Goal: Task Accomplishment & Management: Use online tool/utility

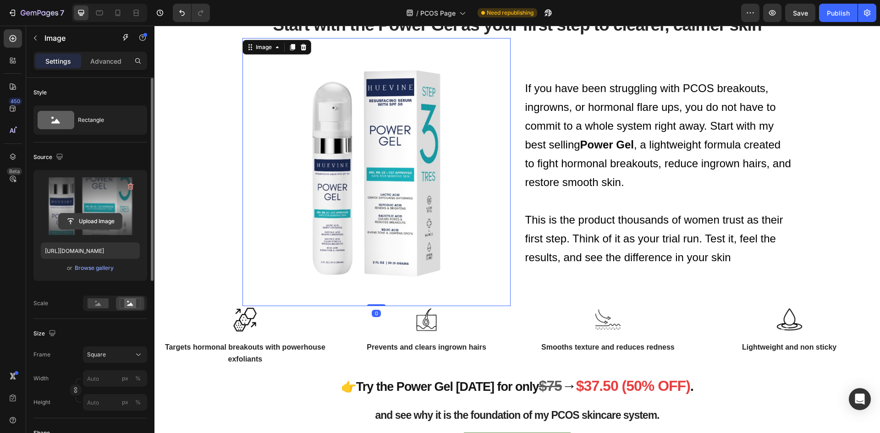
click at [96, 220] on input "file" at bounding box center [90, 221] width 63 height 16
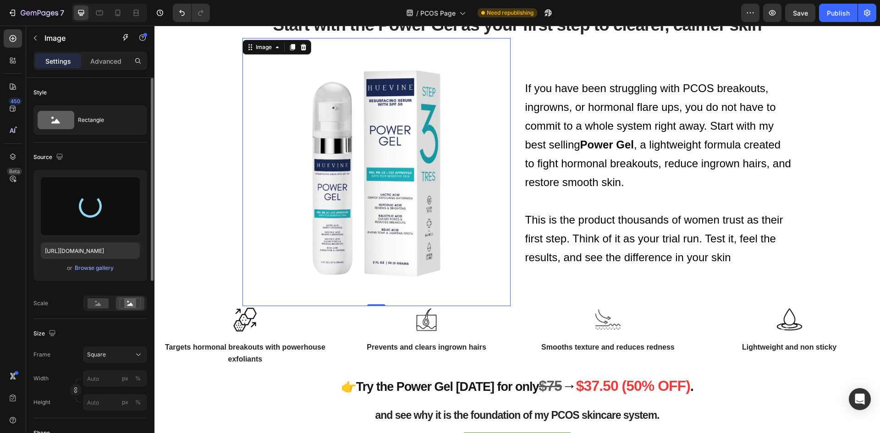
type input "https://cdn.shopify.com/s/files/1/1357/9371/files/gempages_548745446370051303-0…"
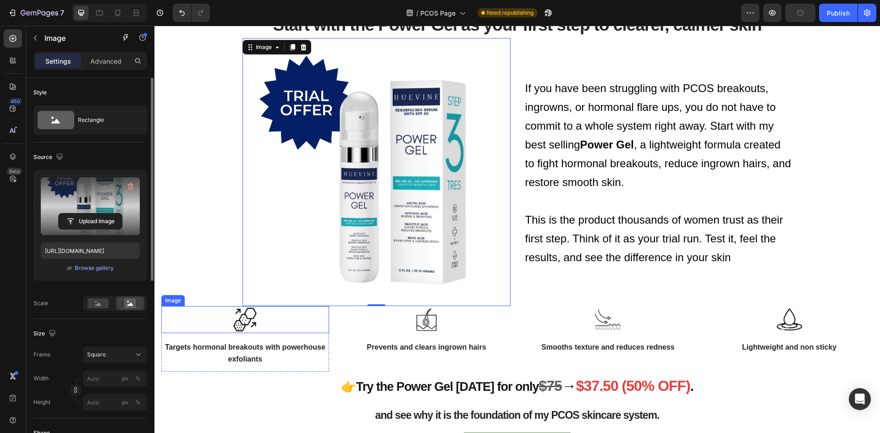
click at [253, 321] on img at bounding box center [244, 319] width 27 height 27
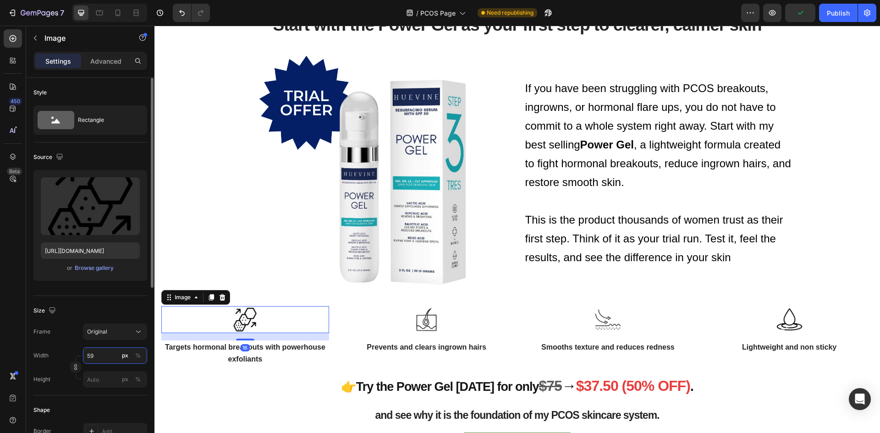
click at [105, 359] on input "59" at bounding box center [115, 355] width 64 height 16
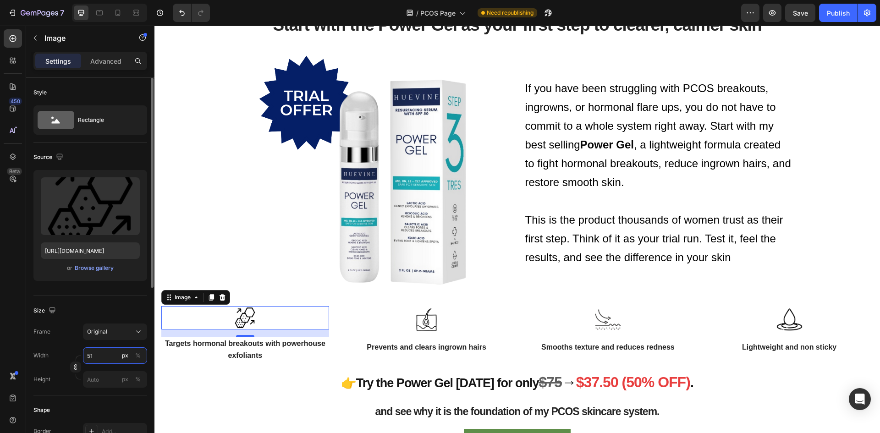
type input "50"
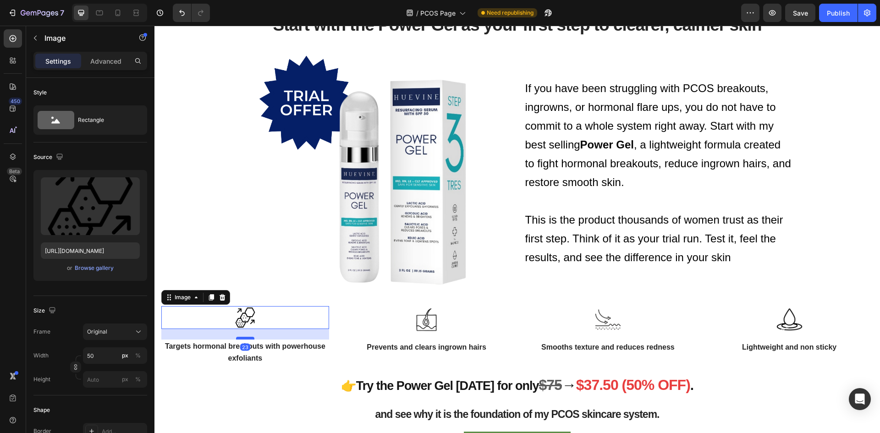
click at [248, 339] on div at bounding box center [245, 338] width 18 height 3
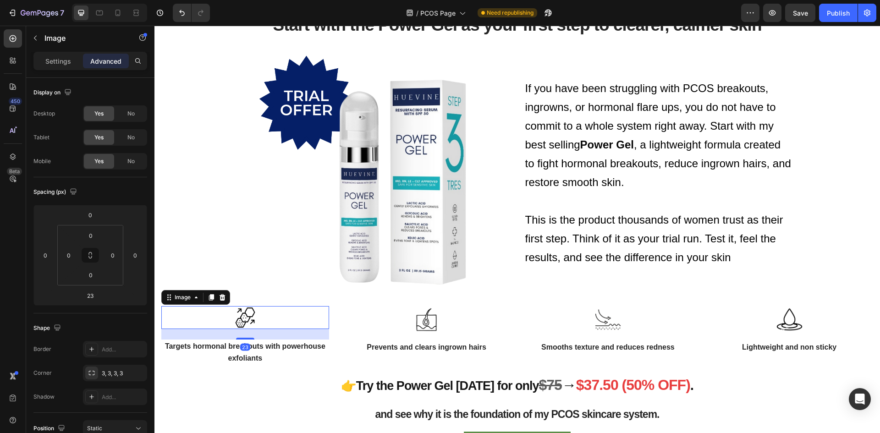
click at [263, 313] on div at bounding box center [245, 317] width 168 height 23
click at [264, 251] on img at bounding box center [376, 172] width 268 height 268
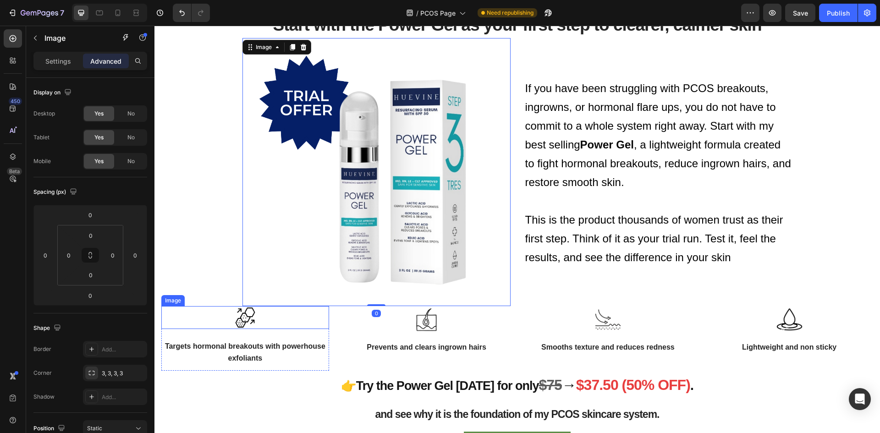
click at [243, 316] on img at bounding box center [245, 317] width 23 height 23
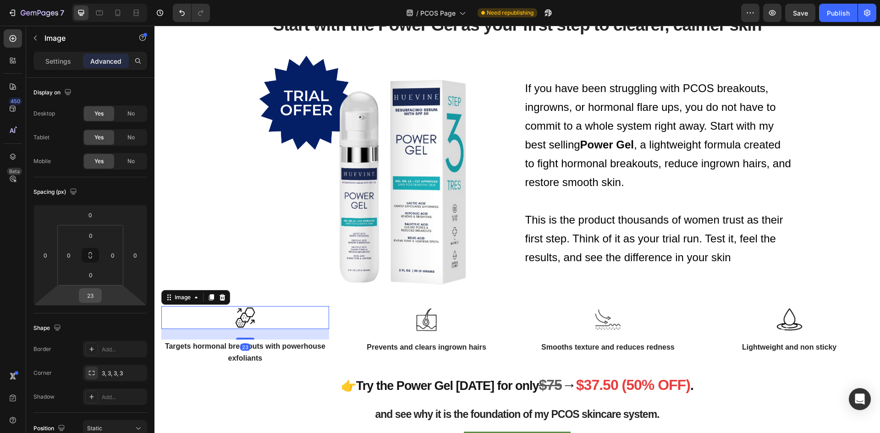
click at [98, 296] on input "23" at bounding box center [90, 296] width 18 height 14
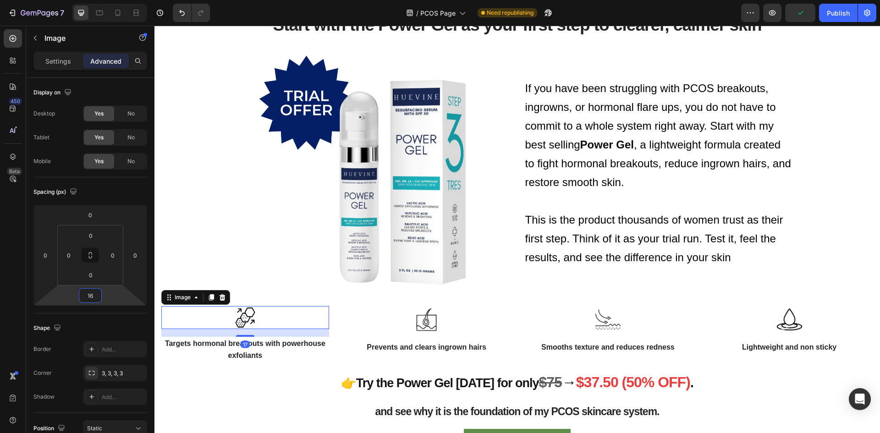
type input "15"
click at [274, 280] on img at bounding box center [376, 172] width 268 height 268
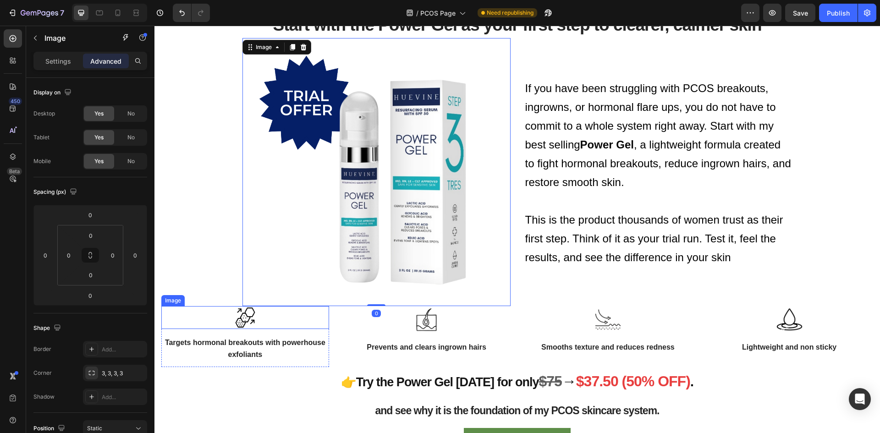
click at [242, 317] on img at bounding box center [245, 317] width 23 height 23
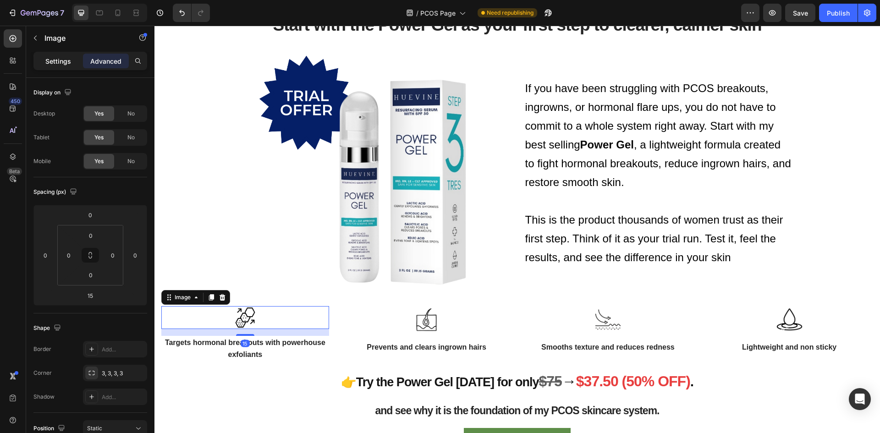
click at [69, 65] on p "Settings" at bounding box center [58, 61] width 26 height 10
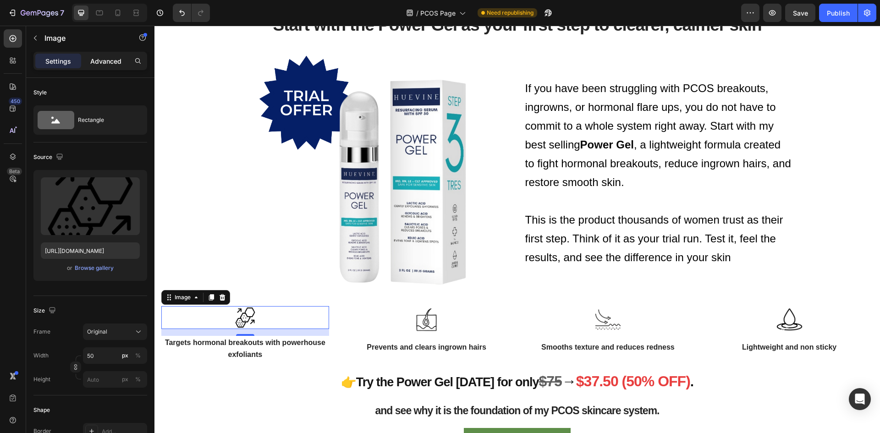
click at [85, 61] on div "Advanced" at bounding box center [106, 61] width 46 height 15
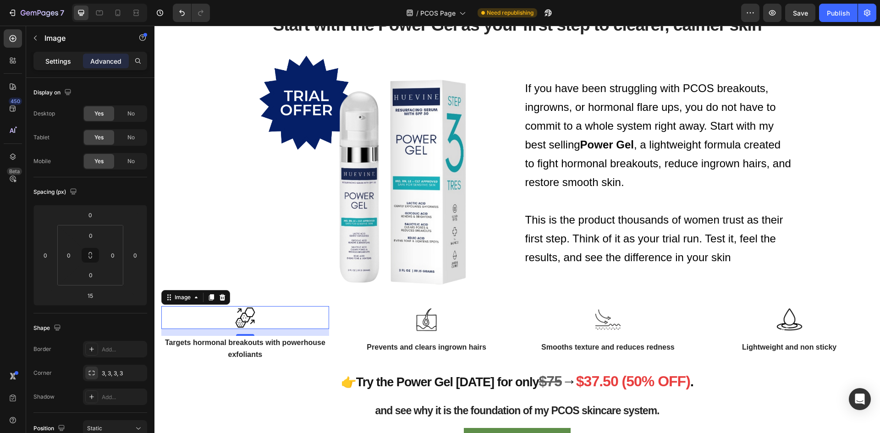
click at [50, 63] on p "Settings" at bounding box center [58, 61] width 26 height 10
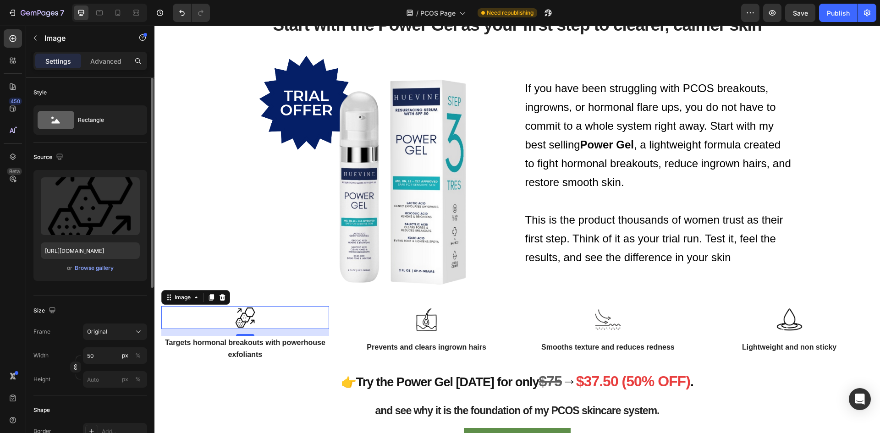
scroll to position [137, 0]
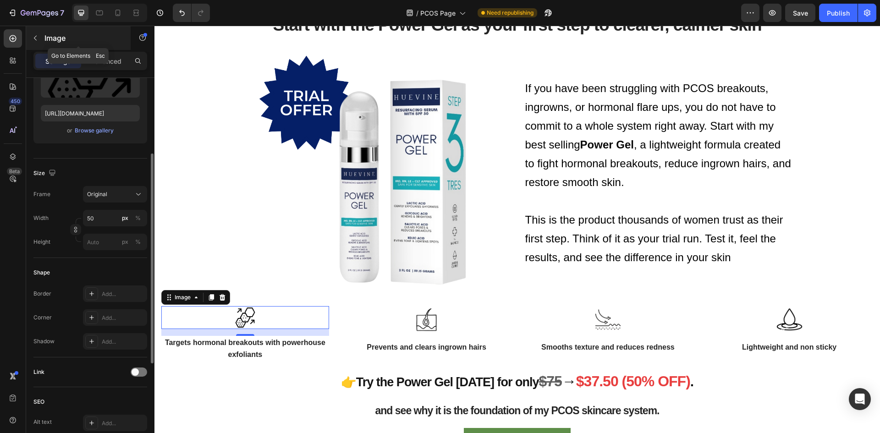
click at [110, 49] on div "Image" at bounding box center [78, 38] width 104 height 24
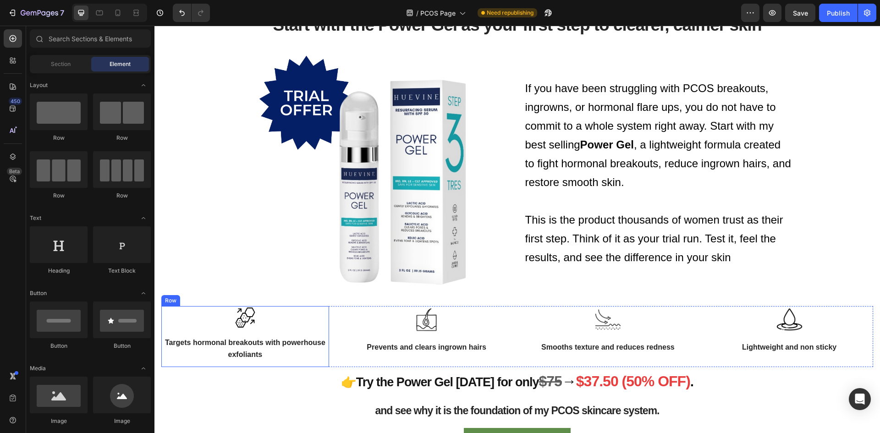
click at [244, 328] on img at bounding box center [245, 317] width 23 height 23
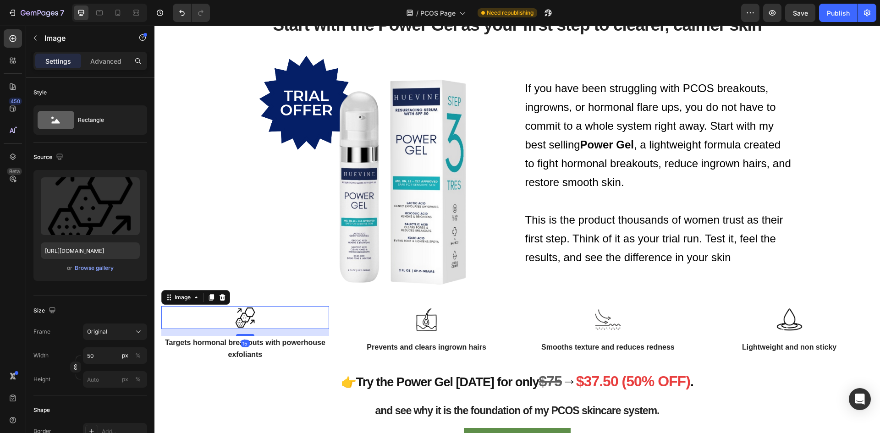
click at [240, 321] on img at bounding box center [245, 317] width 23 height 23
click at [110, 66] on div "Advanced" at bounding box center [106, 61] width 46 height 15
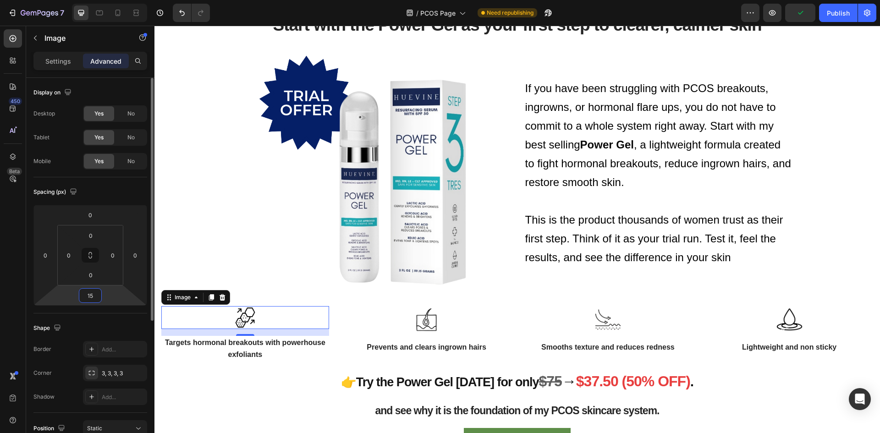
click at [91, 297] on input "15" at bounding box center [90, 296] width 18 height 14
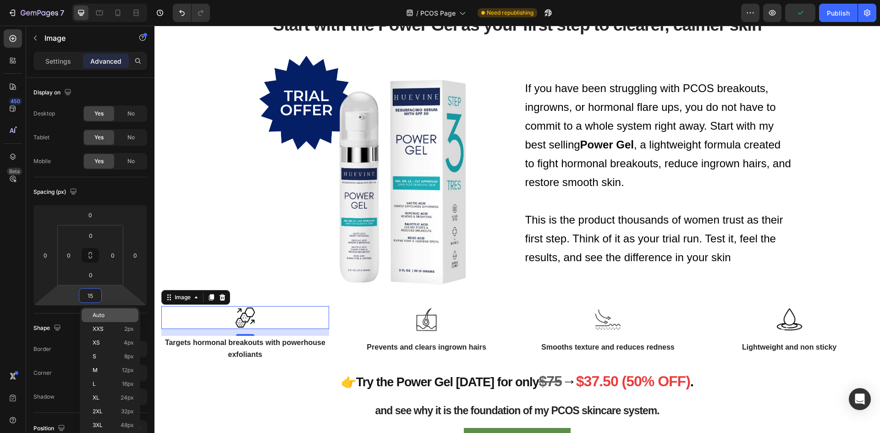
click at [96, 313] on span "Auto" at bounding box center [99, 315] width 12 height 6
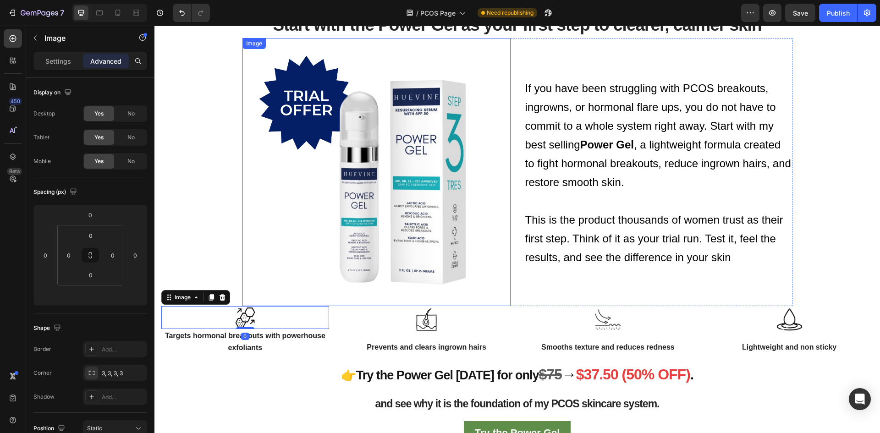
drag, startPoint x: 275, startPoint y: 267, endPoint x: 270, endPoint y: 277, distance: 11.3
click at [275, 267] on img at bounding box center [376, 172] width 268 height 268
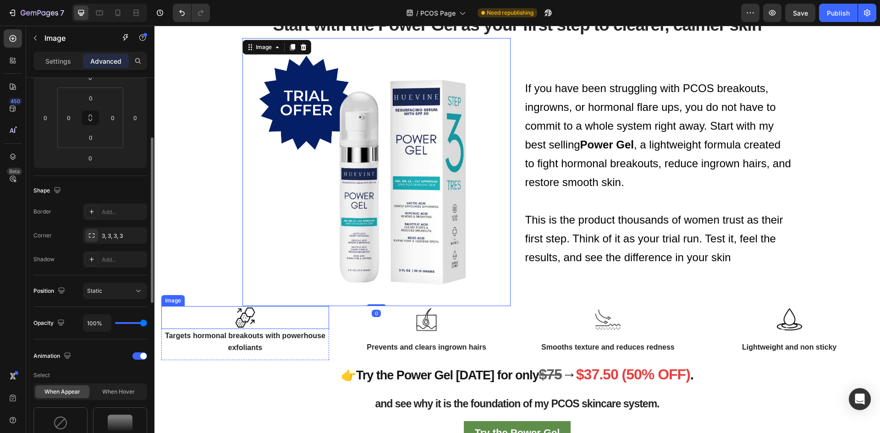
click at [270, 324] on div at bounding box center [245, 317] width 168 height 23
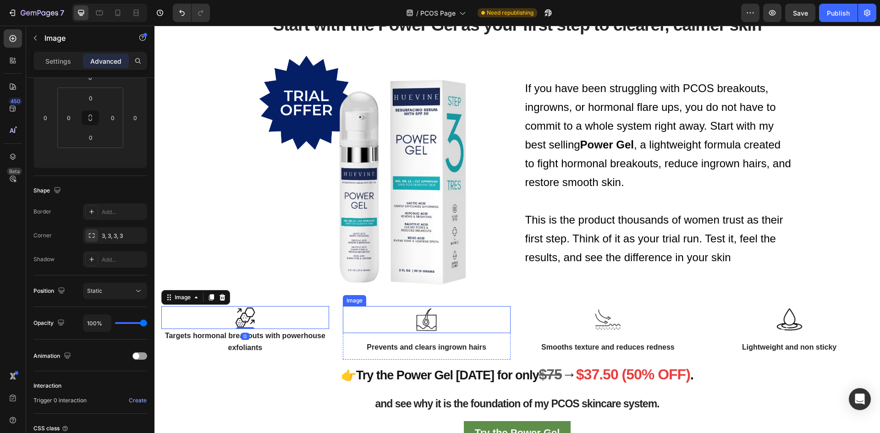
click at [416, 325] on img at bounding box center [426, 319] width 27 height 27
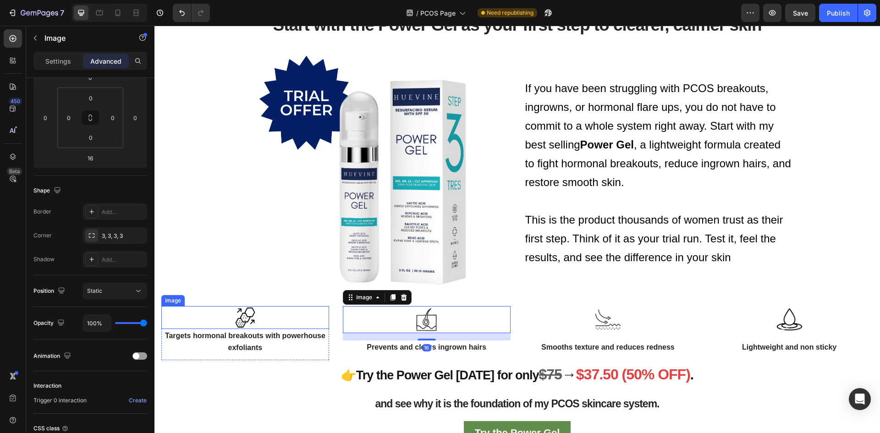
click at [253, 318] on img at bounding box center [245, 317] width 23 height 23
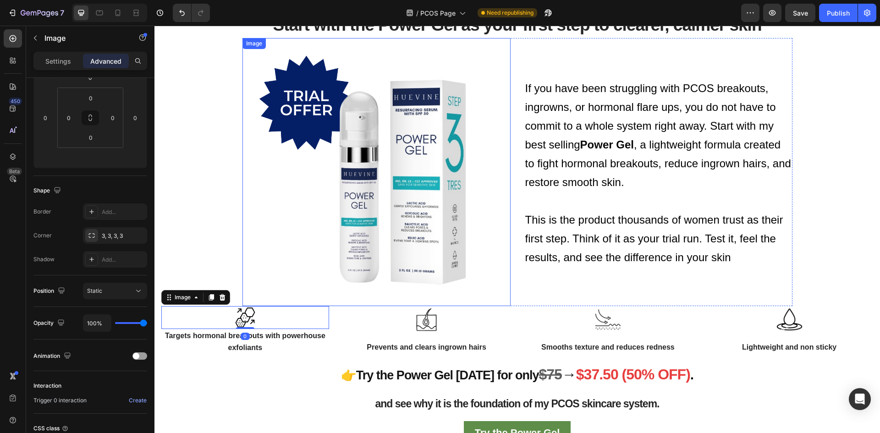
click at [211, 261] on div "Start with the Power Gel as your first step to clearer, calmer skin Heading Ima…" at bounding box center [516, 224] width 711 height 443
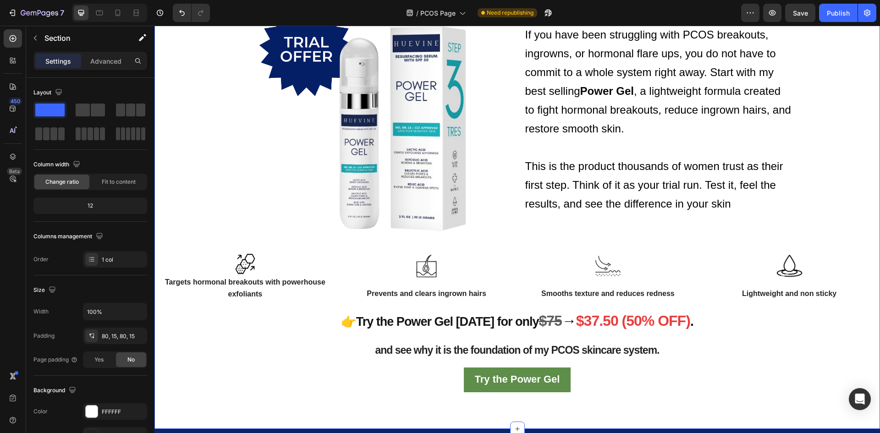
scroll to position [1179, 0]
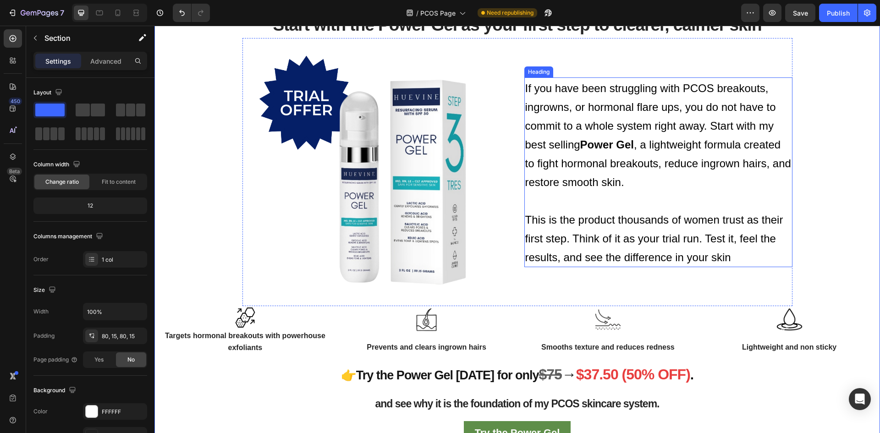
click at [621, 244] on span "This is the product thousands of women trust as their first step. Think of it a…" at bounding box center [654, 238] width 258 height 50
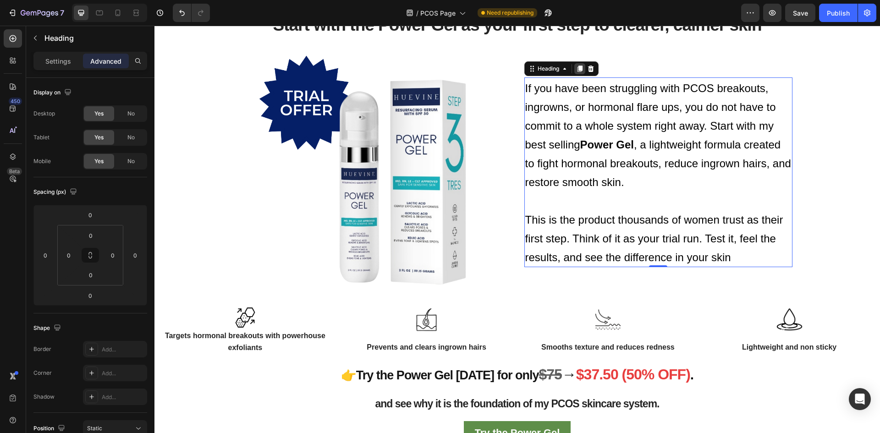
click at [577, 67] on icon at bounding box center [579, 69] width 5 height 6
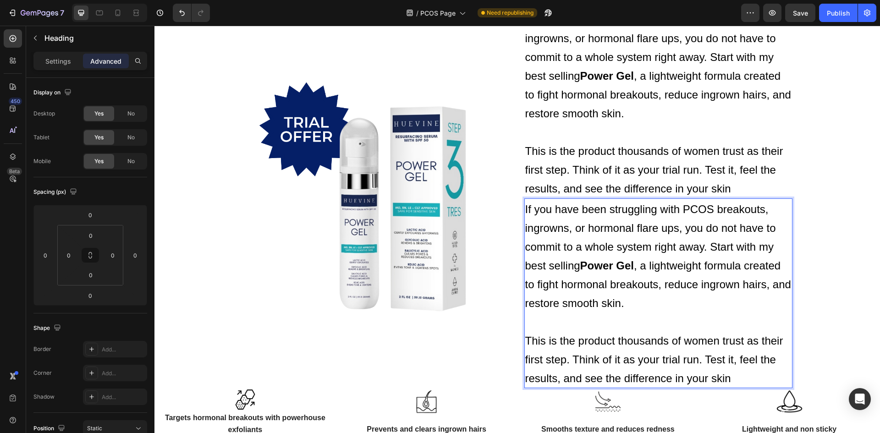
scroll to position [1225, 0]
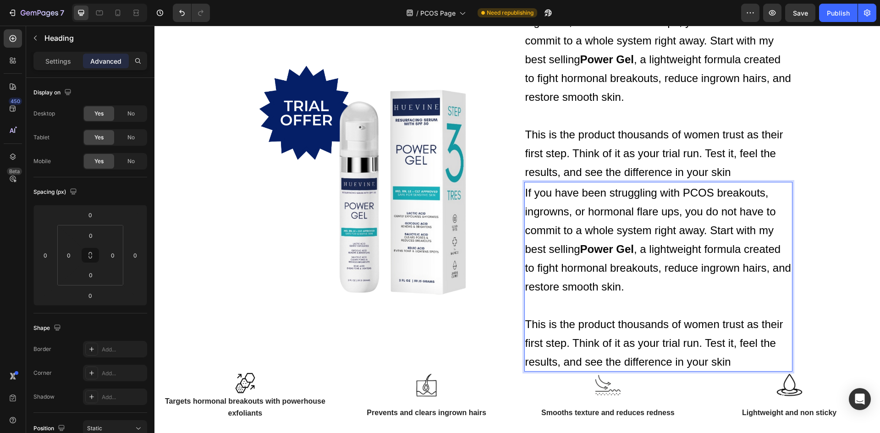
click at [725, 361] on span "This is the product thousands of women trust as their first step. Think of it a…" at bounding box center [654, 343] width 258 height 50
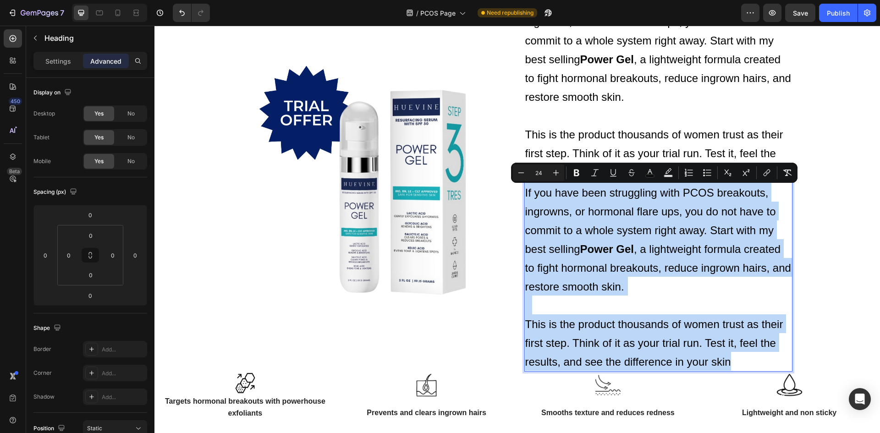
drag, startPoint x: 729, startPoint y: 362, endPoint x: 523, endPoint y: 196, distance: 264.6
click at [525, 196] on p "If you have been struggling with PCOS breakouts, ingrowns, or hormonal flare up…" at bounding box center [658, 277] width 266 height 188
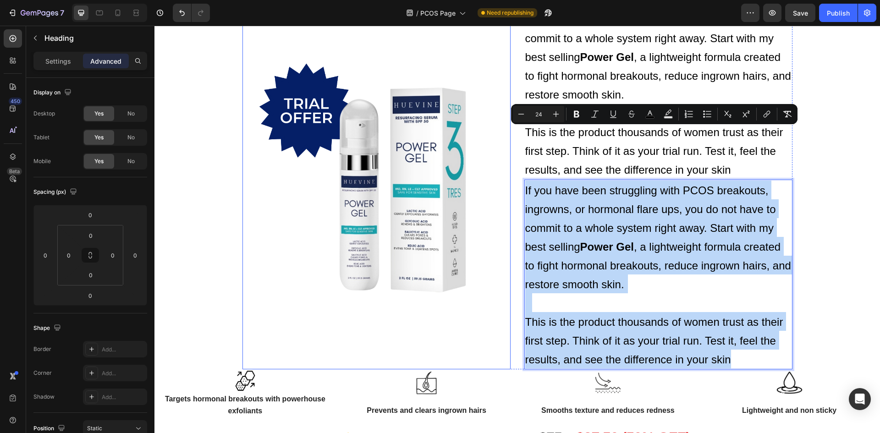
scroll to position [1317, 0]
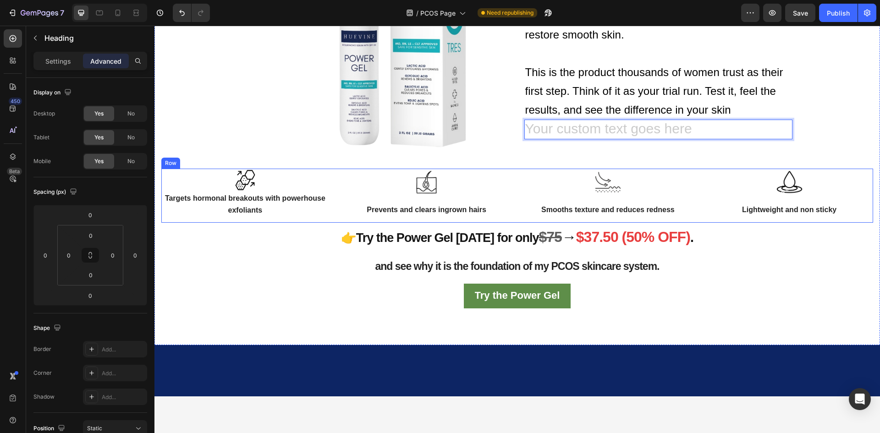
click at [491, 192] on div at bounding box center [427, 182] width 168 height 27
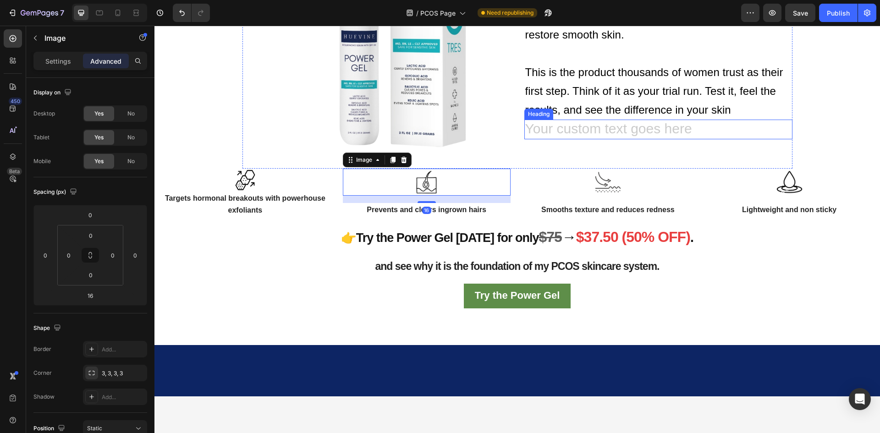
click at [572, 134] on h2 "Rich Text Editor. Editing area: main" at bounding box center [658, 130] width 268 height 20
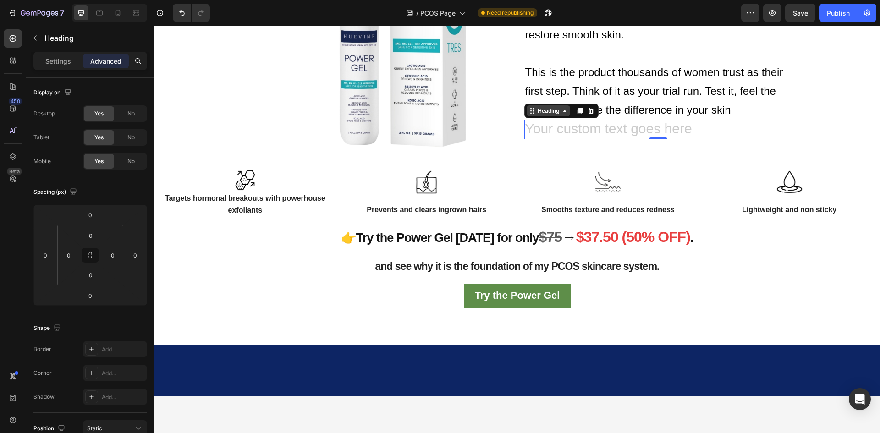
click at [530, 115] on icon at bounding box center [531, 110] width 7 height 7
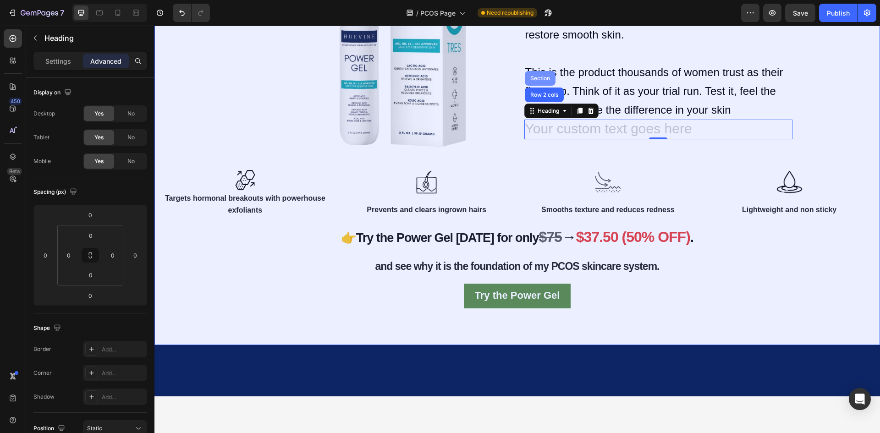
click at [534, 76] on div "Section" at bounding box center [539, 78] width 23 height 5
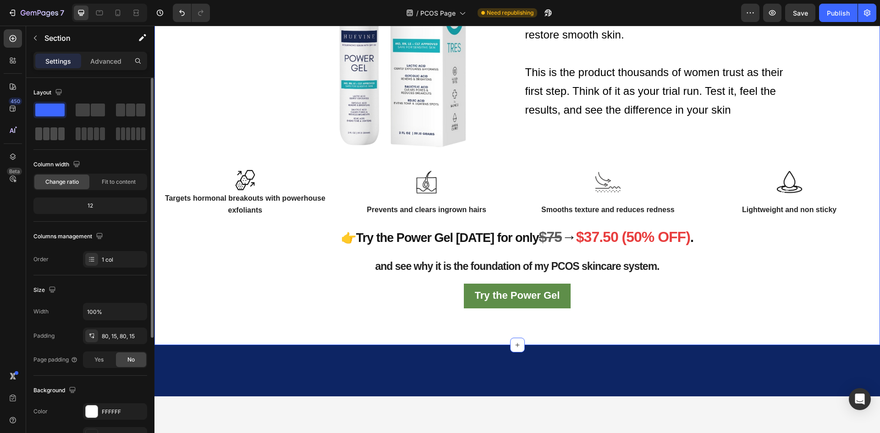
click at [51, 131] on span at bounding box center [53, 133] width 7 height 13
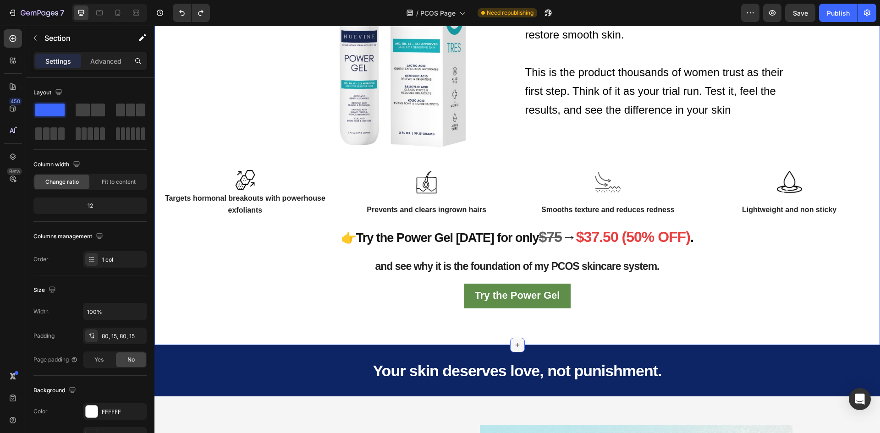
click at [514, 344] on icon at bounding box center [517, 344] width 7 height 7
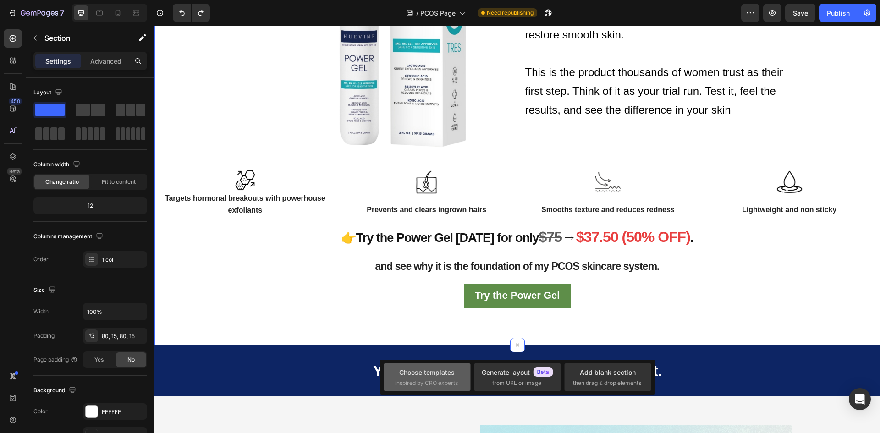
click at [456, 377] on div "Choose templates inspired by CRO experts" at bounding box center [427, 377] width 64 height 20
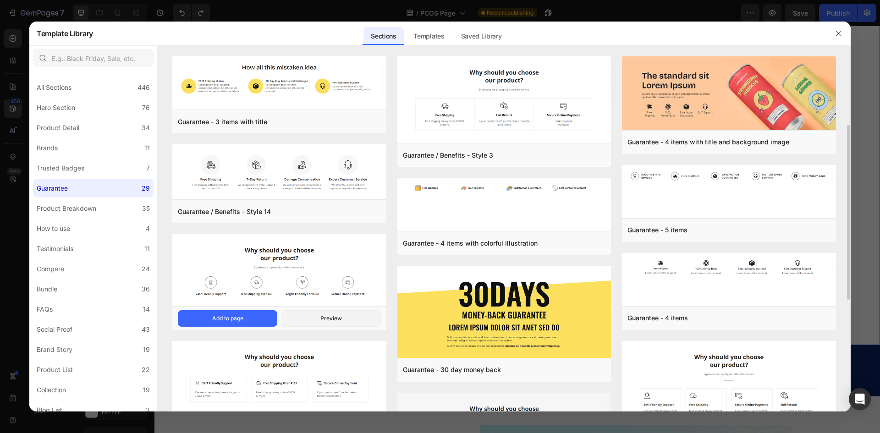
scroll to position [183, 0]
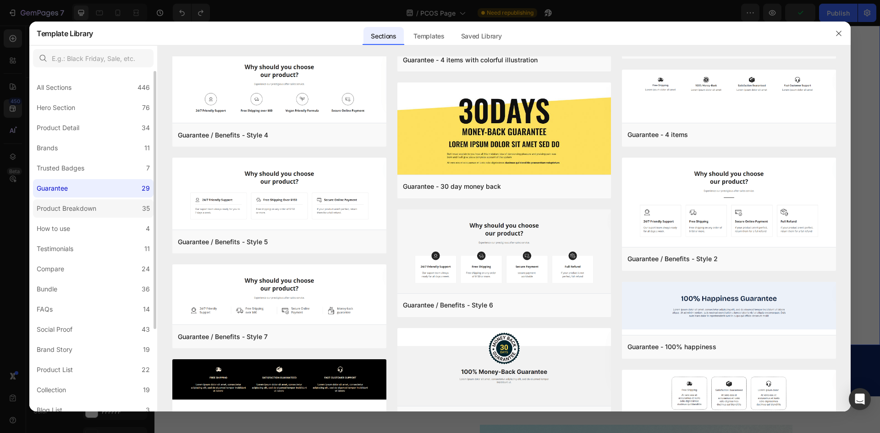
click at [81, 214] on div "Product Breakdown" at bounding box center [67, 208] width 60 height 11
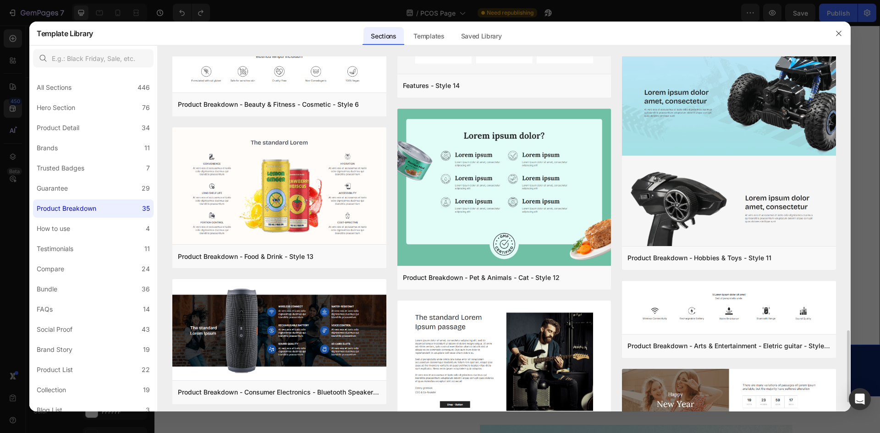
scroll to position [1391, 0]
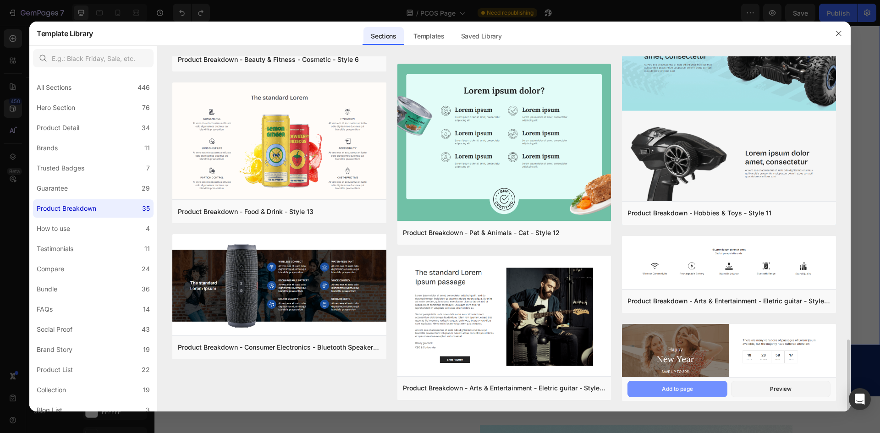
click at [686, 390] on div "Add to page" at bounding box center [676, 389] width 31 height 8
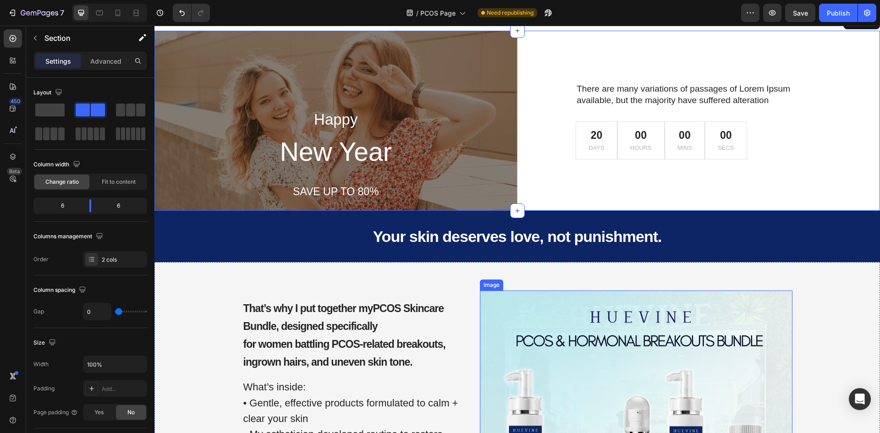
scroll to position [1636, 0]
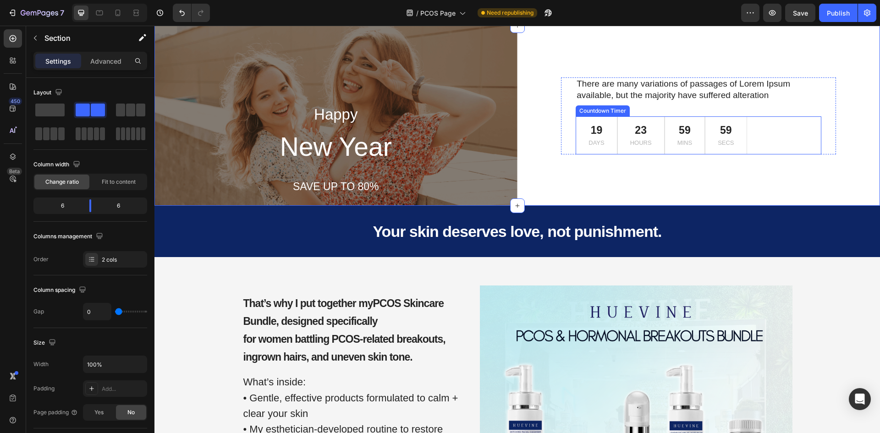
click at [600, 115] on div "There are many variations of passages of Lorem Ipsum available, but the majorit…" at bounding box center [698, 115] width 246 height 77
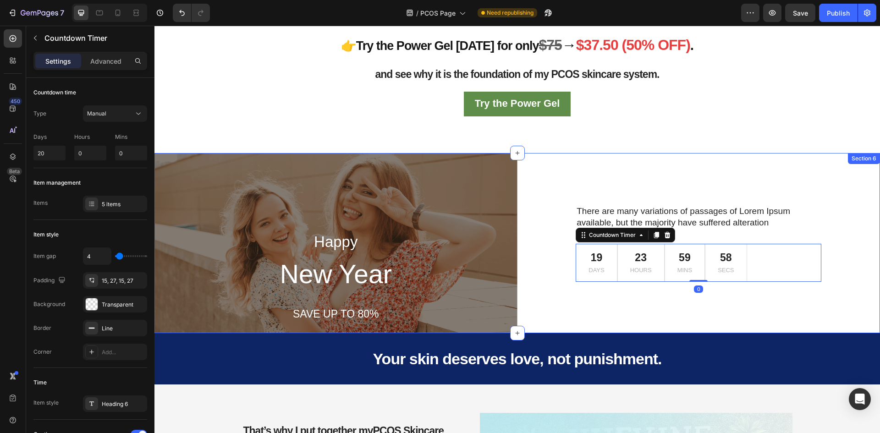
scroll to position [1498, 0]
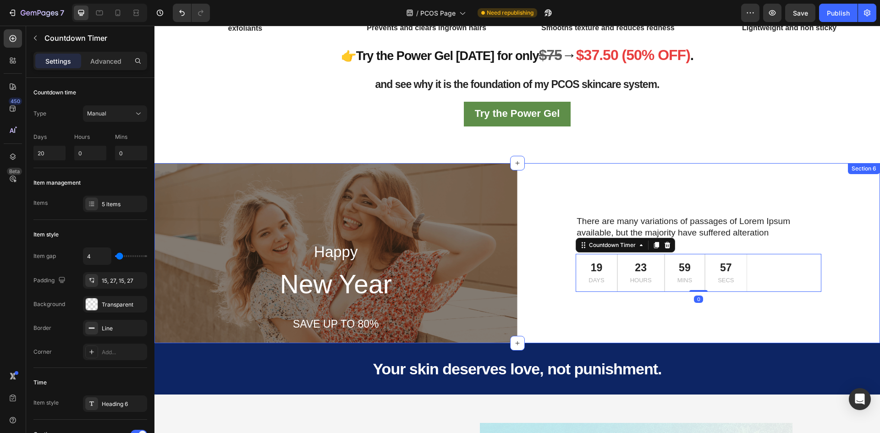
click at [751, 182] on div "There are many variations of passages of Lorem Ipsum available, but the majorit…" at bounding box center [698, 253] width 363 height 180
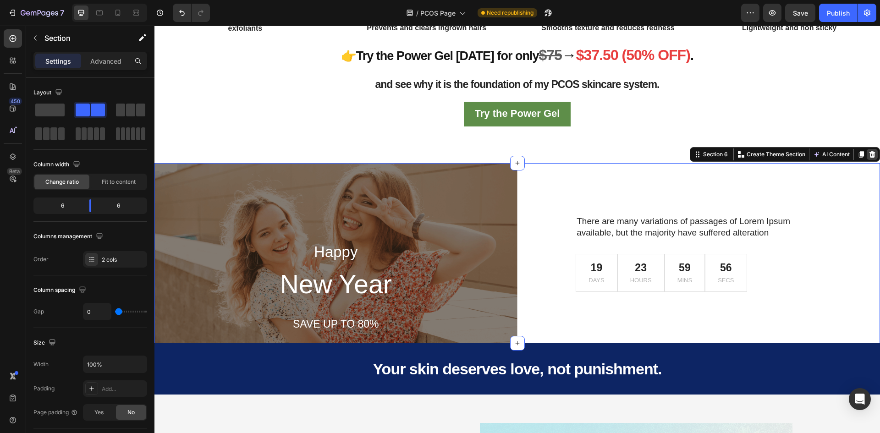
click at [868, 157] on icon at bounding box center [871, 154] width 7 height 7
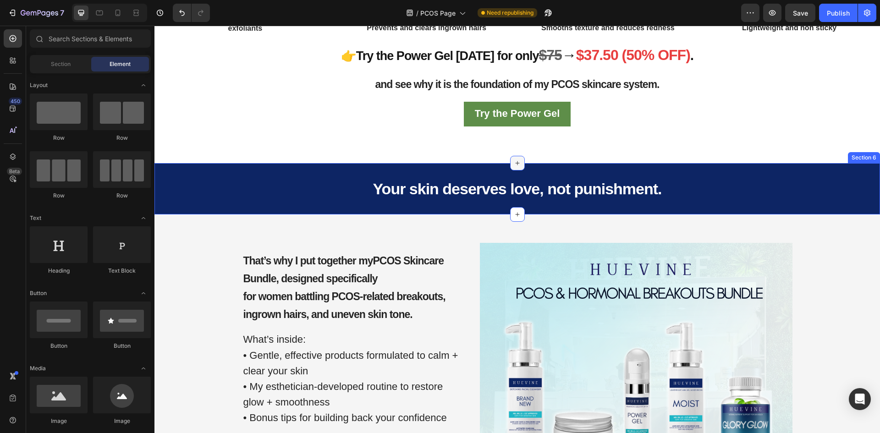
click at [515, 160] on icon at bounding box center [517, 162] width 7 height 7
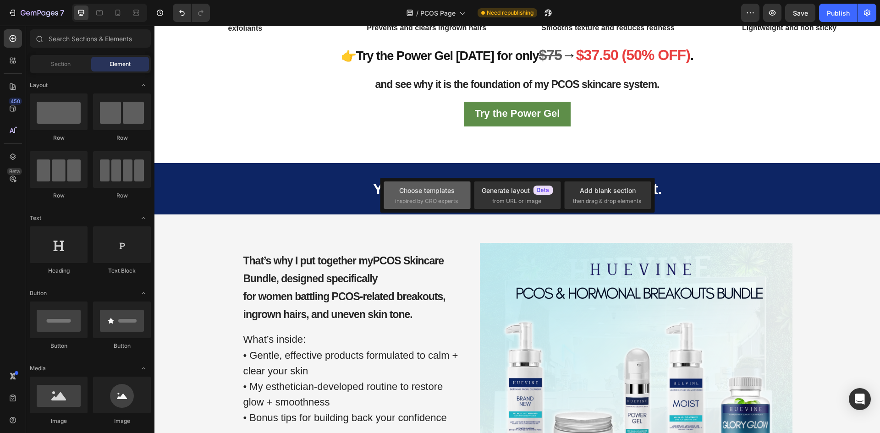
click at [449, 186] on div "Choose templates" at bounding box center [426, 191] width 55 height 10
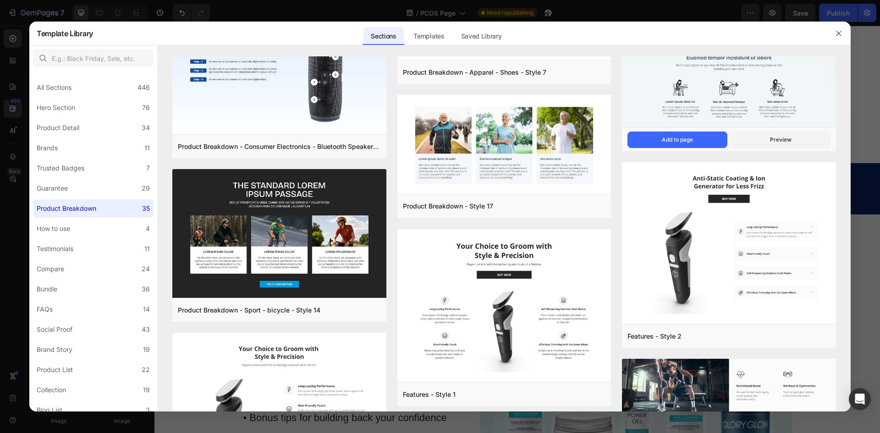
scroll to position [0, 0]
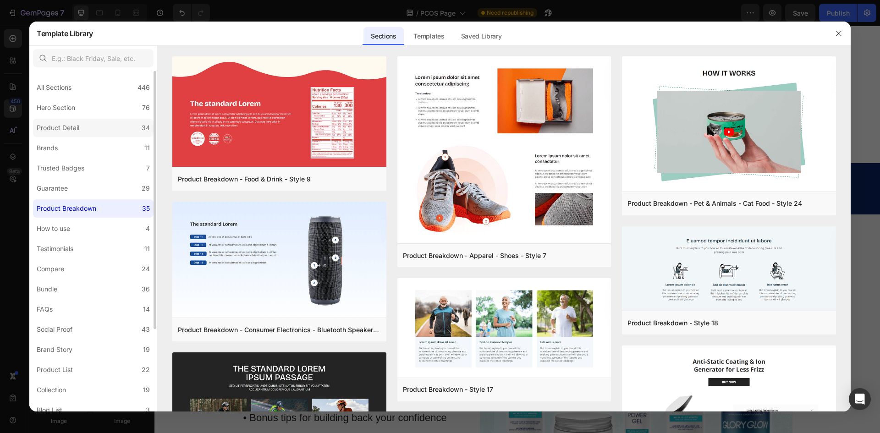
click at [97, 127] on label "Product Detail 34" at bounding box center [93, 128] width 120 height 18
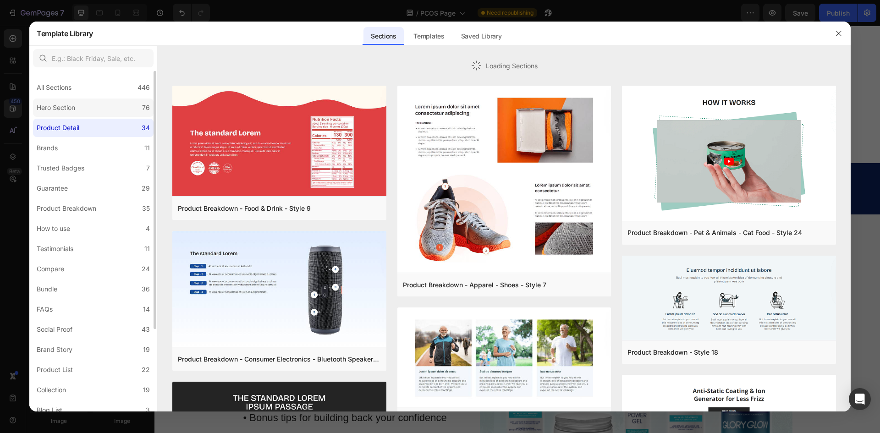
click at [99, 102] on label "Hero Section 76" at bounding box center [93, 107] width 120 height 18
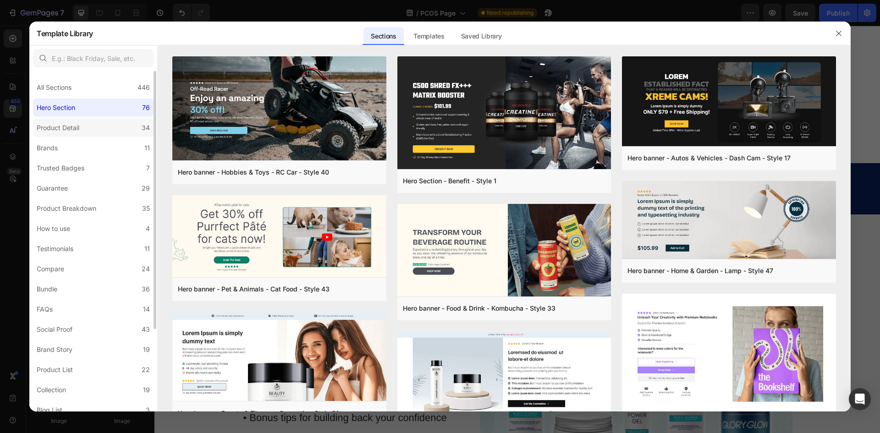
click at [82, 129] on div "Product Detail" at bounding box center [60, 127] width 46 height 11
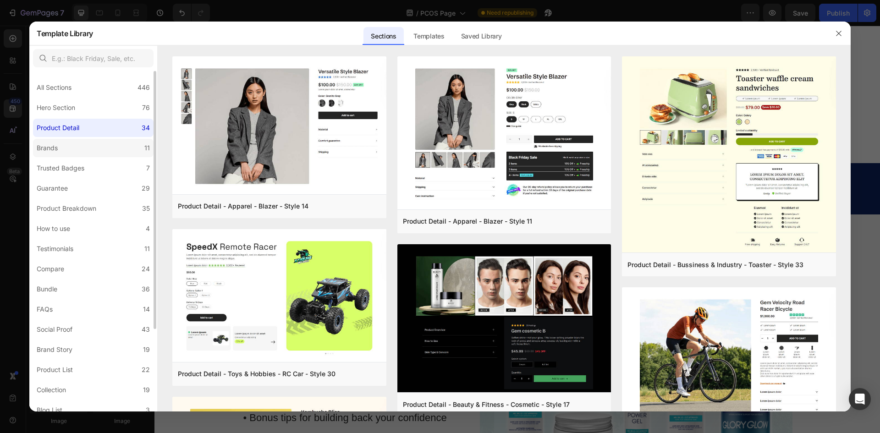
click at [80, 148] on label "Brands 11" at bounding box center [93, 148] width 120 height 18
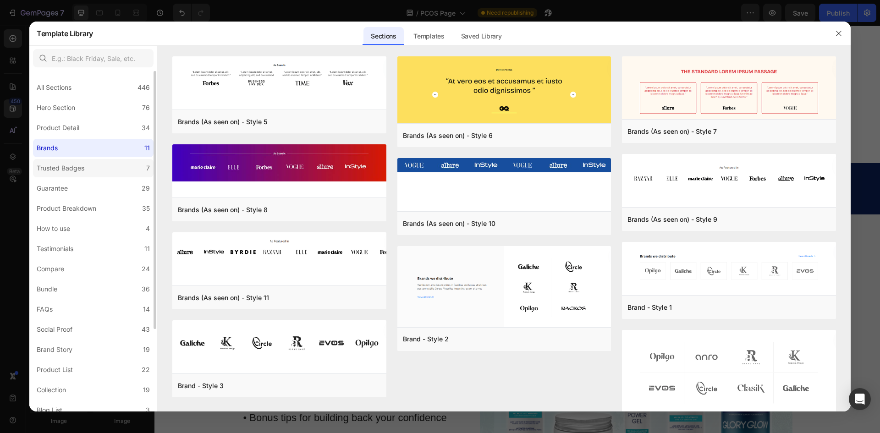
click at [77, 166] on div "Trusted Badges" at bounding box center [61, 168] width 48 height 11
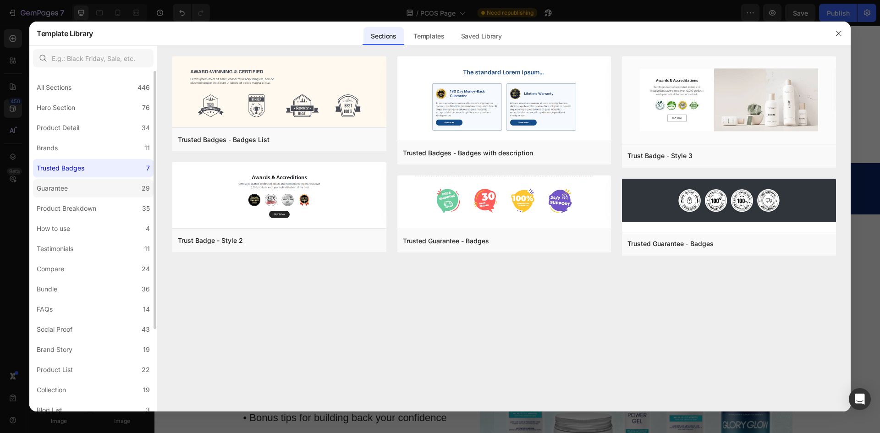
click at [74, 189] on label "Guarantee 29" at bounding box center [93, 188] width 120 height 18
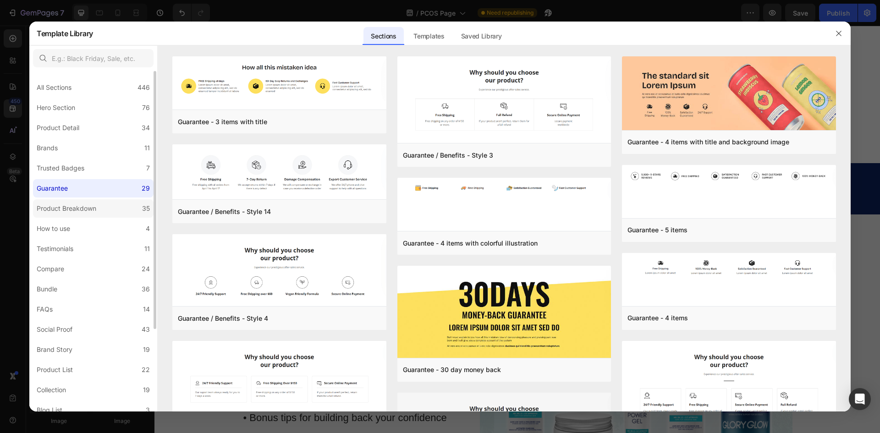
click at [73, 204] on div "Product Breakdown" at bounding box center [67, 208] width 60 height 11
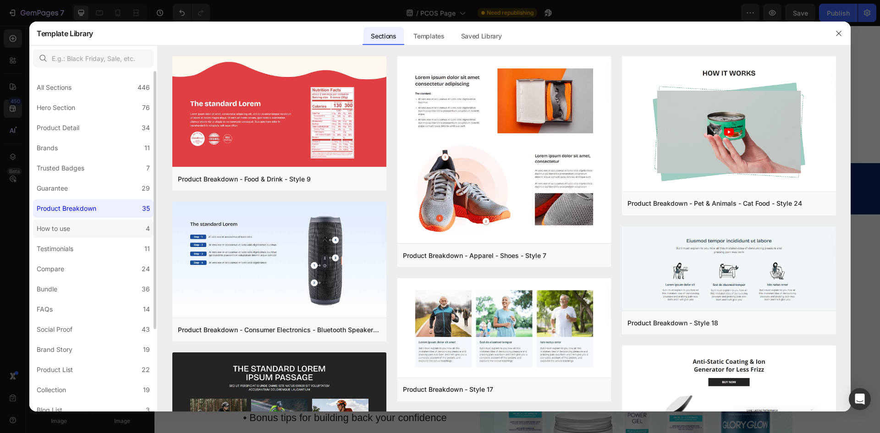
click at [80, 229] on label "How to use 4" at bounding box center [93, 228] width 120 height 18
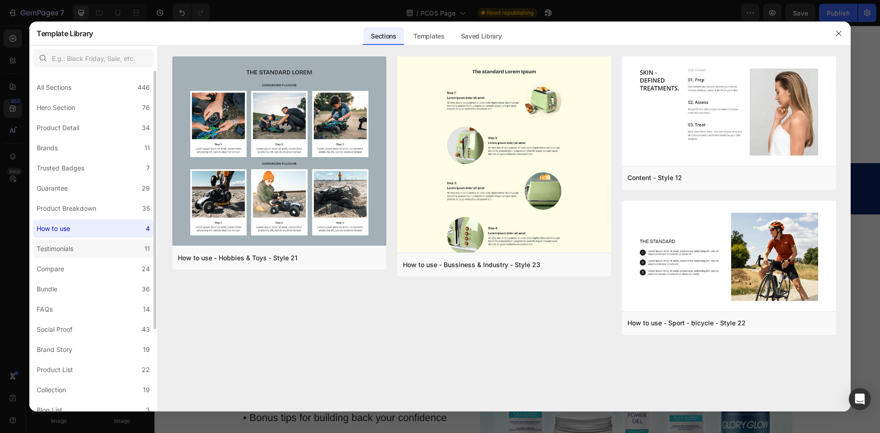
click at [79, 251] on label "Testimonials 11" at bounding box center [93, 249] width 120 height 18
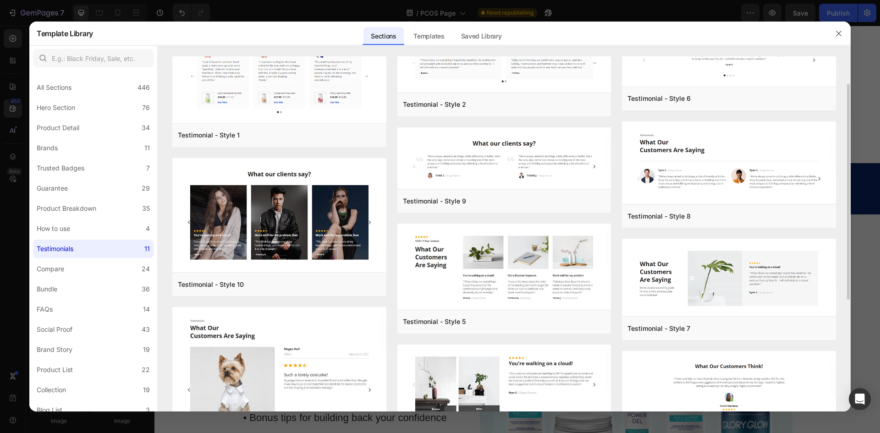
scroll to position [183, 0]
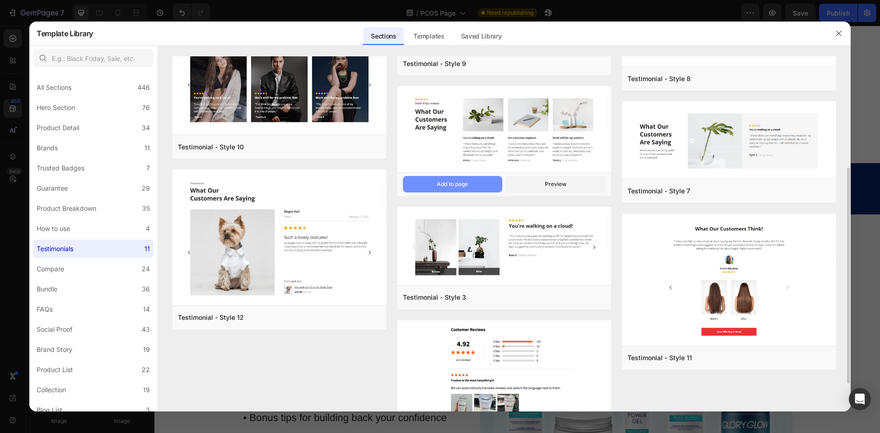
click at [477, 180] on button "Add to page" at bounding box center [452, 184] width 99 height 16
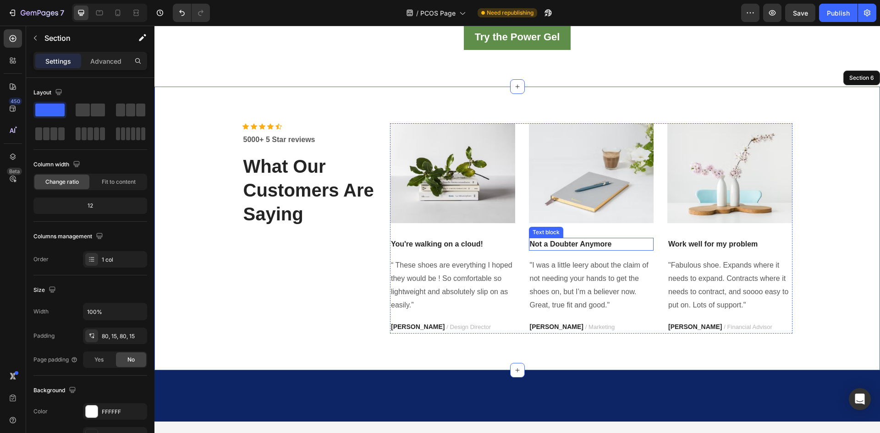
scroll to position [1498, 0]
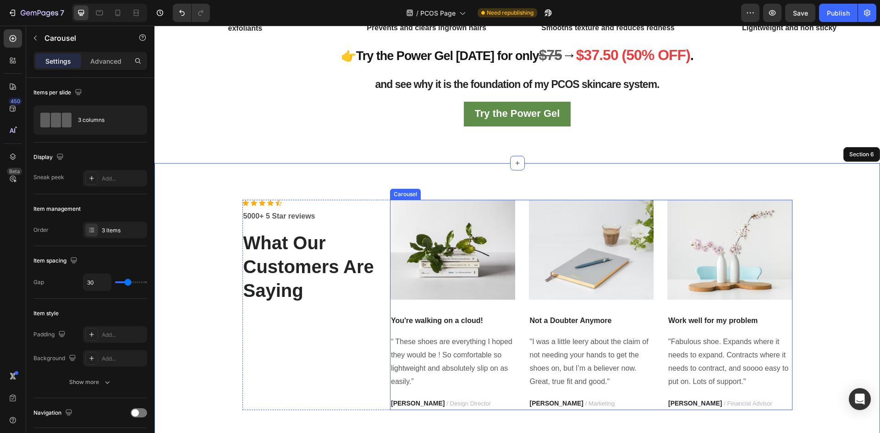
click at [521, 205] on div "Image You're walking on a cloud! Text block “ These shoes are everything I hope…" at bounding box center [591, 305] width 402 height 210
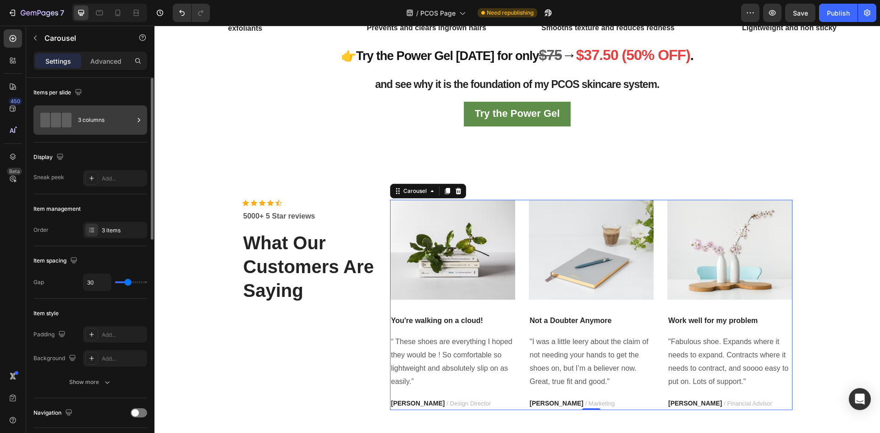
click at [70, 123] on span at bounding box center [67, 120] width 10 height 15
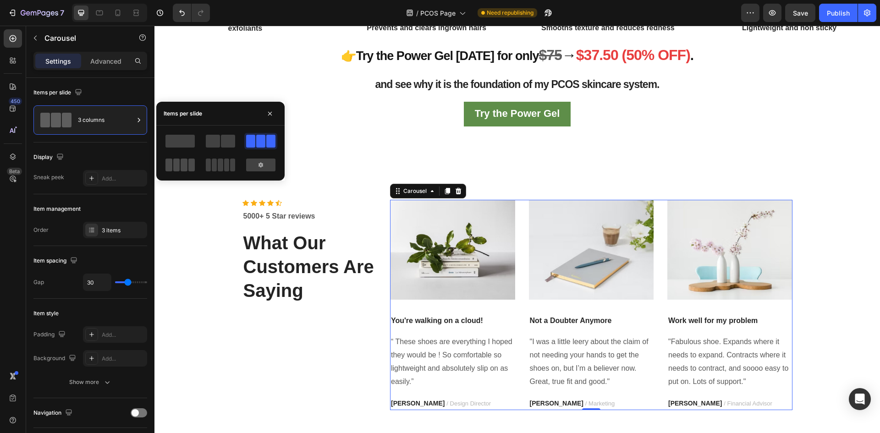
click at [186, 166] on span at bounding box center [183, 164] width 7 height 13
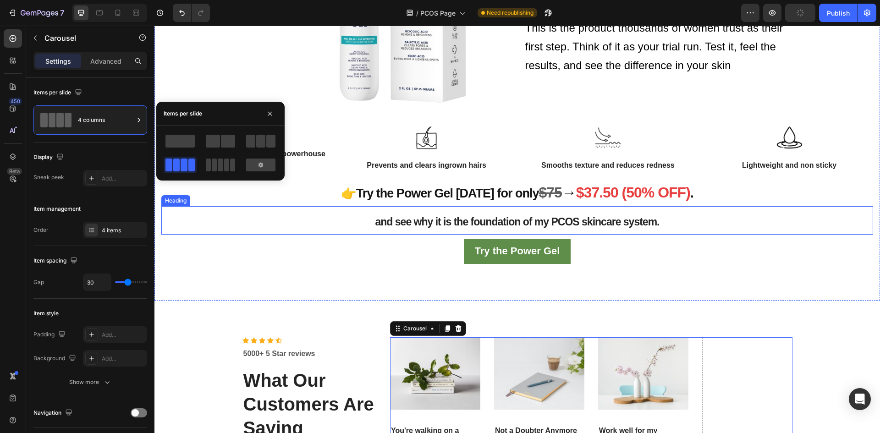
scroll to position [1315, 0]
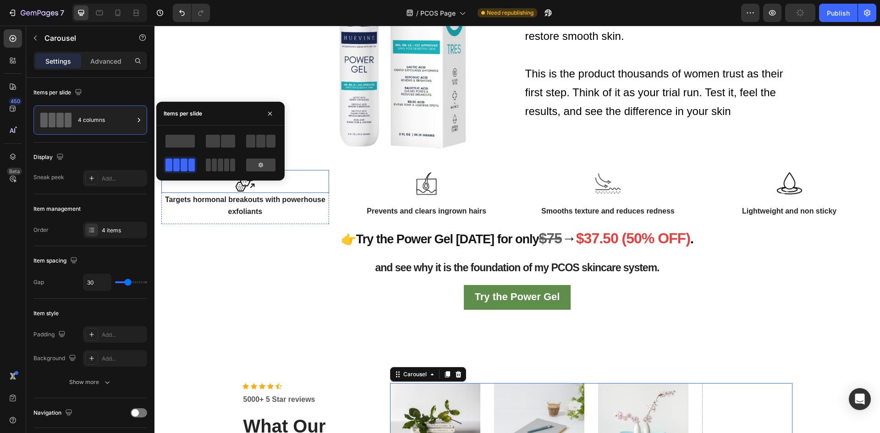
click at [251, 186] on img at bounding box center [245, 181] width 23 height 23
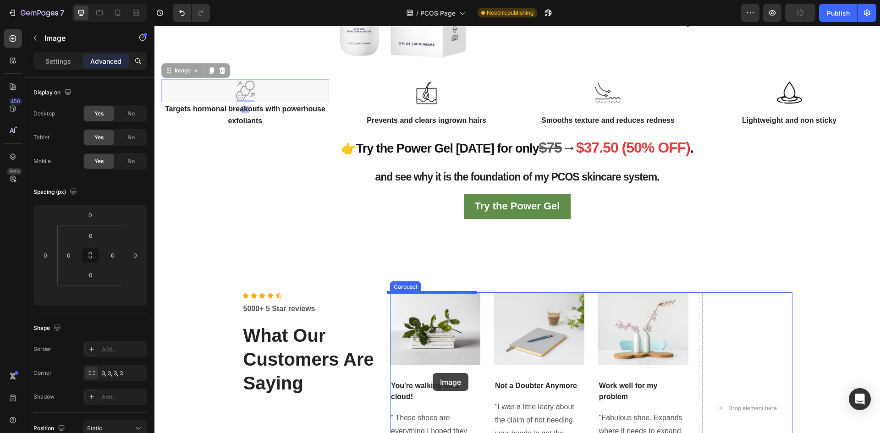
scroll to position [1407, 0]
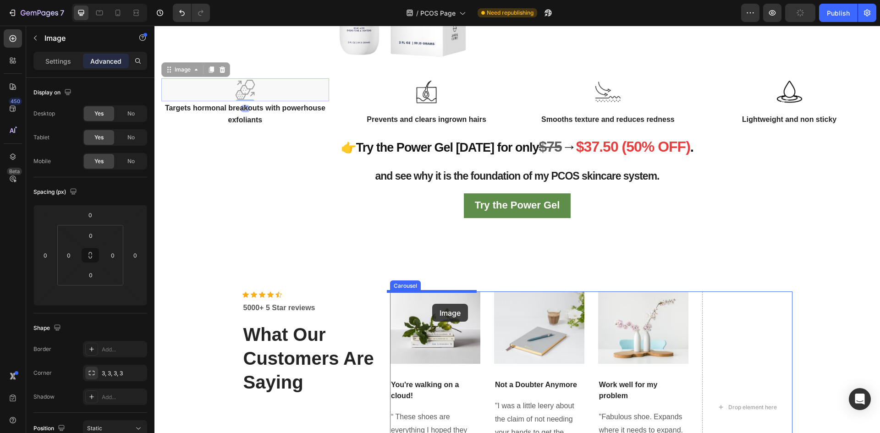
drag, startPoint x: 170, startPoint y: 165, endPoint x: 432, endPoint y: 304, distance: 296.5
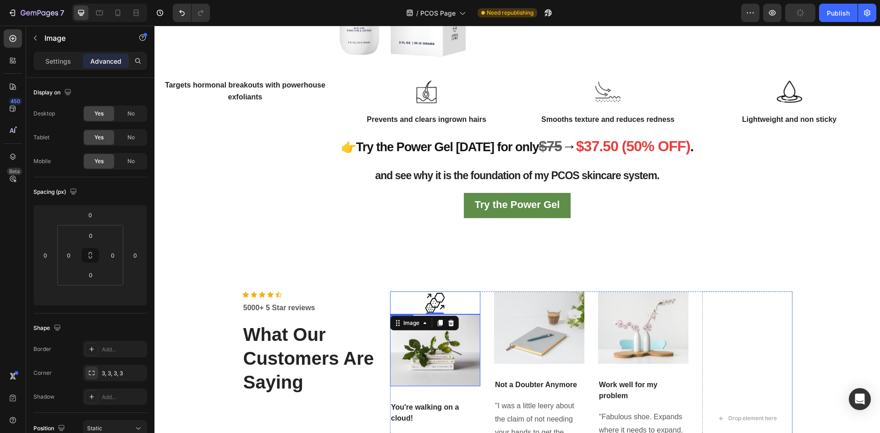
click at [445, 361] on img at bounding box center [435, 350] width 90 height 72
click at [450, 320] on icon at bounding box center [450, 323] width 7 height 7
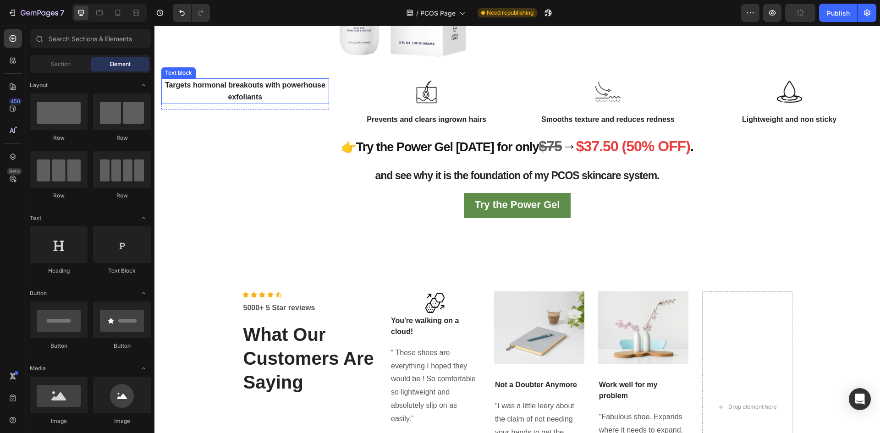
click at [224, 86] on span "Targets hormonal breakouts with powerhouse exfoliants" at bounding box center [245, 91] width 160 height 20
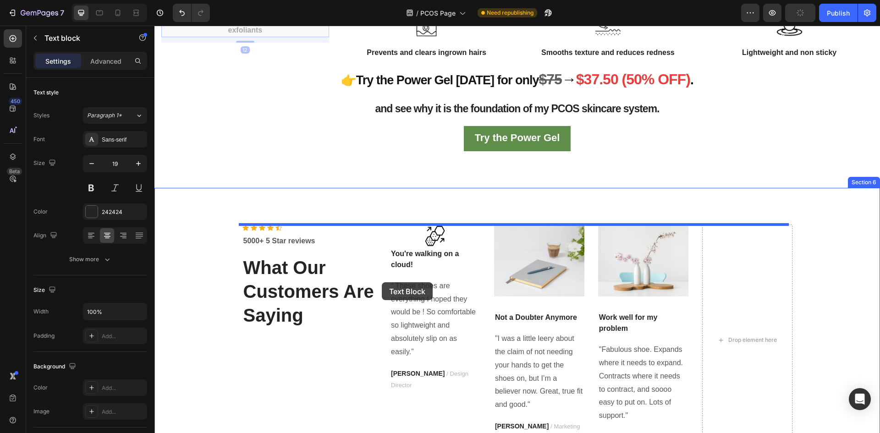
scroll to position [1544, 0]
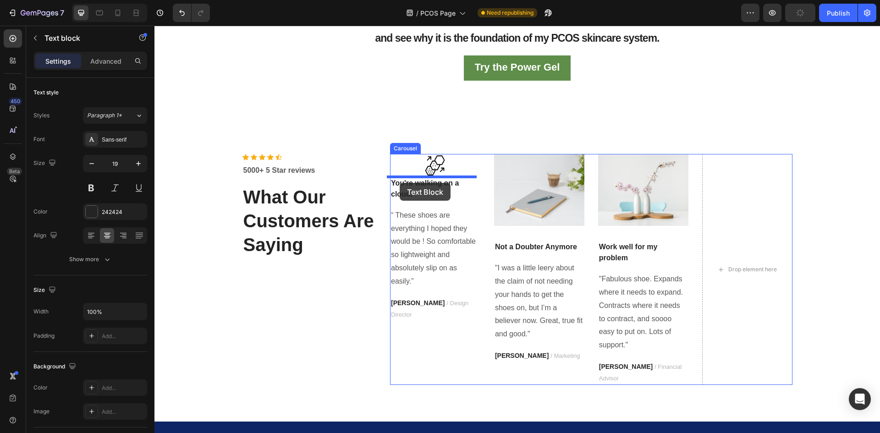
drag, startPoint x: 169, startPoint y: 71, endPoint x: 399, endPoint y: 183, distance: 256.3
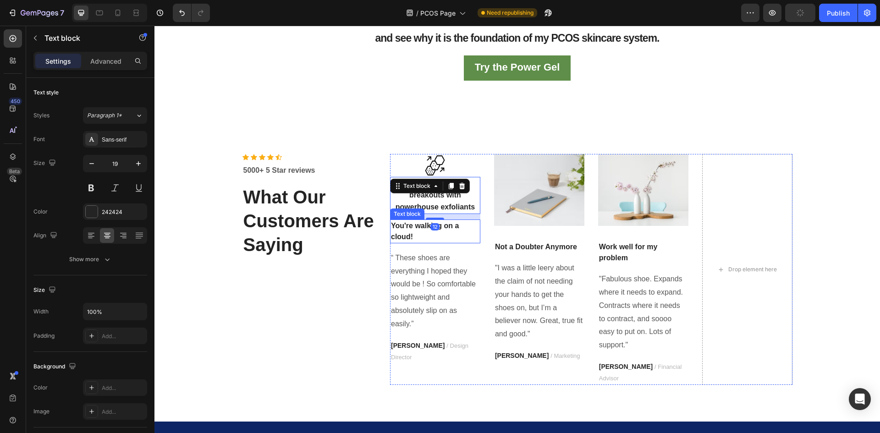
click at [408, 233] on p "You're walking on a cloud!" at bounding box center [435, 231] width 88 height 22
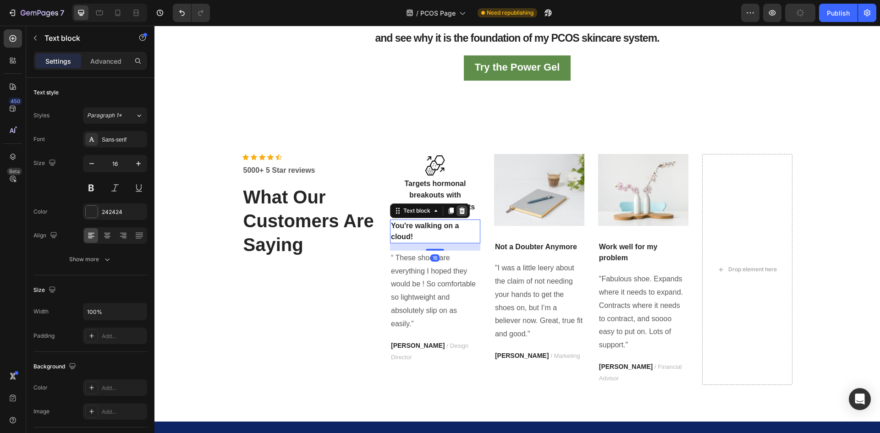
click at [458, 211] on icon at bounding box center [461, 210] width 7 height 7
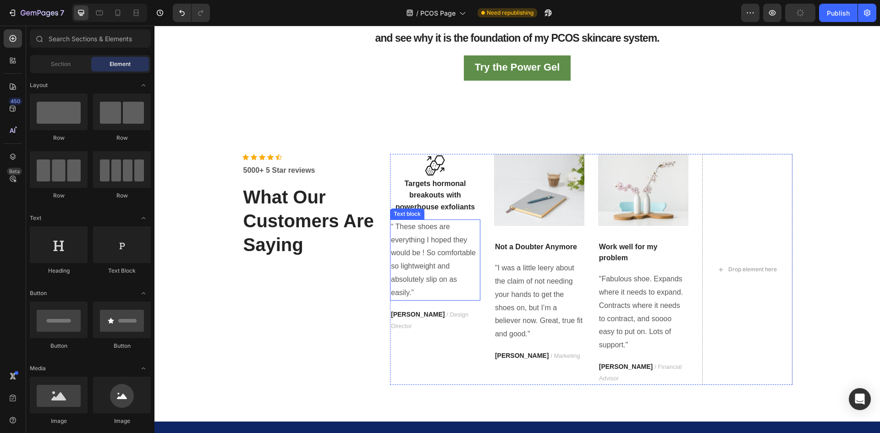
click at [404, 286] on p "“ These shoes are everything I hoped they would be ! So comfortable so lightwei…" at bounding box center [435, 259] width 88 height 79
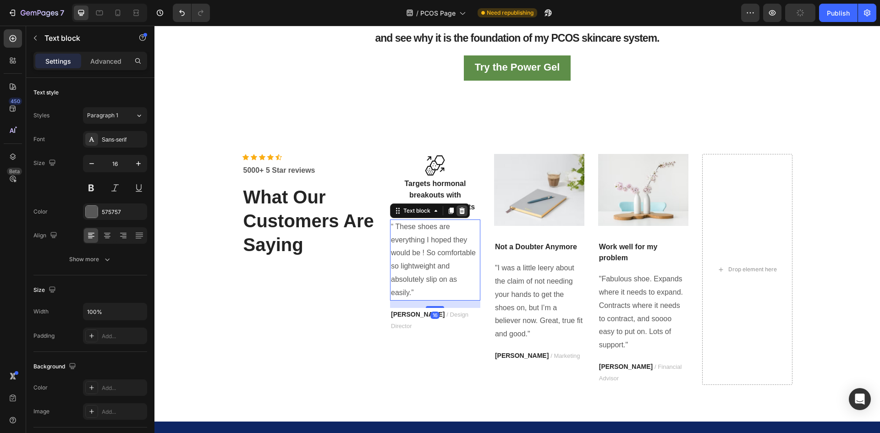
click at [458, 214] on icon at bounding box center [461, 210] width 7 height 7
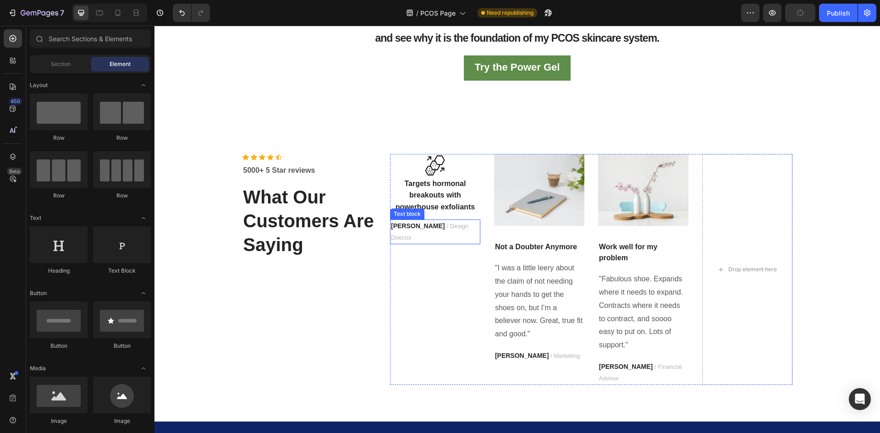
click at [435, 229] on span "/ Design Director" at bounding box center [429, 232] width 77 height 18
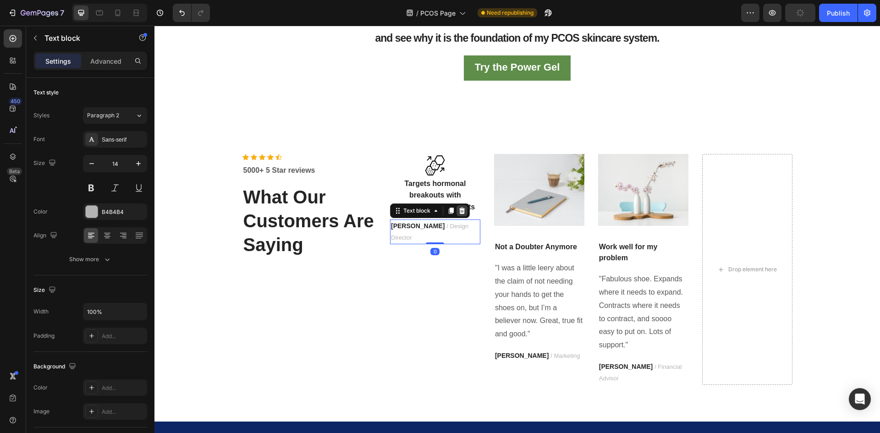
click at [459, 212] on icon at bounding box center [461, 210] width 7 height 7
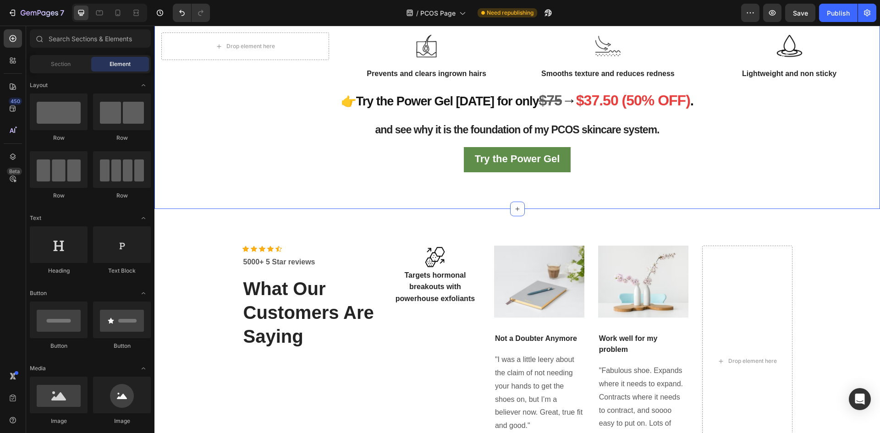
scroll to position [1361, 0]
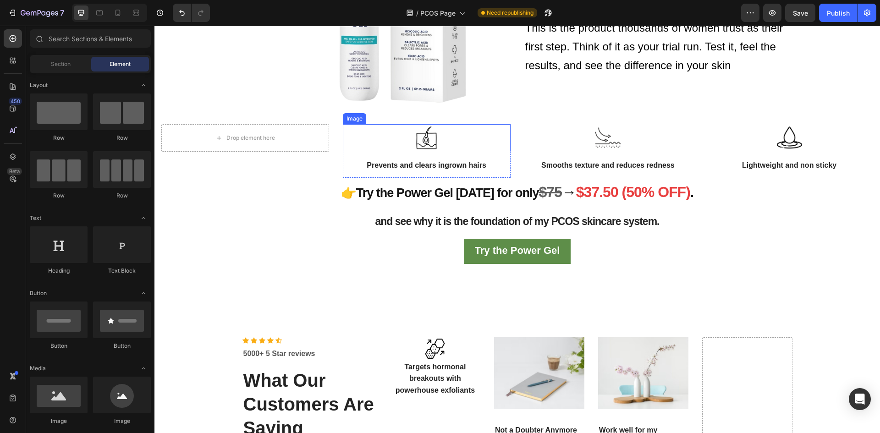
click at [407, 132] on div at bounding box center [427, 137] width 168 height 27
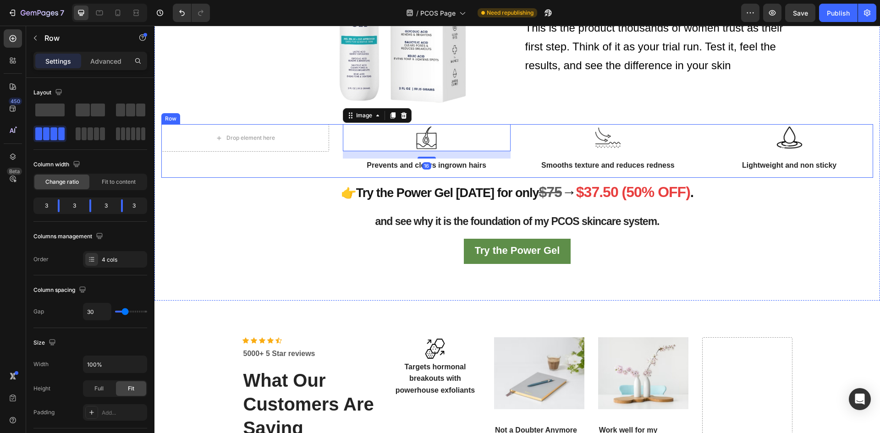
click at [328, 153] on div "Drop element here Row Image 16 Prevents and clears ingrown hairs Text block Row…" at bounding box center [516, 151] width 711 height 54
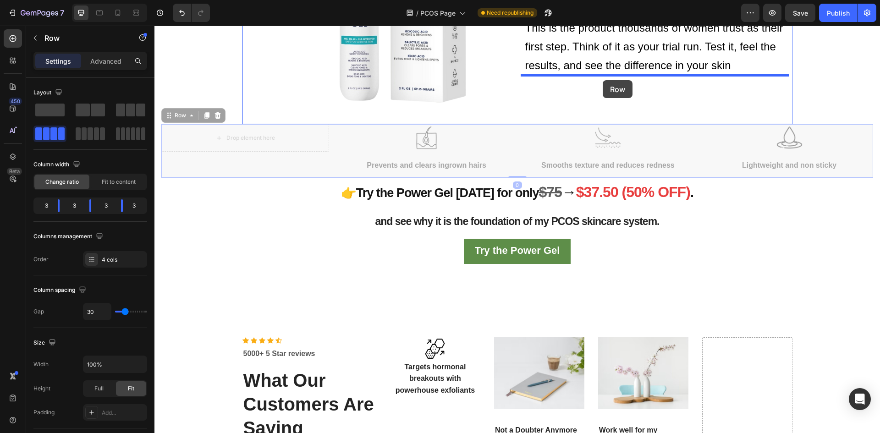
drag, startPoint x: 170, startPoint y: 115, endPoint x: 602, endPoint y: 80, distance: 433.9
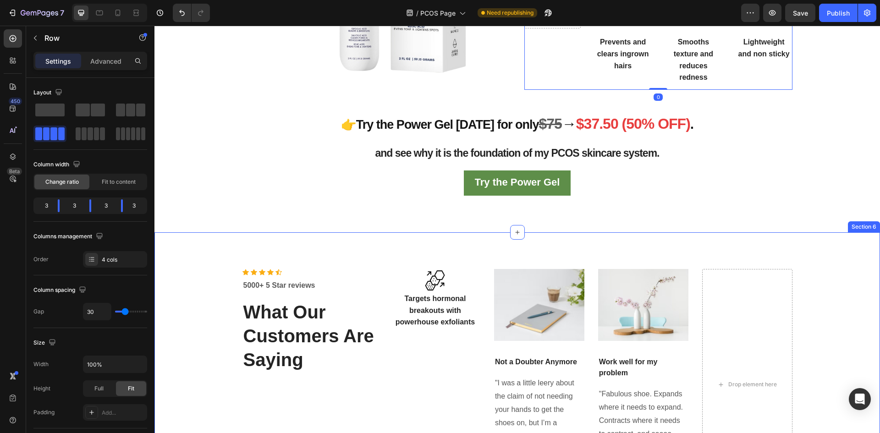
scroll to position [1422, 0]
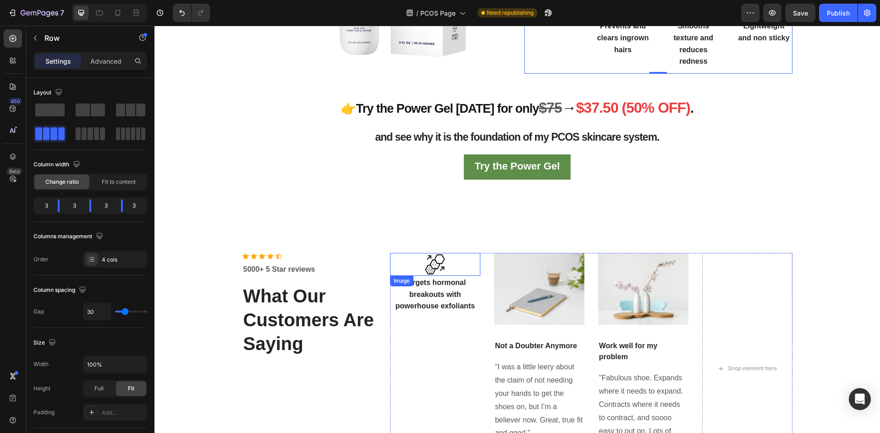
drag, startPoint x: 431, startPoint y: 265, endPoint x: 423, endPoint y: 263, distance: 8.1
click at [431, 265] on img at bounding box center [434, 264] width 23 height 23
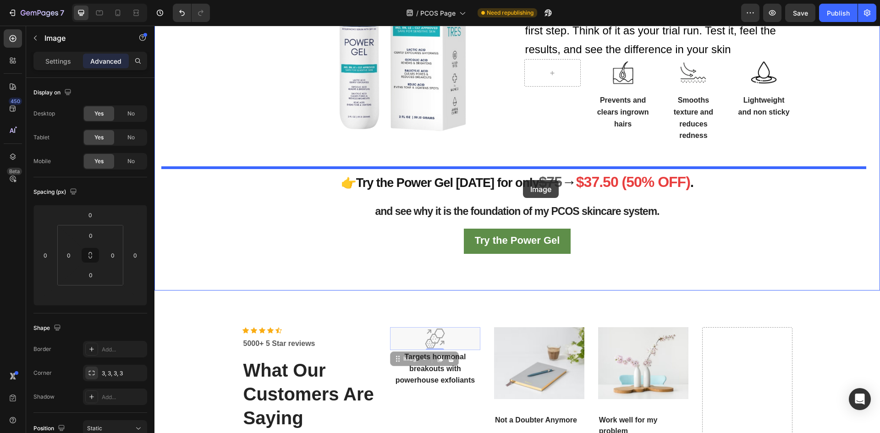
scroll to position [1330, 0]
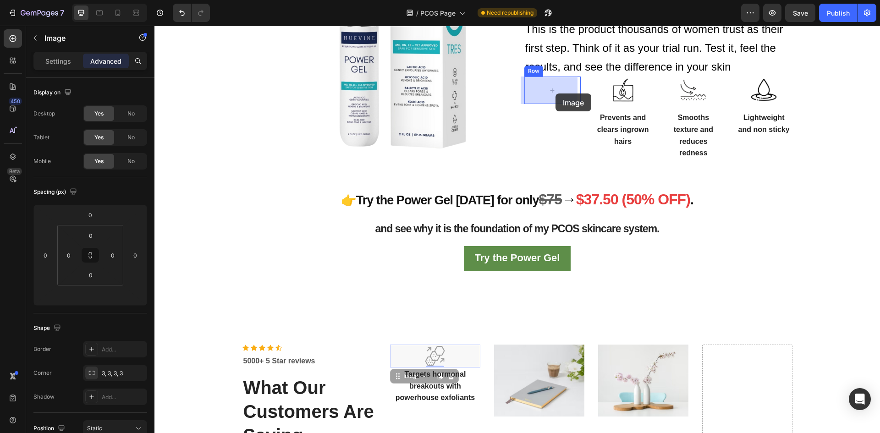
drag, startPoint x: 395, startPoint y: 282, endPoint x: 522, endPoint y: 146, distance: 185.4
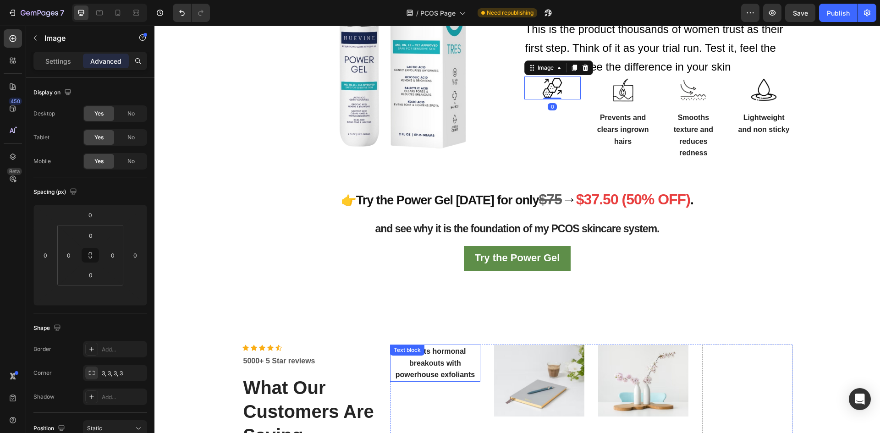
click at [415, 366] on span "Targets hormonal breakouts with powerhouse exfoliants" at bounding box center [434, 362] width 79 height 31
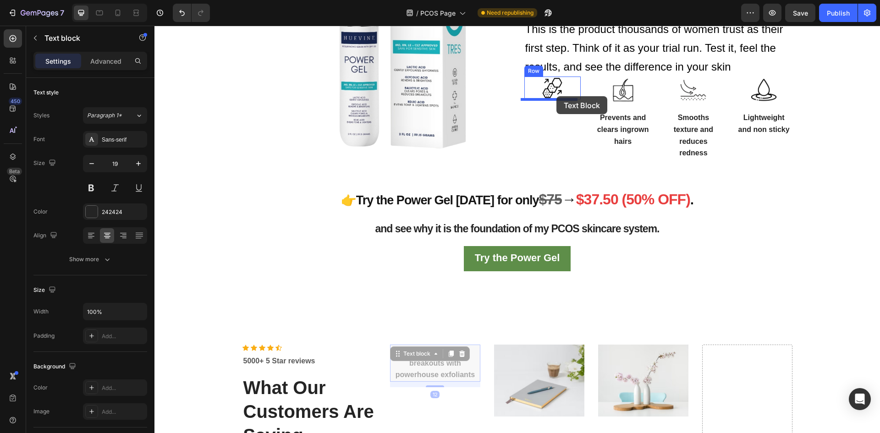
drag, startPoint x: 394, startPoint y: 356, endPoint x: 556, endPoint y: 96, distance: 306.6
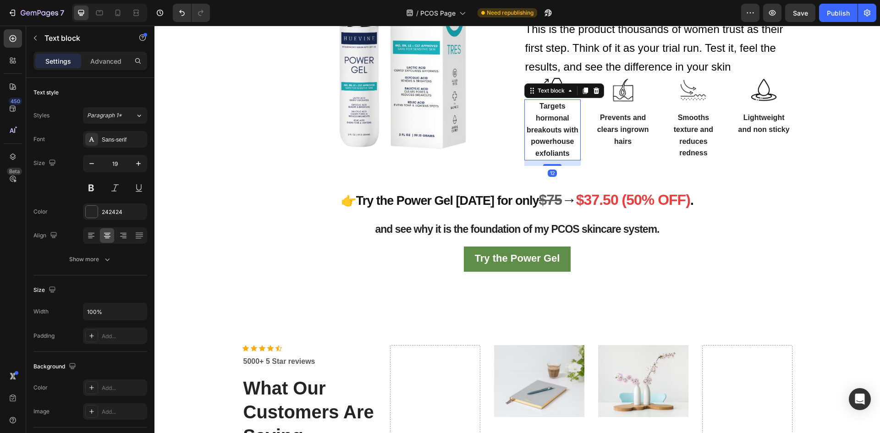
scroll to position [1331, 0]
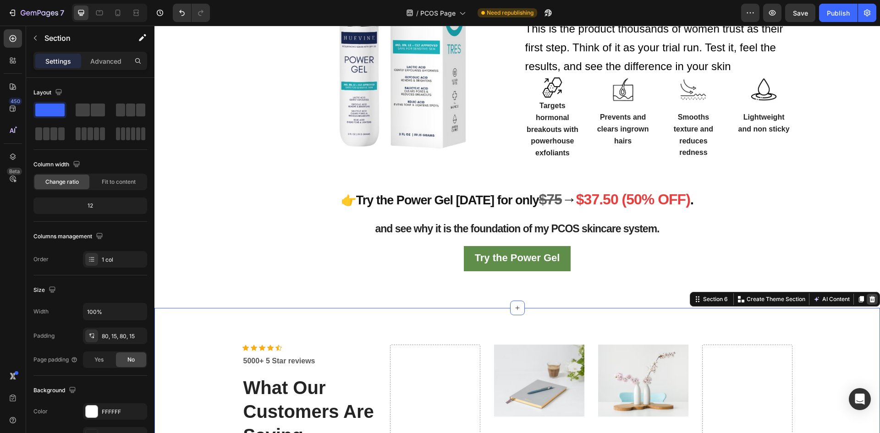
click at [868, 298] on icon at bounding box center [871, 298] width 7 height 7
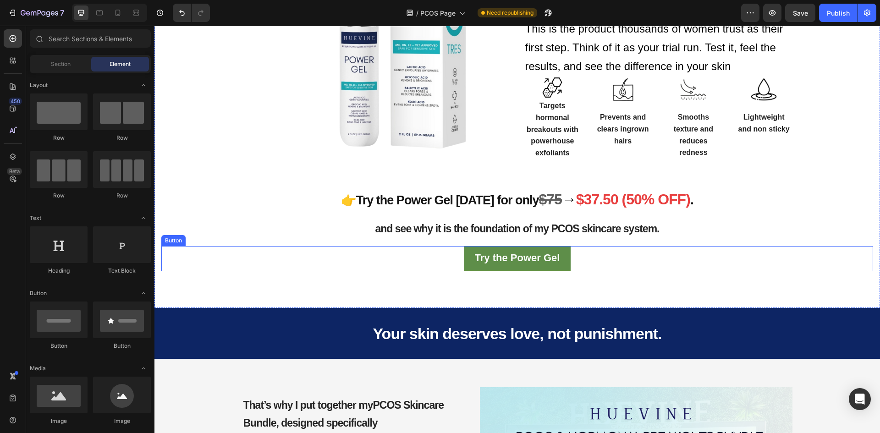
scroll to position [1148, 0]
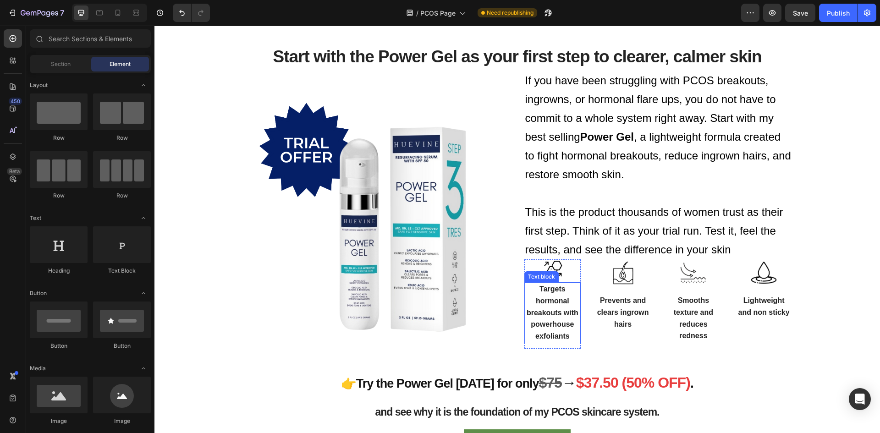
click at [625, 232] on span "This is the product thousands of women trust as their first step. Think of it a…" at bounding box center [654, 231] width 258 height 50
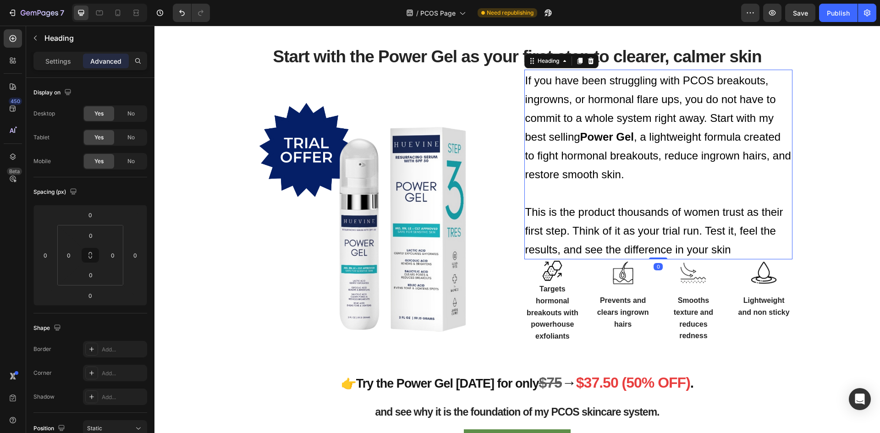
click at [636, 190] on h2 "If you have been struggling with PCOS breakouts, ingrowns, or hormonal flare up…" at bounding box center [658, 165] width 268 height 190
drag, startPoint x: 744, startPoint y: 249, endPoint x: 725, endPoint y: 254, distance: 19.9
click at [743, 249] on p "If you have been struggling with PCOS breakouts, ingrowns, or hormonal flare up…" at bounding box center [658, 165] width 266 height 188
click at [726, 250] on span "This is the product thousands of women trust as their first step. Think of it a…" at bounding box center [654, 231] width 258 height 50
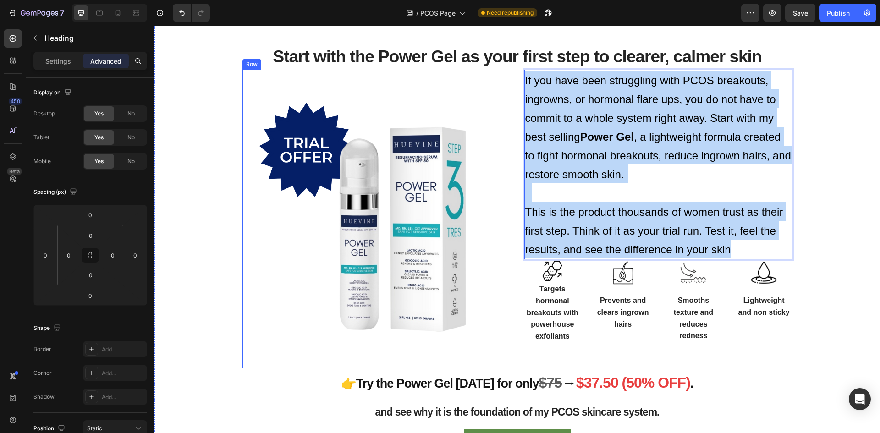
drag, startPoint x: 734, startPoint y: 252, endPoint x: 517, endPoint y: 77, distance: 279.2
click at [517, 77] on div "Image If you have been struggling with PCOS breakouts, ingrowns, or hormonal fl…" at bounding box center [517, 219] width 550 height 299
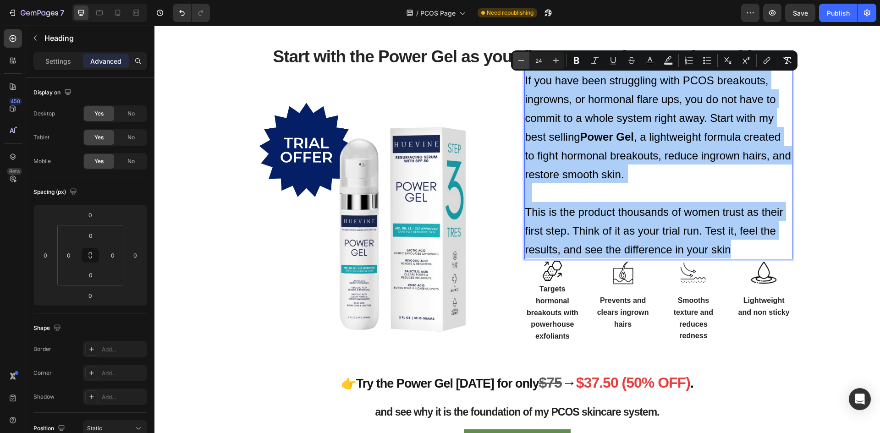
click at [520, 57] on icon "Editor contextual toolbar" at bounding box center [520, 60] width 9 height 9
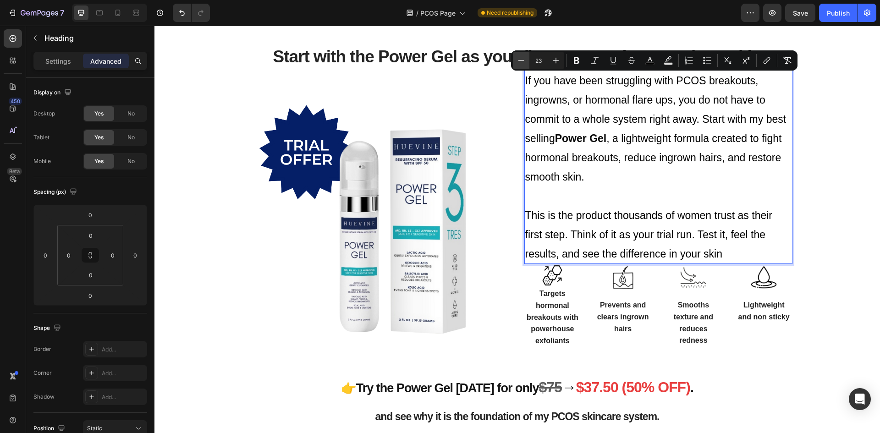
click at [520, 57] on icon "Editor contextual toolbar" at bounding box center [520, 60] width 9 height 9
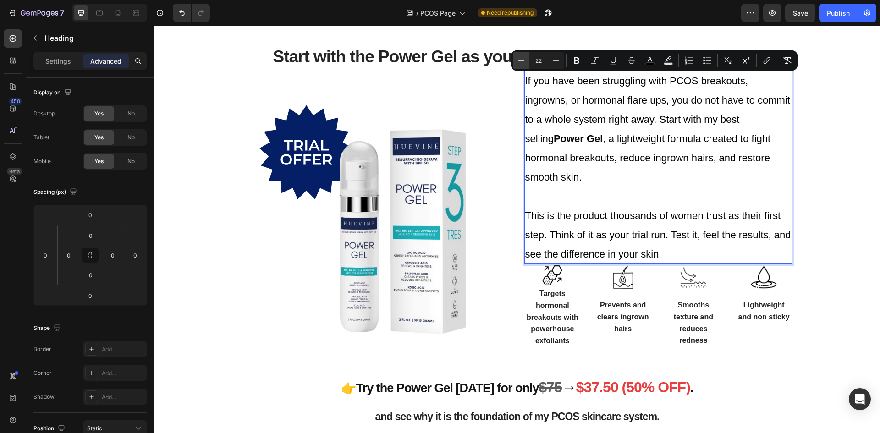
click at [520, 57] on icon "Editor contextual toolbar" at bounding box center [520, 60] width 9 height 9
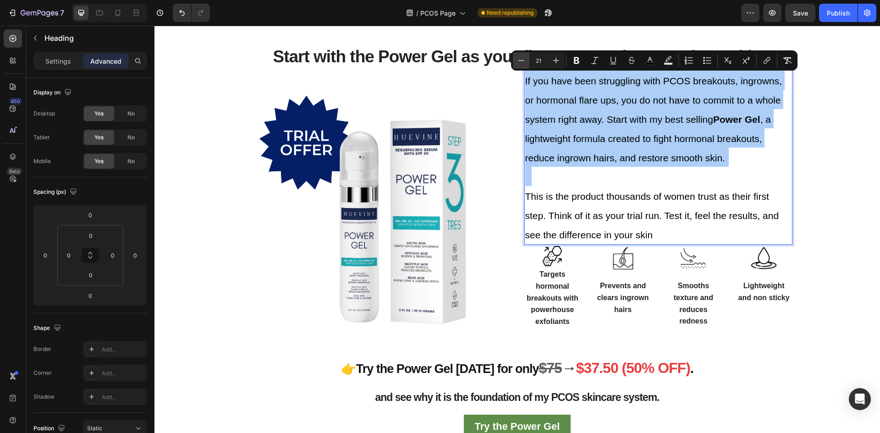
click at [520, 58] on icon "Editor contextual toolbar" at bounding box center [520, 60] width 9 height 9
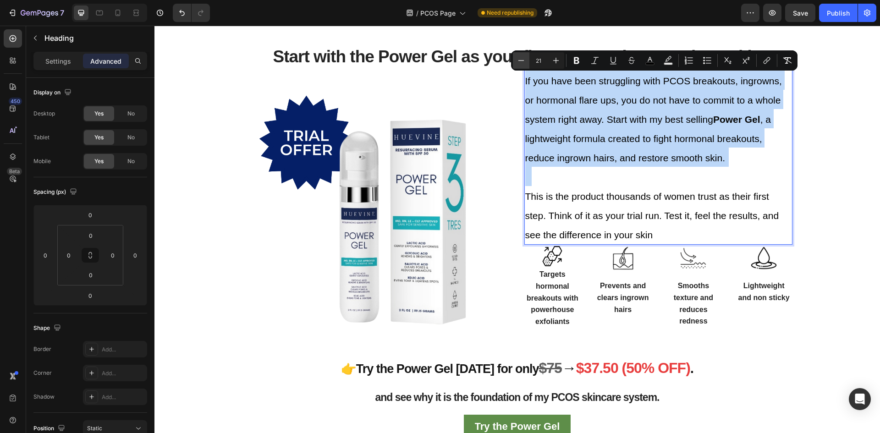
type input "20"
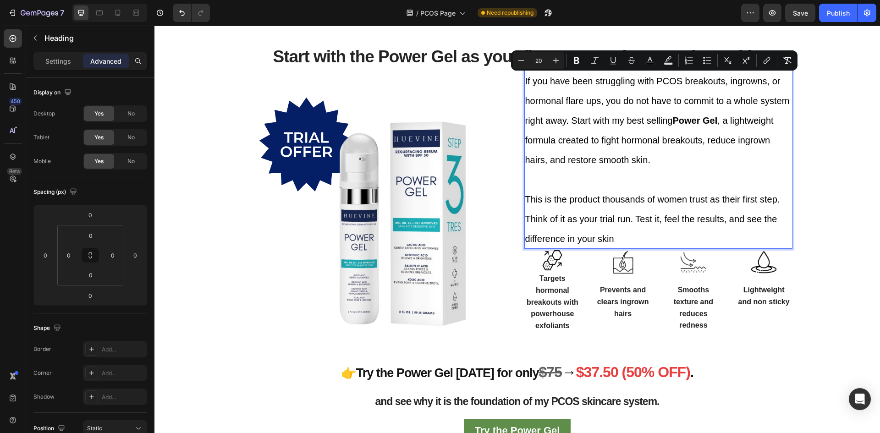
click at [555, 191] on p "If you have been struggling with PCOS breakouts, ingrowns, or hormonal flare up…" at bounding box center [658, 159] width 266 height 177
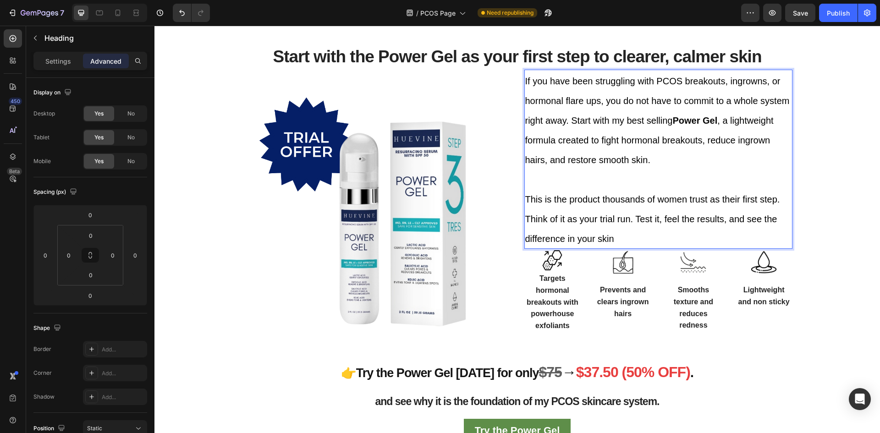
click at [544, 178] on p "If you have been struggling with PCOS breakouts, ingrowns, or hormonal flare up…" at bounding box center [658, 159] width 266 height 177
click at [613, 237] on p "If you have been struggling with PCOS breakouts, ingrowns, or hormonal flare up…" at bounding box center [658, 159] width 266 height 177
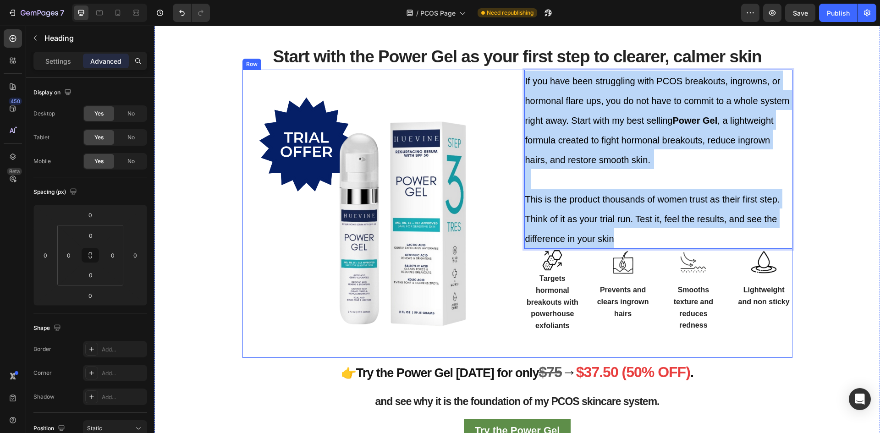
drag, startPoint x: 613, startPoint y: 238, endPoint x: 512, endPoint y: 78, distance: 189.2
click at [512, 78] on div "Image If you have been struggling with PCOS breakouts, ingrowns, or hormonal fl…" at bounding box center [517, 214] width 550 height 288
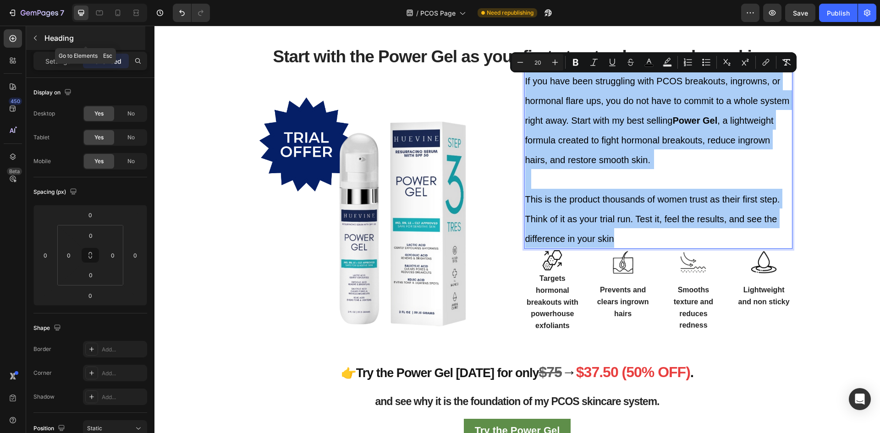
click at [40, 40] on button "button" at bounding box center [35, 38] width 15 height 15
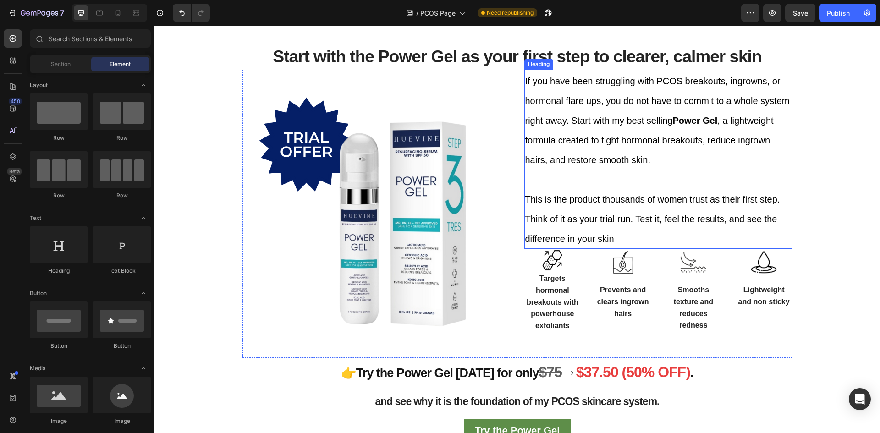
click at [584, 140] on span ", a lightweight formula created to fight hormonal breakouts, reduce ingrown hai…" at bounding box center [649, 139] width 248 height 49
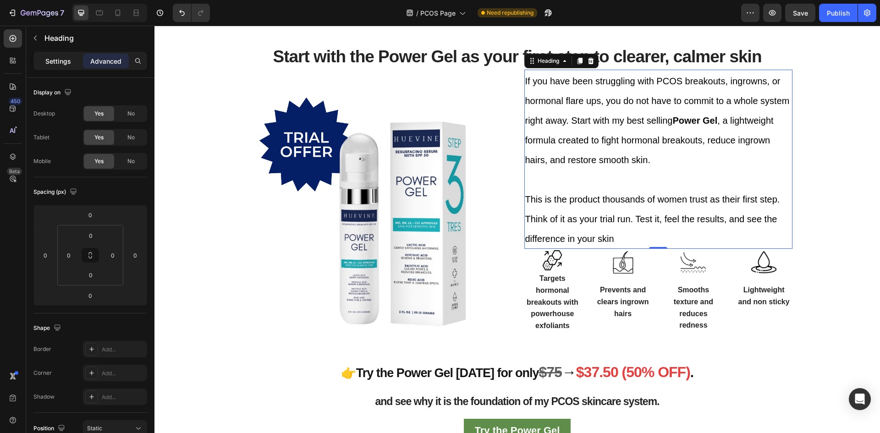
click at [61, 65] on p "Settings" at bounding box center [58, 61] width 26 height 10
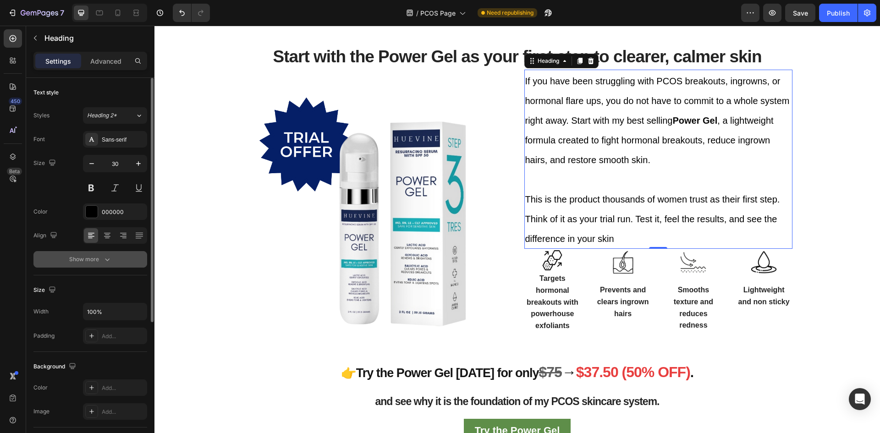
click at [103, 263] on icon "button" at bounding box center [107, 259] width 9 height 9
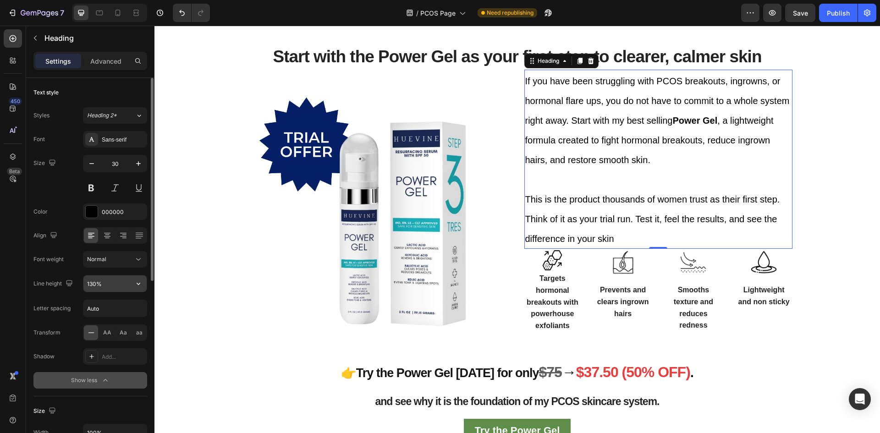
click at [110, 284] on input "130%" at bounding box center [114, 283] width 63 height 16
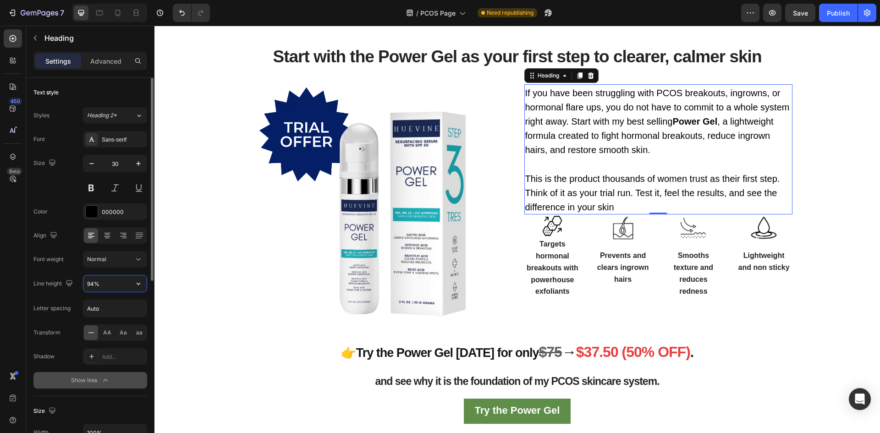
type input "93%"
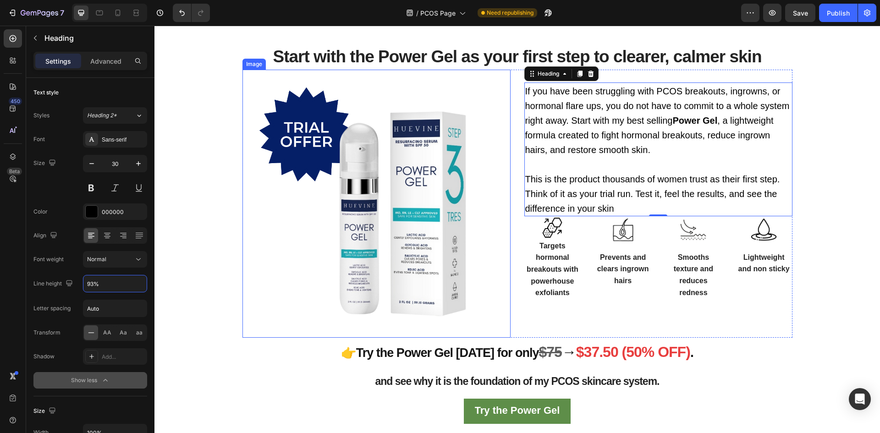
click at [409, 205] on img at bounding box center [376, 204] width 268 height 268
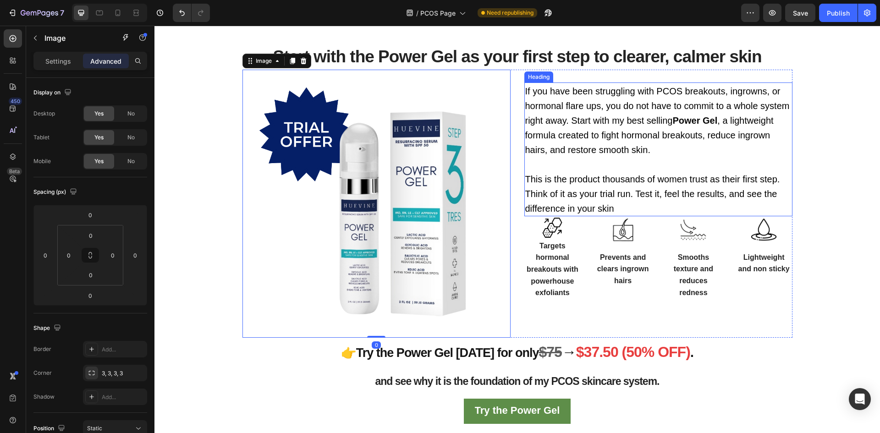
click at [595, 147] on span ", a lightweight formula created to fight hormonal breakouts, reduce ingrown hai…" at bounding box center [649, 134] width 248 height 39
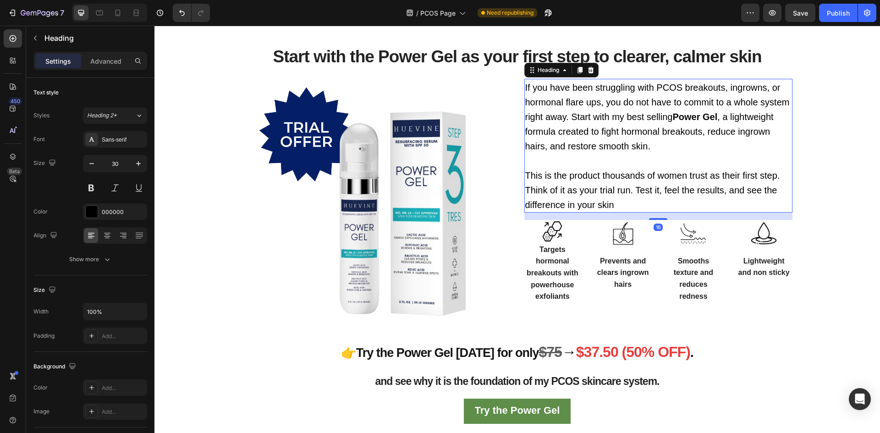
drag, startPoint x: 656, startPoint y: 215, endPoint x: 657, endPoint y: 222, distance: 7.6
click at [657, 222] on div "⁠⁠⁠⁠⁠⁠⁠ If you have been struggling with PCOS breakouts, ingrowns, or hormonal …" at bounding box center [658, 204] width 268 height 268
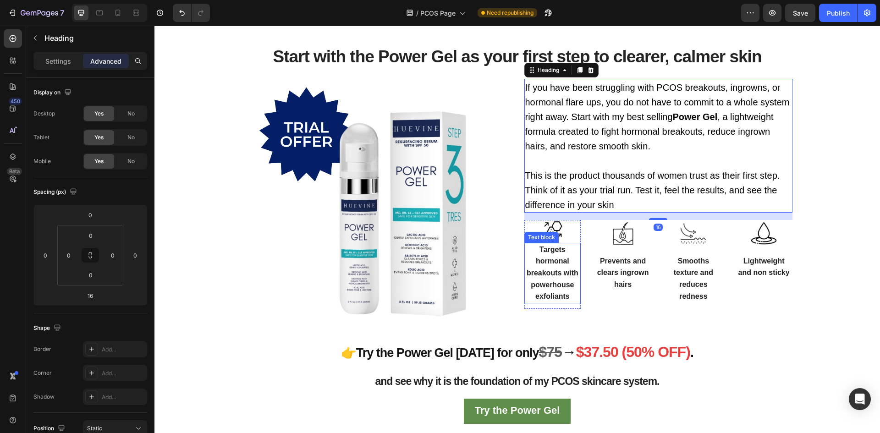
click at [562, 279] on p "Targets hormonal breakouts with powerhouse exfoliants" at bounding box center [552, 273] width 55 height 59
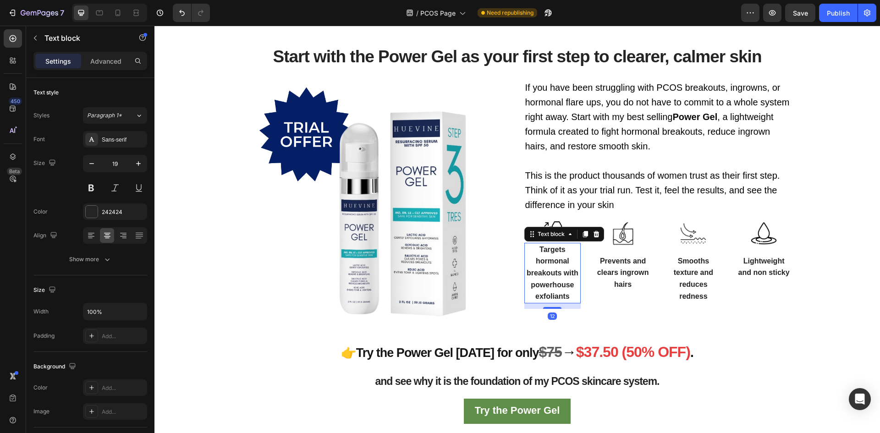
click at [566, 293] on p "Targets hormonal breakouts with powerhouse exfoliants" at bounding box center [552, 273] width 55 height 59
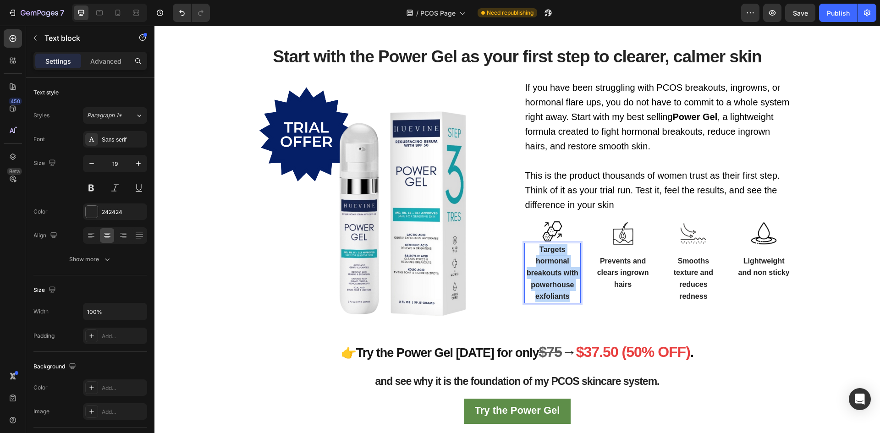
drag, startPoint x: 568, startPoint y: 297, endPoint x: 532, endPoint y: 249, distance: 59.9
click at [532, 249] on p "Targets hormonal breakouts with powerhouse exfoliants" at bounding box center [552, 273] width 55 height 59
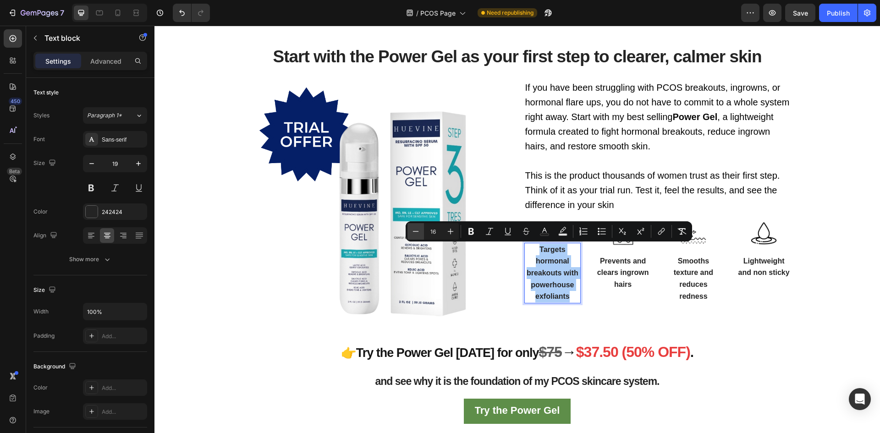
click at [415, 232] on icon "Editor contextual toolbar" at bounding box center [415, 231] width 9 height 9
click at [450, 230] on icon "Editor contextual toolbar" at bounding box center [450, 231] width 9 height 9
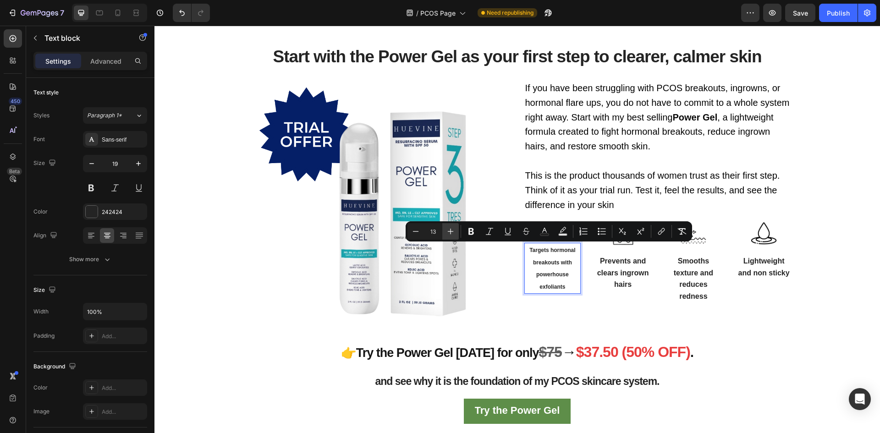
click at [450, 230] on icon "Editor contextual toolbar" at bounding box center [450, 231] width 9 height 9
type input "15"
click at [573, 286] on p "Targets hormonal breakouts with powerhouse exfoliants" at bounding box center [552, 273] width 55 height 59
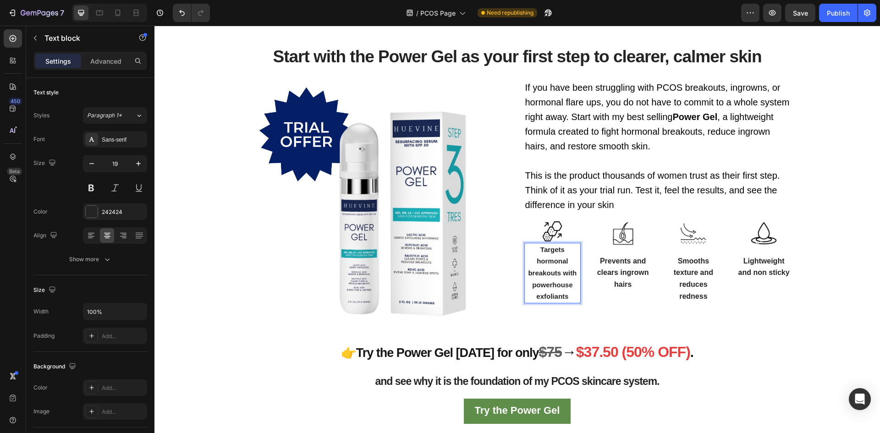
click at [561, 274] on span "Targets hormonal breakouts with powerhouse exfoliants" at bounding box center [552, 273] width 49 height 55
click at [565, 296] on p "Targets hormonal breakouts with powerhouse exfoliants" at bounding box center [552, 273] width 55 height 59
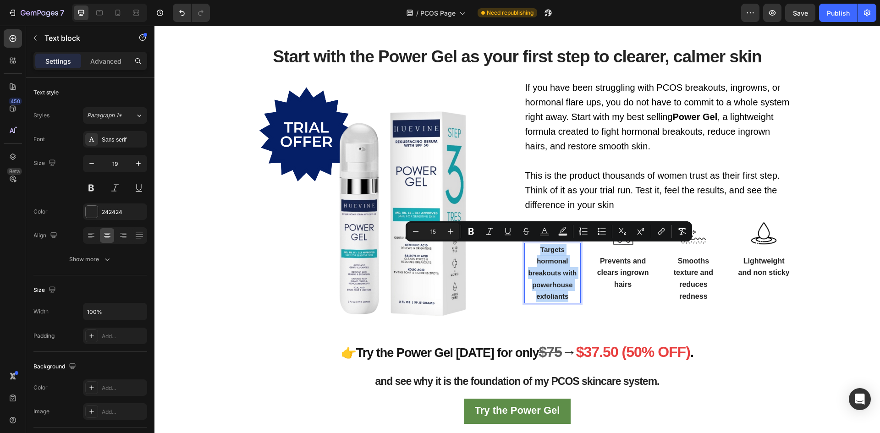
drag, startPoint x: 567, startPoint y: 297, endPoint x: 523, endPoint y: 247, distance: 66.5
click at [525, 247] on p "Targets hormonal breakouts with powerhouse exfoliants" at bounding box center [552, 273] width 55 height 59
click at [417, 230] on icon "Editor contextual toolbar" at bounding box center [415, 231] width 9 height 9
type input "13"
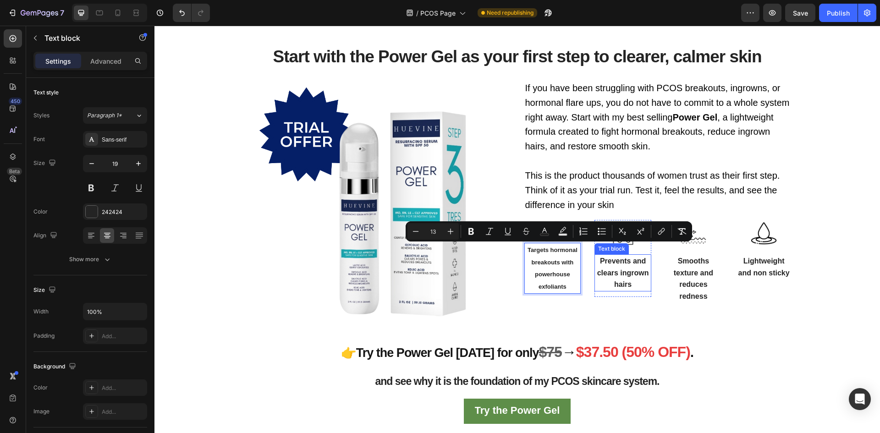
click at [596, 288] on p "Prevents and clears ingrown hairs" at bounding box center [622, 272] width 55 height 35
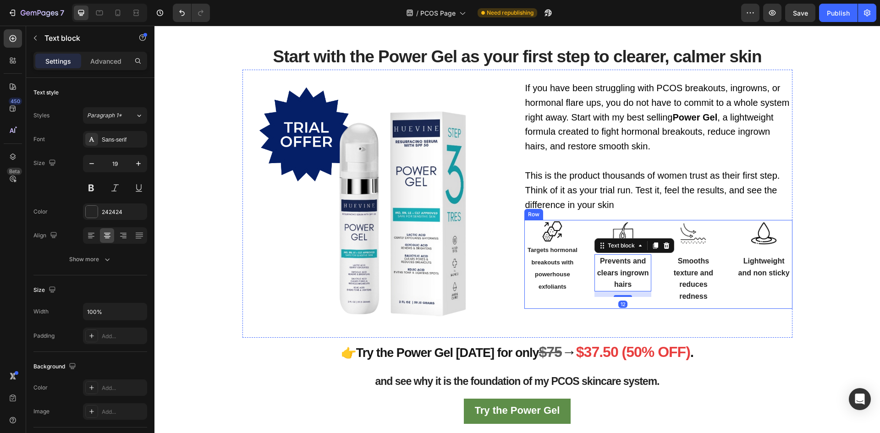
click at [743, 296] on div "Image Lightweight and non sticky Text block Row" at bounding box center [763, 264] width 57 height 89
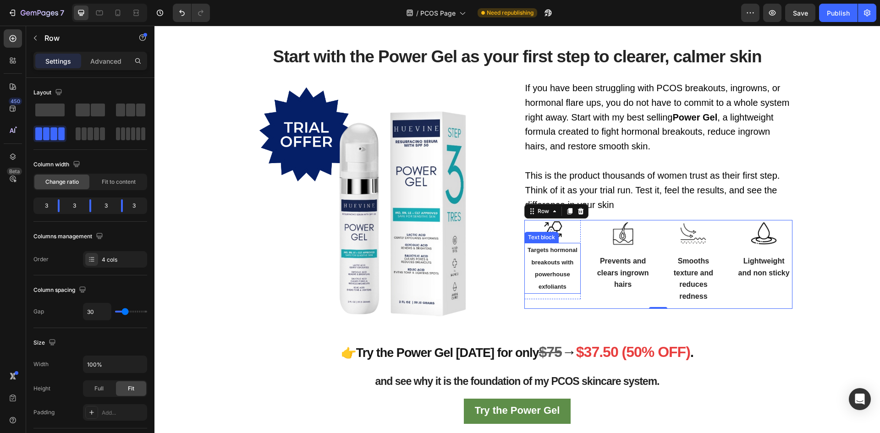
click at [545, 268] on p "Targets hormonal breakouts with powerhouse exfoliants" at bounding box center [552, 268] width 55 height 49
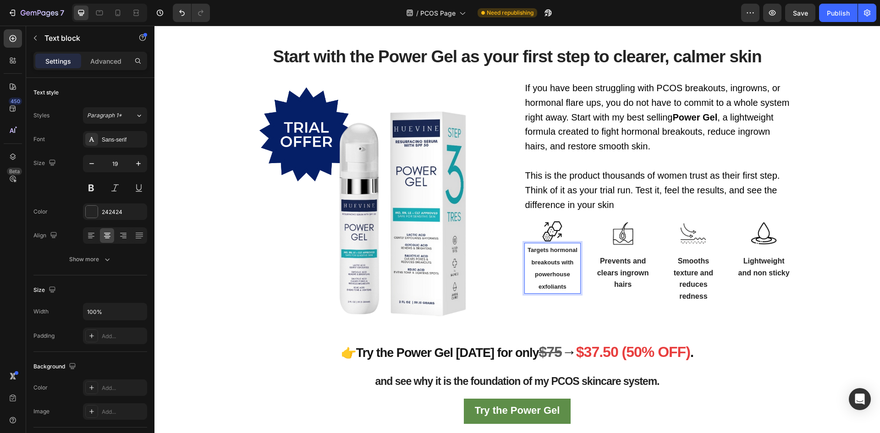
click at [564, 288] on p "Targets hormonal breakouts with powerhouse exfoliants" at bounding box center [552, 268] width 55 height 49
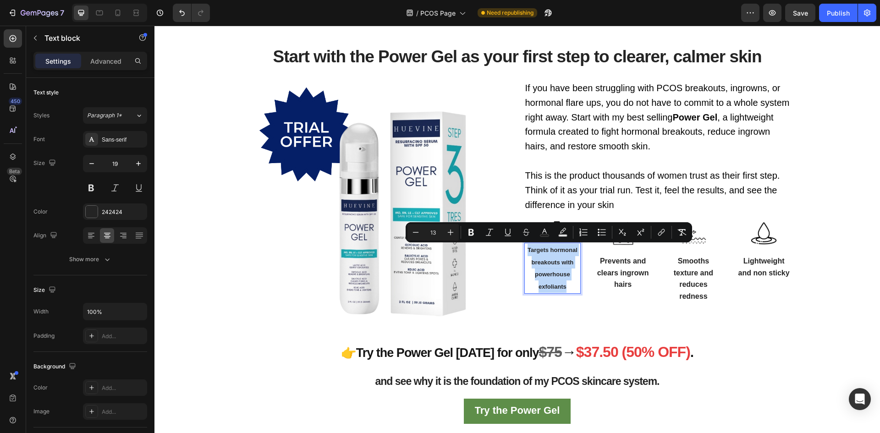
drag, startPoint x: 565, startPoint y: 288, endPoint x: 524, endPoint y: 251, distance: 55.2
click at [525, 251] on p "Targets hormonal breakouts with powerhouse exfoliants" at bounding box center [552, 268] width 55 height 49
click at [415, 233] on icon "Editor contextual toolbar" at bounding box center [415, 232] width 9 height 9
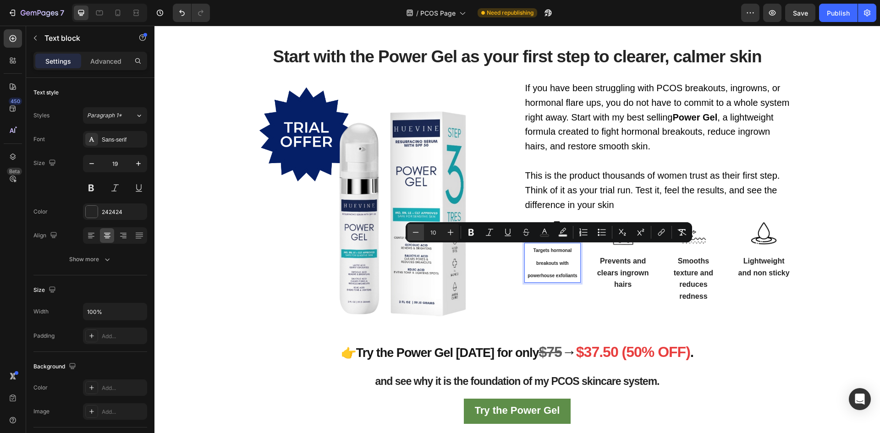
click at [415, 233] on icon "Editor contextual toolbar" at bounding box center [415, 232] width 9 height 9
click at [446, 231] on icon "Editor contextual toolbar" at bounding box center [450, 232] width 9 height 9
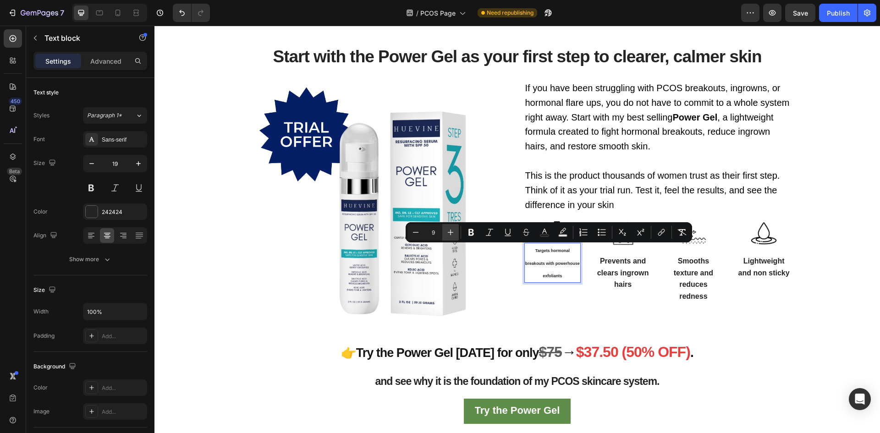
click at [446, 231] on icon "Editor contextual toolbar" at bounding box center [450, 232] width 9 height 9
type input "13"
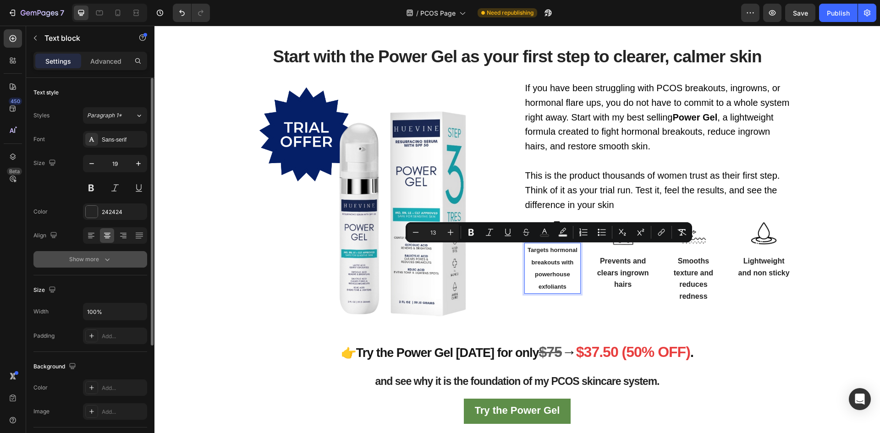
click at [77, 261] on div "Show more" at bounding box center [90, 259] width 43 height 9
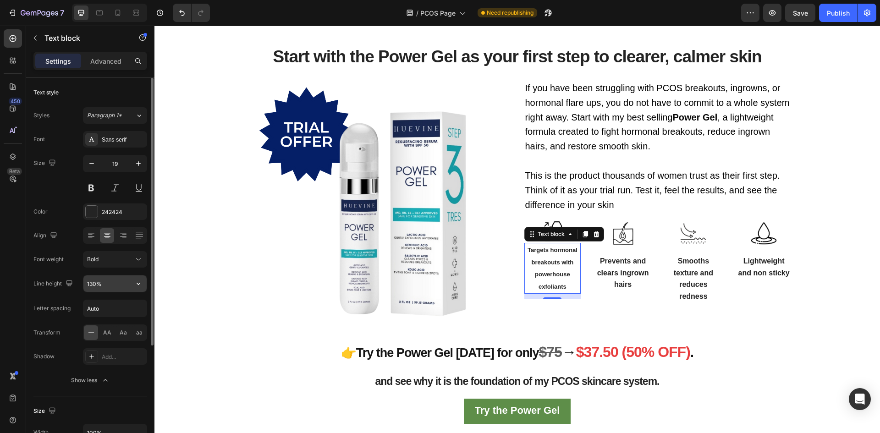
click at [103, 284] on input "130%" at bounding box center [114, 283] width 63 height 16
type input "95%"
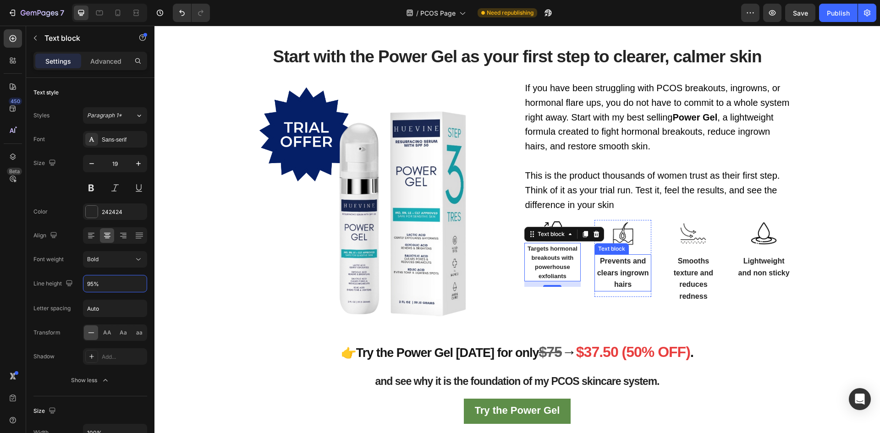
click at [632, 284] on p "Prevents and clears ingrown hairs" at bounding box center [622, 272] width 55 height 35
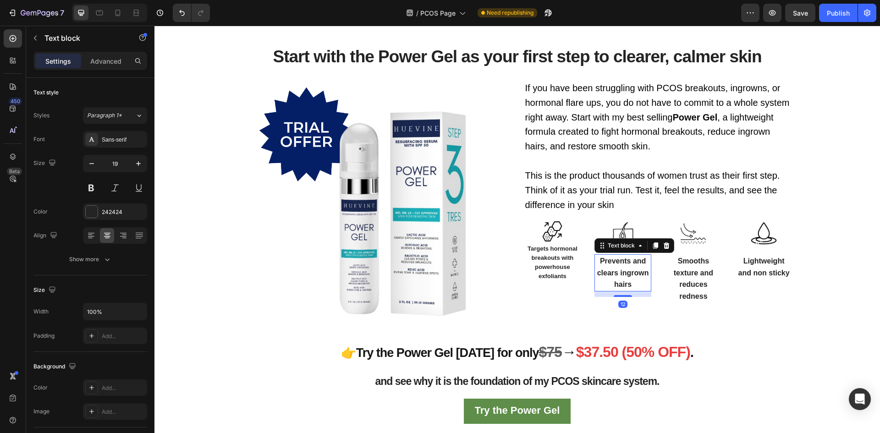
scroll to position [1138, 0]
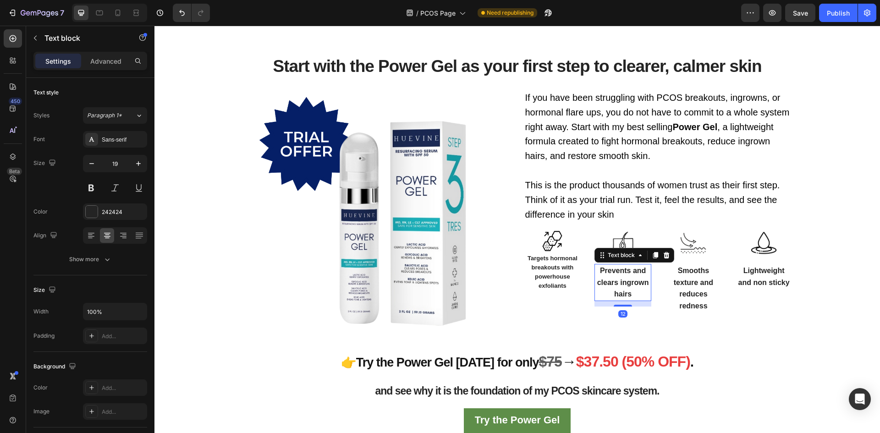
click at [632, 297] on p "Prevents and clears ingrown hairs" at bounding box center [622, 282] width 55 height 35
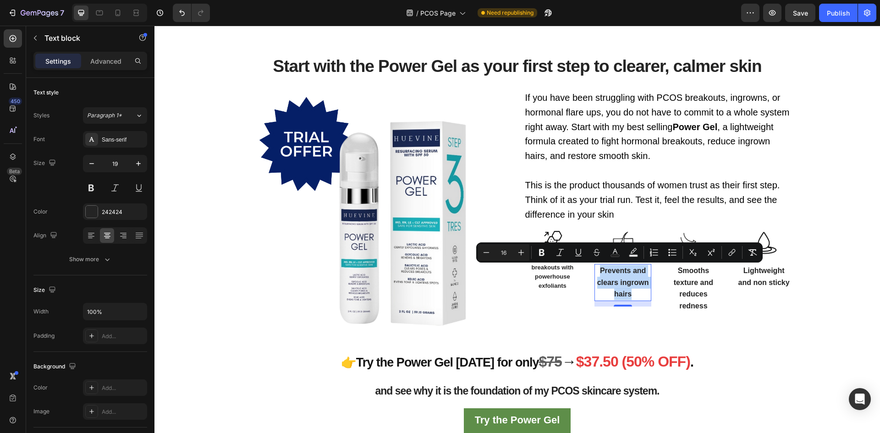
drag, startPoint x: 611, startPoint y: 281, endPoint x: 597, endPoint y: 270, distance: 17.5
click at [597, 270] on p "Prevents and clears ingrown hairs" at bounding box center [622, 282] width 55 height 35
click at [557, 274] on span "Targets hormonal breakouts with powerhouse exfoliants" at bounding box center [552, 272] width 50 height 34
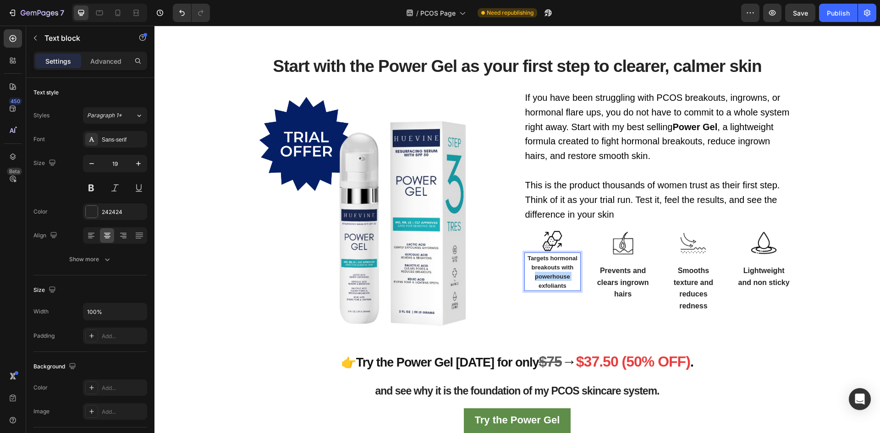
click at [557, 274] on span "Targets hormonal breakouts with powerhouse exfoliants" at bounding box center [552, 272] width 50 height 34
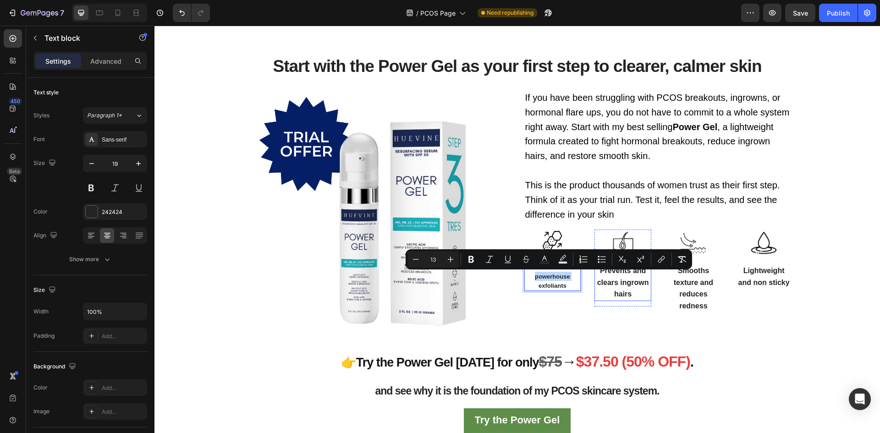
click at [622, 280] on span "Prevents and clears ingrown hairs" at bounding box center [623, 282] width 52 height 31
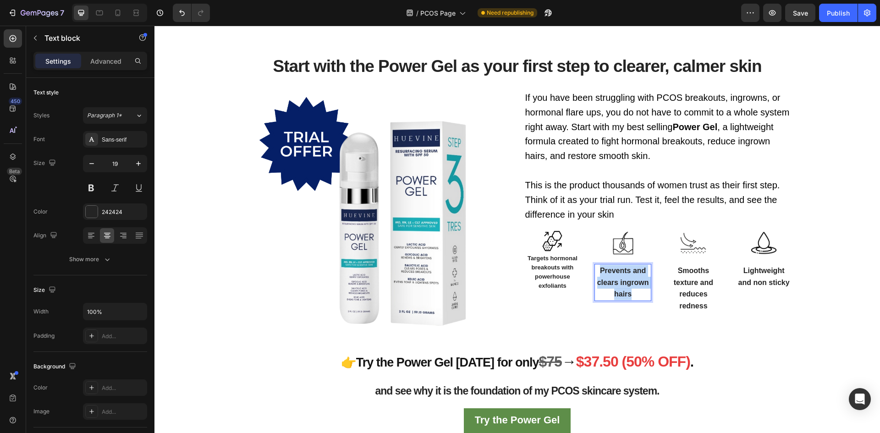
drag, startPoint x: 633, startPoint y: 295, endPoint x: 585, endPoint y: 264, distance: 56.9
click at [595, 266] on p "Prevents and clears ingrown hairs" at bounding box center [622, 282] width 55 height 35
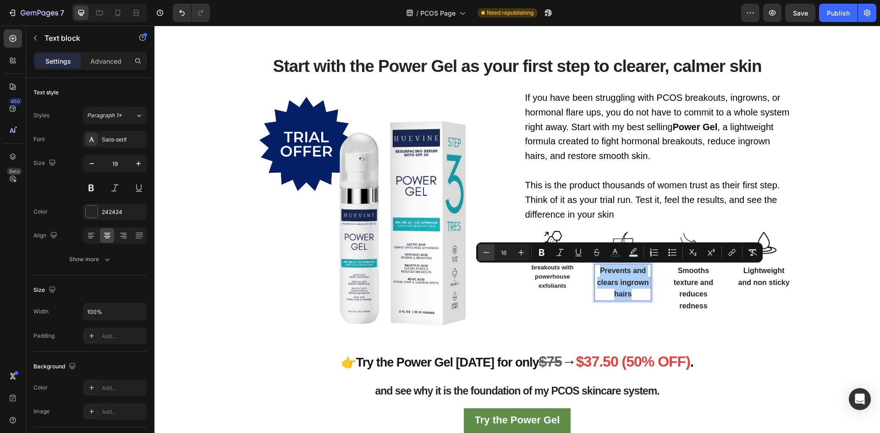
click at [490, 252] on icon "Editor contextual toolbar" at bounding box center [485, 252] width 9 height 9
click at [523, 252] on icon "Editor contextual toolbar" at bounding box center [521, 253] width 6 height 6
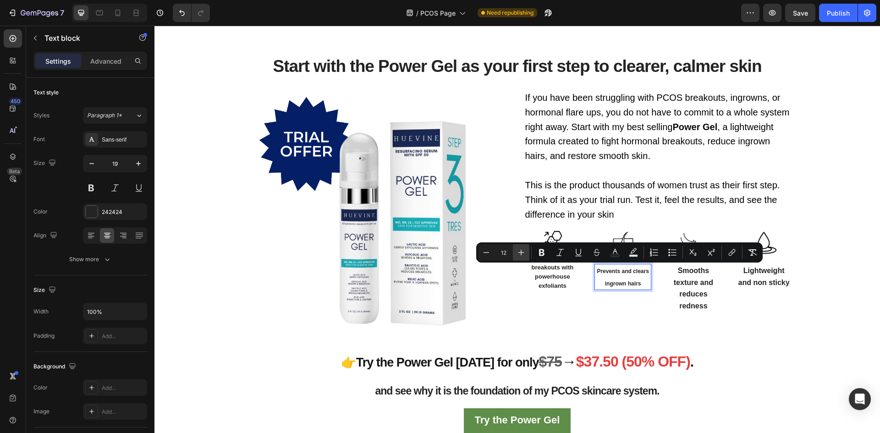
type input "13"
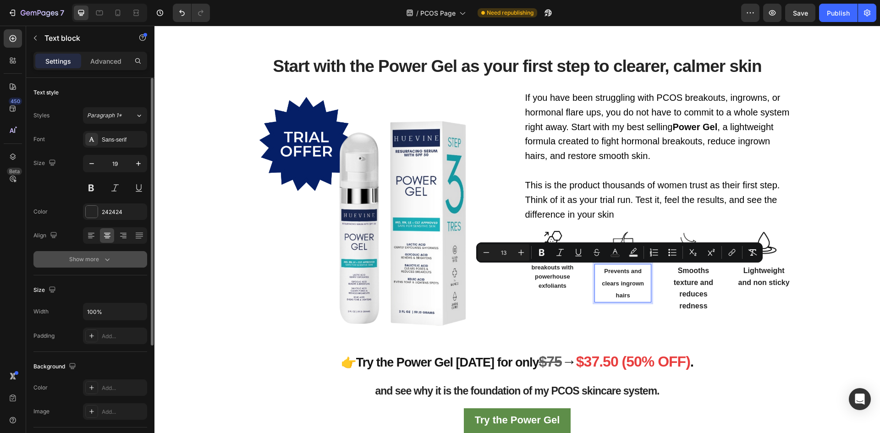
click at [99, 259] on div "Show more" at bounding box center [90, 259] width 43 height 9
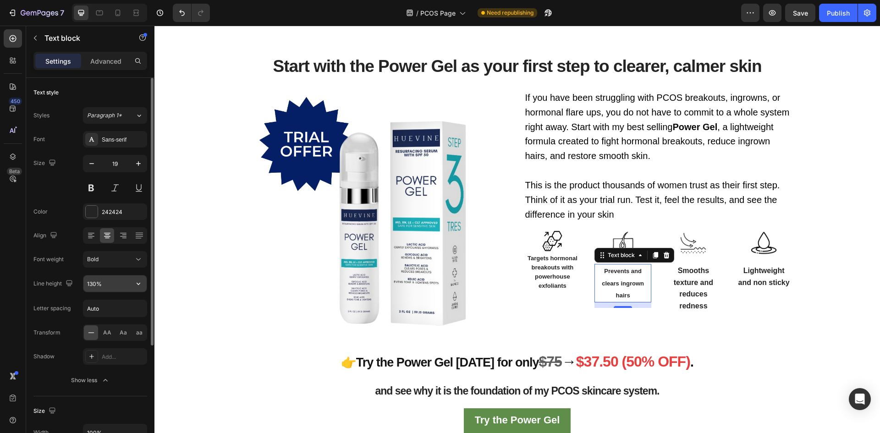
click at [115, 285] on input "130%" at bounding box center [114, 283] width 63 height 16
type input "95%"
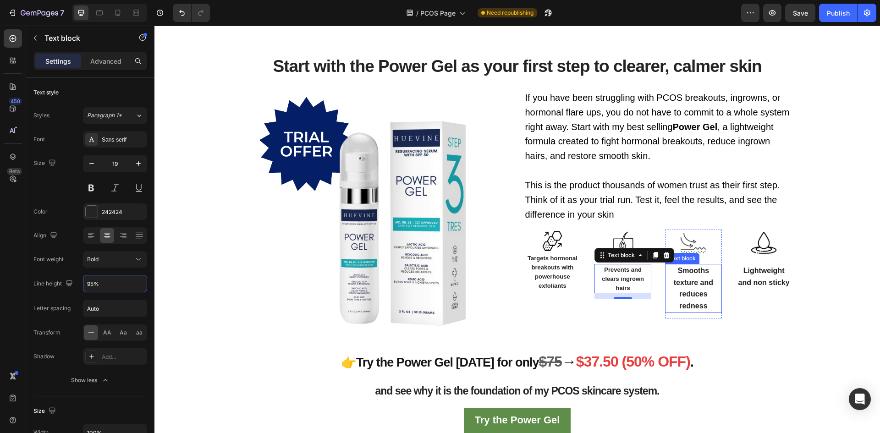
click at [696, 290] on span "Smooths texture and reduces redness" at bounding box center [692, 288] width 39 height 43
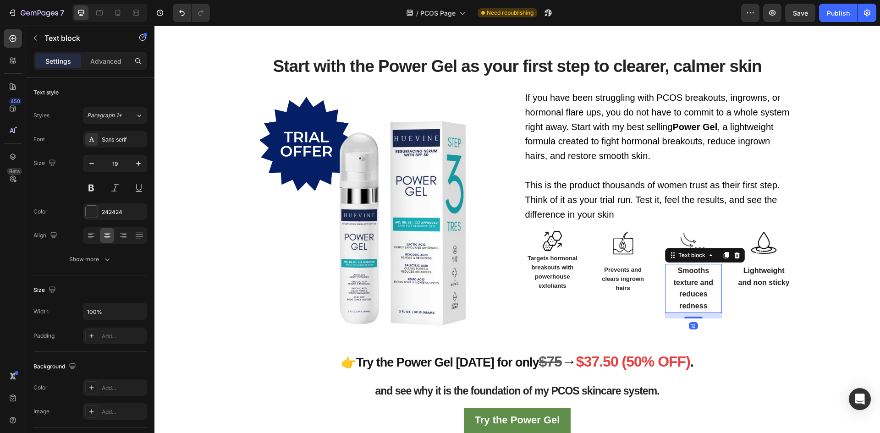
click at [699, 299] on p "Smooths texture and reduces redness" at bounding box center [693, 288] width 55 height 47
drag, startPoint x: 705, startPoint y: 306, endPoint x: 671, endPoint y: 266, distance: 52.6
click at [672, 266] on p "Smooths texture and reduces redness" at bounding box center [693, 288] width 55 height 47
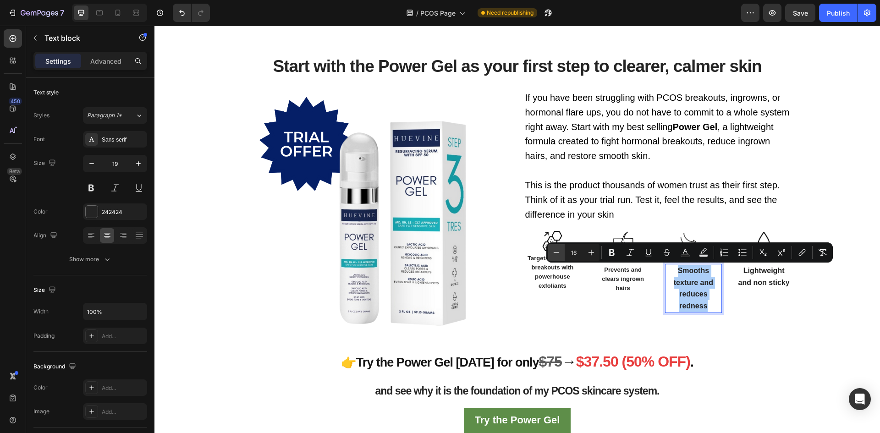
click at [557, 252] on icon "Editor contextual toolbar" at bounding box center [556, 252] width 6 height 0
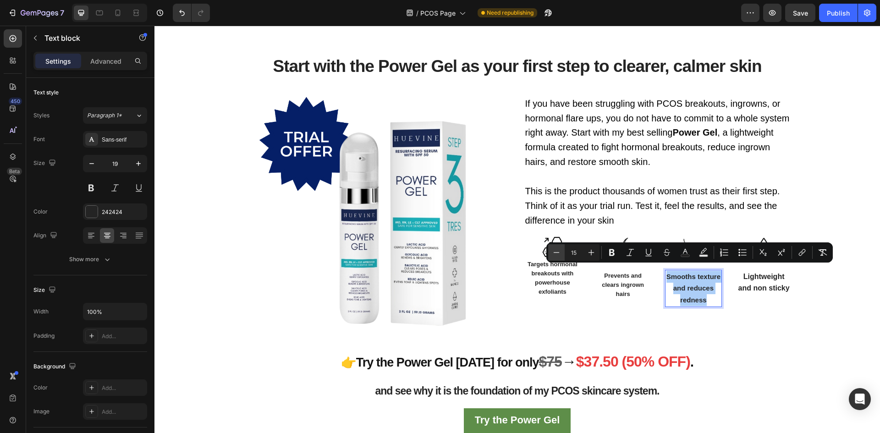
click at [557, 252] on icon "Editor contextual toolbar" at bounding box center [556, 252] width 6 height 0
type input "14"
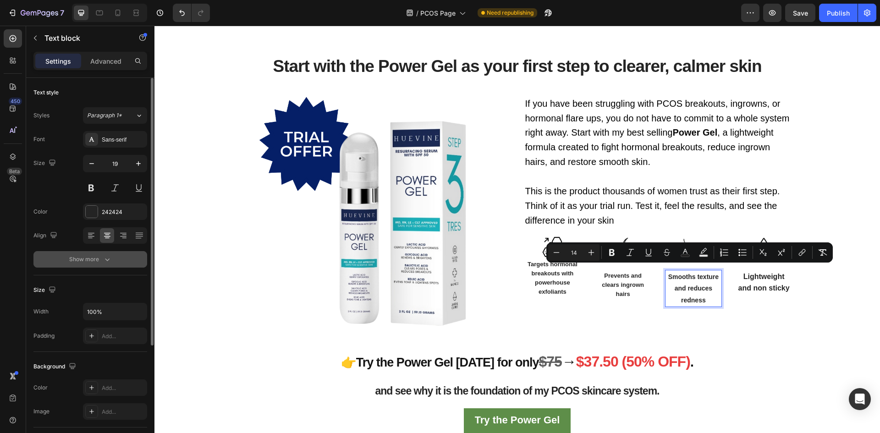
click at [108, 257] on icon "button" at bounding box center [107, 259] width 9 height 9
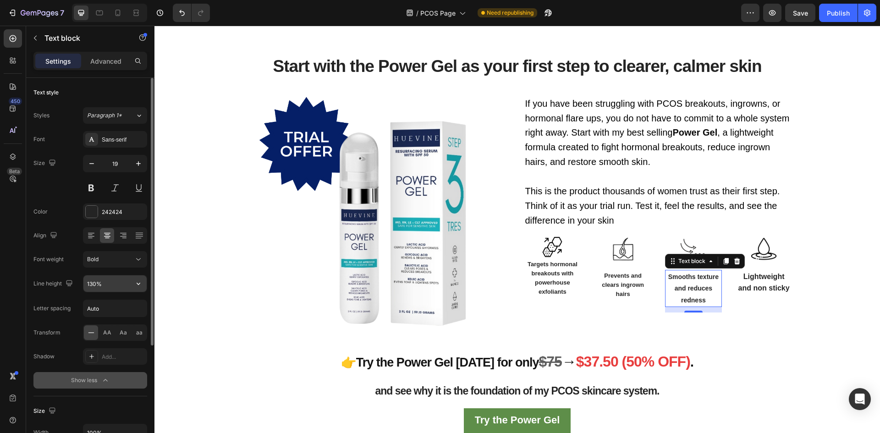
click at [116, 287] on input "130%" at bounding box center [114, 283] width 63 height 16
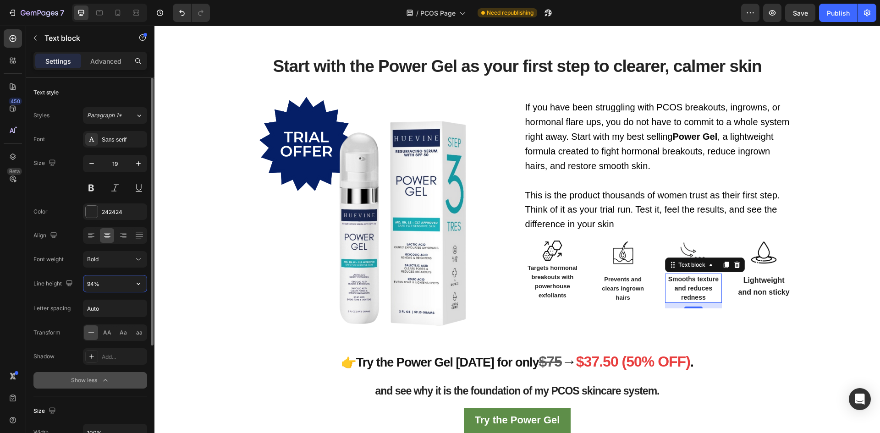
type input "95%"
click at [761, 294] on span "Lightweight and non sticky" at bounding box center [763, 286] width 51 height 20
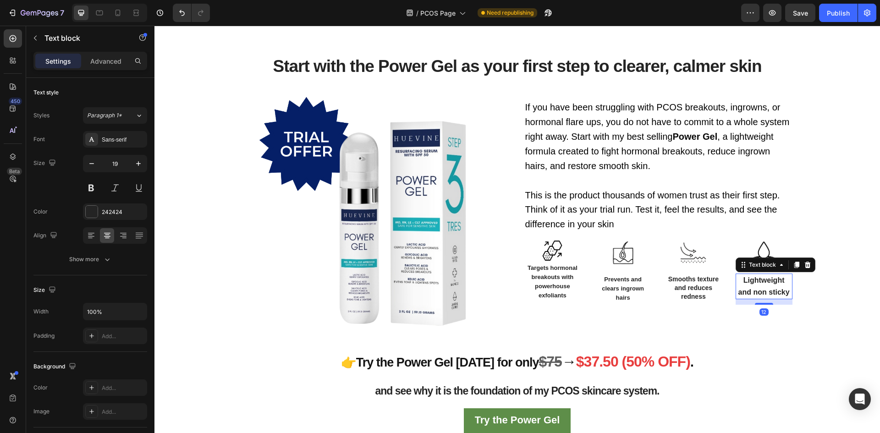
click at [778, 293] on span "Lightweight and non sticky" at bounding box center [763, 286] width 51 height 20
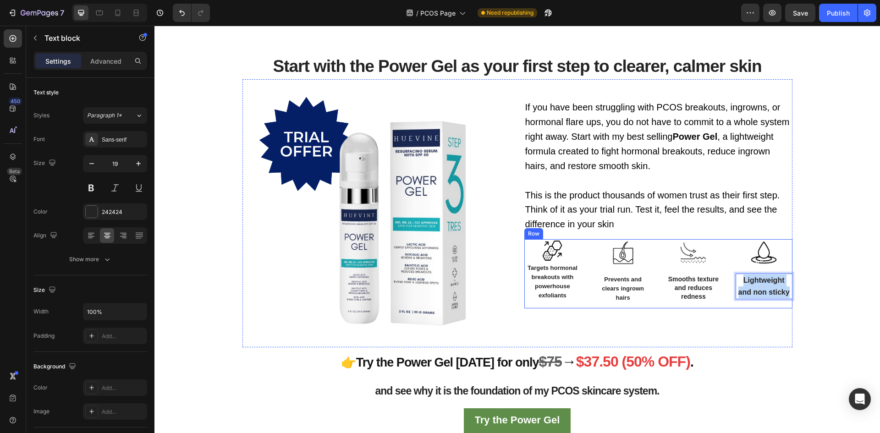
drag, startPoint x: 787, startPoint y: 295, endPoint x: 726, endPoint y: 283, distance: 62.5
click at [726, 283] on div "Image Targets hormonal breakouts with powerhouse exfoliants Text block Row Imag…" at bounding box center [658, 273] width 268 height 69
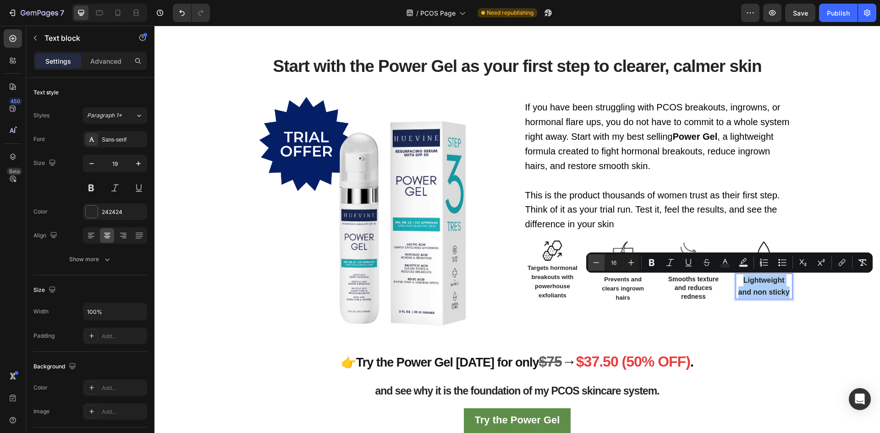
click at [592, 264] on icon "Editor contextual toolbar" at bounding box center [595, 262] width 9 height 9
click at [598, 264] on icon "Editor contextual toolbar" at bounding box center [595, 262] width 9 height 9
type input "13"
click at [632, 292] on p "Prevents and clears ingrown hairs" at bounding box center [622, 287] width 55 height 27
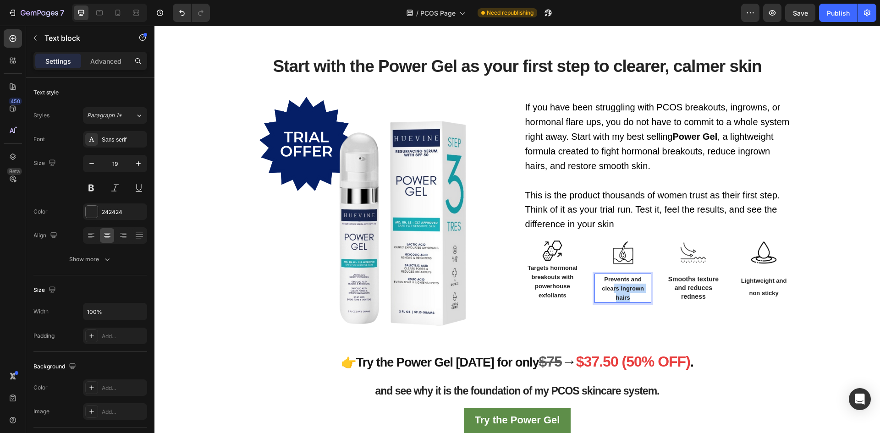
drag, startPoint x: 627, startPoint y: 294, endPoint x: 611, endPoint y: 291, distance: 16.6
click at [611, 291] on p "Prevents and clears ingrown hairs" at bounding box center [622, 287] width 55 height 27
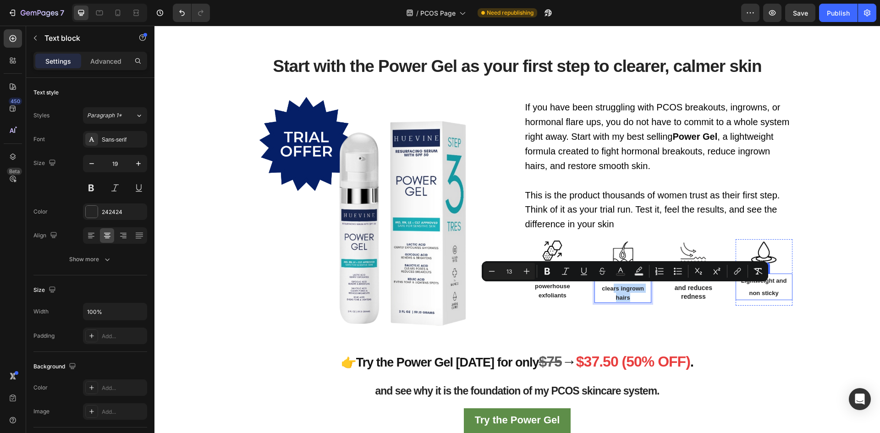
click at [762, 284] on p "Lightweight and non sticky" at bounding box center [763, 286] width 55 height 24
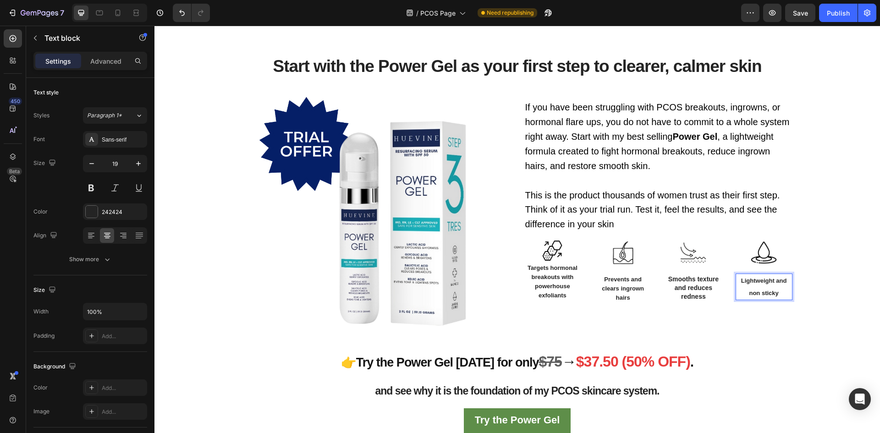
click at [783, 297] on p "Lightweight and non sticky" at bounding box center [763, 286] width 55 height 24
drag, startPoint x: 768, startPoint y: 293, endPoint x: 738, endPoint y: 279, distance: 33.6
click at [738, 279] on p "Lightweight and non sticky" at bounding box center [763, 286] width 55 height 24
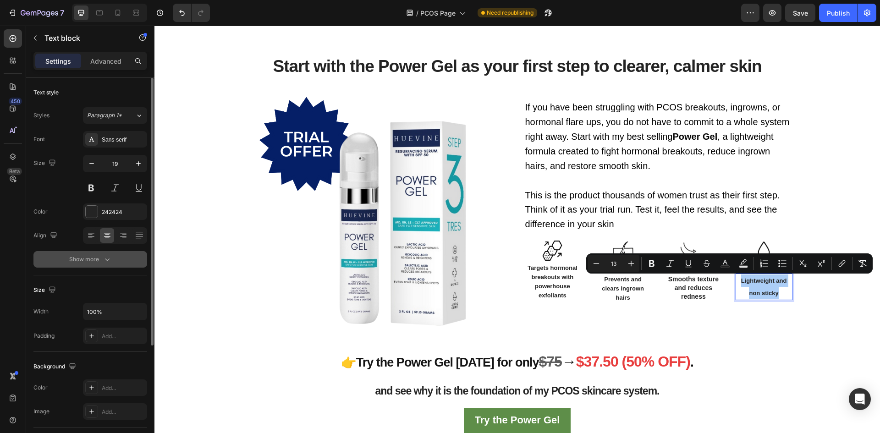
click at [104, 261] on icon "button" at bounding box center [107, 259] width 9 height 9
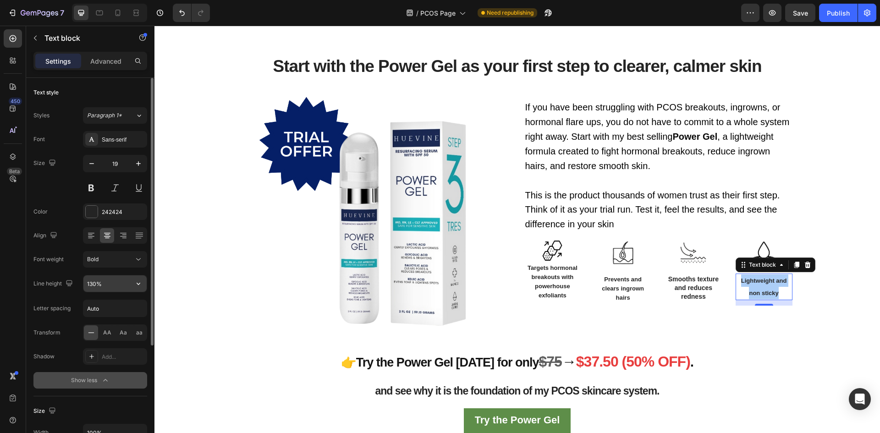
click at [115, 283] on input "130%" at bounding box center [114, 283] width 63 height 16
type input "95%"
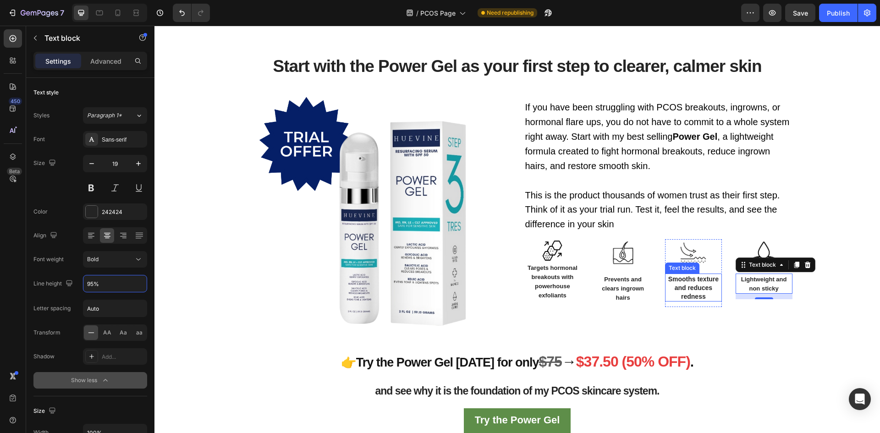
click at [716, 287] on p "Smooths texture and reduces redness" at bounding box center [693, 287] width 55 height 26
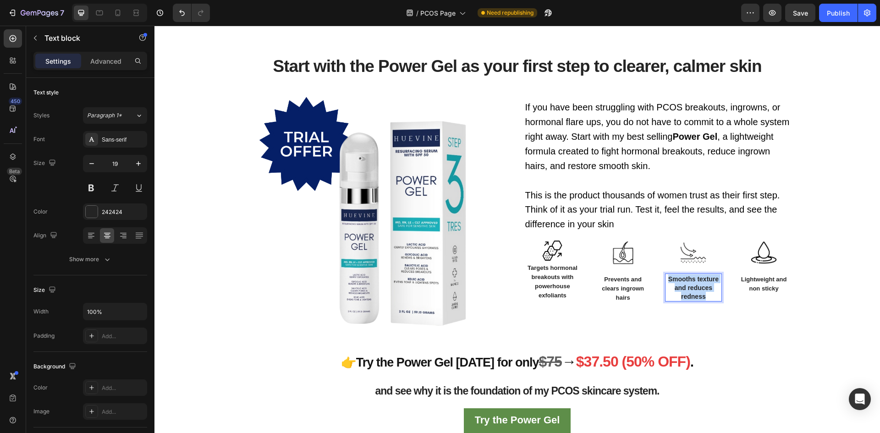
drag, startPoint x: 711, startPoint y: 295, endPoint x: 666, endPoint y: 276, distance: 49.3
click at [666, 276] on p "Smooths texture and reduces redness" at bounding box center [693, 287] width 55 height 26
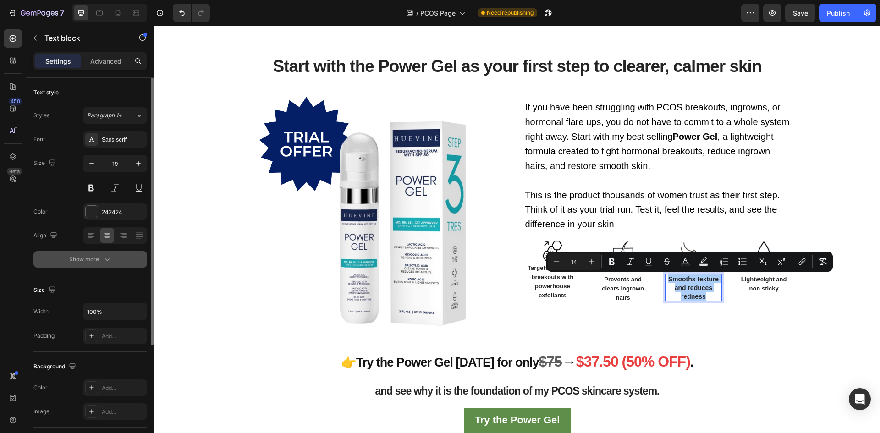
click at [98, 258] on div "Show more" at bounding box center [90, 259] width 43 height 9
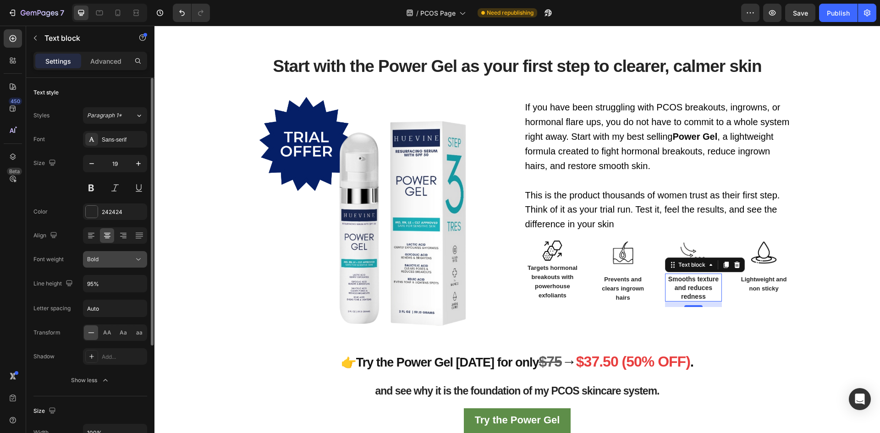
click at [113, 262] on div "Bold" at bounding box center [110, 259] width 47 height 8
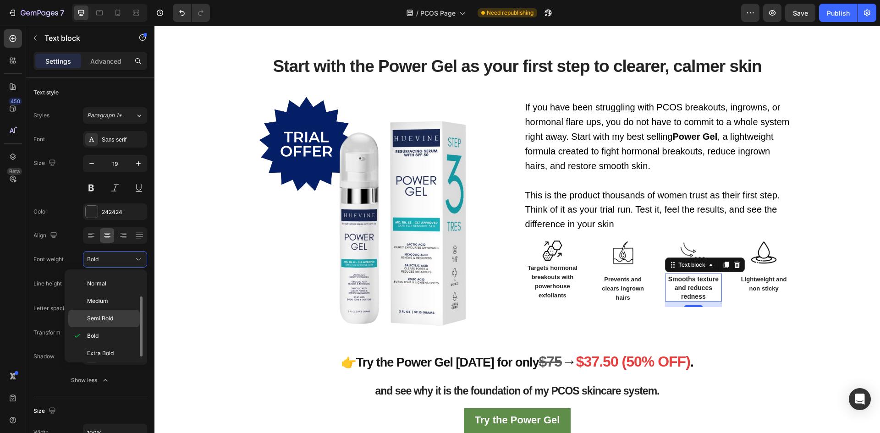
click at [115, 315] on p "Semi Bold" at bounding box center [111, 318] width 49 height 8
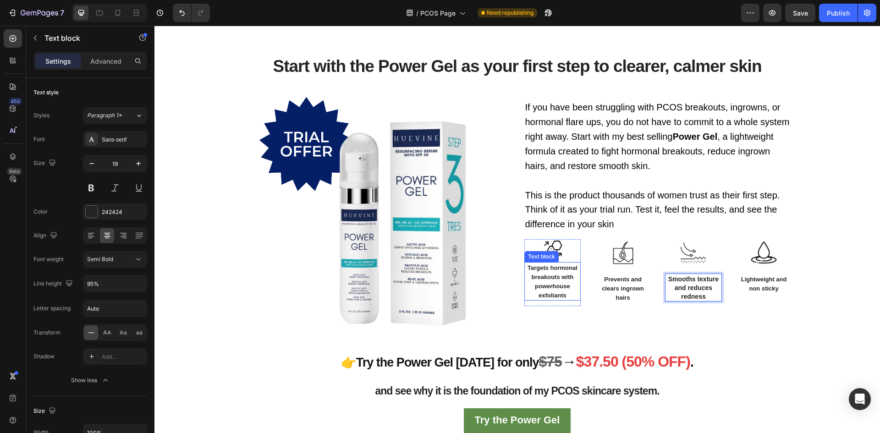
click at [552, 289] on span "Targets hormonal breakouts with powerhouse exfoliants" at bounding box center [552, 281] width 50 height 34
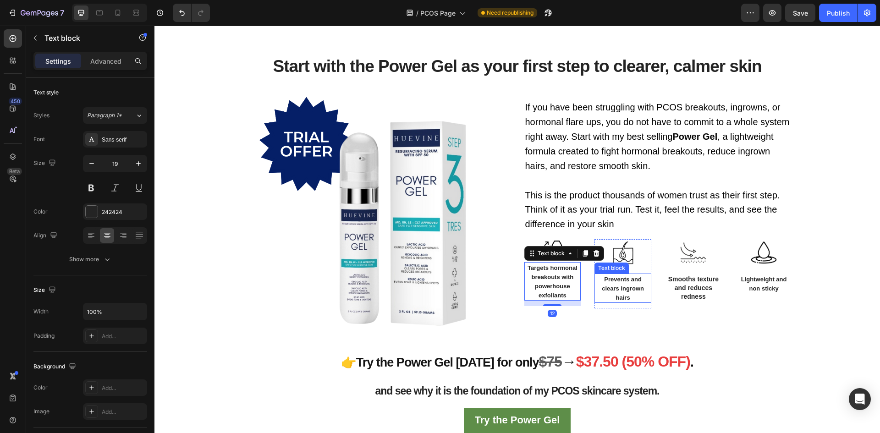
click at [620, 280] on span "Prevents and clears ingrown hairs" at bounding box center [622, 288] width 42 height 25
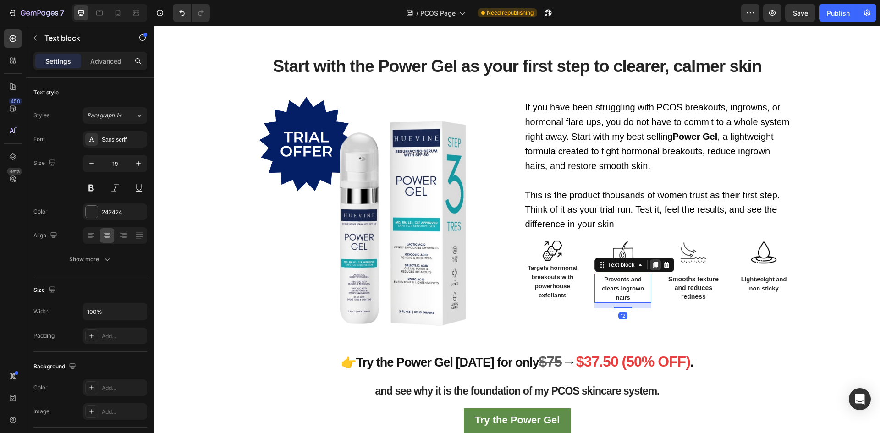
click at [653, 263] on icon at bounding box center [655, 265] width 5 height 6
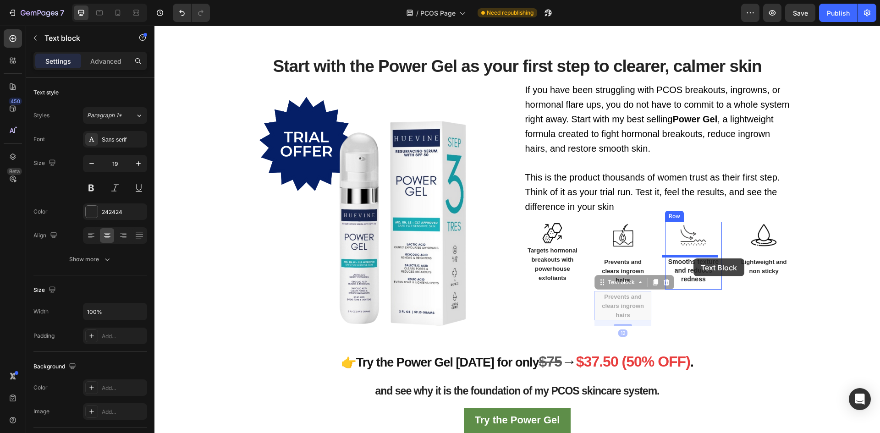
drag, startPoint x: 598, startPoint y: 284, endPoint x: 693, endPoint y: 258, distance: 98.8
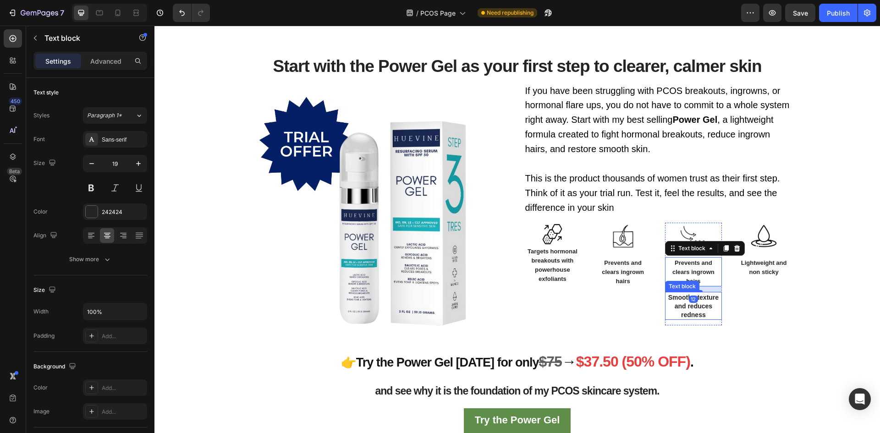
click at [696, 308] on span "Smooths texture and reduces redness" at bounding box center [693, 306] width 50 height 25
click at [703, 314] on p "Smooths texture and reduces redness" at bounding box center [693, 306] width 55 height 26
drag, startPoint x: 703, startPoint y: 314, endPoint x: 666, endPoint y: 297, distance: 40.8
click at [666, 297] on p "Smooths texture and reduces redness" at bounding box center [693, 306] width 55 height 26
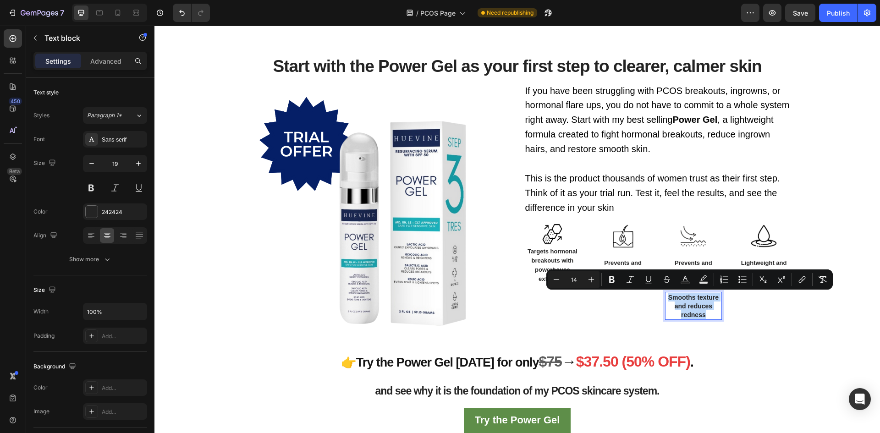
copy span "Smooths texture and reduces redness"
click at [697, 260] on span "Prevents and clears ingrown hairs" at bounding box center [693, 271] width 42 height 25
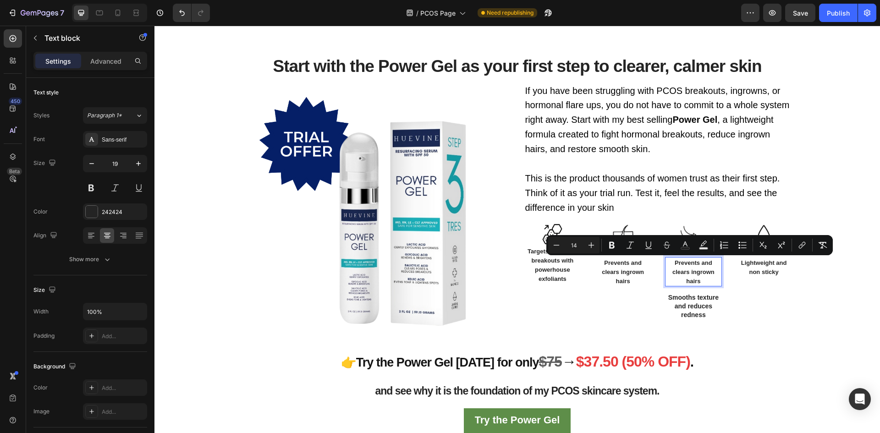
scroll to position [1138, 0]
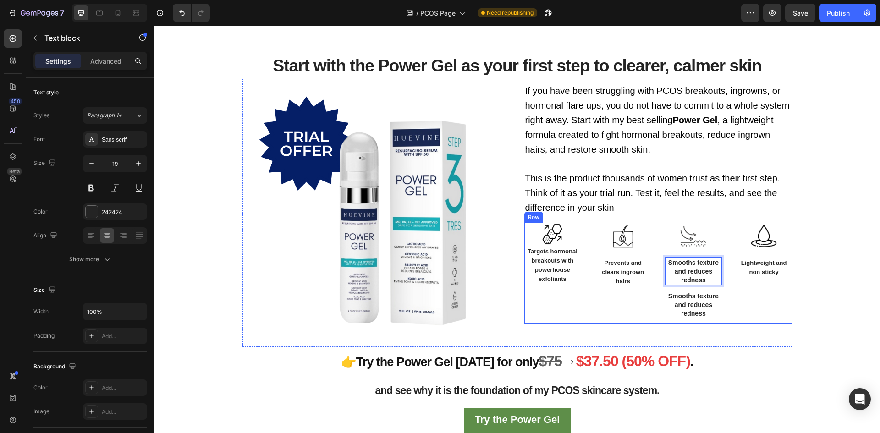
click at [642, 301] on div "Image Prevents and clears ingrown hairs Text block Row" at bounding box center [622, 273] width 57 height 101
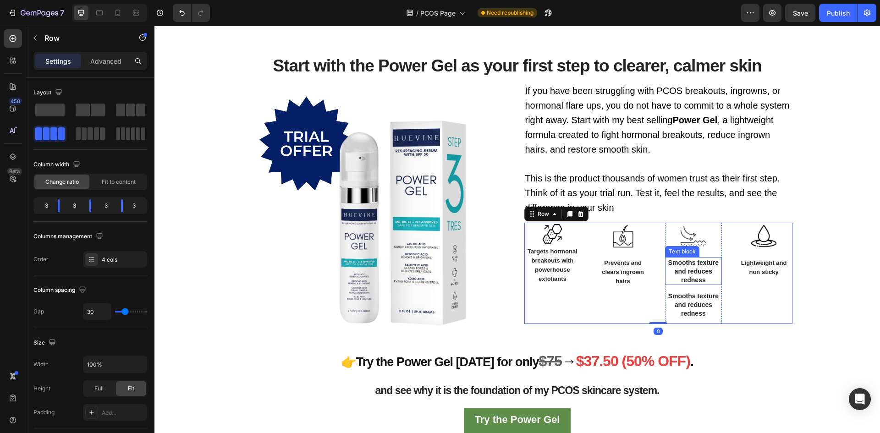
click at [705, 278] on p "Smooths texture and reduces redness" at bounding box center [693, 271] width 55 height 26
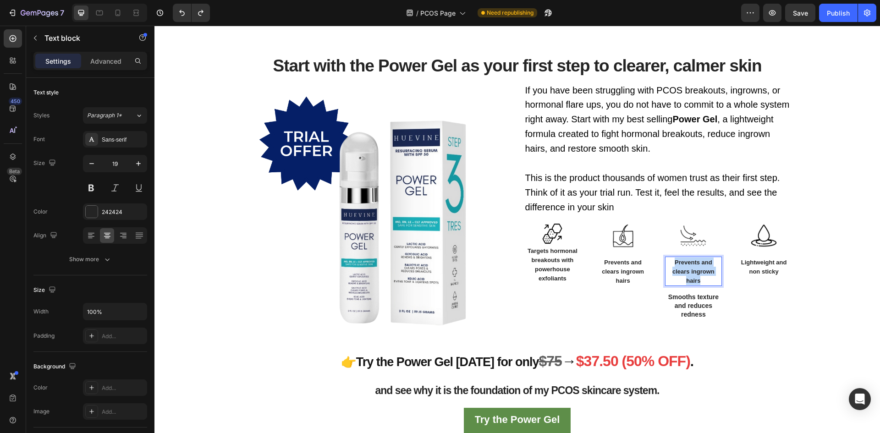
drag, startPoint x: 706, startPoint y: 280, endPoint x: 670, endPoint y: 257, distance: 42.4
click at [670, 257] on p "Prevents and clears ingrown hairs" at bounding box center [693, 270] width 55 height 27
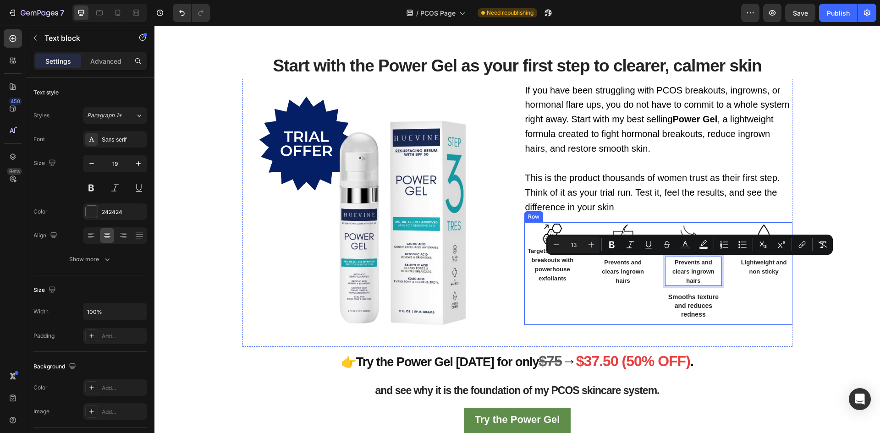
click at [753, 311] on div "Image Lightweight and non sticky Text block Row" at bounding box center [763, 273] width 57 height 103
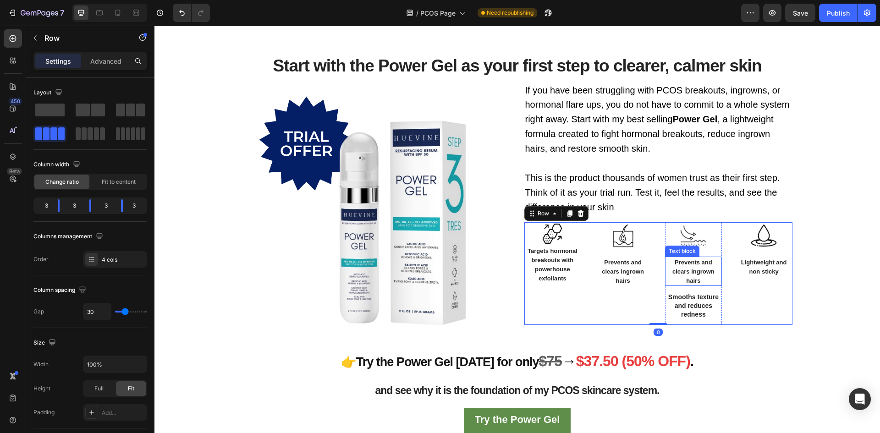
click at [710, 280] on p "Prevents and clears ingrown hairs" at bounding box center [693, 270] width 55 height 27
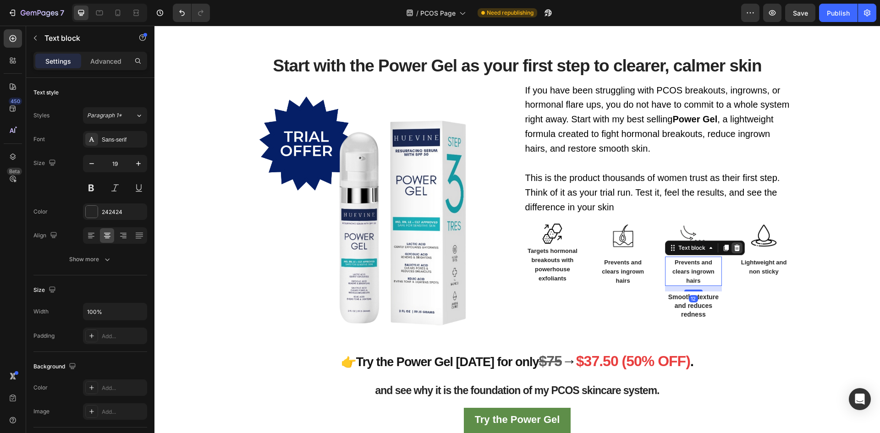
click at [734, 246] on icon at bounding box center [737, 248] width 6 height 6
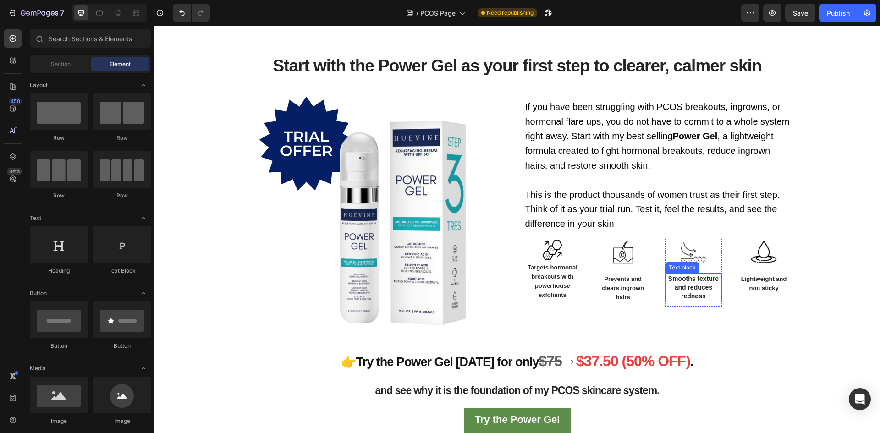
click at [689, 289] on span "Smooths texture and reduces redness" at bounding box center [693, 287] width 50 height 25
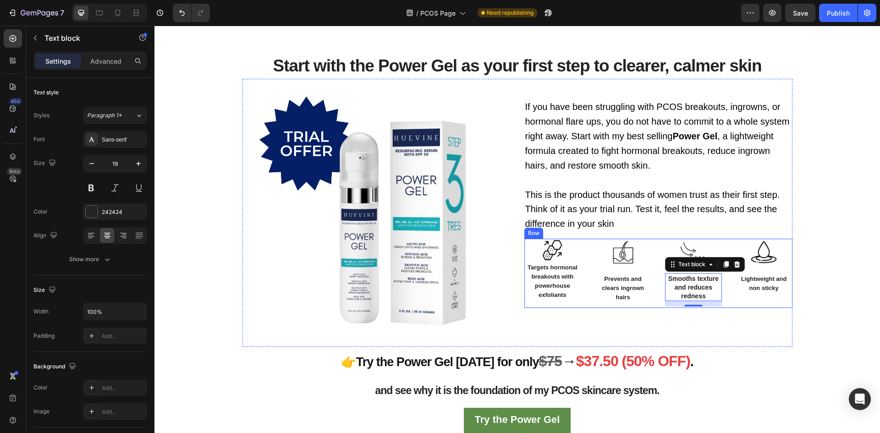
click at [622, 286] on span "Prevents and clears ingrown hairs" at bounding box center [622, 287] width 42 height 25
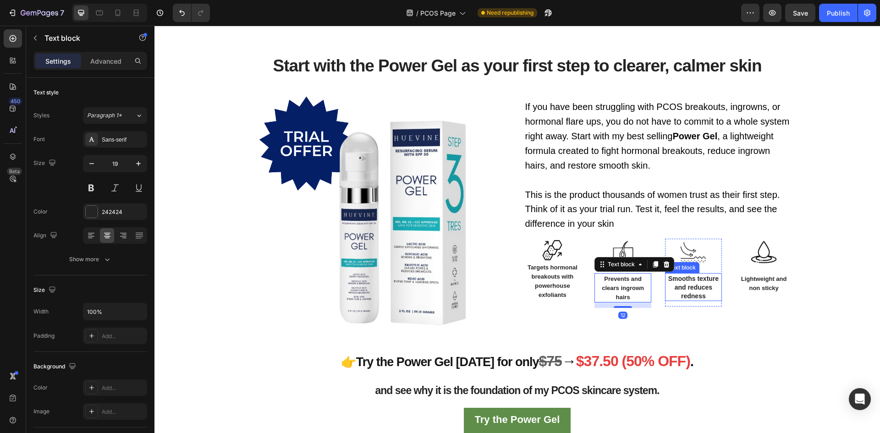
click at [704, 286] on span "Smooths texture and reduces redness" at bounding box center [693, 287] width 50 height 25
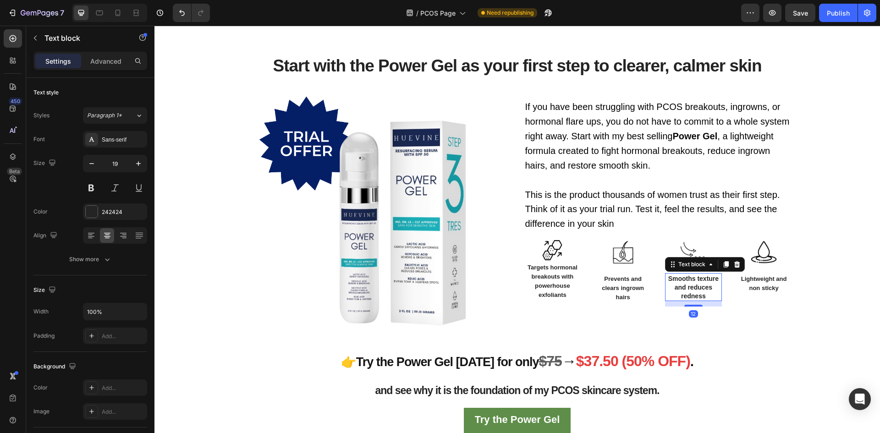
click at [707, 296] on p "Smooths texture and reduces redness" at bounding box center [693, 287] width 55 height 26
click at [623, 290] on span "Prevents and clears ingrown hairs" at bounding box center [622, 287] width 42 height 25
click at [632, 296] on p "Prevents and clears ingrown hairs" at bounding box center [622, 287] width 55 height 27
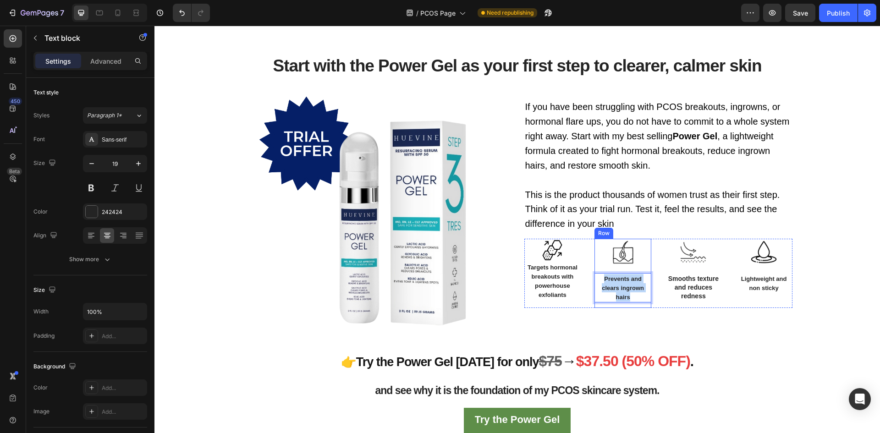
drag, startPoint x: 613, startPoint y: 289, endPoint x: 594, endPoint y: 272, distance: 25.6
click at [594, 272] on div "Image Prevents and clears ingrown hairs Text block 12" at bounding box center [622, 273] width 57 height 69
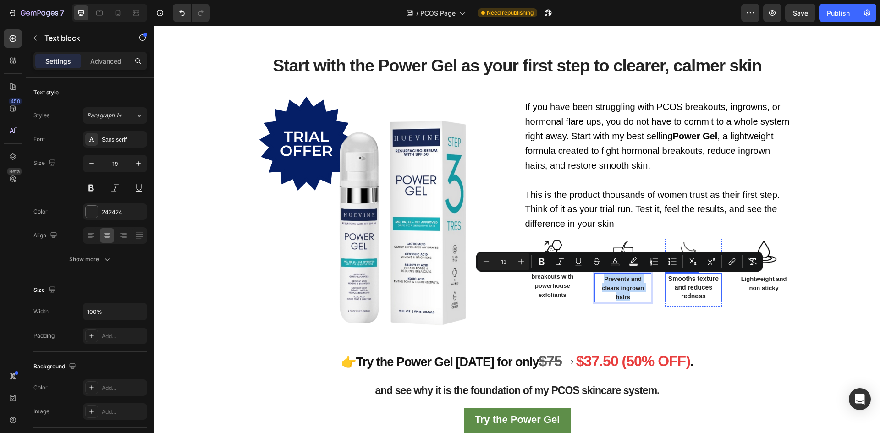
click at [688, 289] on span "Smooths texture and reduces redness" at bounding box center [693, 287] width 50 height 25
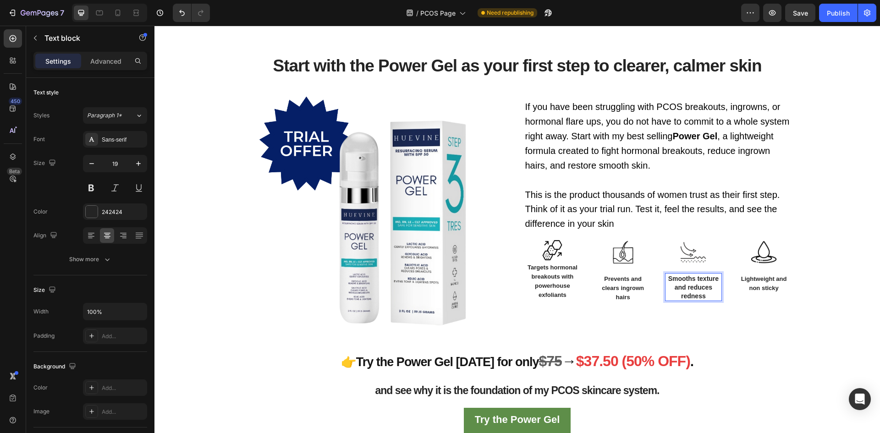
click at [705, 294] on p "Smooths texture and reduces redness" at bounding box center [693, 287] width 55 height 26
drag, startPoint x: 705, startPoint y: 296, endPoint x: 658, endPoint y: 273, distance: 52.6
click at [658, 273] on div "Image Targets hormonal breakouts with powerhouse exfoliants Text block Row Imag…" at bounding box center [658, 273] width 268 height 69
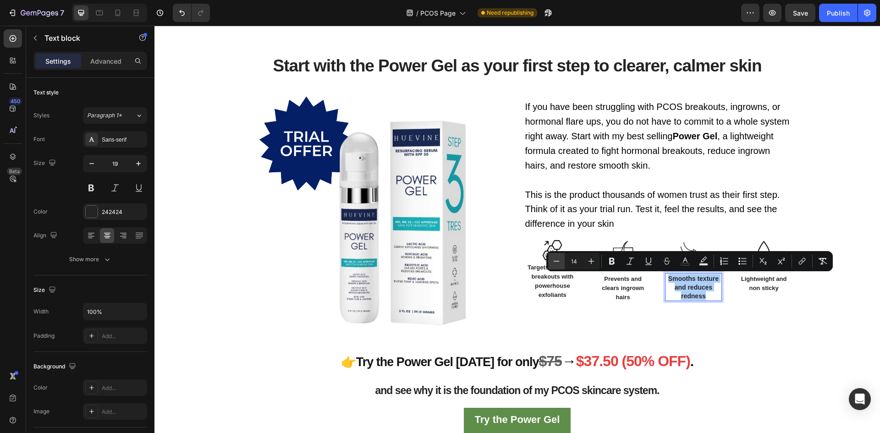
click at [549, 262] on button "Minus" at bounding box center [556, 261] width 16 height 16
type input "13"
click at [710, 333] on div "⁠⁠⁠⁠⁠⁠⁠ If you have been struggling with PCOS breakouts, ingrowns, or hormonal …" at bounding box center [658, 213] width 268 height 268
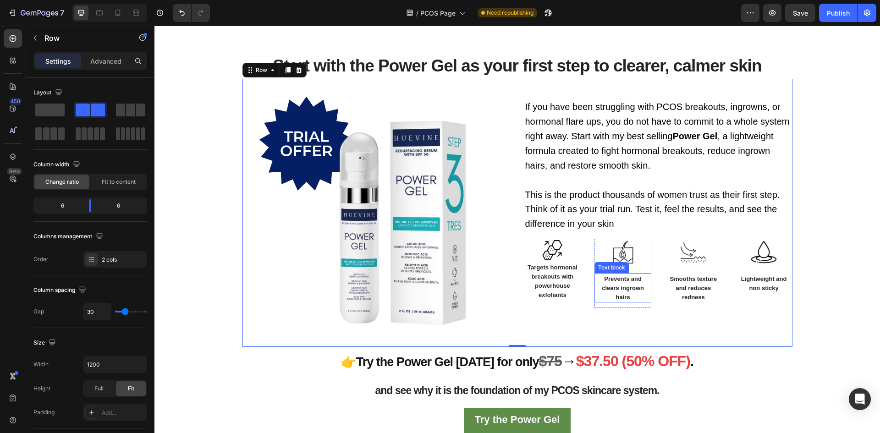
click at [622, 289] on span "Prevents and clears ingrown hairs" at bounding box center [622, 287] width 42 height 25
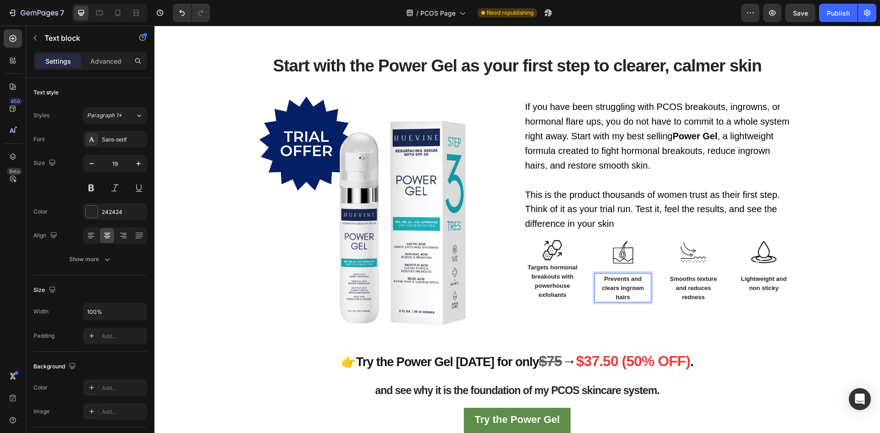
click at [630, 294] on p "Prevents and clears ingrown hairs" at bounding box center [622, 287] width 55 height 27
click at [722, 298] on div "Image Targets hormonal breakouts with powerhouse exfoliants Text block Row Imag…" at bounding box center [658, 273] width 268 height 69
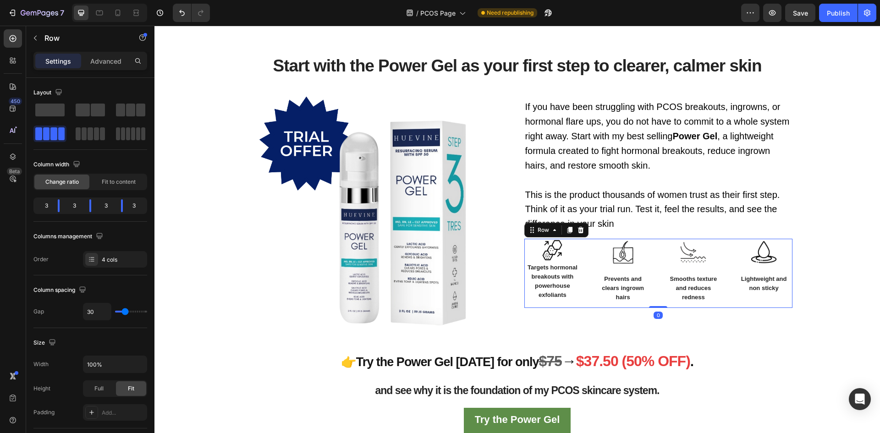
click at [722, 298] on div "Image Targets hormonal breakouts with powerhouse exfoliants Text block Row Imag…" at bounding box center [658, 273] width 268 height 69
click at [705, 295] on p "Smooths texture and reduces redness" at bounding box center [693, 287] width 55 height 27
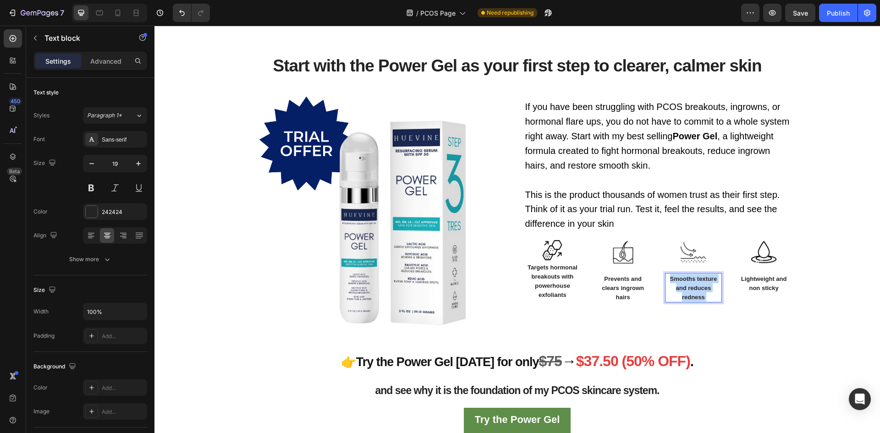
drag, startPoint x: 695, startPoint y: 295, endPoint x: 658, endPoint y: 260, distance: 50.9
click at [658, 260] on div "Image Targets hormonal breakouts with powerhouse exfoliants Text block Row Imag…" at bounding box center [658, 273] width 268 height 69
click at [701, 294] on p "Smooths texture and reduces redness" at bounding box center [693, 287] width 55 height 27
drag, startPoint x: 702, startPoint y: 297, endPoint x: 695, endPoint y: 297, distance: 6.9
click at [695, 297] on p "Smooths texture and reduces redness" at bounding box center [693, 287] width 55 height 27
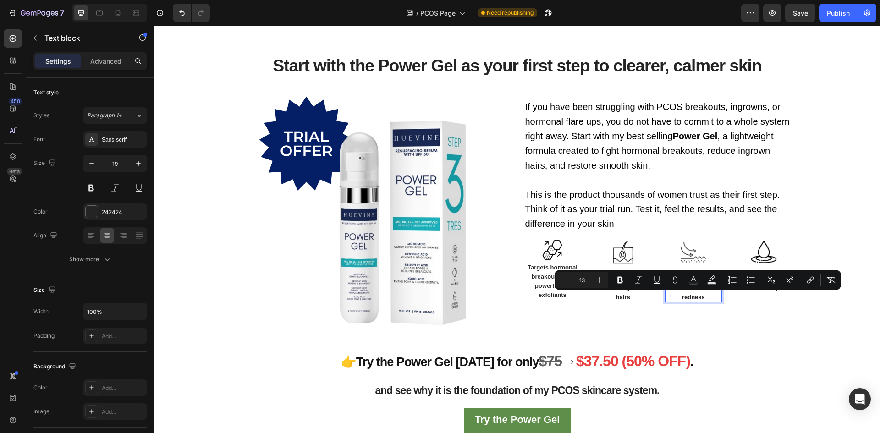
click at [674, 295] on p "Smooths texture and reduces redness" at bounding box center [693, 287] width 55 height 27
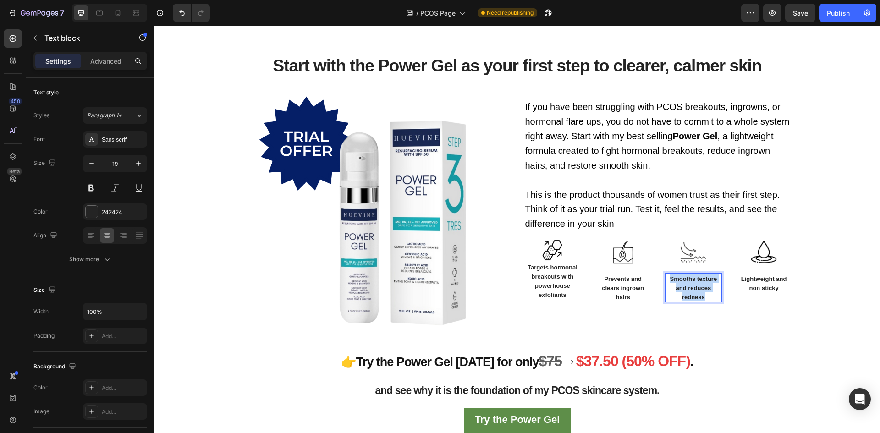
drag, startPoint x: 666, startPoint y: 277, endPoint x: 704, endPoint y: 300, distance: 44.4
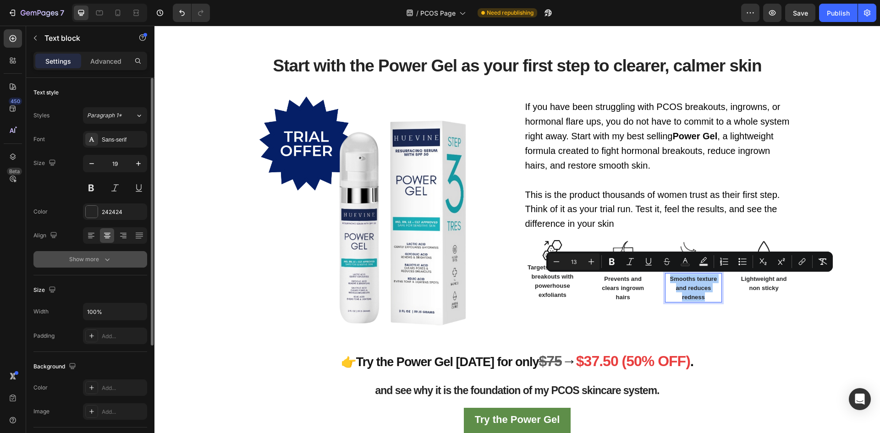
click at [109, 262] on icon "button" at bounding box center [107, 259] width 9 height 9
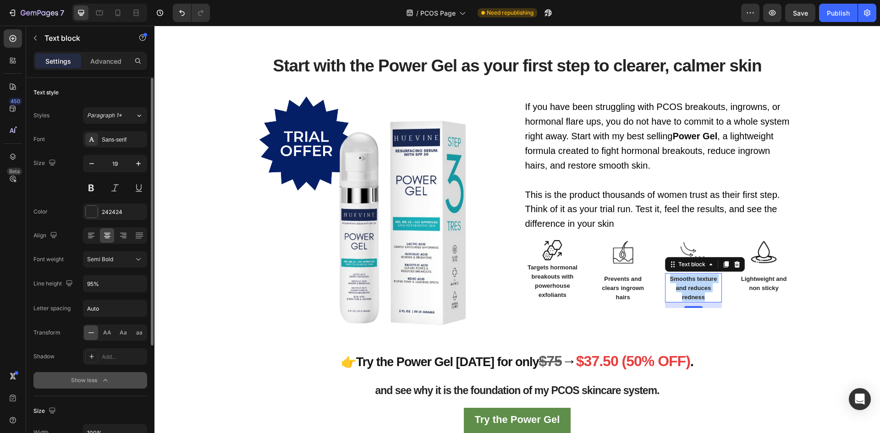
click at [261, 295] on img at bounding box center [376, 213] width 268 height 268
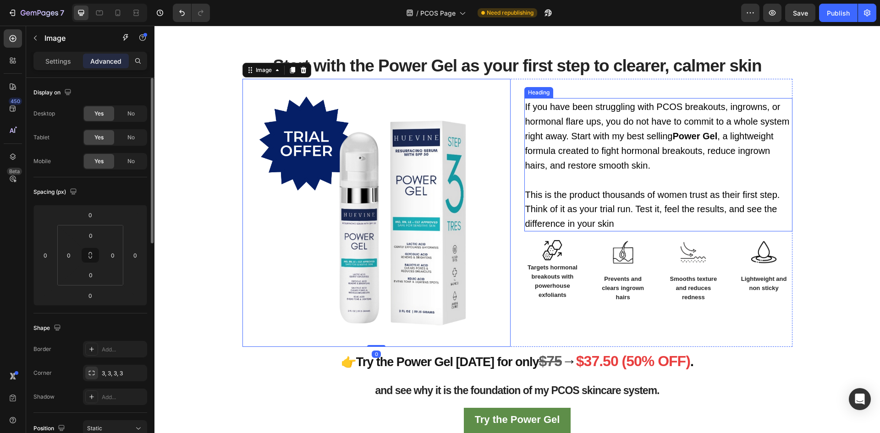
click at [656, 164] on p "⁠⁠⁠⁠⁠⁠⁠ If you have been struggling with PCOS breakouts, ingrowns, or hormonal …" at bounding box center [658, 164] width 266 height 131
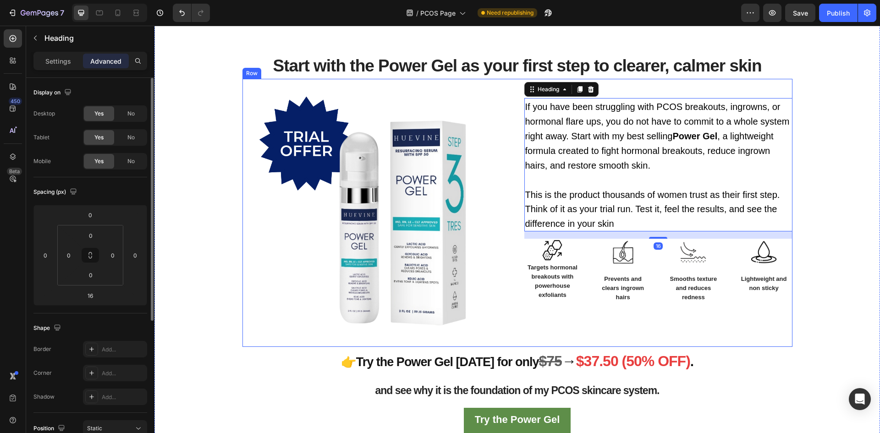
click at [646, 68] on span "Start with the Power Gel as your first step to clearer, calmer skin" at bounding box center [517, 65] width 488 height 19
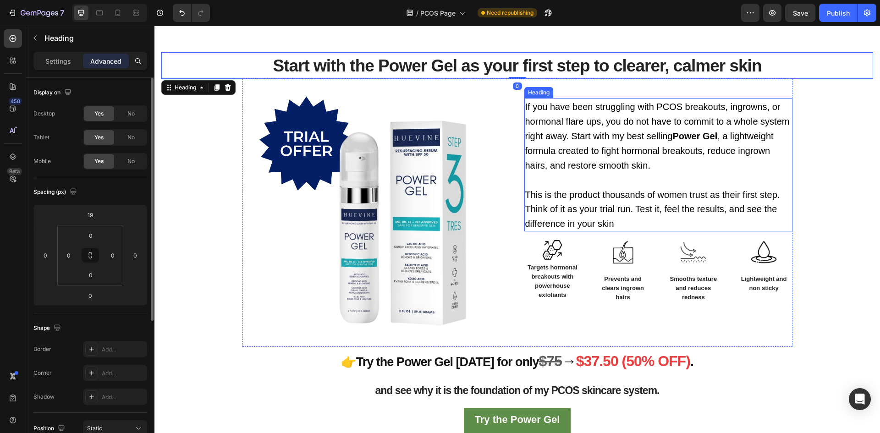
click at [557, 122] on span "If you have been struggling with PCOS breakouts, ingrowns, or hormonal flare up…" at bounding box center [657, 121] width 264 height 39
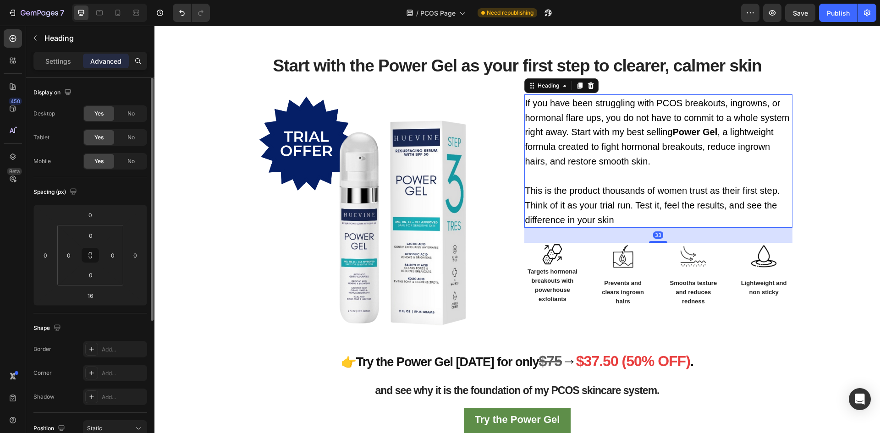
drag, startPoint x: 655, startPoint y: 238, endPoint x: 657, endPoint y: 246, distance: 8.1
click at [657, 246] on div "⁠⁠⁠⁠⁠⁠⁠ If you have been struggling with PCOS breakouts, ingrowns, or hormonal …" at bounding box center [658, 213] width 268 height 268
type input "33"
click at [450, 284] on img at bounding box center [376, 213] width 268 height 268
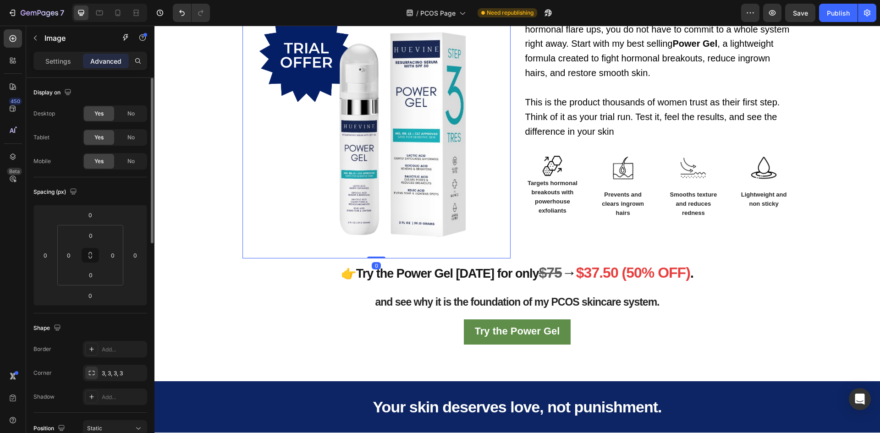
scroll to position [1230, 0]
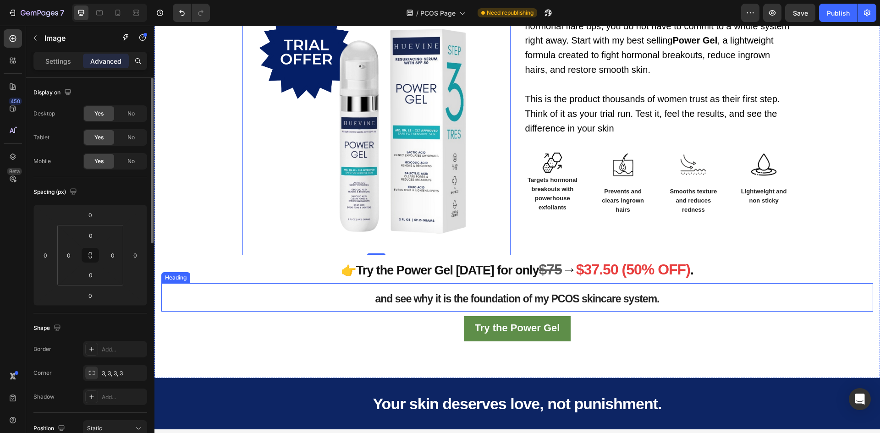
click at [464, 291] on h2 "and see why it is the foundation of my PCOS skincare system." at bounding box center [516, 297] width 711 height 28
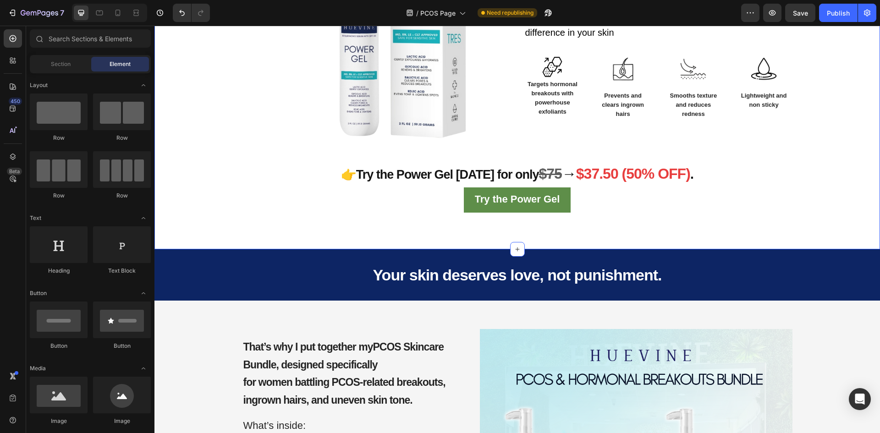
scroll to position [1322, 0]
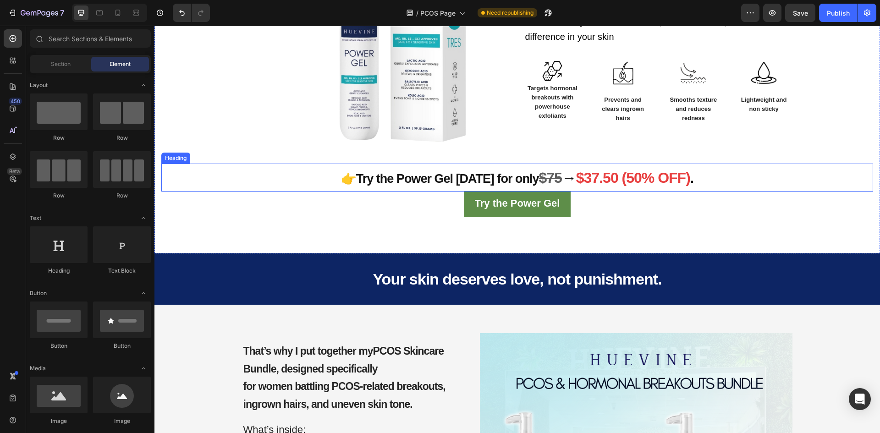
click at [516, 179] on span "👉Try the Power Gel [DATE] for only" at bounding box center [440, 179] width 198 height 14
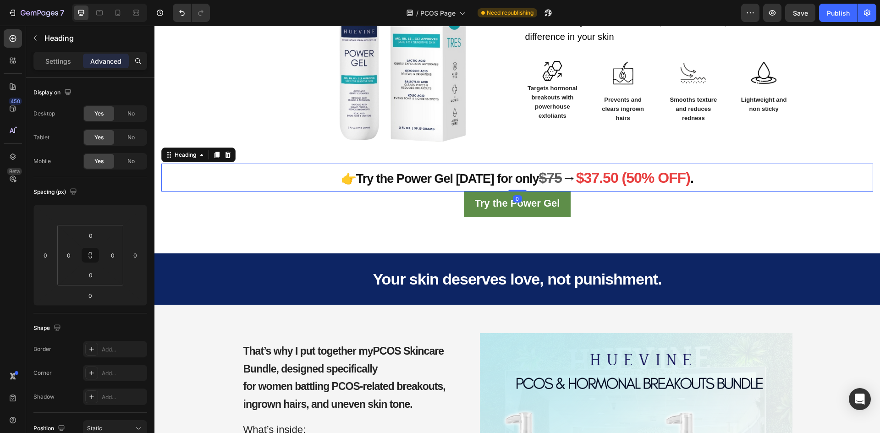
click at [514, 188] on h2 "👉Try the Power Gel today for only $75 → $37.50 (50% OFF) ." at bounding box center [516, 178] width 711 height 28
click at [518, 171] on p "👉Try the Power Gel today for only $75 → $37.50 (50% OFF) ." at bounding box center [517, 177] width 710 height 26
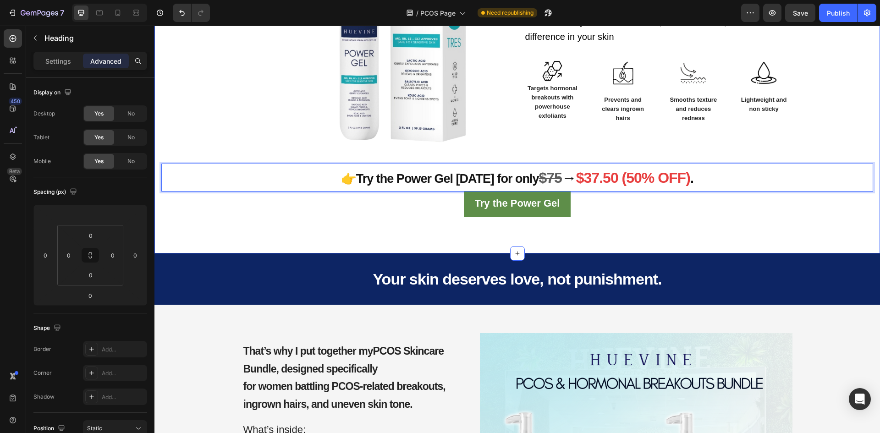
click at [373, 247] on div "Start with the Power Gel as your first step to clearer, calmer skin Heading Ima…" at bounding box center [516, 39] width 725 height 430
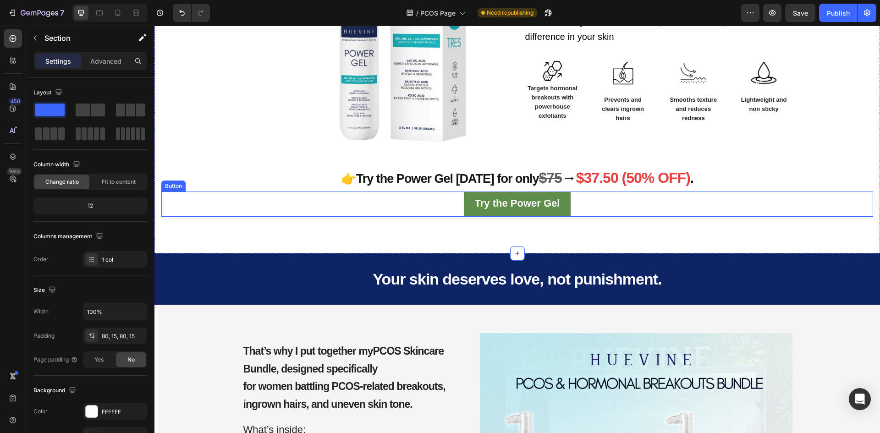
click at [496, 186] on p "⁠⁠⁠⁠⁠⁠⁠ 👉Try the Power Gel today for only $75 → $37.50 (50% OFF) ." at bounding box center [517, 177] width 710 height 26
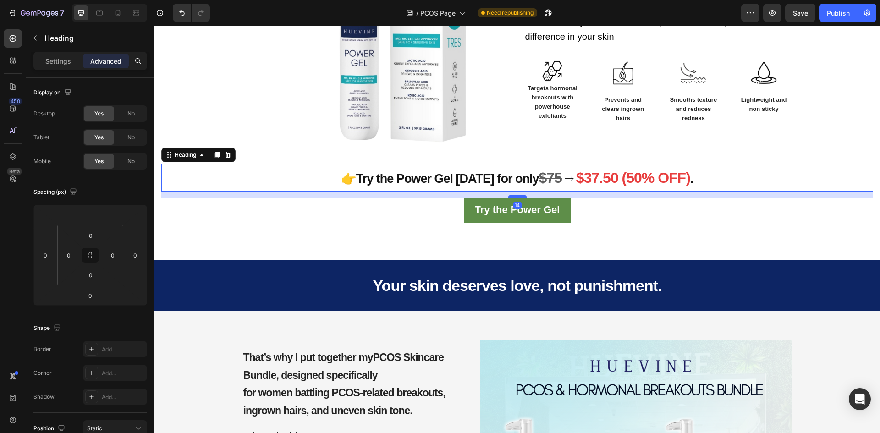
drag, startPoint x: 515, startPoint y: 190, endPoint x: 515, endPoint y: 196, distance: 6.4
click at [515, 196] on div at bounding box center [517, 196] width 18 height 3
type input "14"
click at [362, 262] on div "Your skin deserves love, not punishment. Heading" at bounding box center [516, 280] width 711 height 41
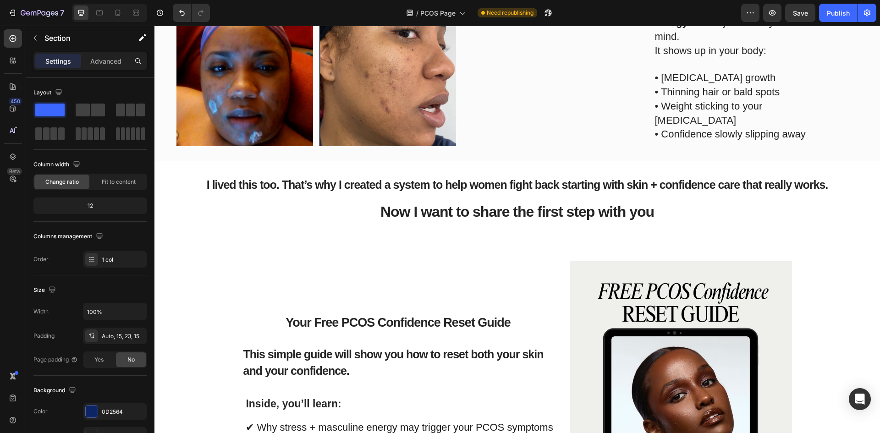
scroll to position [726, 0]
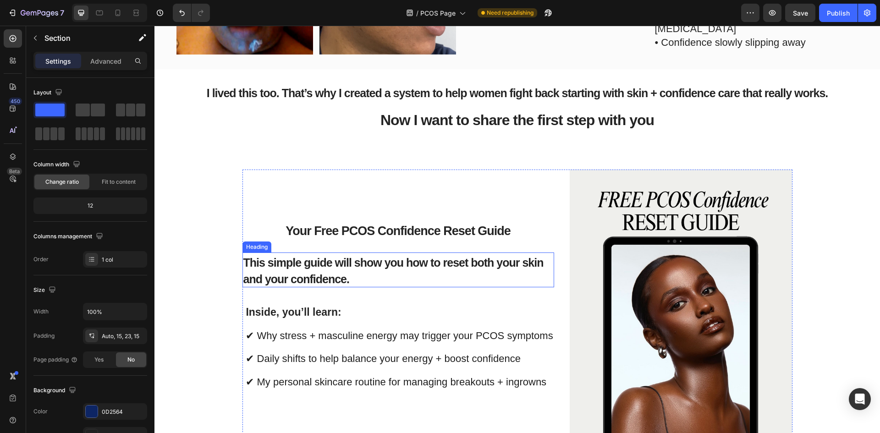
click at [355, 204] on div "Your Free PCOS Confidence Reset Guide Heading This simple guide will show you h…" at bounding box center [397, 317] width 311 height 297
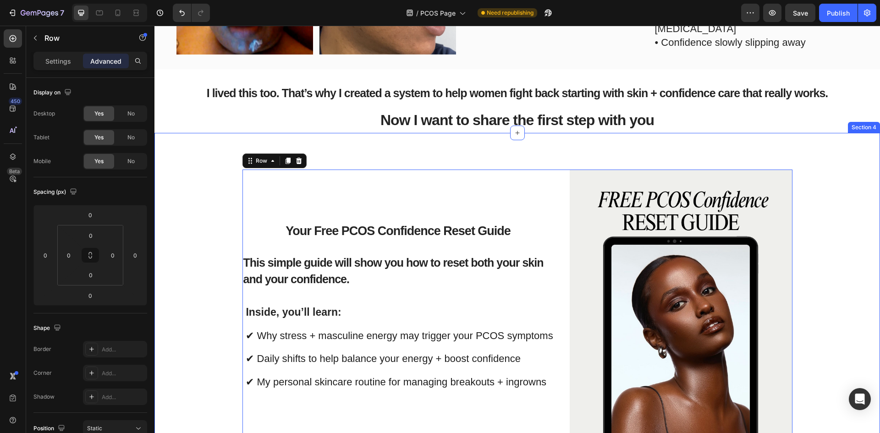
click at [208, 208] on div "Your Free PCOS Confidence Reset Guide Heading This simple guide will show you h…" at bounding box center [516, 324] width 711 height 311
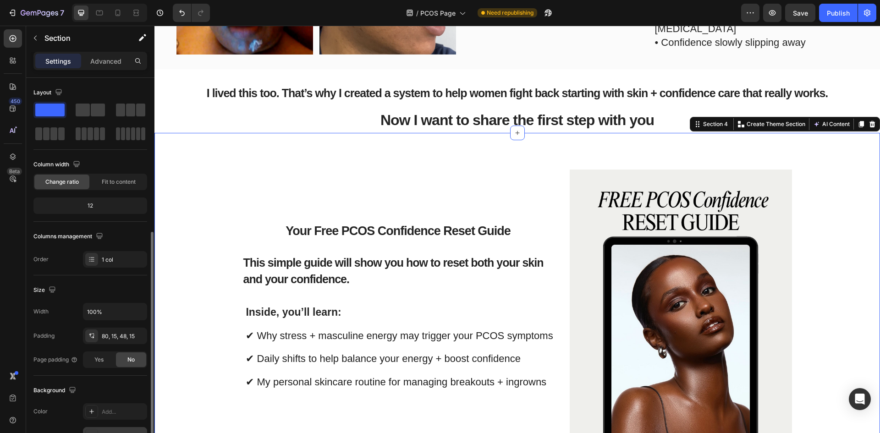
scroll to position [178, 0]
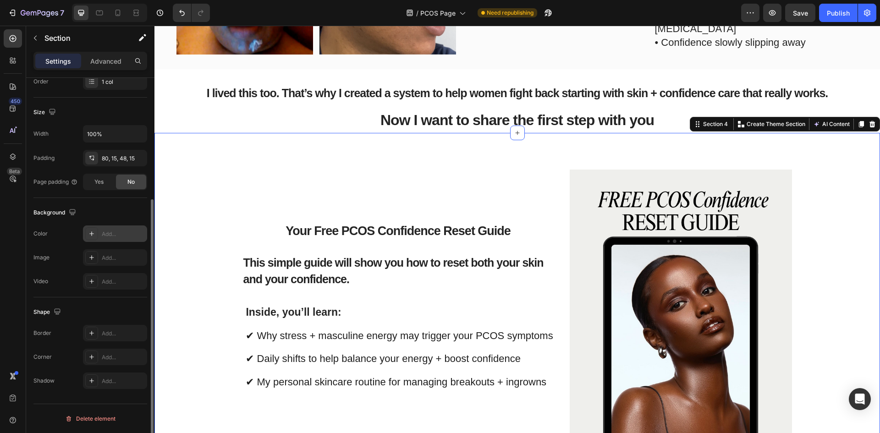
click at [97, 235] on div at bounding box center [91, 233] width 13 height 13
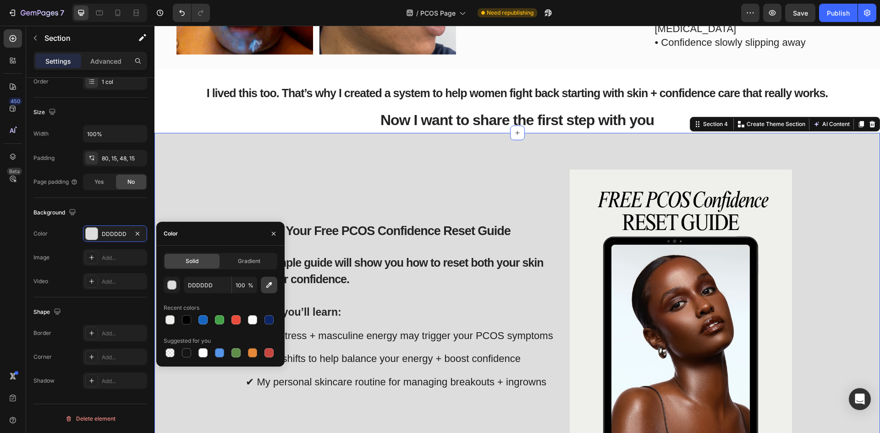
click at [268, 282] on icon "button" at bounding box center [268, 284] width 9 height 9
type input "EFEFED"
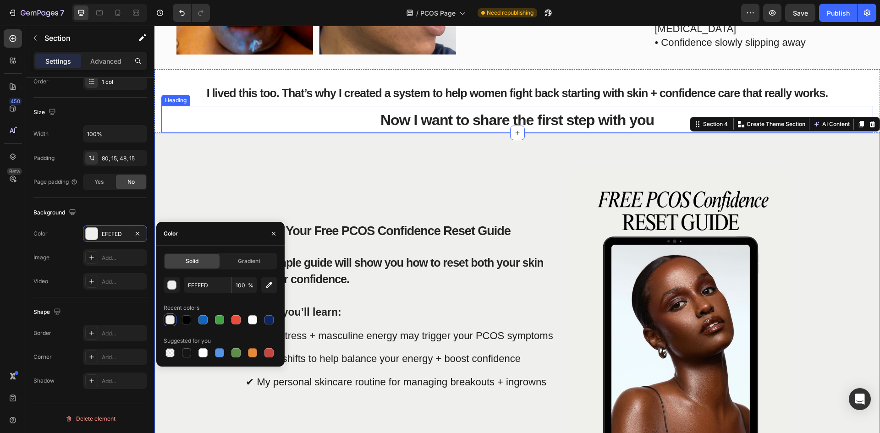
click at [326, 121] on h2 "Now I want to share the first step with you" at bounding box center [516, 119] width 711 height 27
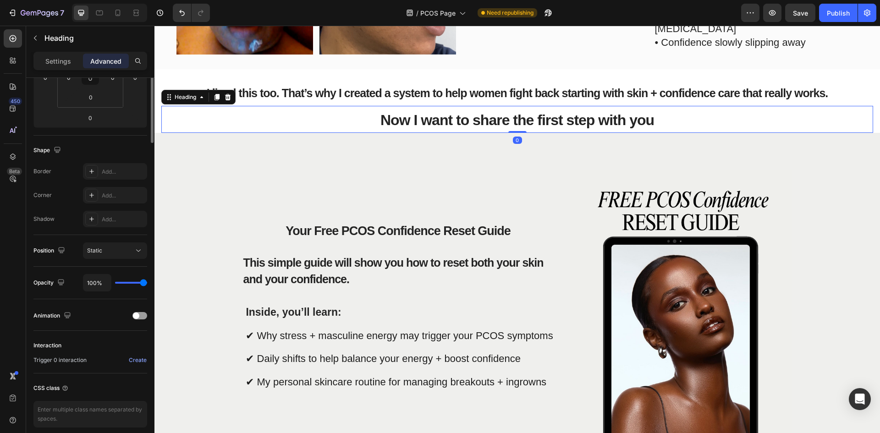
scroll to position [0, 0]
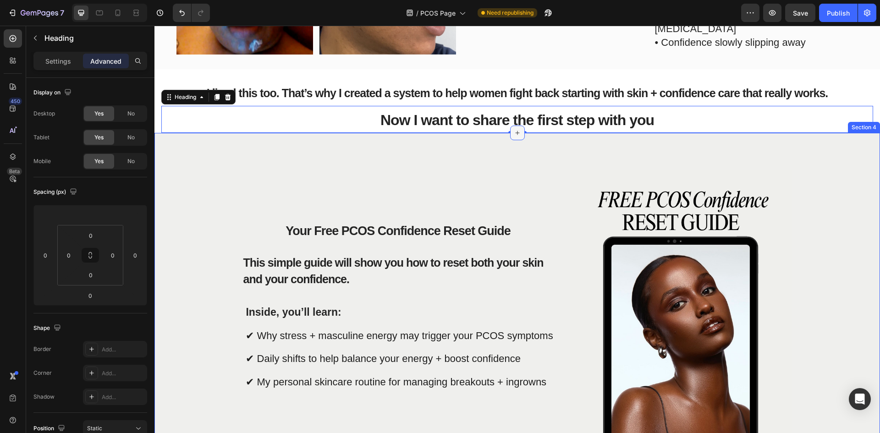
click at [513, 126] on div at bounding box center [517, 133] width 15 height 15
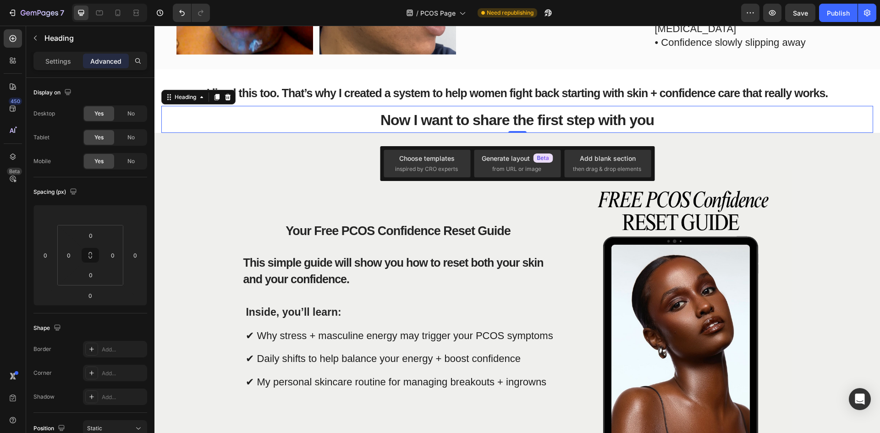
click at [685, 107] on p "Now I want to share the first step with you" at bounding box center [517, 119] width 710 height 25
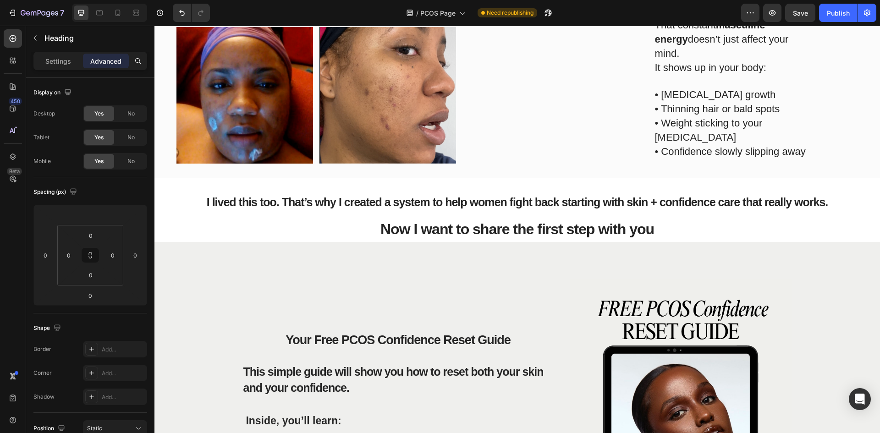
scroll to position [589, 0]
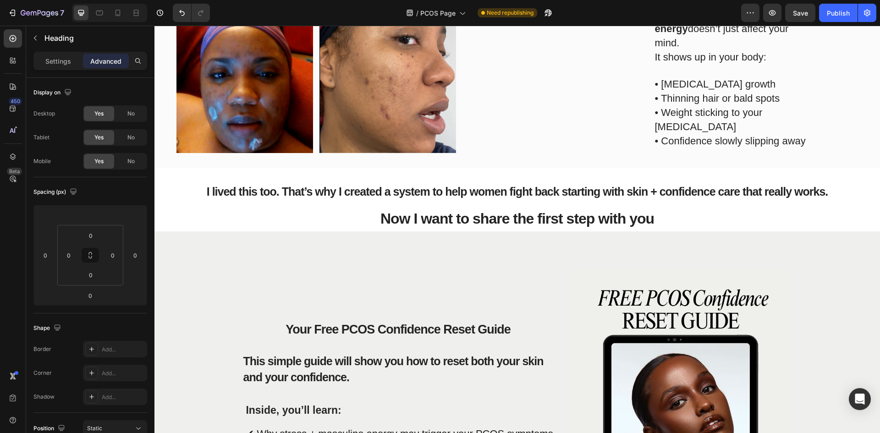
click at [716, 204] on h2 "Now I want to share the first step with you" at bounding box center [516, 217] width 711 height 27
click at [663, 170] on div "I lived this too. That’s why I created a system to help women fight back starti…" at bounding box center [516, 200] width 711 height 64
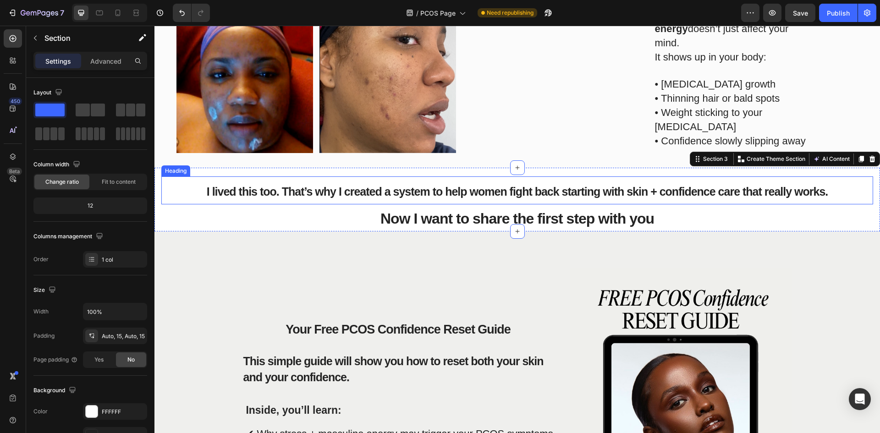
click at [372, 188] on span "I lived this too. That’s why I created a system to help women fight back starti…" at bounding box center [517, 191] width 621 height 13
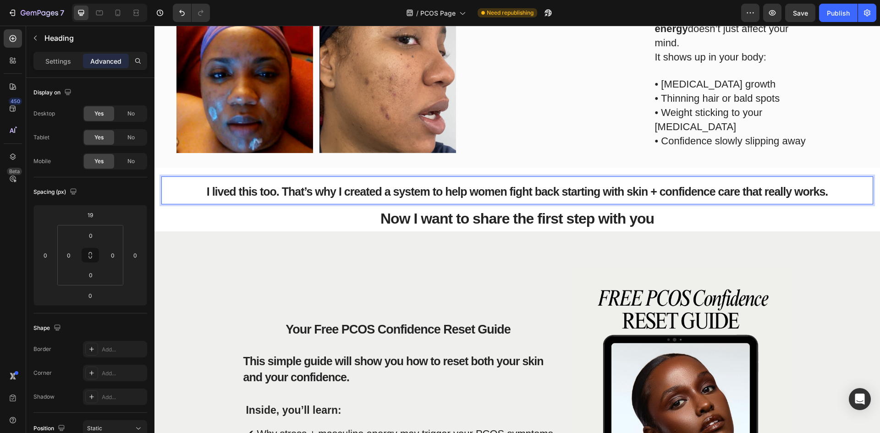
click at [481, 191] on span "I lived this too. That’s why I created a system to help women fight back starti…" at bounding box center [517, 191] width 621 height 13
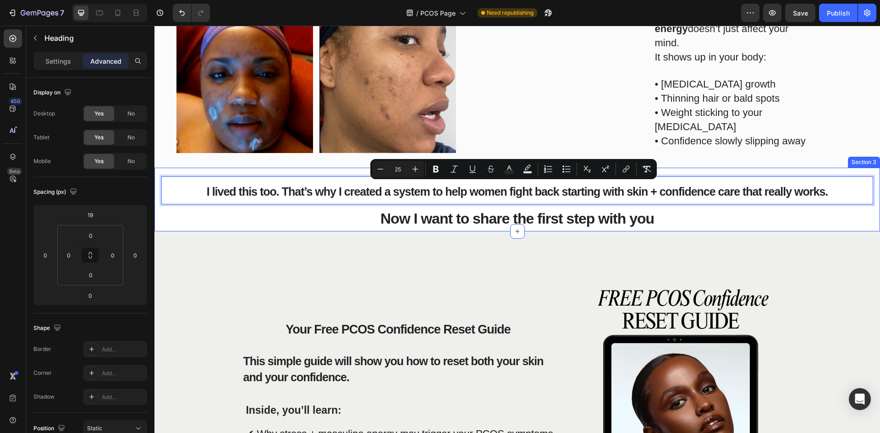
drag, startPoint x: 801, startPoint y: 170, endPoint x: 810, endPoint y: 173, distance: 10.1
click at [801, 170] on div "I lived this too. That’s why I created a system to help women fight back starti…" at bounding box center [516, 200] width 711 height 64
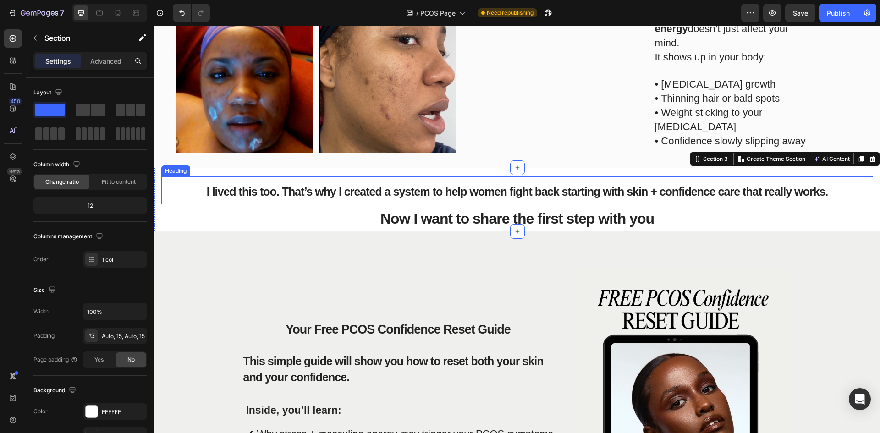
click at [840, 193] on p "⁠⁠⁠⁠⁠⁠⁠ I lived this too. That’s why I created a system to help women fight bac…" at bounding box center [517, 190] width 710 height 26
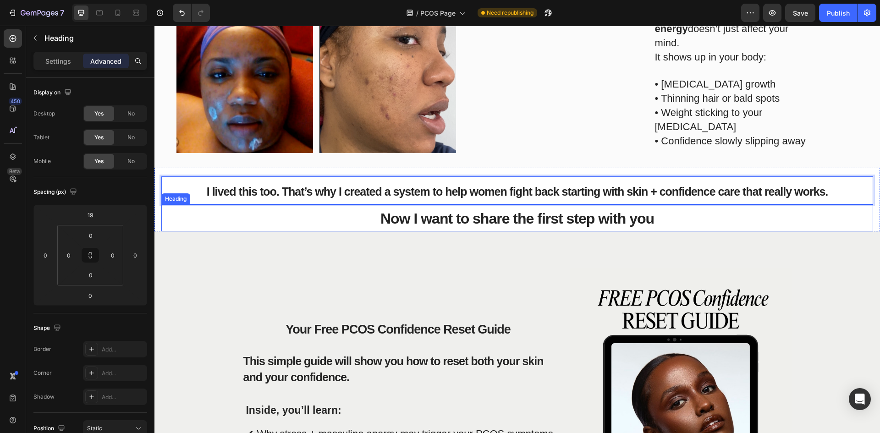
click at [645, 219] on span "Now I want to share the first step with you" at bounding box center [516, 218] width 273 height 16
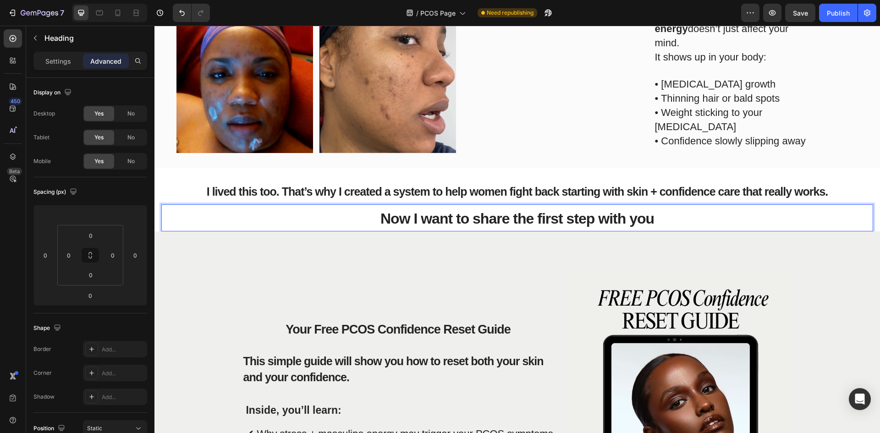
click at [699, 211] on p "Now I want to share the first step with you" at bounding box center [517, 217] width 710 height 25
click at [626, 172] on div "⁠⁠⁠⁠⁠⁠⁠ I lived this too. That’s why I created a system to help women fight bac…" at bounding box center [516, 200] width 711 height 64
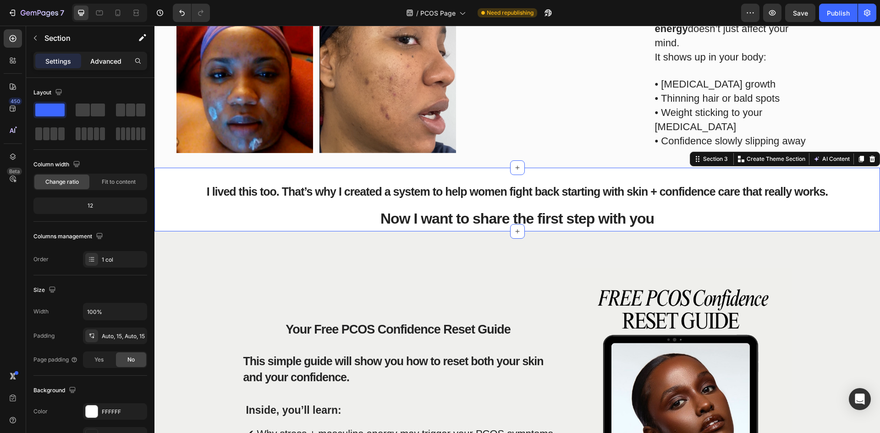
click at [115, 61] on p "Advanced" at bounding box center [105, 61] width 31 height 10
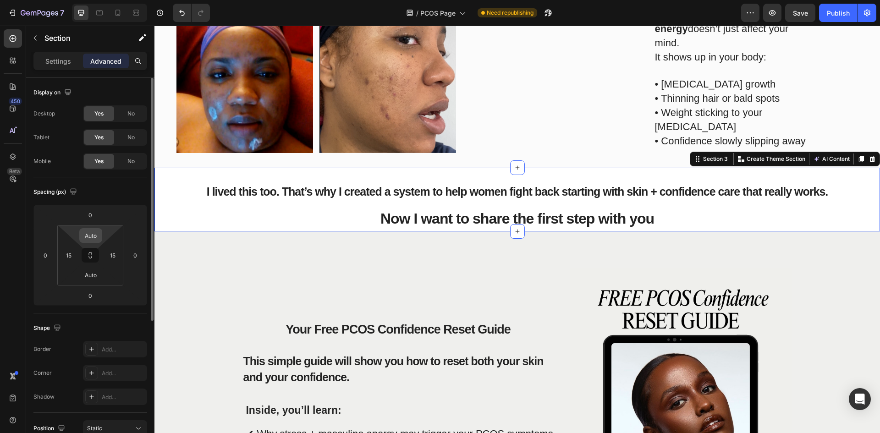
click at [91, 230] on input "Auto" at bounding box center [91, 236] width 18 height 14
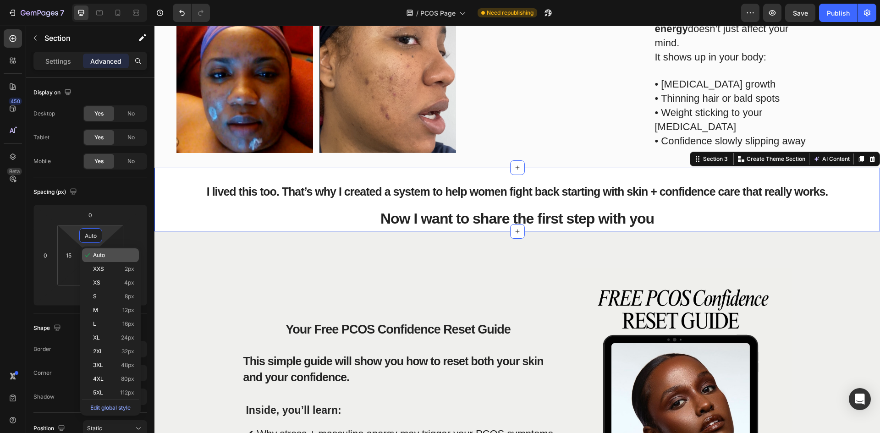
click at [96, 261] on div "Auto" at bounding box center [110, 255] width 57 height 14
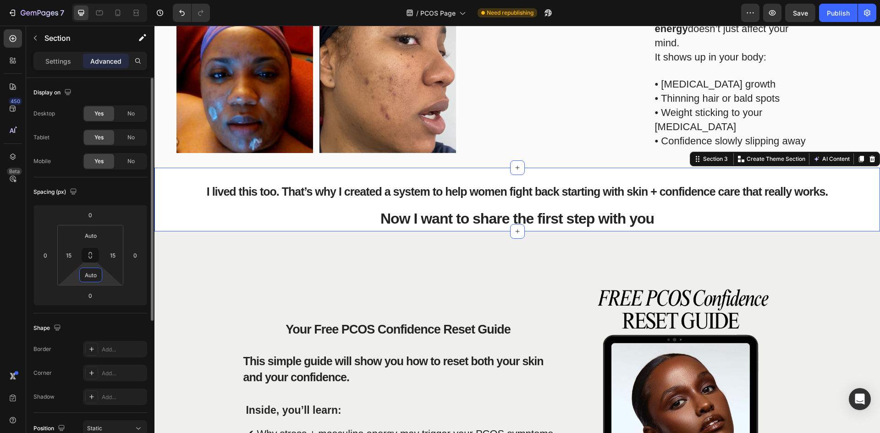
click at [89, 276] on input "Auto" at bounding box center [91, 275] width 18 height 14
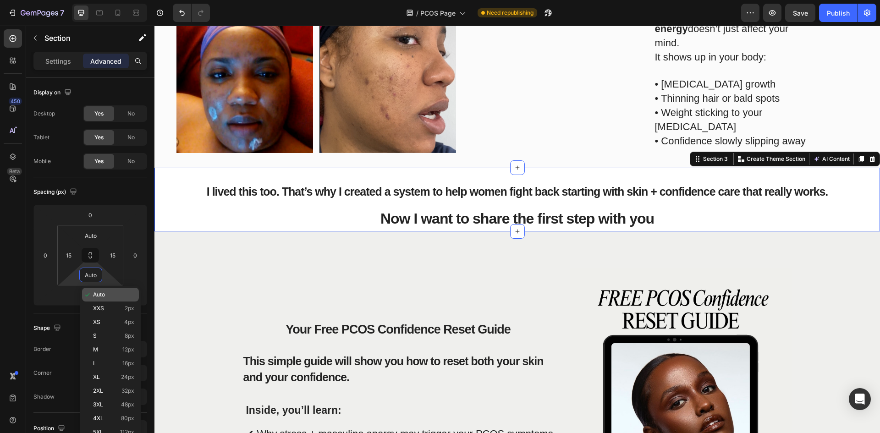
click at [103, 297] on span "Auto" at bounding box center [99, 294] width 12 height 6
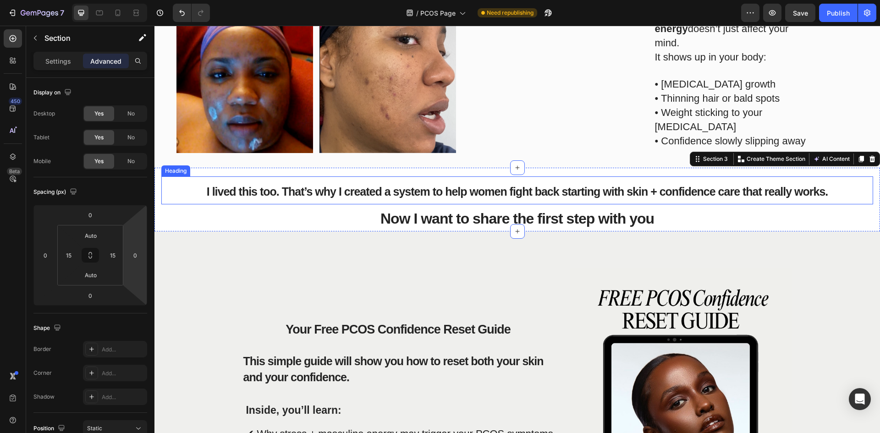
click at [354, 187] on span "I lived this too. That’s why I created a system to help women fight back starti…" at bounding box center [517, 191] width 621 height 13
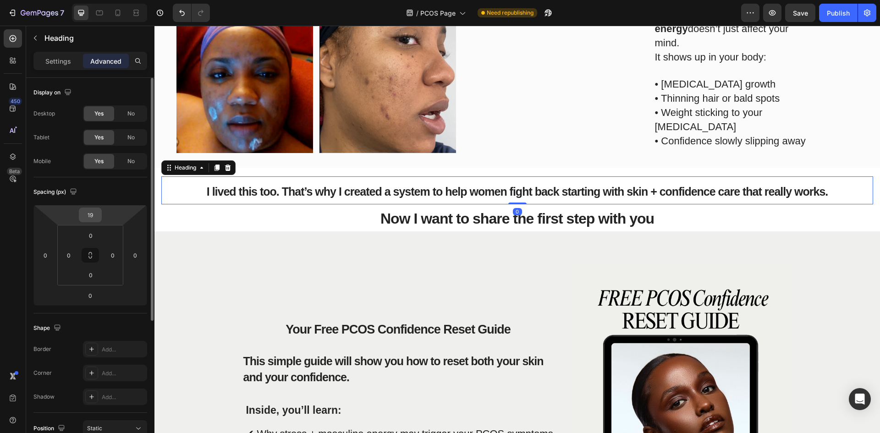
click at [93, 221] on input "19" at bounding box center [90, 215] width 18 height 14
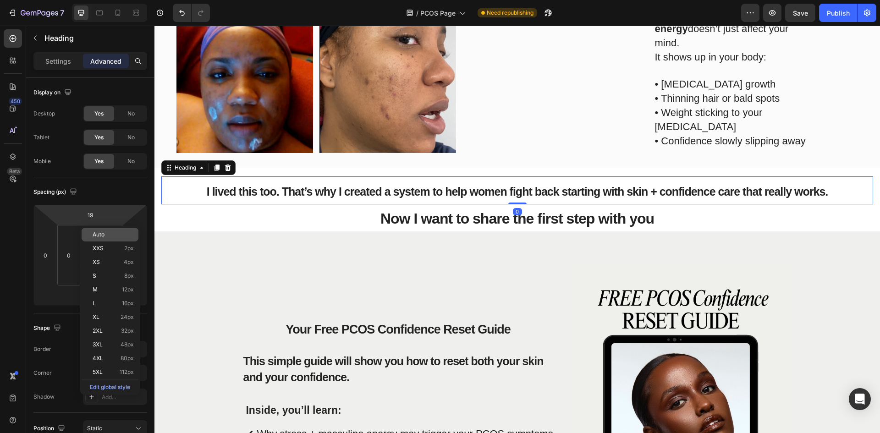
click at [102, 235] on span "Auto" at bounding box center [99, 234] width 12 height 6
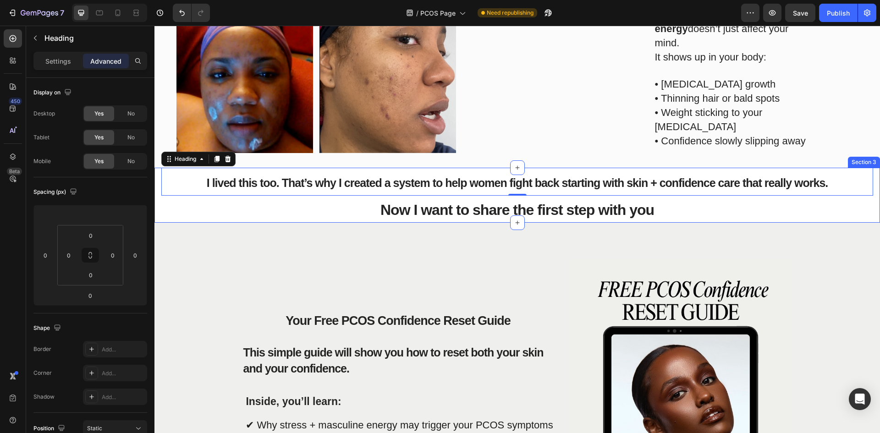
click at [158, 186] on div "⁠⁠⁠⁠⁠⁠⁠ I lived this too. That’s why I created a system to help women fight bac…" at bounding box center [516, 195] width 725 height 55
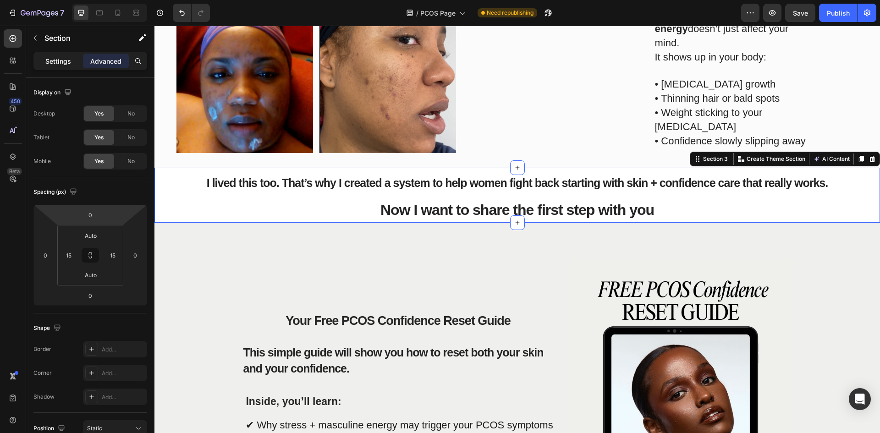
click at [63, 63] on p "Settings" at bounding box center [58, 61] width 26 height 10
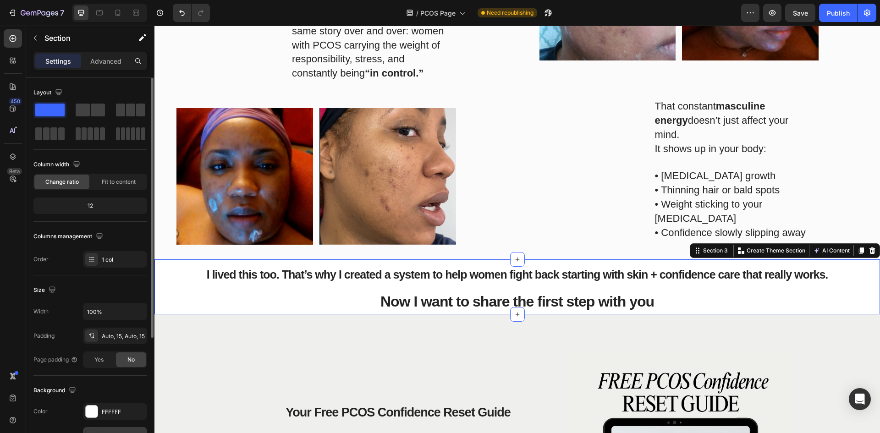
scroll to position [92, 0]
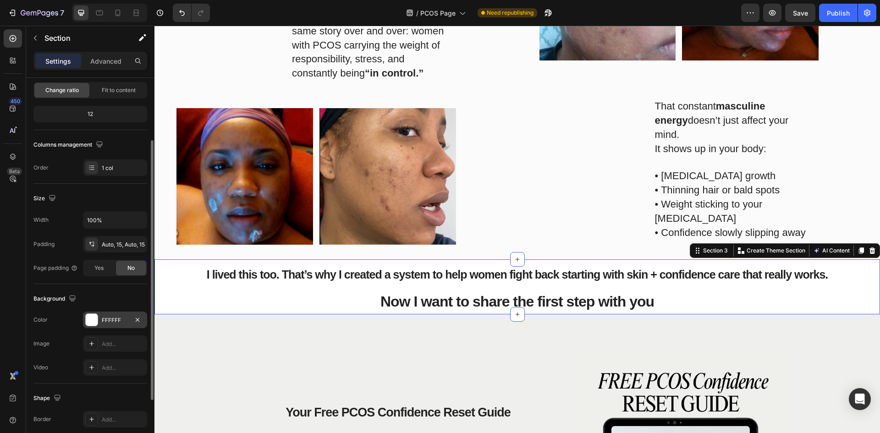
click at [91, 317] on div at bounding box center [92, 320] width 12 height 12
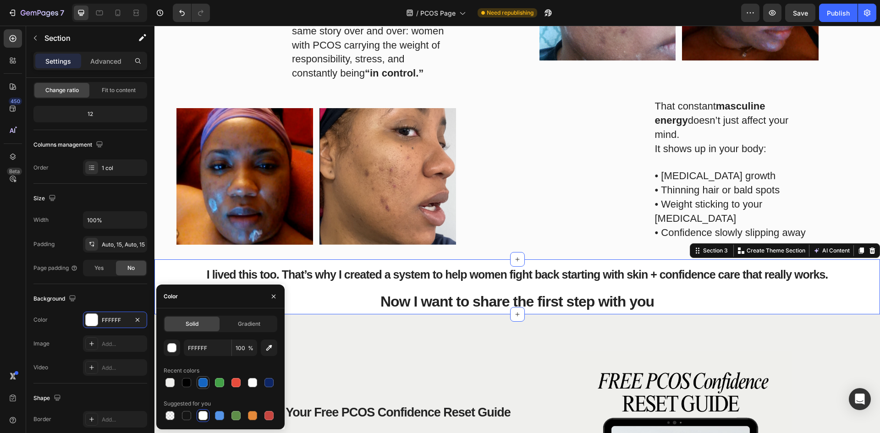
click at [198, 387] on div at bounding box center [202, 382] width 11 height 11
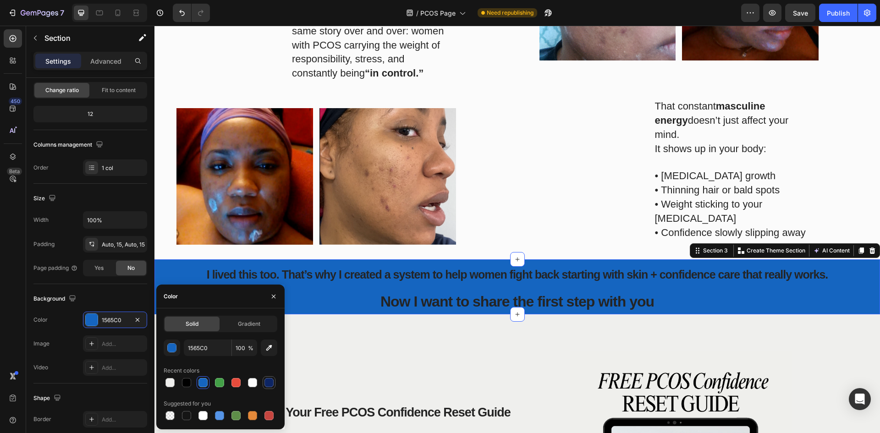
click at [270, 383] on div at bounding box center [268, 382] width 9 height 9
type input "0D2564"
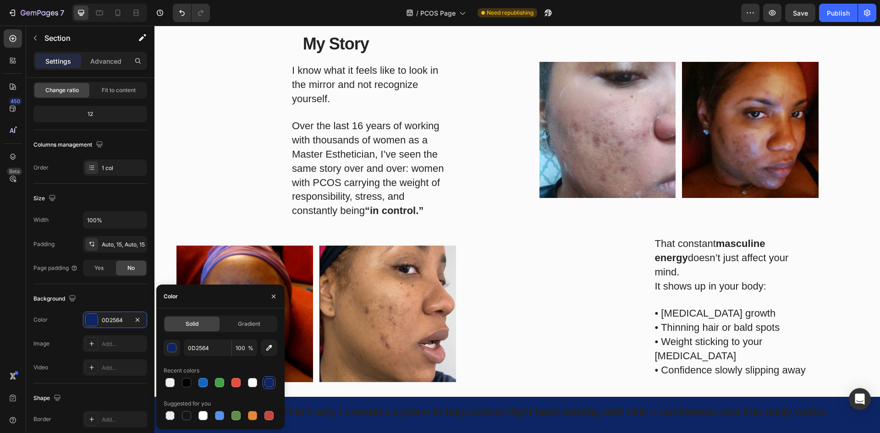
scroll to position [497, 0]
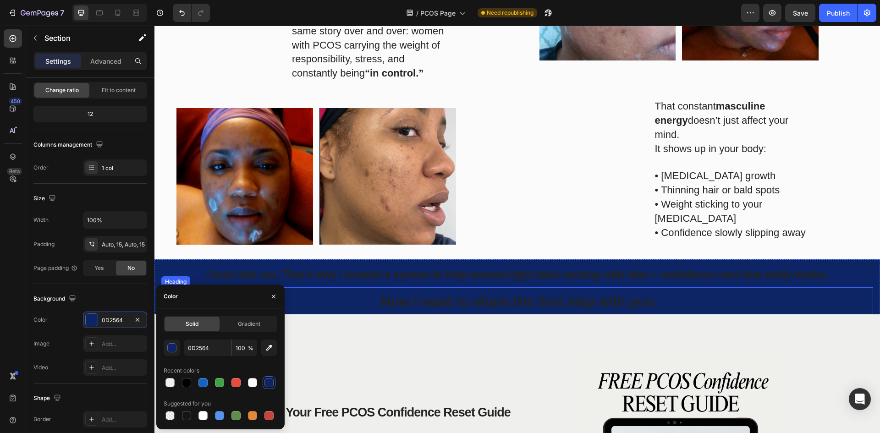
click at [522, 287] on h2 "Now I want to share the first step with you" at bounding box center [516, 300] width 711 height 27
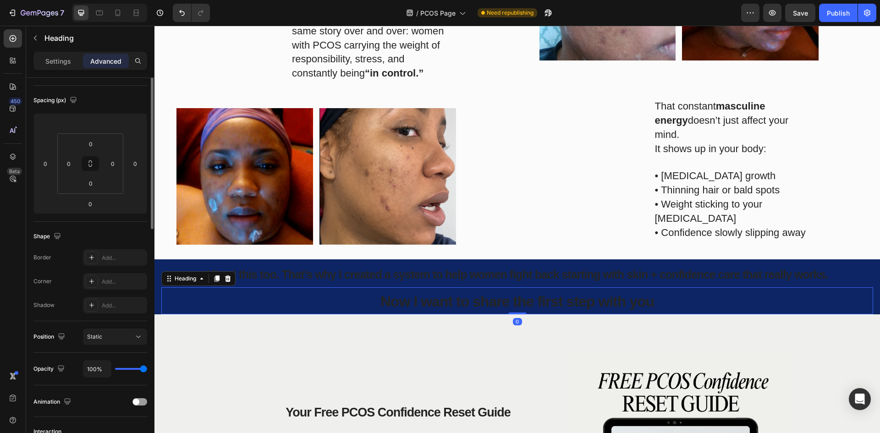
scroll to position [0, 0]
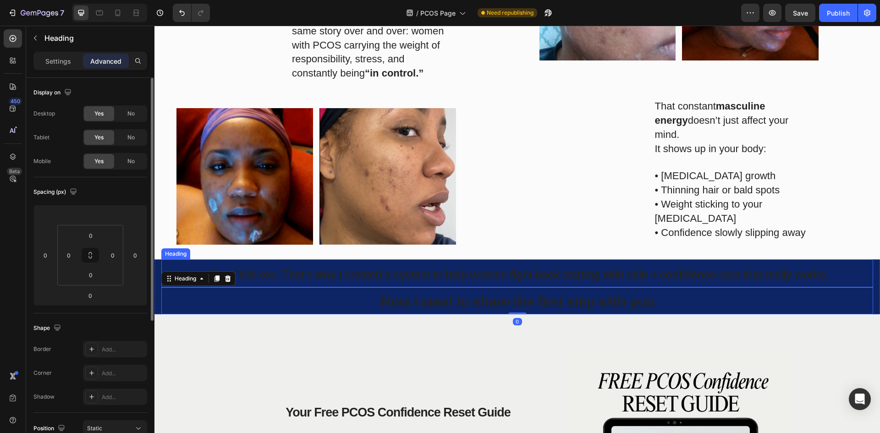
click at [537, 284] on h2 "I lived this too. That’s why I created a system to help women fight back starti…" at bounding box center [516, 273] width 711 height 28
click at [93, 234] on input "0" at bounding box center [91, 236] width 18 height 14
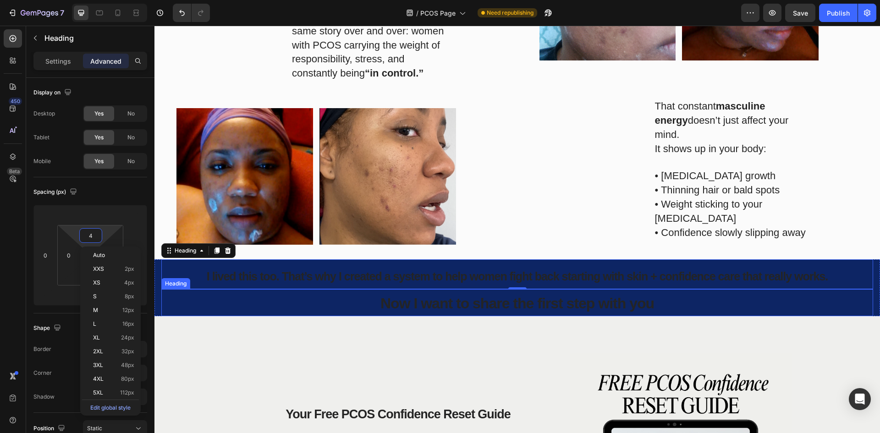
type input "3"
click at [371, 298] on h2 "Now I want to share the first step with you" at bounding box center [516, 302] width 711 height 27
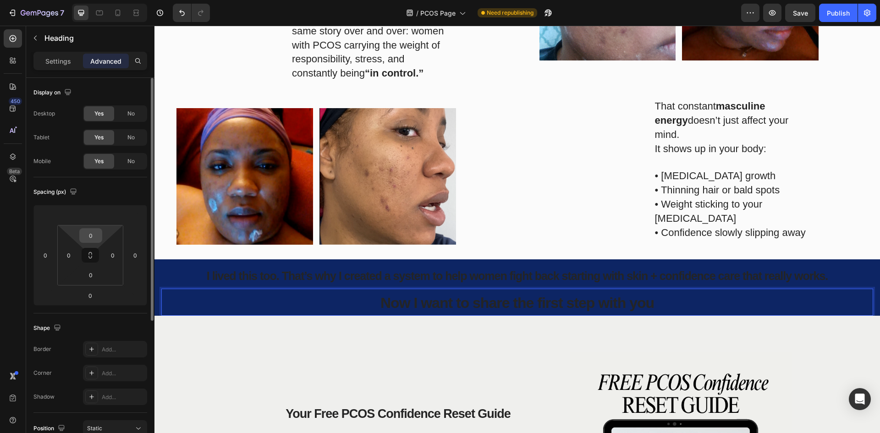
click at [91, 234] on input "0" at bounding box center [91, 236] width 18 height 14
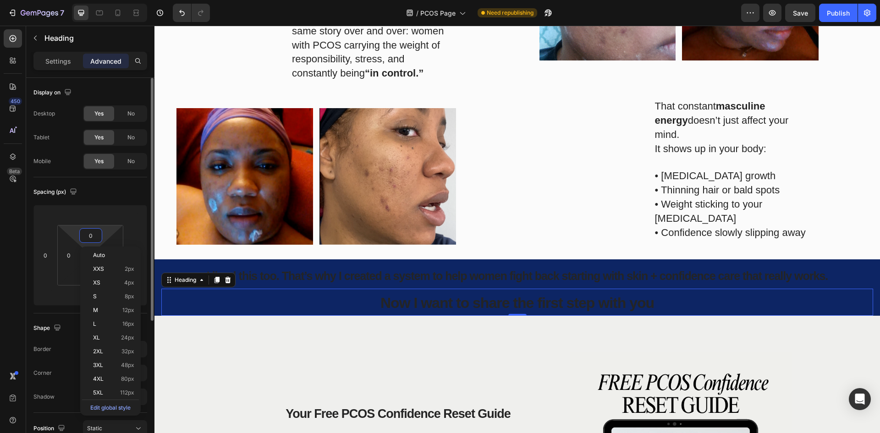
click at [57, 276] on div "0 0 0 0" at bounding box center [90, 255] width 66 height 60
click at [90, 278] on input "0" at bounding box center [91, 275] width 18 height 14
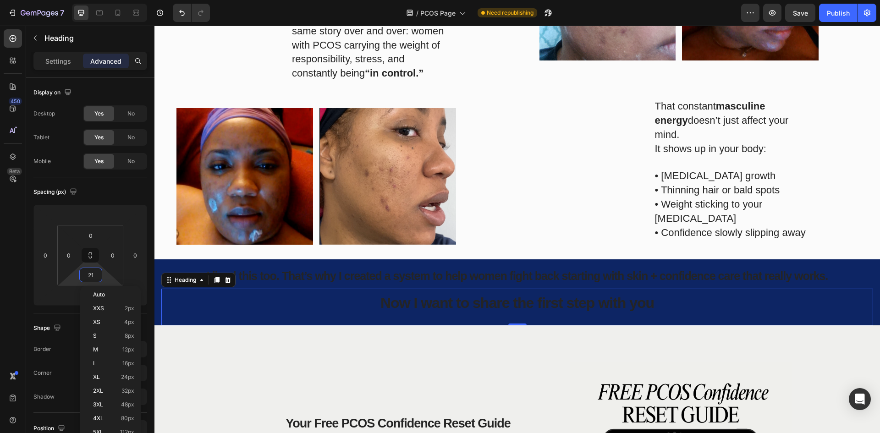
type input "20"
click at [310, 313] on h2 "⁠⁠⁠⁠⁠⁠⁠ Now I want to share the first step with you" at bounding box center [516, 302] width 711 height 27
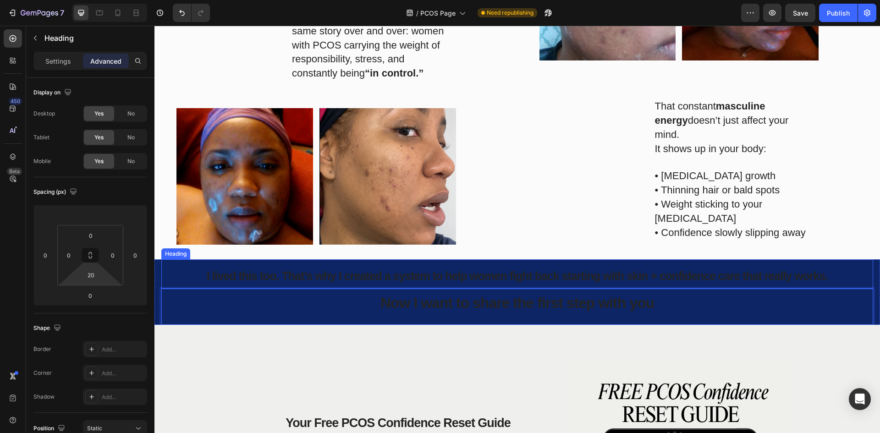
click at [301, 272] on span "I lived this too. That’s why I created a system to help women fight back starti…" at bounding box center [517, 275] width 621 height 13
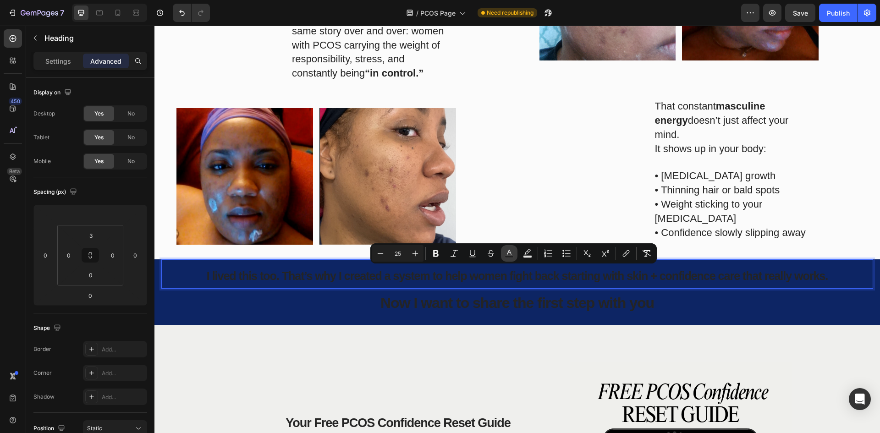
click at [508, 256] on rect "Editor contextual toolbar" at bounding box center [509, 257] width 9 height 2
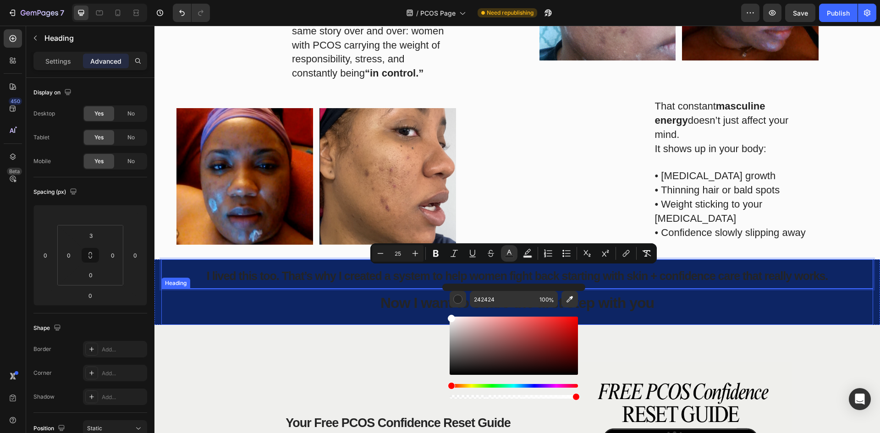
drag, startPoint x: 614, startPoint y: 346, endPoint x: 400, endPoint y: 294, distance: 220.3
type input "FFFFFF"
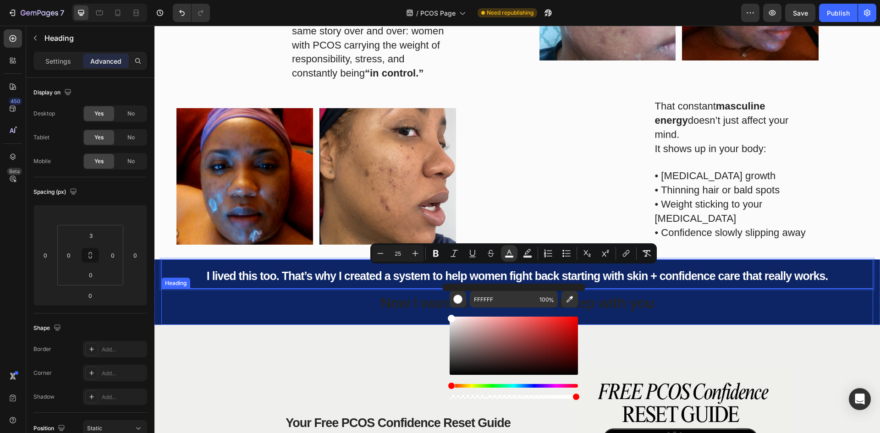
click at [389, 298] on span "Now I want to share the first step with you" at bounding box center [516, 303] width 273 height 16
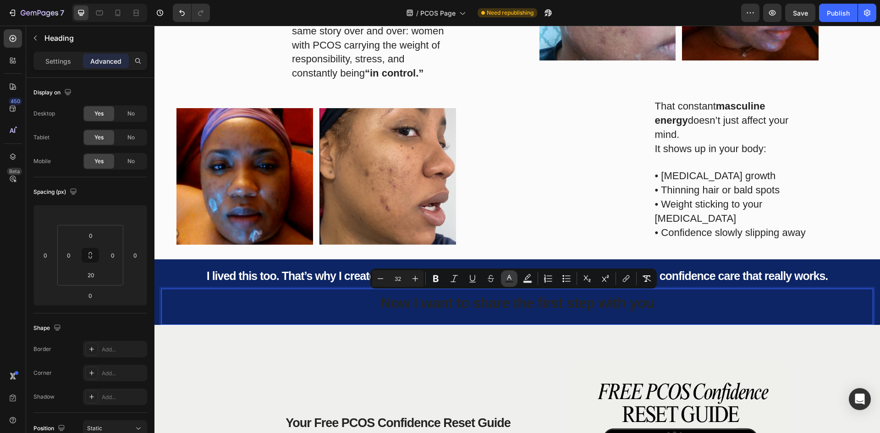
click at [504, 278] on icon "Editor contextual toolbar" at bounding box center [508, 278] width 9 height 9
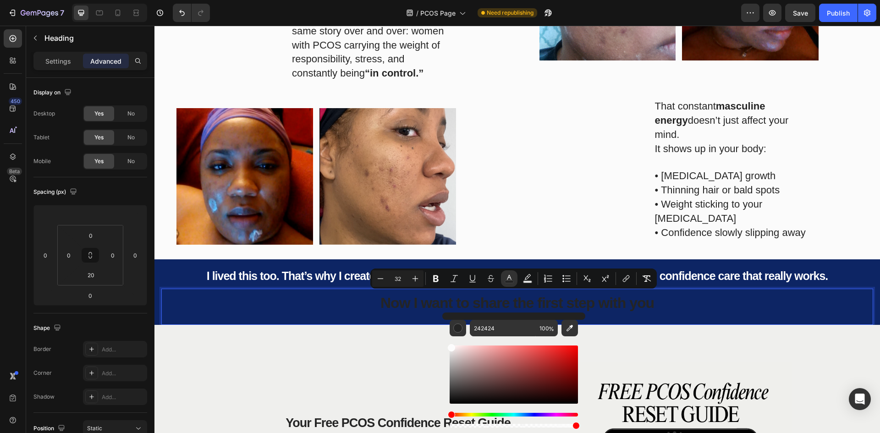
drag, startPoint x: 613, startPoint y: 379, endPoint x: 414, endPoint y: 327, distance: 206.4
type input "FCFCFC"
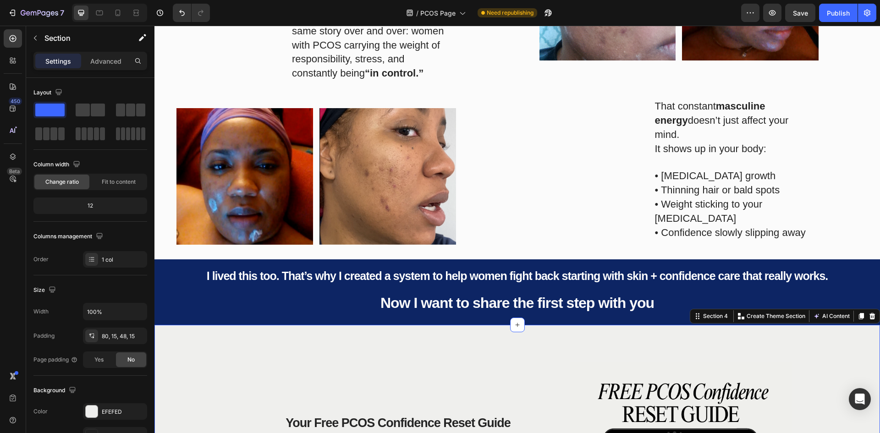
click at [517, 221] on div "That constant masculine energy doesn’t just affect your mind. It shows up in yo…" at bounding box center [698, 170] width 363 height 140
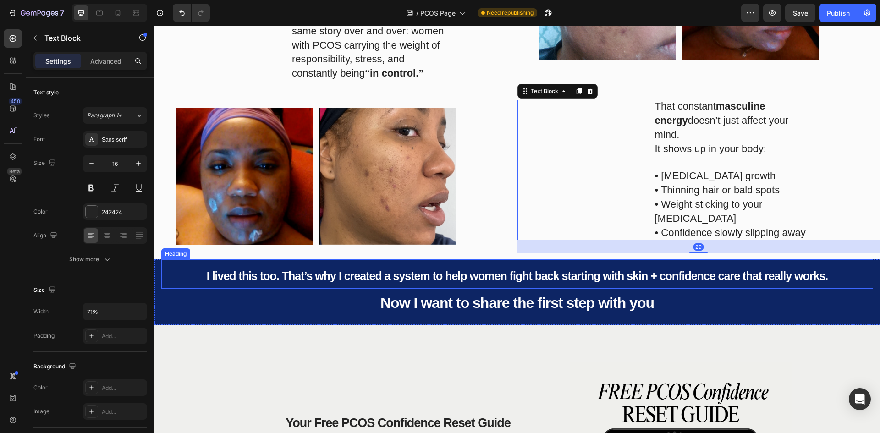
click at [496, 278] on span "I lived this too. That’s why I created a system to help women fight back starti…" at bounding box center [517, 275] width 621 height 13
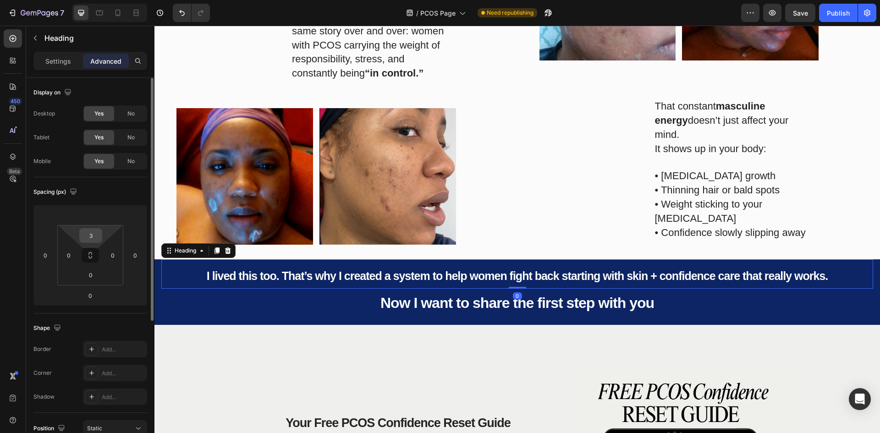
click at [89, 237] on input "3" at bounding box center [91, 236] width 18 height 14
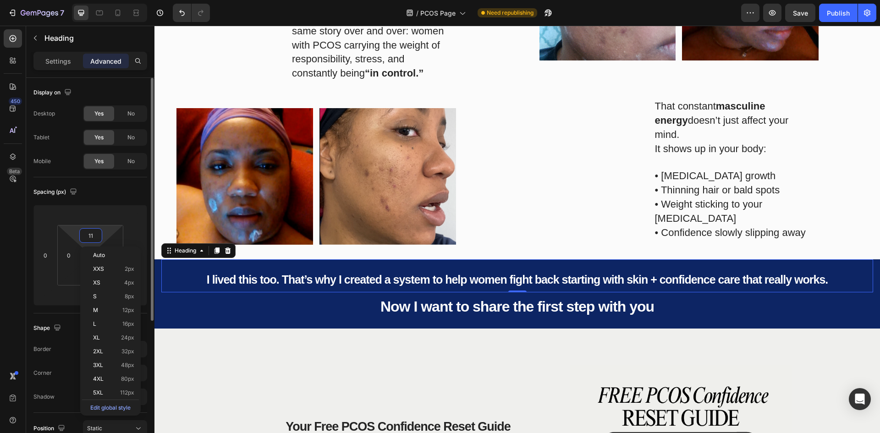
type input "10"
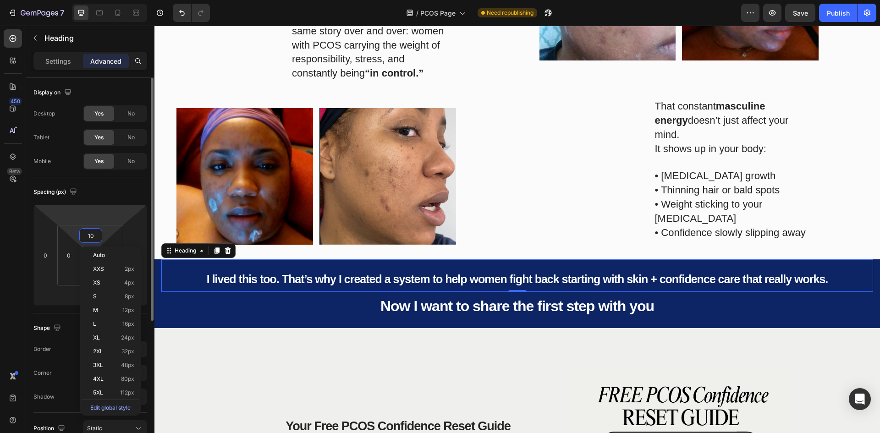
click at [95, 0] on html "7 Version history / PCOS Page Need republishing Preview Save Publish 450 Beta S…" at bounding box center [440, 0] width 880 height 0
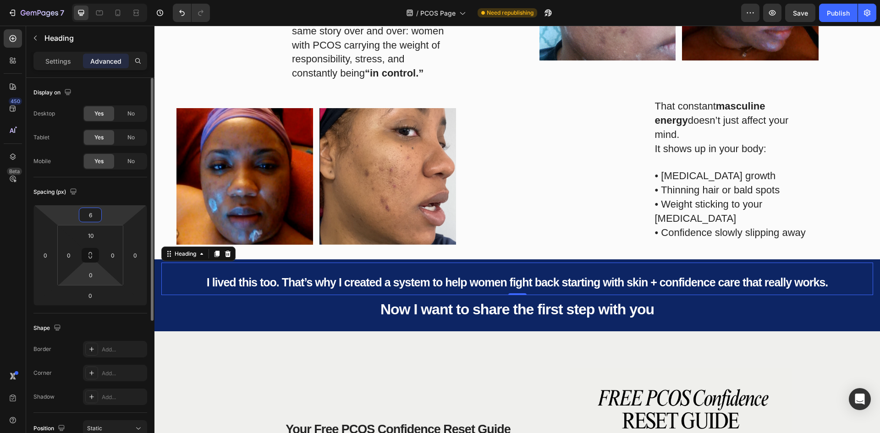
type input "5"
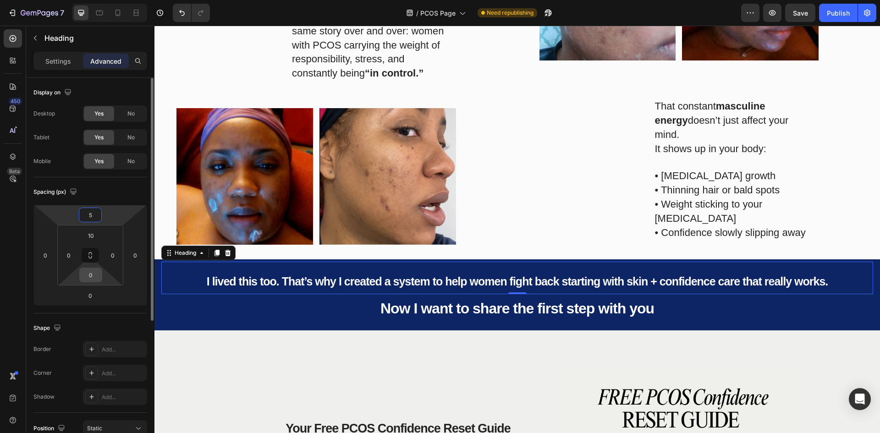
click at [93, 276] on input "0" at bounding box center [91, 275] width 18 height 14
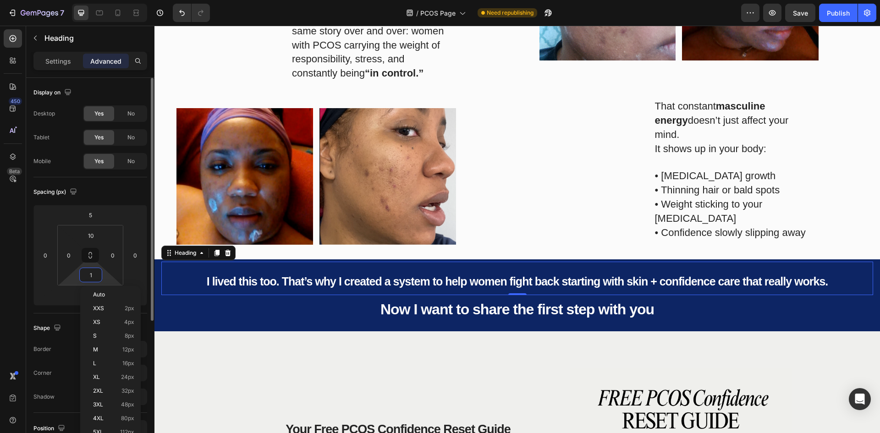
type input "0"
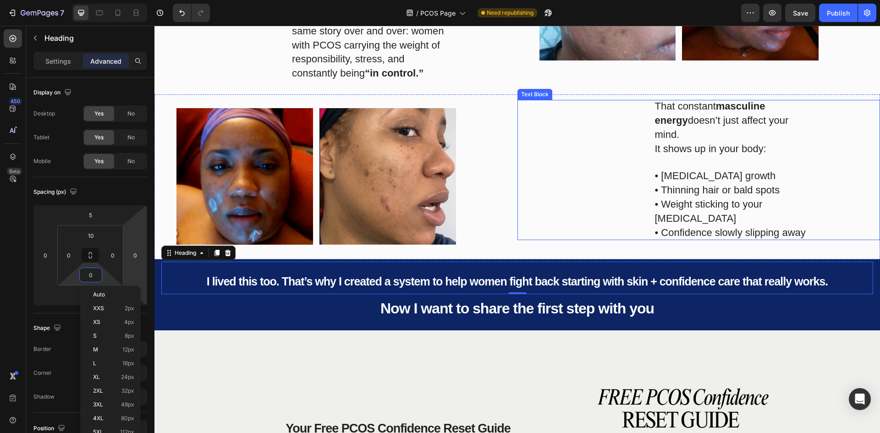
click at [530, 200] on div "That constant masculine energy doesn’t just affect your mind. It shows up in yo…" at bounding box center [698, 170] width 363 height 140
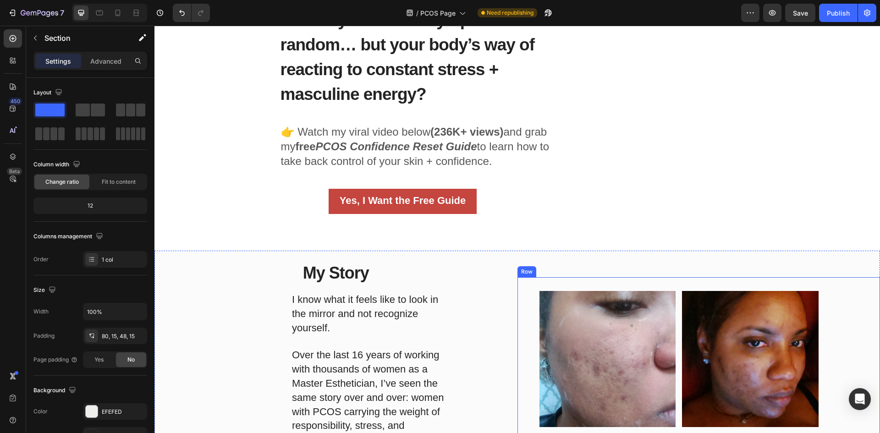
scroll to position [314, 0]
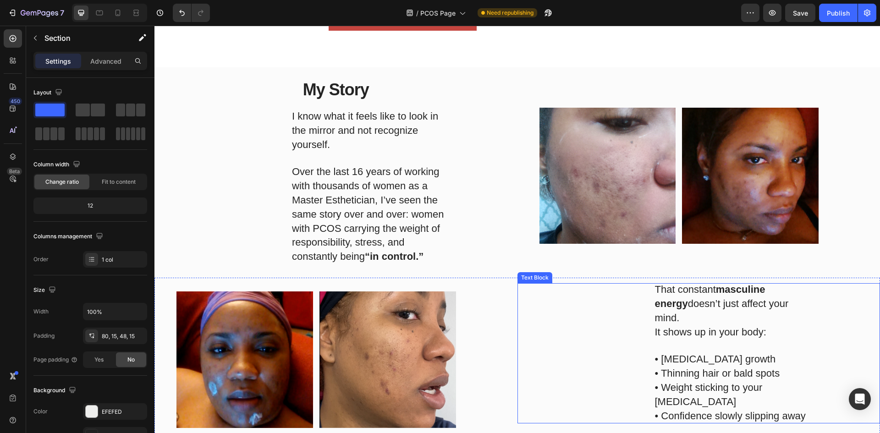
click at [572, 331] on div "That constant masculine energy doesn’t just affect your mind. It shows up in yo…" at bounding box center [698, 353] width 363 height 140
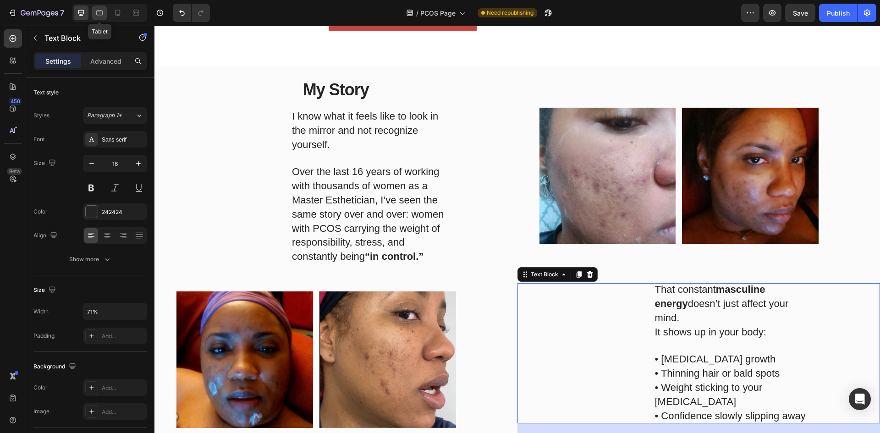
click at [98, 13] on icon at bounding box center [99, 12] width 9 height 9
type input "Auto"
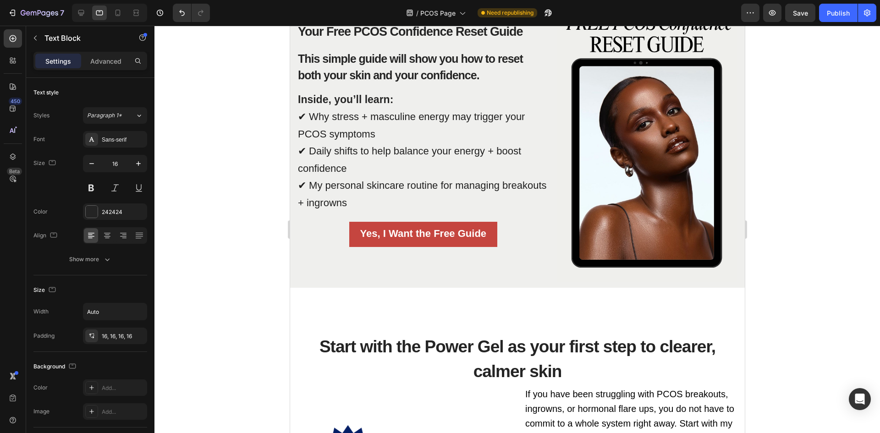
scroll to position [934, 0]
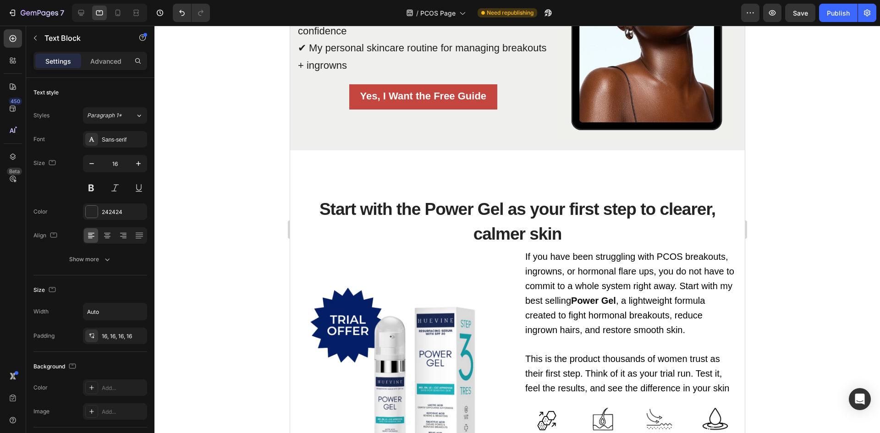
click at [518, 210] on span "Start with the Power Gel as your first step to clearer, calmer skin" at bounding box center [517, 222] width 396 height 44
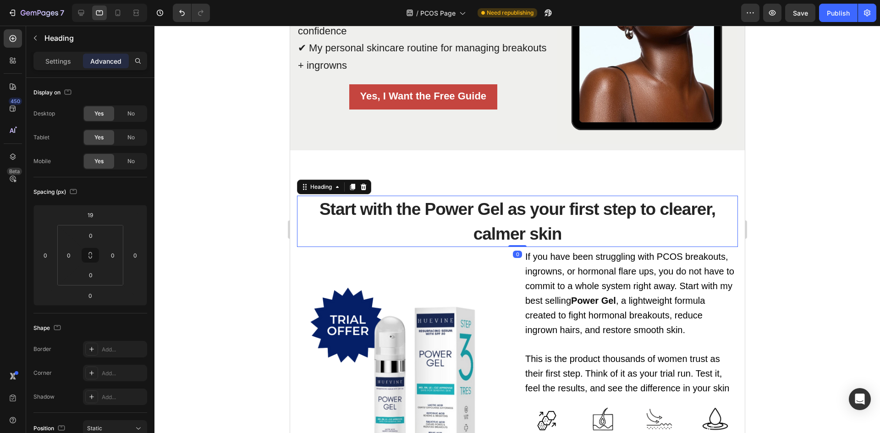
click at [557, 228] on h2 "Start with the Power Gel as your first step to clearer, calmer skin" at bounding box center [516, 221] width 441 height 51
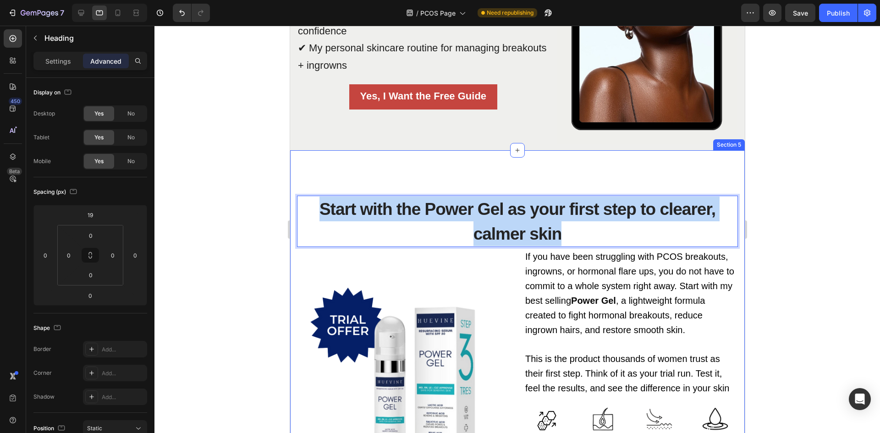
drag, startPoint x: 572, startPoint y: 235, endPoint x: 293, endPoint y: 202, distance: 280.4
click at [293, 202] on div "Start with the Power Gel as your first step to clearer, calmer skin Heading 0 I…" at bounding box center [517, 371] width 454 height 442
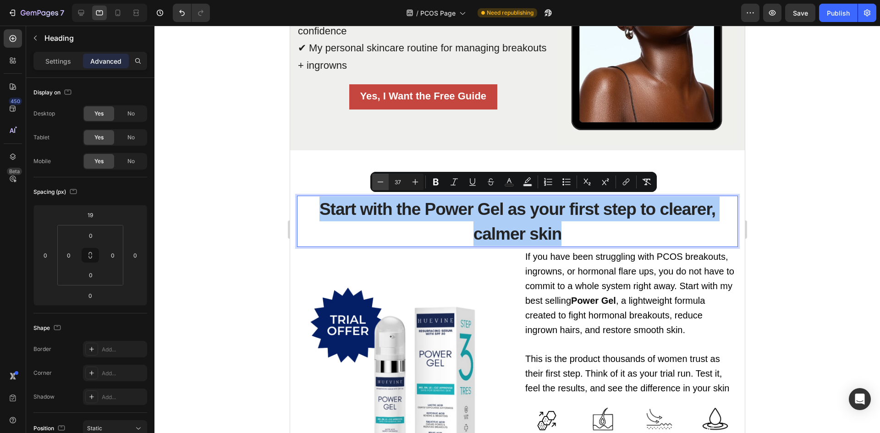
click at [385, 180] on button "Minus" at bounding box center [380, 182] width 16 height 16
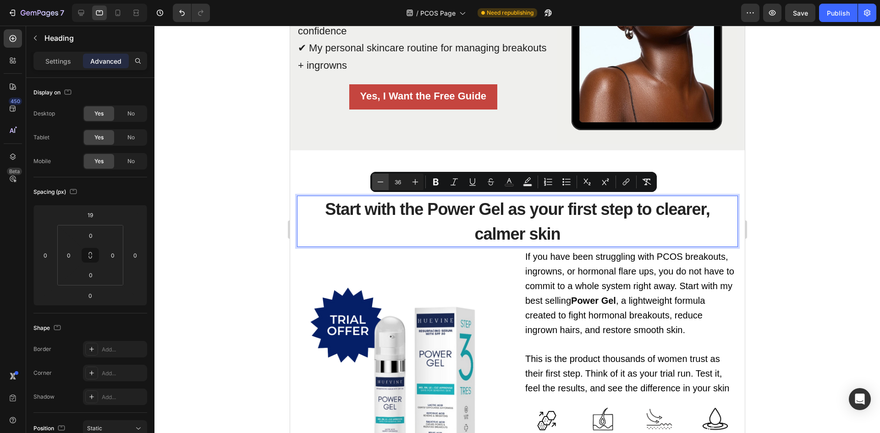
click at [379, 180] on icon "Editor contextual toolbar" at bounding box center [380, 181] width 9 height 9
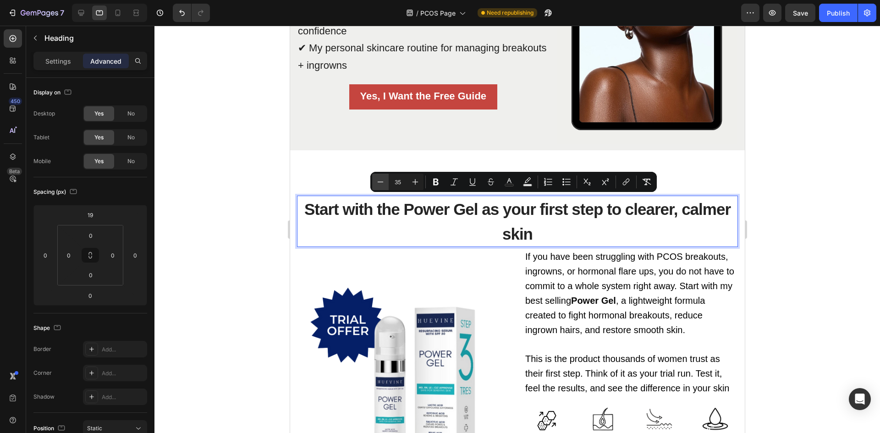
click at [379, 180] on icon "Editor contextual toolbar" at bounding box center [380, 181] width 9 height 9
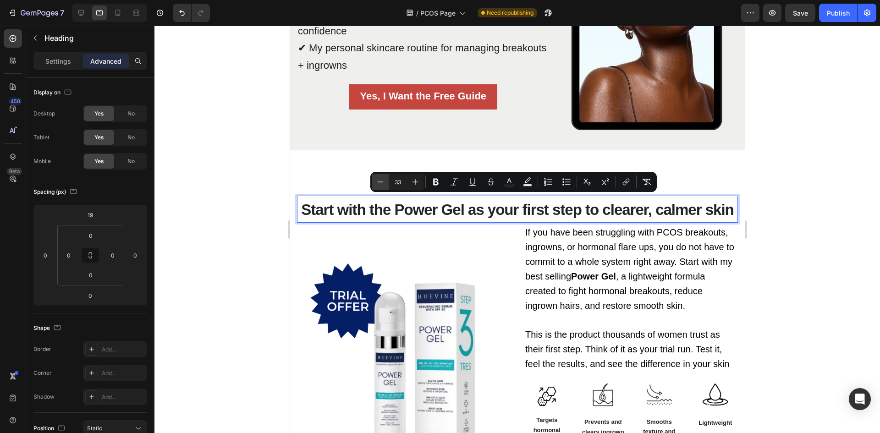
click at [379, 180] on icon "Editor contextual toolbar" at bounding box center [380, 181] width 9 height 9
type input "32"
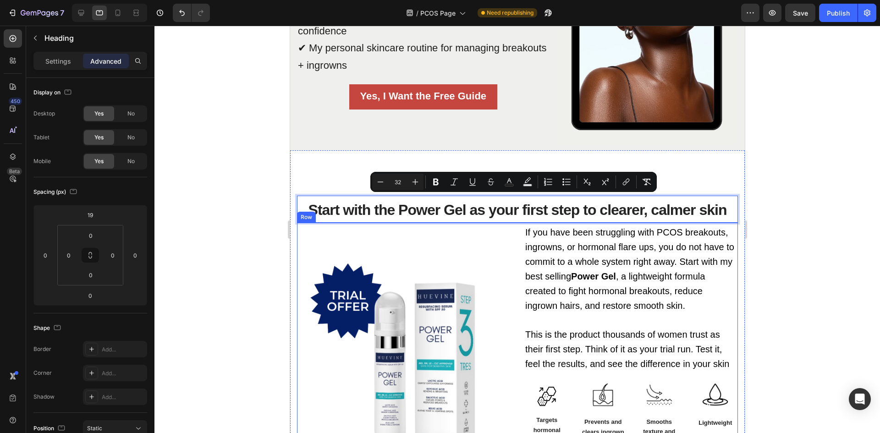
click at [478, 242] on div "Image" at bounding box center [402, 356] width 213 height 266
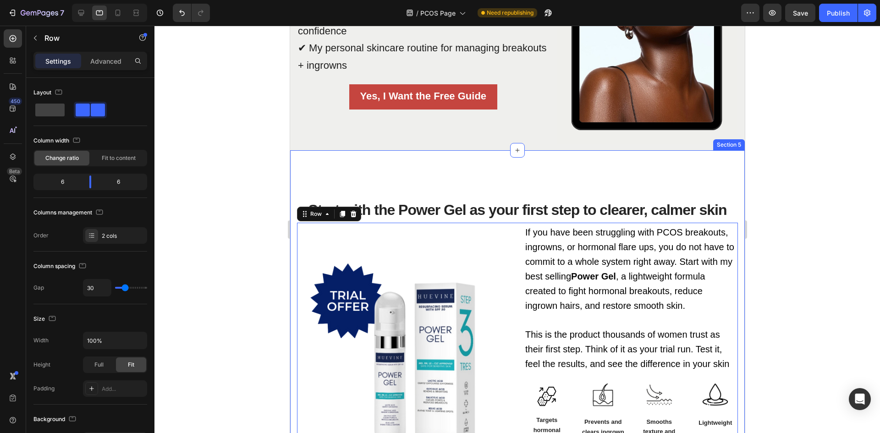
click at [497, 179] on div "⁠⁠⁠⁠⁠⁠⁠ Start with the Power Gel as your first step to clearer, calmer skin Hea…" at bounding box center [517, 359] width 454 height 418
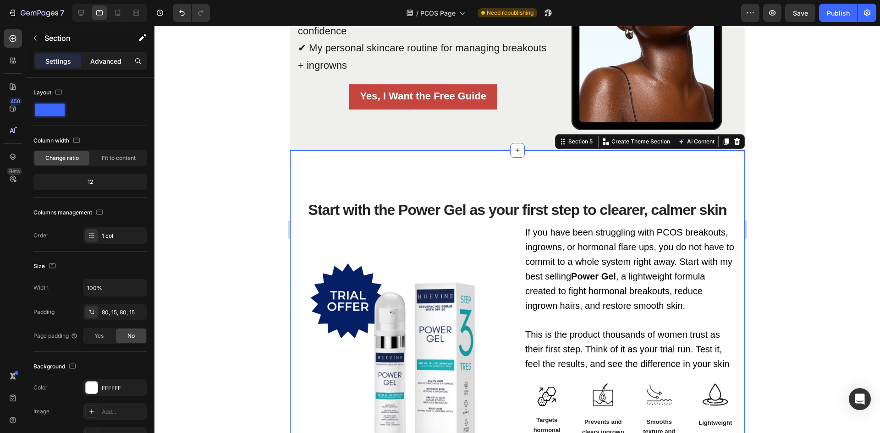
click at [109, 63] on p "Advanced" at bounding box center [105, 61] width 31 height 10
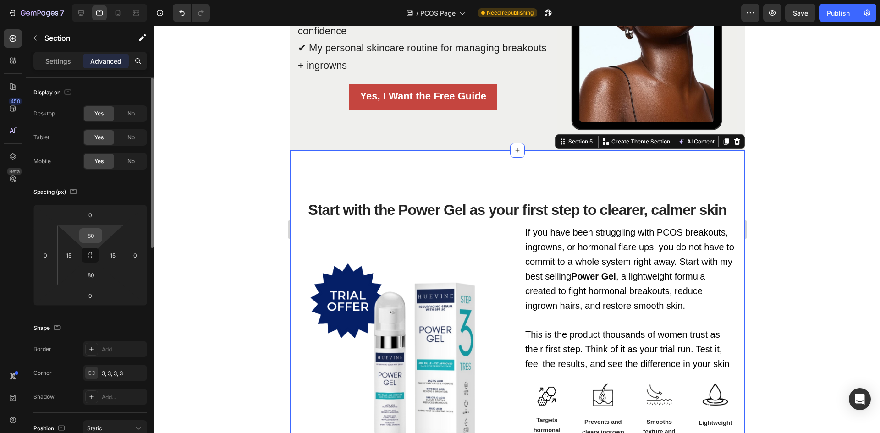
click at [97, 234] on input "80" at bounding box center [91, 236] width 18 height 14
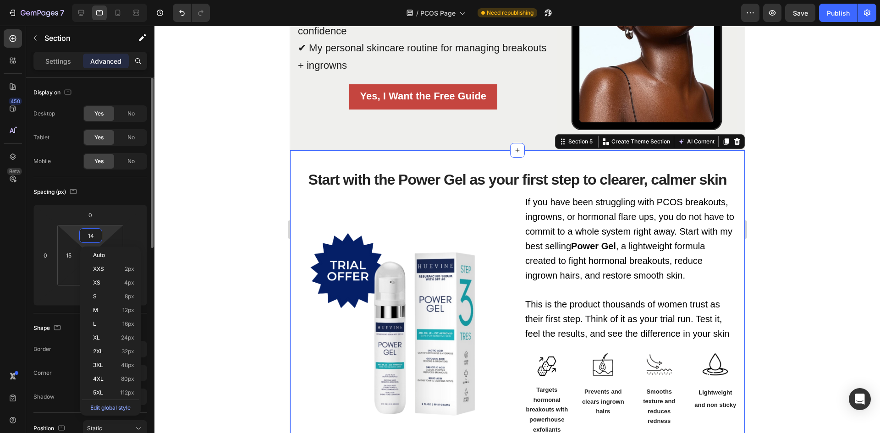
type input "13"
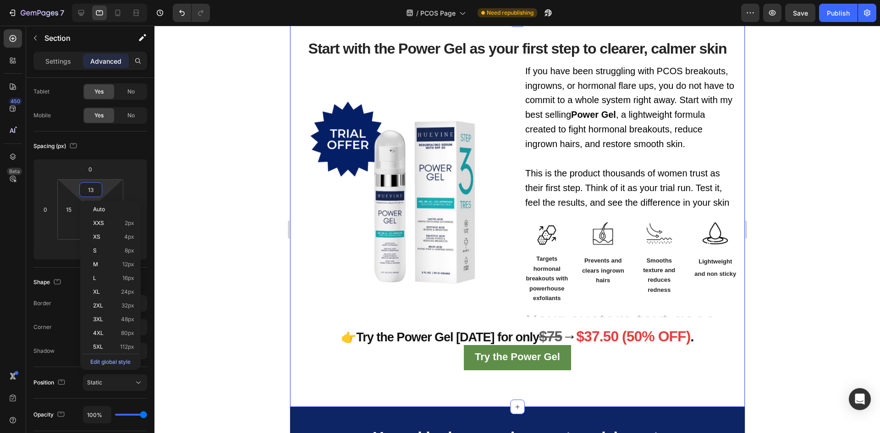
scroll to position [1071, 0]
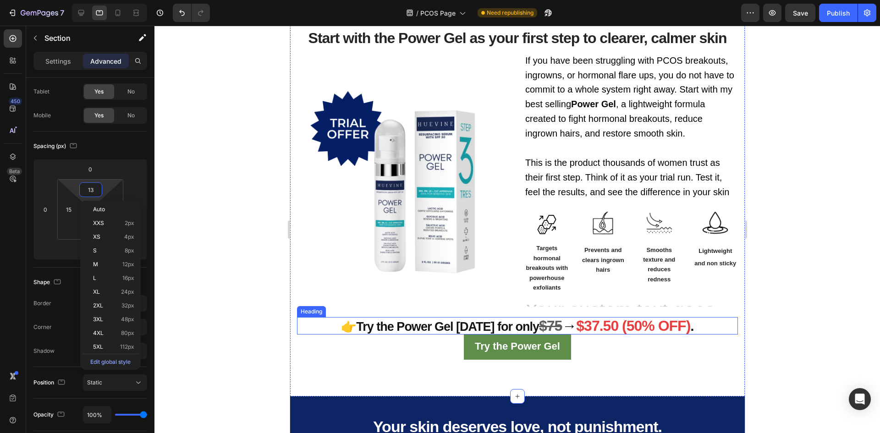
click at [599, 326] on strong "$37.50 (50% OFF)" at bounding box center [632, 325] width 114 height 16
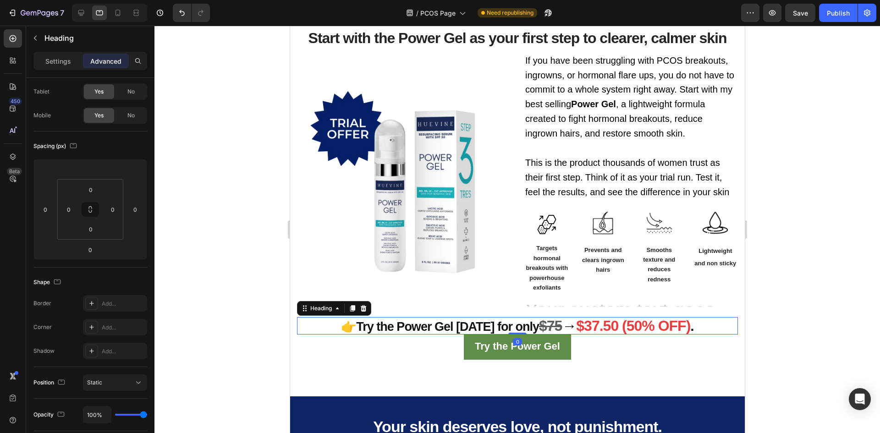
scroll to position [0, 0]
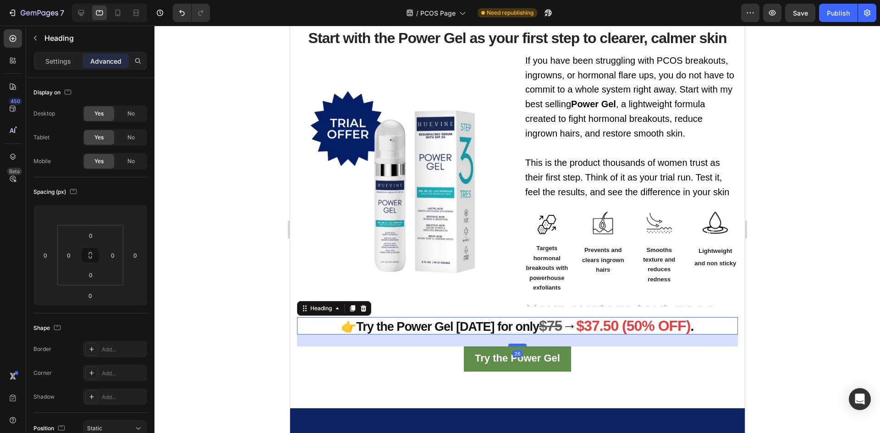
drag, startPoint x: 517, startPoint y: 332, endPoint x: 518, endPoint y: 344, distance: 11.9
click at [518, 344] on div at bounding box center [517, 345] width 18 height 3
type input "26"
click at [648, 384] on div "⁠⁠⁠⁠⁠⁠⁠ Start with the Power Gel as your first step to clearer, calmer skin Hea…" at bounding box center [517, 208] width 454 height 399
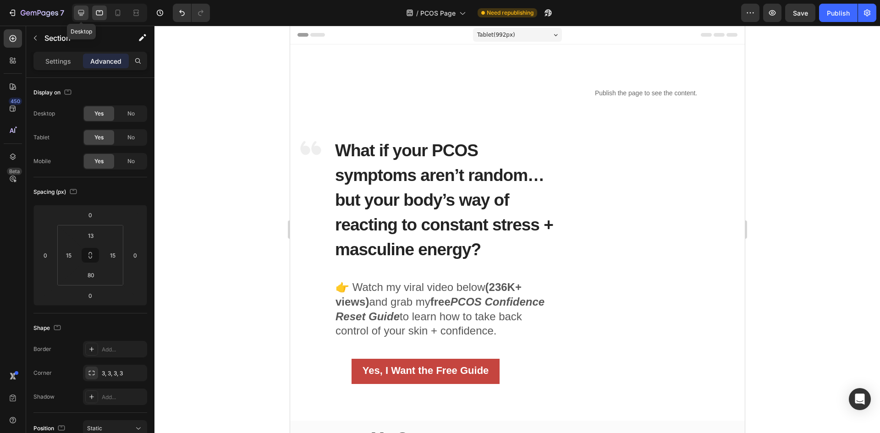
click at [77, 10] on icon at bounding box center [81, 12] width 9 height 9
type input "80"
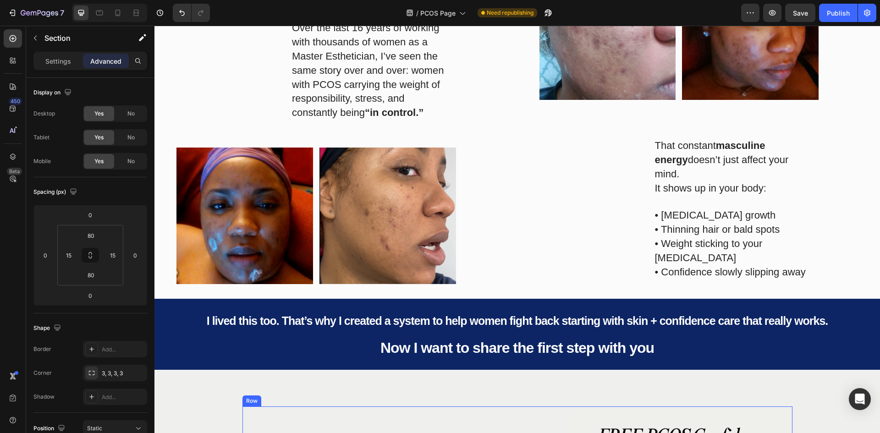
scroll to position [378, 0]
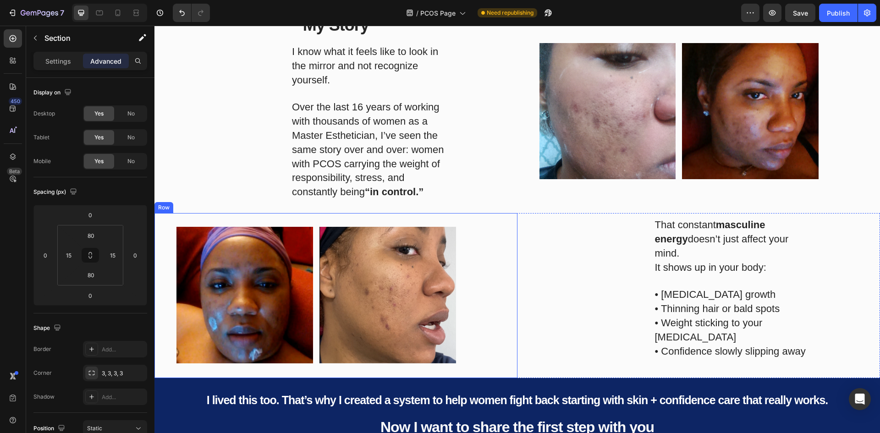
click at [491, 237] on div "Image Title Line Image Row" at bounding box center [335, 295] width 363 height 165
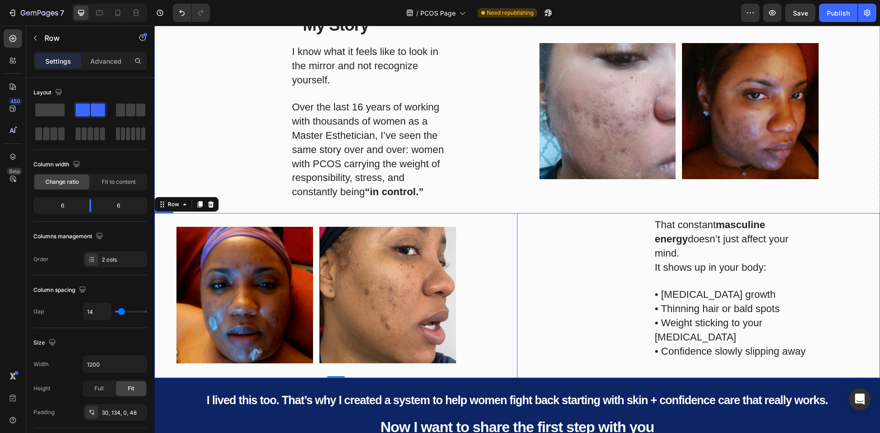
click at [560, 217] on div "That constant masculine energy doesn’t just affect your mind. It shows up in yo…" at bounding box center [698, 295] width 363 height 165
click at [599, 259] on div "That constant masculine energy doesn’t just affect your mind. It shows up in yo…" at bounding box center [698, 289] width 363 height 140
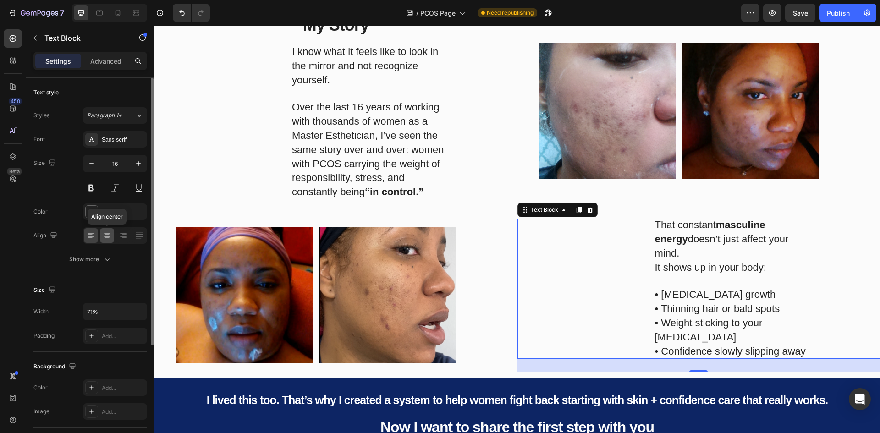
click at [104, 235] on icon at bounding box center [107, 235] width 9 height 9
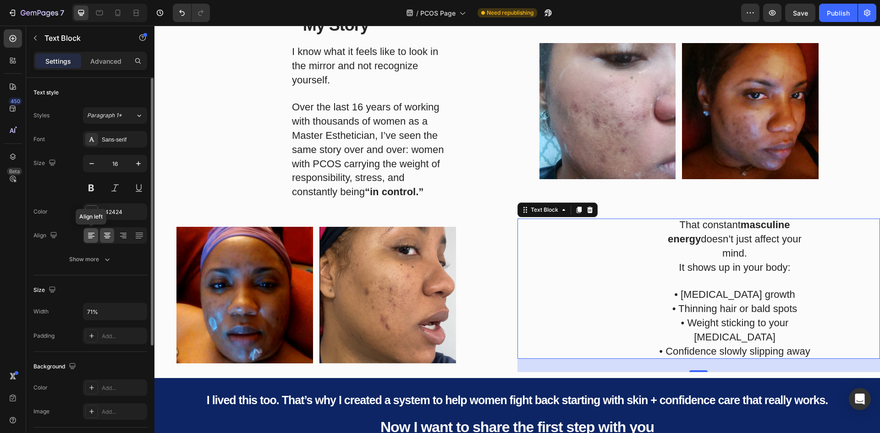
click at [92, 234] on icon at bounding box center [91, 235] width 9 height 9
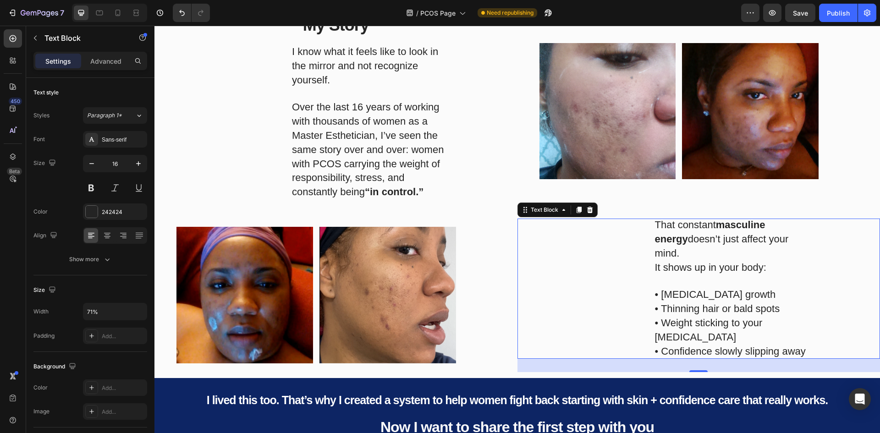
click at [546, 248] on div "That constant masculine energy doesn’t just affect your mind. It shows up in yo…" at bounding box center [698, 289] width 363 height 140
click at [502, 253] on div "Image Title Line Image Row" at bounding box center [335, 295] width 363 height 165
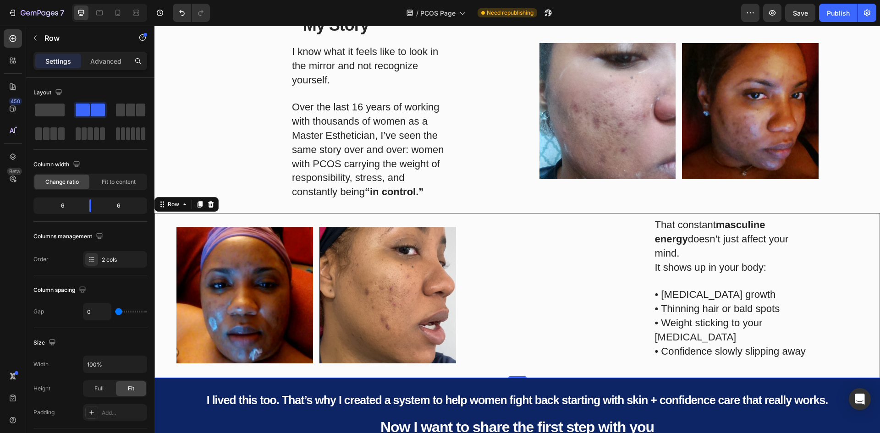
click at [517, 215] on div "That constant masculine energy doesn’t just affect your mind. It shows up in yo…" at bounding box center [698, 295] width 363 height 165
type input "18"
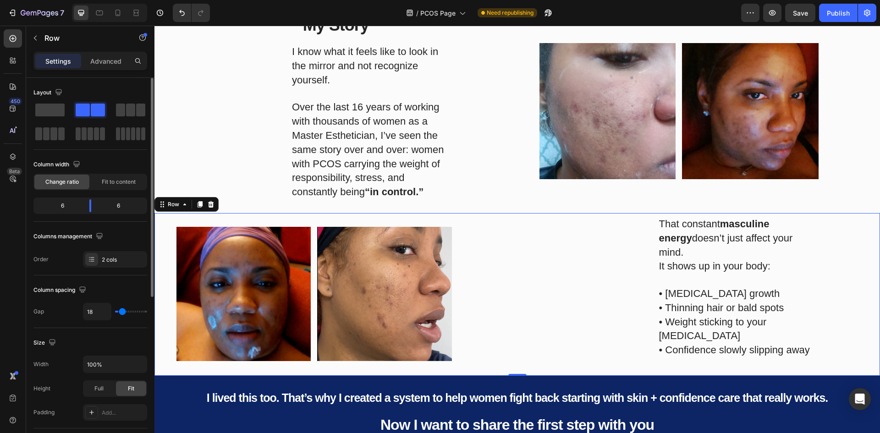
type input "22"
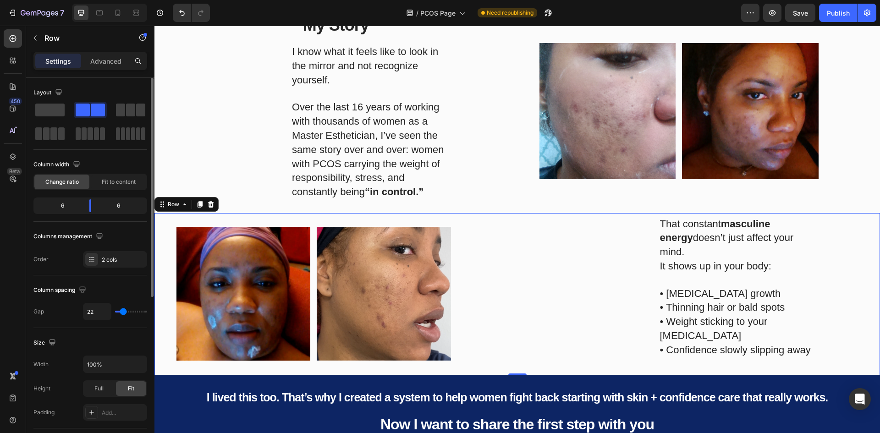
type input "0"
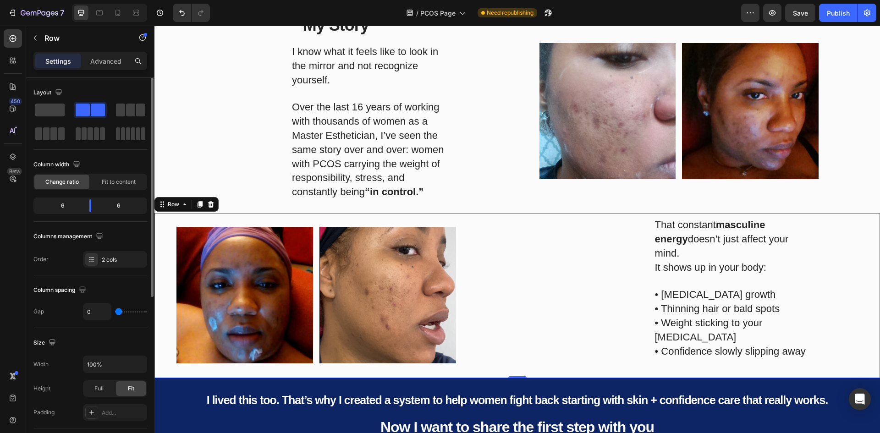
drag, startPoint x: 116, startPoint y: 311, endPoint x: 63, endPoint y: 306, distance: 53.8
click at [115, 311] on input "range" at bounding box center [131, 312] width 32 height 2
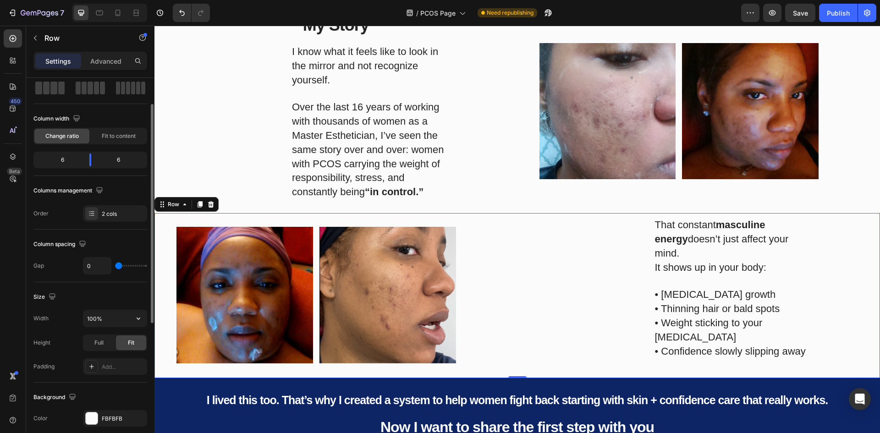
scroll to position [92, 0]
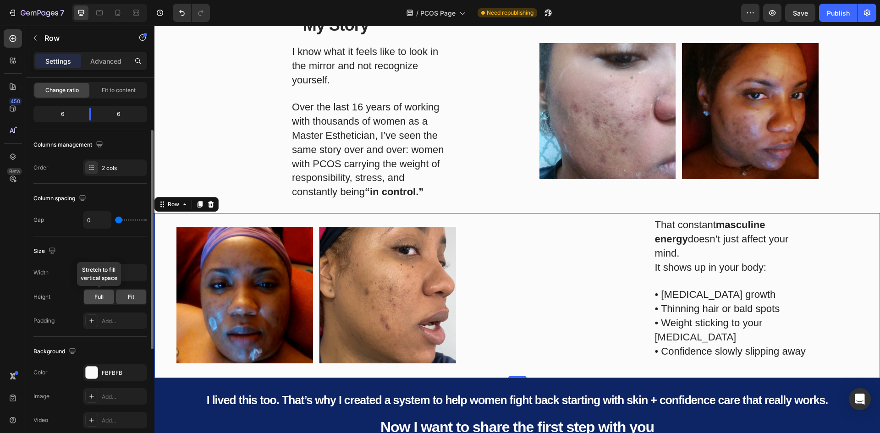
click at [103, 301] on span "Full" at bounding box center [98, 297] width 9 height 8
click at [126, 299] on div "Fit" at bounding box center [131, 297] width 30 height 15
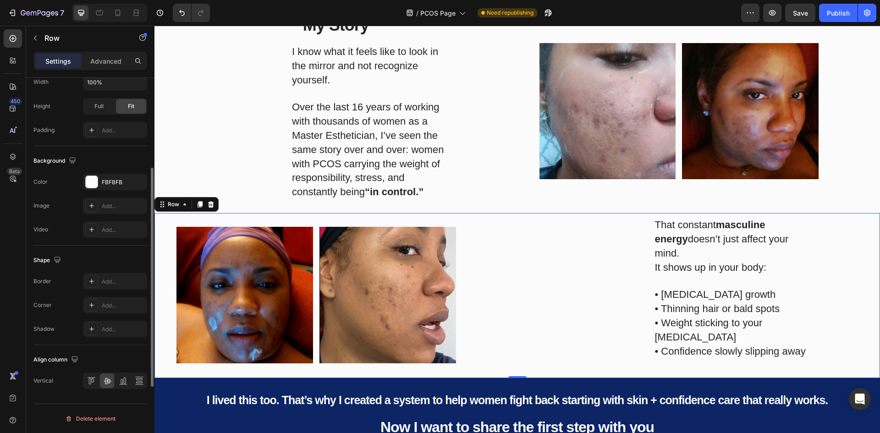
scroll to position [191, 0]
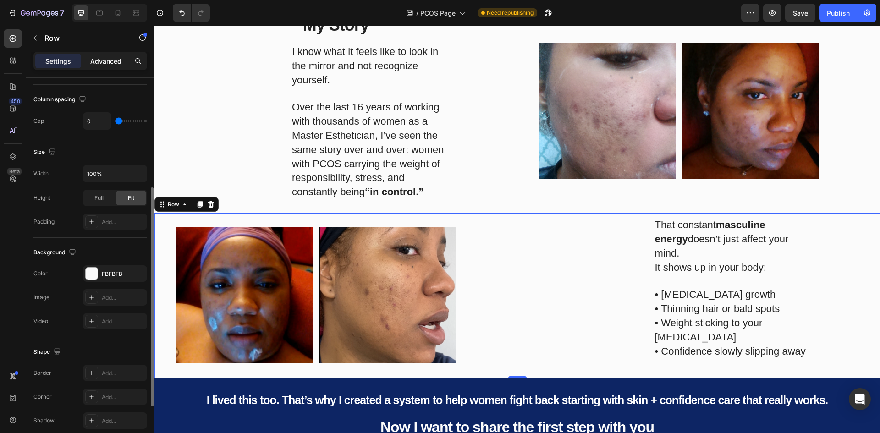
click at [93, 63] on p "Advanced" at bounding box center [105, 61] width 31 height 10
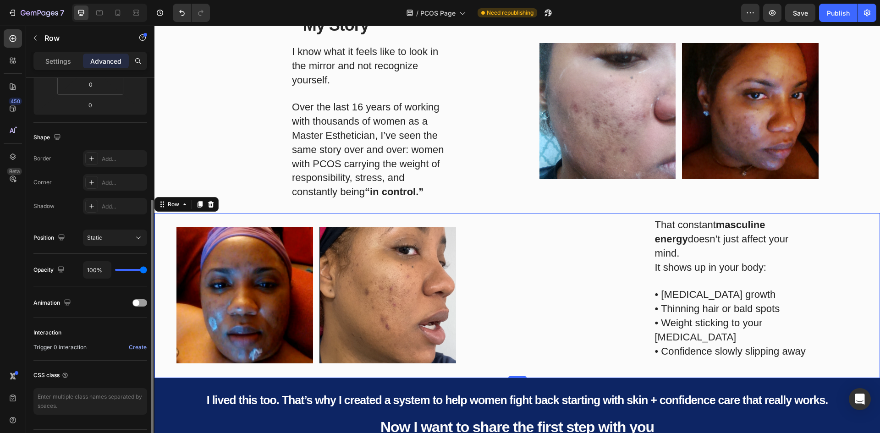
scroll to position [7, 0]
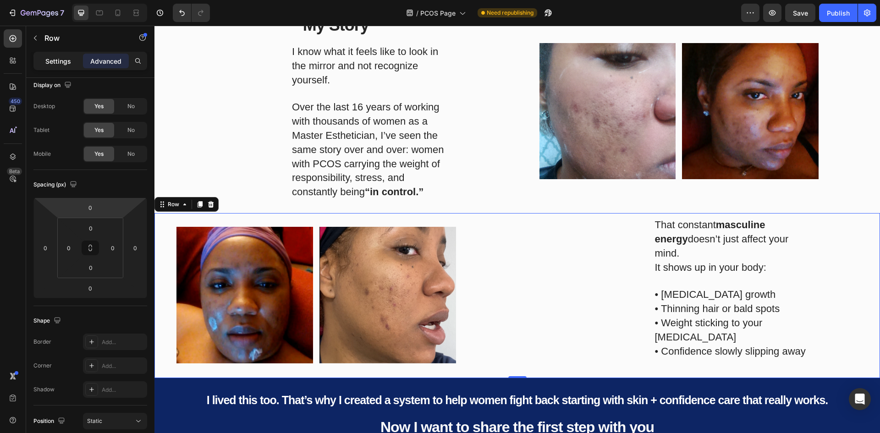
click at [61, 60] on p "Settings" at bounding box center [58, 61] width 26 height 10
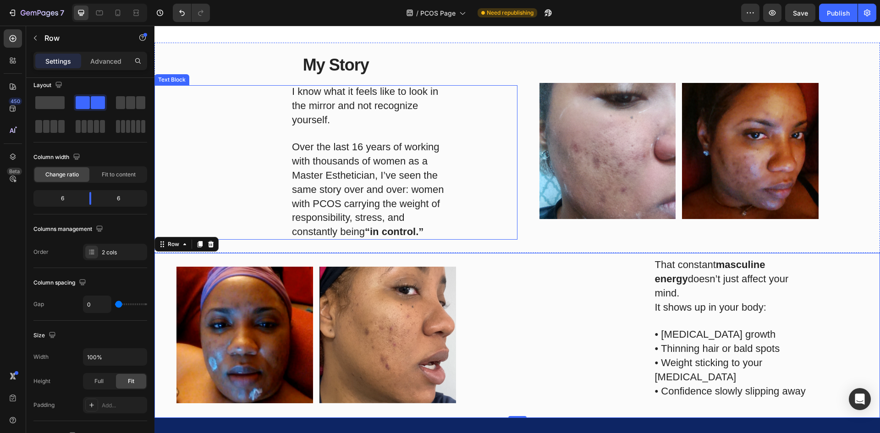
scroll to position [241, 0]
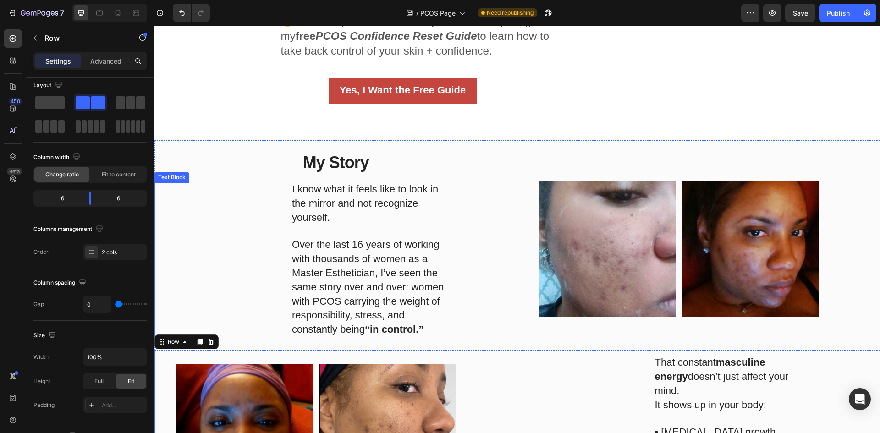
click at [301, 234] on p "Over the last 16 years of working with thousands of women as a Master Esthetici…" at bounding box center [372, 281] width 160 height 112
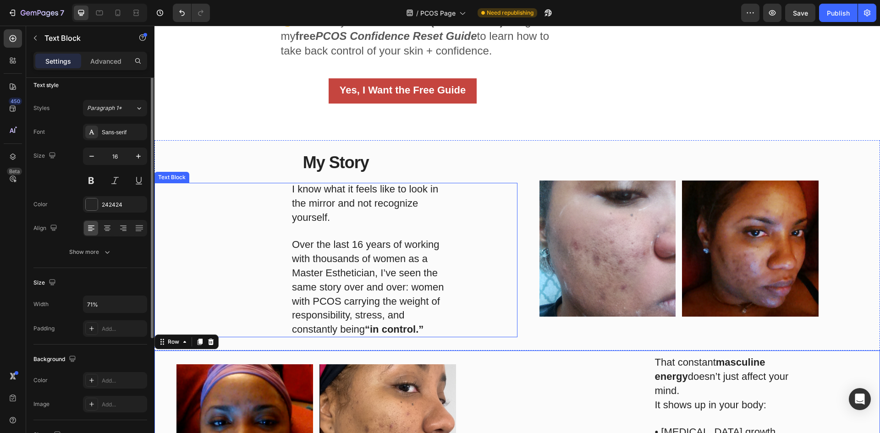
scroll to position [0, 0]
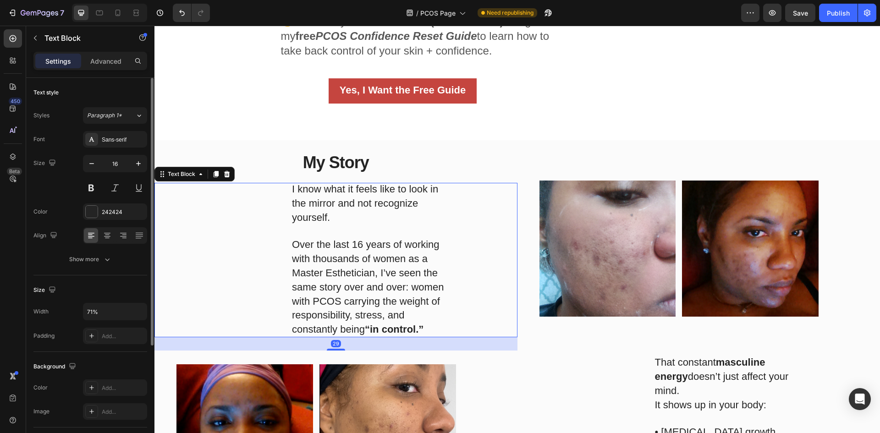
click at [274, 165] on h2 "My Story" at bounding box center [335, 162] width 363 height 27
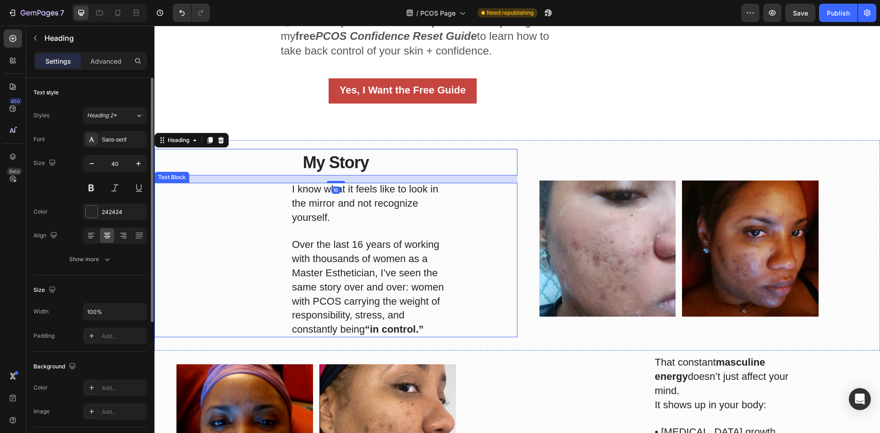
scroll to position [333, 0]
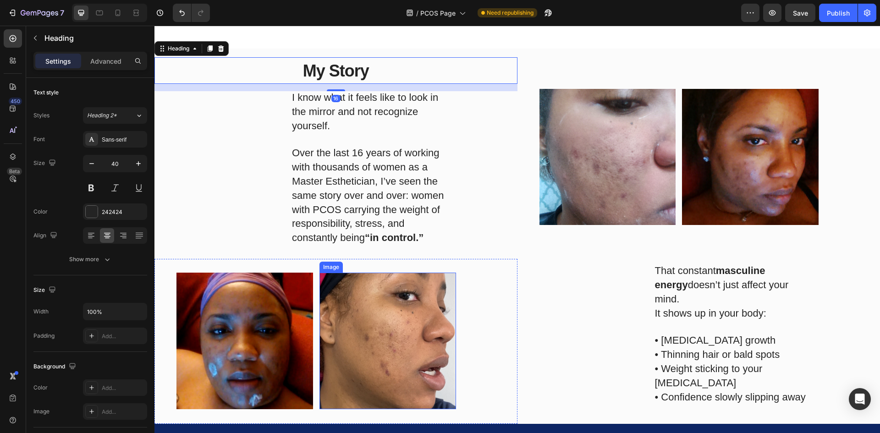
click at [366, 316] on img at bounding box center [387, 341] width 137 height 137
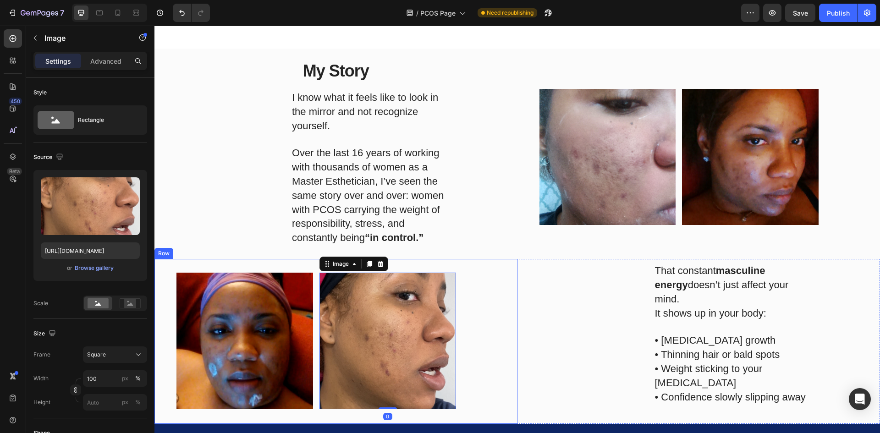
click at [166, 277] on div "Image Title Line Image 0 Row" at bounding box center [335, 341] width 363 height 165
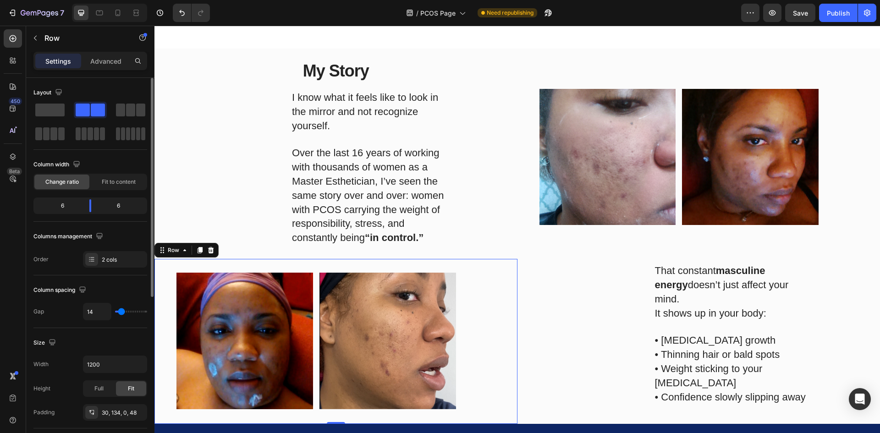
type input "0"
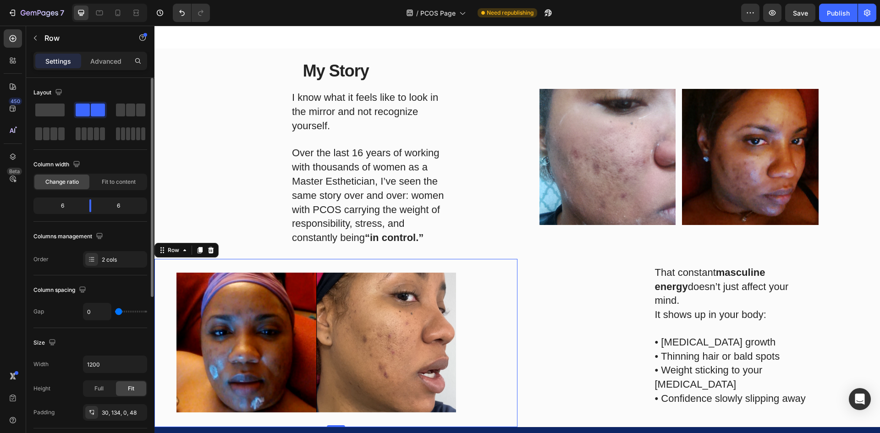
type input "4"
type input "7"
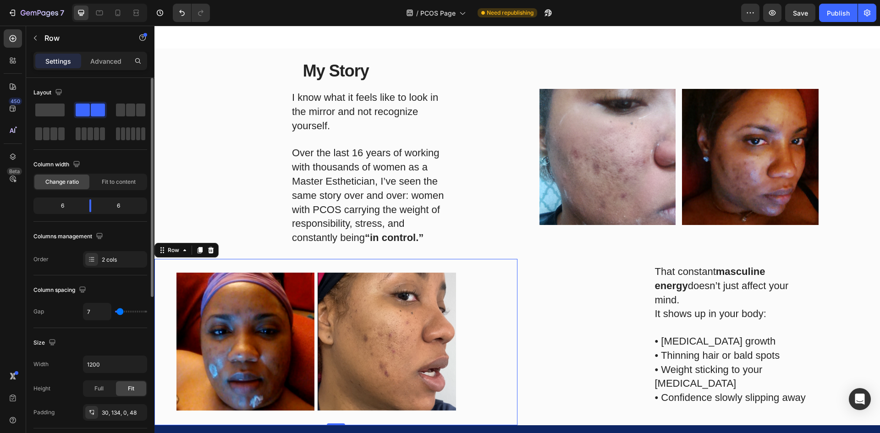
type input "7"
click at [120, 311] on input "range" at bounding box center [131, 312] width 32 height 2
type input "14"
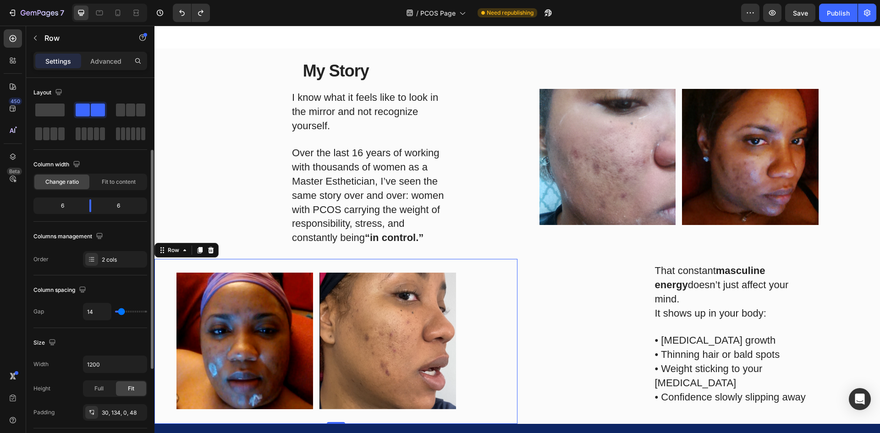
scroll to position [46, 0]
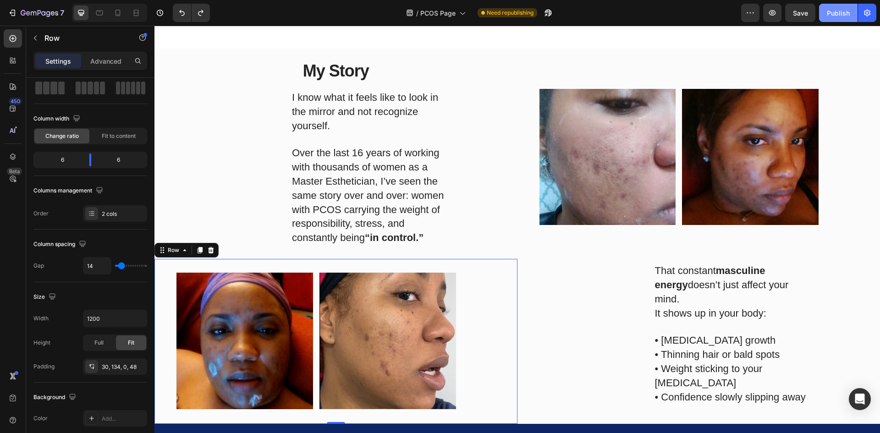
click at [829, 11] on div "Publish" at bounding box center [837, 13] width 23 height 10
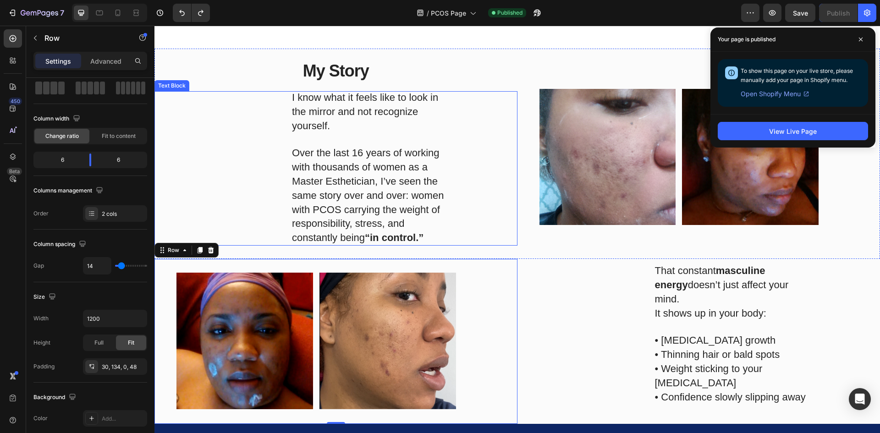
click at [214, 217] on div "I know what it feels like to look in the mirror and not recognize yourself. Ove…" at bounding box center [335, 168] width 363 height 154
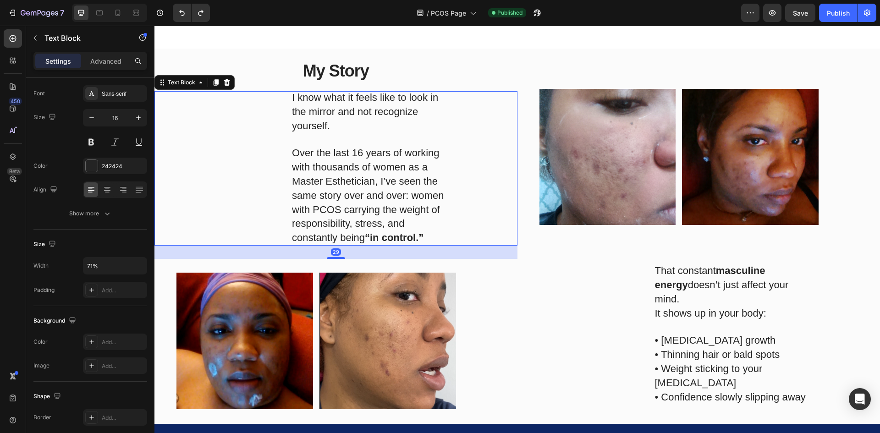
scroll to position [0, 0]
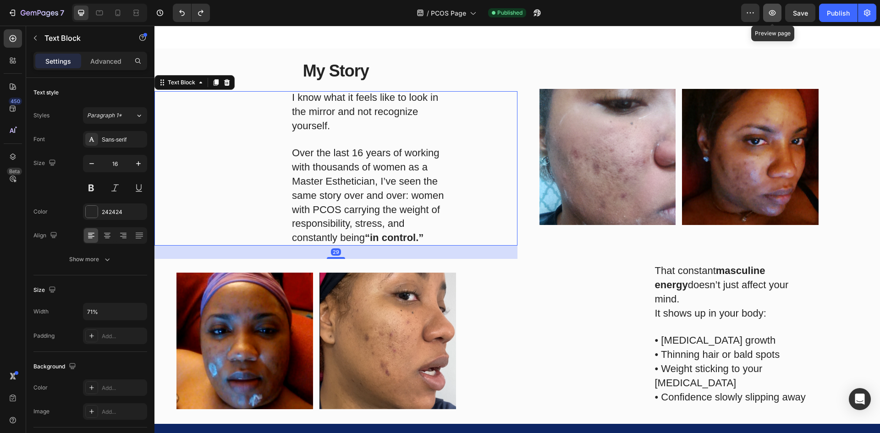
click at [774, 14] on icon "button" at bounding box center [771, 12] width 9 height 9
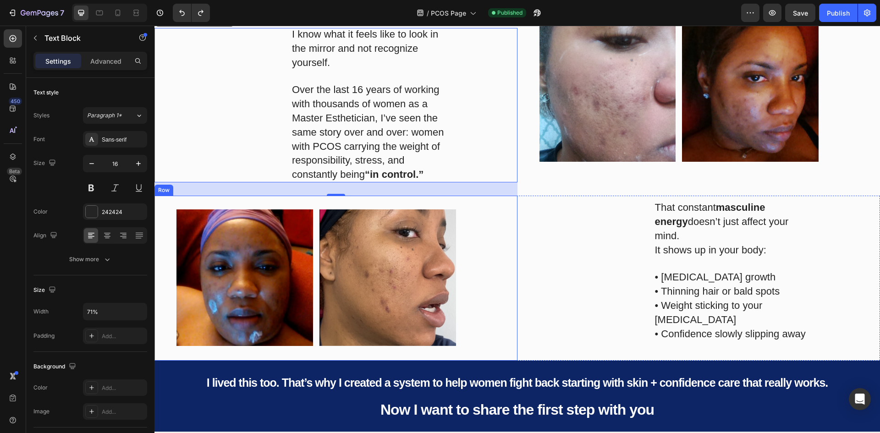
scroll to position [378, 0]
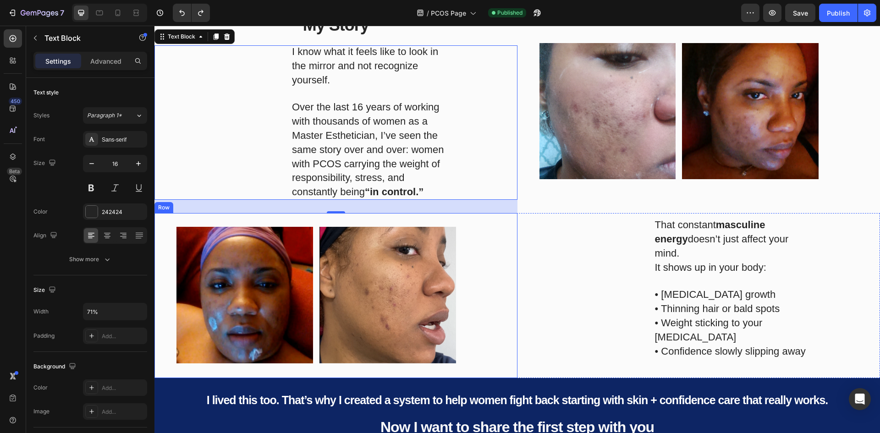
click at [508, 267] on div "Image Title Line Image Row" at bounding box center [335, 295] width 363 height 165
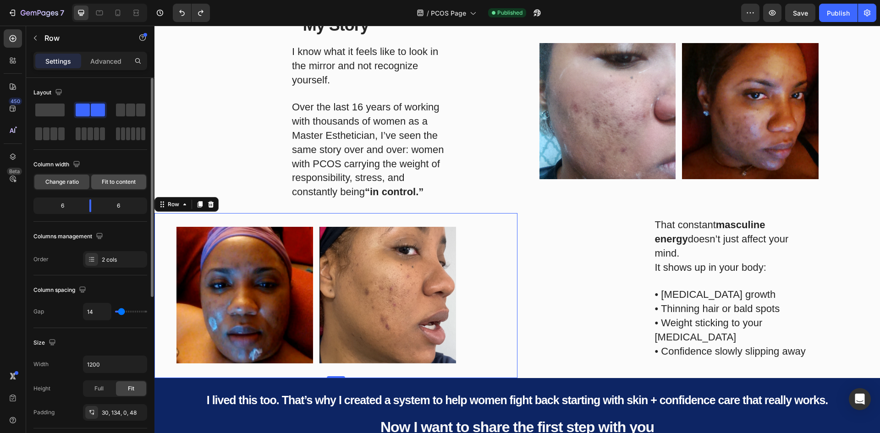
click at [94, 181] on div "Fit to content" at bounding box center [118, 182] width 55 height 15
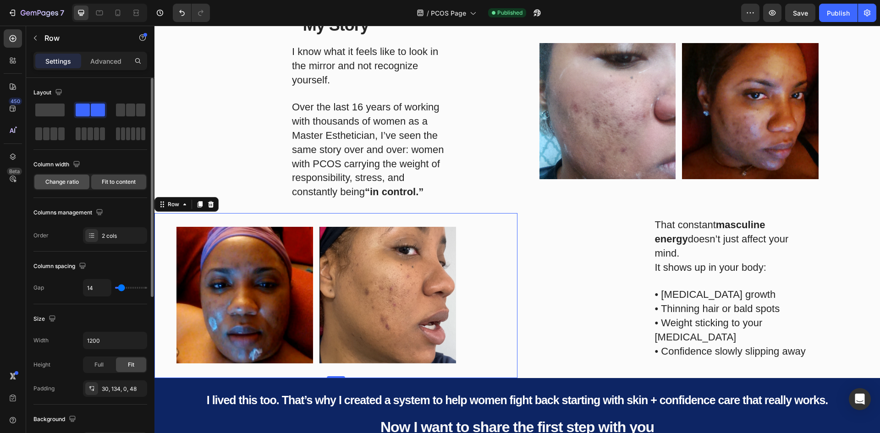
drag, startPoint x: 70, startPoint y: 178, endPoint x: 350, endPoint y: 241, distance: 287.5
click at [70, 178] on span "Change ratio" at bounding box center [61, 182] width 33 height 8
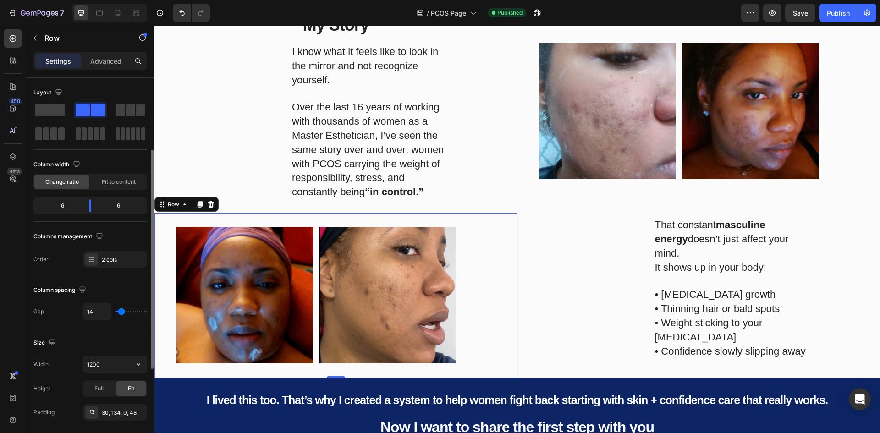
scroll to position [46, 0]
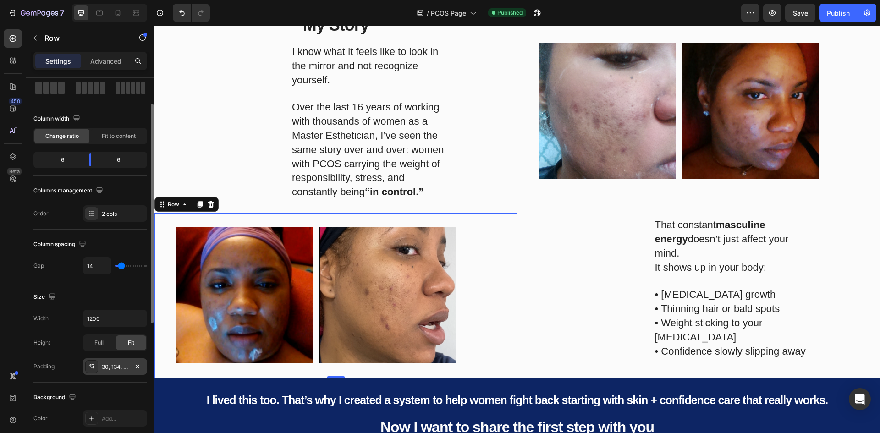
click at [98, 365] on div "30, 134, 0, 48" at bounding box center [115, 366] width 64 height 16
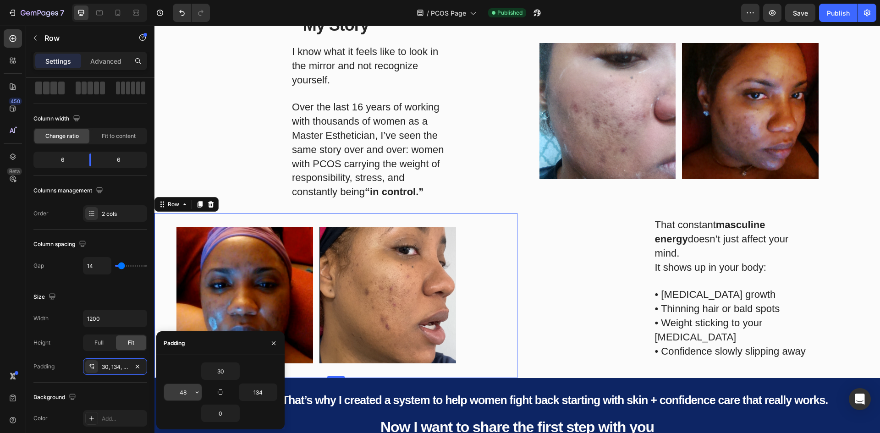
click at [188, 393] on input "48" at bounding box center [183, 392] width 38 height 16
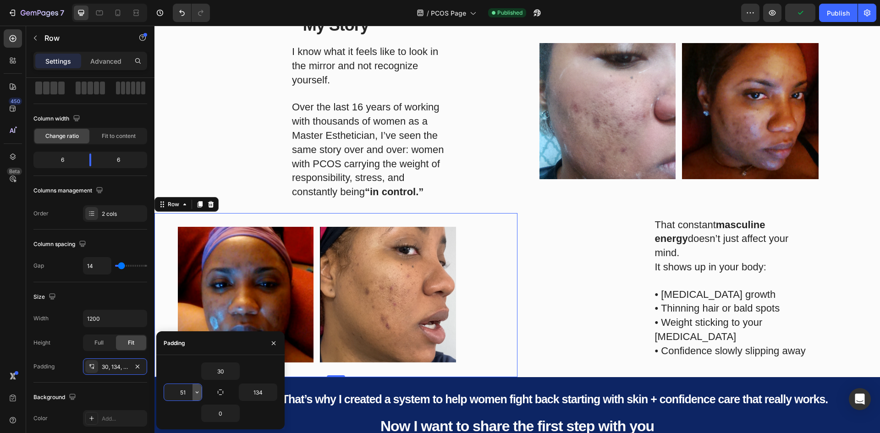
click at [200, 393] on icon "button" at bounding box center [196, 391] width 7 height 7
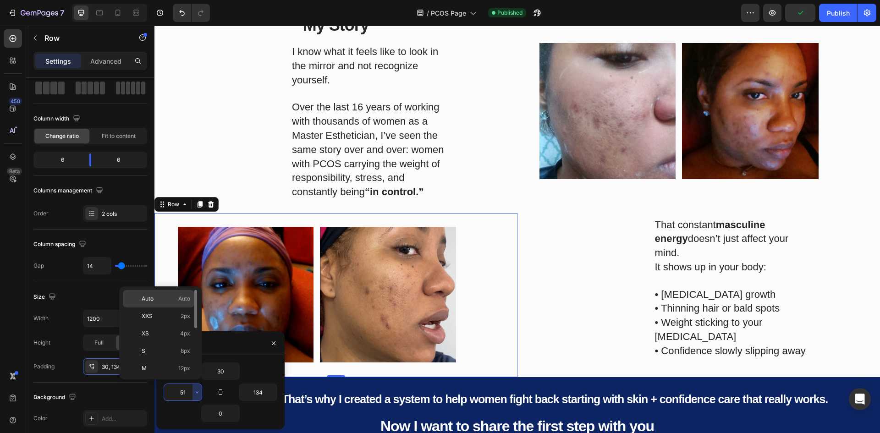
click at [147, 307] on div "Auto Auto" at bounding box center [158, 315] width 71 height 17
type input "Auto"
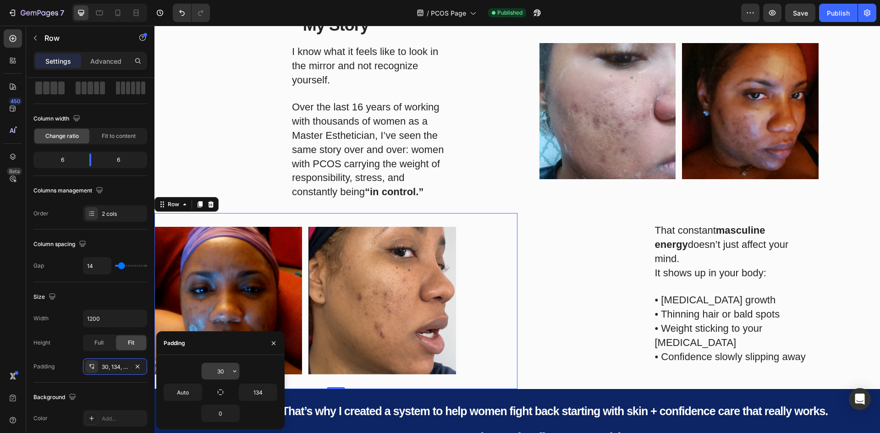
click at [227, 377] on input "30" at bounding box center [221, 371] width 38 height 16
click at [237, 369] on icon "button" at bounding box center [234, 370] width 7 height 7
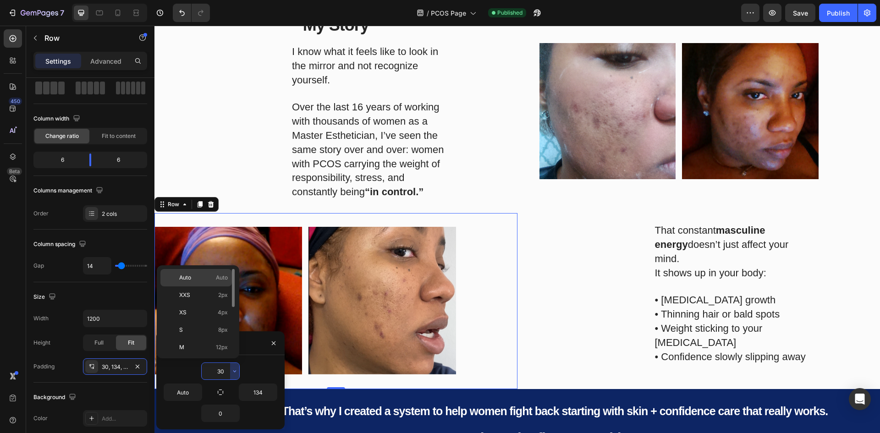
click at [199, 277] on p "Auto Auto" at bounding box center [203, 277] width 49 height 8
type input "Auto"
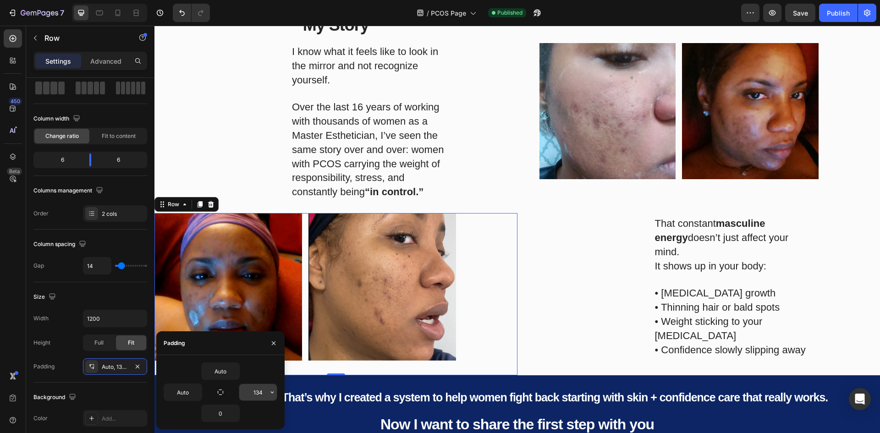
click at [267, 394] on input "134" at bounding box center [258, 392] width 38 height 16
click at [273, 390] on icon "button" at bounding box center [271, 391] width 7 height 7
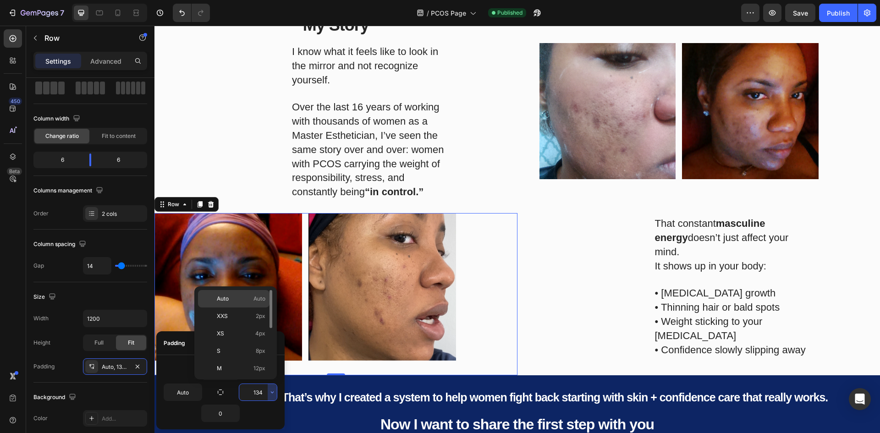
drag, startPoint x: 230, startPoint y: 302, endPoint x: 71, endPoint y: 300, distance: 159.4
click at [230, 302] on p "Auto Auto" at bounding box center [241, 299] width 49 height 8
type input "Auto"
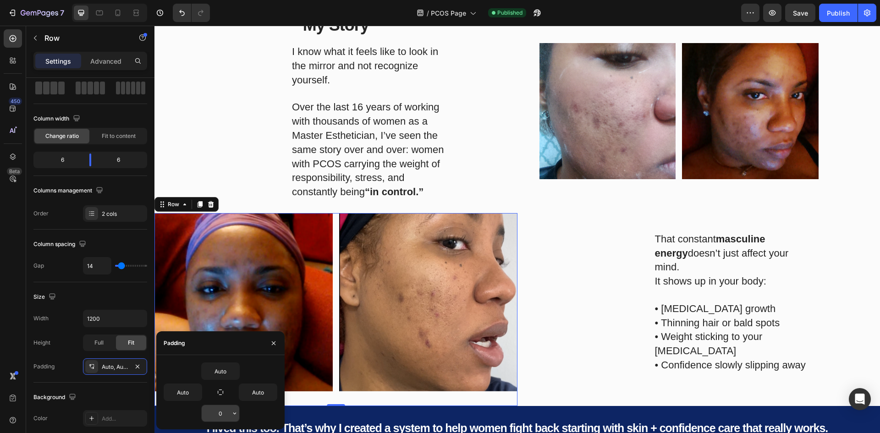
click at [224, 413] on input "0" at bounding box center [221, 413] width 38 height 16
click at [236, 410] on icon "button" at bounding box center [234, 413] width 7 height 7
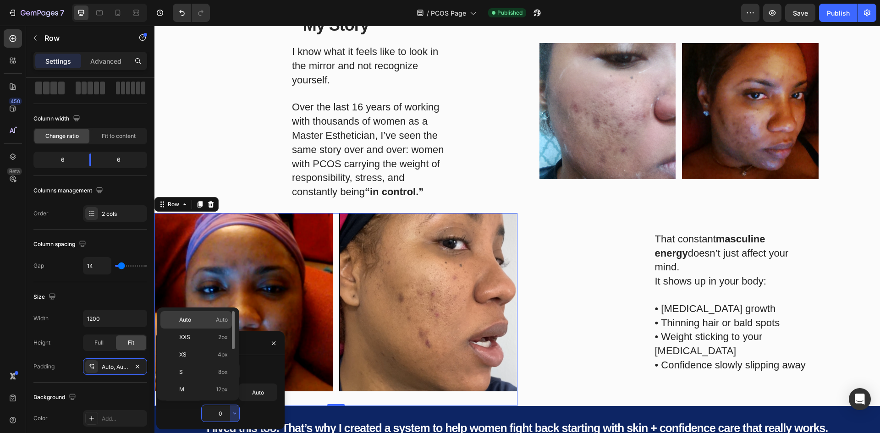
click at [204, 321] on p "Auto Auto" at bounding box center [203, 320] width 49 height 8
type input "Auto"
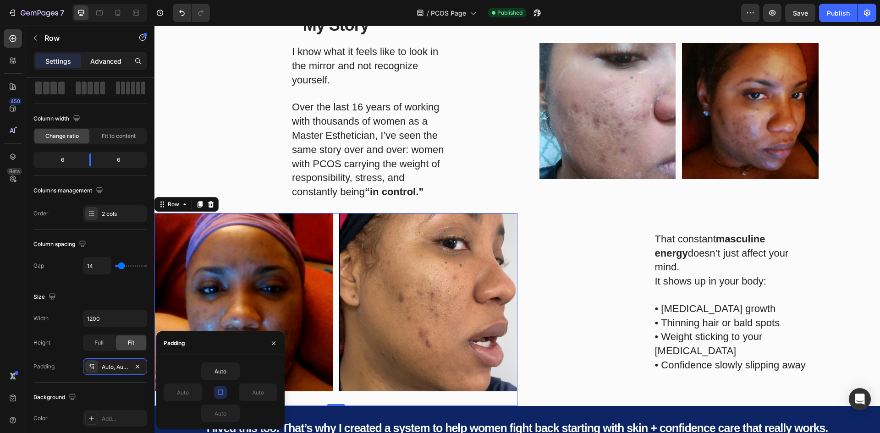
click at [89, 60] on div "Advanced" at bounding box center [106, 61] width 46 height 15
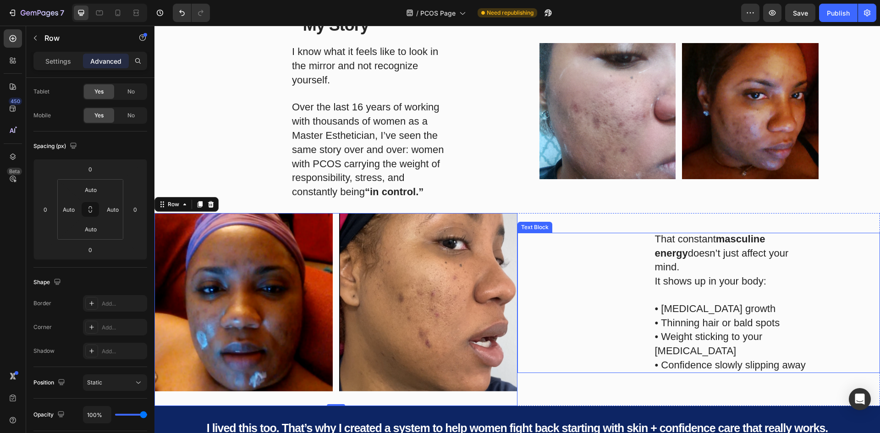
click at [553, 252] on div "That constant masculine energy doesn’t just affect your mind. It shows up in yo…" at bounding box center [698, 303] width 363 height 140
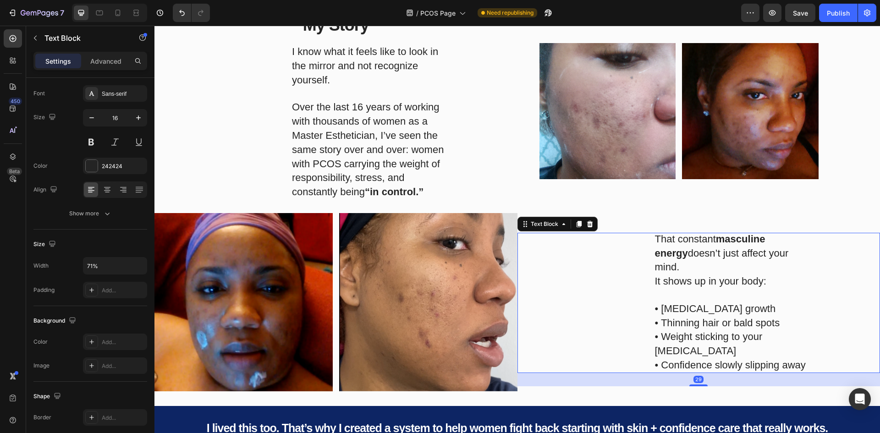
scroll to position [0, 0]
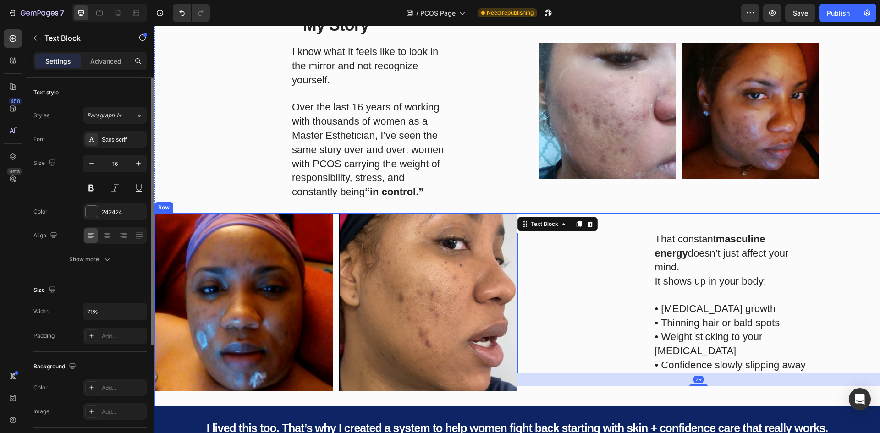
click at [575, 219] on div "That constant masculine energy doesn’t just affect your mind. It shows up in yo…" at bounding box center [698, 309] width 363 height 193
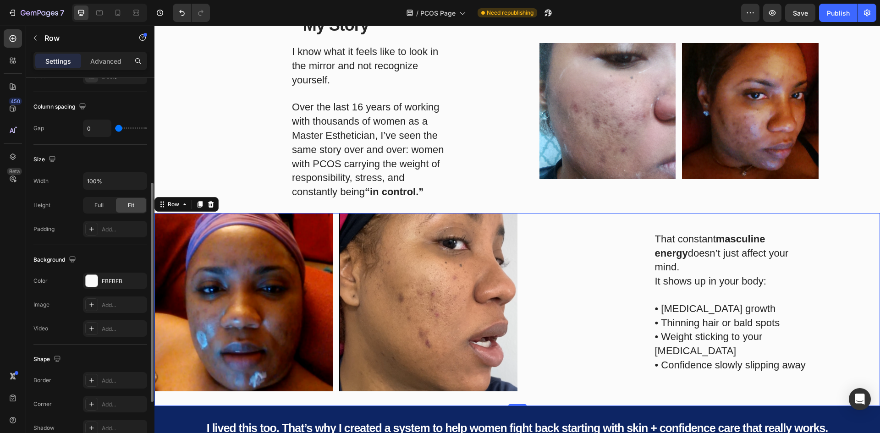
scroll to position [229, 0]
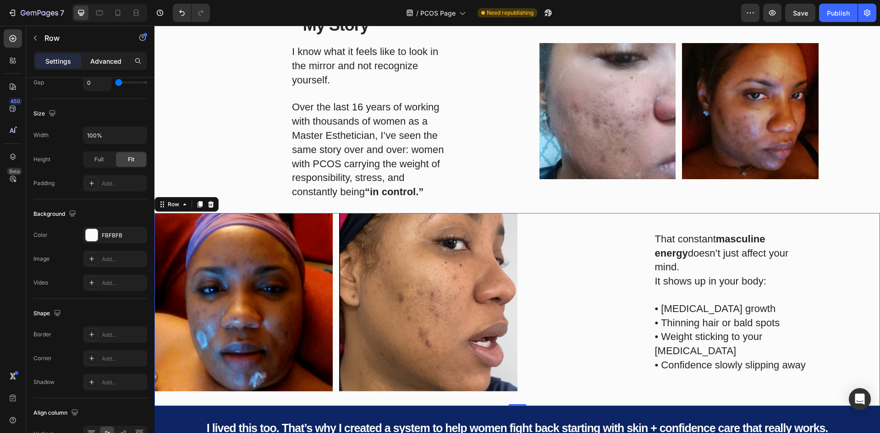
click at [98, 60] on p "Advanced" at bounding box center [105, 61] width 31 height 10
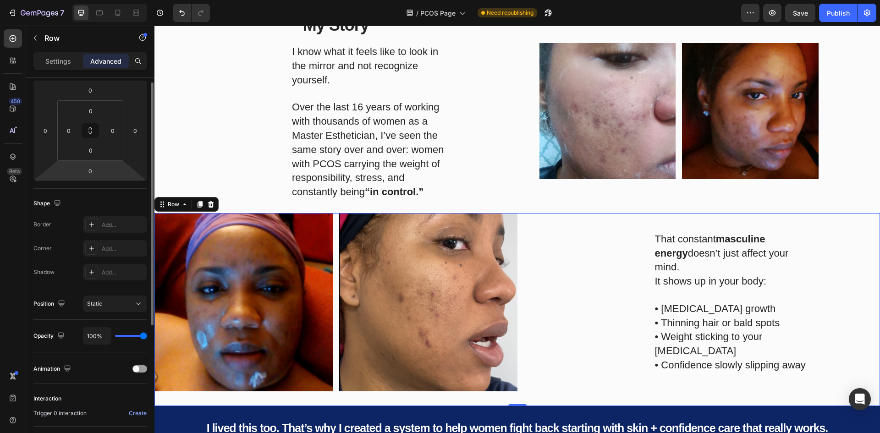
scroll to position [0, 0]
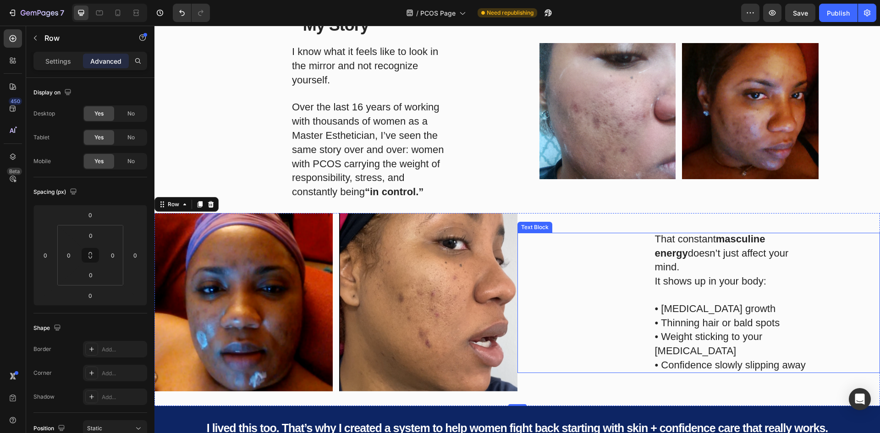
click at [647, 255] on div "That constant masculine energy doesn’t just affect your mind. It shows up in yo…" at bounding box center [698, 303] width 363 height 140
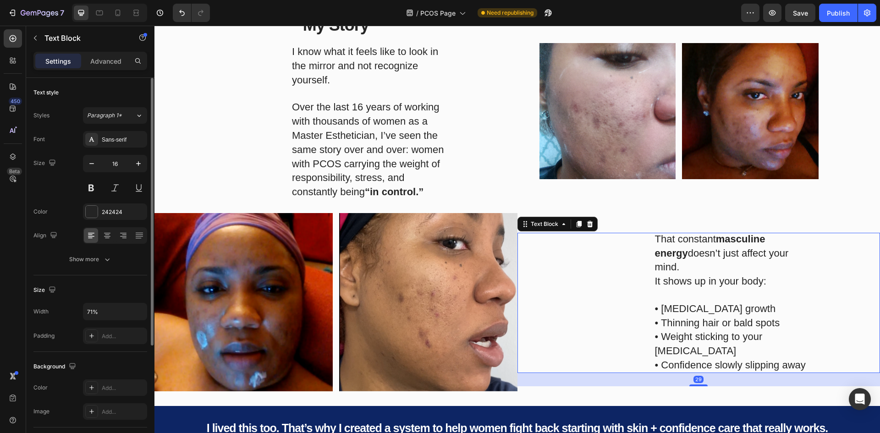
scroll to position [92, 0]
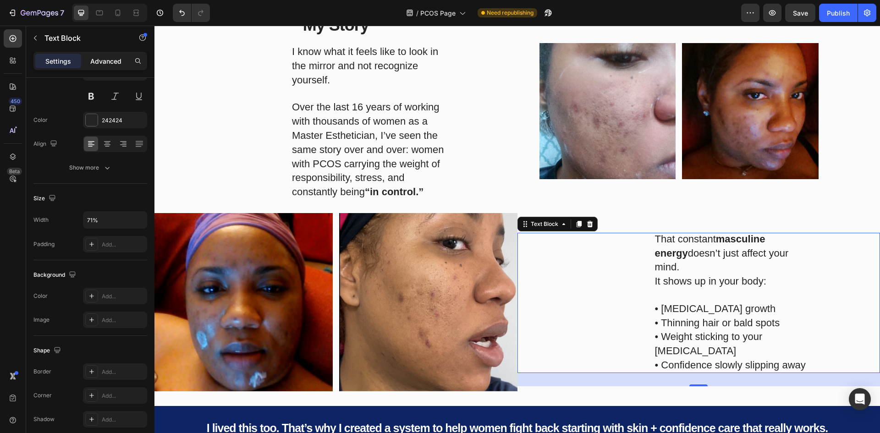
click at [114, 66] on div "Advanced" at bounding box center [106, 61] width 46 height 15
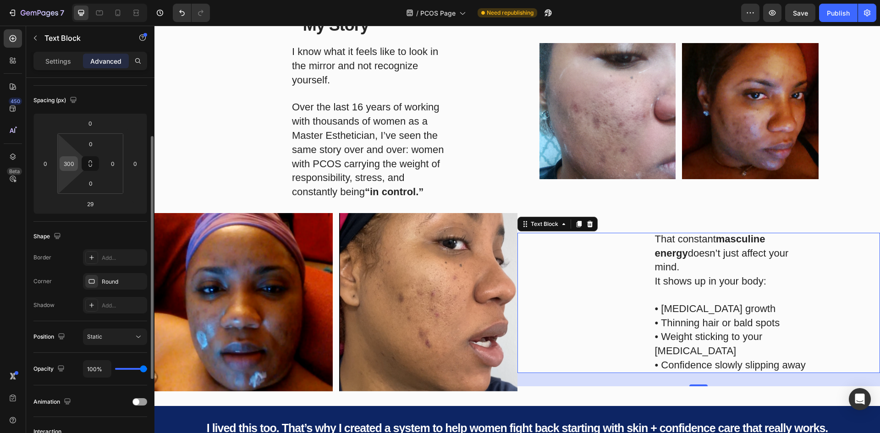
click at [72, 163] on input "300" at bounding box center [69, 164] width 14 height 14
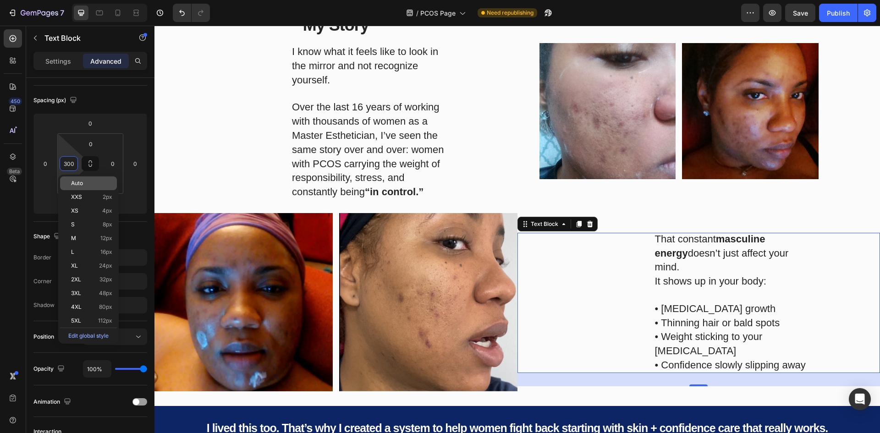
click at [80, 182] on span "Auto" at bounding box center [77, 183] width 12 height 6
type input "Auto"
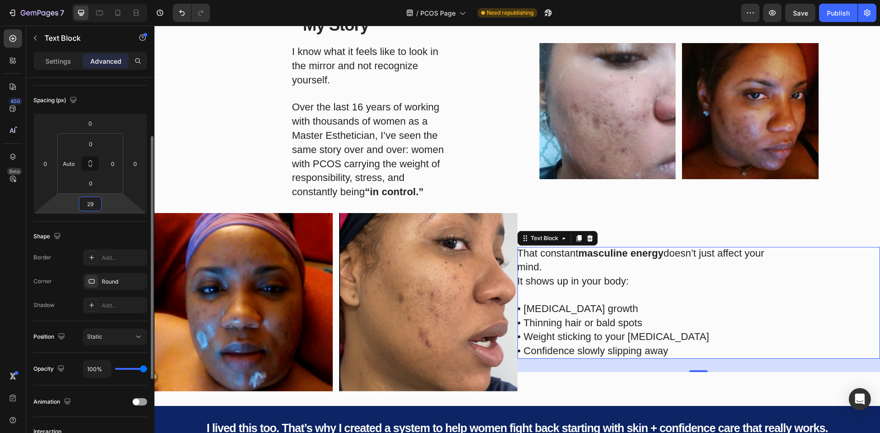
click at [93, 208] on input "29" at bounding box center [90, 204] width 18 height 14
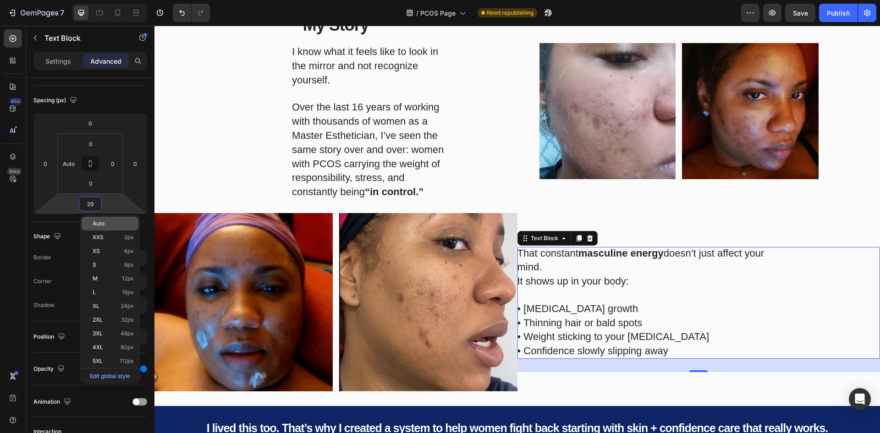
click at [100, 221] on span "Auto" at bounding box center [99, 223] width 12 height 6
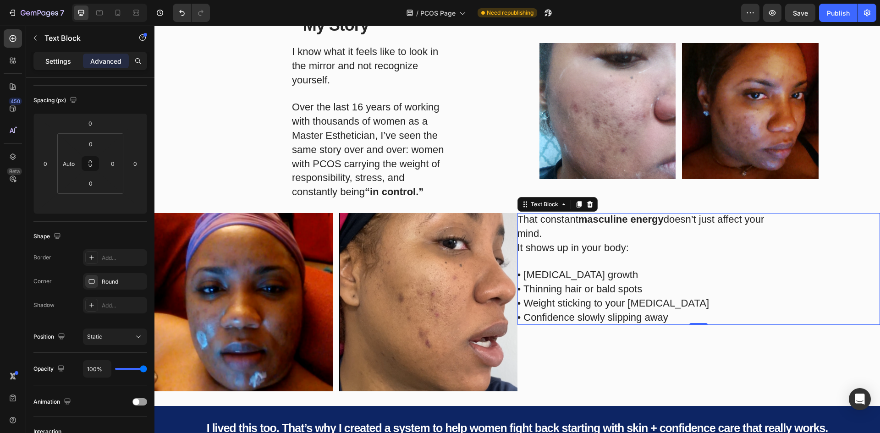
click at [62, 55] on div "Settings" at bounding box center [58, 61] width 46 height 15
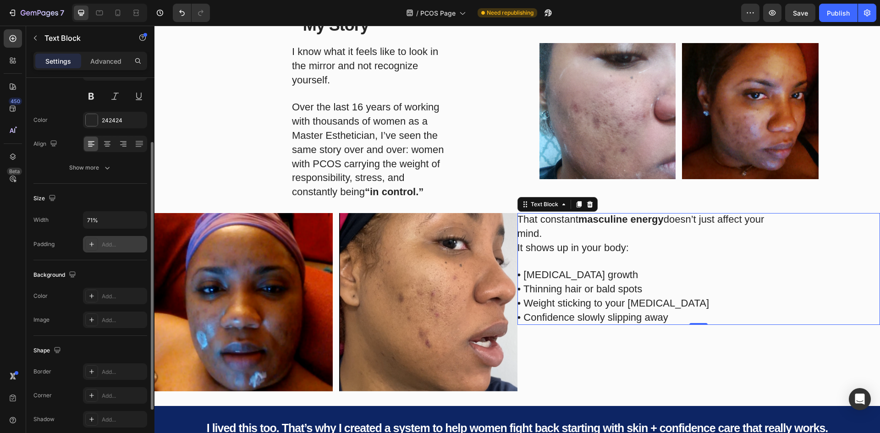
click at [91, 246] on icon at bounding box center [91, 243] width 7 height 7
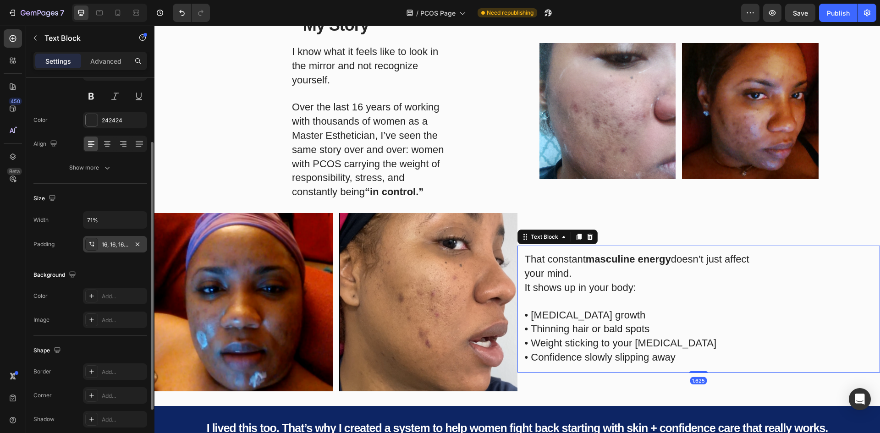
drag, startPoint x: 691, startPoint y: 403, endPoint x: 698, endPoint y: 339, distance: 64.1
click at [698, 339] on div "That constant masculine energy doesn’t just affect your mind. It shows up in yo…" at bounding box center [698, 309] width 363 height 126
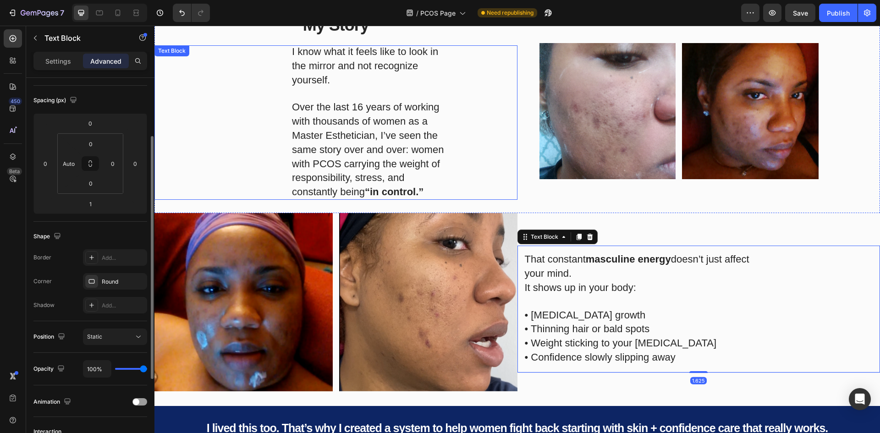
click at [246, 143] on div "I know what it feels like to look in the mirror and not recognize yourself. Ove…" at bounding box center [335, 122] width 363 height 154
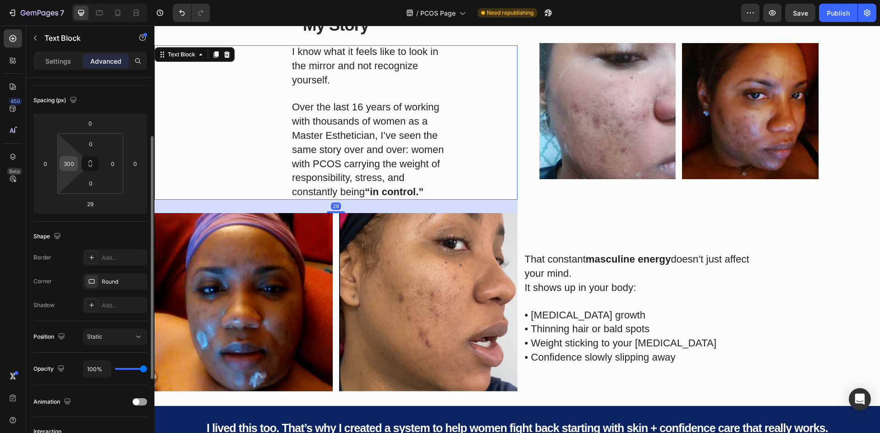
click at [70, 163] on input "300" at bounding box center [69, 164] width 14 height 14
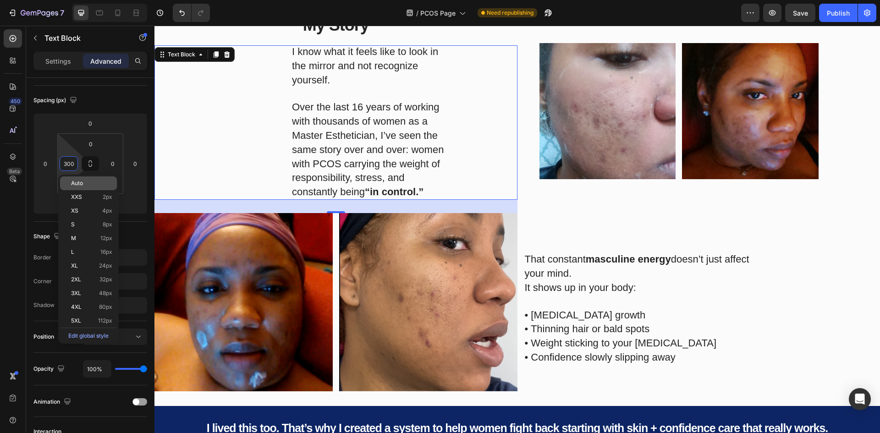
click at [74, 180] on div "Auto" at bounding box center [88, 183] width 57 height 14
type input "Auto"
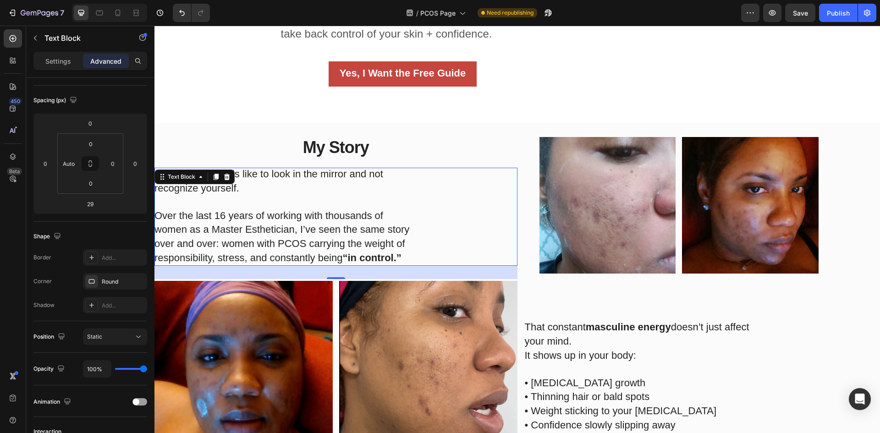
scroll to position [242, 0]
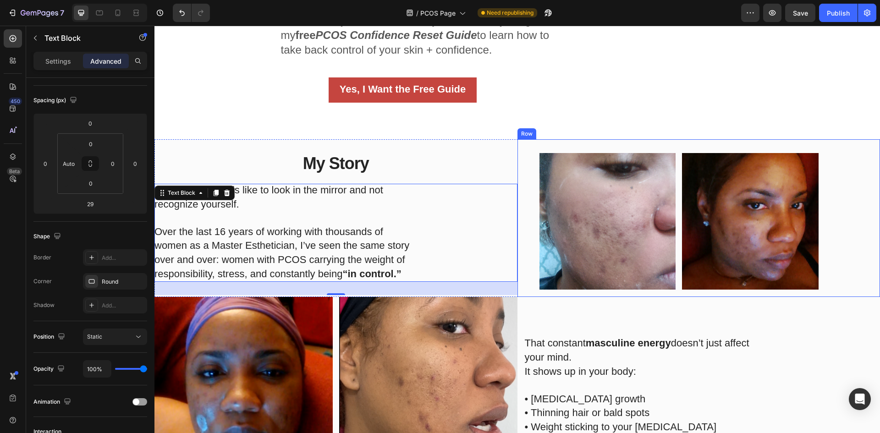
click at [529, 150] on div "Image Title Line Image Row" at bounding box center [698, 218] width 363 height 158
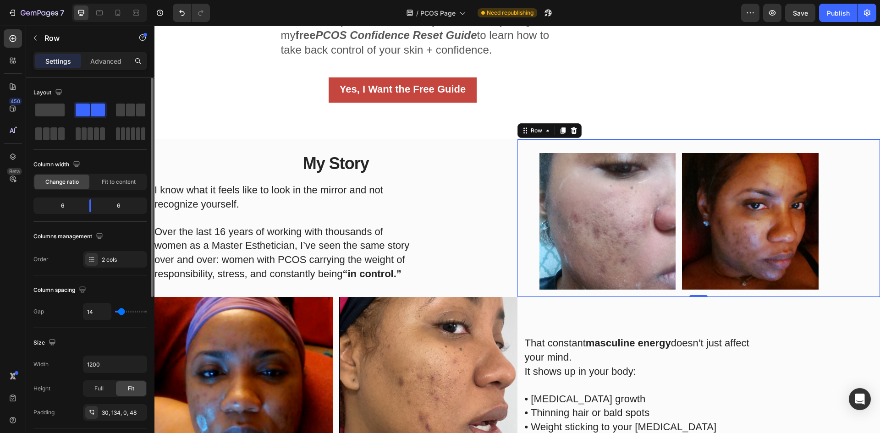
scroll to position [92, 0]
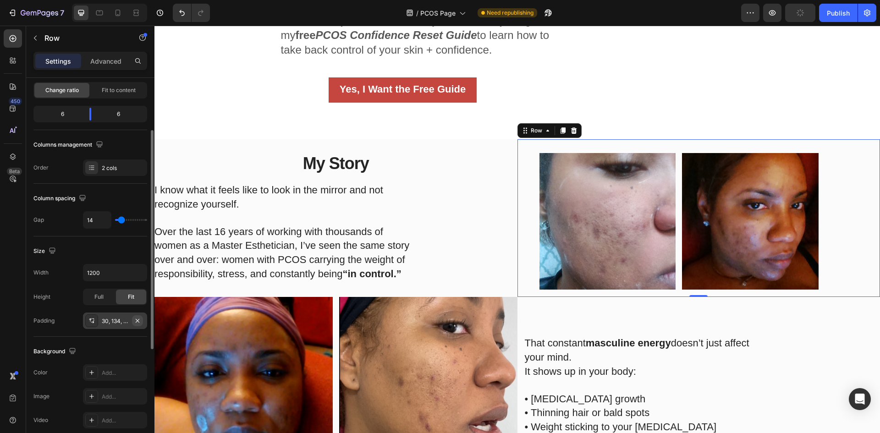
click at [138, 319] on icon "button" at bounding box center [137, 320] width 7 height 7
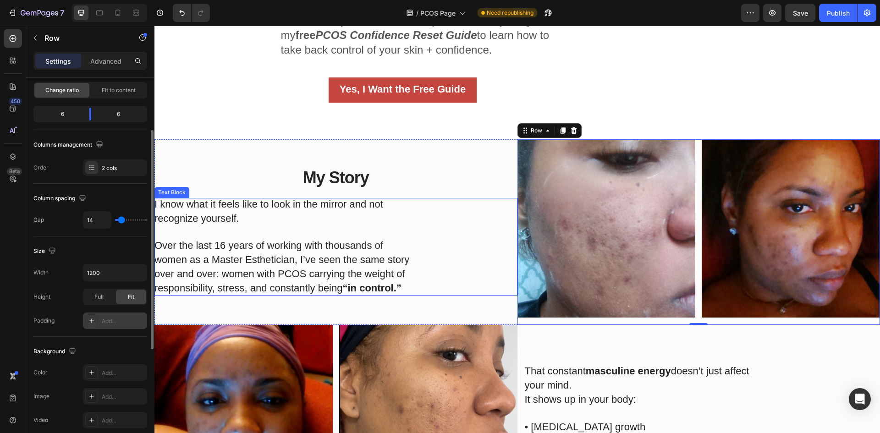
click at [381, 253] on span "Over the last 16 years of working with thousands of women as a Master Esthetici…" at bounding box center [281, 267] width 255 height 54
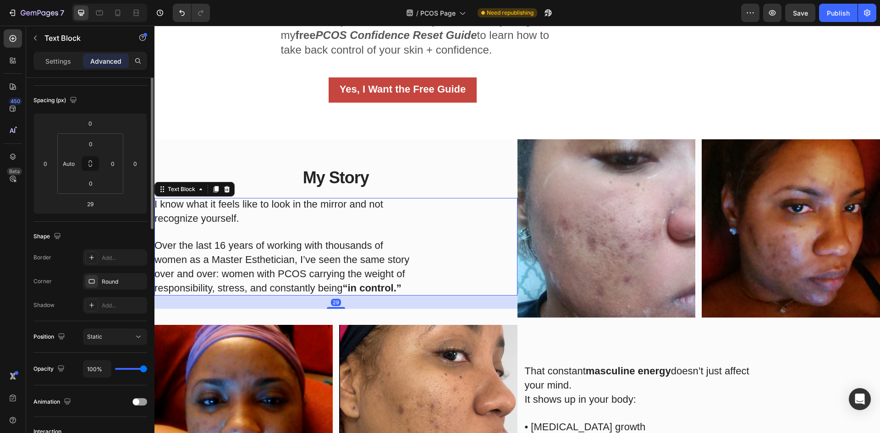
scroll to position [0, 0]
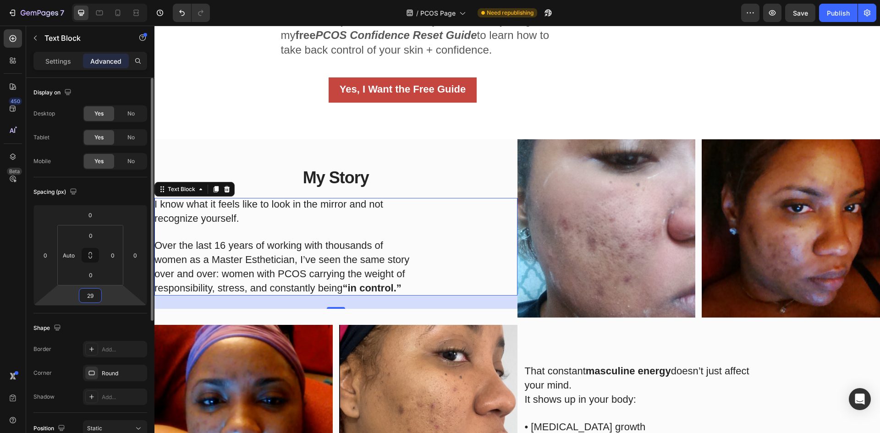
click at [93, 299] on input "29" at bounding box center [90, 296] width 18 height 14
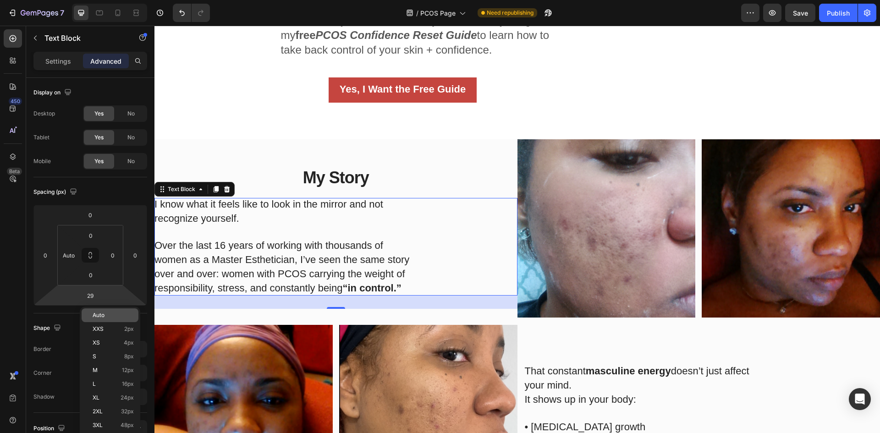
click at [100, 314] on span "Auto" at bounding box center [99, 315] width 12 height 6
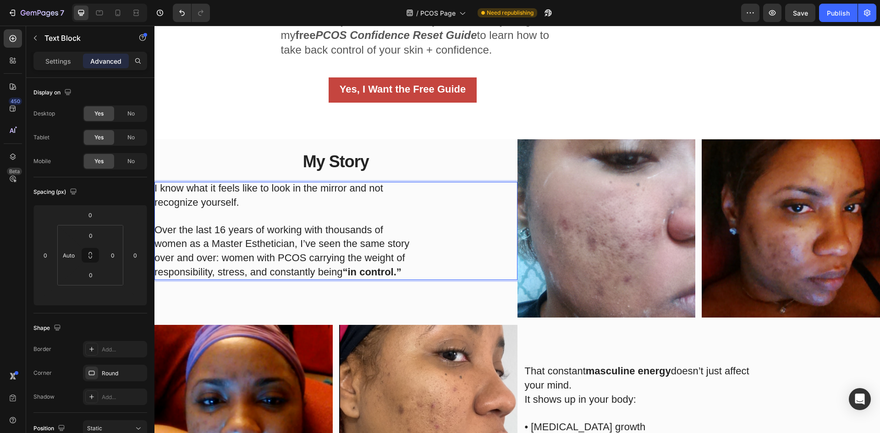
click at [225, 223] on p "Over the last 16 years of working with thousands of women as a Master Esthetici…" at bounding box center [282, 245] width 257 height 70
click at [51, 63] on p "Settings" at bounding box center [58, 61] width 26 height 10
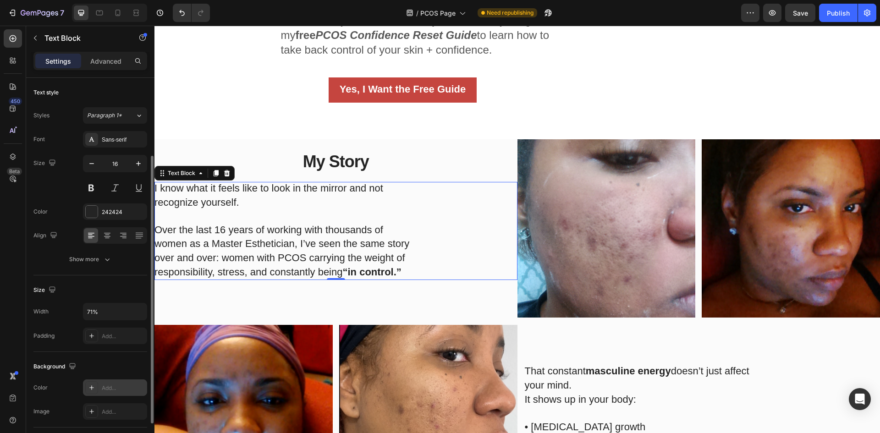
scroll to position [92, 0]
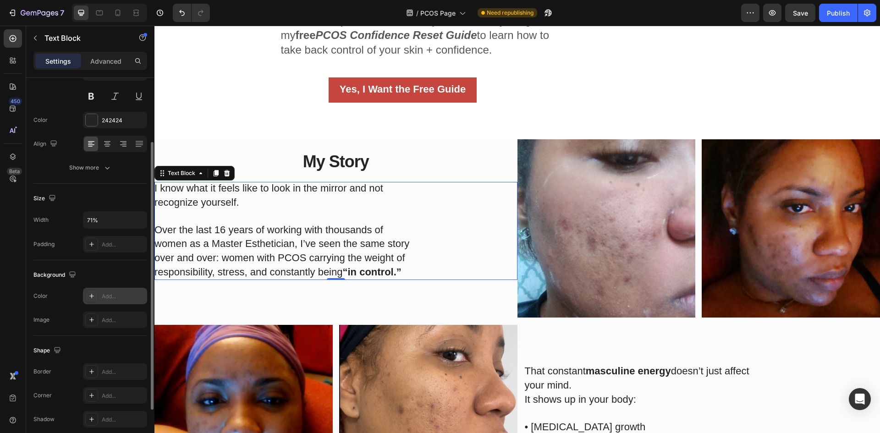
click at [99, 293] on div "Add..." at bounding box center [115, 296] width 64 height 16
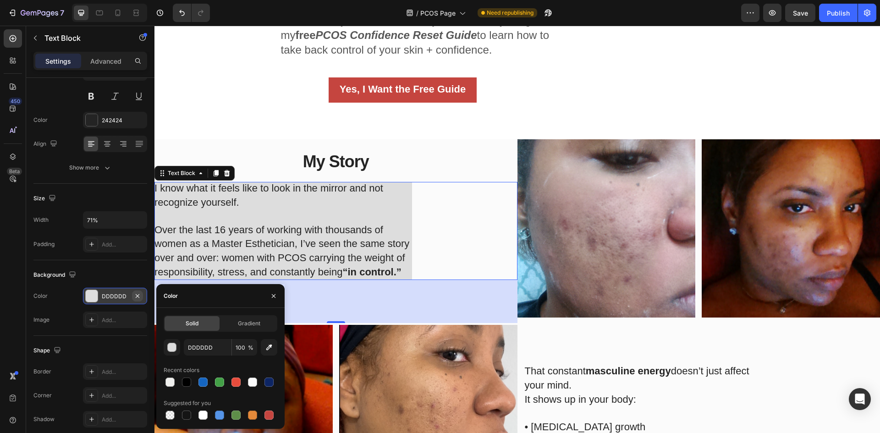
click at [137, 298] on icon "button" at bounding box center [137, 295] width 7 height 7
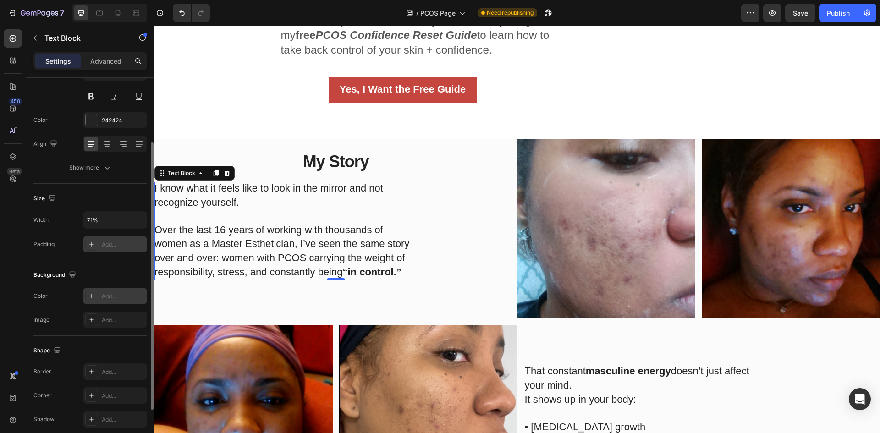
click at [110, 248] on div "Add..." at bounding box center [123, 244] width 43 height 8
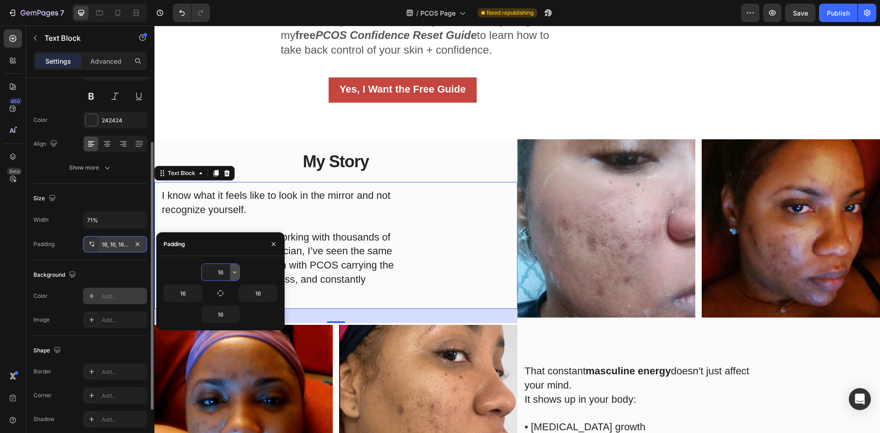
click at [230, 273] on button "button" at bounding box center [234, 272] width 9 height 16
click at [420, 283] on div "I know what it feels like to look in the mirror and not recognize yourself. ⁠⁠⁠…" at bounding box center [335, 245] width 363 height 126
click at [443, 303] on div "I know what it feels like to look in the mirror and not recognize yourself. ⁠⁠⁠…" at bounding box center [335, 245] width 363 height 126
click at [415, 325] on img at bounding box center [428, 414] width 178 height 178
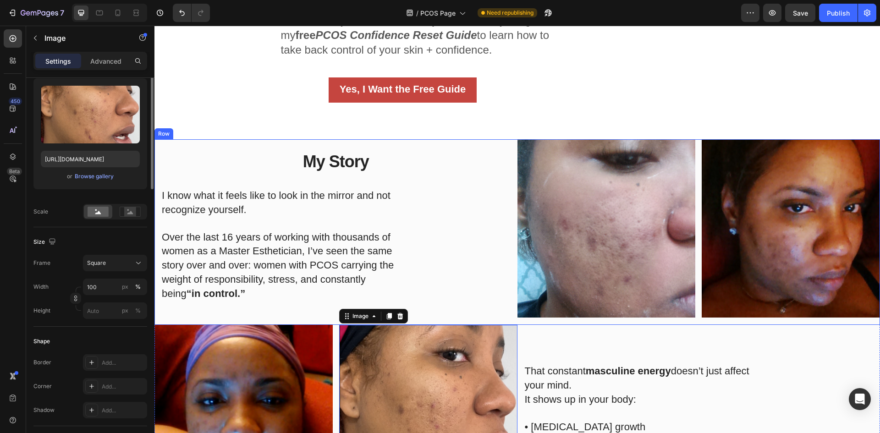
scroll to position [0, 0]
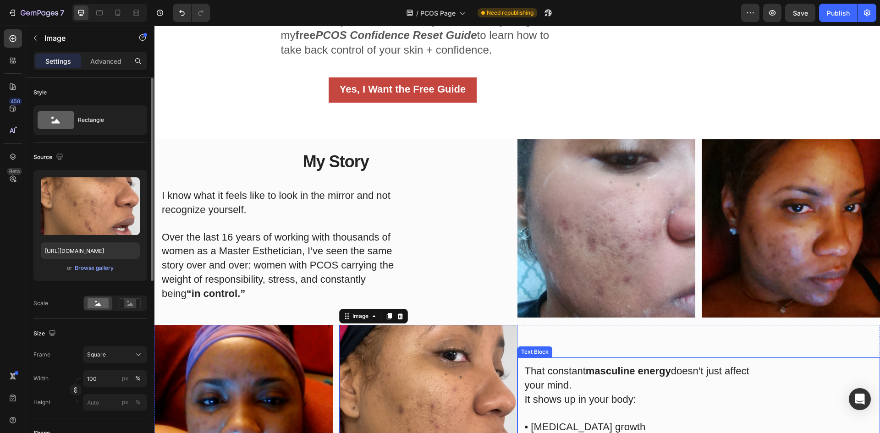
click at [591, 359] on div "That constant masculine energy doesn’t just affect your mind. It shows up in yo…" at bounding box center [645, 420] width 257 height 126
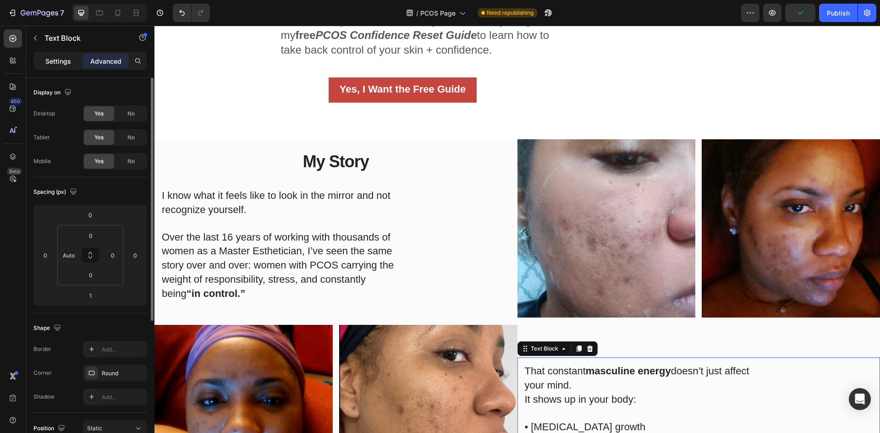
click at [76, 58] on div "Settings" at bounding box center [58, 61] width 46 height 15
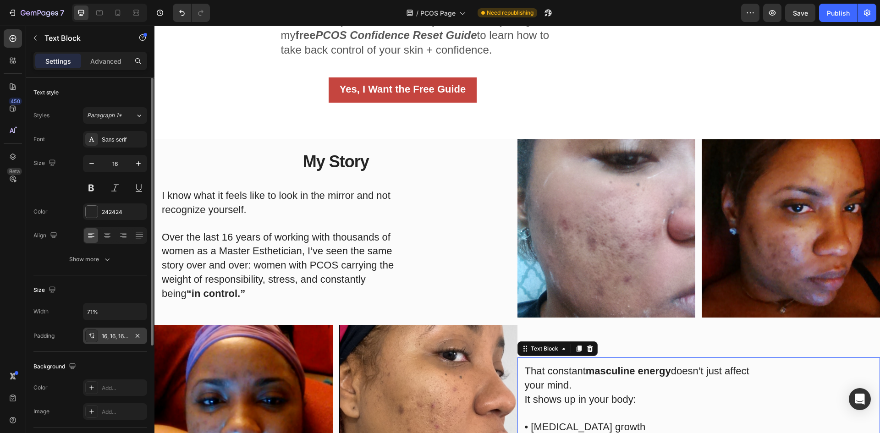
click at [94, 334] on icon at bounding box center [91, 335] width 7 height 7
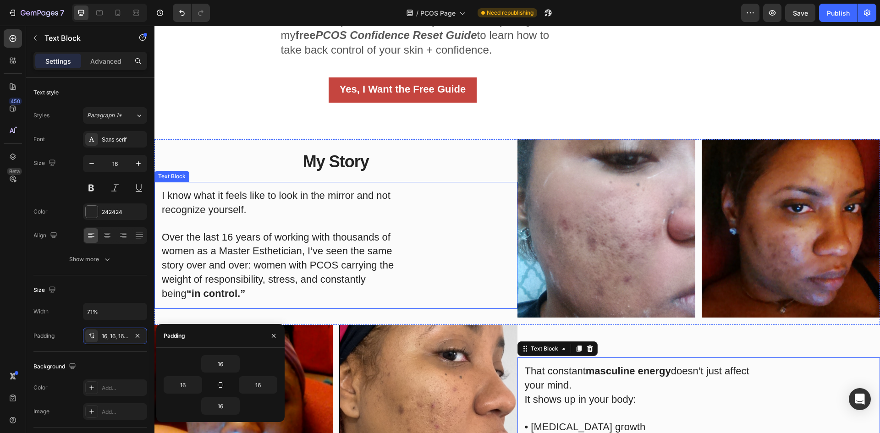
click at [169, 278] on span "Over the last 16 years of working with thousands of women as a Master Esthetici…" at bounding box center [278, 265] width 232 height 68
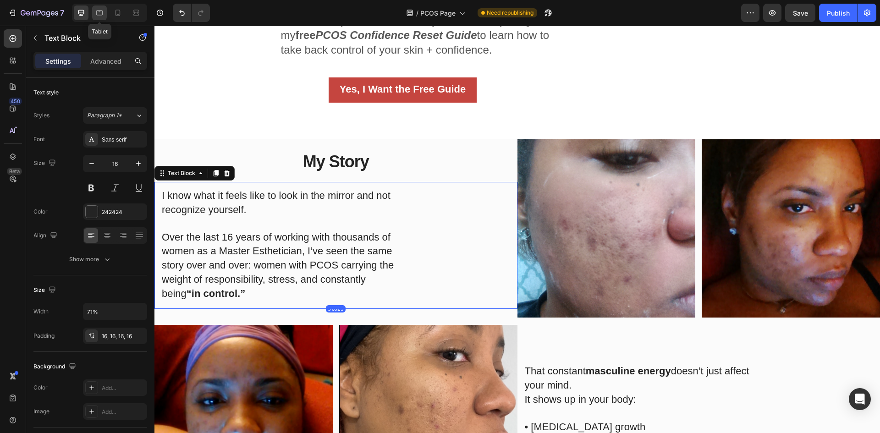
click at [101, 17] on icon at bounding box center [99, 12] width 9 height 9
type input "Auto"
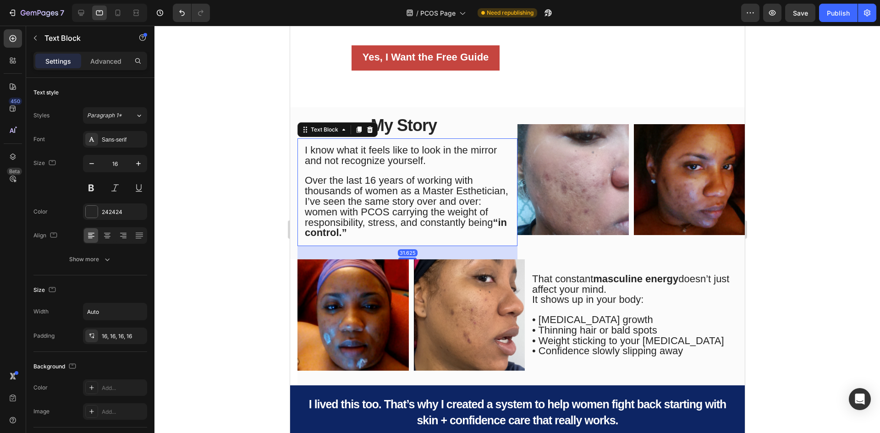
scroll to position [394, 0]
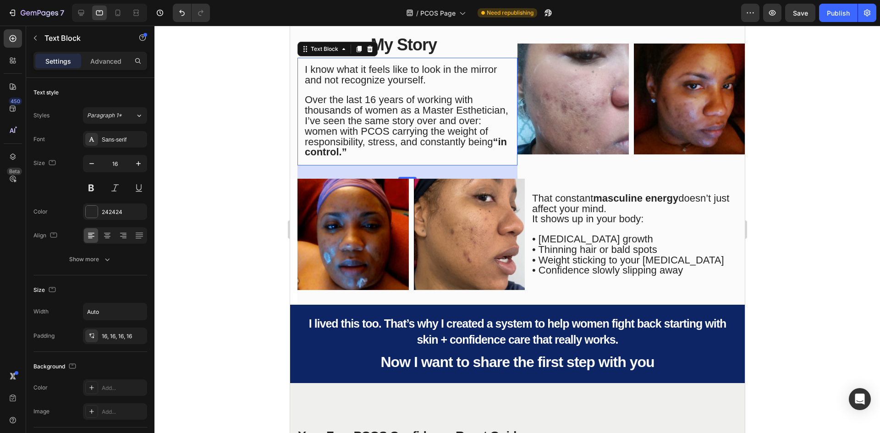
click at [279, 293] on div at bounding box center [516, 229] width 725 height 407
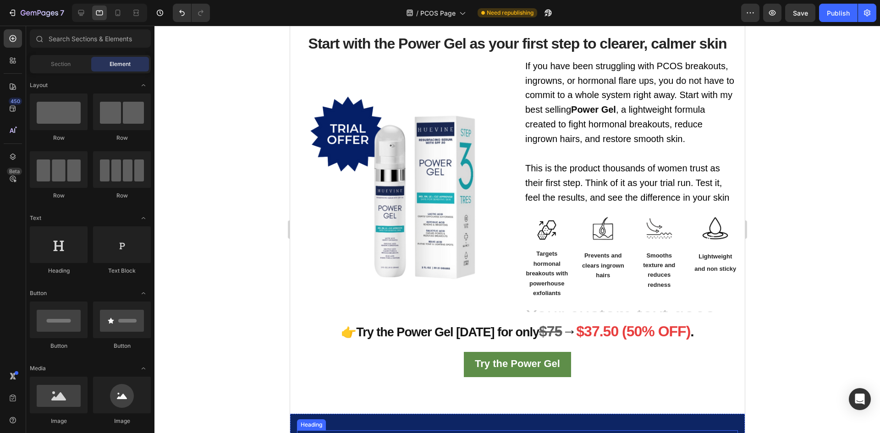
scroll to position [1191, 0]
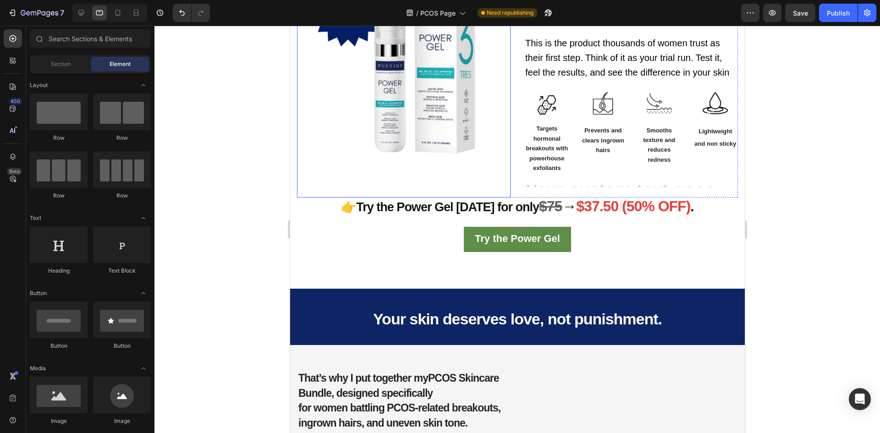
click at [409, 63] on img at bounding box center [402, 63] width 213 height 213
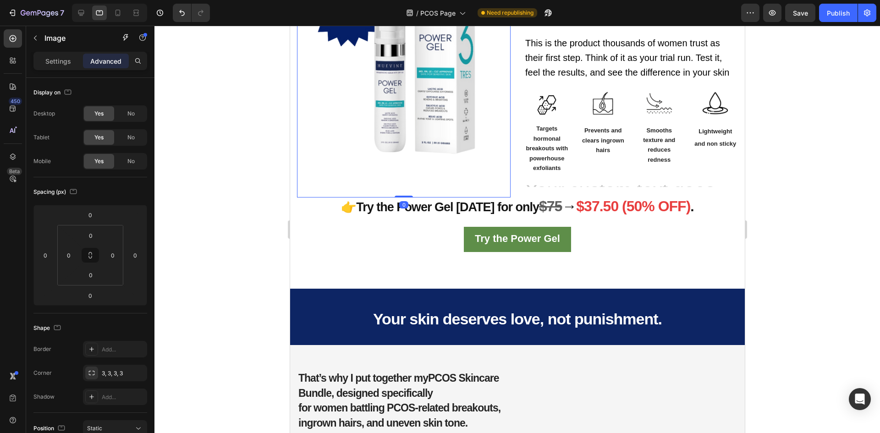
click at [81, 14] on icon at bounding box center [81, 13] width 6 height 6
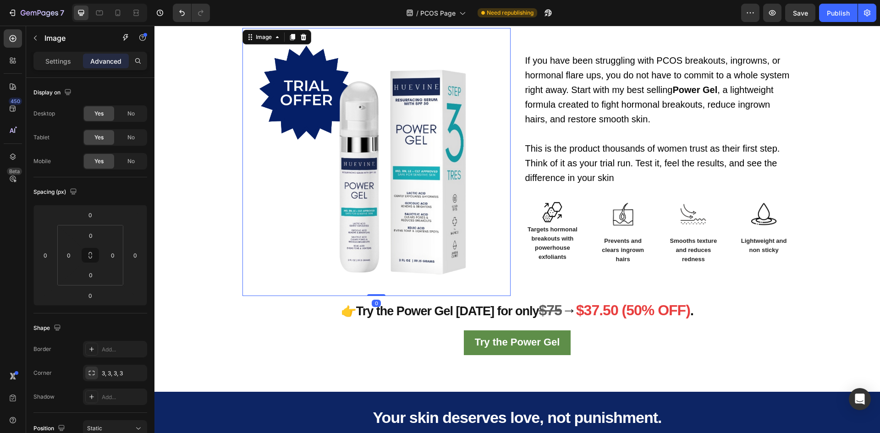
scroll to position [1117, 0]
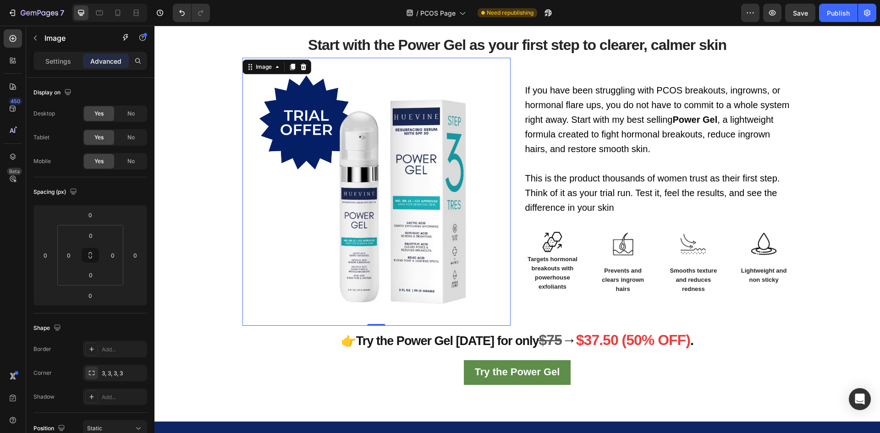
click at [382, 201] on img at bounding box center [376, 192] width 268 height 268
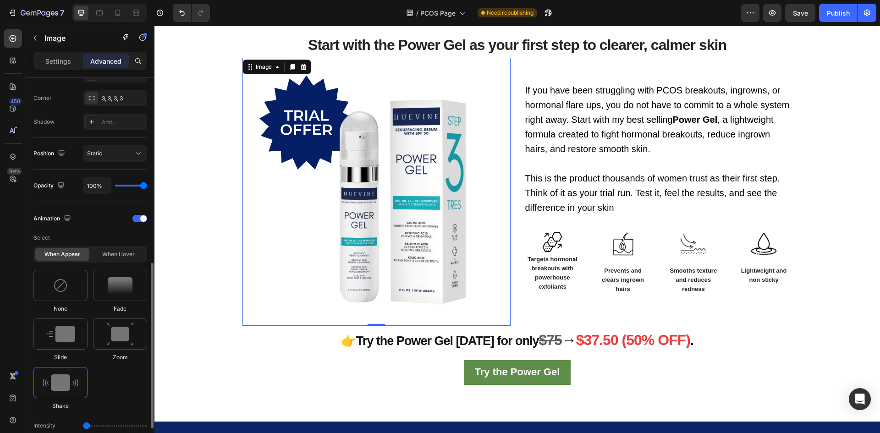
scroll to position [366, 0]
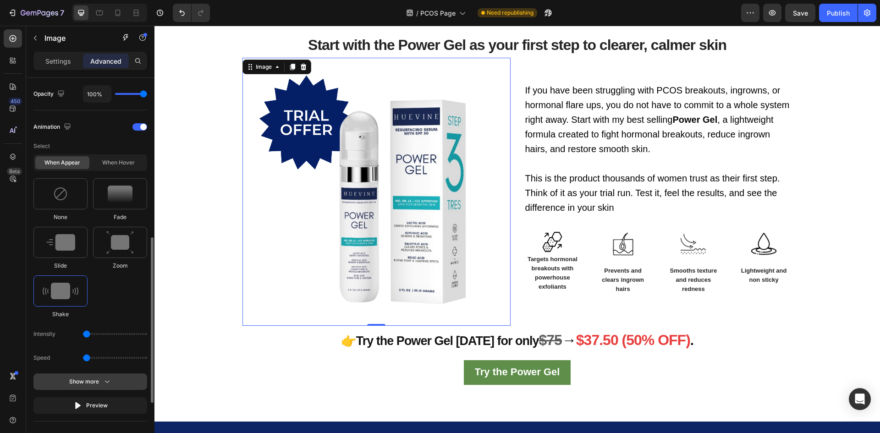
click at [108, 386] on icon "button" at bounding box center [107, 381] width 9 height 9
click at [128, 402] on div "Linear" at bounding box center [109, 405] width 45 height 8
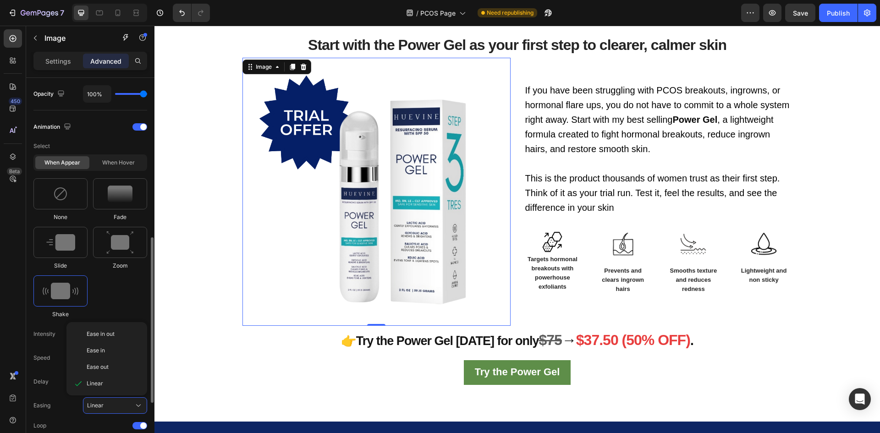
scroll to position [458, 0]
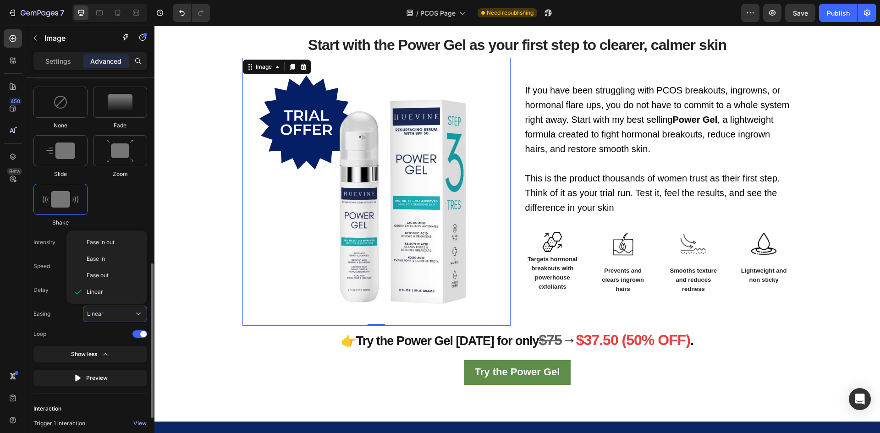
click at [140, 330] on div "Loop" at bounding box center [90, 333] width 114 height 9
click at [140, 333] on div at bounding box center [139, 333] width 15 height 7
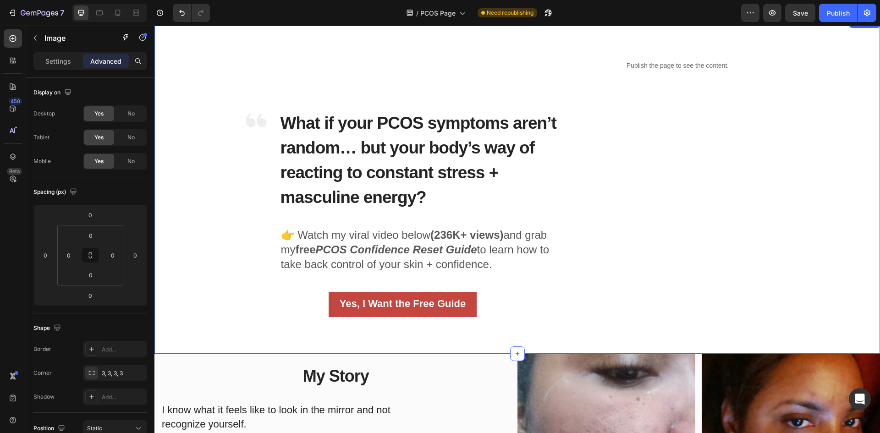
scroll to position [0, 0]
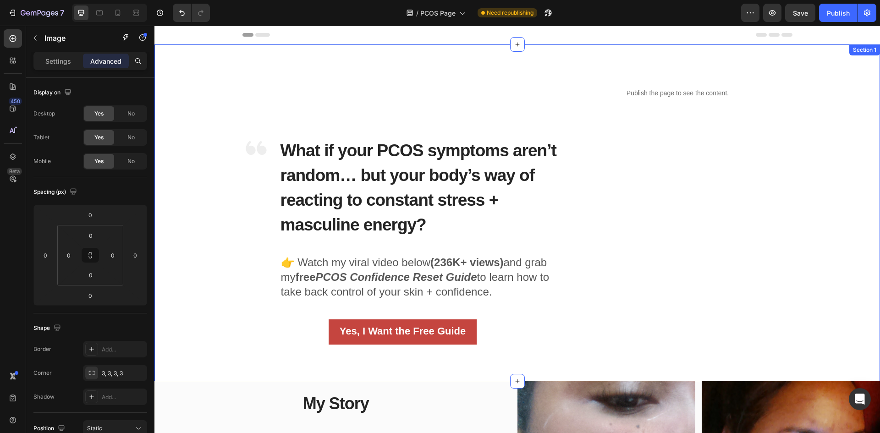
click at [187, 294] on div "Image What if your PCOS symptoms aren’t random… but your body’s way of reacting…" at bounding box center [516, 212] width 711 height 263
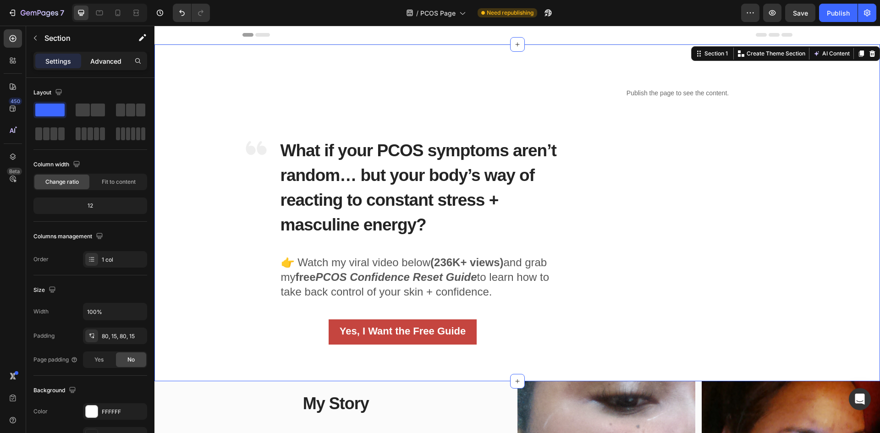
click at [102, 64] on p "Advanced" at bounding box center [105, 61] width 31 height 10
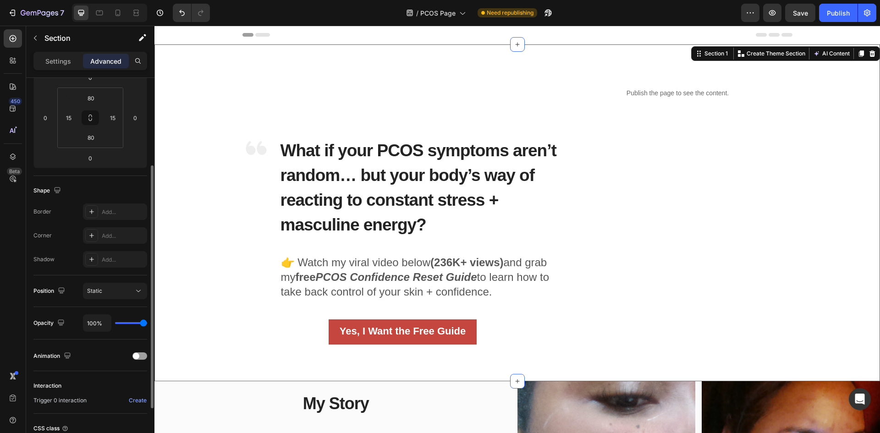
scroll to position [216, 0]
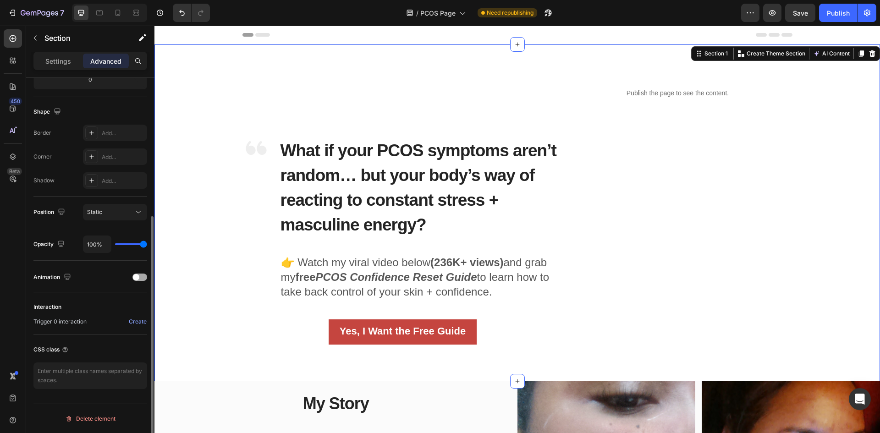
click at [141, 275] on div at bounding box center [139, 276] width 15 height 7
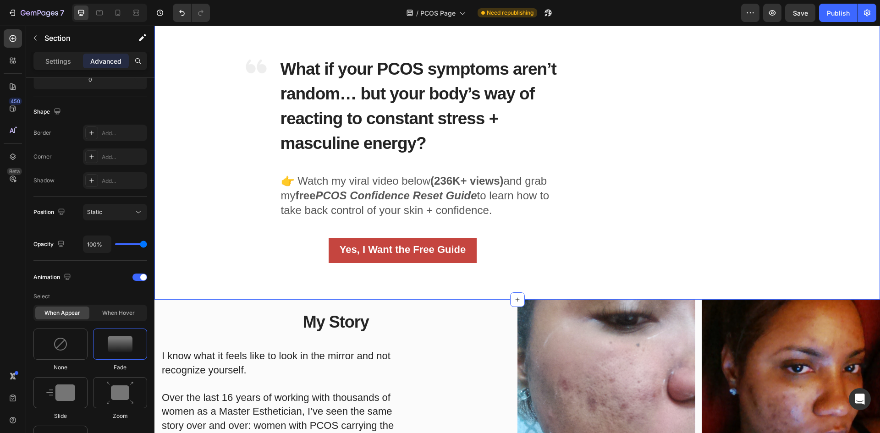
scroll to position [137, 0]
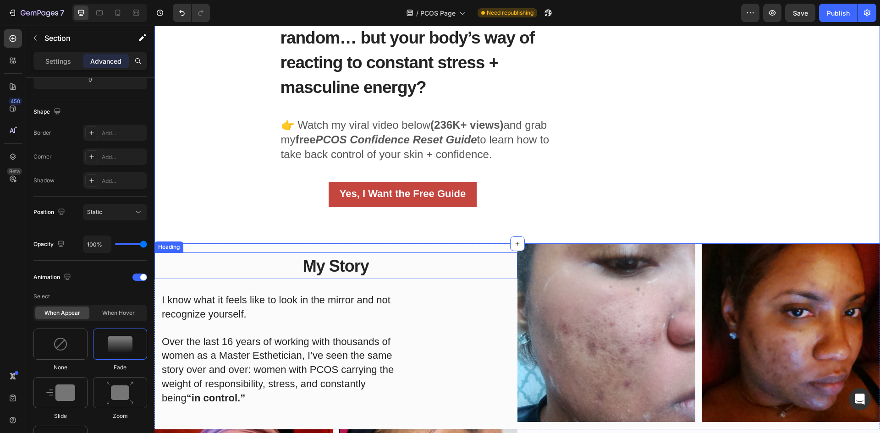
click at [206, 254] on h2 "My Story" at bounding box center [335, 265] width 363 height 27
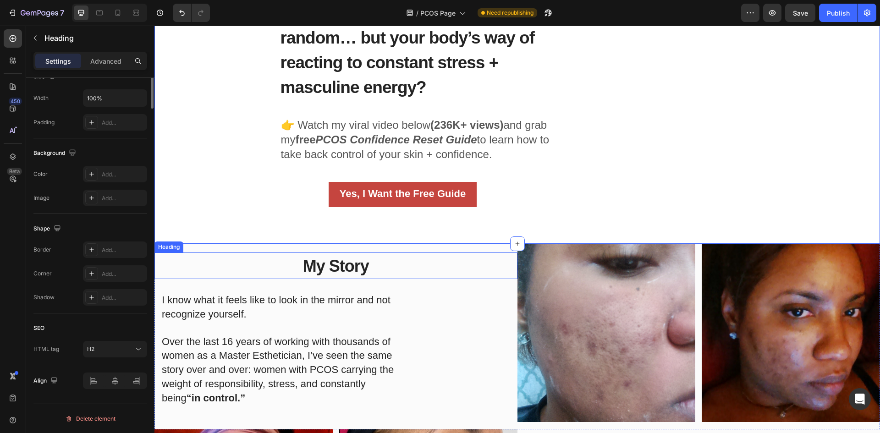
scroll to position [0, 0]
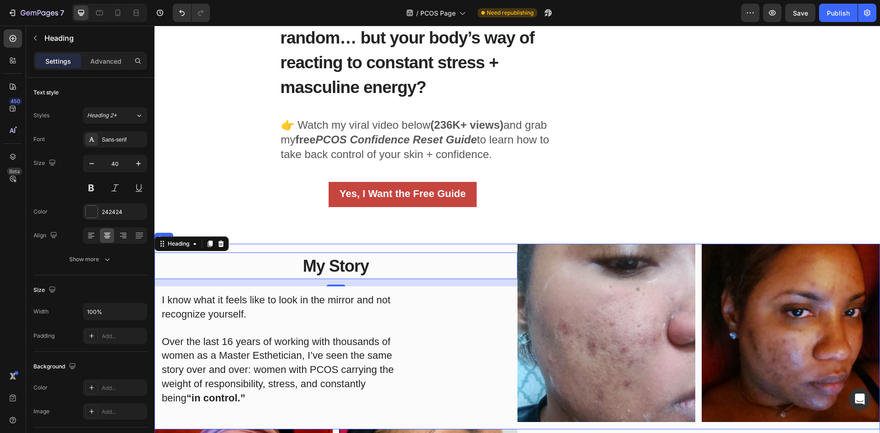
click at [375, 247] on div "My Story Heading 16 I know what it feels like to look in the mirror and not rec…" at bounding box center [335, 337] width 363 height 186
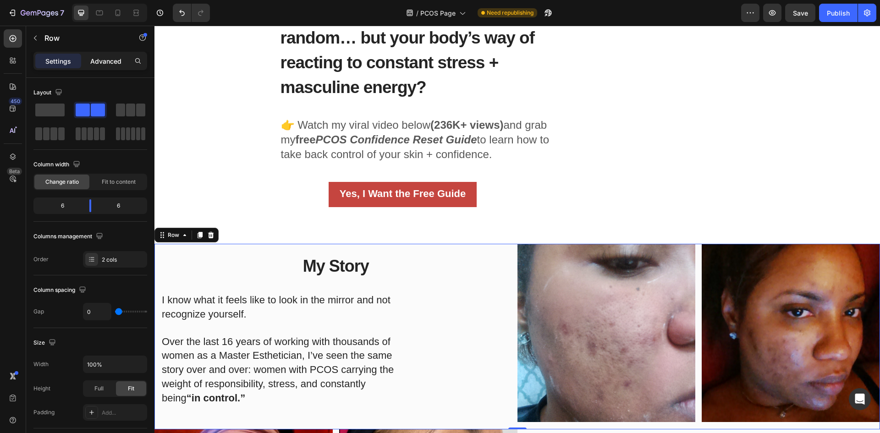
click at [109, 62] on p "Advanced" at bounding box center [105, 61] width 31 height 10
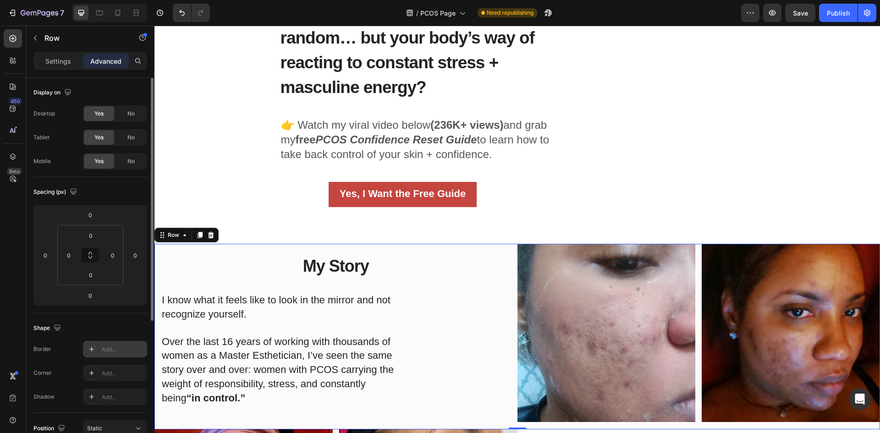
scroll to position [137, 0]
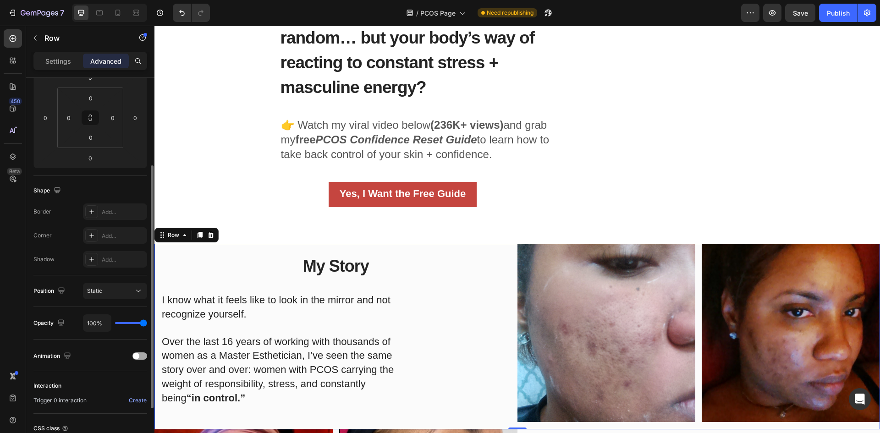
click at [136, 355] on span at bounding box center [136, 356] width 6 height 6
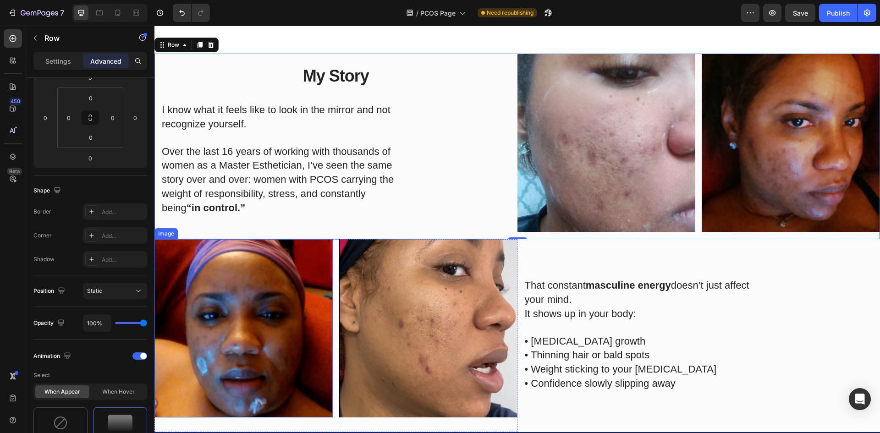
scroll to position [366, 0]
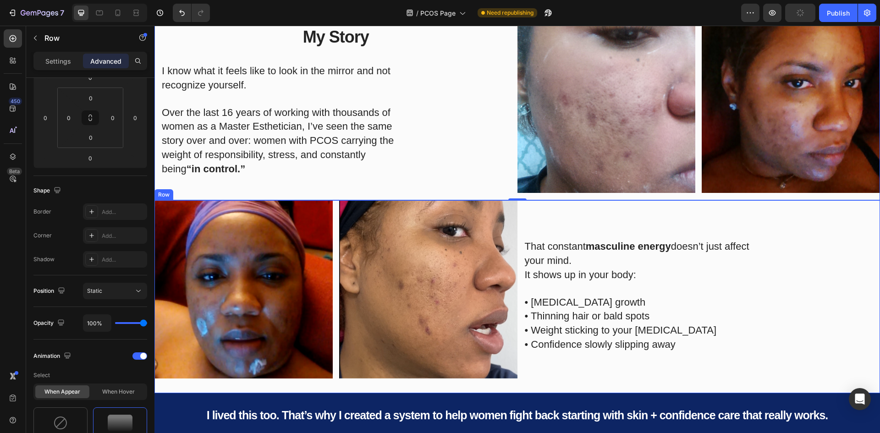
click at [554, 200] on div "That constant masculine energy doesn’t just affect your mind. It shows up in yo…" at bounding box center [698, 296] width 363 height 193
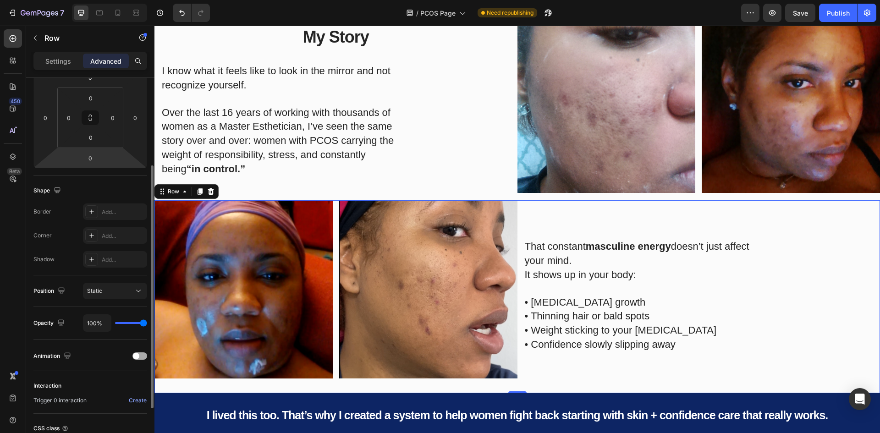
click at [135, 355] on span at bounding box center [136, 356] width 6 height 6
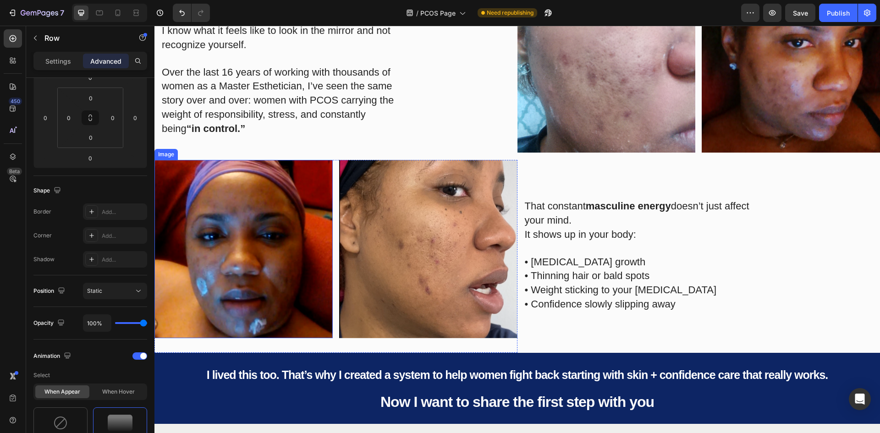
scroll to position [504, 0]
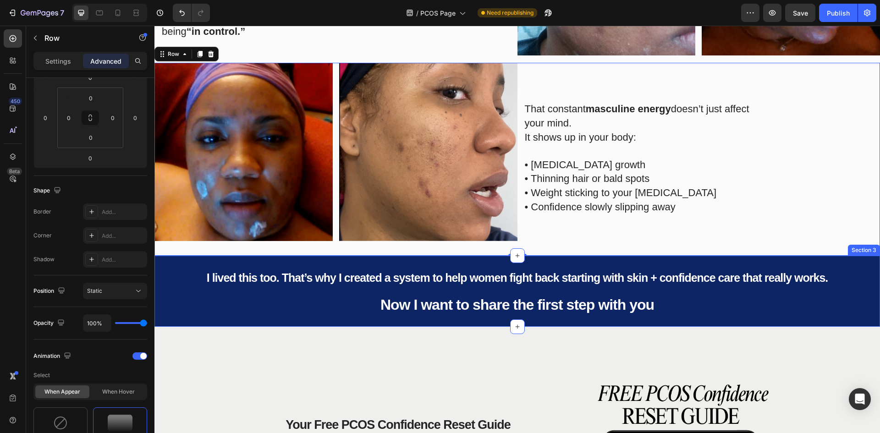
click at [158, 258] on div "I lived this too. That’s why I created a system to help women fight back starti…" at bounding box center [516, 291] width 725 height 71
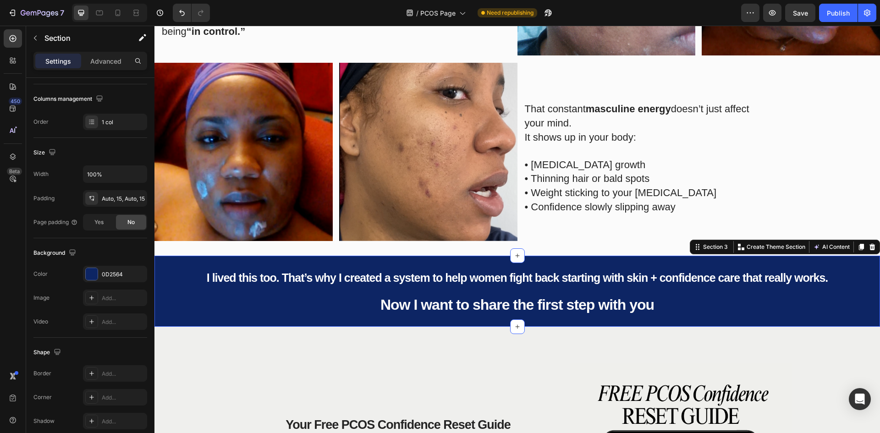
scroll to position [0, 0]
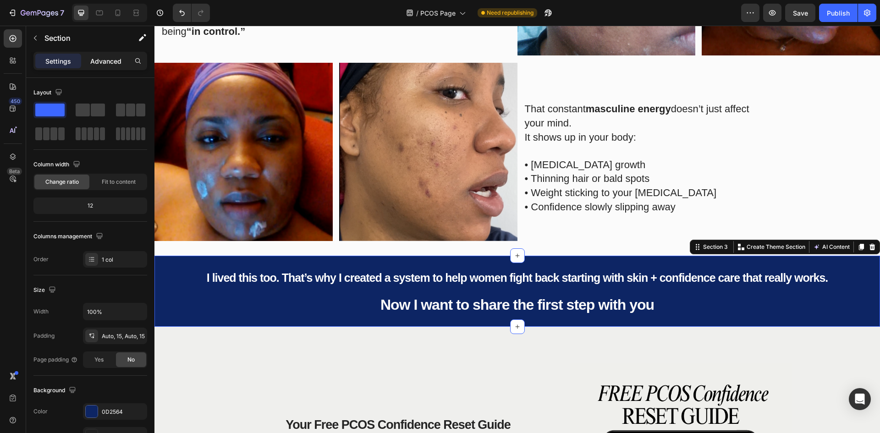
click at [102, 57] on p "Advanced" at bounding box center [105, 61] width 31 height 10
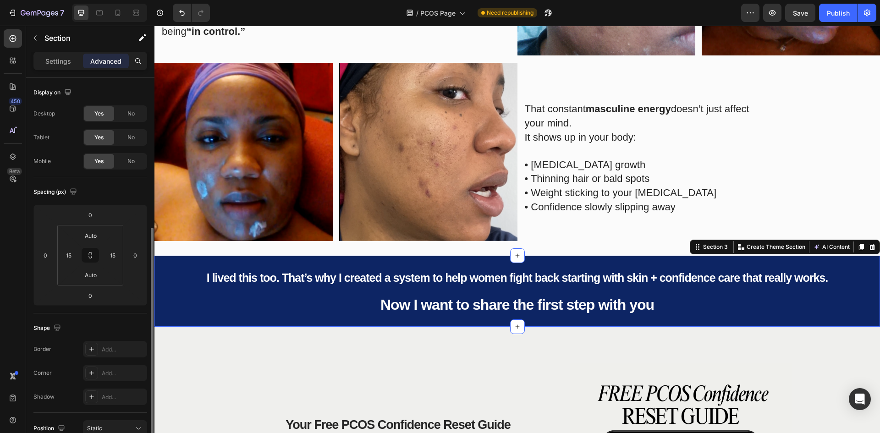
scroll to position [137, 0]
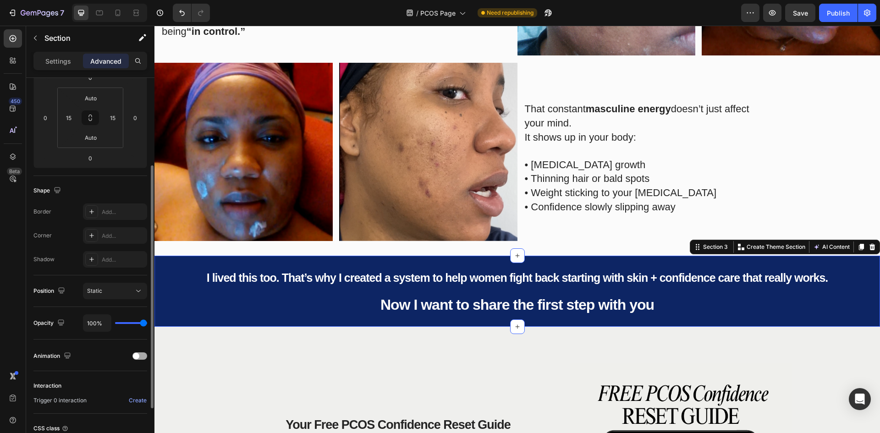
click at [142, 353] on div at bounding box center [139, 355] width 15 height 7
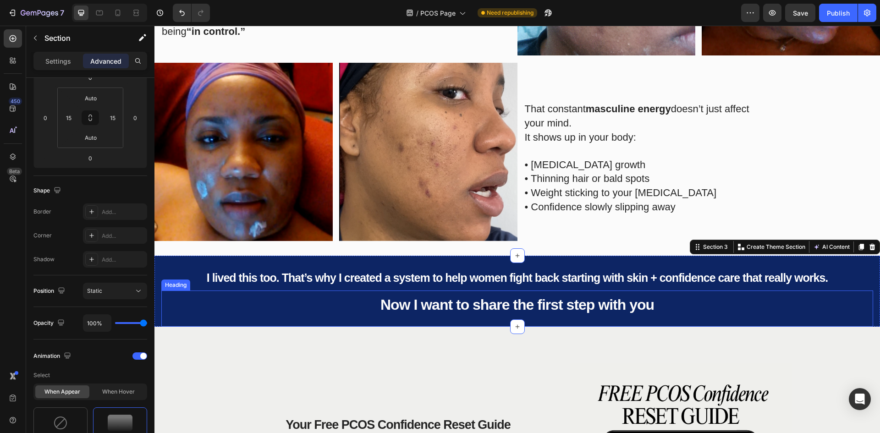
click at [372, 295] on h2 "Now I want to share the first step with you" at bounding box center [516, 303] width 711 height 27
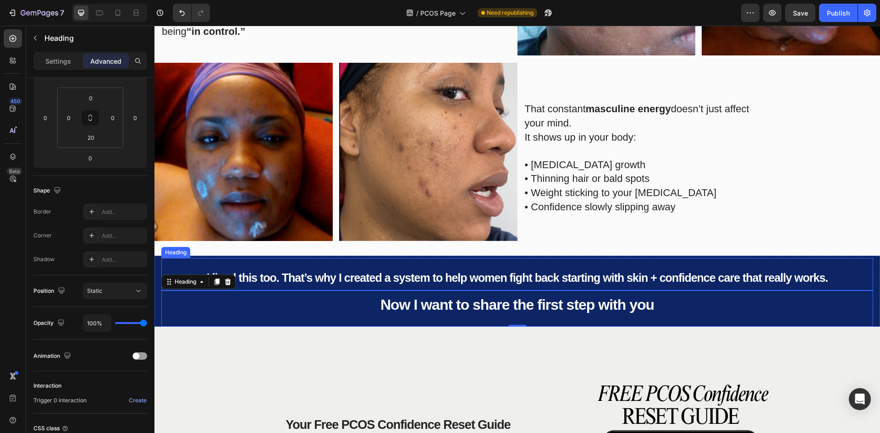
click at [274, 279] on span "I lived this too. That’s why I created a system to help women fight back starti…" at bounding box center [517, 277] width 621 height 13
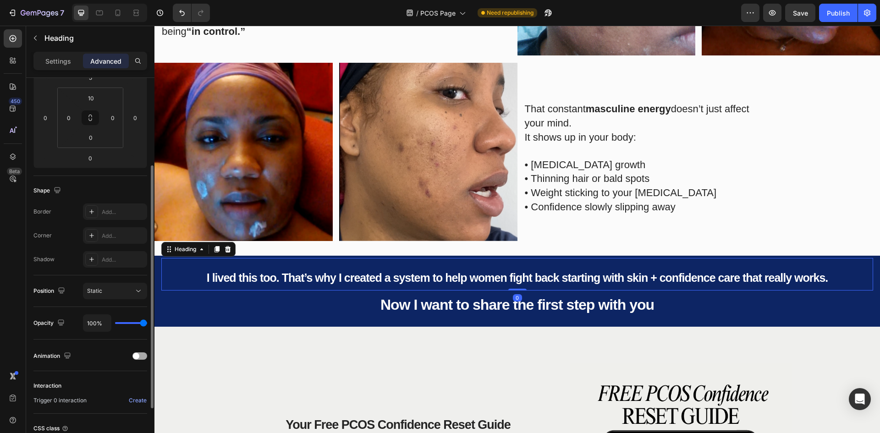
click at [137, 355] on span at bounding box center [136, 356] width 6 height 6
click at [137, 355] on div at bounding box center [139, 355] width 15 height 7
click at [137, 355] on span at bounding box center [136, 356] width 6 height 6
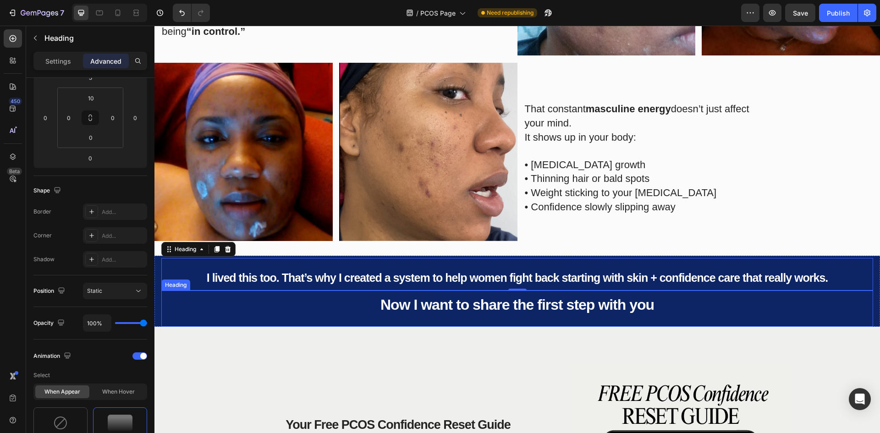
click at [340, 301] on h2 "Now I want to share the first step with you" at bounding box center [516, 303] width 711 height 27
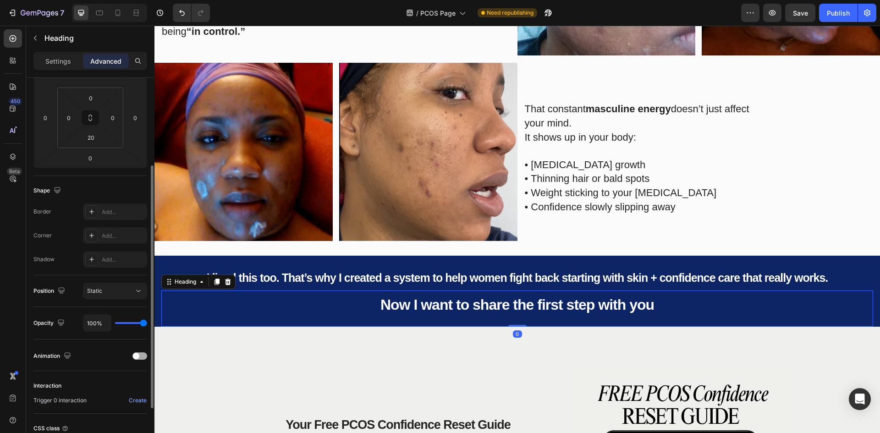
click at [142, 356] on div at bounding box center [139, 355] width 15 height 7
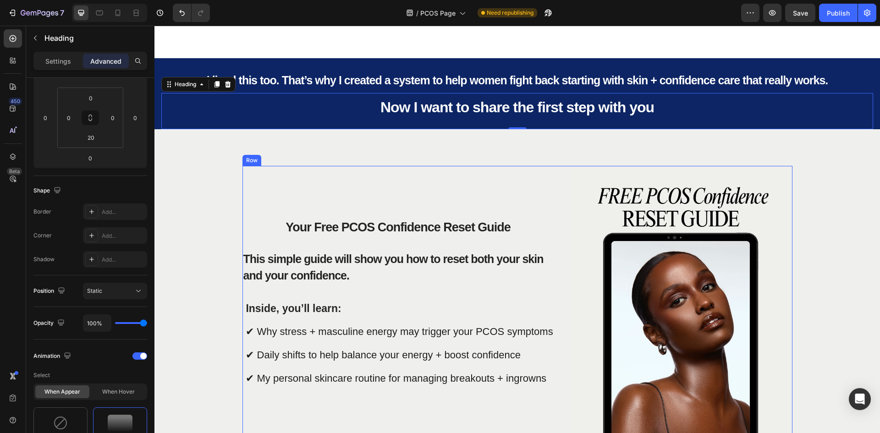
scroll to position [779, 0]
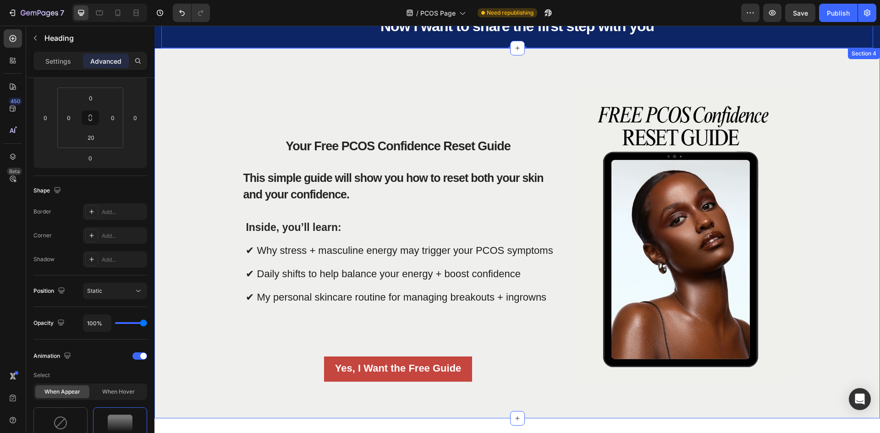
click at [434, 64] on div "Your Free PCOS Confidence Reset Guide Heading This simple guide will show you h…" at bounding box center [516, 233] width 725 height 370
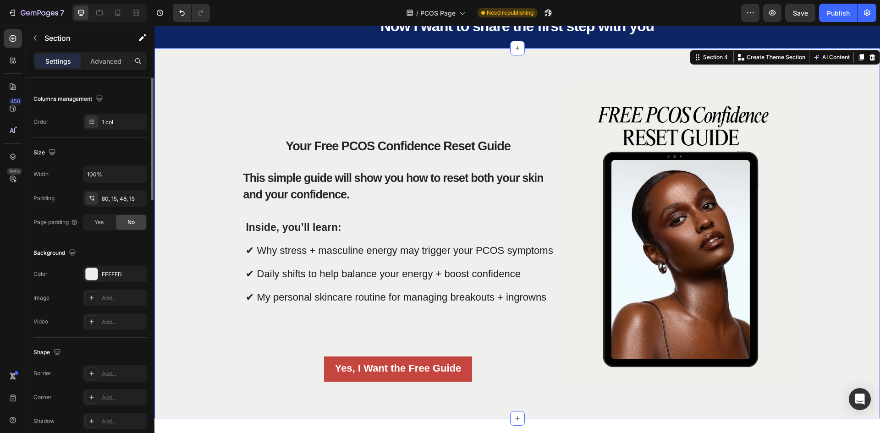
scroll to position [0, 0]
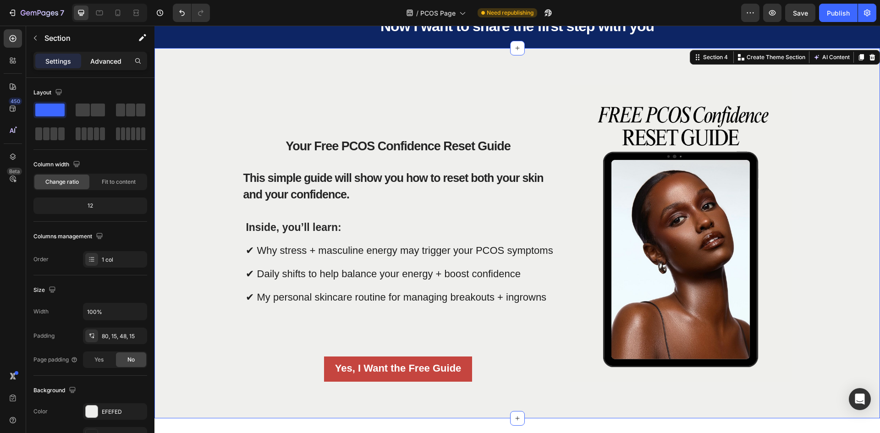
click at [109, 62] on p "Advanced" at bounding box center [105, 61] width 31 height 10
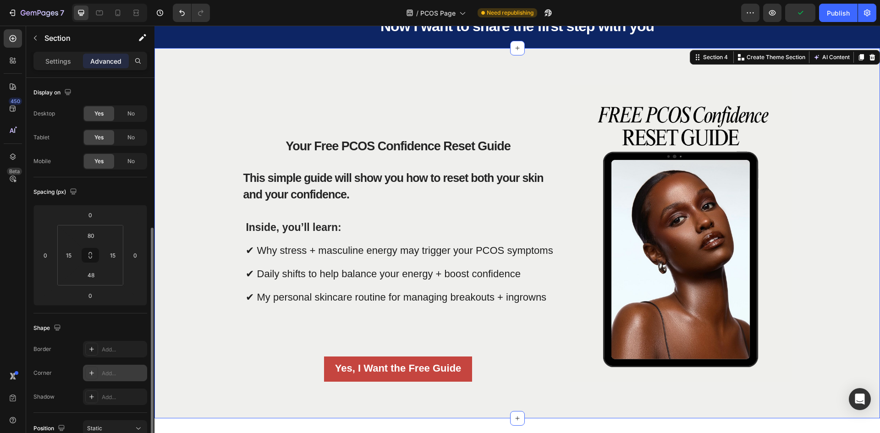
scroll to position [92, 0]
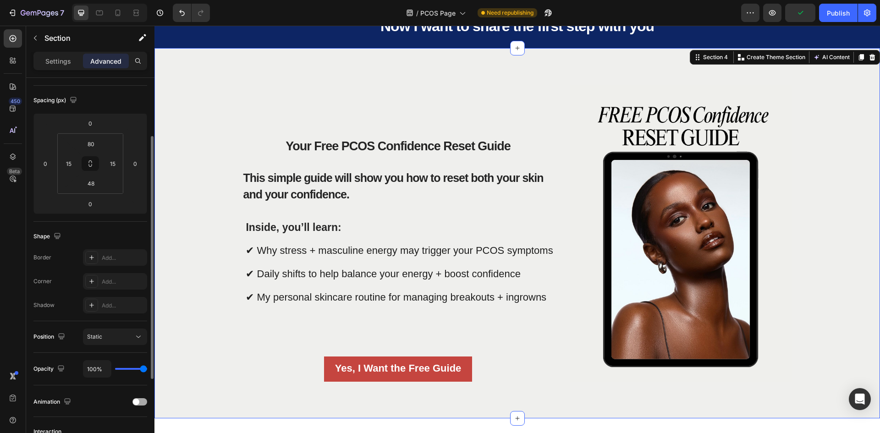
click at [136, 406] on div "Animation" at bounding box center [90, 401] width 114 height 15
click at [138, 402] on span at bounding box center [136, 402] width 6 height 6
click at [200, 328] on div "Your Free PCOS Confidence Reset Guide Heading This simple guide will show you h…" at bounding box center [516, 240] width 711 height 311
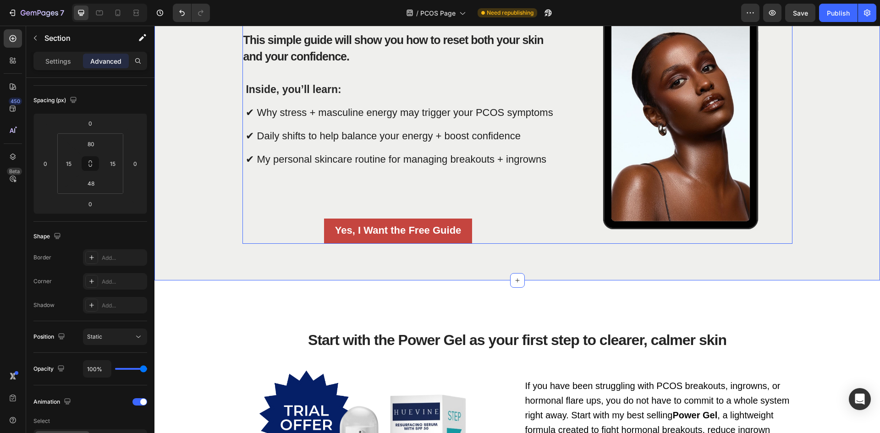
scroll to position [916, 0]
click at [424, 166] on p "Inside, you’ll learn: ✔ Why stress + masculine energy may trigger your PCOS sym…" at bounding box center [399, 125] width 307 height 93
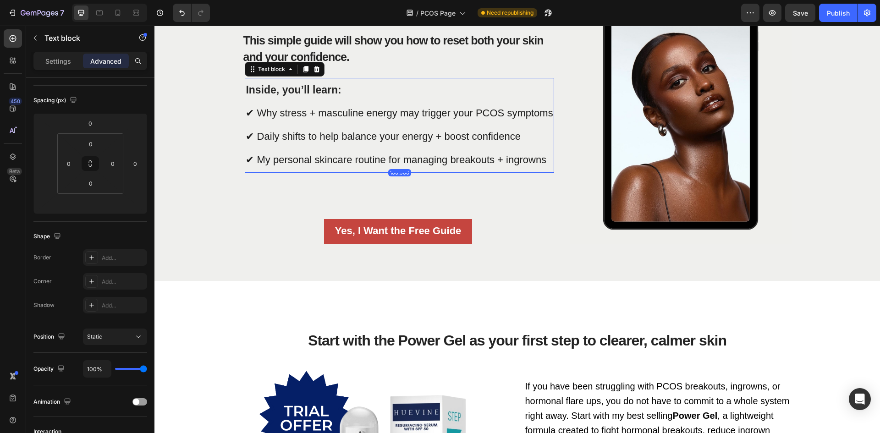
scroll to position [0, 0]
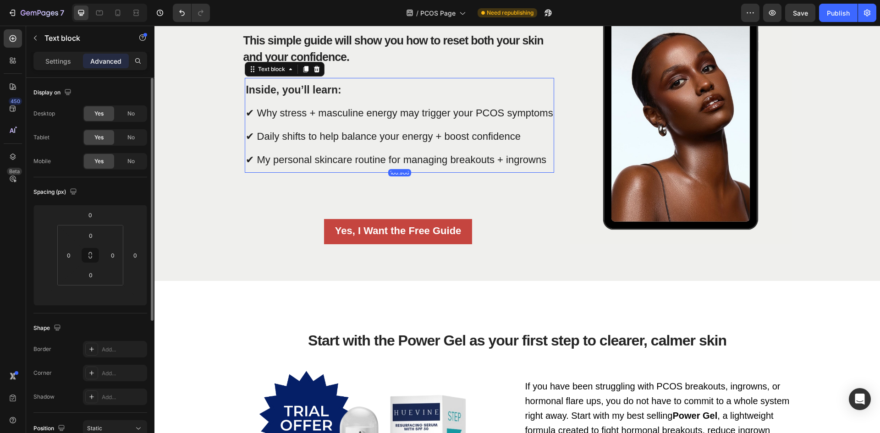
click at [442, 180] on div "Your Free PCOS Confidence Reset Guide Heading This simple guide will show you h…" at bounding box center [397, 95] width 311 height 297
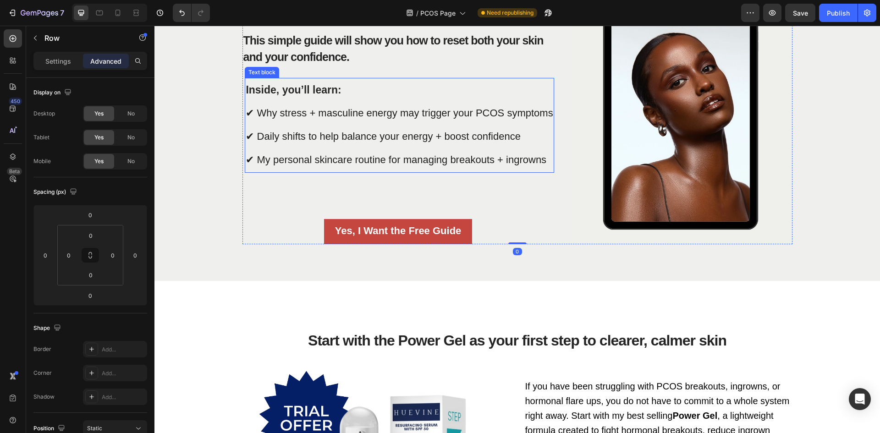
click at [363, 162] on span "✔ My personal skincare routine for managing breakouts + ingrowns" at bounding box center [396, 159] width 301 height 11
click at [393, 169] on div "100.906" at bounding box center [399, 172] width 23 height 7
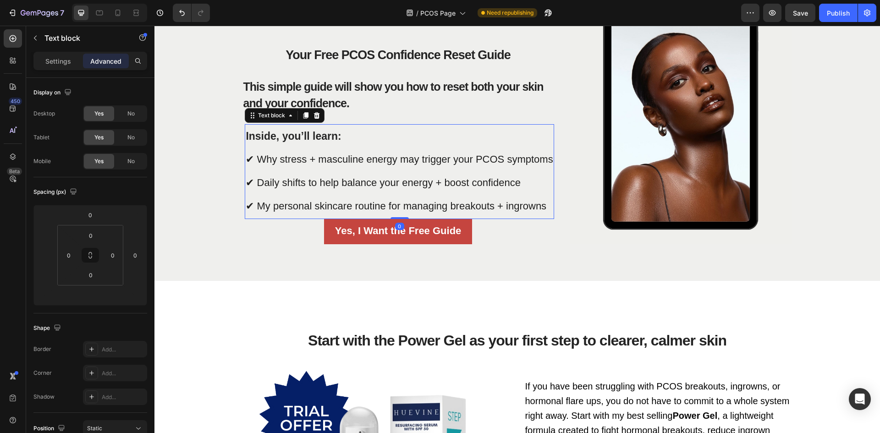
scroll to position [962, 0]
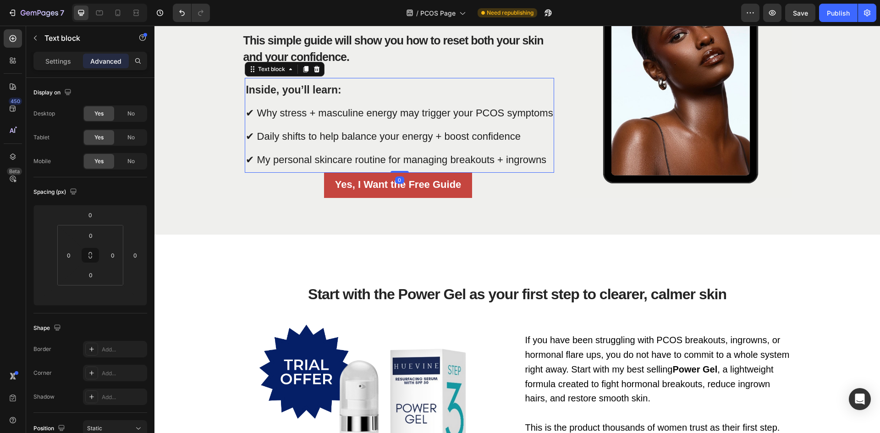
click at [394, 169] on div "Inside, you’ll learn: ✔ Why stress + masculine energy may trigger your PCOS sym…" at bounding box center [399, 125] width 309 height 95
type input "0"
click at [325, 199] on div "Your Free PCOS Confidence Reset Guide Heading This simple guide will show you h…" at bounding box center [516, 56] width 711 height 311
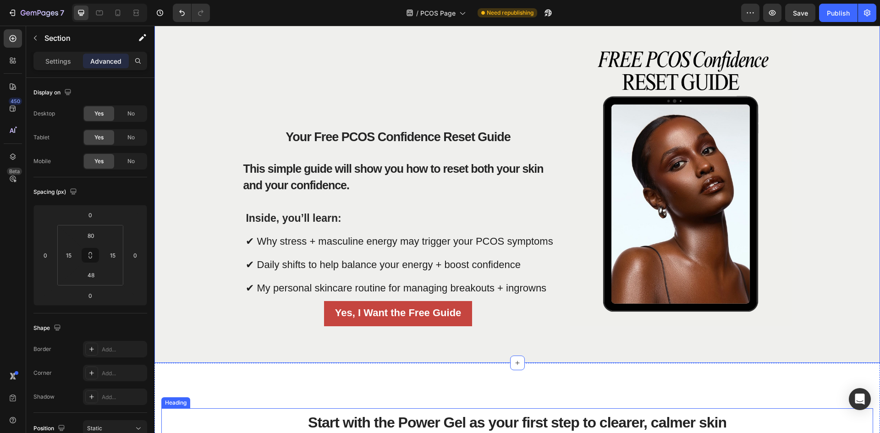
scroll to position [825, 0]
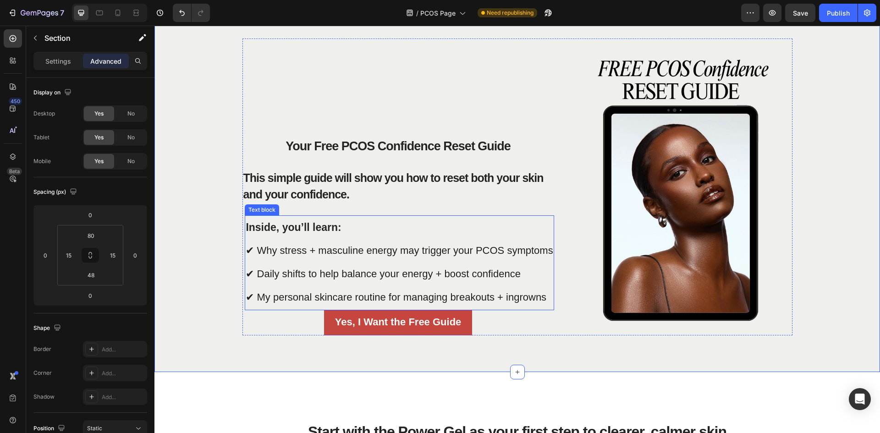
click at [401, 241] on p "Inside, you’ll learn: ✔ Why stress + masculine energy may trigger your PCOS sym…" at bounding box center [399, 262] width 307 height 93
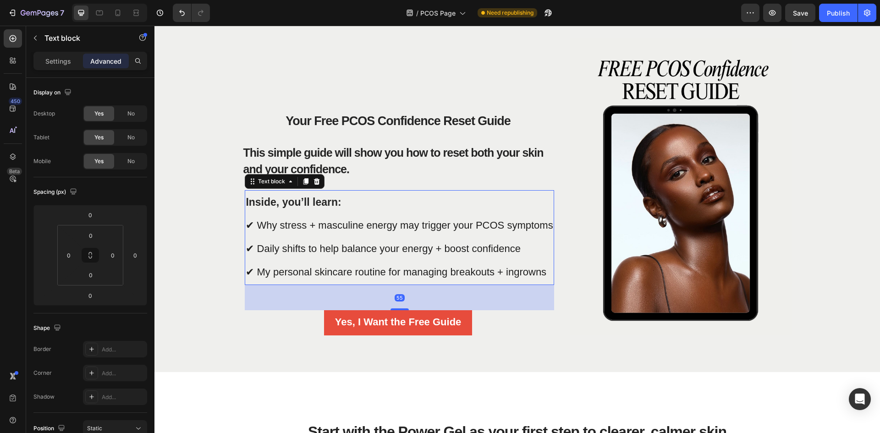
drag, startPoint x: 389, startPoint y: 309, endPoint x: 388, endPoint y: 334, distance: 25.2
click at [388, 334] on div "Your Free PCOS Confidence Reset Guide Heading This simple guide will show you h…" at bounding box center [397, 186] width 311 height 297
type input "55"
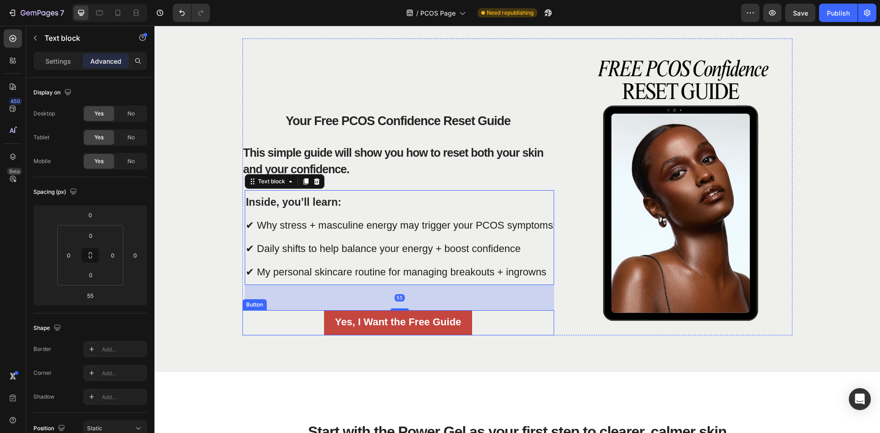
click at [525, 325] on div "Yes, I Want the Free Guide Button" at bounding box center [397, 322] width 311 height 25
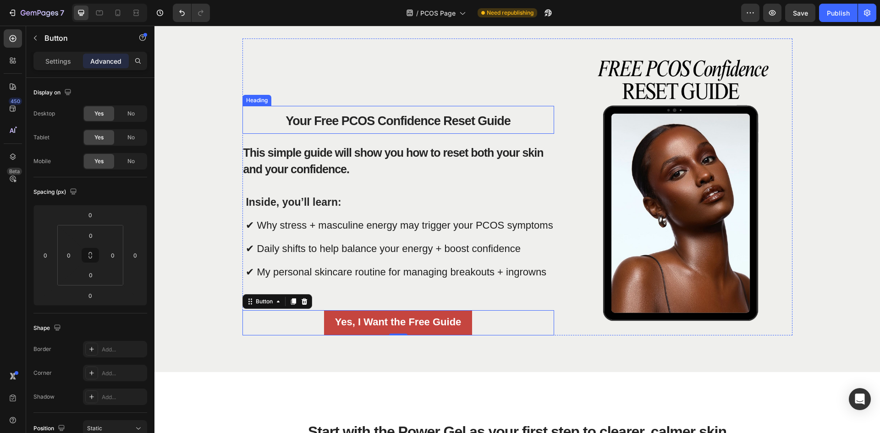
click at [527, 110] on h2 "Your Free PCOS Confidence Reset Guide" at bounding box center [397, 120] width 311 height 28
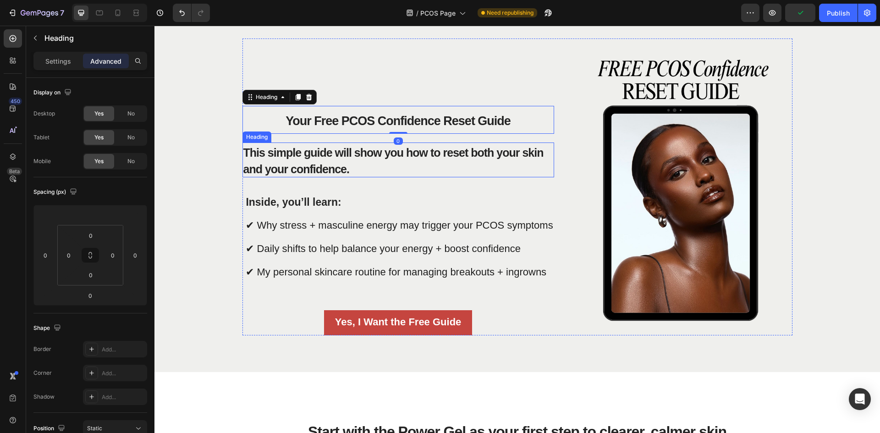
click at [306, 168] on strong "This simple guide will show you how to reset both your skin and your confidence." at bounding box center [393, 160] width 300 height 29
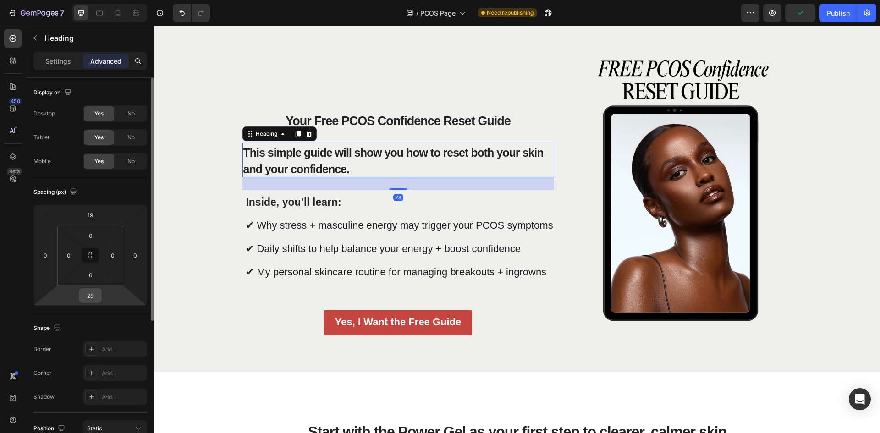
click at [97, 296] on input "28" at bounding box center [90, 296] width 18 height 14
type input "28"
click at [340, 208] on p "Inside, you’ll learn: ✔ Why stress + masculine energy may trigger your PCOS sym…" at bounding box center [399, 237] width 307 height 93
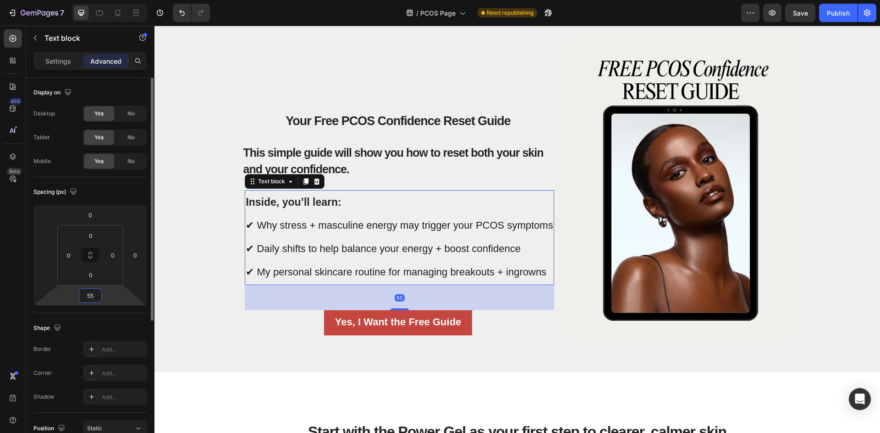
click at [94, 298] on input "55" at bounding box center [90, 296] width 18 height 14
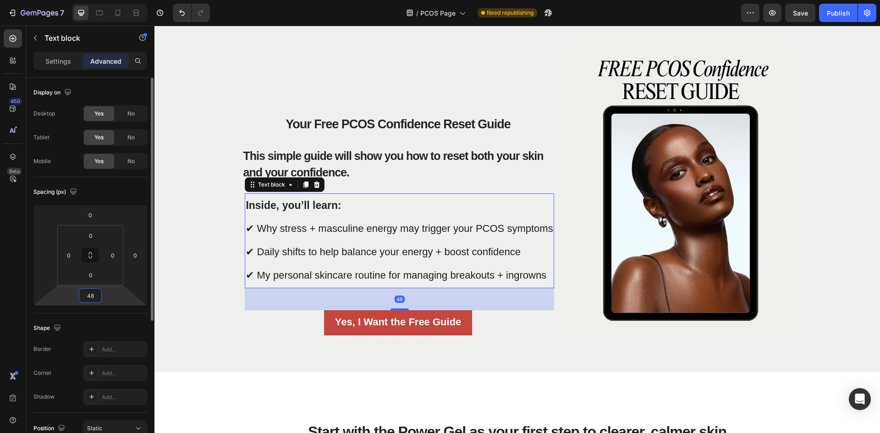
type input "47"
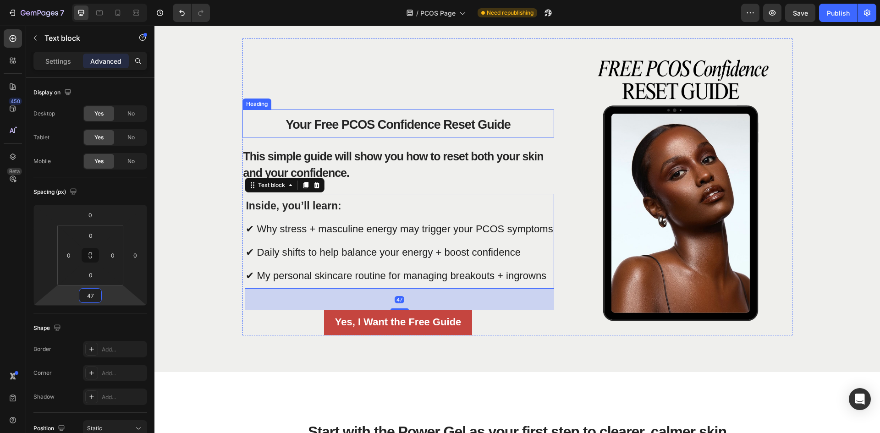
click at [291, 111] on h2 "Your Free PCOS Confidence Reset Guide" at bounding box center [397, 123] width 311 height 28
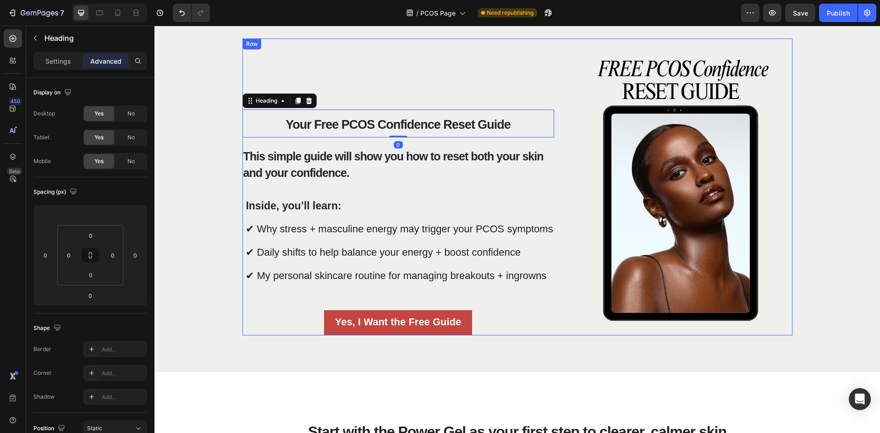
click at [400, 84] on div "Your Free PCOS Confidence Reset Guide Heading 0 This simple guide will show you…" at bounding box center [397, 186] width 311 height 297
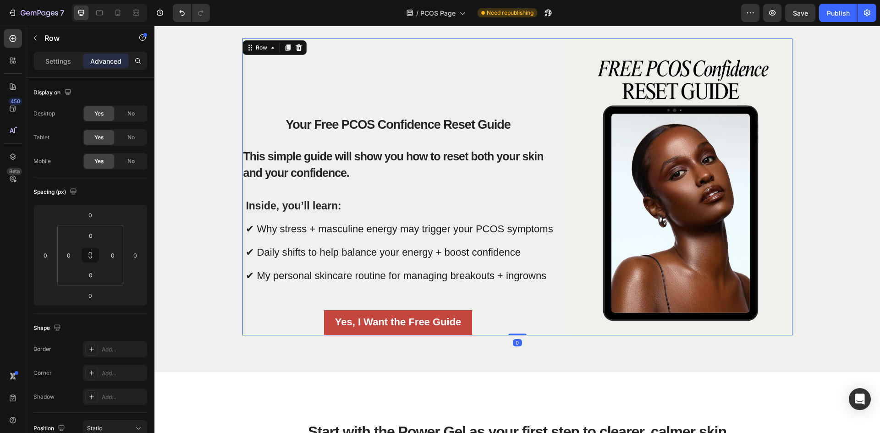
click at [562, 196] on div "Your Free PCOS Confidence Reset Guide Heading This simple guide will show you h…" at bounding box center [517, 186] width 550 height 297
drag, startPoint x: 473, startPoint y: 65, endPoint x: 536, endPoint y: 147, distance: 104.2
click at [473, 65] on div "Your Free PCOS Confidence Reset Guide Heading This simple guide will show you h…" at bounding box center [397, 186] width 311 height 297
click at [564, 173] on div "Your Free PCOS Confidence Reset Guide Heading This simple guide will show you h…" at bounding box center [517, 186] width 550 height 297
click at [531, 197] on p "Inside, you’ll learn: ✔ Why stress + masculine energy may trigger your PCOS sym…" at bounding box center [399, 241] width 307 height 93
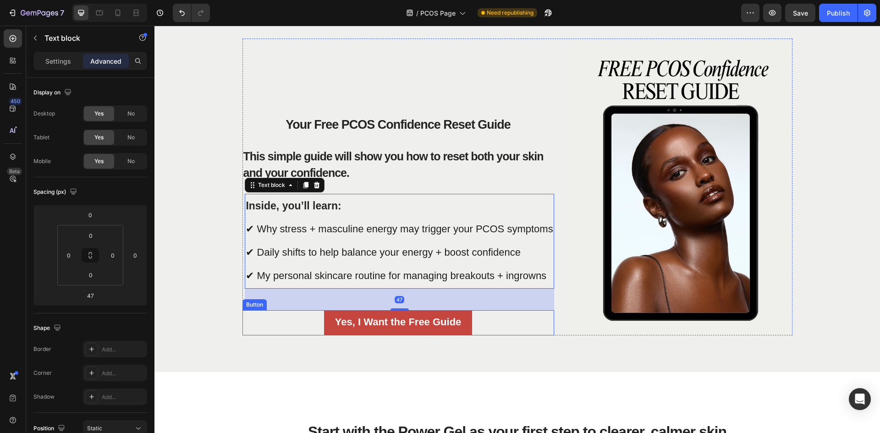
click at [537, 329] on div "Yes, I Want the Free Guide Button" at bounding box center [397, 322] width 311 height 25
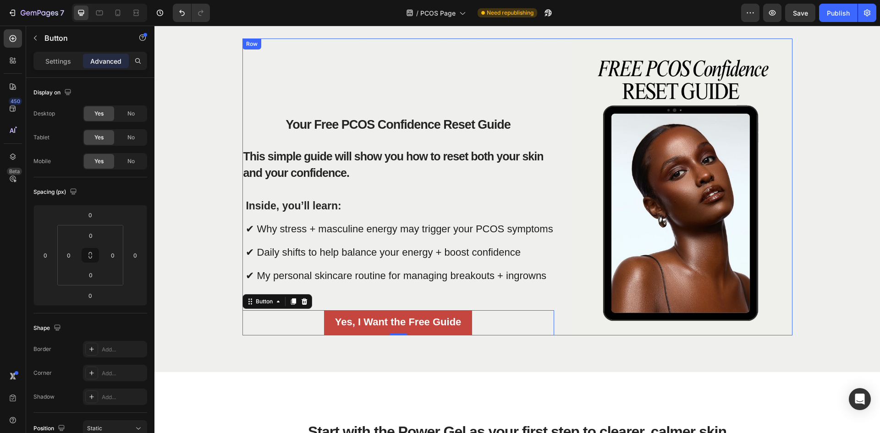
click at [544, 300] on div "Your Free PCOS Confidence Reset Guide Heading This simple guide will show you h…" at bounding box center [397, 186] width 311 height 297
click at [574, 296] on img at bounding box center [680, 186] width 223 height 297
click at [428, 50] on div "Your Free PCOS Confidence Reset Guide Heading This simple guide will show you h…" at bounding box center [397, 186] width 311 height 297
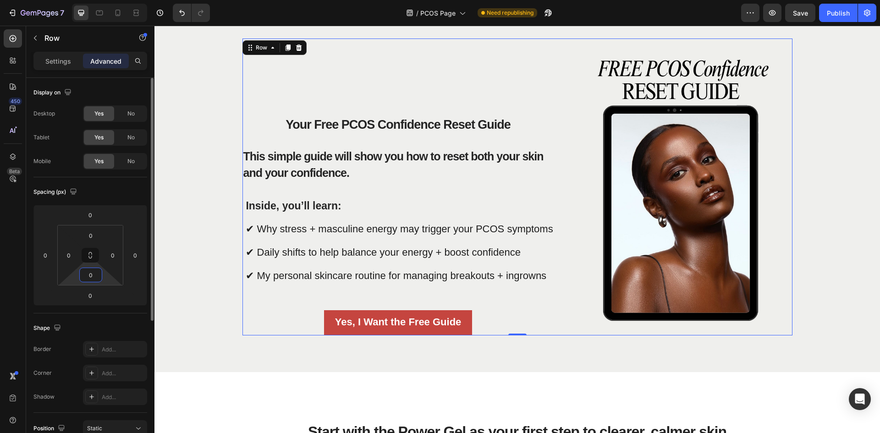
click at [93, 276] on input "0" at bounding box center [91, 275] width 18 height 14
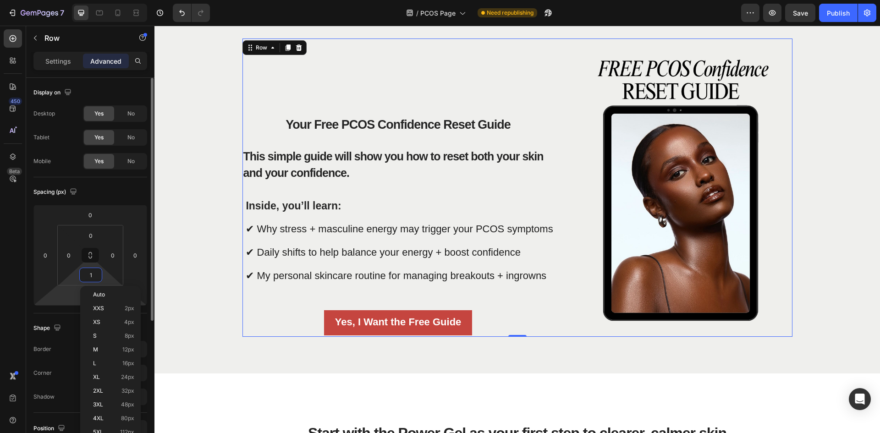
type input "0"
click at [72, 0] on html "7 Version history / PCOS Page Need republishing Preview Save Publish 450 Beta S…" at bounding box center [440, 0] width 880 height 0
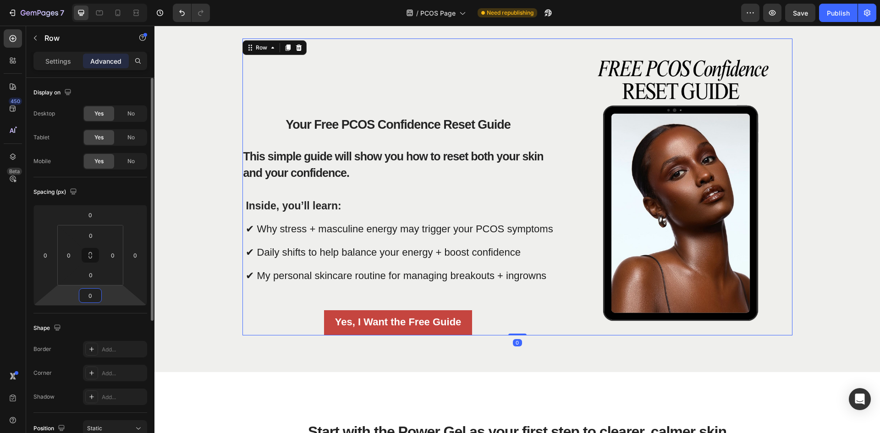
click at [94, 295] on input "0" at bounding box center [90, 296] width 18 height 14
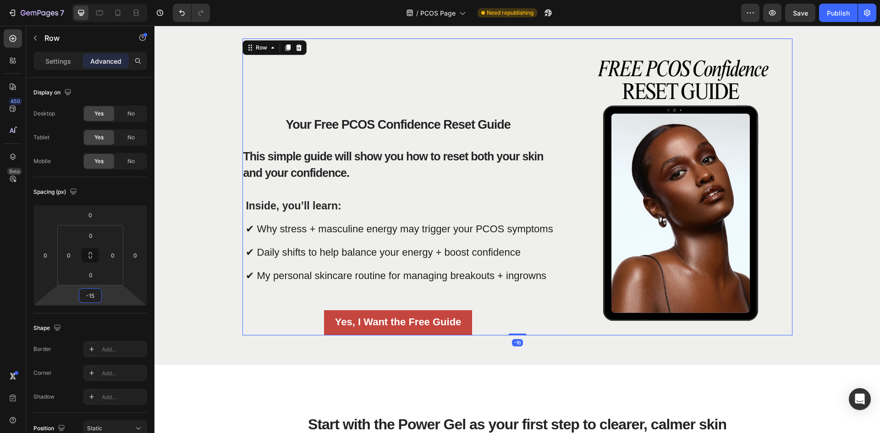
type input "-14"
click at [455, 93] on div "Your Free PCOS Confidence Reset Guide Heading This simple guide will show you h…" at bounding box center [397, 186] width 311 height 297
click at [355, 123] on span "Your Free PCOS Confidence Reset Guide" at bounding box center [397, 125] width 225 height 14
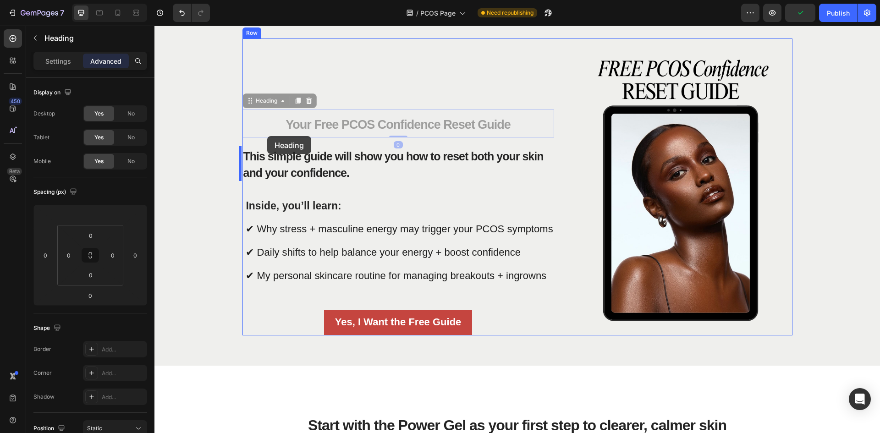
drag, startPoint x: 246, startPoint y: 102, endPoint x: 267, endPoint y: 136, distance: 39.9
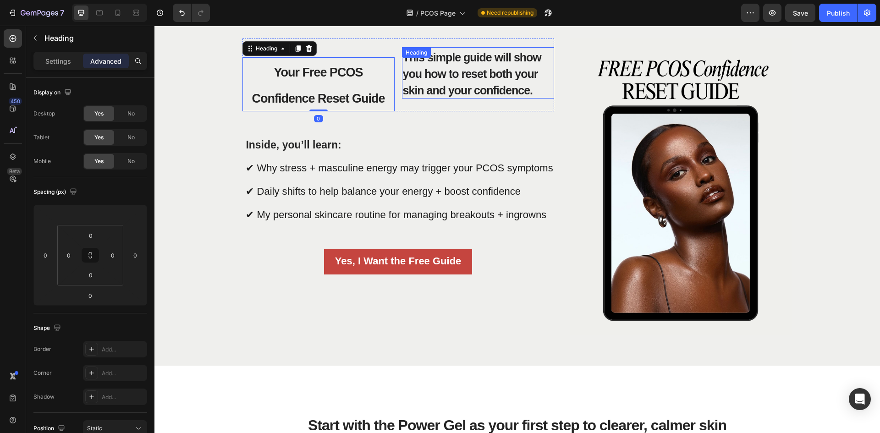
click at [464, 77] on strong "This simple guide will show you how to reset both your skin and your confidence." at bounding box center [472, 74] width 138 height 46
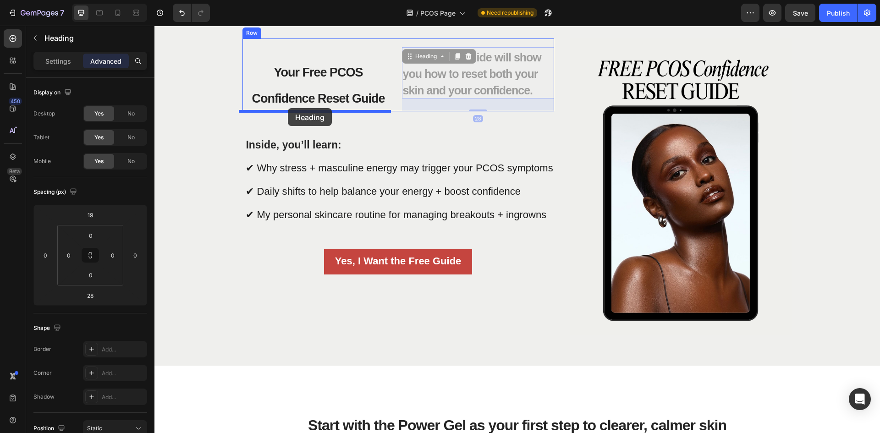
drag, startPoint x: 403, startPoint y: 59, endPoint x: 288, endPoint y: 108, distance: 125.0
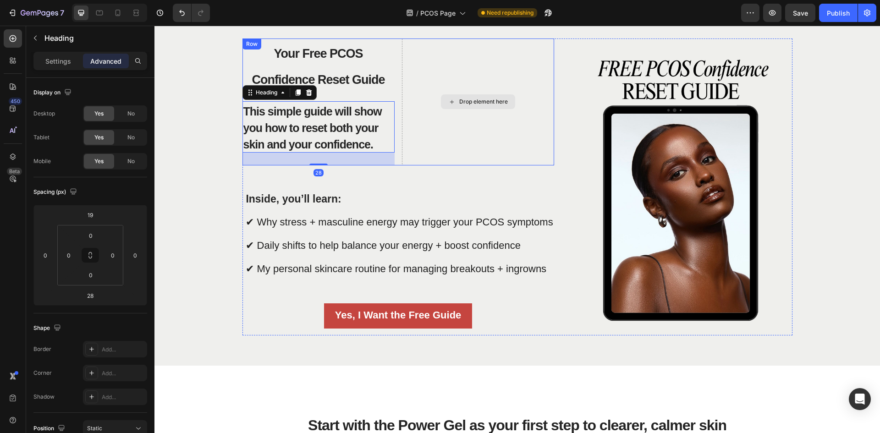
click at [418, 139] on div "Drop element here" at bounding box center [478, 101] width 152 height 126
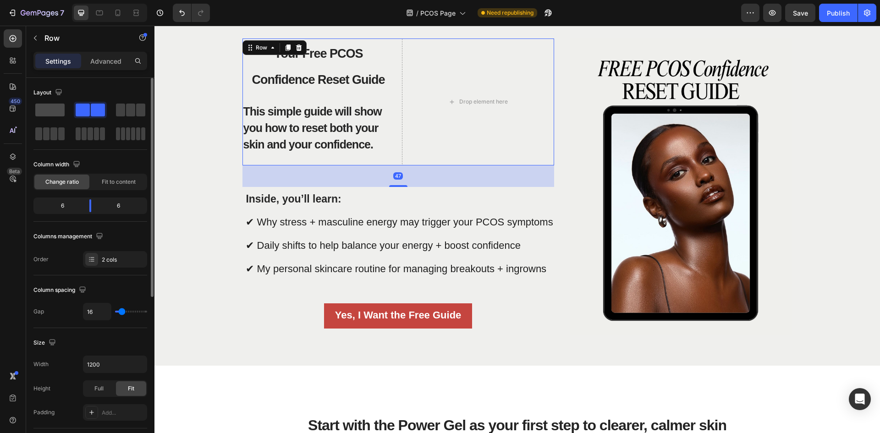
click at [51, 114] on span at bounding box center [49, 110] width 29 height 13
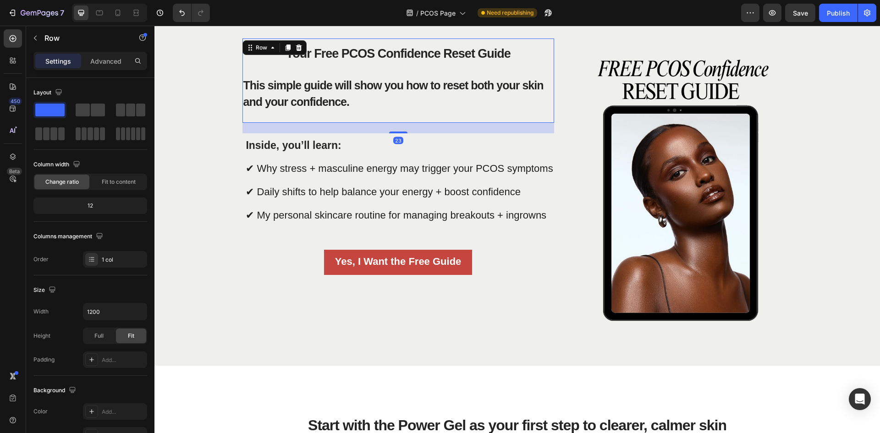
drag, startPoint x: 393, startPoint y: 143, endPoint x: 421, endPoint y: 61, distance: 86.9
click at [399, 131] on div at bounding box center [398, 132] width 18 height 2
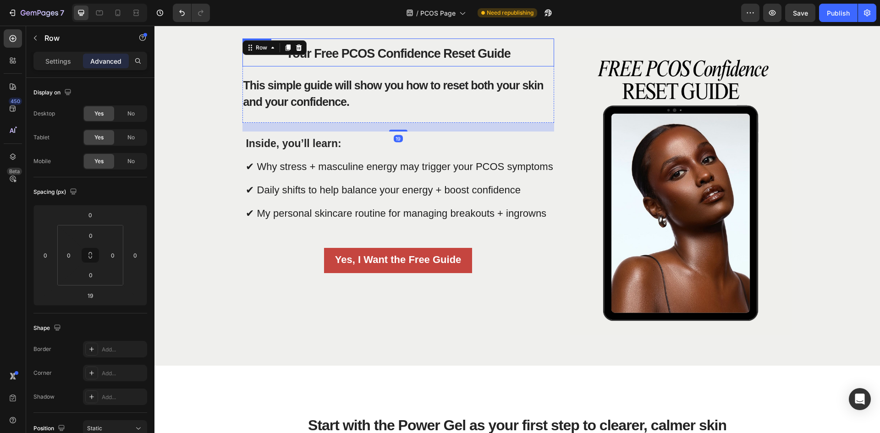
click at [421, 55] on span "Your Free PCOS Confidence Reset Guide" at bounding box center [397, 54] width 225 height 14
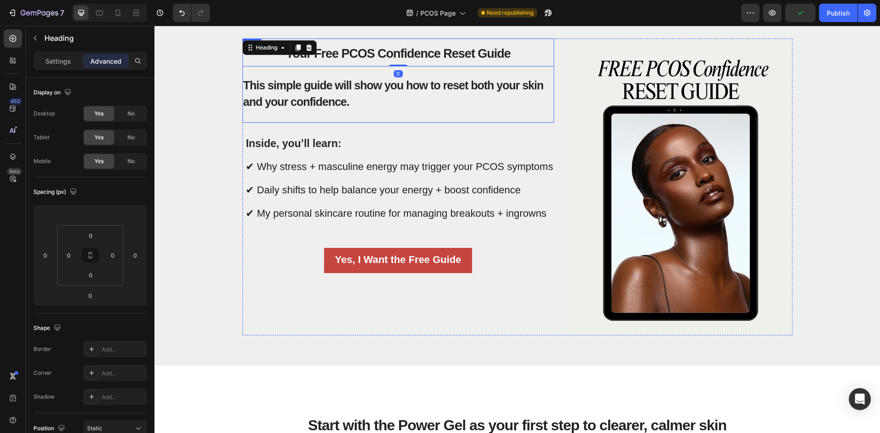
click at [409, 74] on div "Your Free PCOS Confidence Reset Guide Heading 0 This simple guide will show you…" at bounding box center [397, 80] width 311 height 84
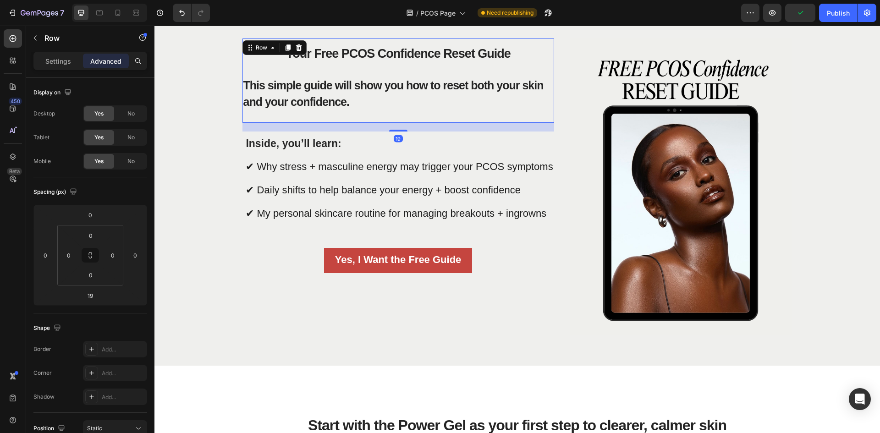
click at [376, 118] on div "Your Free PCOS Confidence Reset Guide Heading This simple guide will show you h…" at bounding box center [397, 80] width 311 height 84
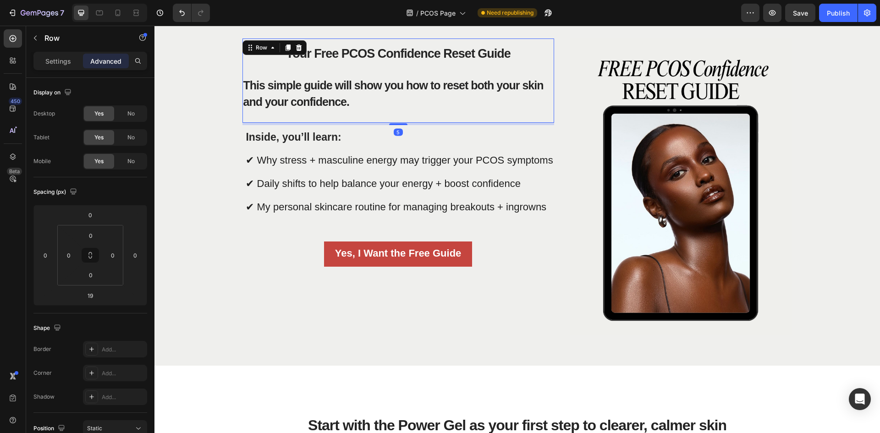
drag, startPoint x: 394, startPoint y: 130, endPoint x: 397, endPoint y: 120, distance: 10.1
click at [396, 123] on div at bounding box center [398, 124] width 18 height 2
type input "4"
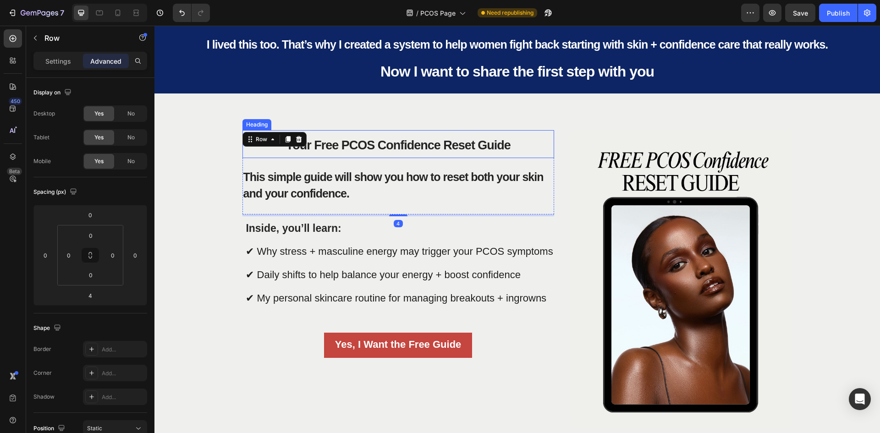
click at [355, 137] on h2 "Your Free PCOS Confidence Reset Guide" at bounding box center [397, 144] width 311 height 28
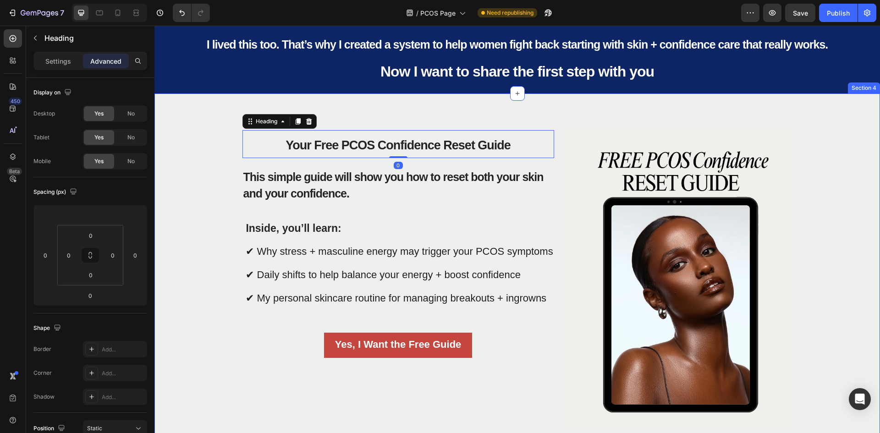
click at [549, 125] on div "Your Free PCOS Confidence Reset Guide Heading 0 This simple guide will show you…" at bounding box center [516, 275] width 725 height 364
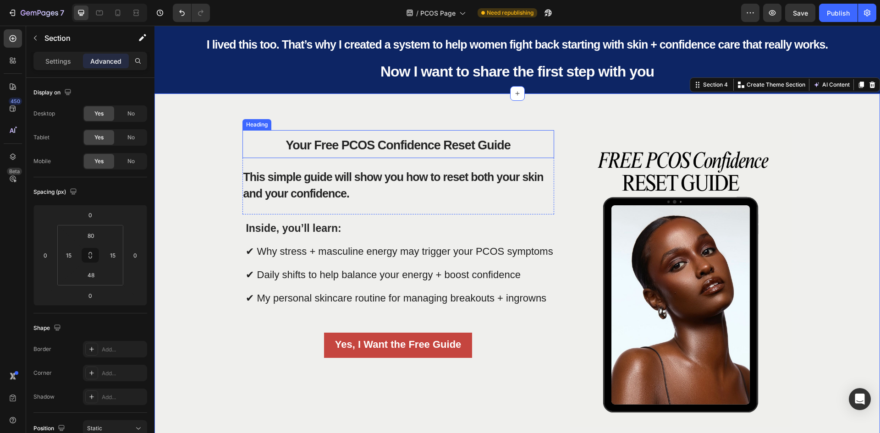
click at [380, 138] on h2 "Your Free PCOS Confidence Reset Guide" at bounding box center [397, 144] width 311 height 28
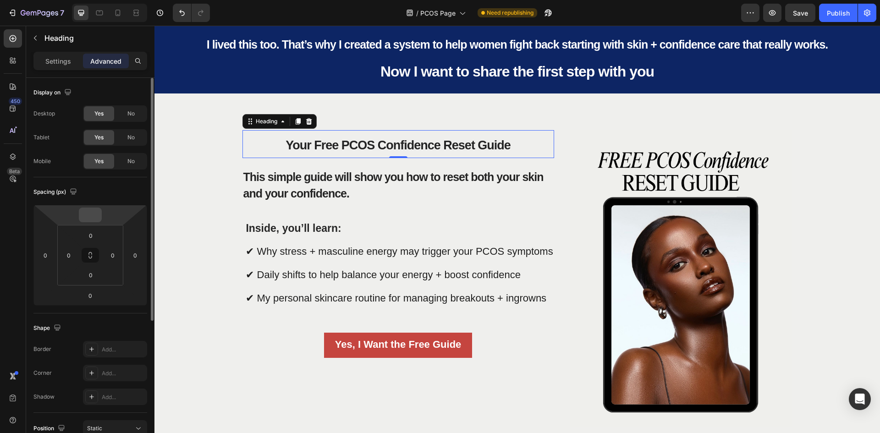
click at [96, 213] on input "number" at bounding box center [90, 215] width 18 height 14
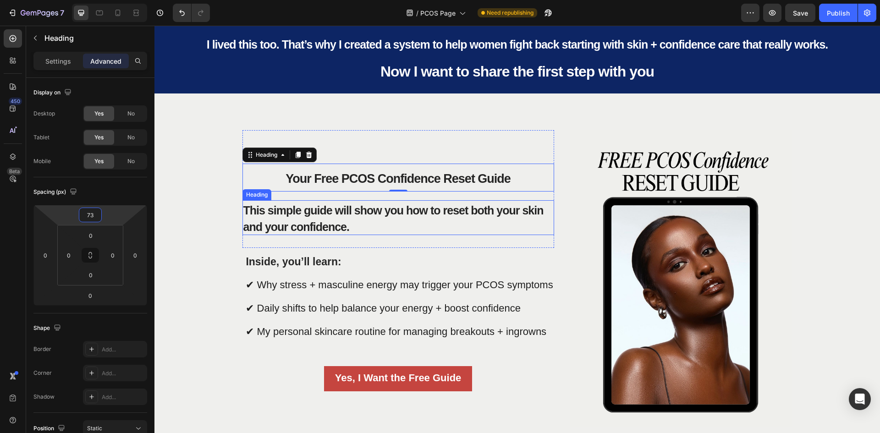
type input "72"
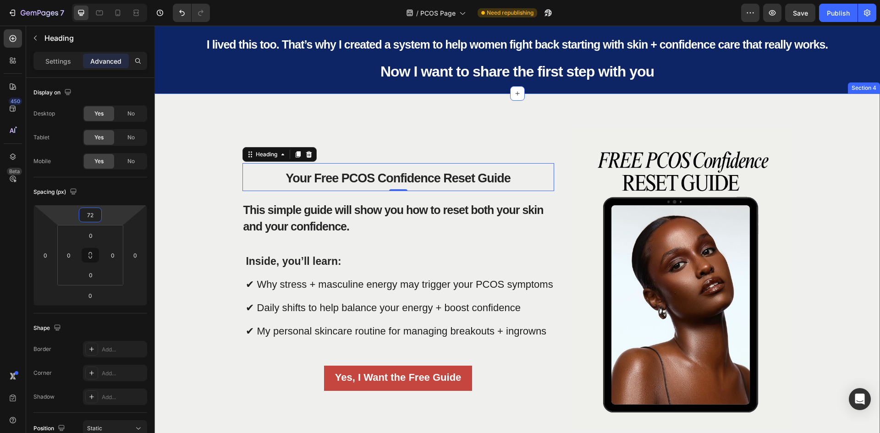
click at [214, 178] on div "Your Free PCOS Confidence Reset Guide Heading 0 This simple guide will show you…" at bounding box center [516, 282] width 711 height 305
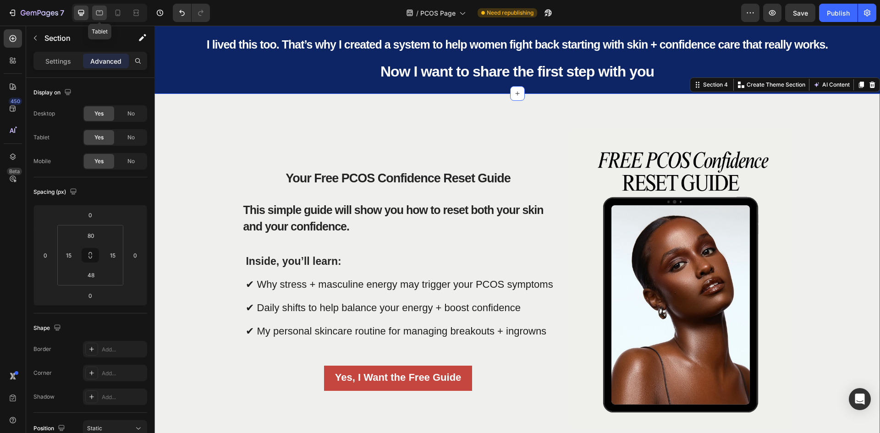
click at [97, 16] on icon at bounding box center [99, 12] width 9 height 9
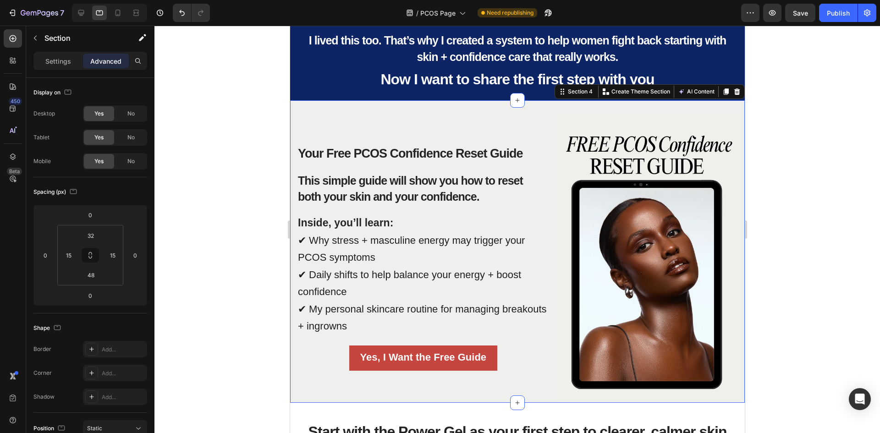
scroll to position [777, 0]
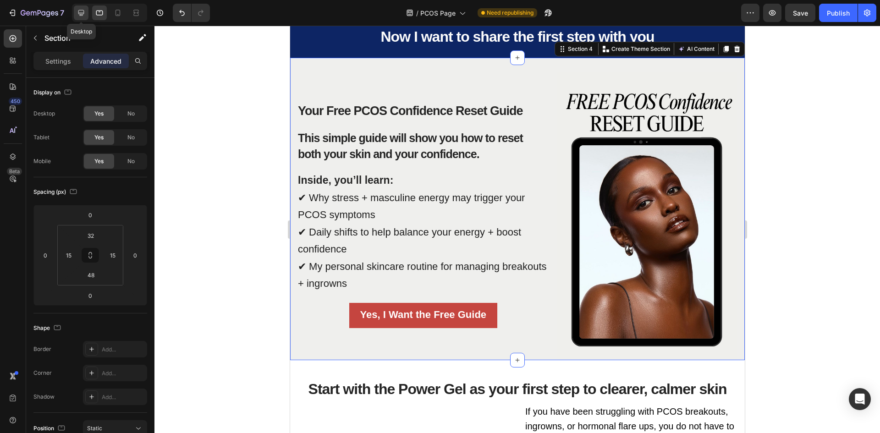
click at [81, 10] on icon at bounding box center [81, 12] width 9 height 9
type input "80"
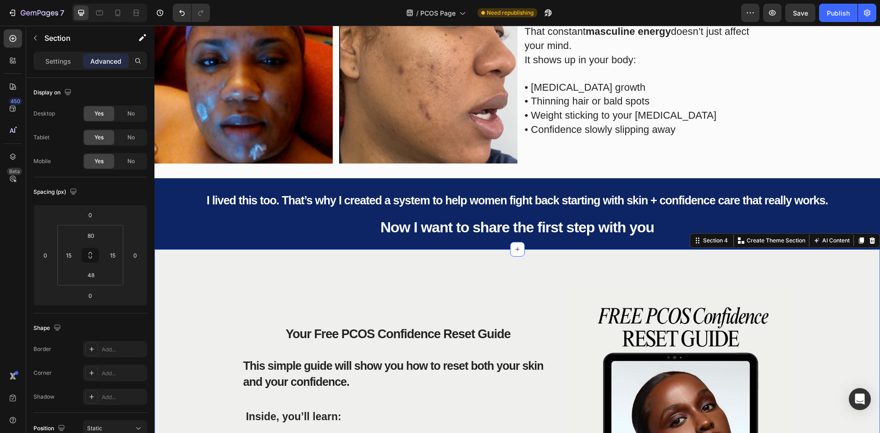
scroll to position [586, 0]
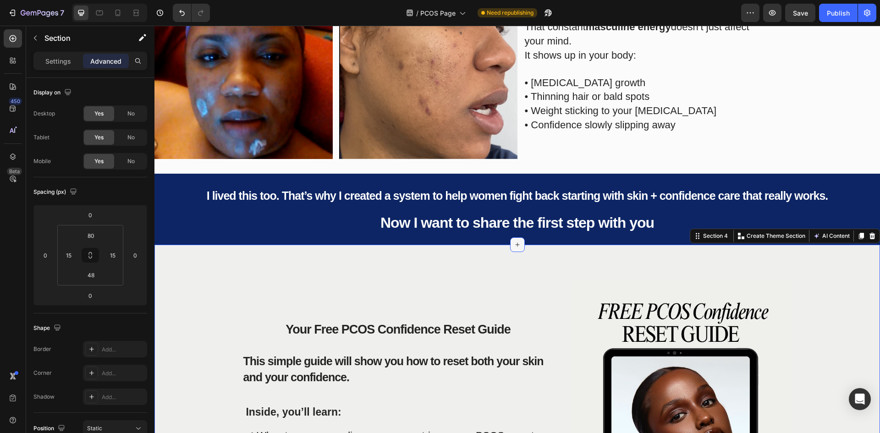
click at [514, 244] on icon at bounding box center [517, 244] width 7 height 7
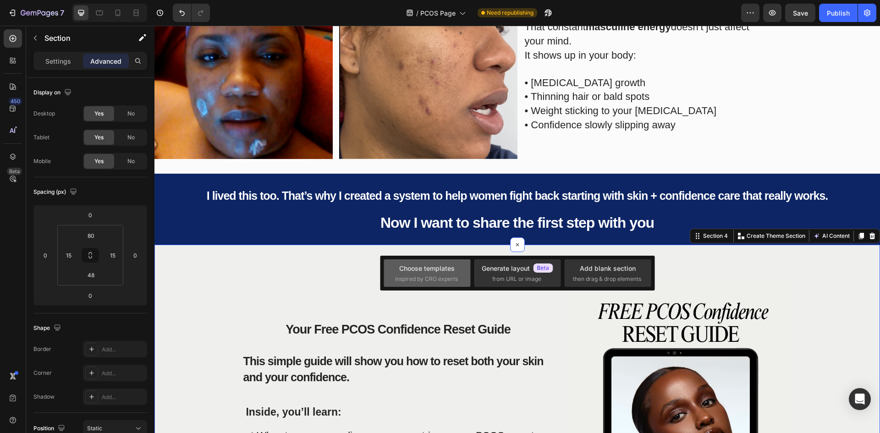
click at [430, 279] on span "inspired by CRO experts" at bounding box center [426, 279] width 63 height 8
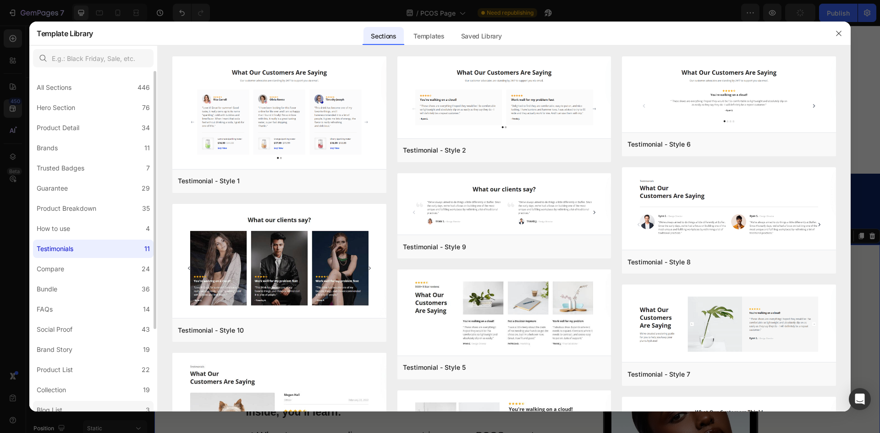
scroll to position [109, 0]
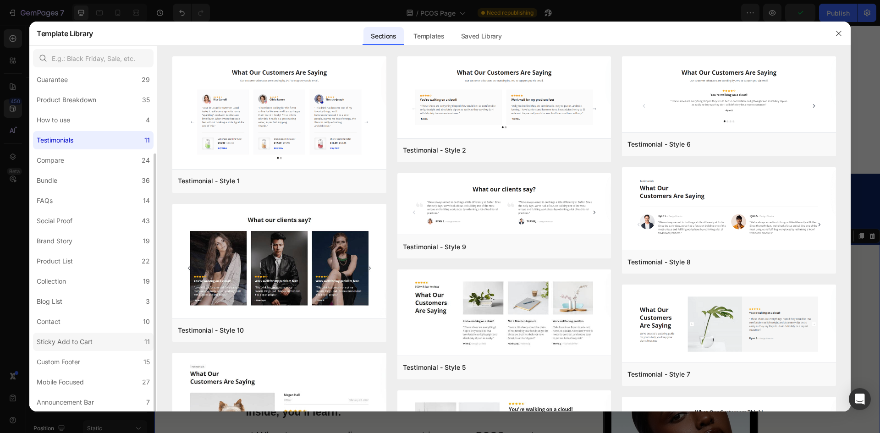
click at [82, 351] on label "Sticky Add to Cart 11" at bounding box center [93, 342] width 120 height 18
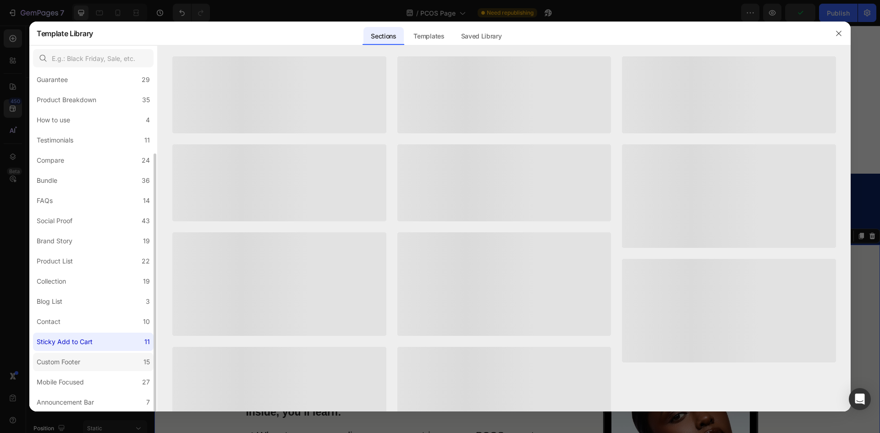
click at [82, 360] on div "Custom Footer" at bounding box center [60, 361] width 47 height 11
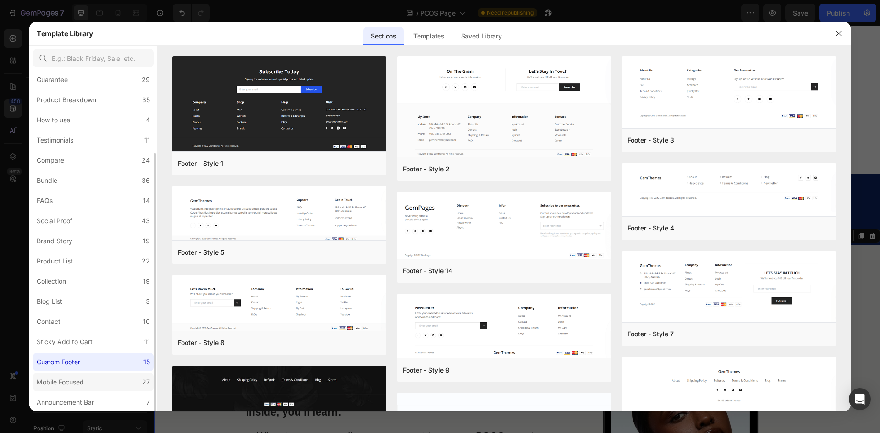
click at [87, 379] on div "Mobile Focused" at bounding box center [62, 382] width 51 height 11
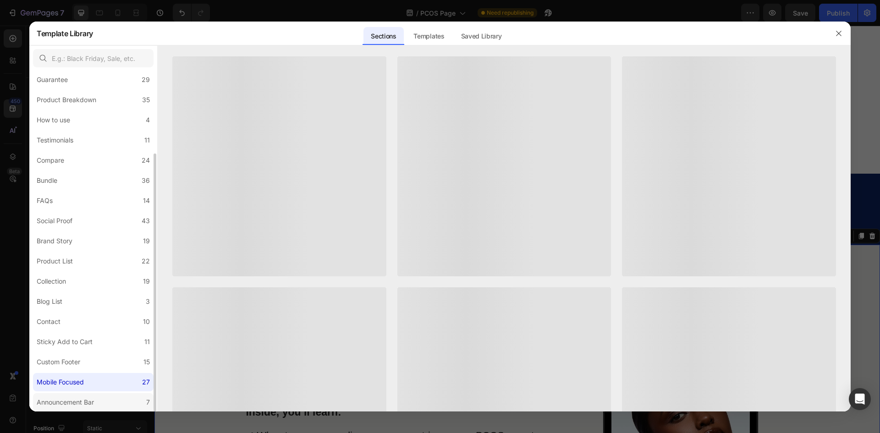
click at [86, 401] on div "Announcement Bar" at bounding box center [65, 402] width 57 height 11
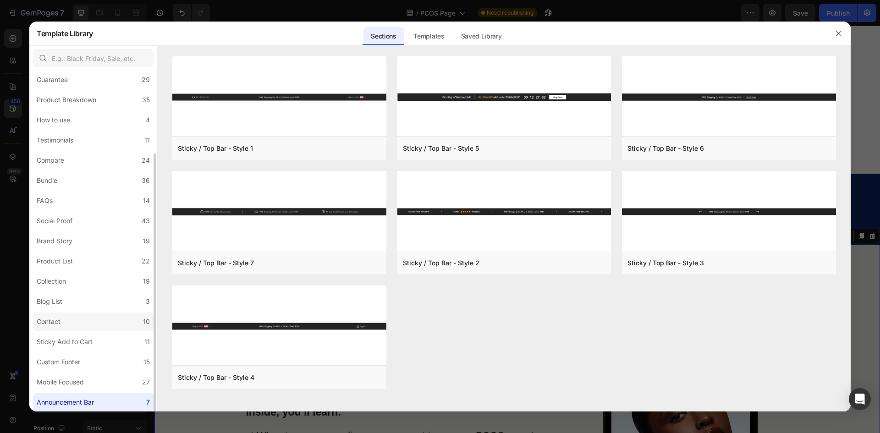
click at [79, 320] on label "Contact 10" at bounding box center [93, 321] width 120 height 18
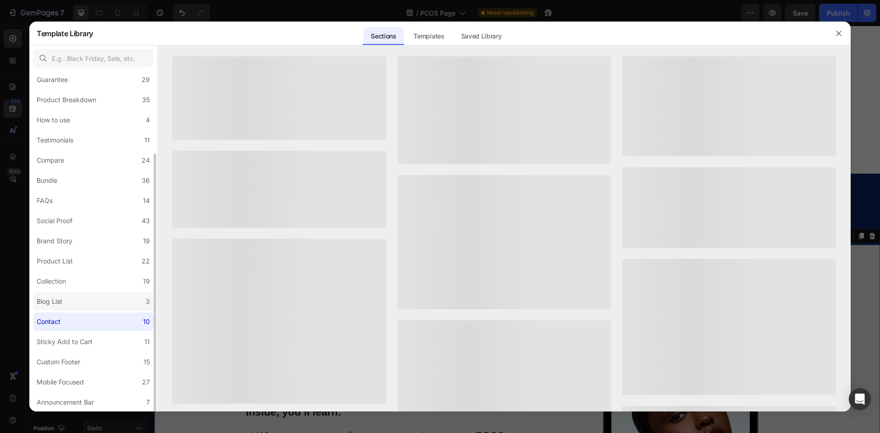
click at [76, 303] on label "Blog List 3" at bounding box center [93, 301] width 120 height 18
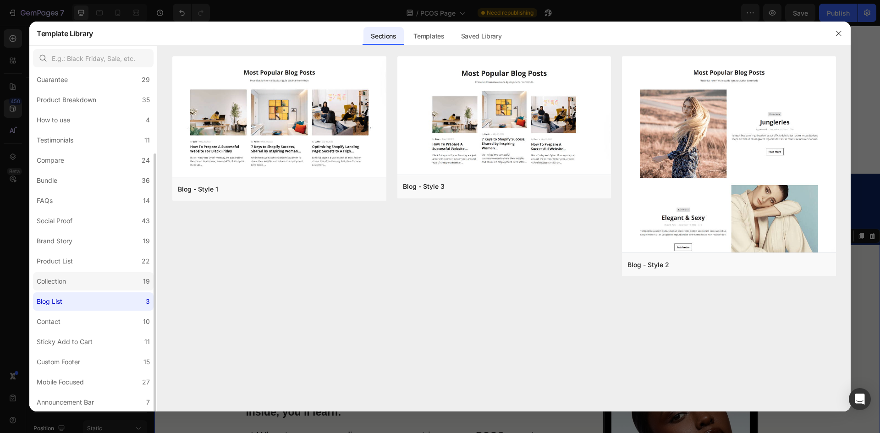
click at [77, 282] on label "Collection 19" at bounding box center [93, 281] width 120 height 18
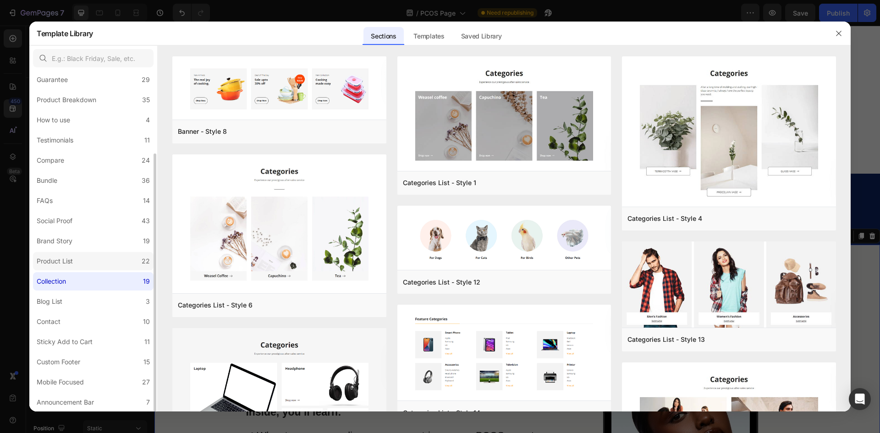
click at [80, 264] on label "Product List 22" at bounding box center [93, 261] width 120 height 18
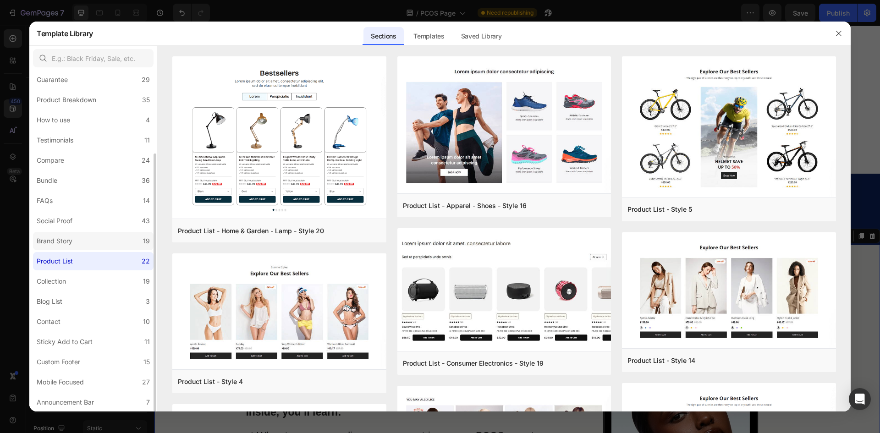
click at [80, 241] on label "Brand Story 19" at bounding box center [93, 241] width 120 height 18
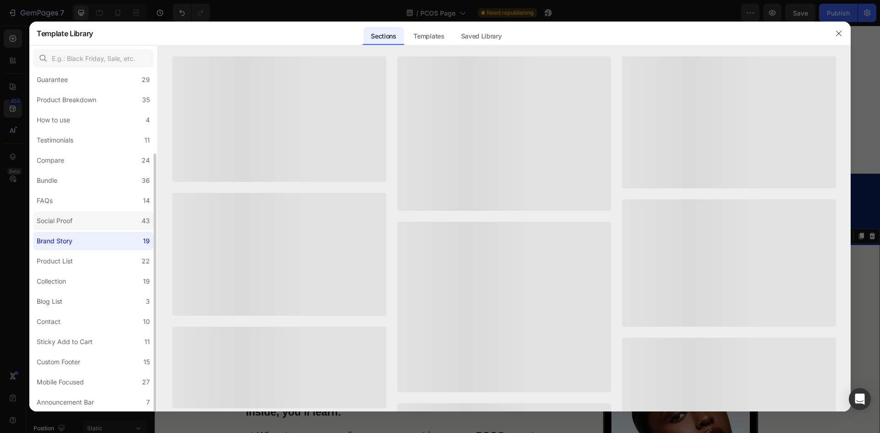
click at [83, 224] on label "Social Proof 43" at bounding box center [93, 221] width 120 height 18
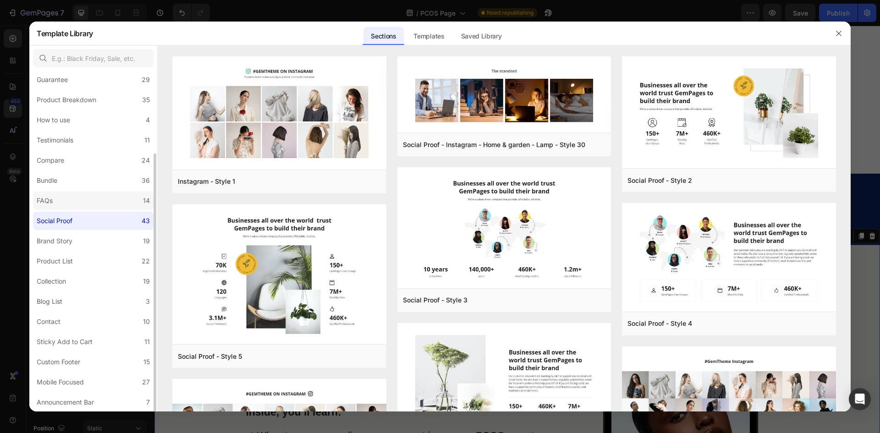
click at [77, 202] on label "FAQs 14" at bounding box center [93, 200] width 120 height 18
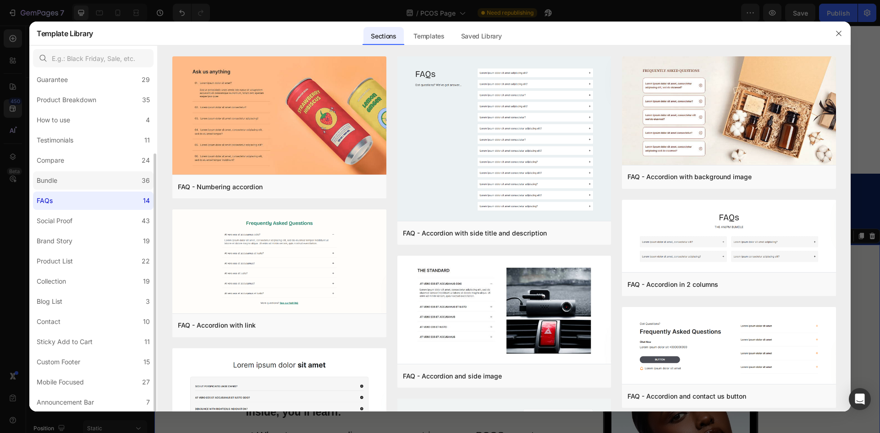
click at [88, 179] on label "Bundle 36" at bounding box center [93, 180] width 120 height 18
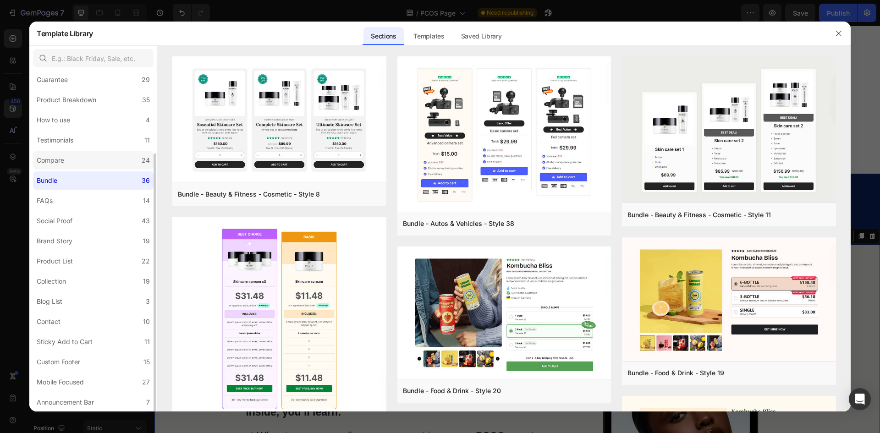
click at [91, 157] on label "Compare 24" at bounding box center [93, 160] width 120 height 18
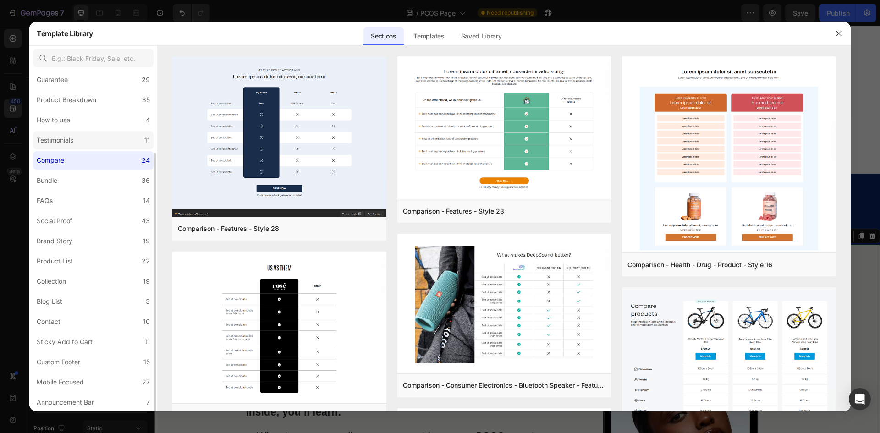
click at [97, 135] on label "Testimonials 11" at bounding box center [93, 140] width 120 height 18
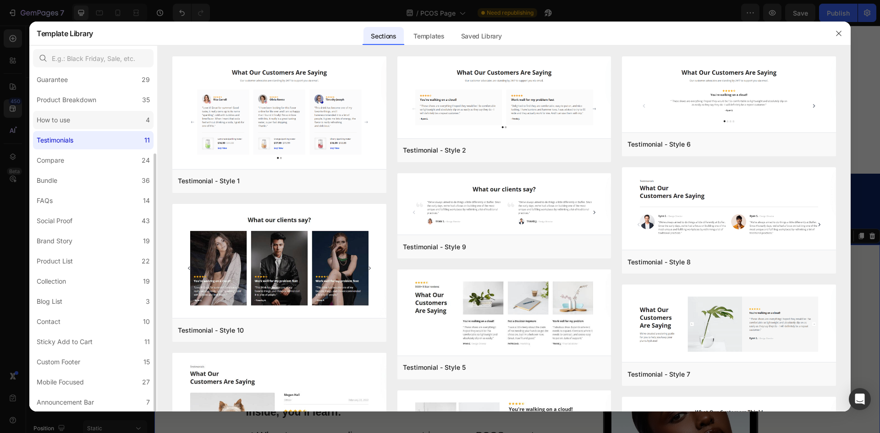
click at [98, 121] on label "How to use 4" at bounding box center [93, 120] width 120 height 18
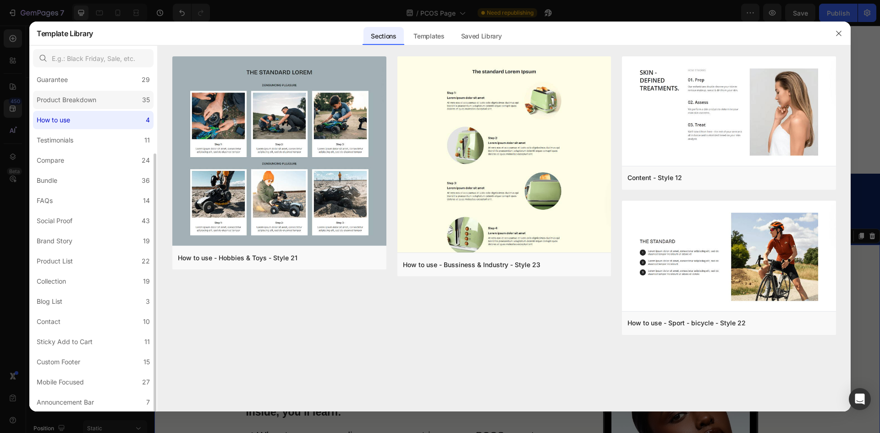
click at [101, 105] on label "Product Breakdown 35" at bounding box center [93, 100] width 120 height 18
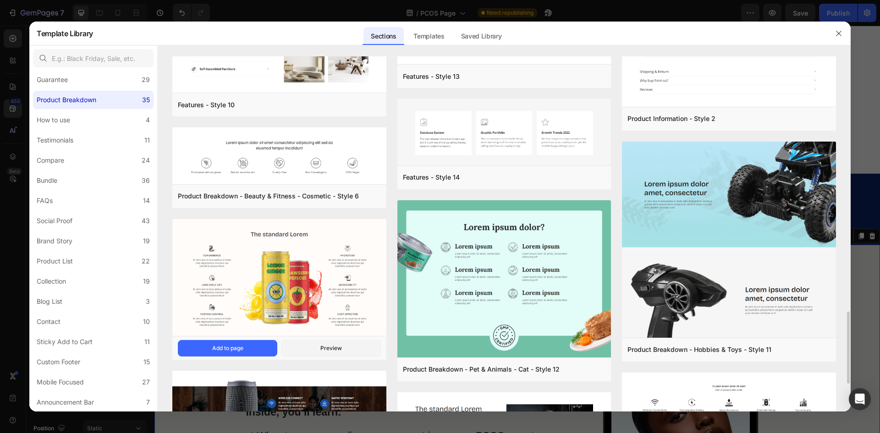
scroll to position [1391, 0]
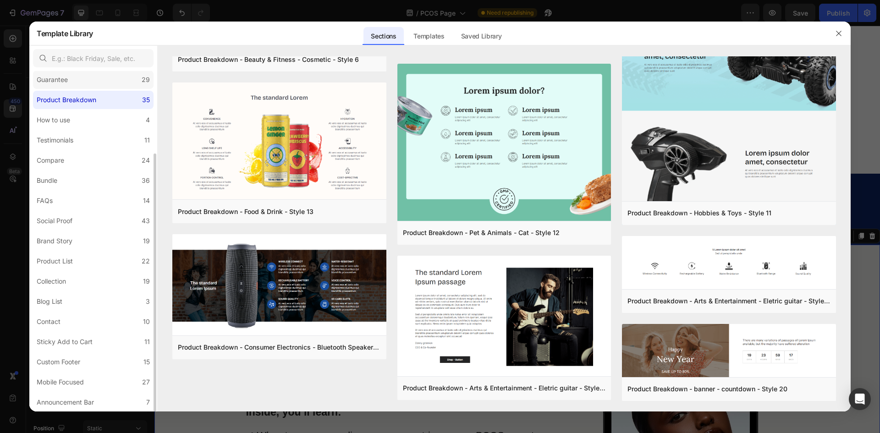
click at [96, 77] on label "Guarantee 29" at bounding box center [93, 80] width 120 height 18
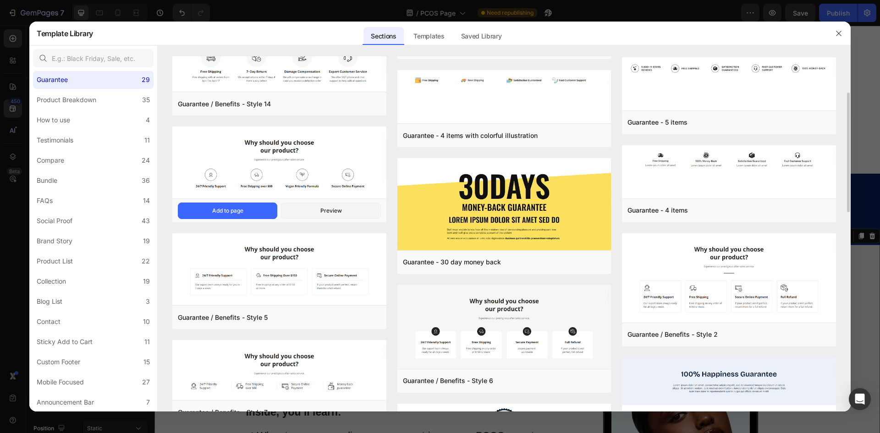
scroll to position [0, 0]
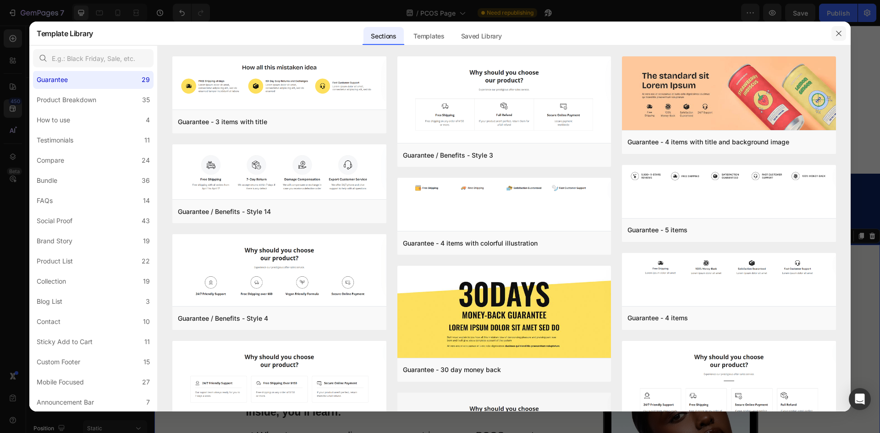
click at [838, 33] on icon "button" at bounding box center [838, 33] width 7 height 7
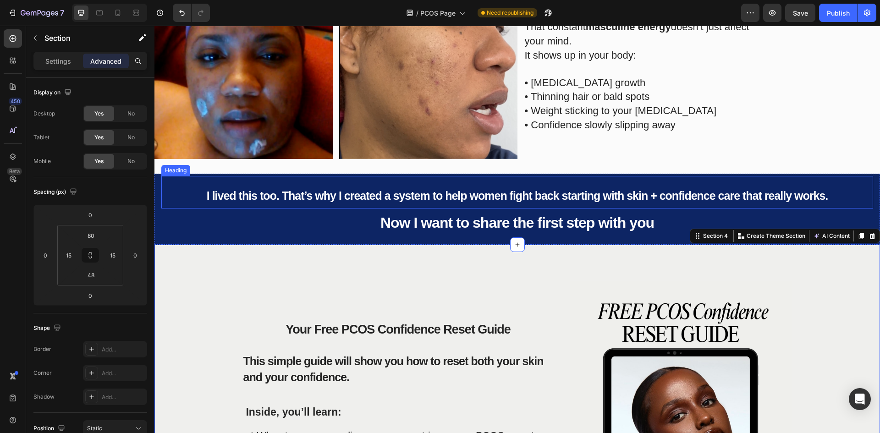
click at [605, 196] on span "I lived this too. That’s why I created a system to help women fight back starti…" at bounding box center [517, 195] width 621 height 13
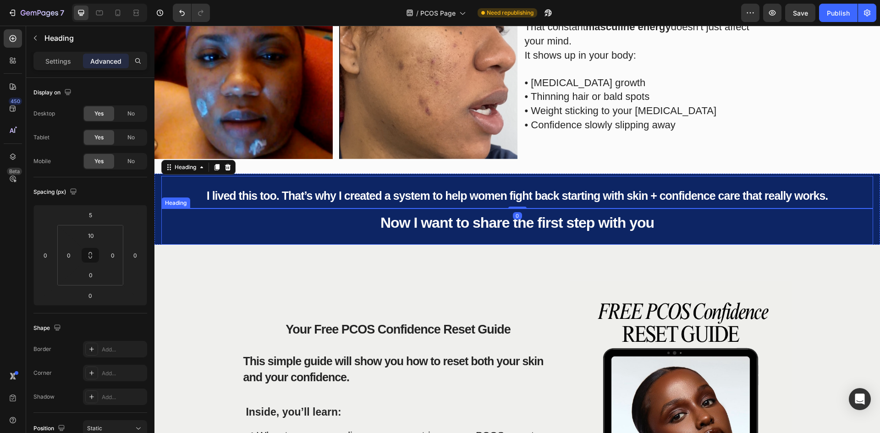
click at [598, 217] on span "Now I want to share the first step with you" at bounding box center [516, 222] width 273 height 16
click at [642, 221] on span "Now I want to share the first step with you" at bounding box center [516, 222] width 273 height 16
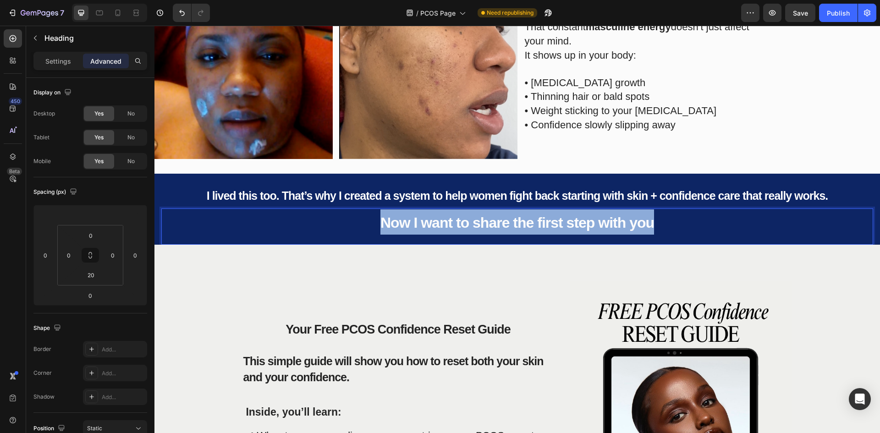
drag, startPoint x: 654, startPoint y: 221, endPoint x: 370, endPoint y: 213, distance: 284.1
click at [370, 214] on p "Now I want to share the first step with you" at bounding box center [517, 221] width 710 height 25
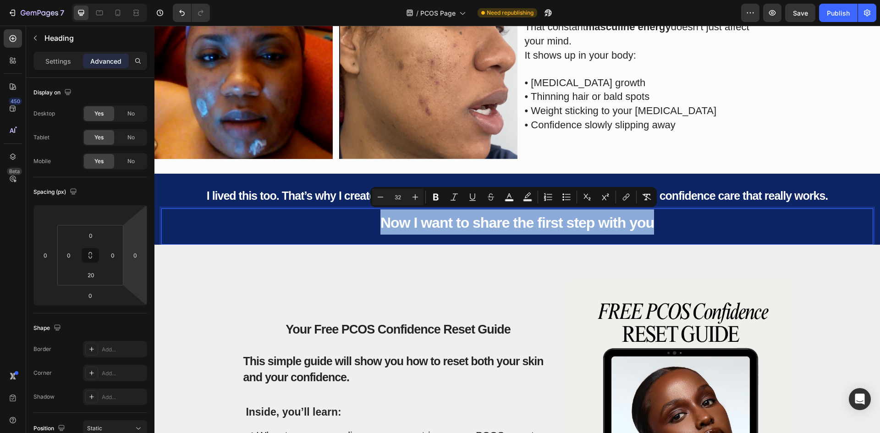
click at [279, 237] on div "Now I want to share the first step with you Heading 0" at bounding box center [516, 226] width 711 height 36
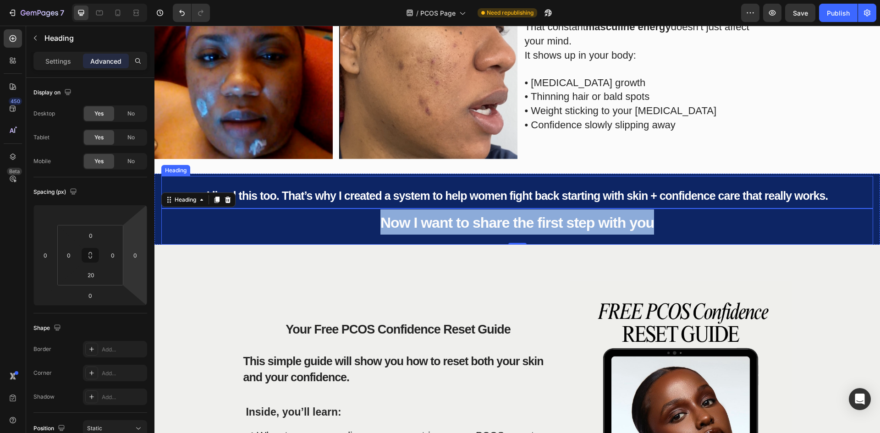
click at [429, 193] on span "I lived this too. That’s why I created a system to help women fight back starti…" at bounding box center [517, 195] width 621 height 13
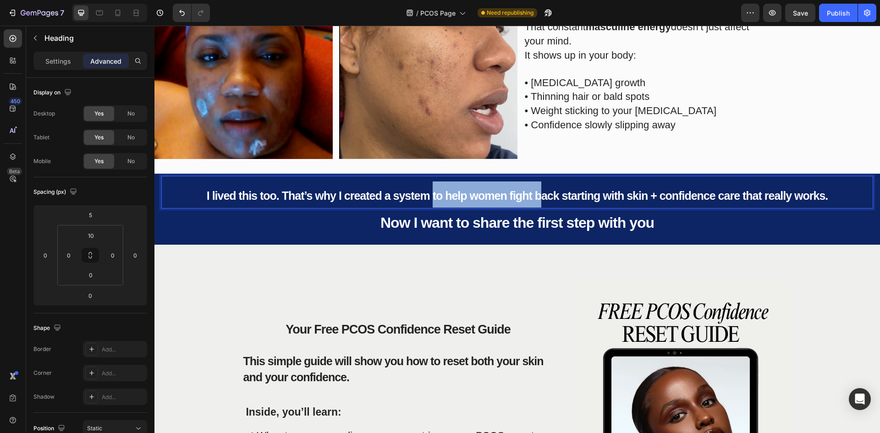
drag, startPoint x: 429, startPoint y: 193, endPoint x: 536, endPoint y: 194, distance: 106.7
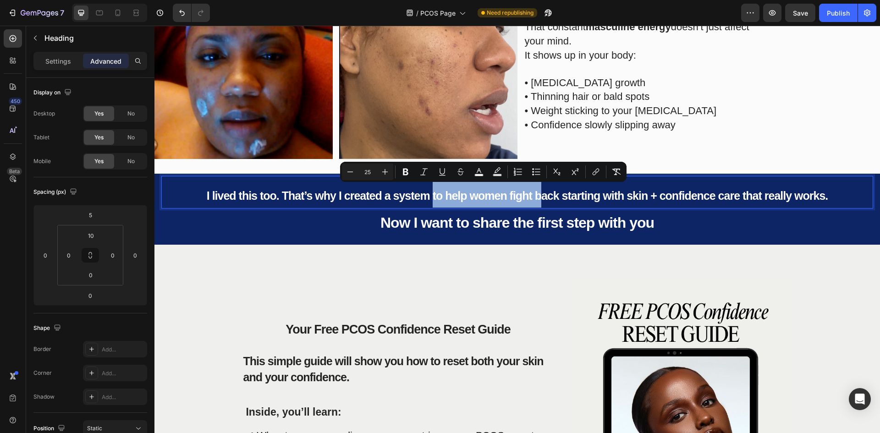
click at [469, 214] on span "Now I want to share the first step with you" at bounding box center [516, 222] width 273 height 16
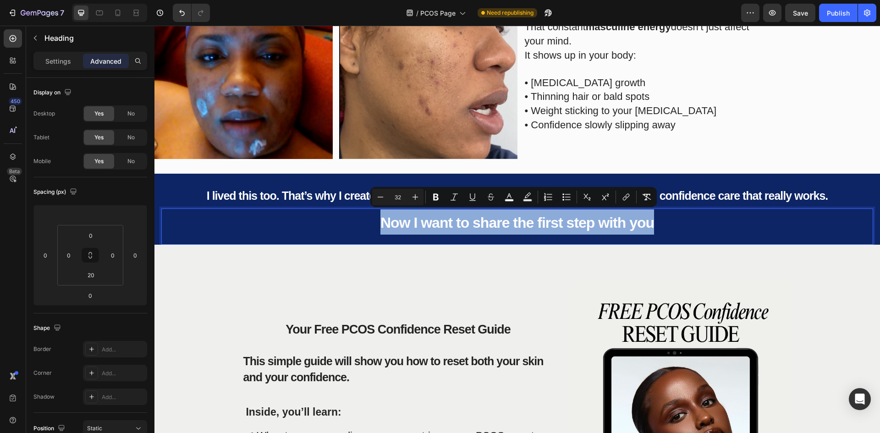
drag, startPoint x: 380, startPoint y: 219, endPoint x: 684, endPoint y: 222, distance: 304.6
click at [524, 222] on span "Now I want to share the first step with you" at bounding box center [516, 222] width 273 height 16
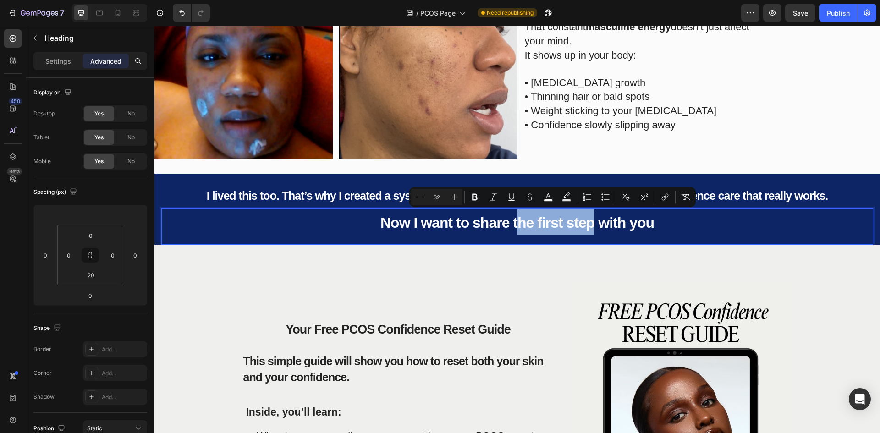
drag, startPoint x: 512, startPoint y: 224, endPoint x: 591, endPoint y: 222, distance: 79.7
click at [591, 222] on span "Now I want to share the first step with you" at bounding box center [516, 222] width 273 height 16
click at [503, 217] on span "Now I want to share the first step with you" at bounding box center [516, 222] width 273 height 16
drag, startPoint x: 509, startPoint y: 219, endPoint x: 588, endPoint y: 222, distance: 78.4
click at [588, 222] on span "Now I want to share the first step with you" at bounding box center [516, 222] width 273 height 16
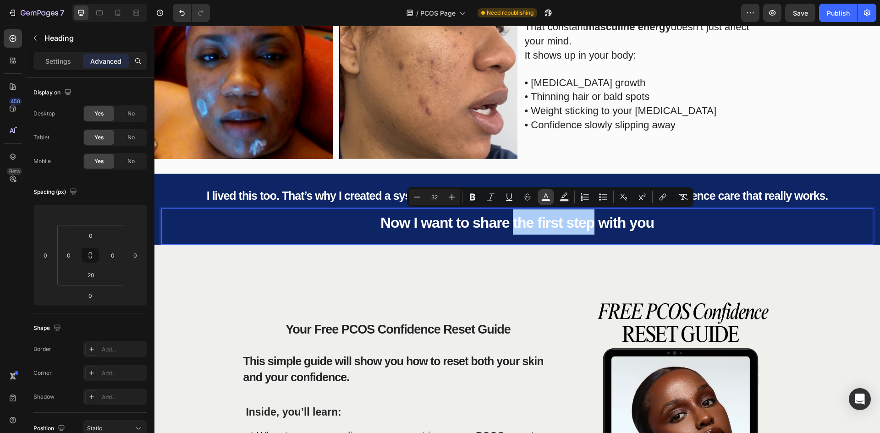
click at [546, 200] on rect "Editor contextual toolbar" at bounding box center [545, 200] width 9 height 2
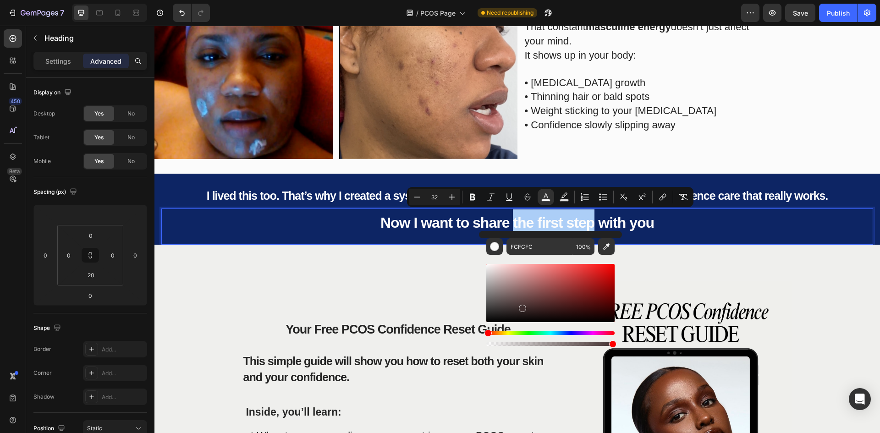
drag, startPoint x: 520, startPoint y: 306, endPoint x: 531, endPoint y: 327, distance: 24.2
click at [531, 327] on div "Editor contextual toolbar" at bounding box center [550, 305] width 128 height 86
drag, startPoint x: 532, startPoint y: 305, endPoint x: 543, endPoint y: 283, distance: 24.4
click at [543, 283] on div "Editor contextual toolbar" at bounding box center [550, 293] width 128 height 58
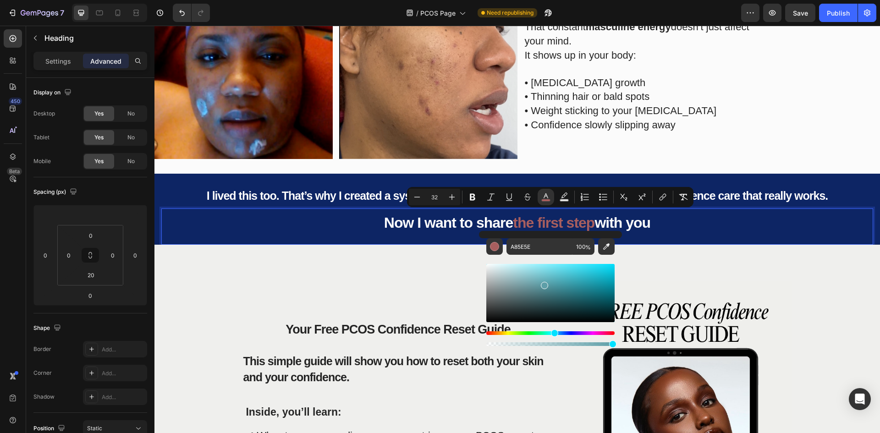
click at [553, 332] on div "Hue" at bounding box center [550, 333] width 128 height 4
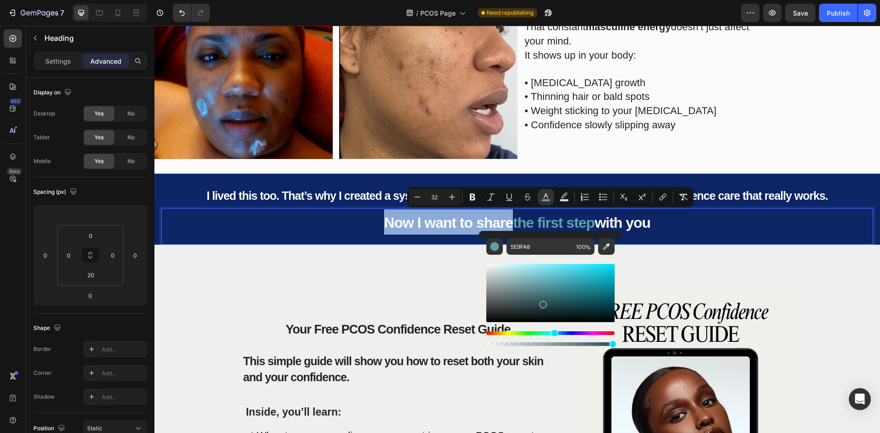
click at [541, 302] on div "Editor contextual toolbar" at bounding box center [550, 293] width 128 height 58
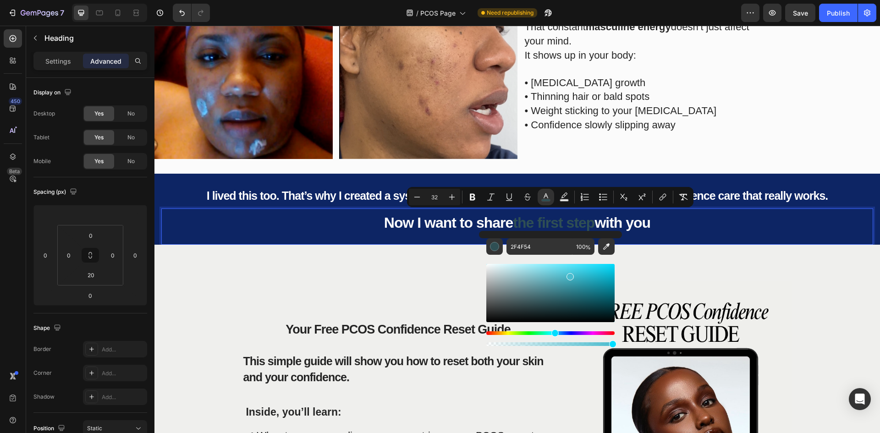
drag, startPoint x: 553, startPoint y: 286, endPoint x: 572, endPoint y: 271, distance: 24.5
click at [572, 271] on div "Editor contextual toolbar" at bounding box center [550, 293] width 128 height 58
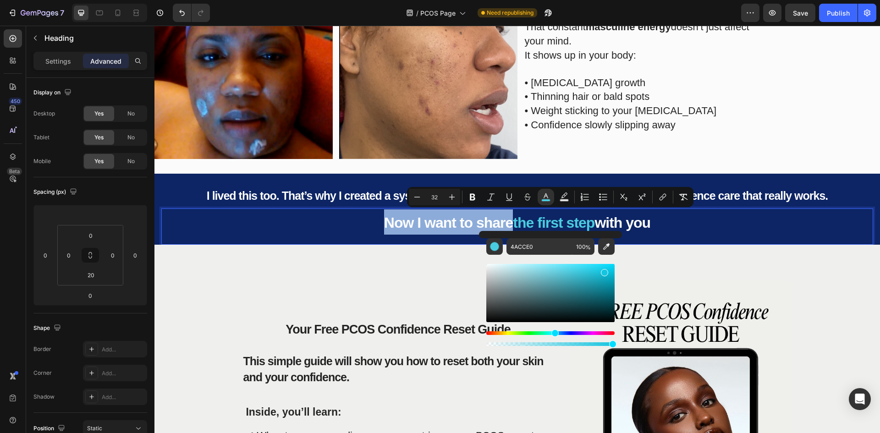
drag, startPoint x: 572, startPoint y: 271, endPoint x: 603, endPoint y: 270, distance: 30.7
click at [603, 270] on div "Editor contextual toolbar" at bounding box center [604, 272] width 7 height 7
type input "14C5E0"
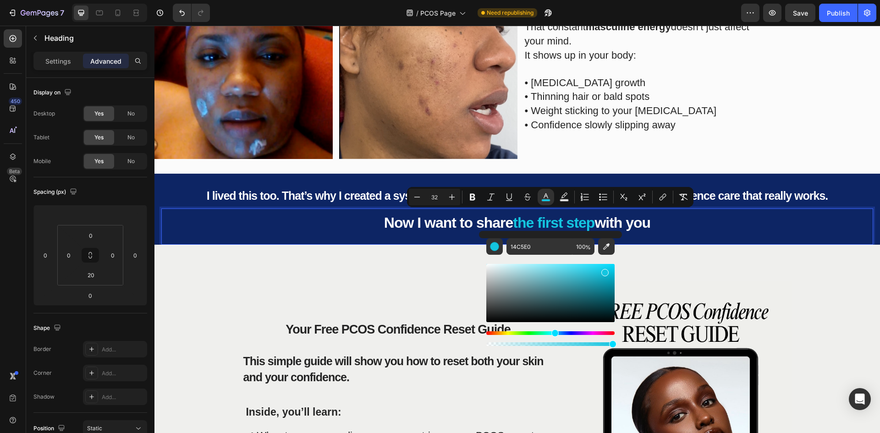
click at [712, 240] on div "Now I want to share the first step with you Heading 0" at bounding box center [516, 226] width 711 height 36
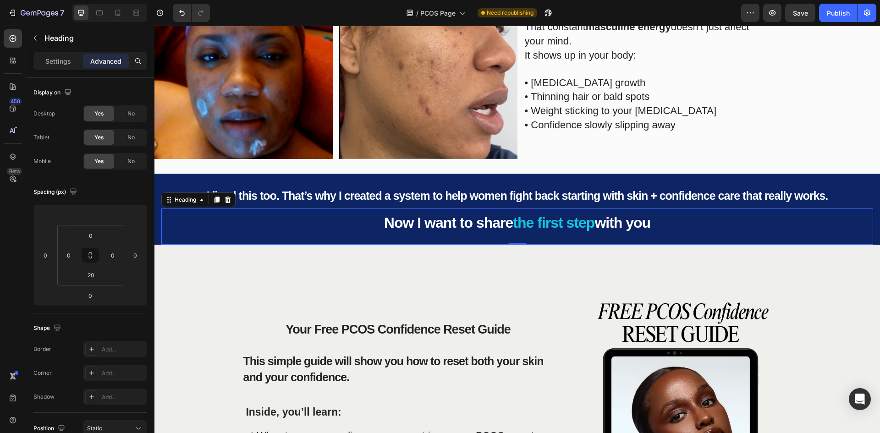
click at [690, 240] on div "Now I want to share the first step with you Heading 0" at bounding box center [516, 226] width 711 height 36
click at [583, 290] on img at bounding box center [680, 429] width 223 height 297
click at [636, 224] on span "with you" at bounding box center [622, 222] width 56 height 16
click at [649, 222] on span "with you" at bounding box center [622, 222] width 56 height 16
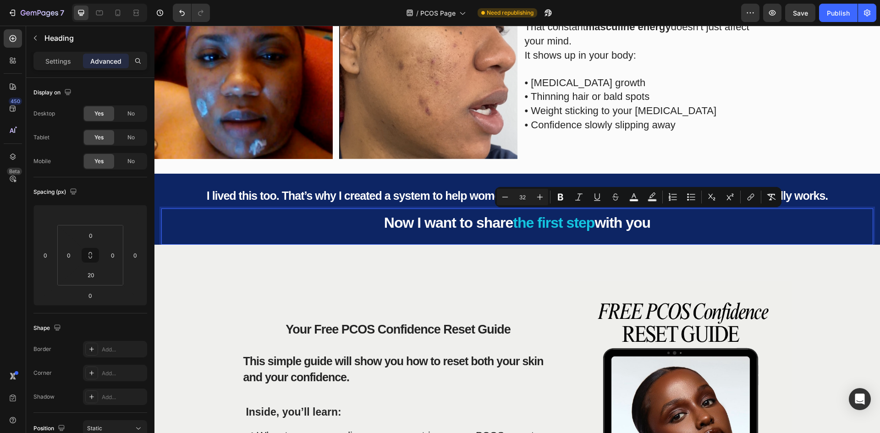
drag, startPoint x: 650, startPoint y: 221, endPoint x: 628, endPoint y: 221, distance: 21.5
click at [628, 221] on span "with you" at bounding box center [622, 222] width 56 height 16
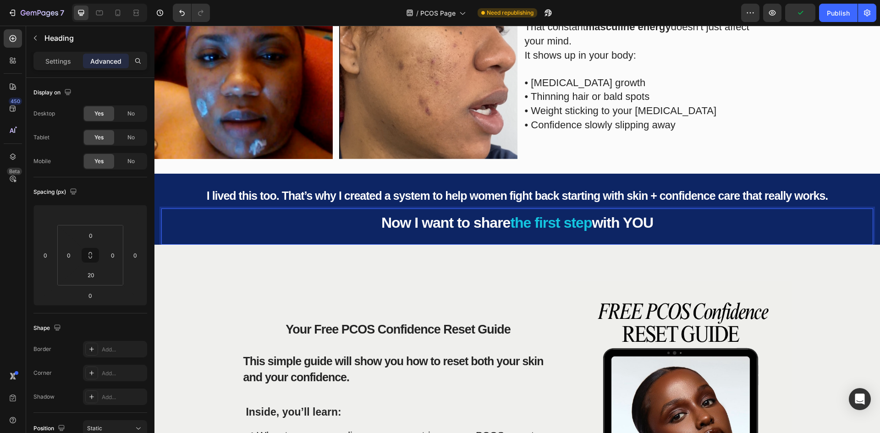
click at [449, 282] on div "Your Free PCOS Confidence Reset Guide Heading This simple guide will show you h…" at bounding box center [397, 339] width 311 height 117
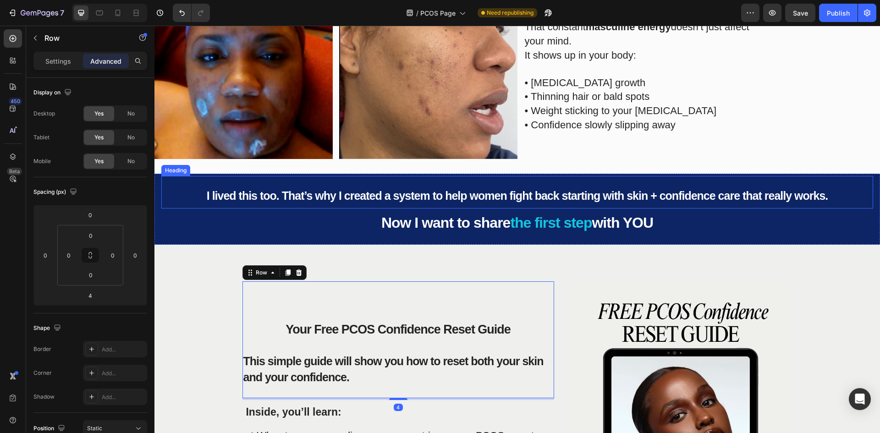
click at [552, 189] on span "I lived this too. That’s why I created a system to help women fight back starti…" at bounding box center [517, 195] width 621 height 13
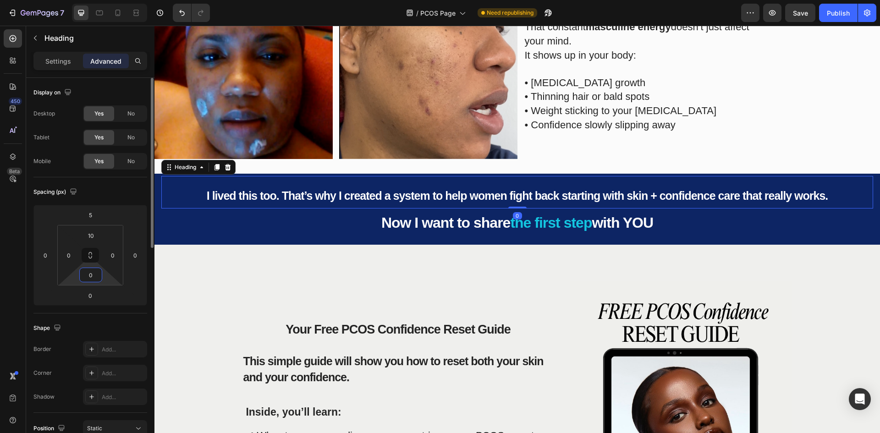
click at [93, 272] on input "0" at bounding box center [91, 275] width 18 height 14
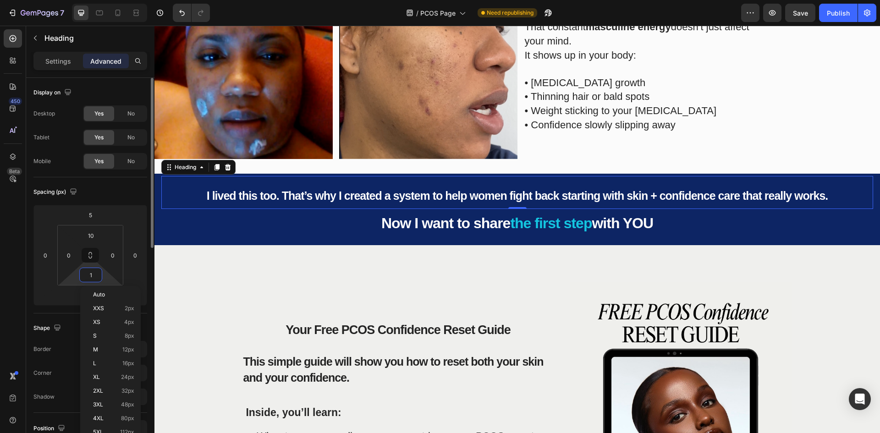
type input "0"
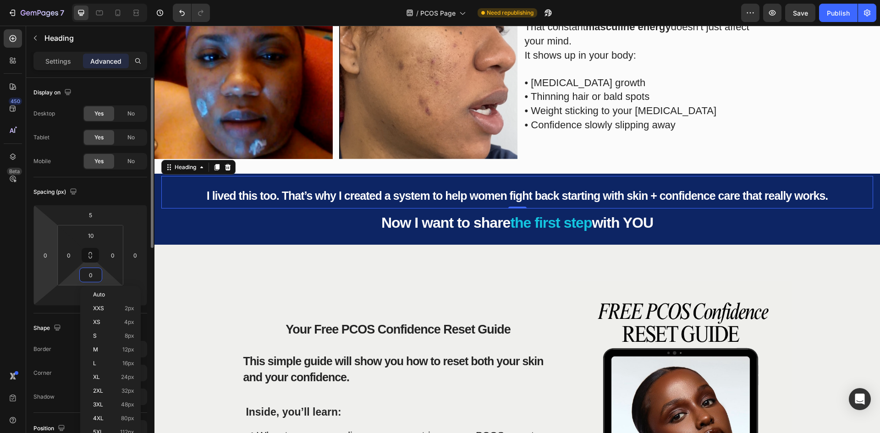
click at [49, 0] on html "7 Version history / PCOS Page Need republishing Preview Save Publish 450 Beta S…" at bounding box center [440, 0] width 880 height 0
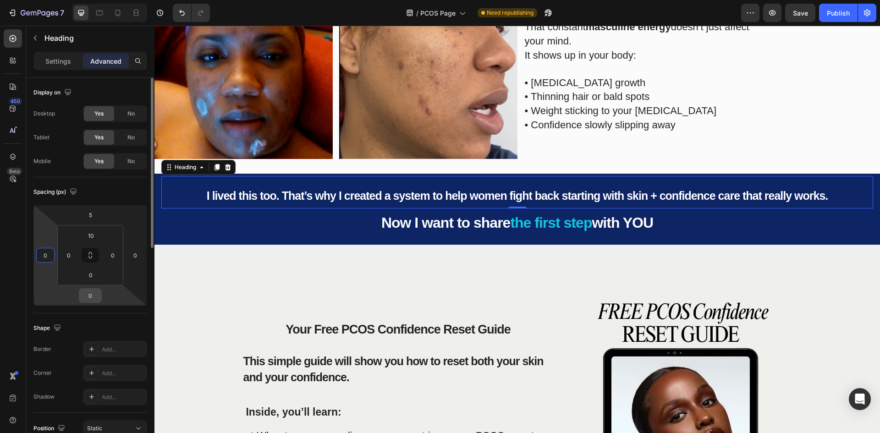
click at [90, 291] on input "0" at bounding box center [90, 296] width 18 height 14
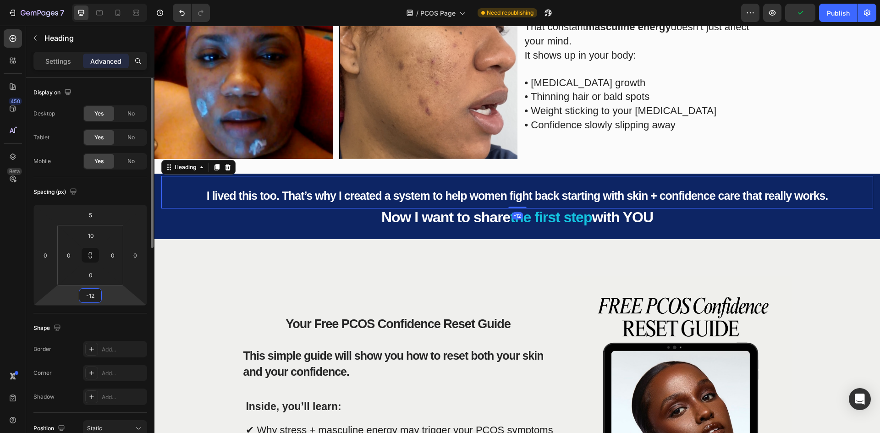
type input "-13"
click at [300, 267] on div "Your Free PCOS Confidence Reset Guide Heading This simple guide will show you h…" at bounding box center [516, 421] width 725 height 364
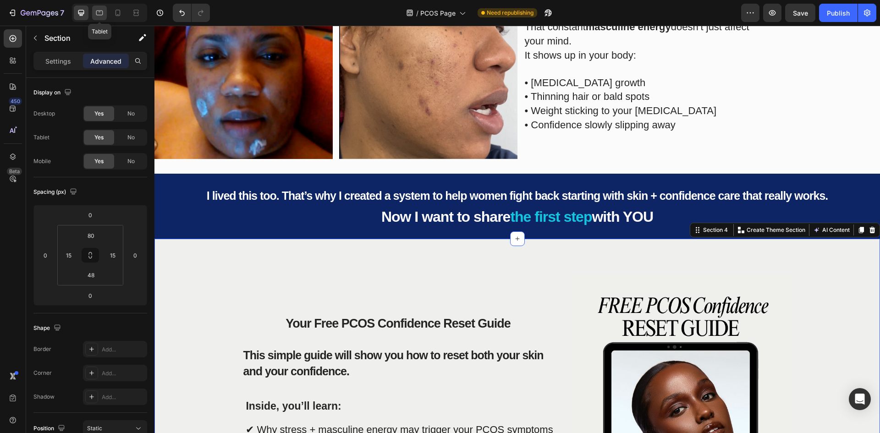
click at [101, 13] on icon at bounding box center [99, 12] width 9 height 9
type input "32"
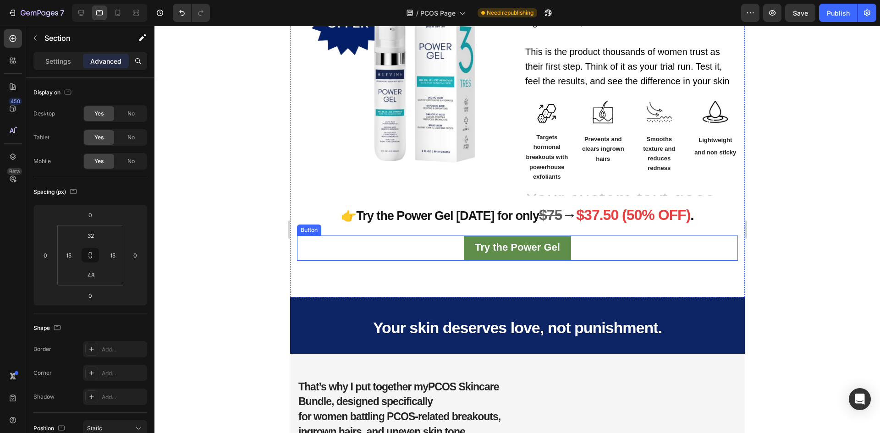
scroll to position [1137, 0]
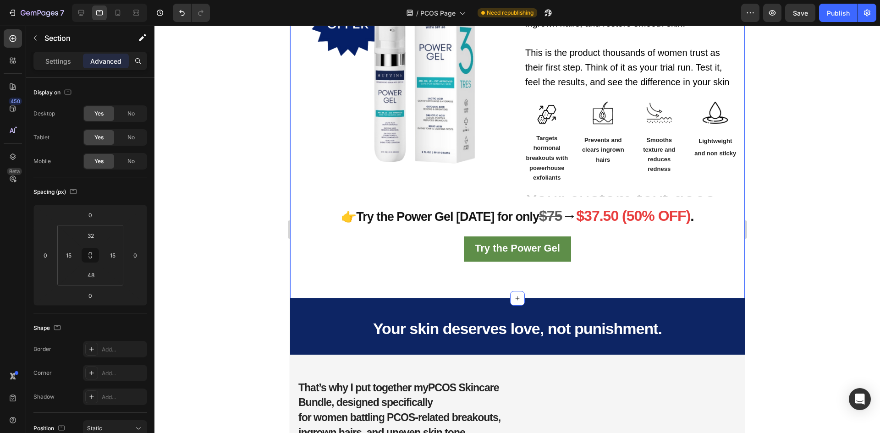
click at [623, 272] on div "Start with the Power Gel as your first step to clearer, calmer skin Heading Ima…" at bounding box center [517, 98] width 454 height 399
click at [86, 12] on div at bounding box center [81, 12] width 15 height 15
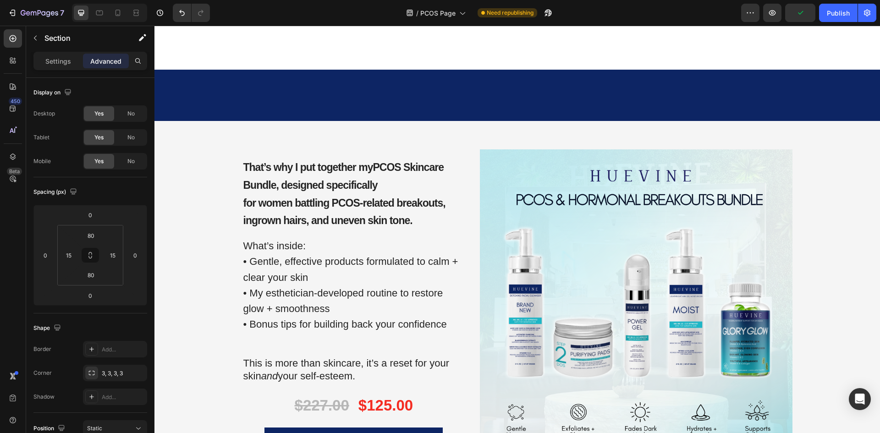
scroll to position [1780, 0]
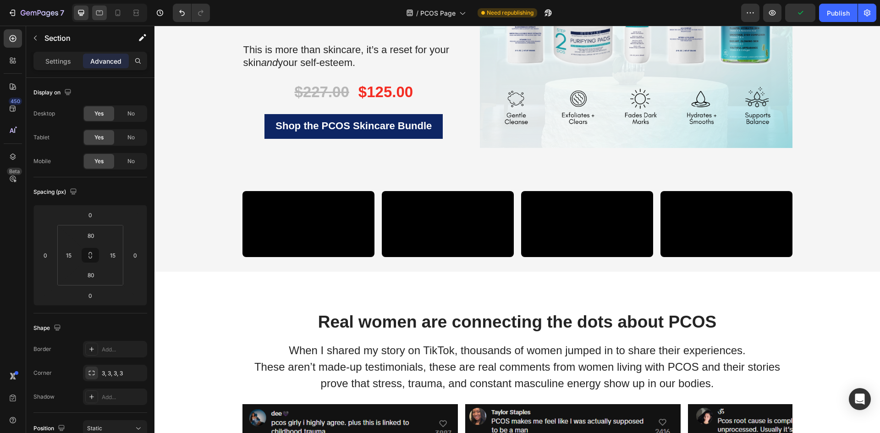
click at [98, 16] on icon at bounding box center [99, 12] width 9 height 9
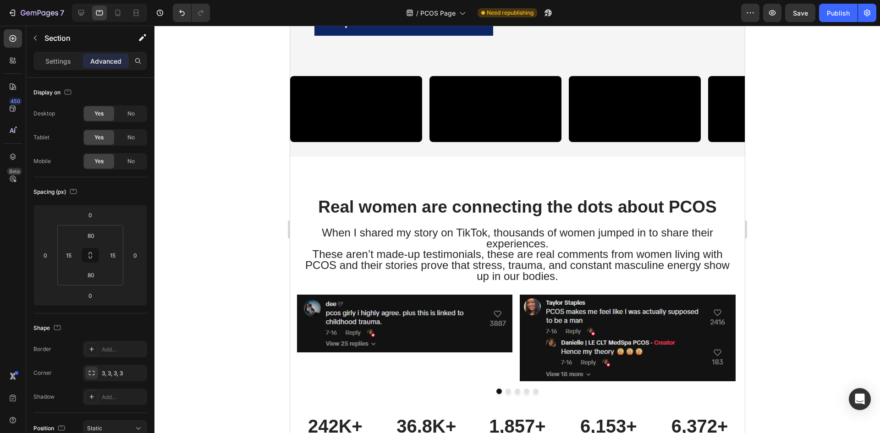
type input "13"
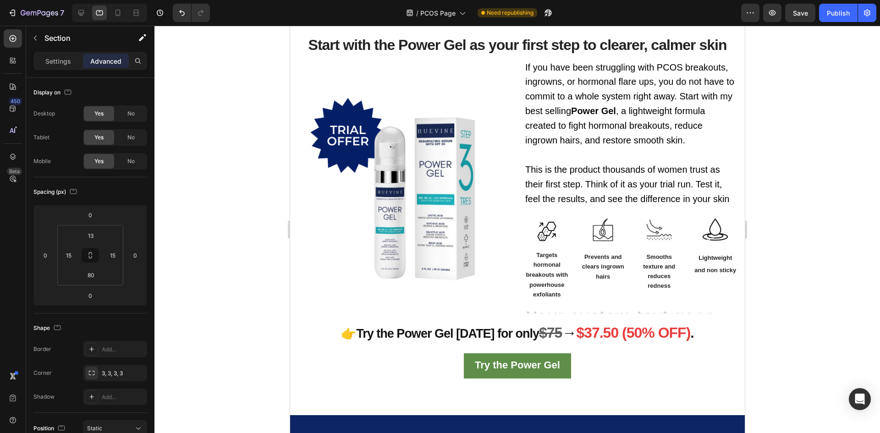
scroll to position [1203, 0]
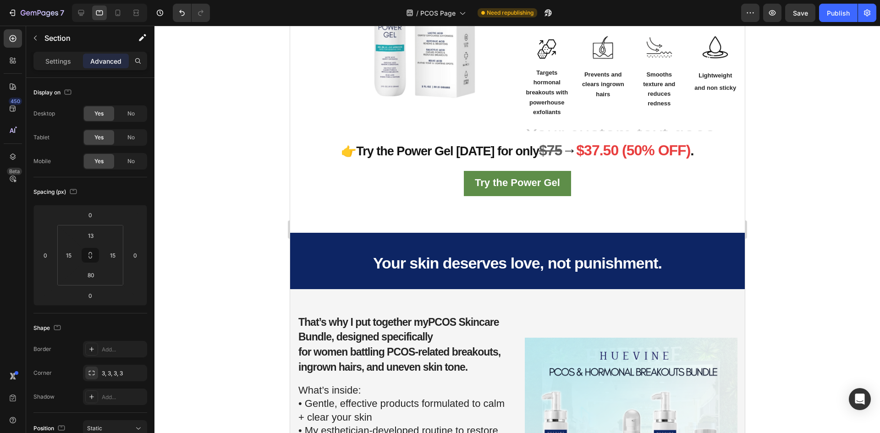
click at [635, 222] on div "Start with the Power Gel as your first step to clearer, calmer skin Heading Ima…" at bounding box center [517, 33] width 454 height 399
click at [325, 210] on div "Start with the Power Gel as your first step to clearer, calmer skin Heading Ima…" at bounding box center [517, 33] width 454 height 399
click at [93, 277] on input "80" at bounding box center [91, 275] width 18 height 14
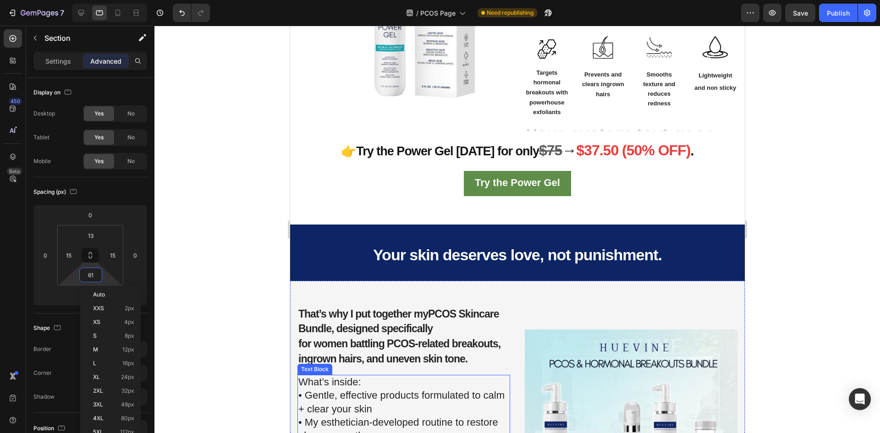
type input "62"
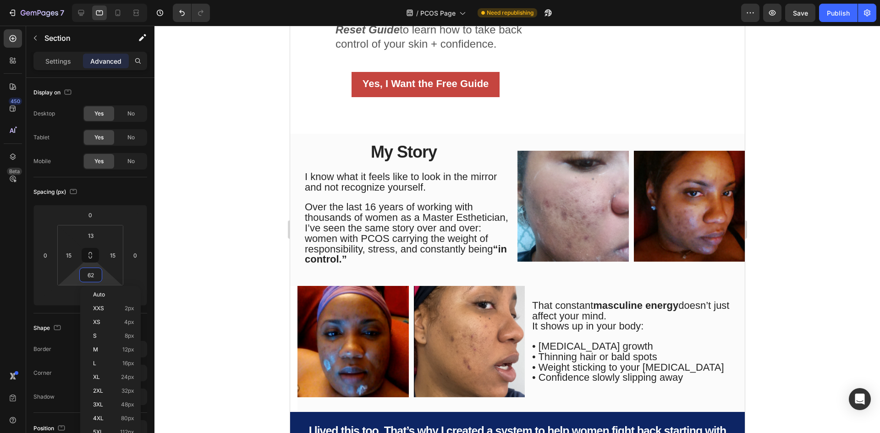
scroll to position [470, 0]
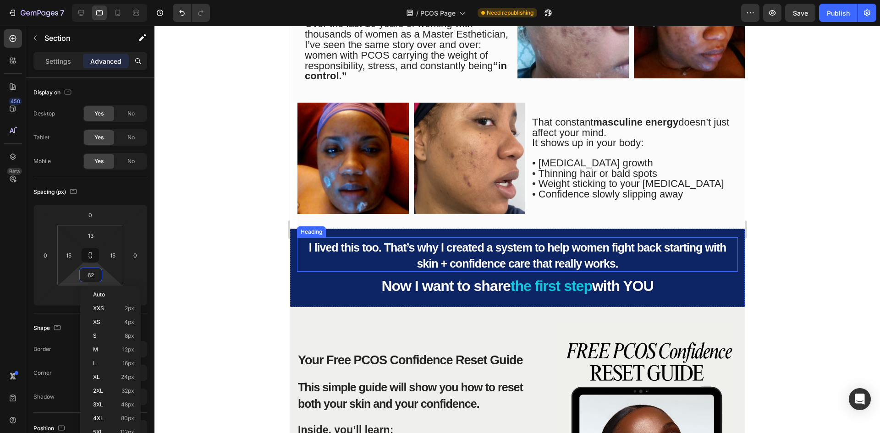
click at [578, 249] on span "I lived this too. That’s why I created a system to help women fight back starti…" at bounding box center [516, 255] width 417 height 29
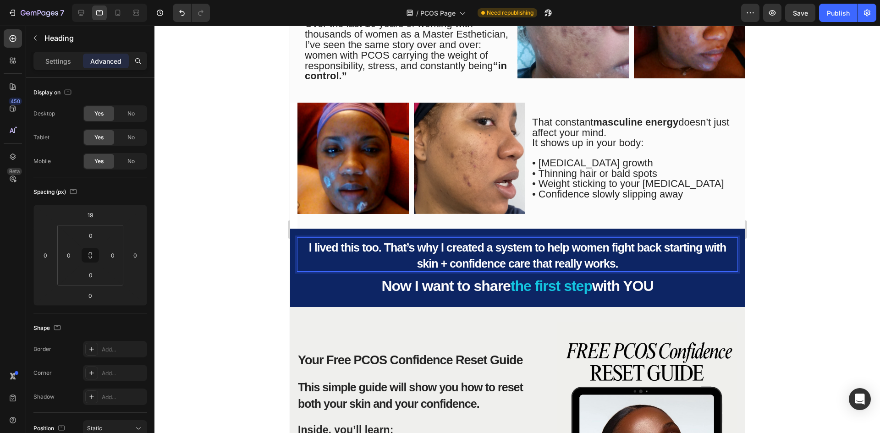
click at [615, 264] on p "I lived this too. That’s why I created a system to help women fight back starti…" at bounding box center [516, 254] width 439 height 33
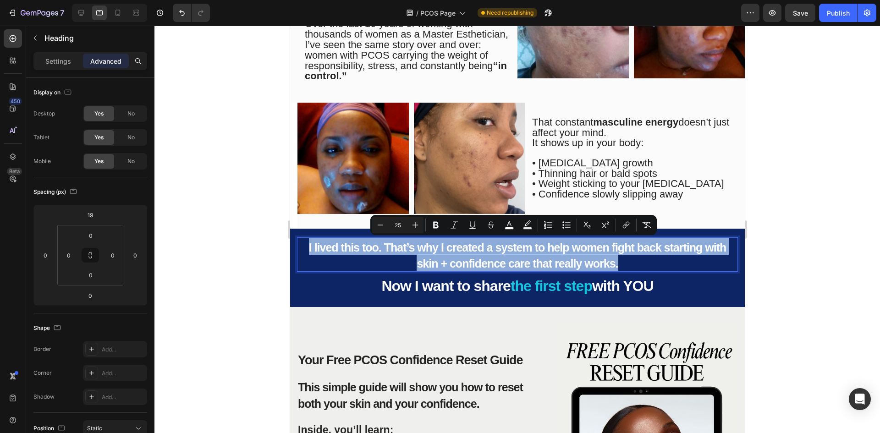
drag, startPoint x: 617, startPoint y: 263, endPoint x: 299, endPoint y: 246, distance: 318.9
click at [299, 246] on p "I lived this too. That’s why I created a system to help women fight back starti…" at bounding box center [516, 254] width 439 height 33
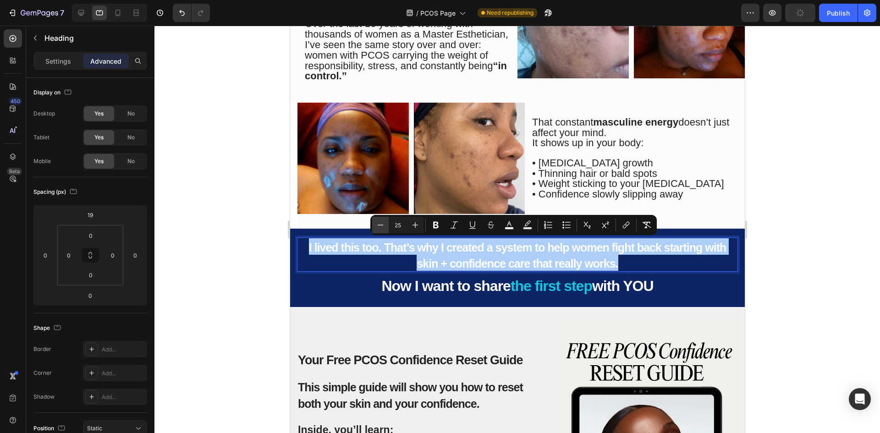
click at [377, 223] on icon "Editor contextual toolbar" at bounding box center [380, 224] width 9 height 9
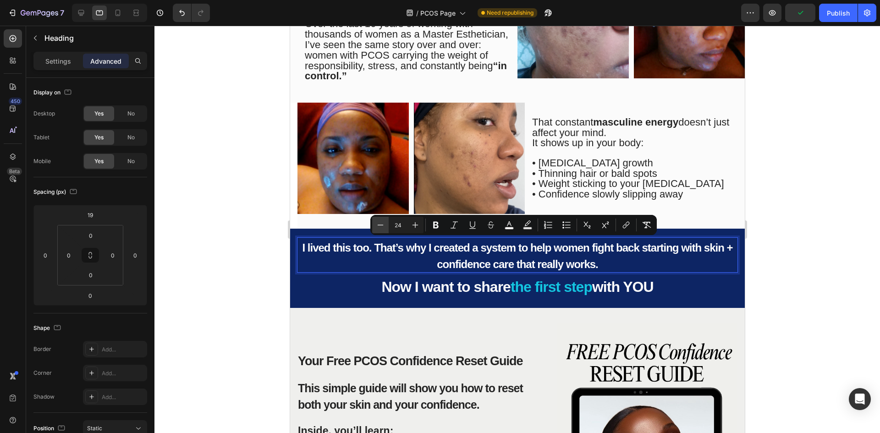
click at [377, 223] on icon "Editor contextual toolbar" at bounding box center [380, 224] width 9 height 9
type input "23"
drag, startPoint x: 401, startPoint y: 292, endPoint x: 457, endPoint y: 288, distance: 56.0
click at [401, 293] on span "Now I want to share" at bounding box center [445, 287] width 129 height 16
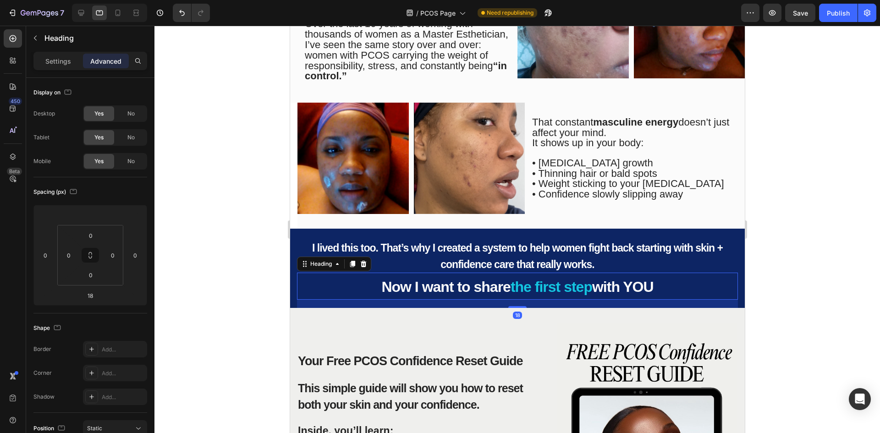
click at [580, 258] on span "I lived this too. That’s why I created a system to help women fight back starti…" at bounding box center [516, 256] width 410 height 29
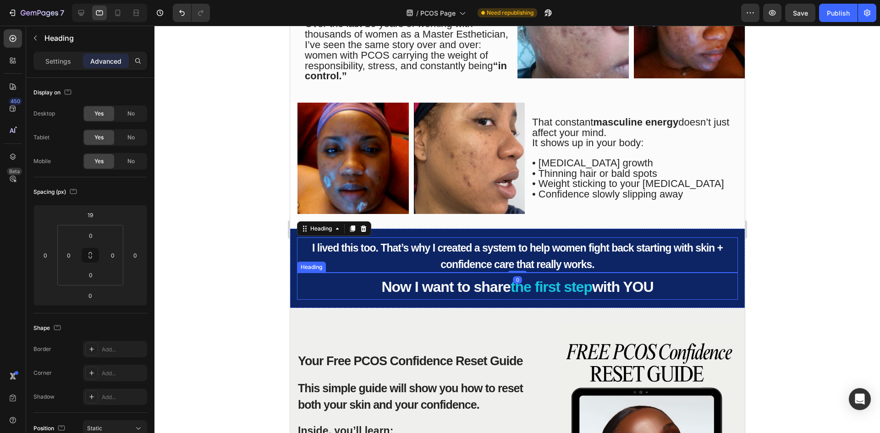
click at [605, 290] on span "with YOU" at bounding box center [621, 287] width 61 height 16
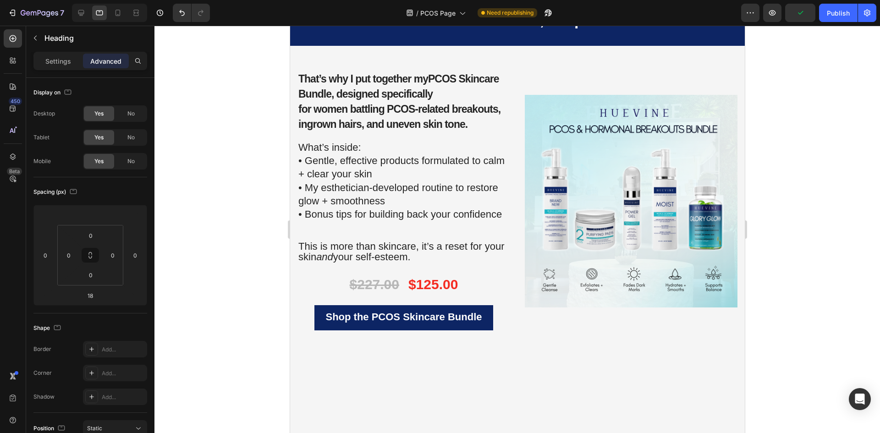
scroll to position [1066, 0]
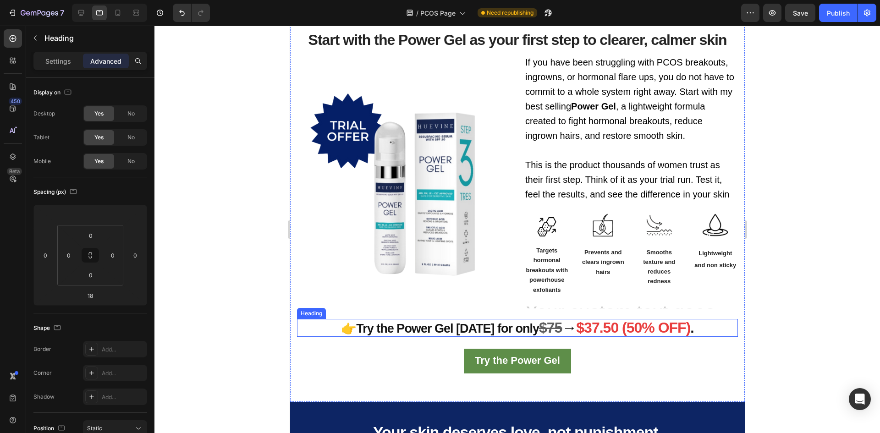
click at [579, 325] on strong "$37.50 (50% OFF)" at bounding box center [632, 327] width 114 height 16
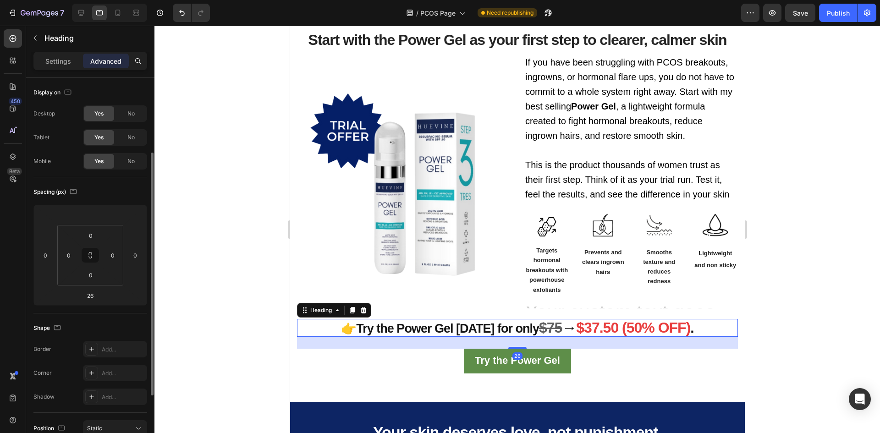
scroll to position [92, 0]
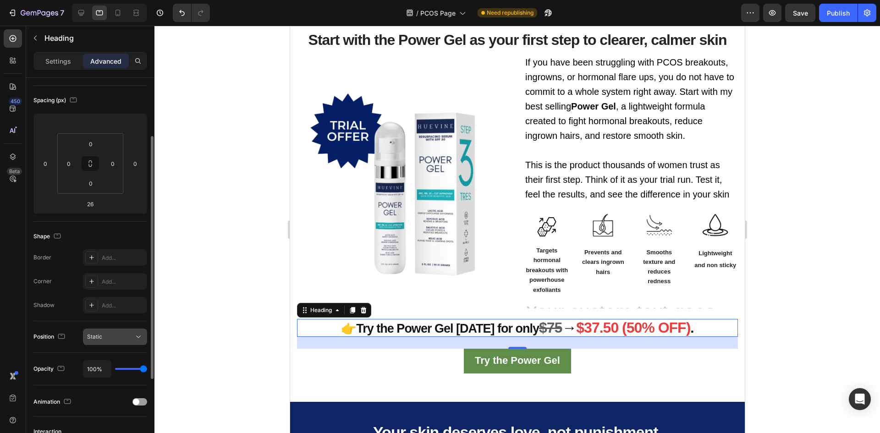
click at [125, 334] on div "Static" at bounding box center [110, 337] width 47 height 8
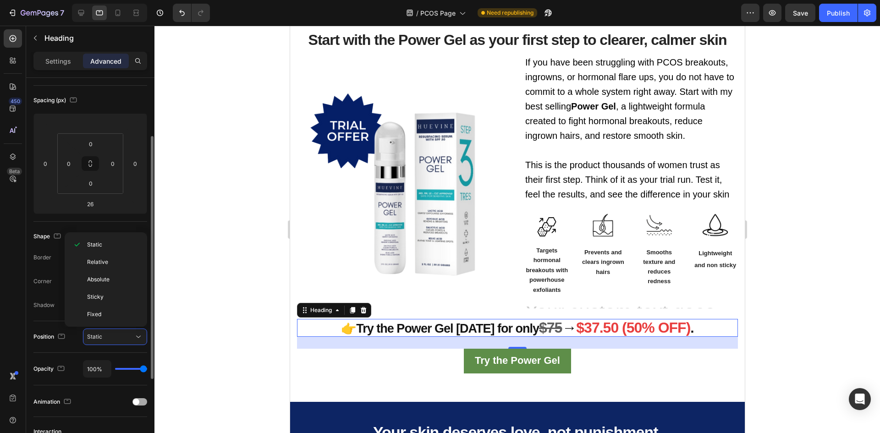
click at [142, 403] on div at bounding box center [139, 401] width 15 height 7
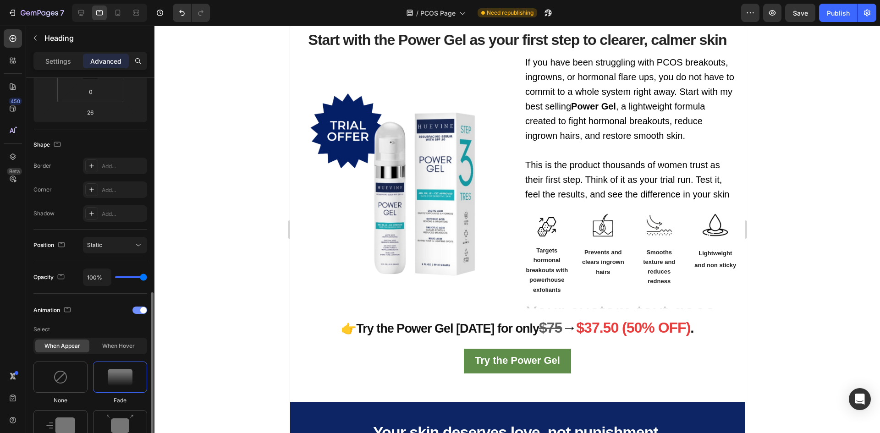
scroll to position [275, 0]
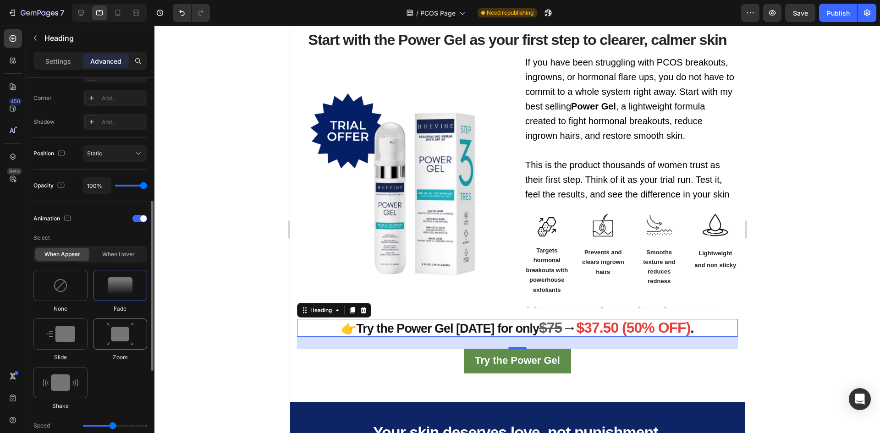
click at [120, 343] on img at bounding box center [119, 333] width 27 height 23
click at [254, 326] on div at bounding box center [516, 229] width 725 height 407
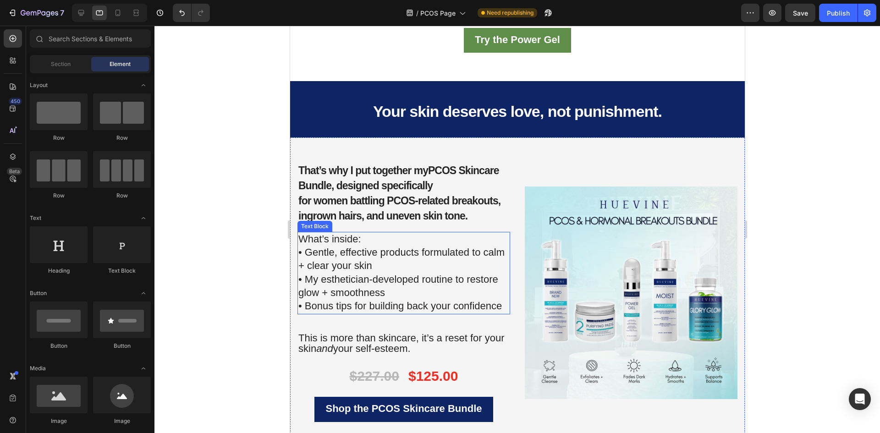
scroll to position [1432, 0]
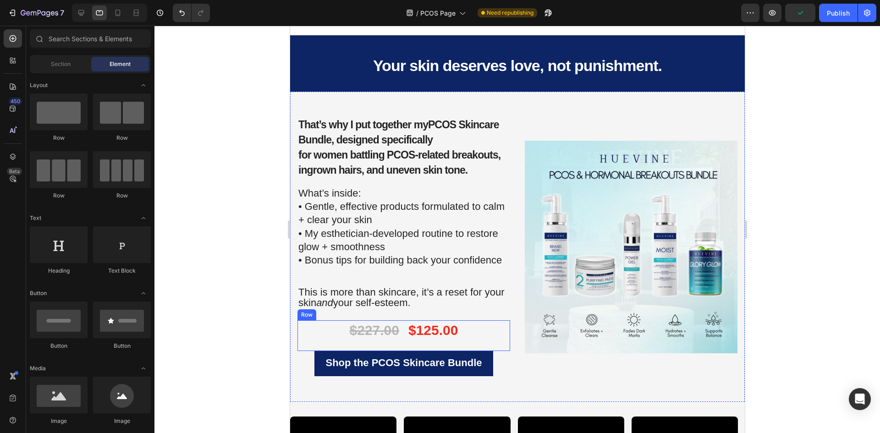
click at [402, 334] on div "$227.00 Text Block $125.00 Text Block Row" at bounding box center [403, 335] width 213 height 31
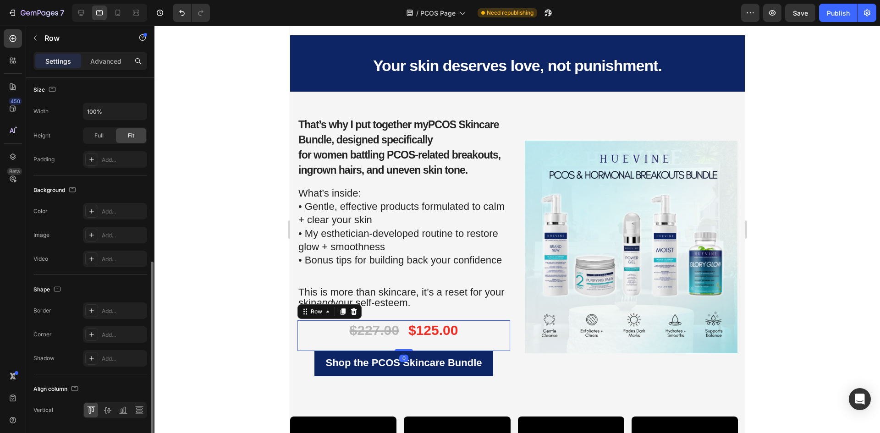
scroll to position [258, 0]
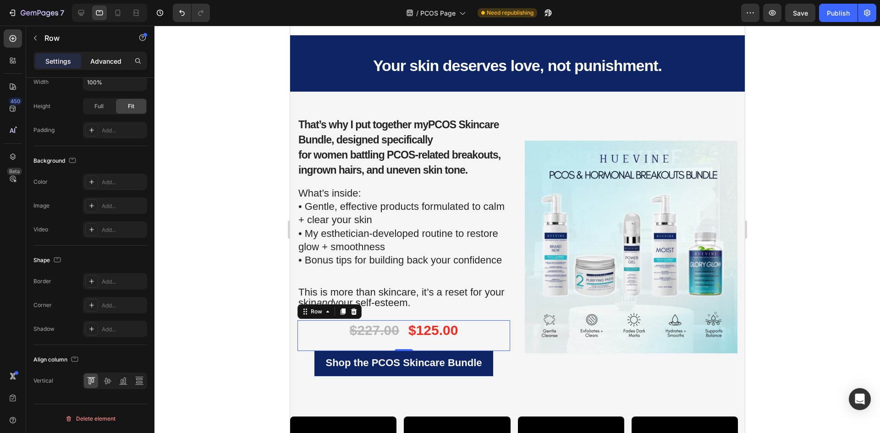
click at [112, 59] on p "Advanced" at bounding box center [105, 61] width 31 height 10
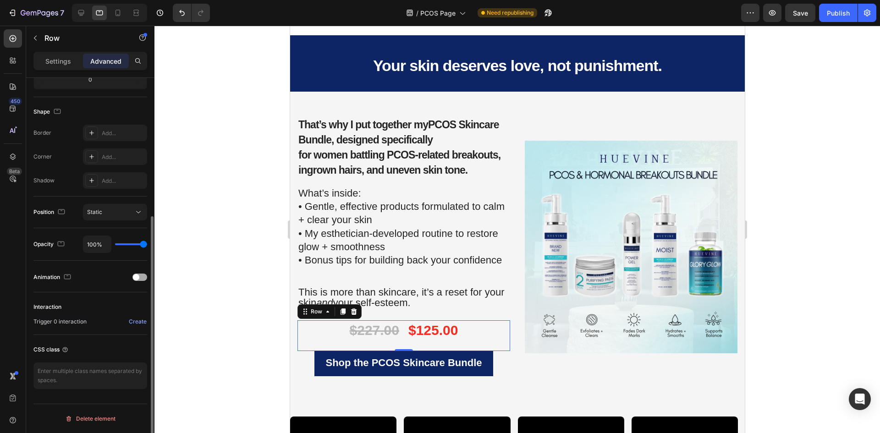
click at [134, 282] on div "Animation" at bounding box center [90, 277] width 114 height 15
click at [138, 278] on span at bounding box center [136, 277] width 6 height 6
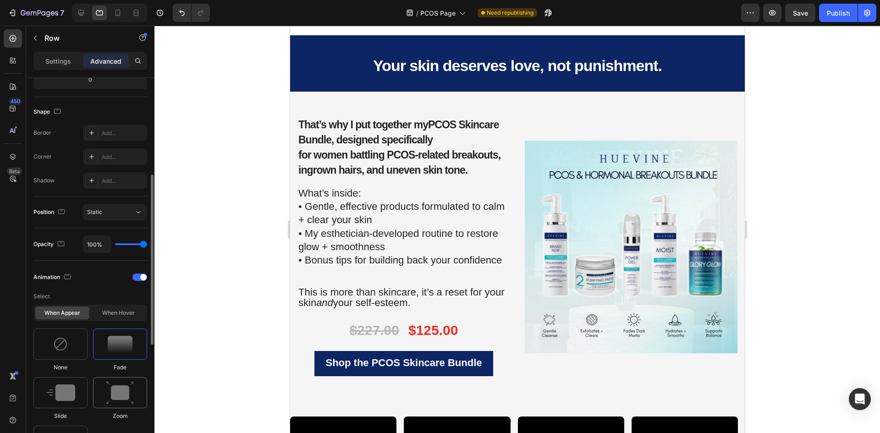
click at [120, 387] on img at bounding box center [119, 392] width 27 height 23
click at [238, 328] on div at bounding box center [516, 229] width 725 height 407
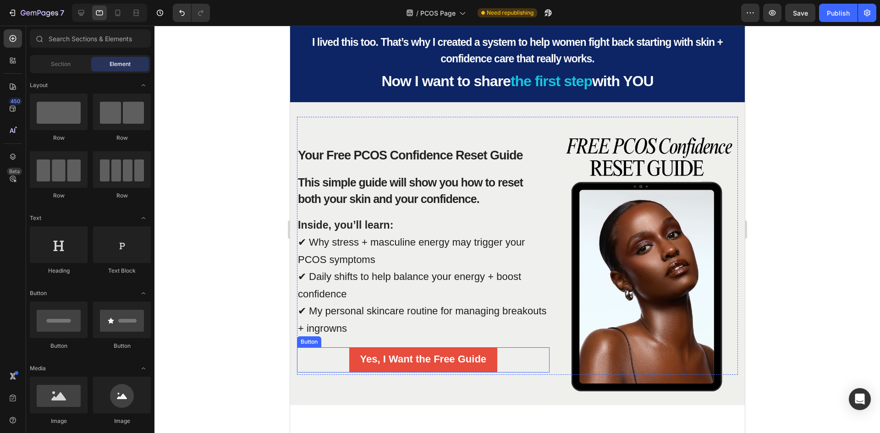
scroll to position [562, 0]
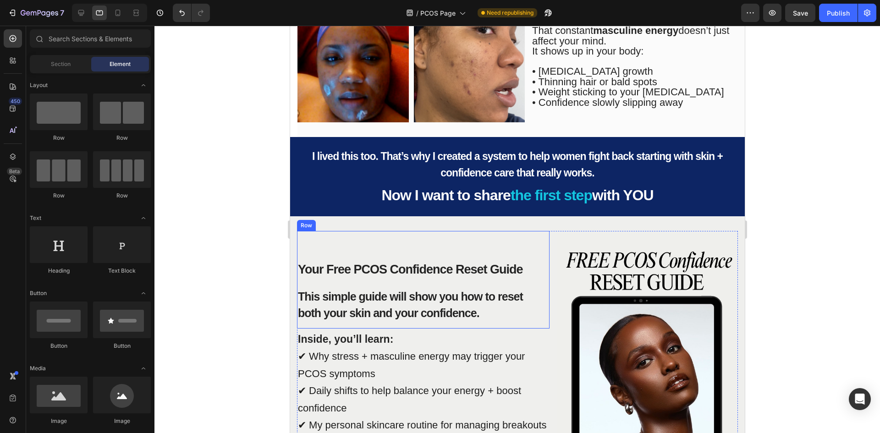
click at [392, 252] on div "Your Free PCOS Confidence Reset Guide Heading This simple guide will show you h…" at bounding box center [422, 279] width 252 height 97
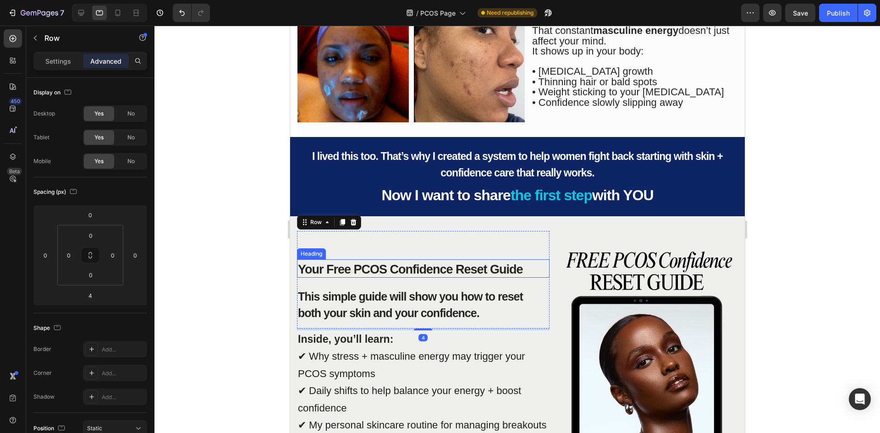
click at [365, 262] on span "Your Free PCOS Confidence Reset Guide" at bounding box center [409, 269] width 225 height 14
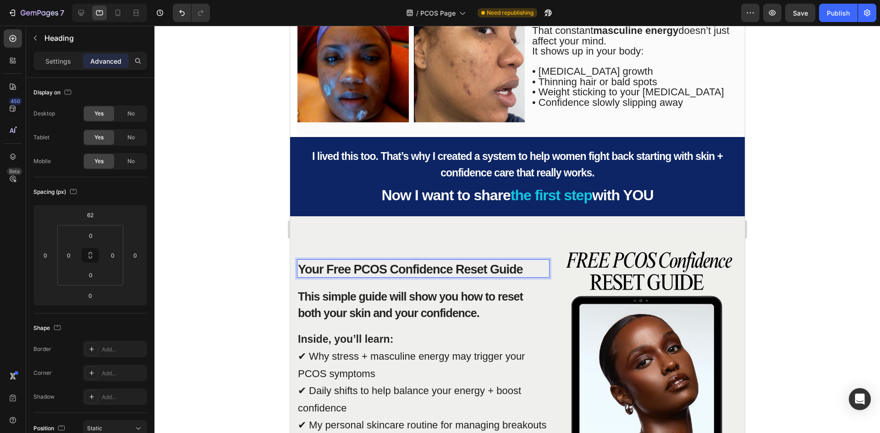
click at [328, 270] on span "Your Free PCOS Confidence Reset Guide" at bounding box center [409, 269] width 225 height 14
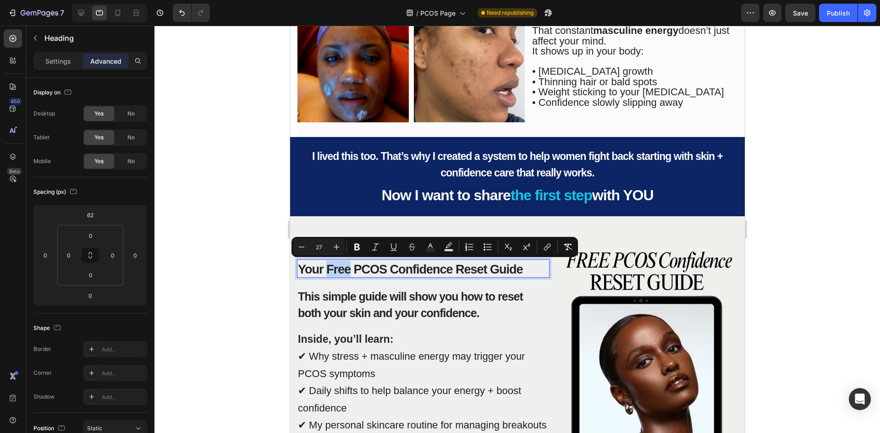
drag, startPoint x: 328, startPoint y: 270, endPoint x: 350, endPoint y: 270, distance: 22.9
click at [350, 270] on span "Your Free PCOS Confidence Reset Guide" at bounding box center [409, 269] width 225 height 14
click at [351, 268] on span "Your Free PCOS Confidence Reset Guide" at bounding box center [409, 269] width 225 height 14
drag, startPoint x: 350, startPoint y: 268, endPoint x: 337, endPoint y: 268, distance: 13.7
click at [337, 268] on span "Your Free PCOS Confidence Reset Guide" at bounding box center [409, 269] width 225 height 14
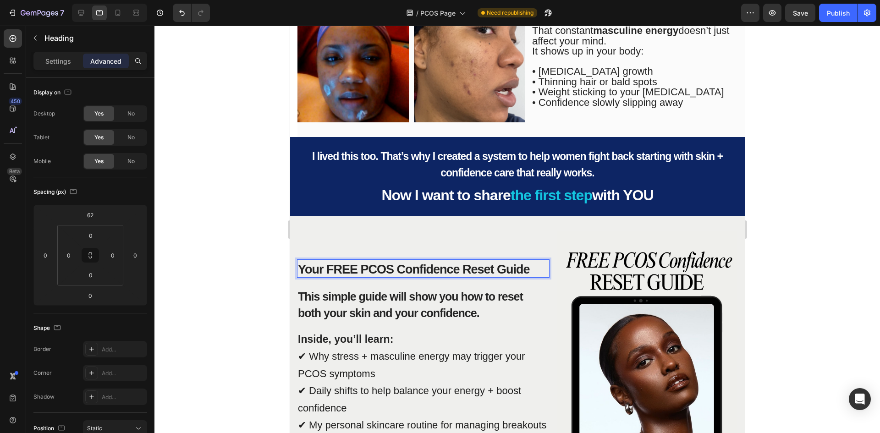
click at [330, 272] on span "Your FREE PCOS Confidence Reset Guide" at bounding box center [413, 269] width 232 height 14
drag, startPoint x: 325, startPoint y: 273, endPoint x: 355, endPoint y: 270, distance: 30.4
click at [355, 270] on span "Your FREE PCOS Confidence Reset Guide" at bounding box center [413, 269] width 232 height 14
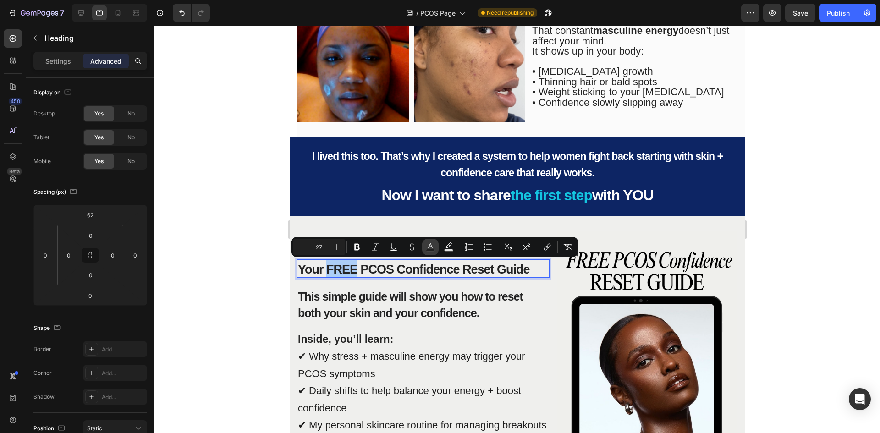
click at [428, 246] on icon "Editor contextual toolbar" at bounding box center [430, 246] width 9 height 9
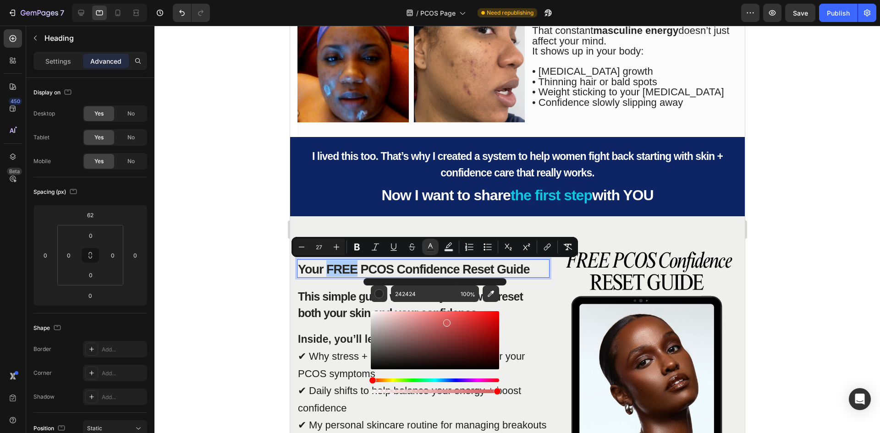
click at [445, 321] on div "Editor contextual toolbar" at bounding box center [435, 340] width 128 height 58
drag, startPoint x: 458, startPoint y: 320, endPoint x: 473, endPoint y: 312, distance: 17.4
click at [473, 312] on div "Editor contextual toolbar" at bounding box center [435, 340] width 128 height 58
type input "F93131"
click at [232, 285] on div at bounding box center [516, 229] width 725 height 407
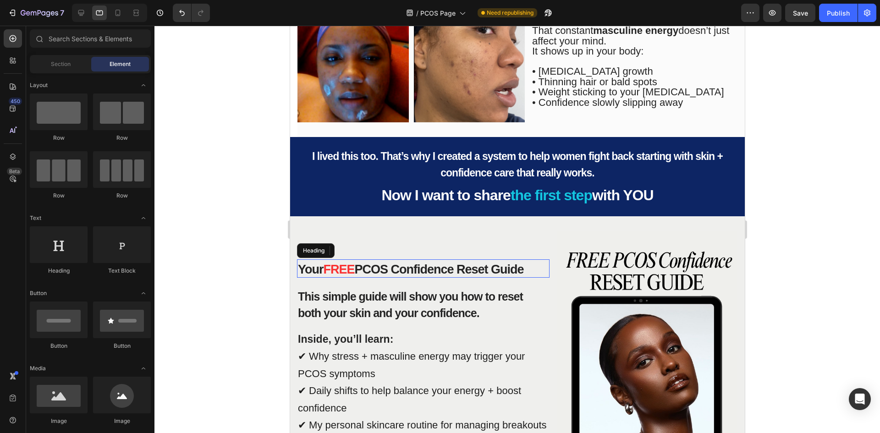
click at [234, 310] on div at bounding box center [516, 229] width 725 height 407
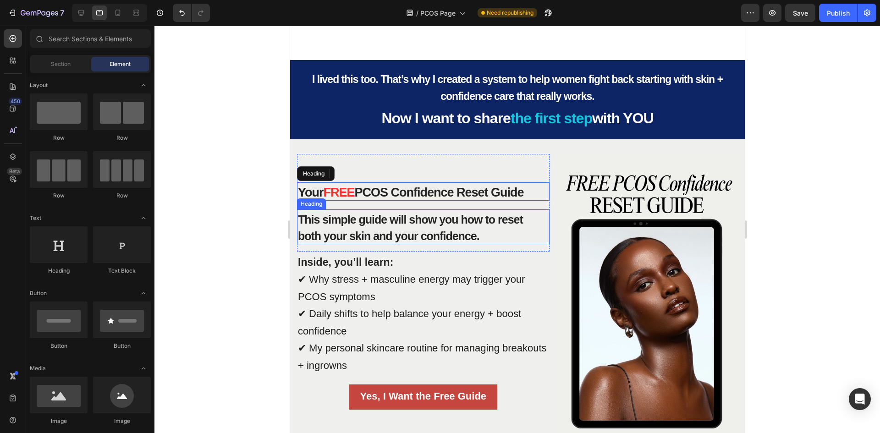
scroll to position [699, 0]
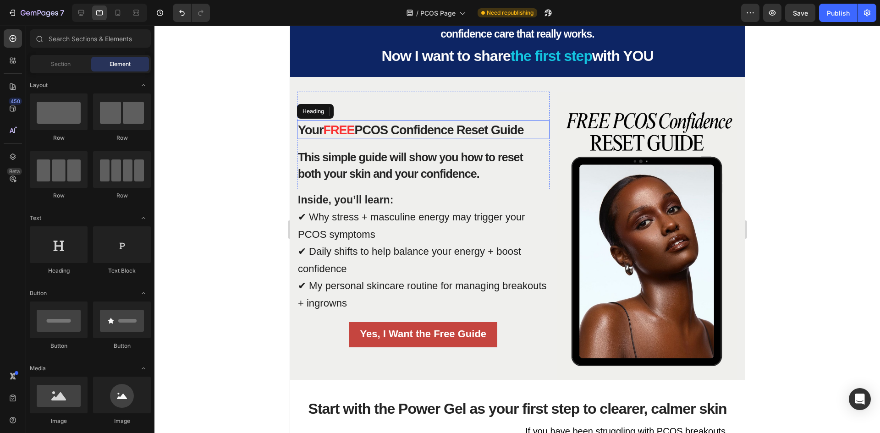
click at [336, 134] on span "FREE" at bounding box center [338, 130] width 31 height 14
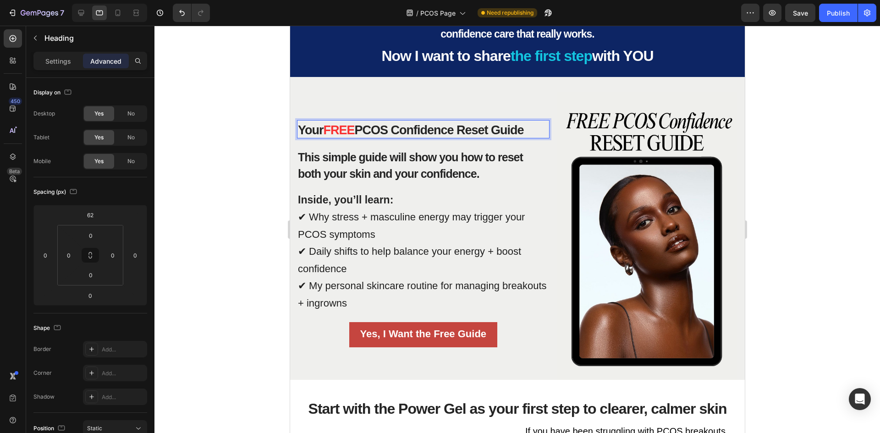
click at [327, 132] on span "FREE" at bounding box center [338, 130] width 31 height 14
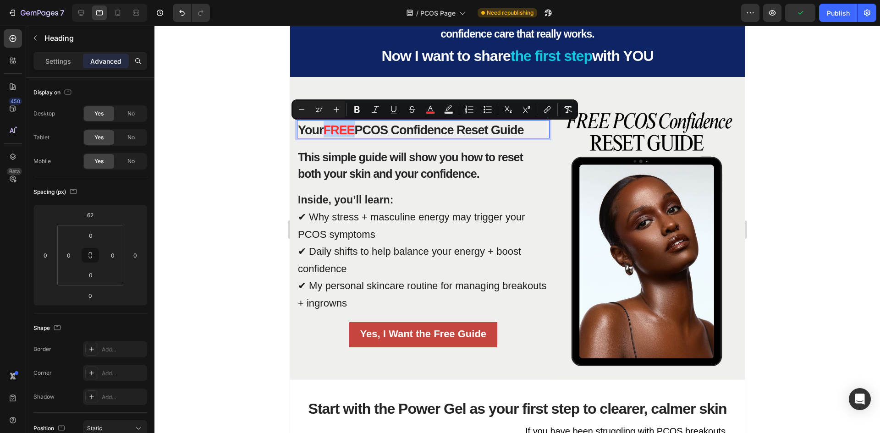
drag, startPoint x: 327, startPoint y: 133, endPoint x: 352, endPoint y: 132, distance: 25.2
click at [352, 132] on span "FREE" at bounding box center [338, 130] width 31 height 14
click at [433, 109] on icon "Editor contextual toolbar" at bounding box center [430, 109] width 9 height 9
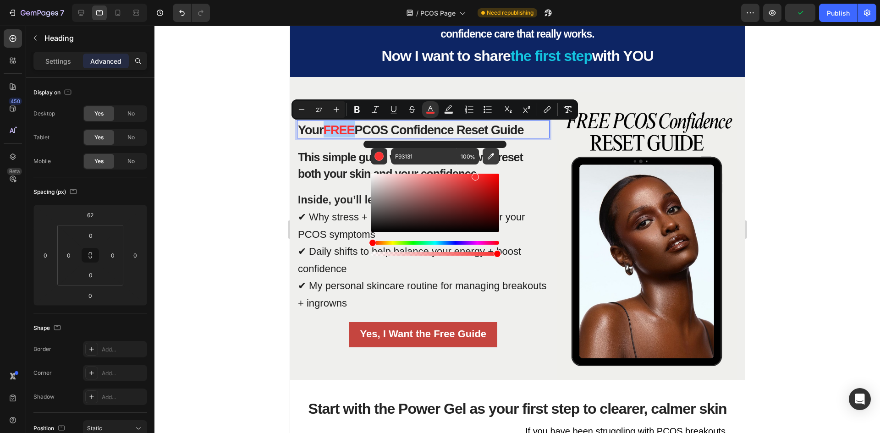
click at [489, 153] on icon "Editor contextual toolbar" at bounding box center [490, 156] width 9 height 9
click at [378, 156] on div "Editor contextual toolbar" at bounding box center [378, 156] width 9 height 9
drag, startPoint x: 459, startPoint y: 187, endPoint x: 459, endPoint y: 180, distance: 6.4
click at [459, 180] on div "Editor contextual toolbar" at bounding box center [459, 183] width 7 height 7
type input "D8544E"
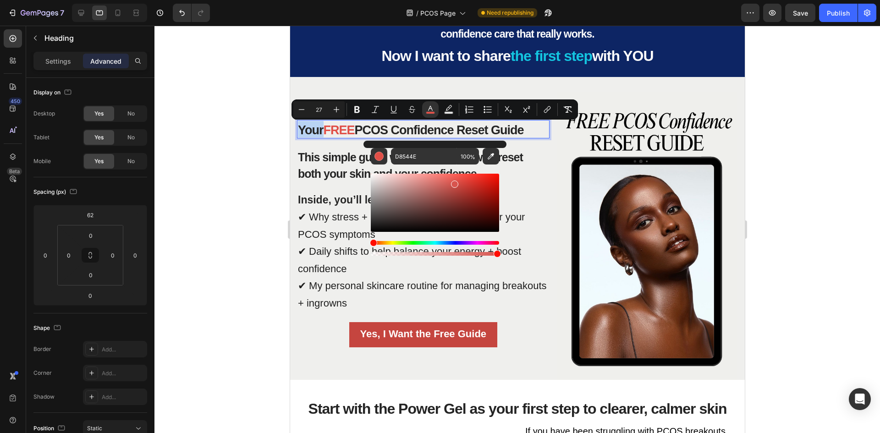
drag, startPoint x: 459, startPoint y: 183, endPoint x: 454, endPoint y: 182, distance: 5.1
click at [454, 182] on div "Editor contextual toolbar" at bounding box center [454, 183] width 7 height 7
click at [269, 173] on div at bounding box center [516, 229] width 725 height 407
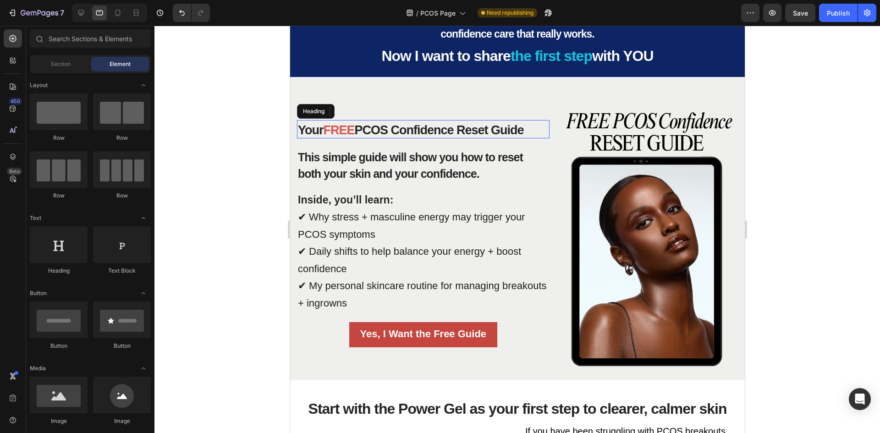
click at [242, 234] on div at bounding box center [516, 229] width 725 height 407
click at [82, 18] on div at bounding box center [81, 12] width 15 height 15
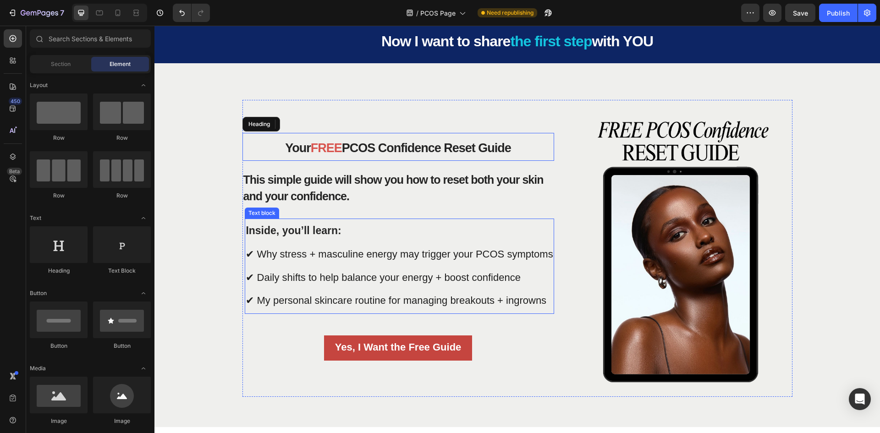
click at [253, 220] on p "Inside, you’ll learn: ✔ Why stress + masculine energy may trigger your PCOS sym…" at bounding box center [399, 265] width 307 height 93
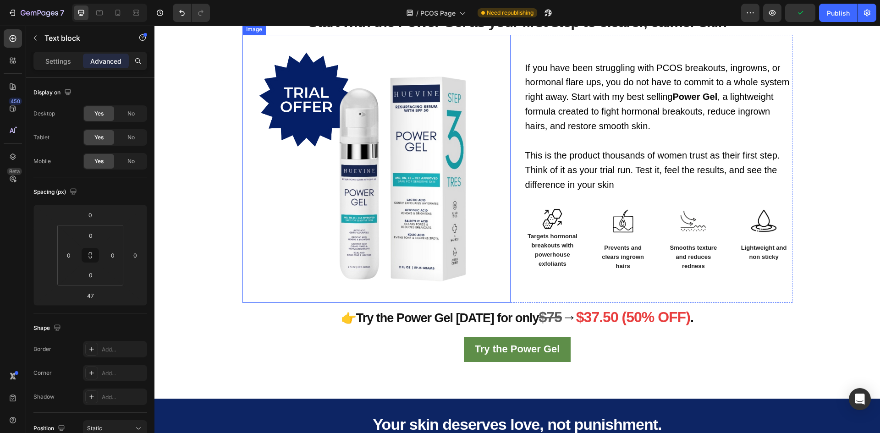
scroll to position [1249, 0]
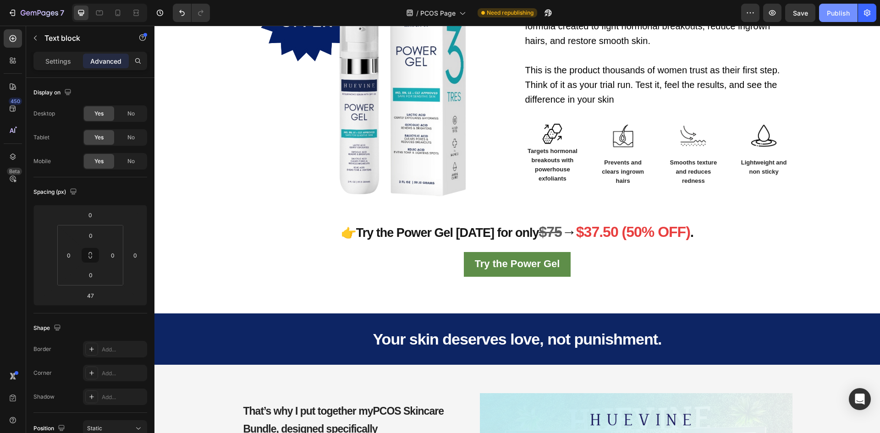
click at [827, 10] on div "Publish" at bounding box center [837, 13] width 23 height 10
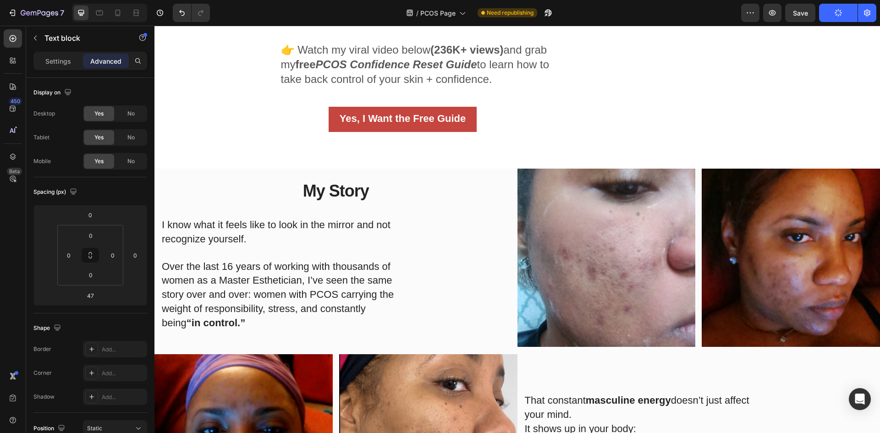
scroll to position [229, 0]
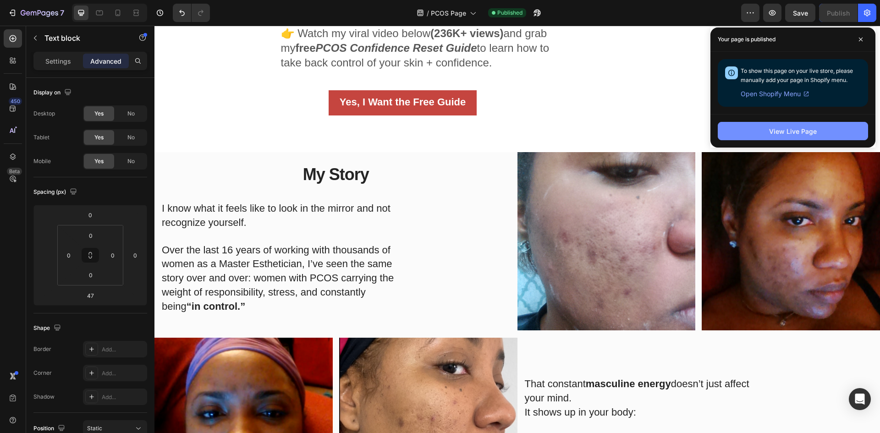
click at [787, 127] on div "View Live Page" at bounding box center [793, 131] width 48 height 10
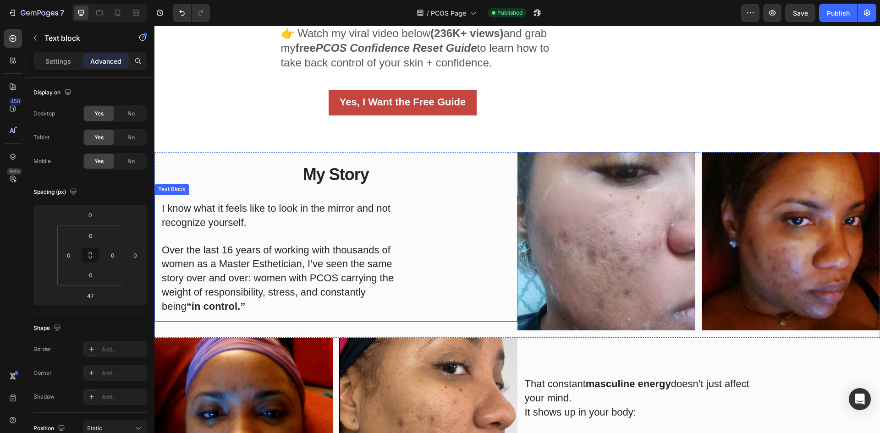
click at [262, 258] on span "Over the last 16 years of working with thousands of women as a Master Esthetici…" at bounding box center [278, 278] width 232 height 68
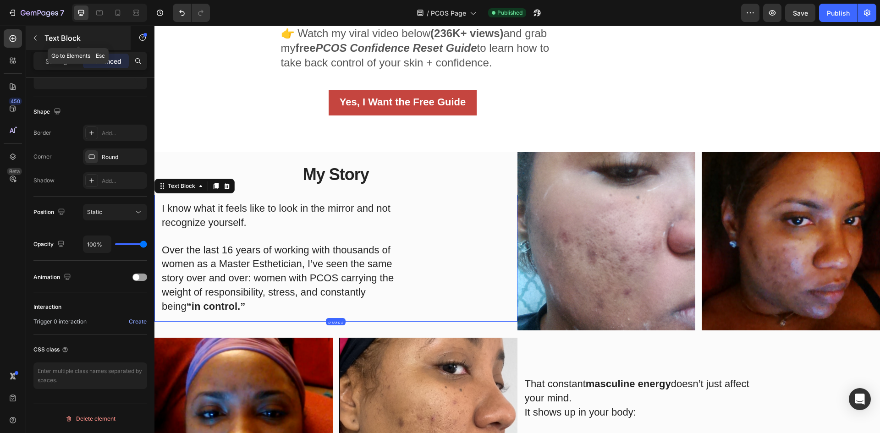
click at [37, 38] on icon "button" at bounding box center [35, 37] width 7 height 7
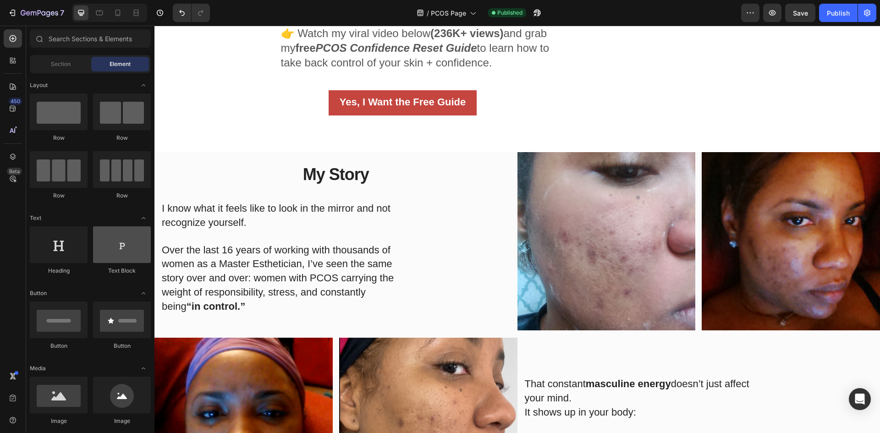
scroll to position [0, 0]
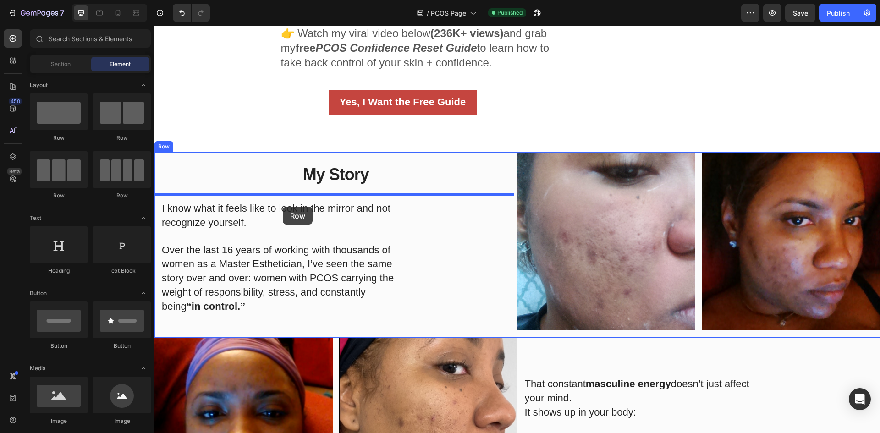
drag, startPoint x: 219, startPoint y: 149, endPoint x: 283, endPoint y: 207, distance: 86.2
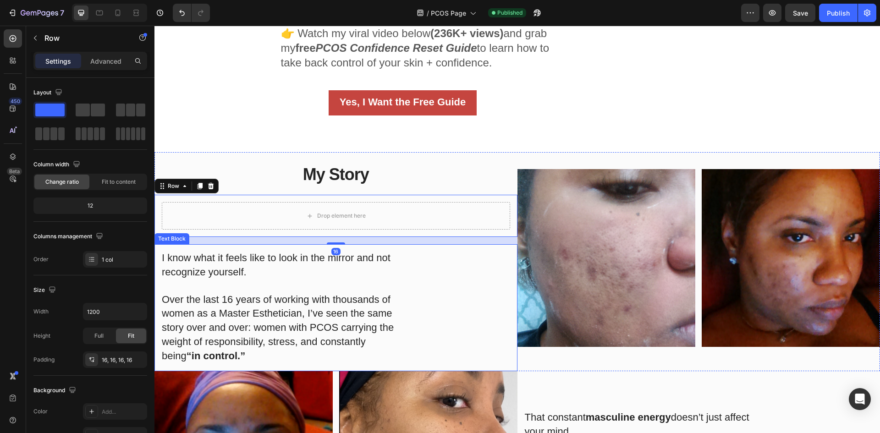
click at [193, 281] on p "Over the last 16 years of working with thousands of women as a Master Esthetici…" at bounding box center [283, 322] width 243 height 84
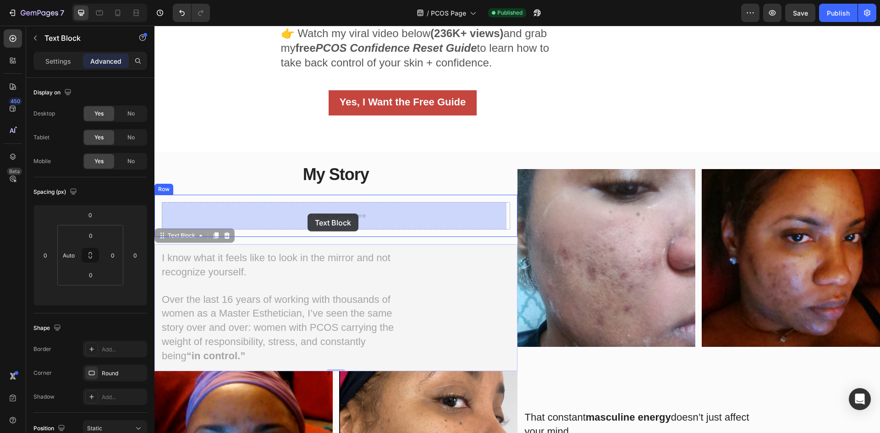
drag, startPoint x: 164, startPoint y: 237, endPoint x: 249, endPoint y: 221, distance: 86.3
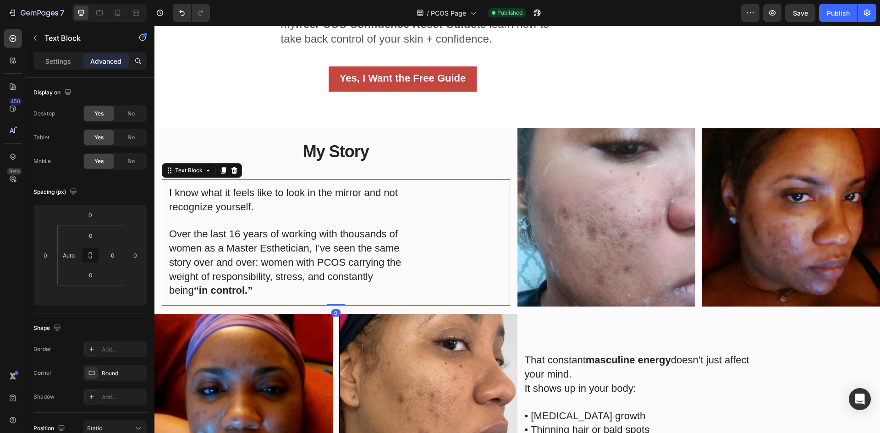
scroll to position [275, 0]
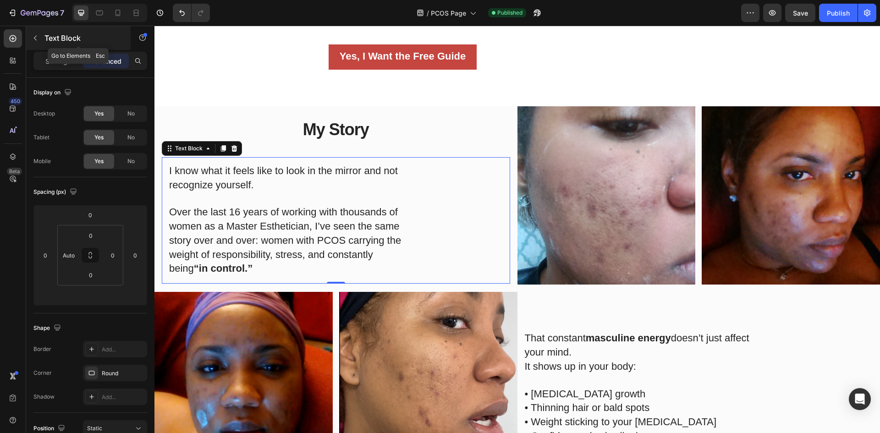
click at [30, 40] on button "button" at bounding box center [35, 38] width 15 height 15
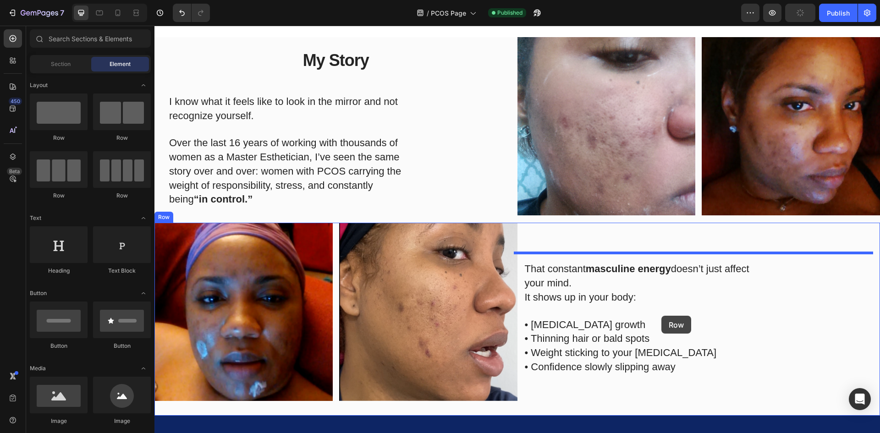
scroll to position [412, 0]
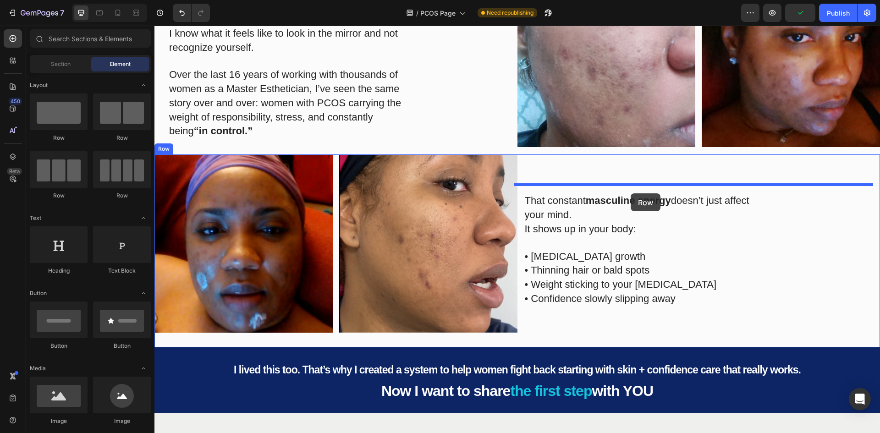
drag, startPoint x: 209, startPoint y: 147, endPoint x: 630, endPoint y: 193, distance: 423.5
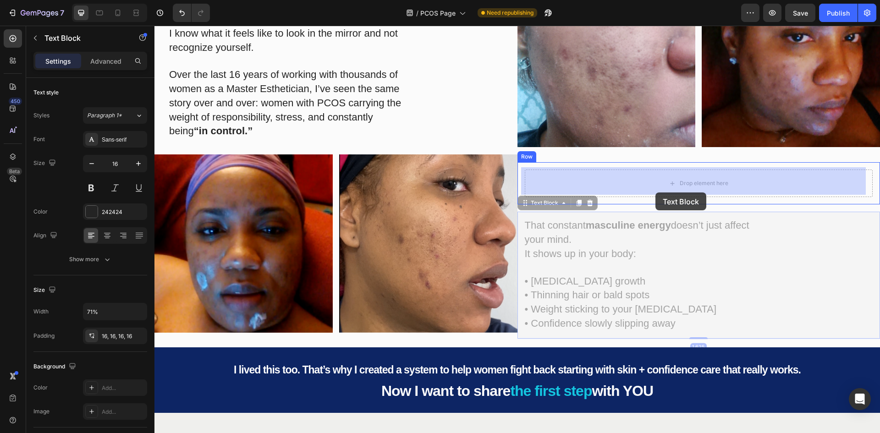
drag, startPoint x: 617, startPoint y: 275, endPoint x: 655, endPoint y: 192, distance: 91.0
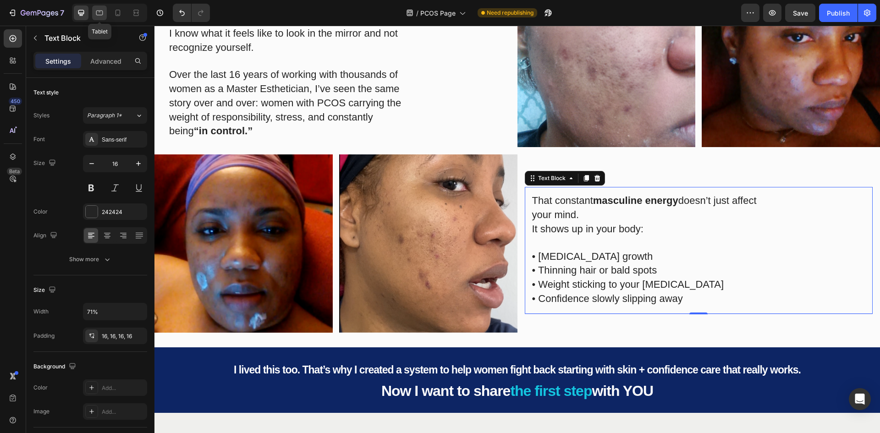
click at [98, 13] on icon at bounding box center [99, 12] width 9 height 9
type input "Auto"
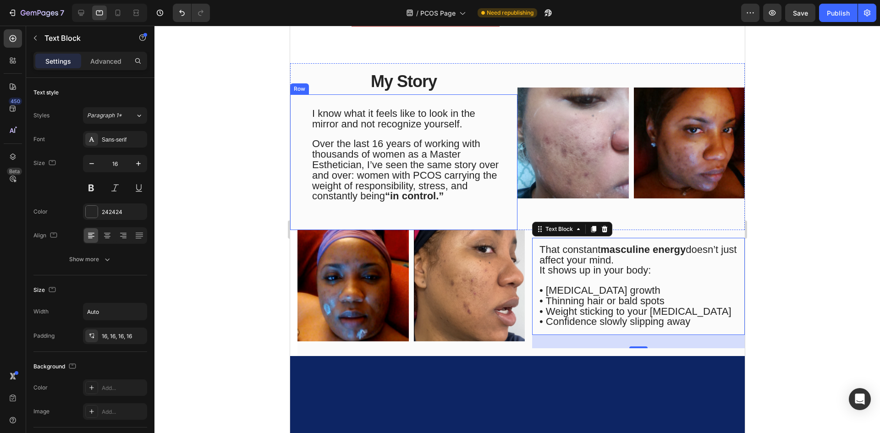
scroll to position [268, 0]
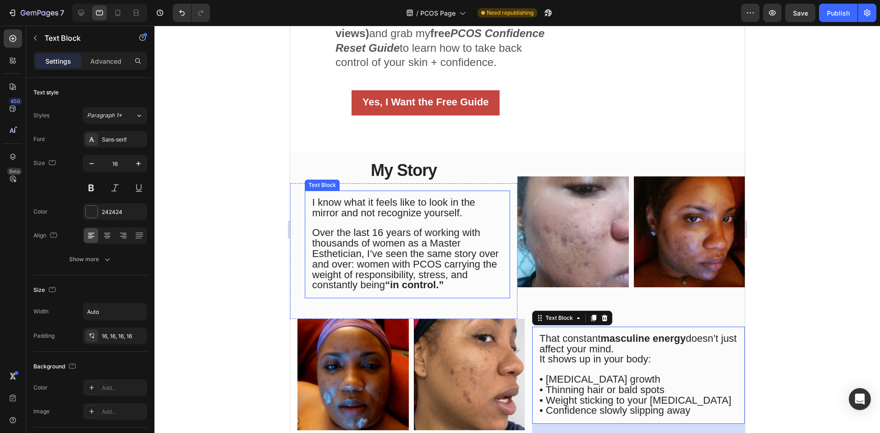
click at [446, 270] on span "Over the last 16 years of working with thousands of women as a Master Esthetici…" at bounding box center [404, 259] width 186 height 64
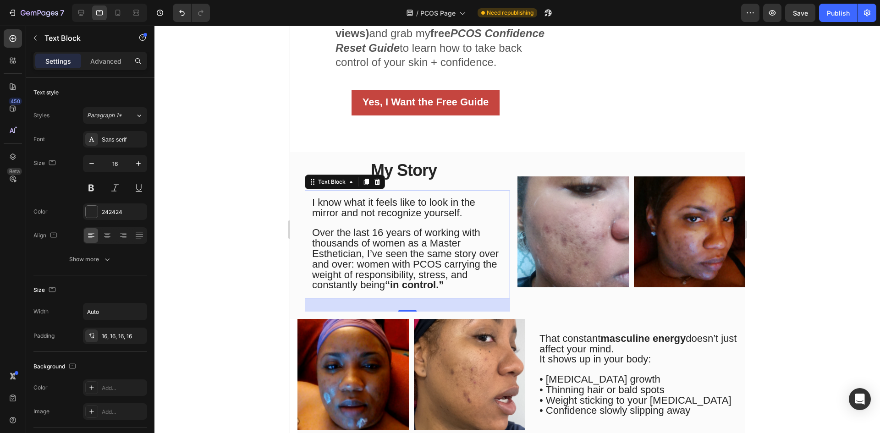
scroll to position [162, 0]
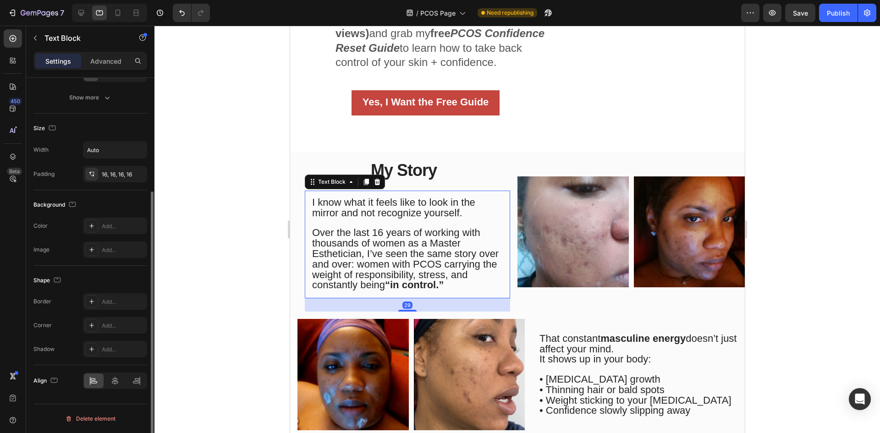
click at [455, 284] on p "Over the last 16 years of working with thousands of women as a Master Esthetici…" at bounding box center [406, 255] width 191 height 72
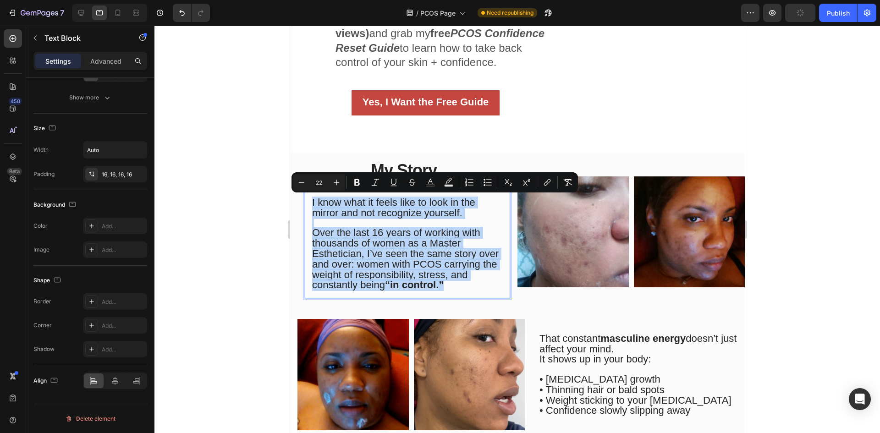
drag, startPoint x: 457, startPoint y: 290, endPoint x: 306, endPoint y: 202, distance: 175.7
click at [306, 202] on div "I know what it feels like to look in the mirror and not recognize yourself. Ove…" at bounding box center [406, 245] width 205 height 108
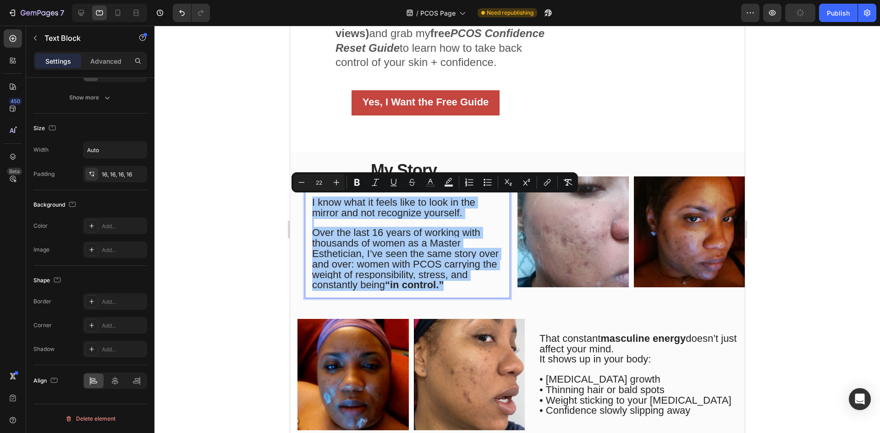
click at [233, 211] on div at bounding box center [516, 229] width 725 height 407
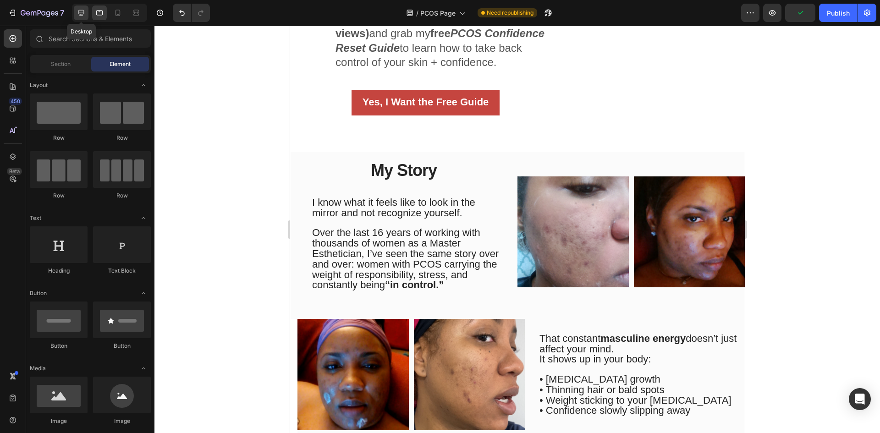
click at [81, 14] on icon at bounding box center [81, 13] width 6 height 6
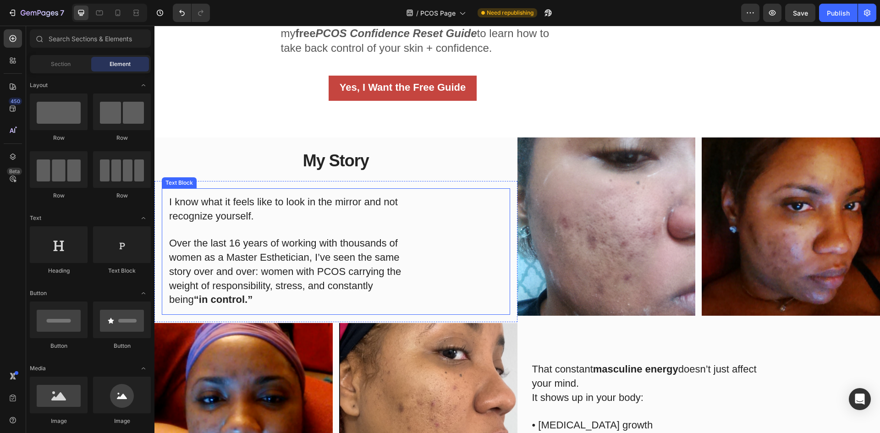
click at [374, 210] on p "I know what it feels like to look in the mirror and not recognize yourself." at bounding box center [285, 210] width 232 height 28
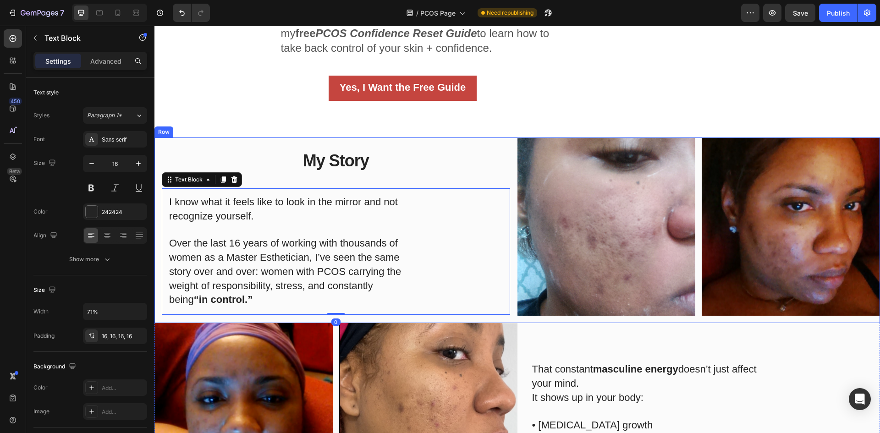
click at [412, 178] on div "My Story Heading I know what it feels like to look in the mirror and not recogn…" at bounding box center [335, 230] width 363 height 186
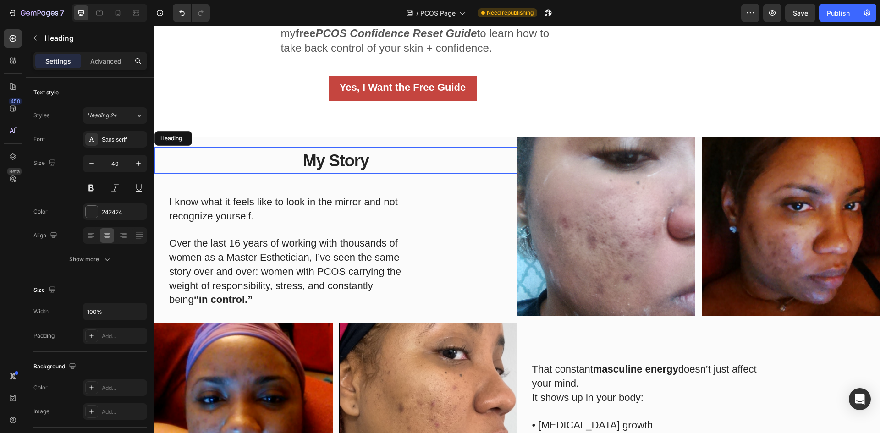
click at [318, 149] on h2 "My Story" at bounding box center [335, 160] width 363 height 27
click at [337, 151] on span "My Story" at bounding box center [336, 160] width 66 height 19
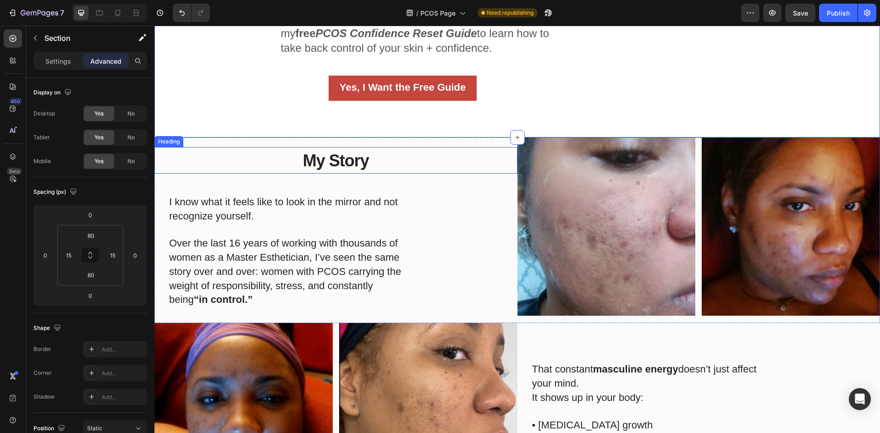
click at [345, 162] on span "My Story" at bounding box center [336, 160] width 66 height 19
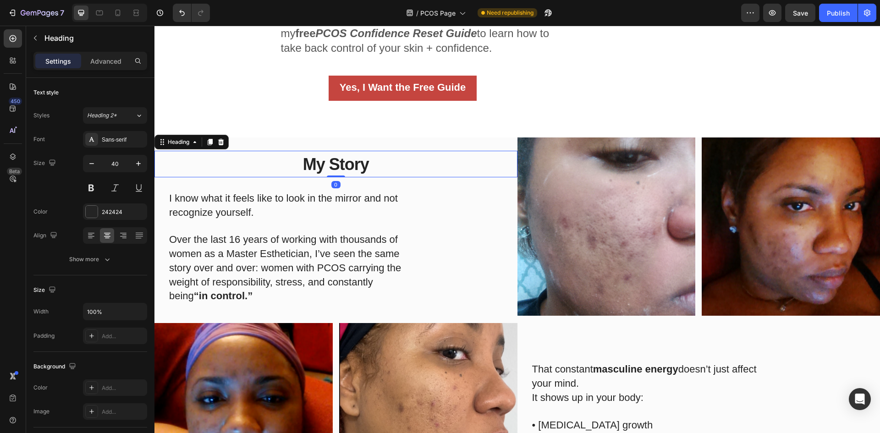
drag, startPoint x: 338, startPoint y: 178, endPoint x: 340, endPoint y: 168, distance: 10.7
click at [340, 168] on div "⁠⁠⁠⁠⁠⁠⁠ My Story Heading 0" at bounding box center [335, 164] width 363 height 27
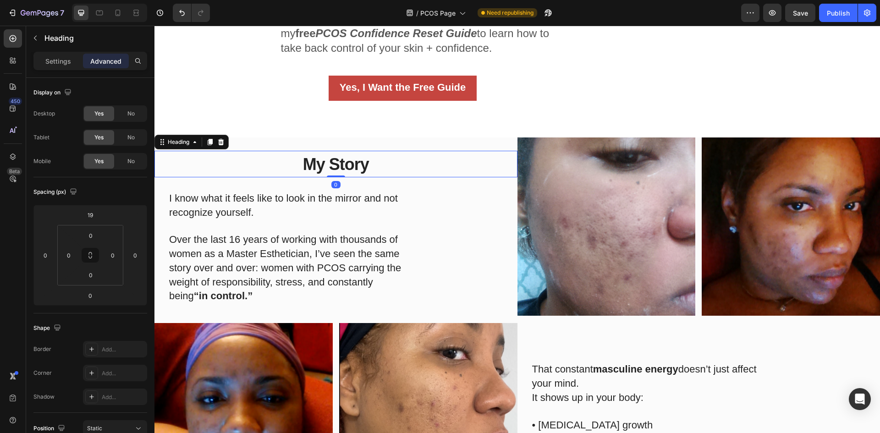
click at [295, 213] on p "I know what it feels like to look in the mirror and not recognize yourself." at bounding box center [285, 206] width 232 height 28
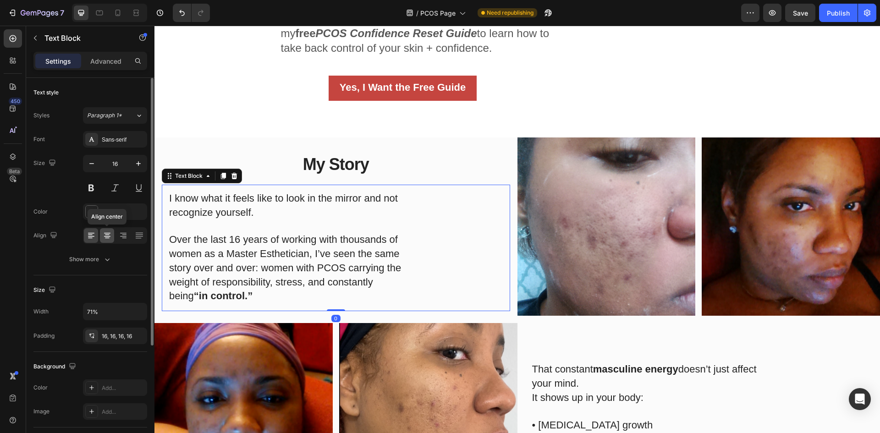
click at [104, 236] on icon at bounding box center [107, 236] width 6 height 1
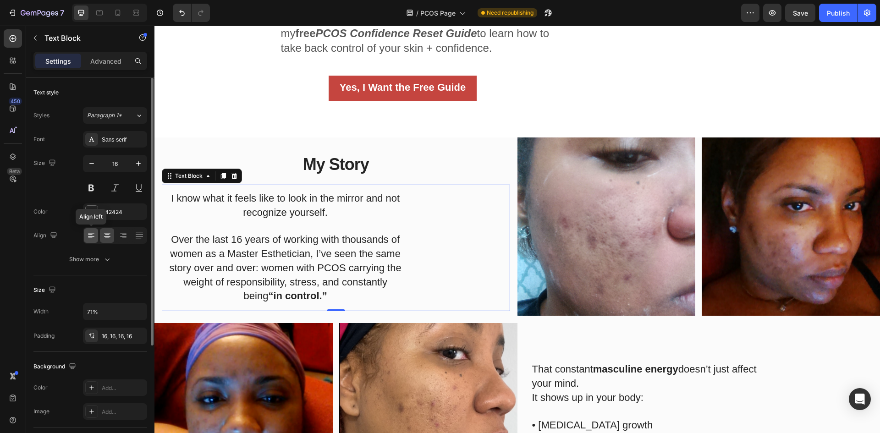
click at [95, 236] on icon at bounding box center [91, 235] width 9 height 9
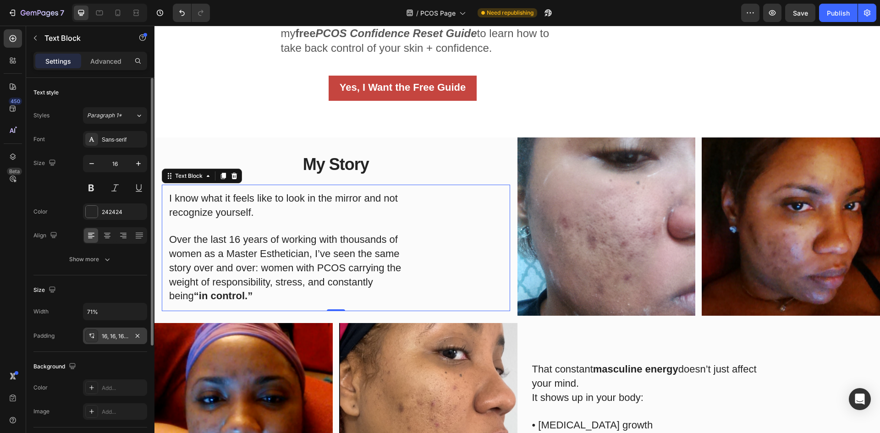
click at [95, 336] on div at bounding box center [91, 335] width 13 height 13
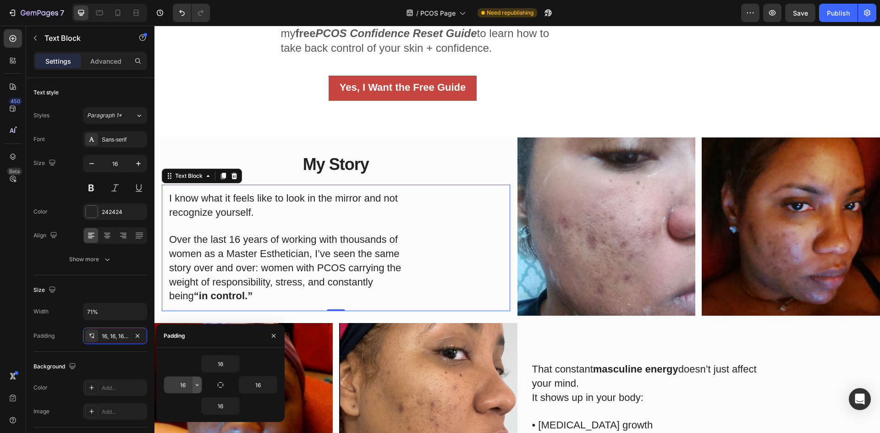
click at [193, 388] on icon "button" at bounding box center [196, 384] width 7 height 7
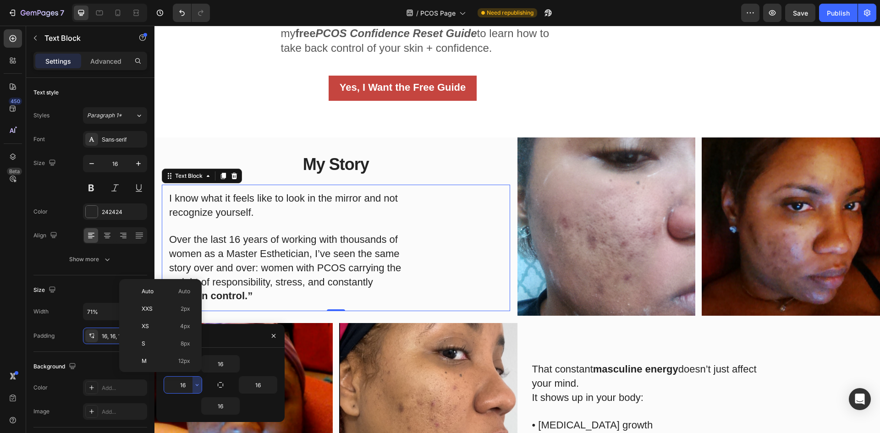
click at [186, 388] on input "16" at bounding box center [183, 385] width 38 height 16
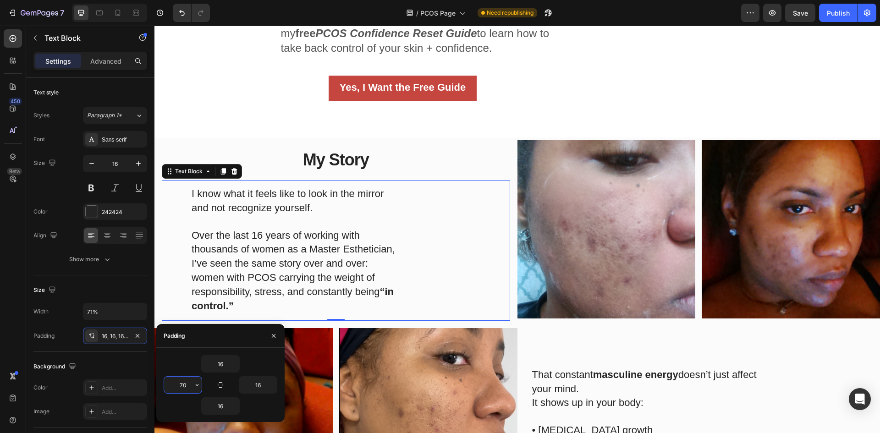
type input "71"
click at [262, 383] on input "16" at bounding box center [258, 385] width 38 height 16
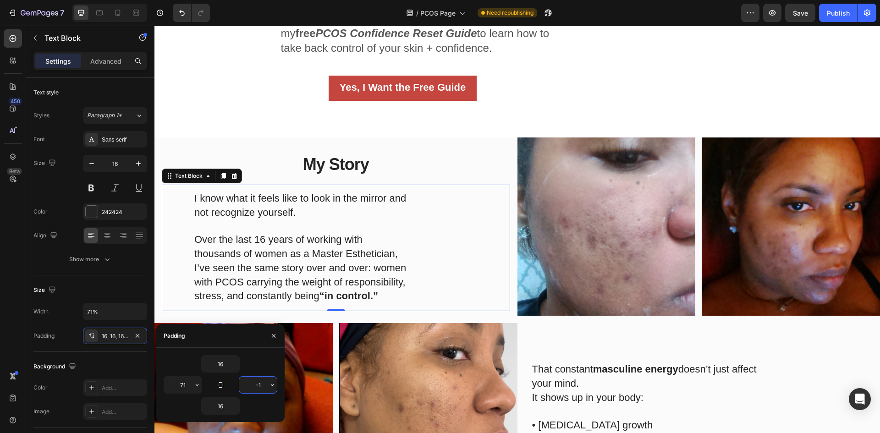
type input "0"
drag, startPoint x: 201, startPoint y: 384, endPoint x: 196, endPoint y: 385, distance: 5.1
click at [197, 384] on icon "button" at bounding box center [196, 384] width 7 height 7
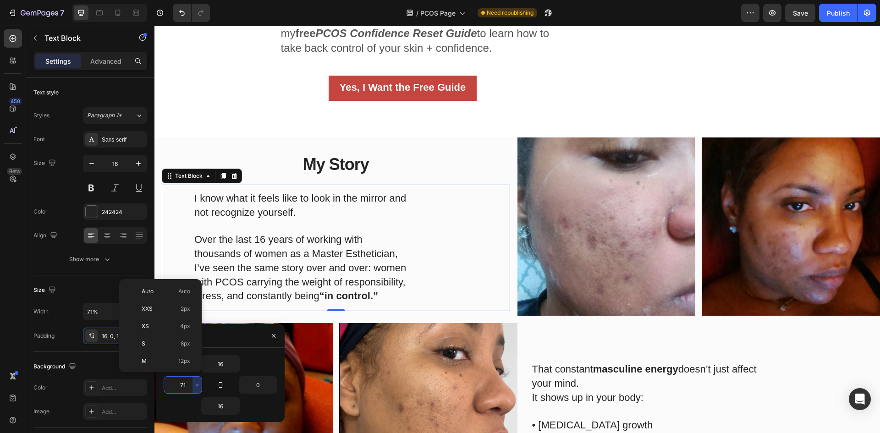
click at [186, 387] on input "71" at bounding box center [183, 385] width 38 height 16
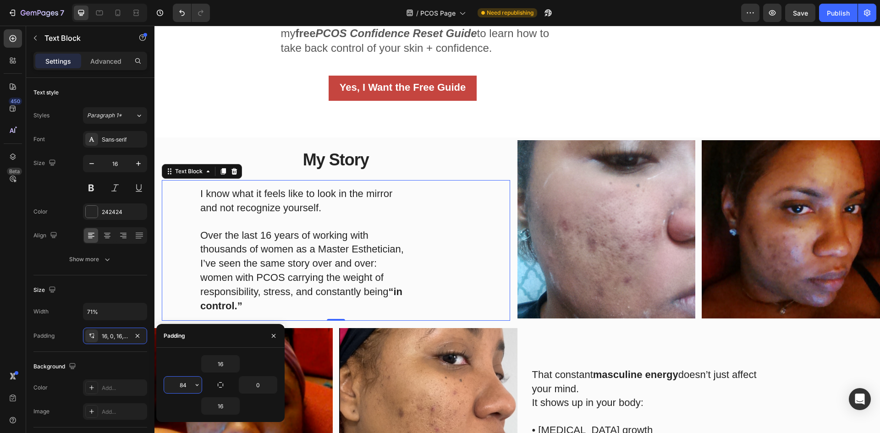
type input "83"
click at [123, 306] on input "71%" at bounding box center [114, 311] width 63 height 16
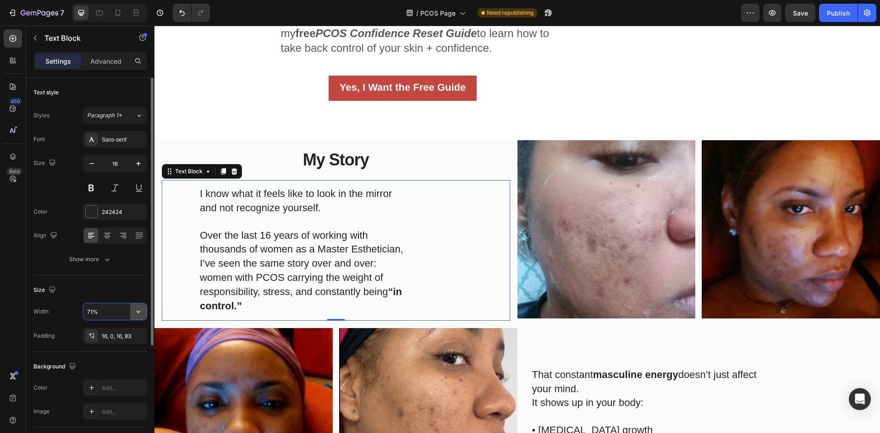
click at [136, 310] on icon "button" at bounding box center [138, 311] width 9 height 9
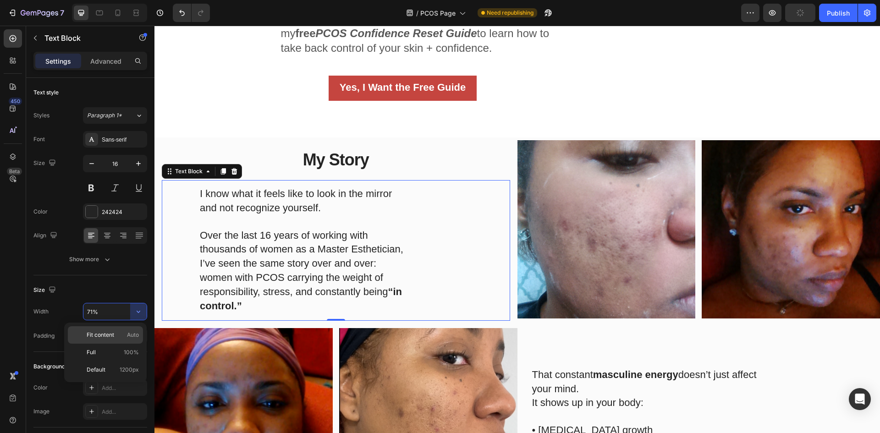
click at [129, 332] on span "Auto" at bounding box center [133, 335] width 12 height 8
type input "Auto"
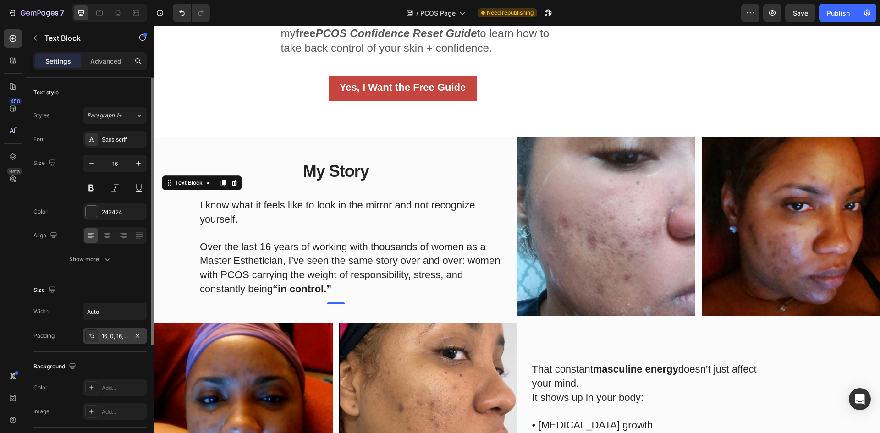
click at [130, 336] on div "16, 0, 16, 83" at bounding box center [115, 336] width 64 height 16
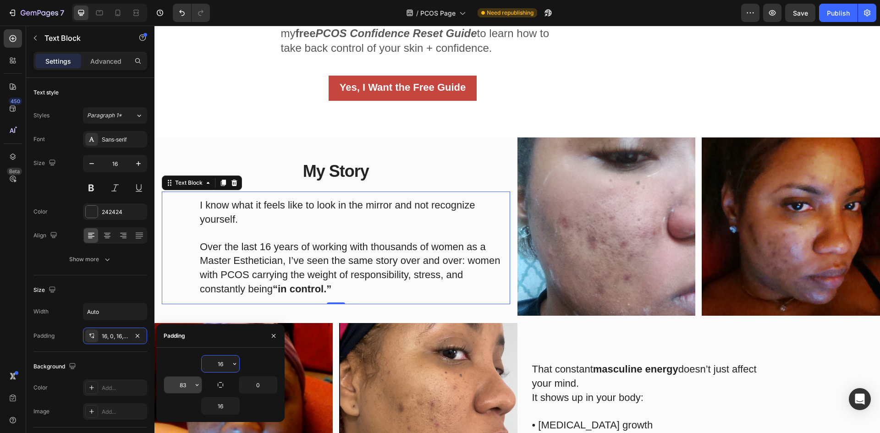
click at [191, 383] on input "83" at bounding box center [183, 385] width 38 height 16
click at [196, 387] on icon "button" at bounding box center [196, 384] width 7 height 7
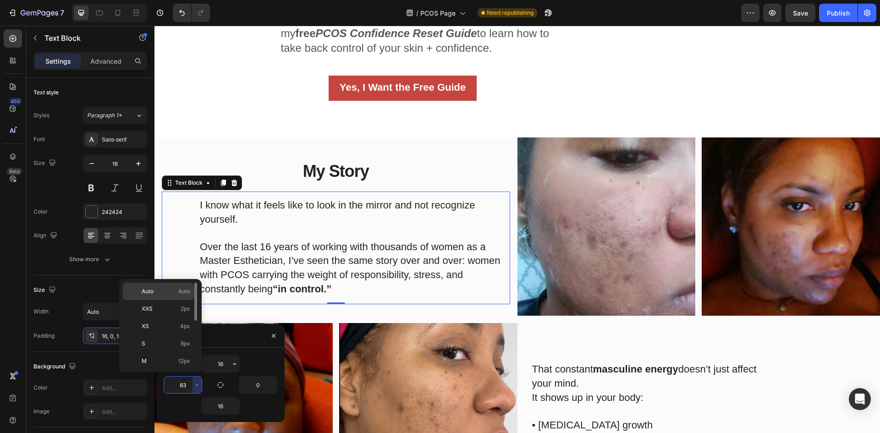
click at [161, 290] on p "Auto Auto" at bounding box center [166, 291] width 49 height 8
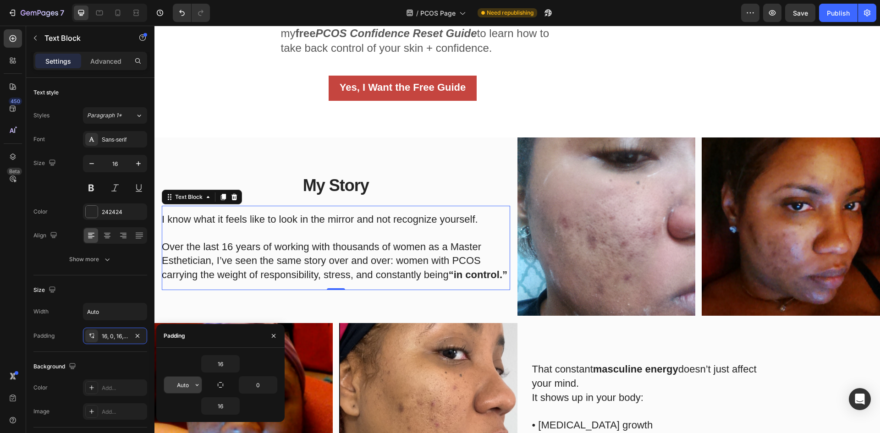
click at [195, 378] on button "button" at bounding box center [196, 385] width 9 height 16
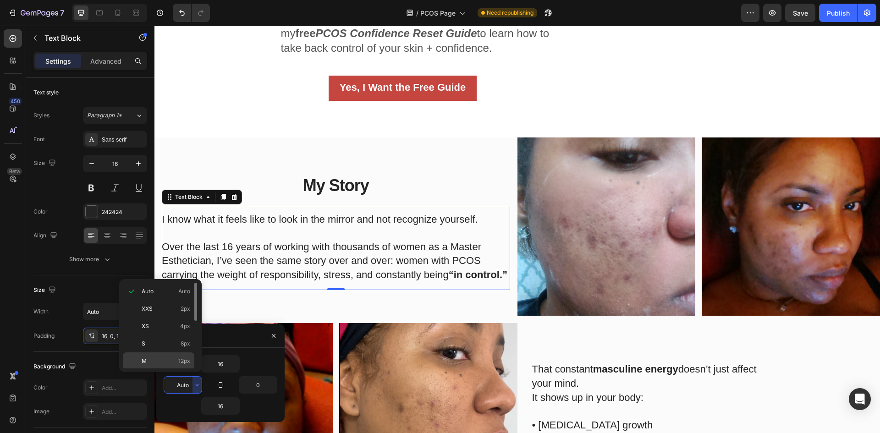
click at [175, 357] on p "M 12px" at bounding box center [166, 361] width 49 height 8
type input "12"
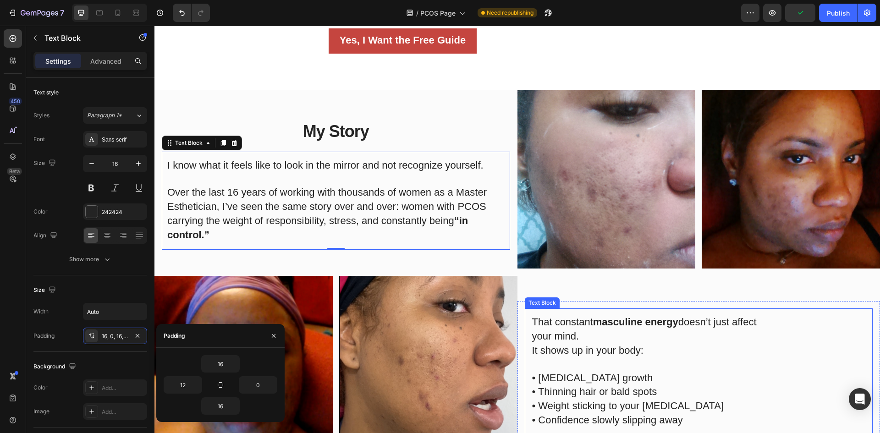
scroll to position [335, 0]
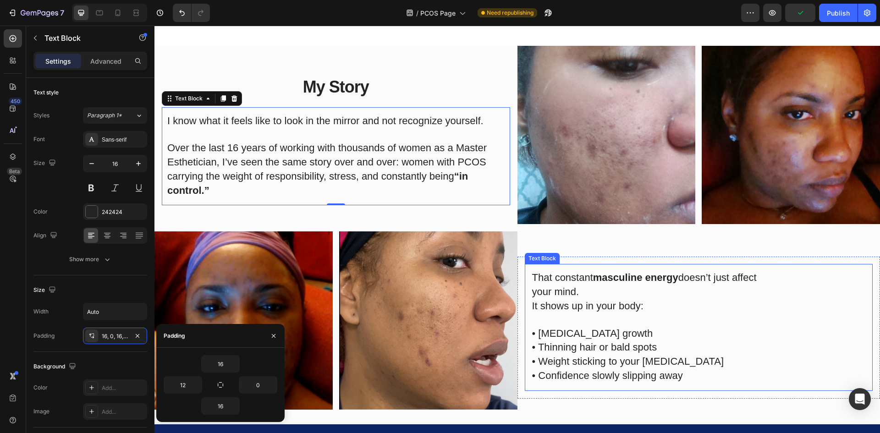
click at [624, 334] on p "• [MEDICAL_DATA] growth • Thinning hair or bald spots • Weight sticking to your…" at bounding box center [648, 349] width 232 height 70
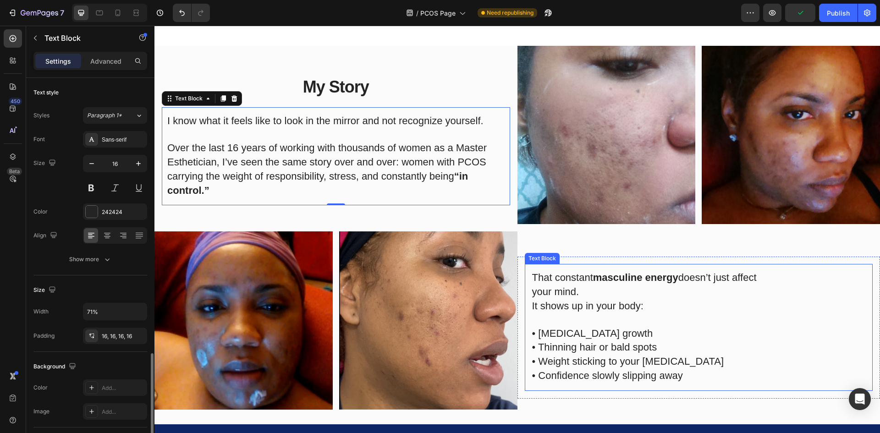
scroll to position [162, 0]
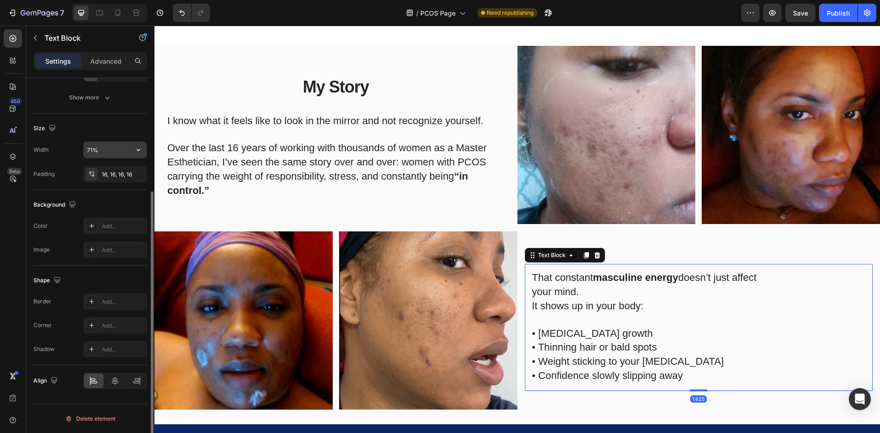
click at [98, 153] on input "71%" at bounding box center [114, 150] width 63 height 16
click at [135, 149] on button "button" at bounding box center [138, 150] width 16 height 16
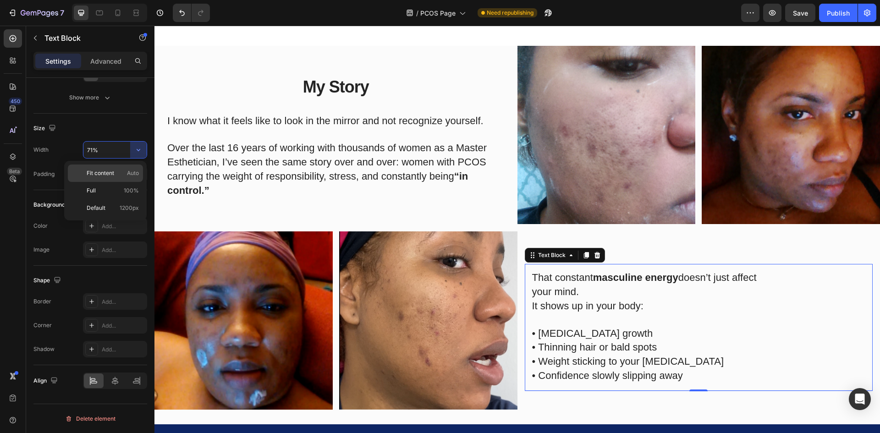
click at [119, 176] on p "Fit content Auto" at bounding box center [113, 173] width 52 height 8
type input "Auto"
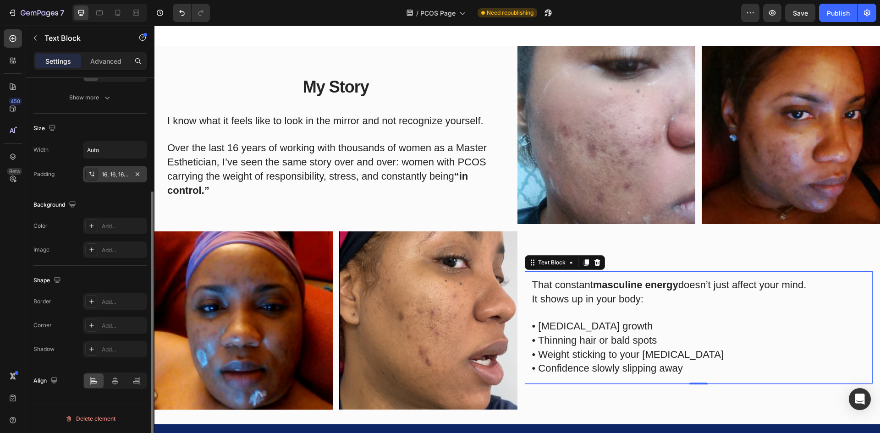
click at [113, 175] on div "16, 16, 16, 16" at bounding box center [115, 174] width 27 height 8
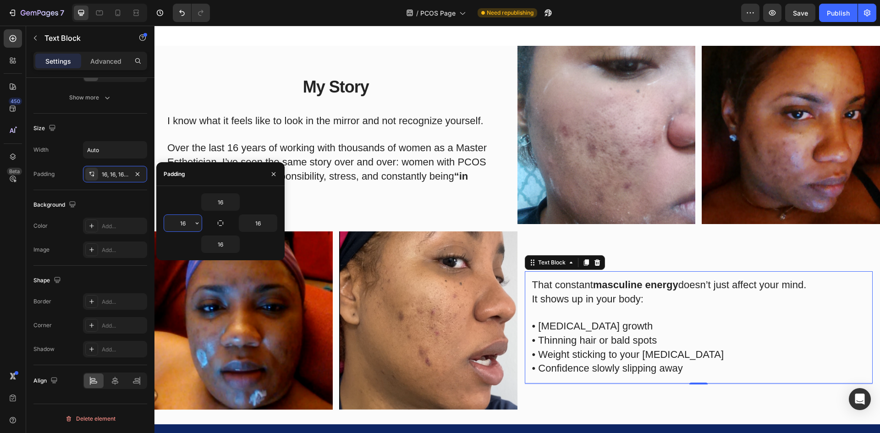
click at [188, 224] on input "16" at bounding box center [183, 223] width 38 height 16
click at [196, 142] on span "Over the last 16 years of working with thousands of women as a Master Esthetici…" at bounding box center [326, 169] width 319 height 54
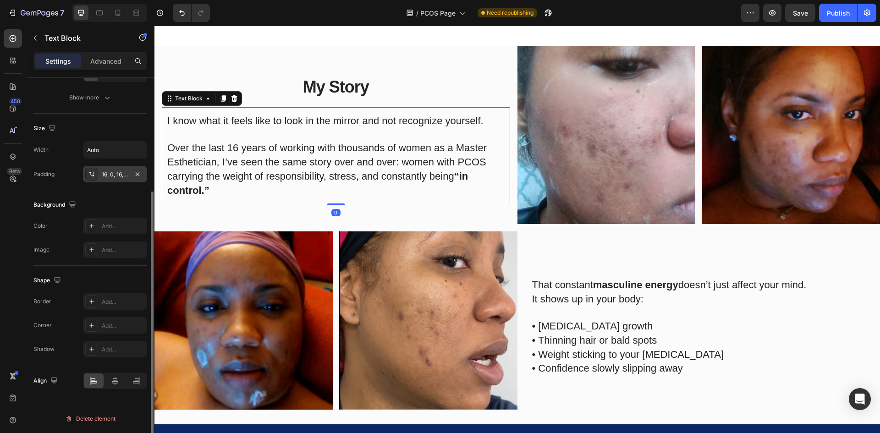
click at [108, 177] on div "16, 0, 16, 12" at bounding box center [115, 174] width 27 height 8
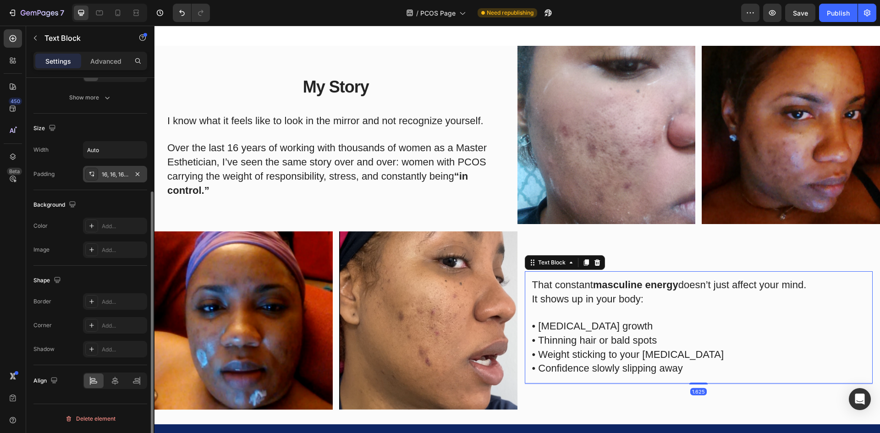
click at [100, 177] on div "16, 16, 16, 16" at bounding box center [115, 174] width 64 height 16
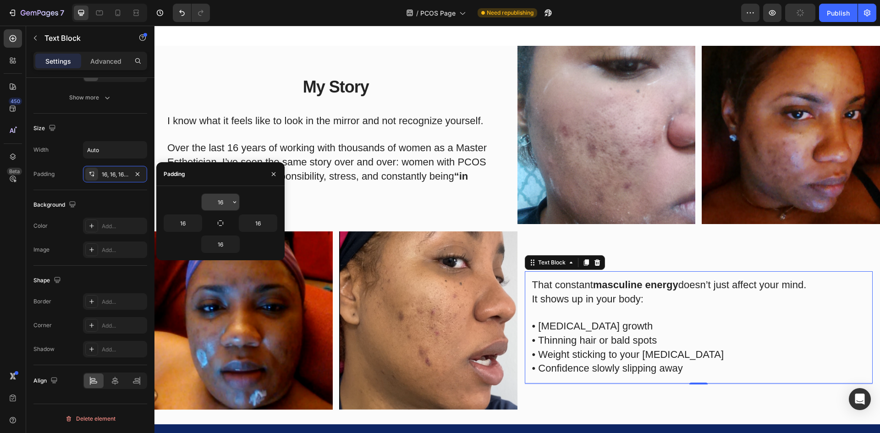
click at [222, 195] on input "16" at bounding box center [221, 202] width 38 height 16
click at [224, 241] on input "16" at bounding box center [221, 244] width 38 height 16
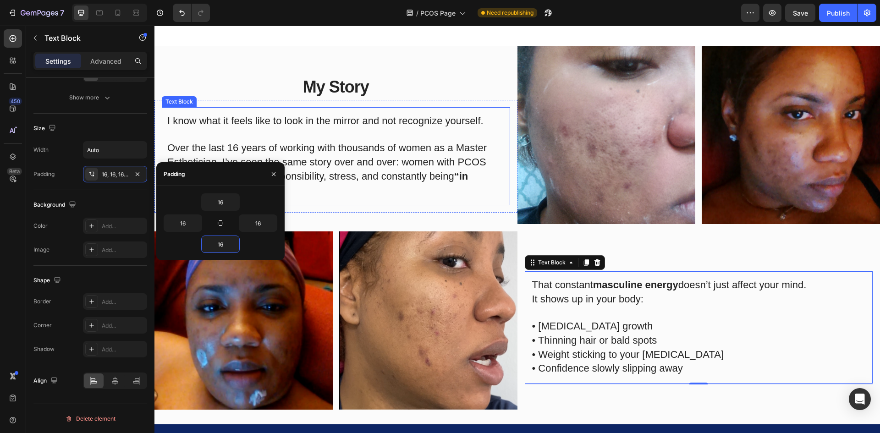
click at [219, 135] on p "Over the last 16 years of working with thousands of women as a Master Esthetici…" at bounding box center [338, 163] width 343 height 70
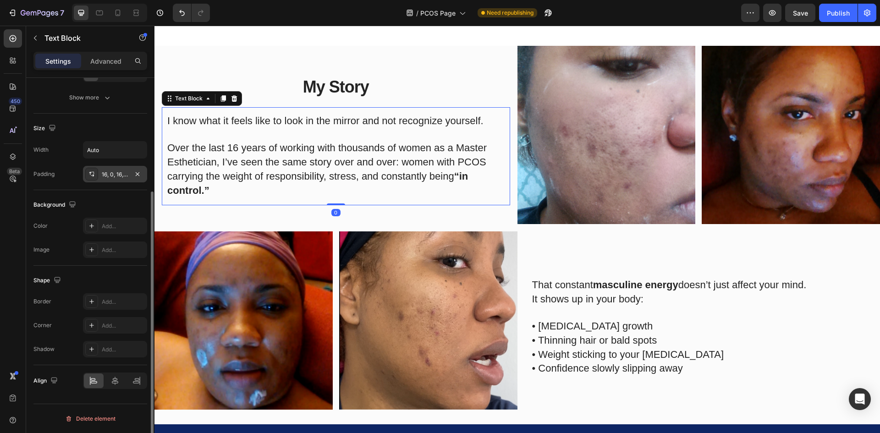
click at [114, 175] on div "16, 0, 16, 12" at bounding box center [115, 174] width 27 height 8
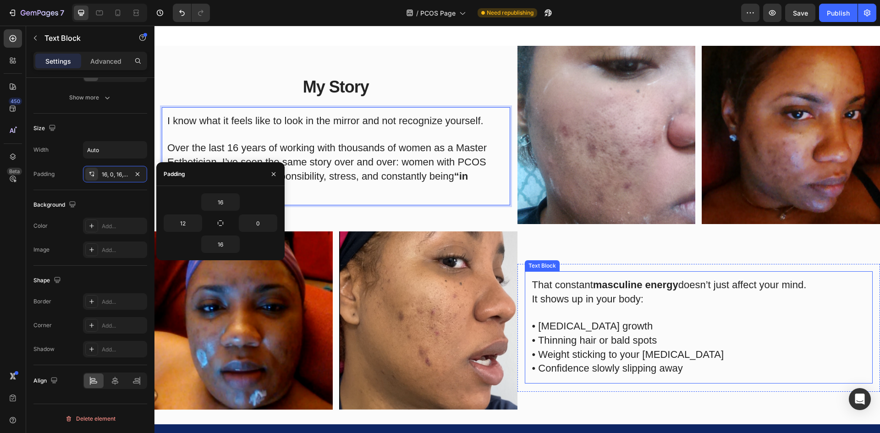
click at [570, 303] on p "It shows up in your body:" at bounding box center [669, 300] width 274 height 14
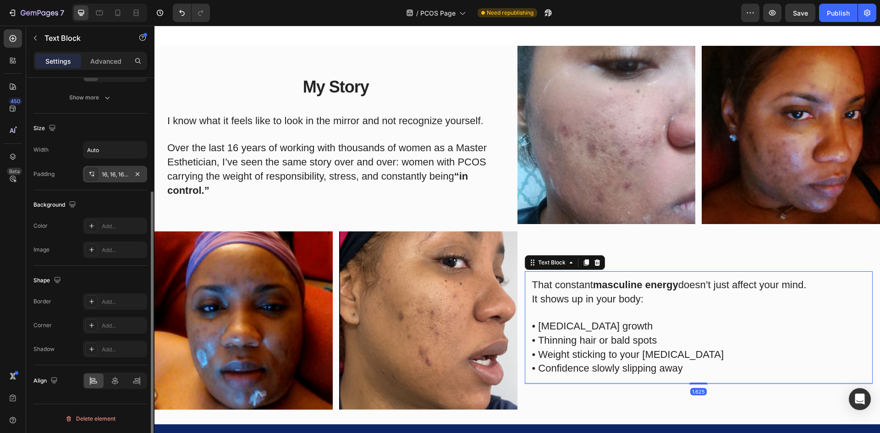
click at [100, 175] on div "16, 16, 16, 16" at bounding box center [115, 174] width 64 height 16
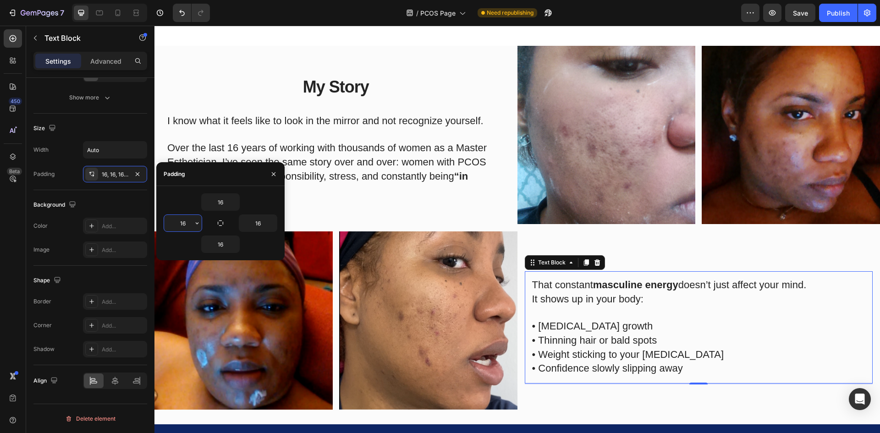
click at [182, 221] on input "16" at bounding box center [183, 223] width 38 height 16
type input "12"
click at [257, 219] on input "16" at bounding box center [258, 223] width 38 height 16
type input "0"
click at [123, 190] on div "Text style Styles Paragraph 1* Font Sans-serif Size 16 Color 242424 Align Show …" at bounding box center [90, 228] width 114 height 76
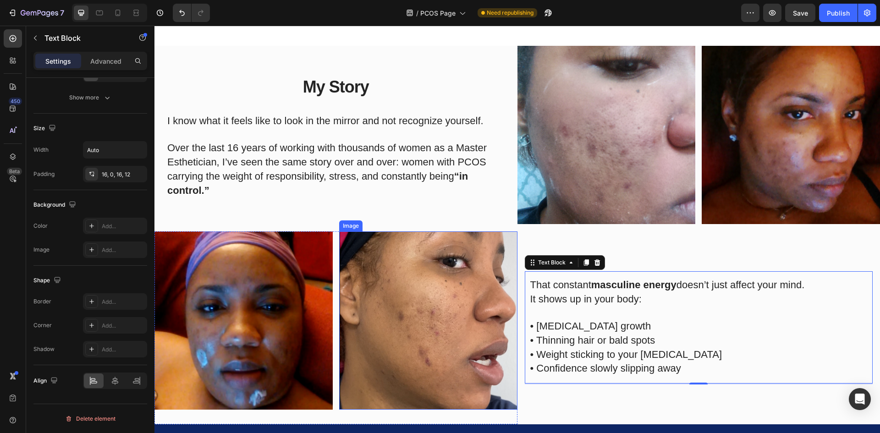
click at [496, 306] on img at bounding box center [428, 320] width 178 height 178
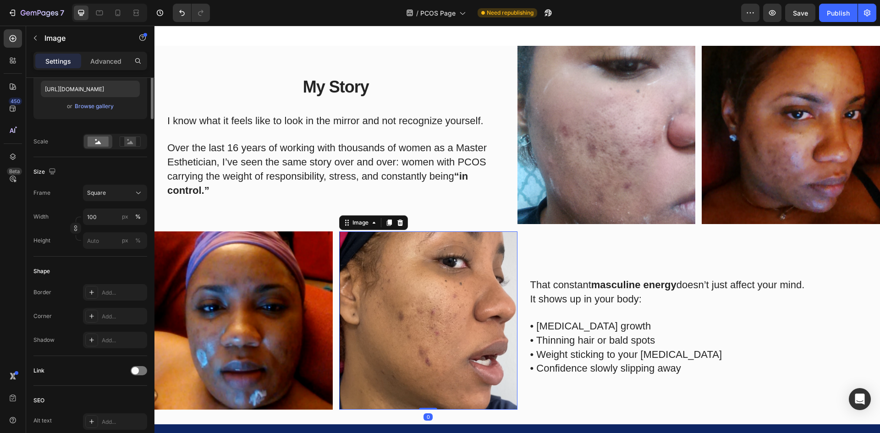
scroll to position [0, 0]
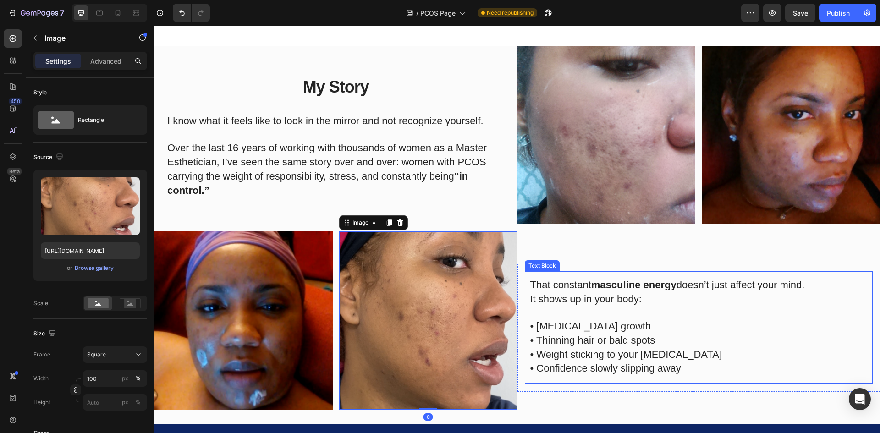
click at [570, 313] on p "• [MEDICAL_DATA] growth • Thinning hair or bald spots • Weight sticking to your…" at bounding box center [667, 341] width 274 height 70
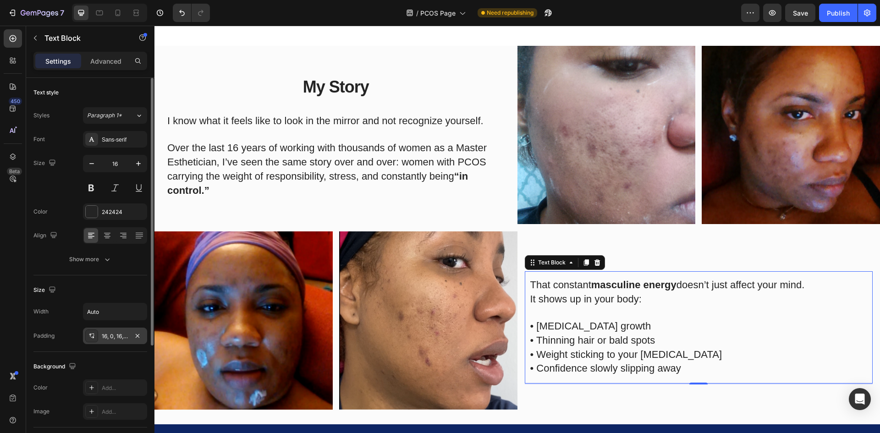
click at [108, 337] on div "16, 0, 16, 12" at bounding box center [115, 336] width 27 height 8
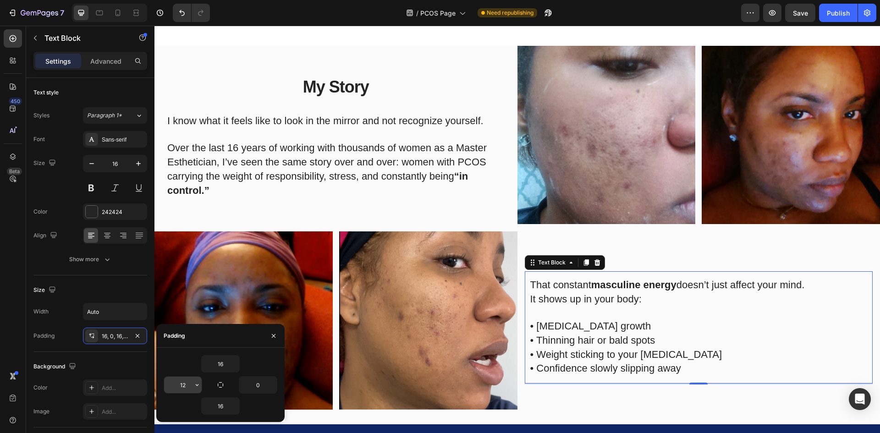
click at [187, 383] on input "12" at bounding box center [183, 385] width 38 height 16
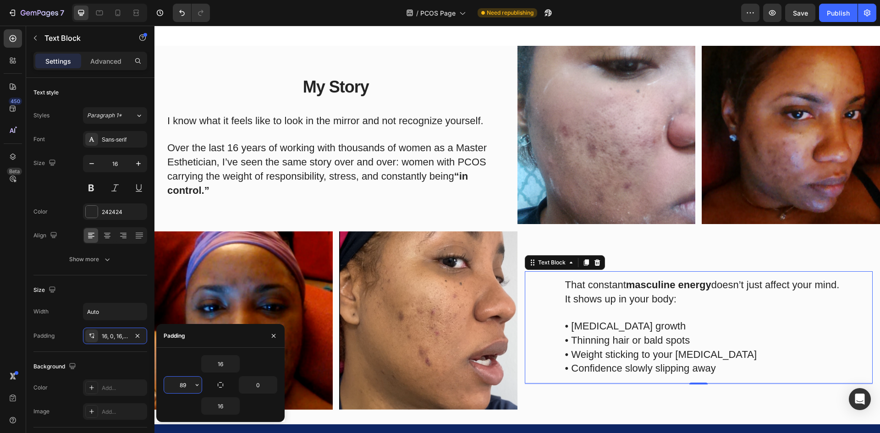
type input "90"
click at [321, 186] on p "⁠⁠⁠⁠⁠⁠⁠ Over the last 16 years of working with thousands of women as a Master E…" at bounding box center [338, 163] width 343 height 70
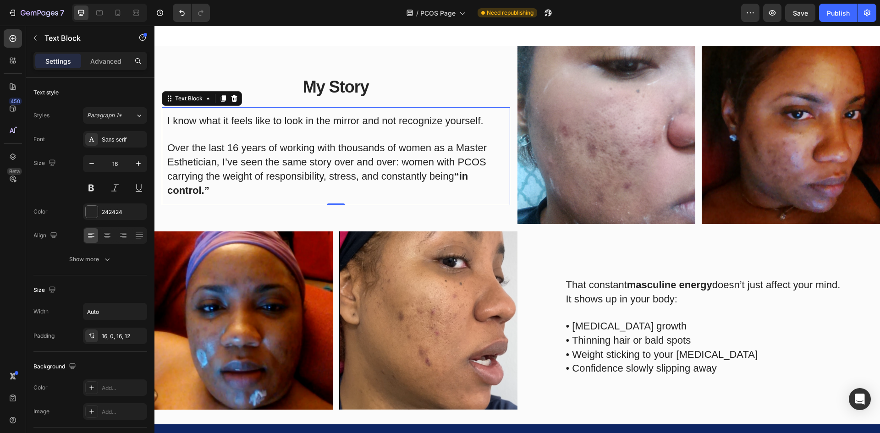
click at [99, 5] on div at bounding box center [109, 13] width 75 height 18
click at [99, 7] on div at bounding box center [99, 12] width 15 height 15
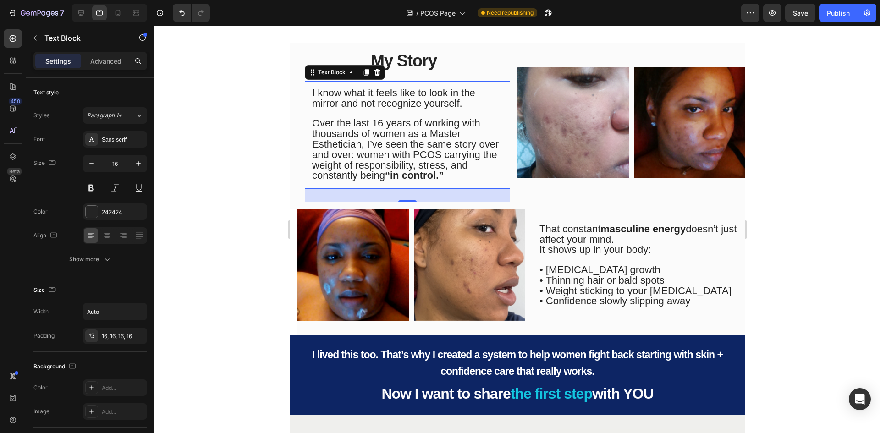
scroll to position [401, 0]
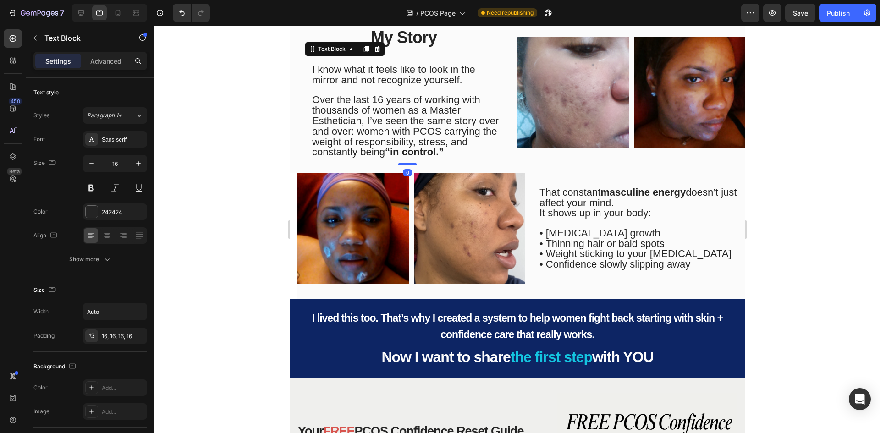
drag, startPoint x: 403, startPoint y: 177, endPoint x: 411, endPoint y: 164, distance: 15.9
click at [411, 164] on div at bounding box center [407, 164] width 18 height 3
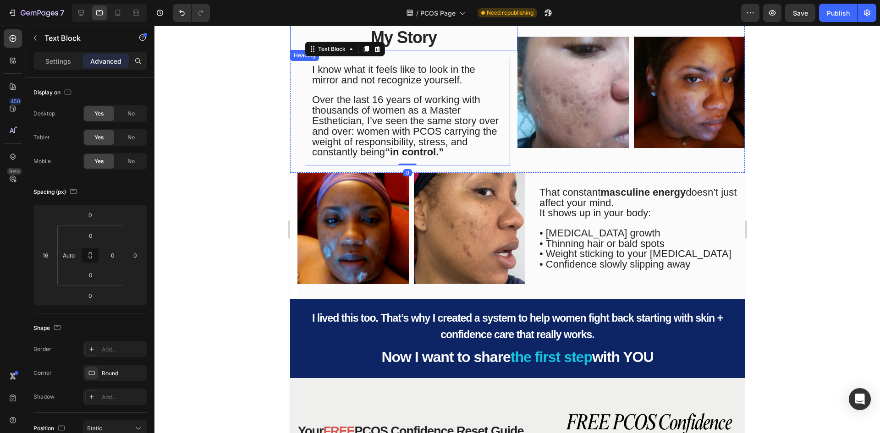
click at [435, 45] on p "⁠⁠⁠⁠⁠⁠⁠ My Story" at bounding box center [402, 37] width 225 height 25
click at [408, 92] on p "⁠⁠⁠⁠⁠⁠⁠ Over the last 16 years of working with thousands of women as a Master E…" at bounding box center [406, 122] width 191 height 72
click at [410, 38] on span "My Story" at bounding box center [403, 37] width 66 height 19
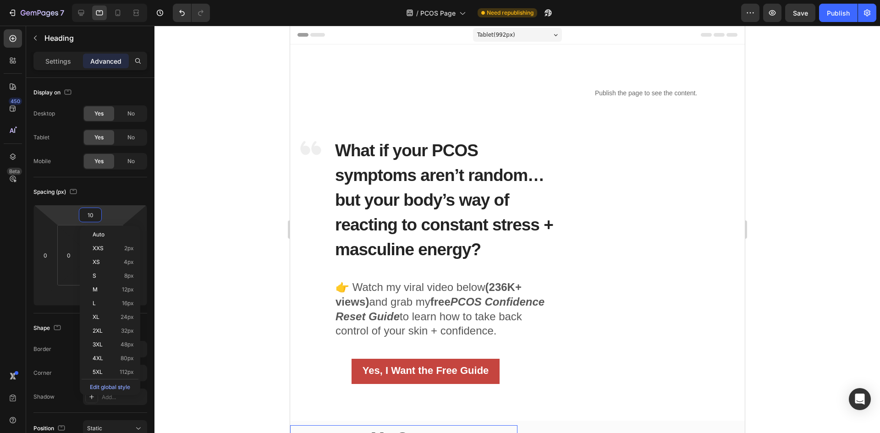
scroll to position [310, 0]
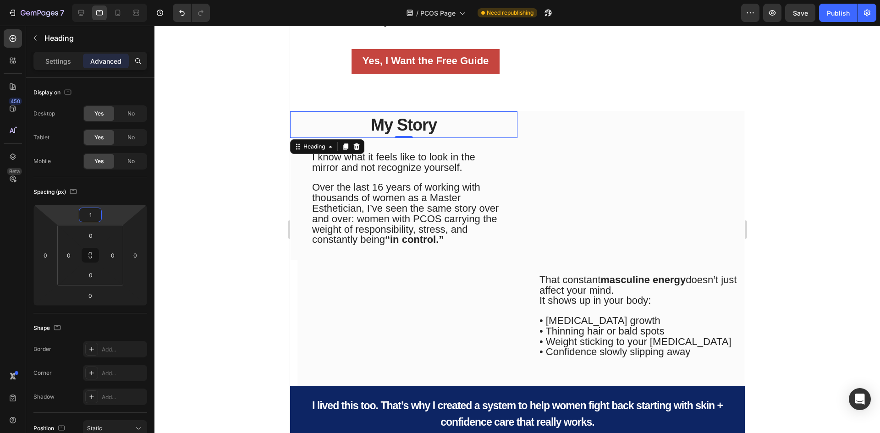
type input "0"
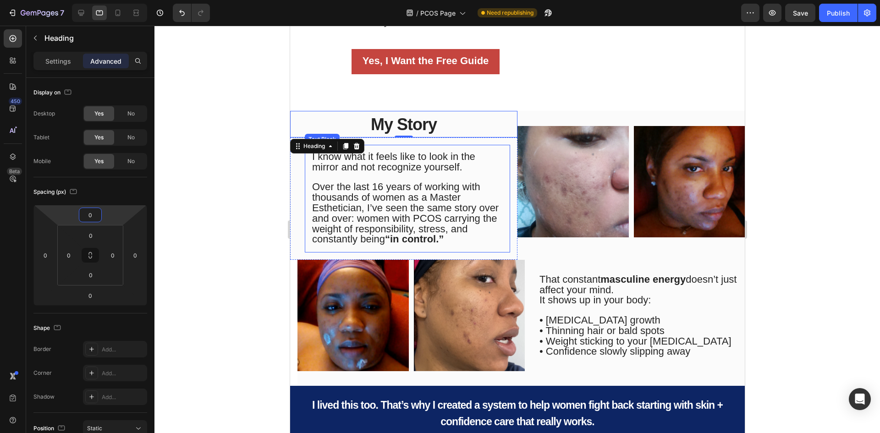
click at [477, 195] on p "⁠⁠⁠⁠⁠⁠⁠ Over the last 16 years of working with thousands of women as a Master E…" at bounding box center [406, 209] width 191 height 72
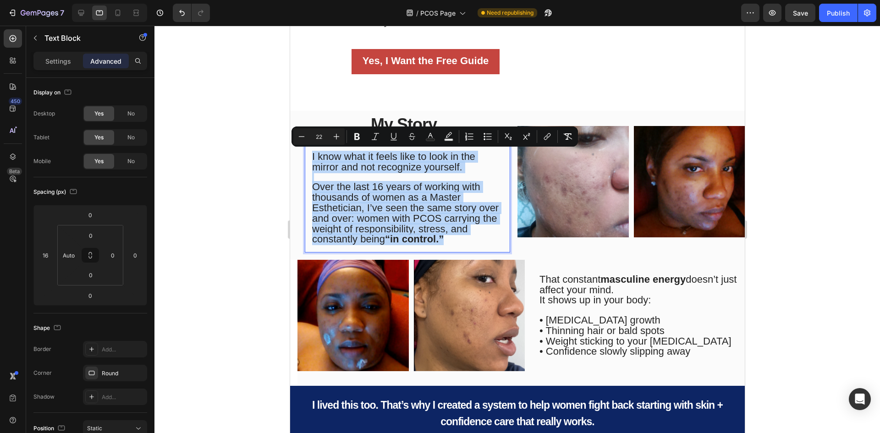
drag, startPoint x: 457, startPoint y: 242, endPoint x: 310, endPoint y: 155, distance: 170.6
click at [310, 155] on div "I know what it feels like to look in the mirror and not recognize yourself. Ove…" at bounding box center [406, 199] width 205 height 108
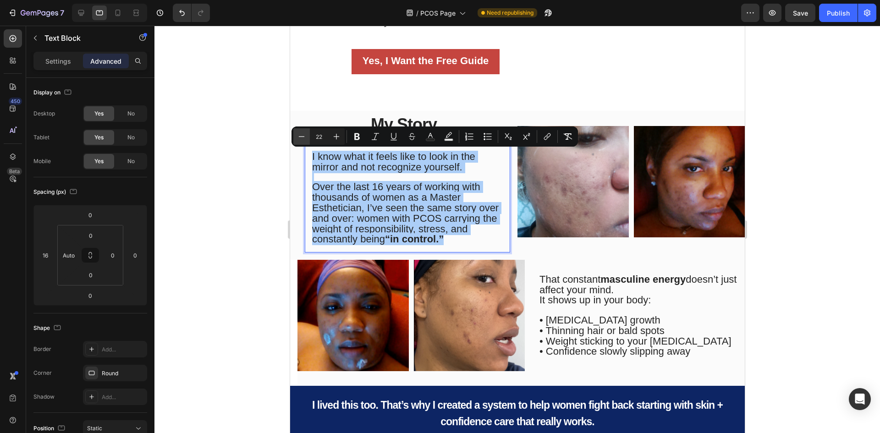
click at [304, 141] on icon "Editor contextual toolbar" at bounding box center [301, 136] width 9 height 9
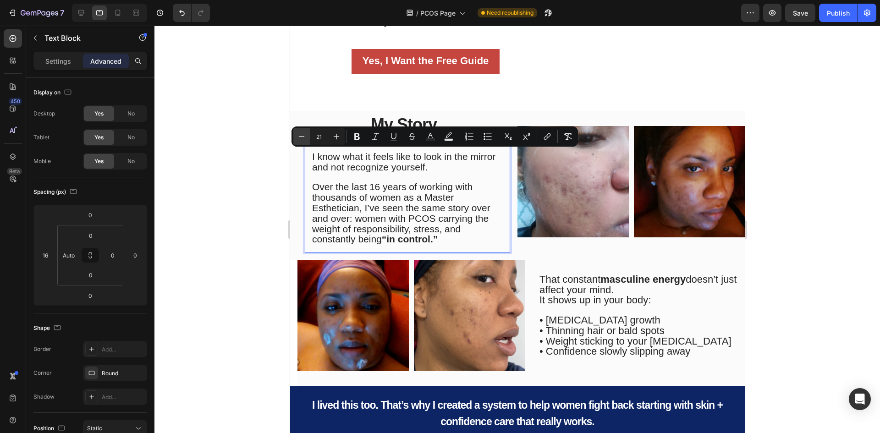
click at [304, 141] on icon "Editor contextual toolbar" at bounding box center [301, 136] width 9 height 9
click at [302, 138] on icon "Editor contextual toolbar" at bounding box center [301, 136] width 9 height 9
type input "19"
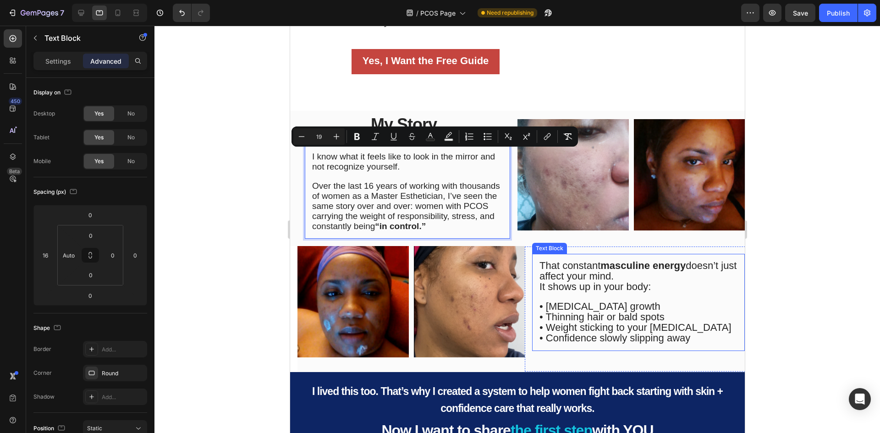
click at [639, 292] on p "• [MEDICAL_DATA] growth • Thinning hair or bald spots • Weight sticking to your…" at bounding box center [638, 317] width 198 height 51
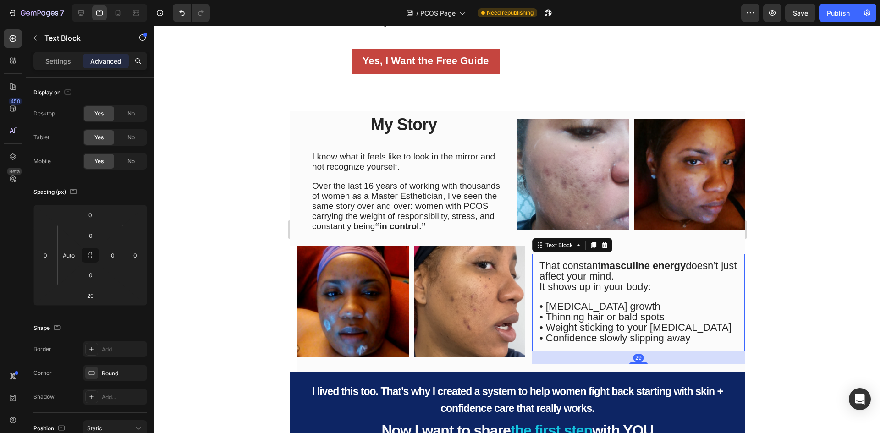
click at [614, 332] on span "• Confidence slowly slipping away" at bounding box center [614, 337] width 151 height 11
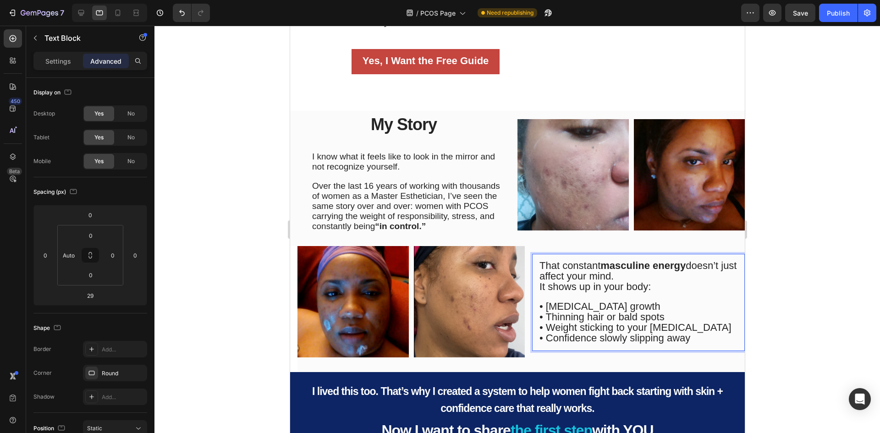
click at [693, 339] on p "• [MEDICAL_DATA] growth • Thinning hair or bald spots • Weight sticking to your…" at bounding box center [638, 317] width 198 height 51
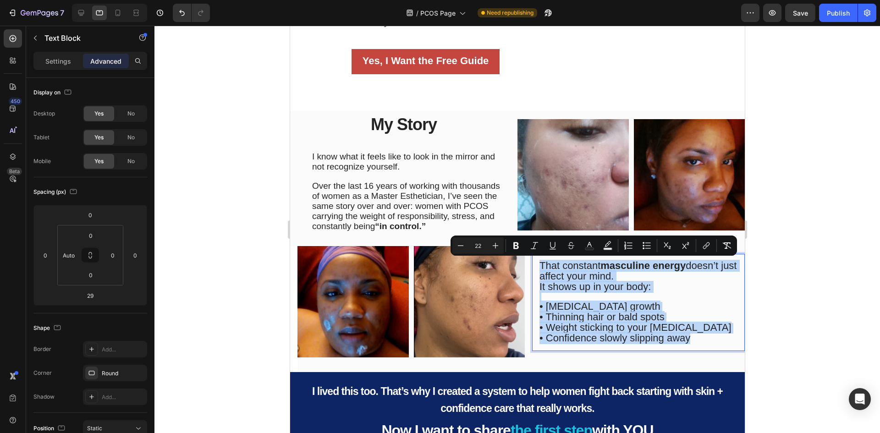
drag, startPoint x: 694, startPoint y: 342, endPoint x: 524, endPoint y: 262, distance: 187.3
click at [525, 263] on div "That constant masculine energy doesn’t just affect your mind. It shows up in yo…" at bounding box center [637, 308] width 227 height 125
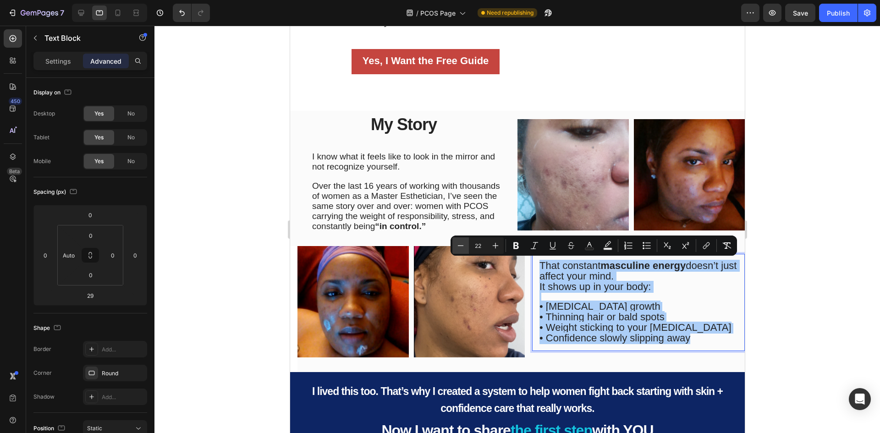
click at [460, 243] on icon "Editor contextual toolbar" at bounding box center [460, 245] width 9 height 9
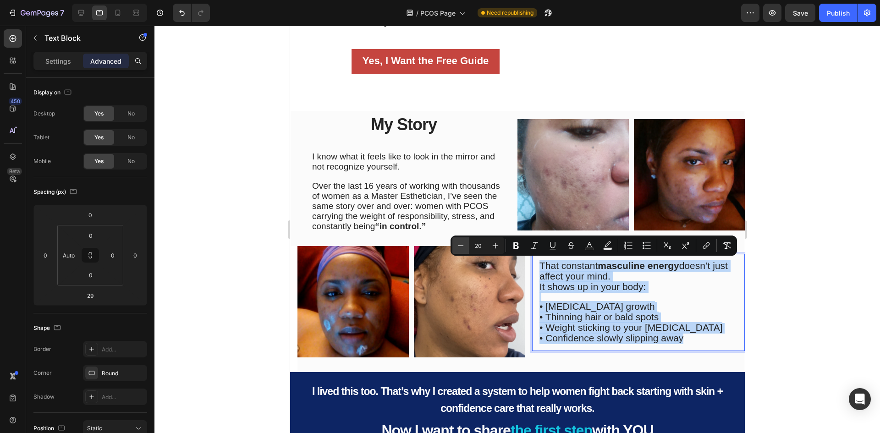
type input "19"
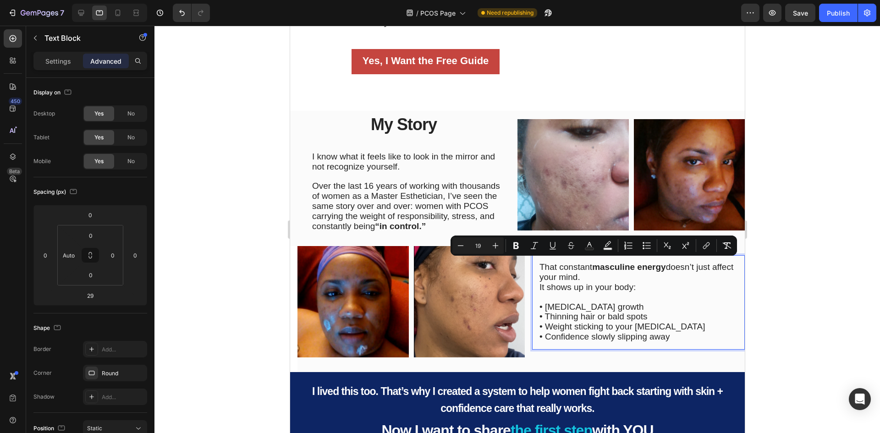
click at [241, 212] on div at bounding box center [516, 229] width 725 height 407
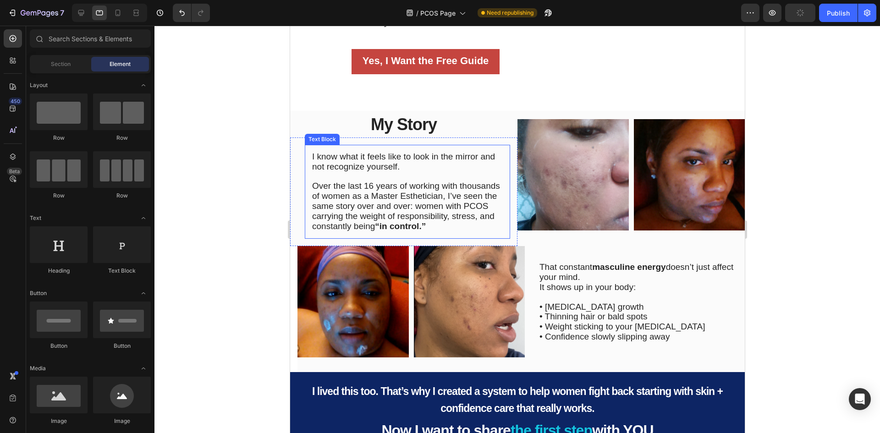
click at [419, 180] on p "Over the last 16 years of working with thousands of women as a Master Esthetici…" at bounding box center [406, 202] width 191 height 60
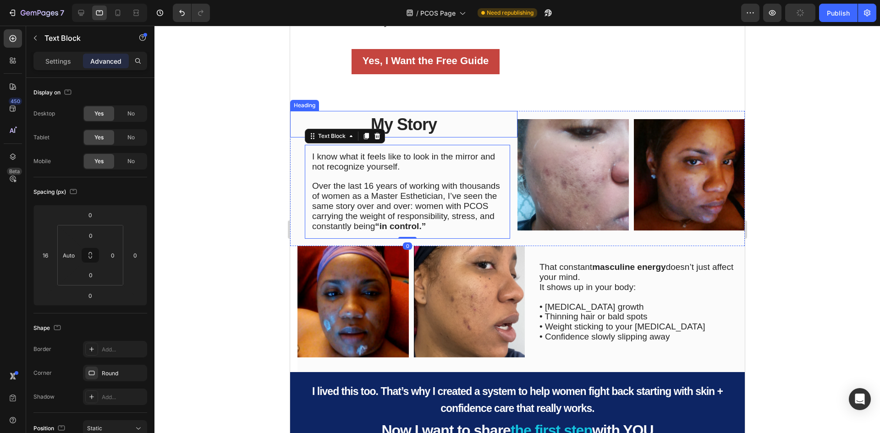
click at [410, 125] on span "My Story" at bounding box center [403, 124] width 66 height 19
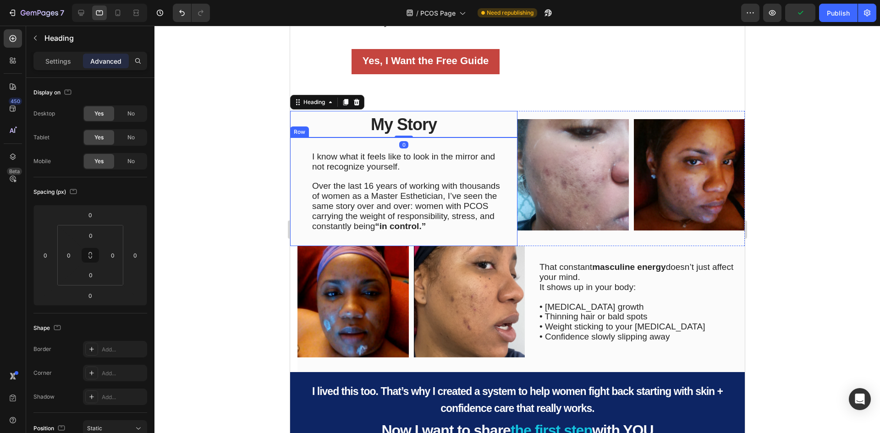
click at [403, 149] on div "I know what it feels like to look in the mirror and not recognize yourself. Ove…" at bounding box center [406, 192] width 205 height 94
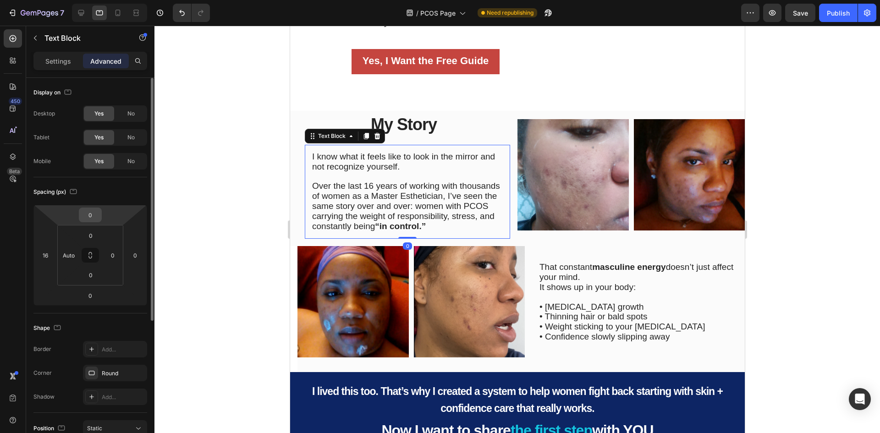
click at [93, 215] on input "0" at bounding box center [90, 215] width 18 height 14
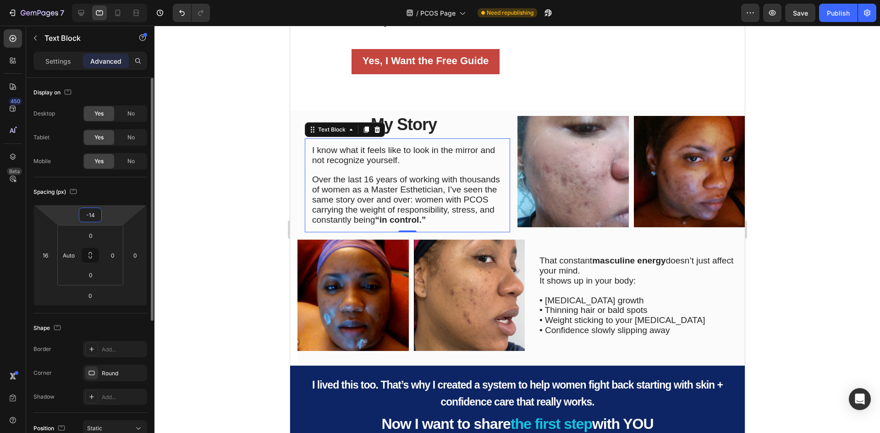
type input "-13"
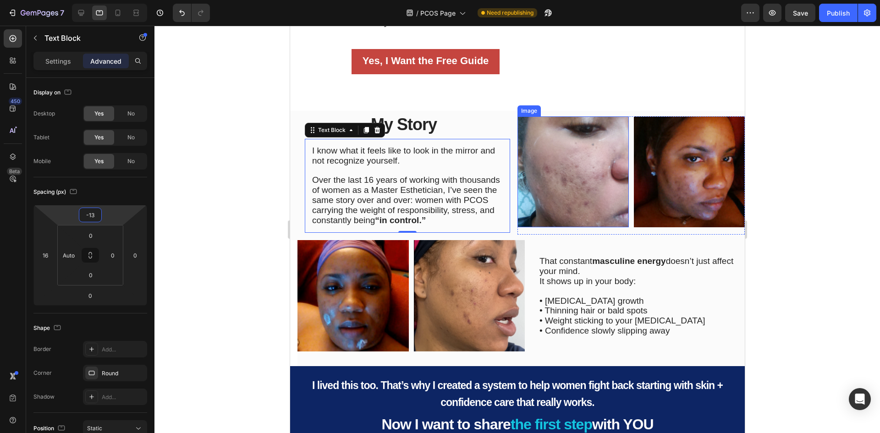
click at [600, 209] on img at bounding box center [572, 171] width 111 height 111
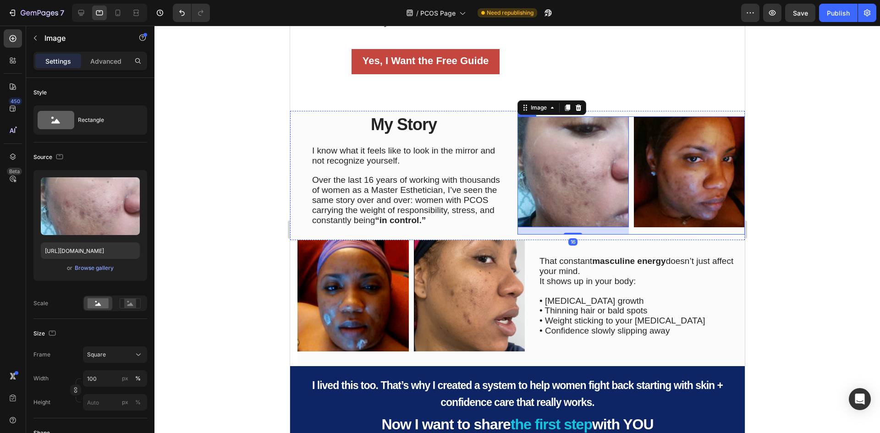
click at [626, 233] on div "Image 16 Title Line Image Row" at bounding box center [630, 175] width 227 height 119
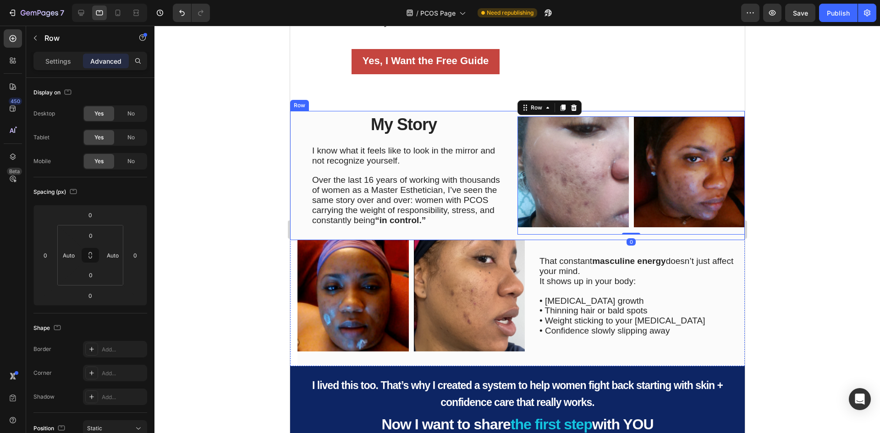
click at [624, 237] on div "Image Title Line Image Row 0 Title Line" at bounding box center [630, 175] width 227 height 129
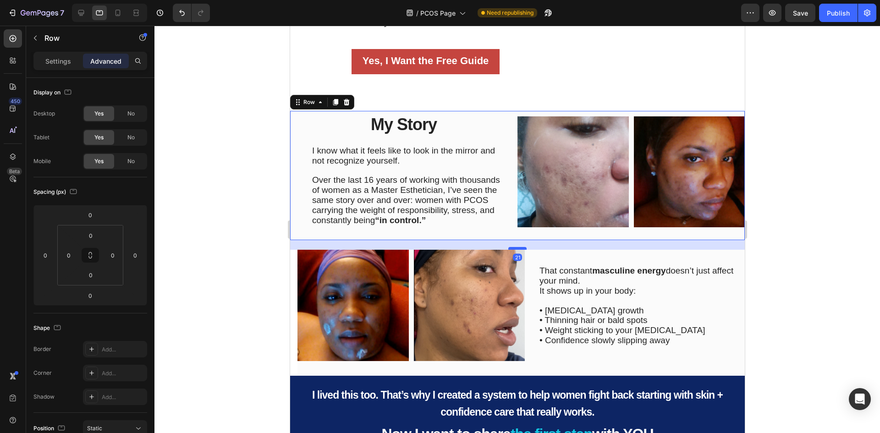
drag, startPoint x: 515, startPoint y: 239, endPoint x: 518, endPoint y: 249, distance: 10.0
click at [518, 249] on div at bounding box center [517, 248] width 18 height 3
type input "21"
click at [429, 123] on span "My Story" at bounding box center [403, 124] width 66 height 19
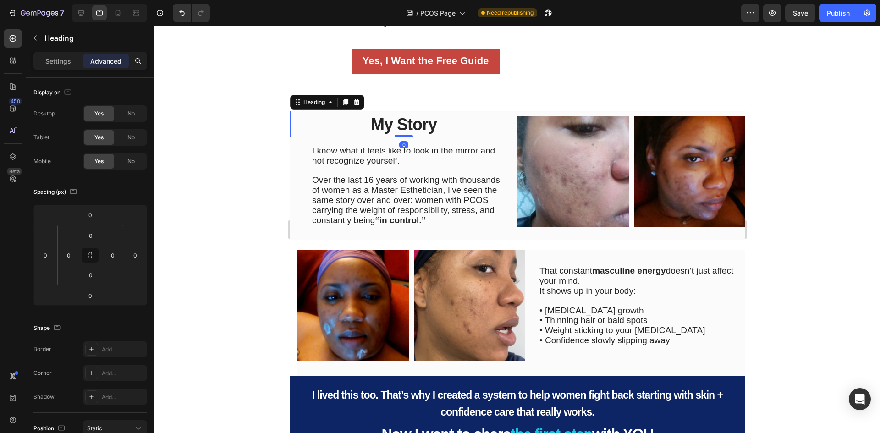
drag, startPoint x: 397, startPoint y: 137, endPoint x: 404, endPoint y: 136, distance: 6.5
click at [404, 136] on div at bounding box center [403, 136] width 18 height 3
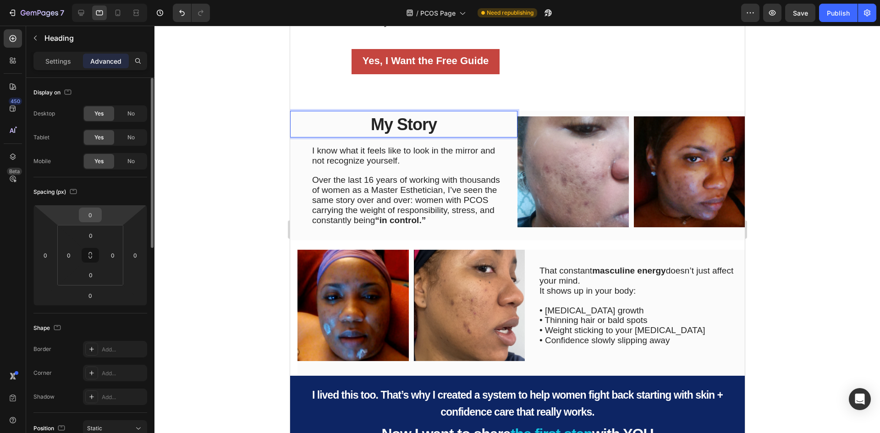
click at [93, 216] on input "0" at bounding box center [90, 215] width 18 height 14
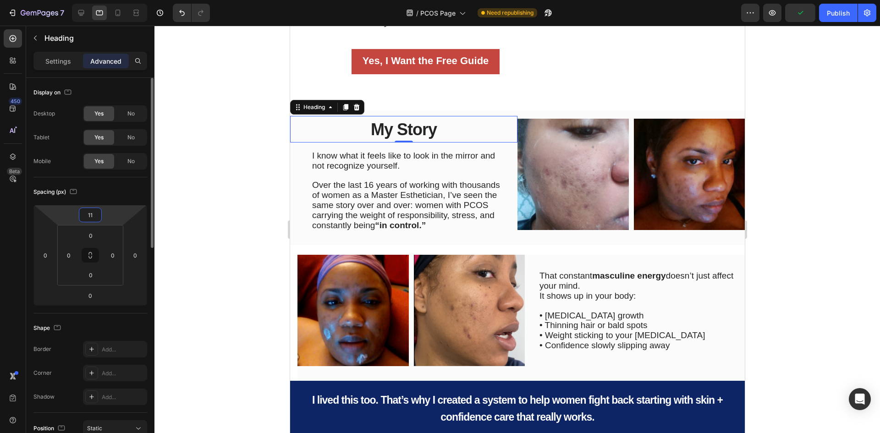
type input "12"
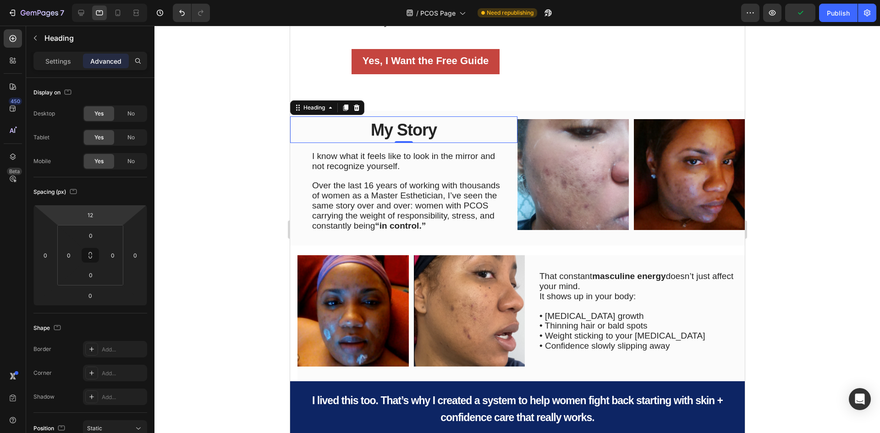
click at [186, 221] on div at bounding box center [516, 229] width 725 height 407
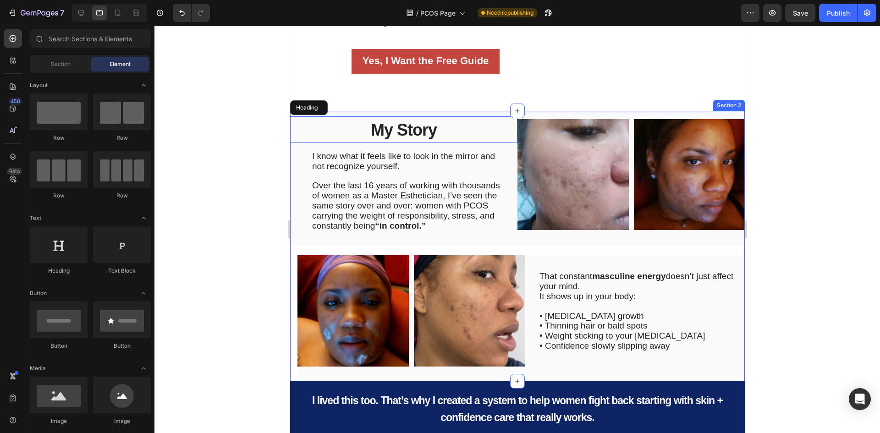
click at [551, 249] on div "⁠⁠⁠⁠⁠⁠⁠ My Story Heading I know what it feels like to look in the mirror and no…" at bounding box center [517, 246] width 454 height 270
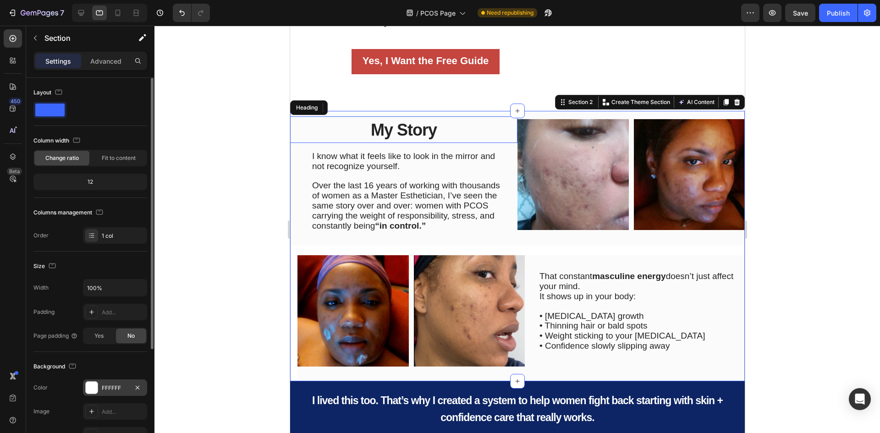
click at [92, 389] on div at bounding box center [92, 388] width 12 height 12
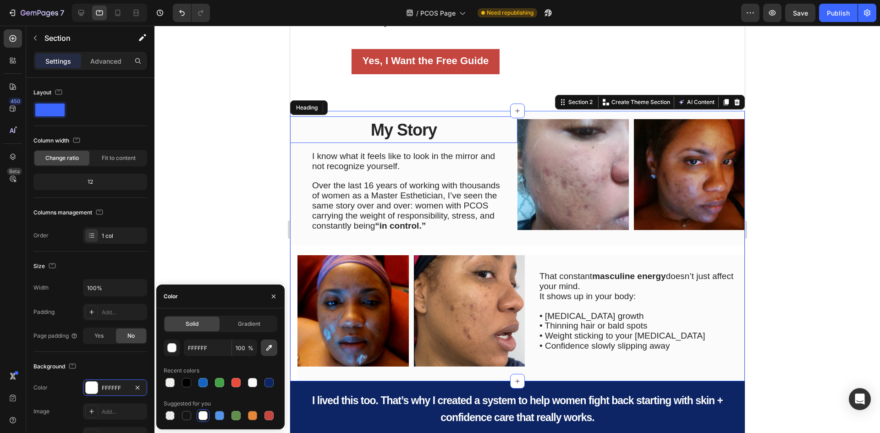
click at [266, 346] on icon "button" at bounding box center [268, 347] width 9 height 9
type input "FBFBFB"
click at [219, 197] on div at bounding box center [516, 229] width 725 height 407
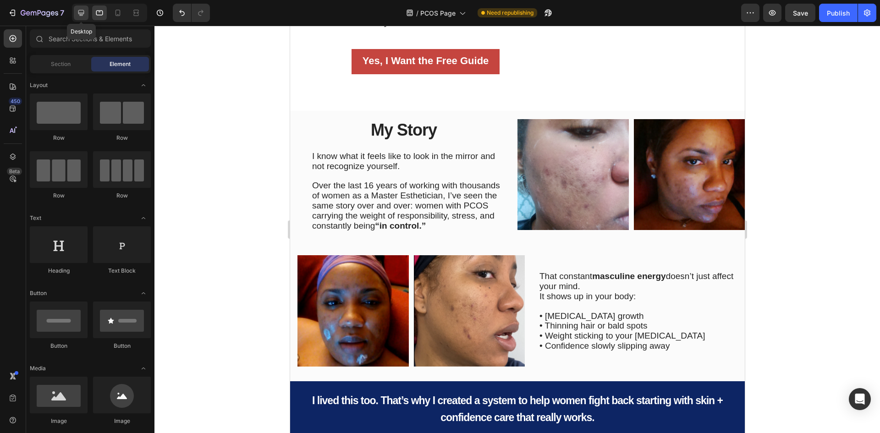
click at [79, 12] on icon at bounding box center [81, 13] width 6 height 6
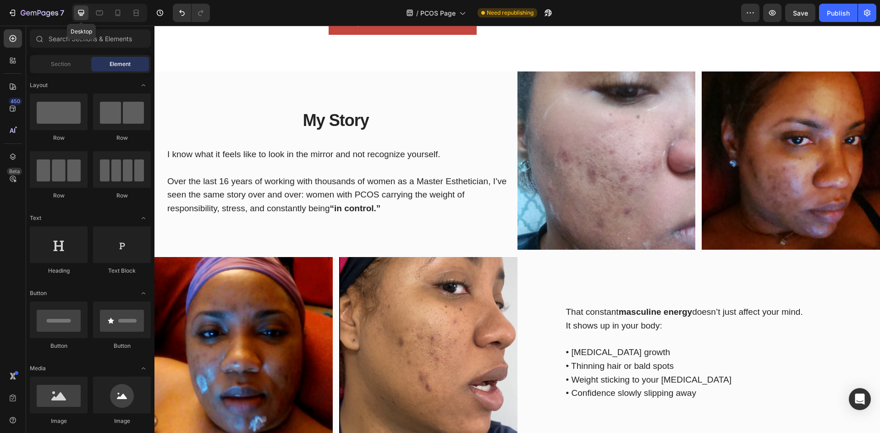
scroll to position [270, 0]
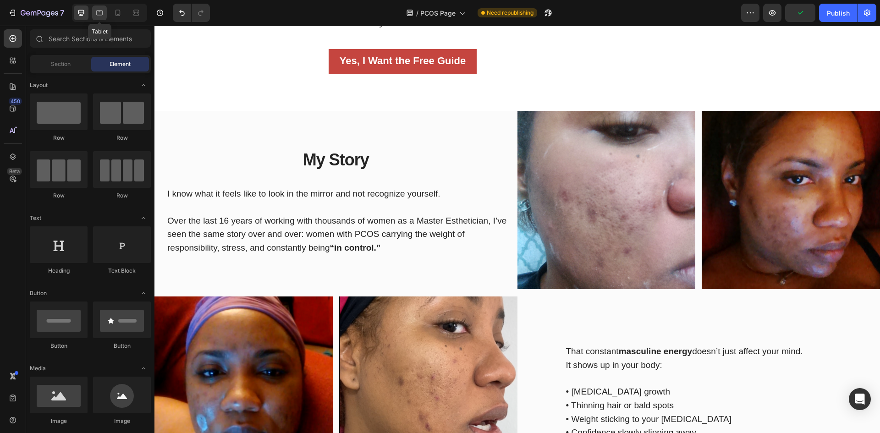
click at [101, 12] on icon at bounding box center [99, 12] width 9 height 9
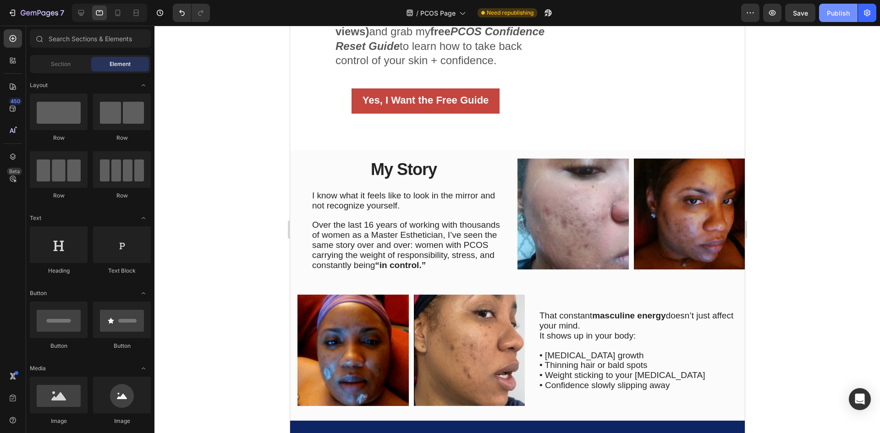
click at [842, 7] on button "Publish" at bounding box center [838, 13] width 38 height 18
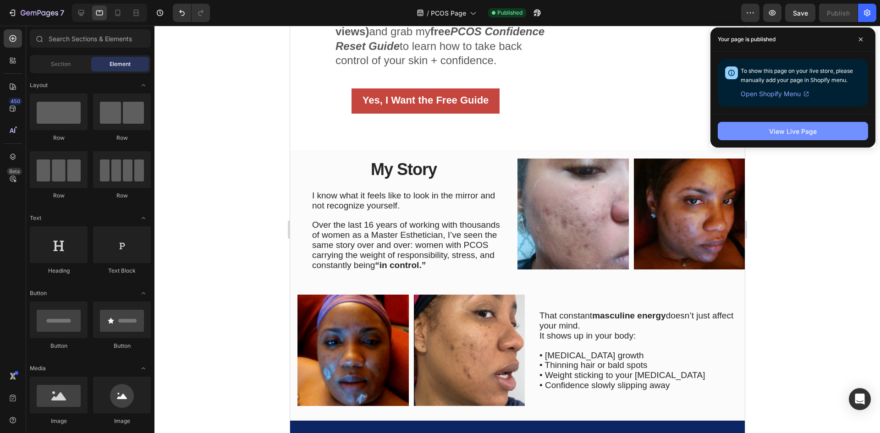
click at [785, 130] on div "View Live Page" at bounding box center [793, 131] width 48 height 10
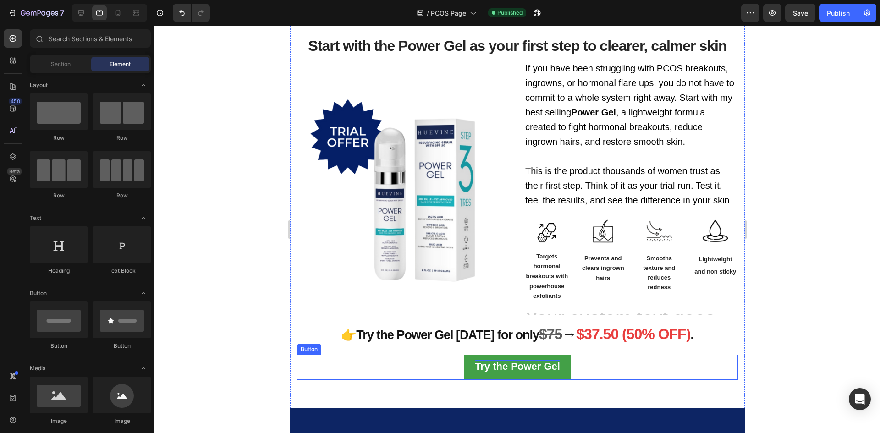
scroll to position [1141, 0]
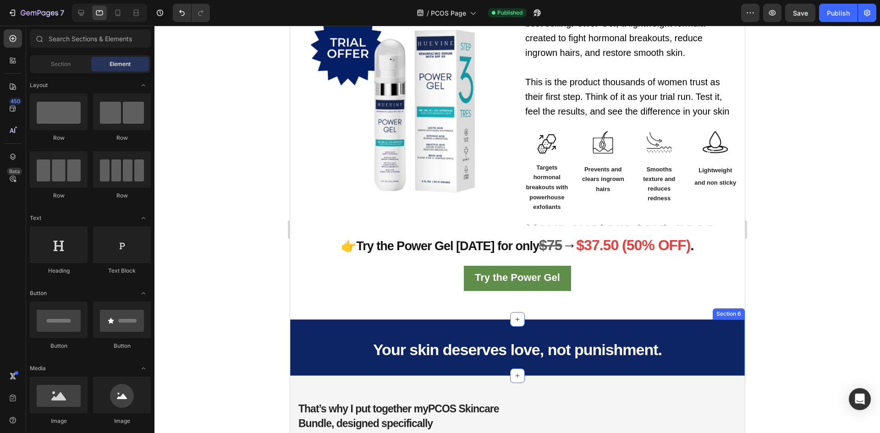
click at [509, 346] on span "Your skin deserves love, not punishment." at bounding box center [516, 349] width 289 height 17
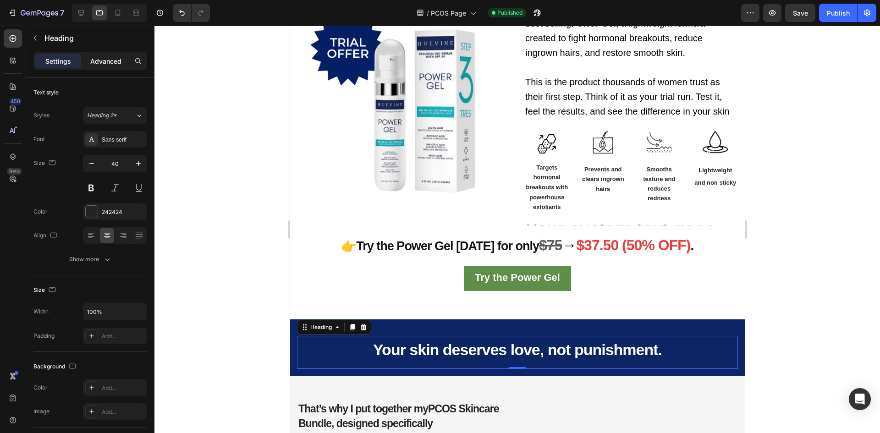
click at [113, 57] on p "Advanced" at bounding box center [105, 61] width 31 height 10
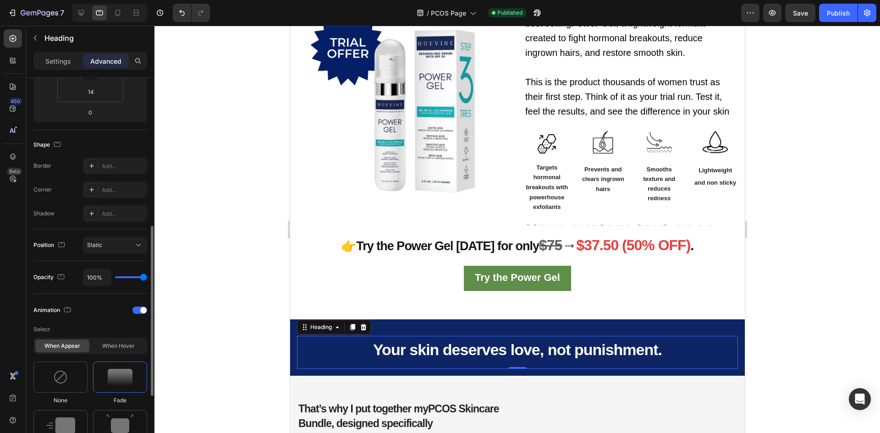
scroll to position [321, 0]
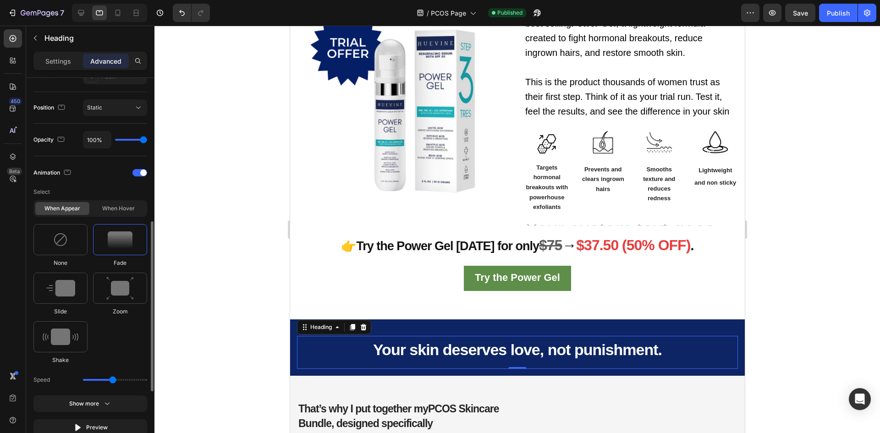
click at [115, 248] on div at bounding box center [120, 239] width 54 height 31
click at [63, 280] on img at bounding box center [60, 288] width 29 height 16
click at [128, 384] on div at bounding box center [123, 379] width 14 height 13
type input "100"
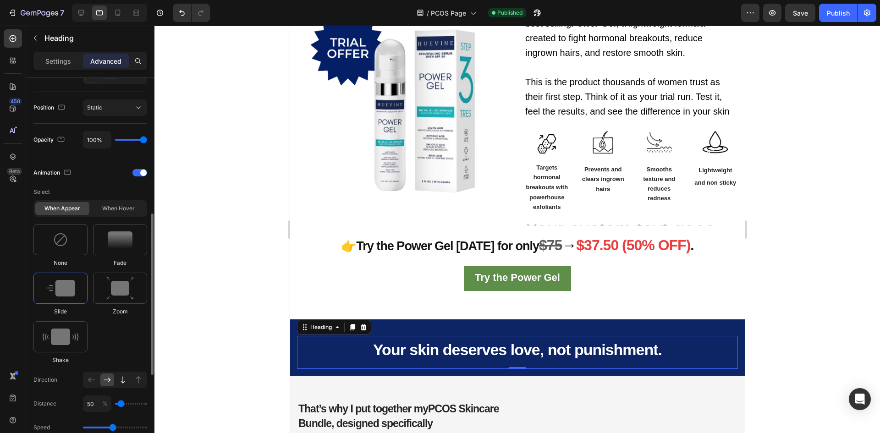
type input "100"
click at [81, 11] on icon at bounding box center [81, 12] width 9 height 9
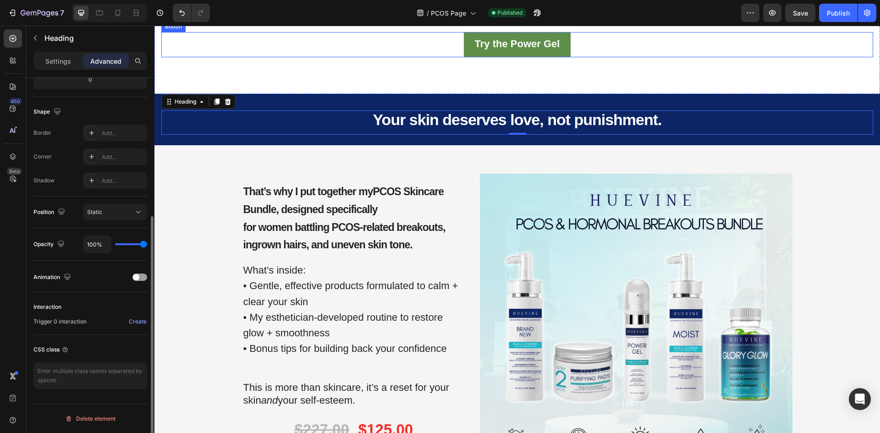
scroll to position [1486, 0]
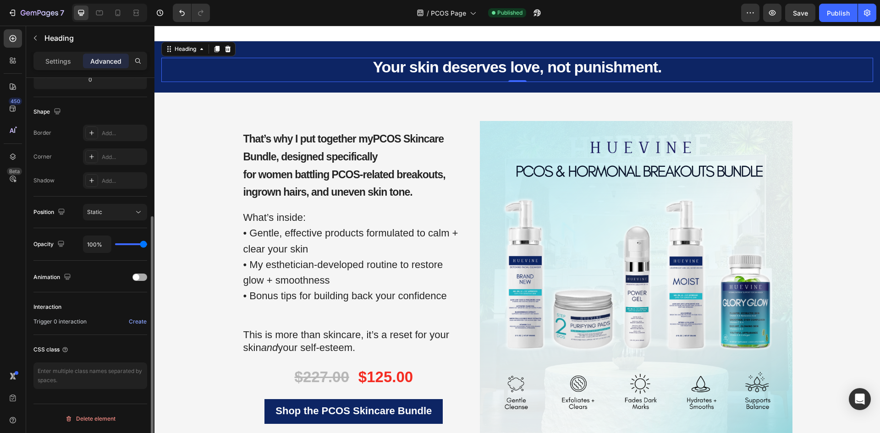
click at [142, 276] on div at bounding box center [139, 276] width 15 height 7
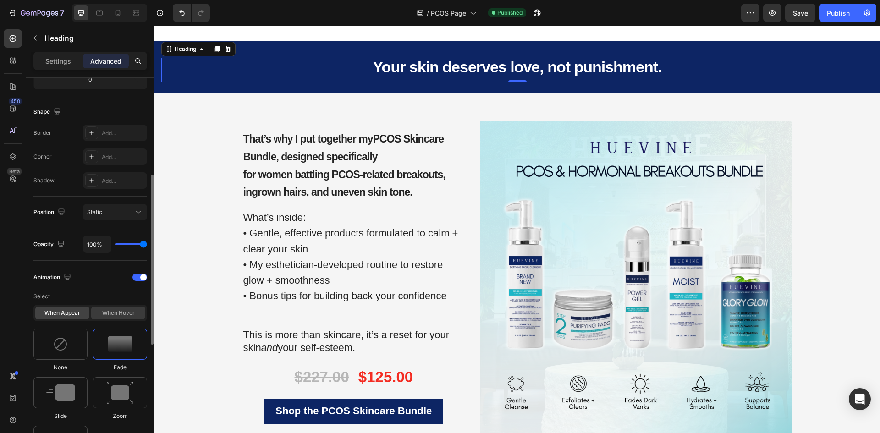
click at [112, 311] on div "When hover" at bounding box center [118, 312] width 54 height 13
click at [74, 309] on div "When appear" at bounding box center [62, 312] width 54 height 13
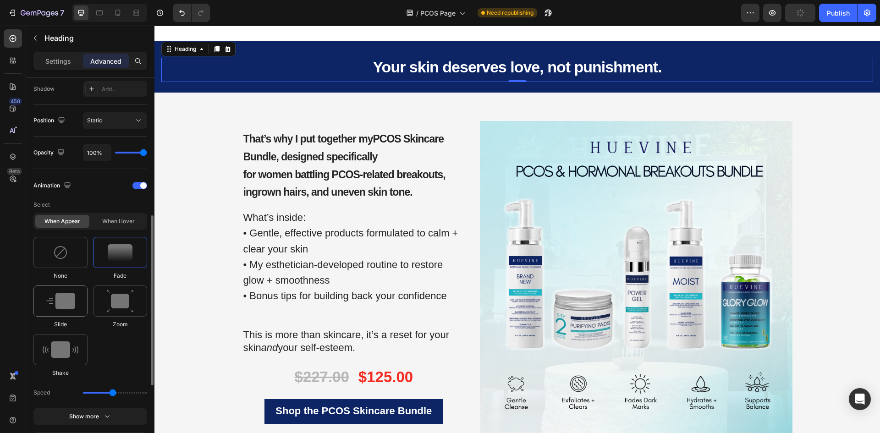
click at [72, 297] on img at bounding box center [60, 301] width 29 height 16
click at [121, 390] on icon at bounding box center [122, 392] width 9 height 9
type input "100"
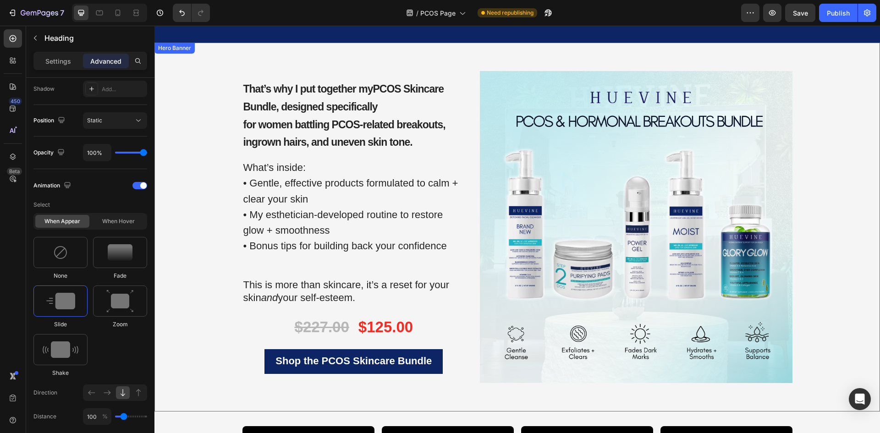
scroll to position [1623, 0]
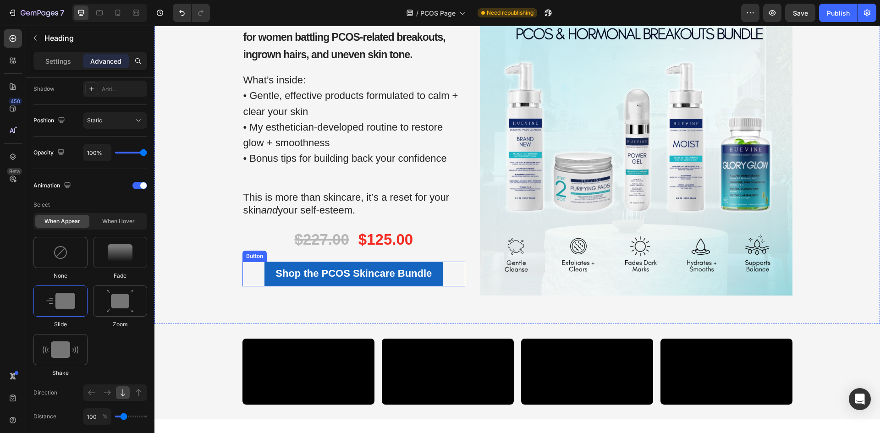
click at [264, 271] on link "Shop the PCOS Skincare Bundle" at bounding box center [353, 274] width 178 height 25
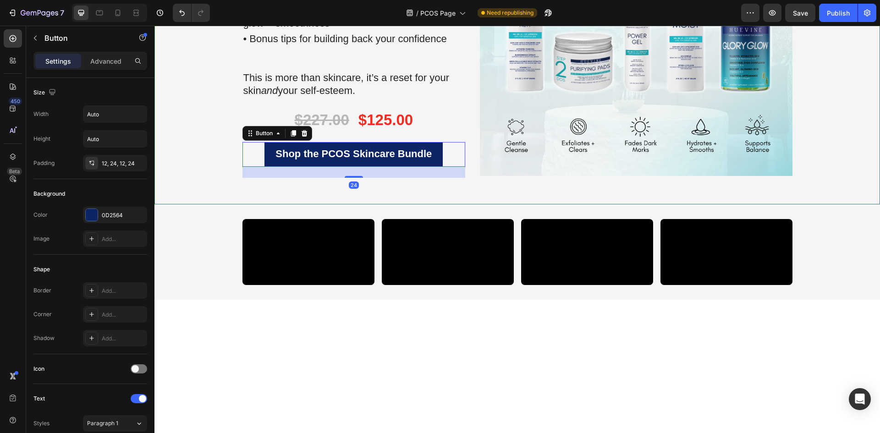
scroll to position [1761, 0]
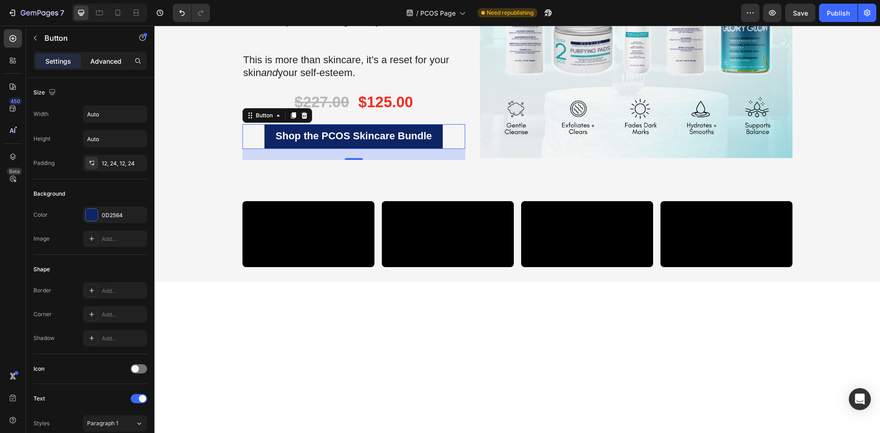
click at [98, 59] on p "Advanced" at bounding box center [105, 61] width 31 height 10
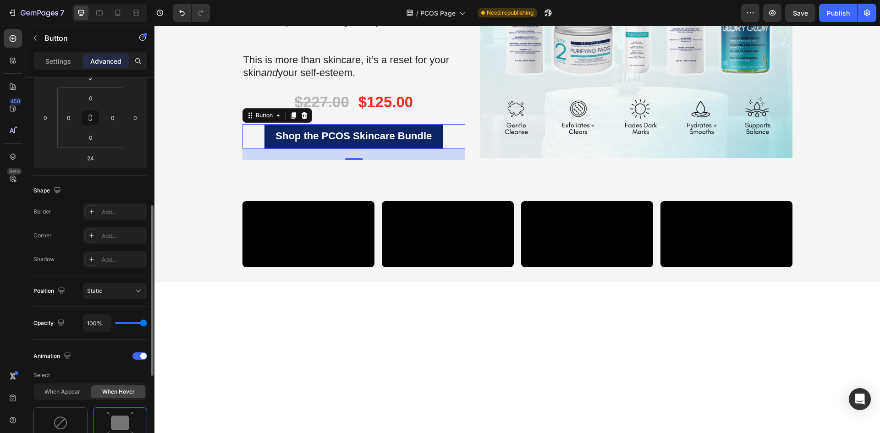
scroll to position [321, 0]
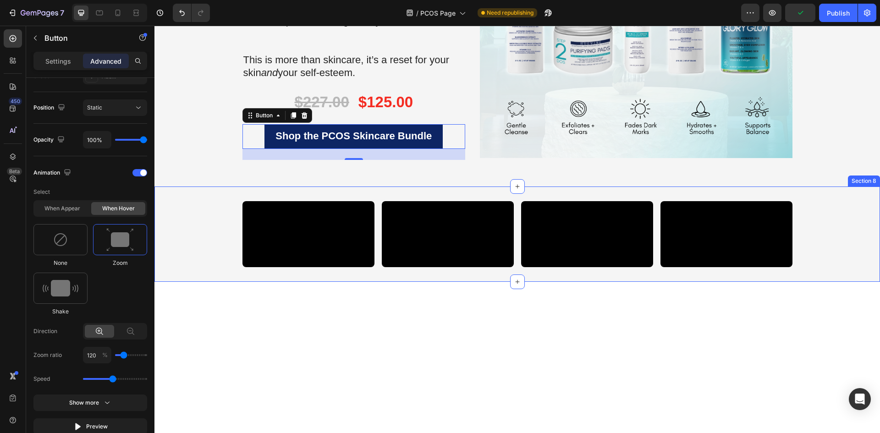
click at [182, 255] on div "Video Video Video Video Drop element here Drop element here Carousel" at bounding box center [516, 234] width 725 height 66
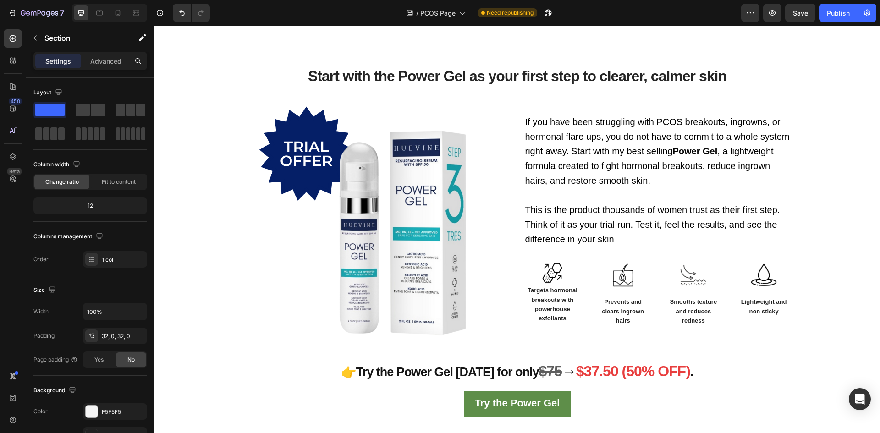
scroll to position [1074, 0]
click at [834, 16] on div "Publish" at bounding box center [837, 13] width 23 height 10
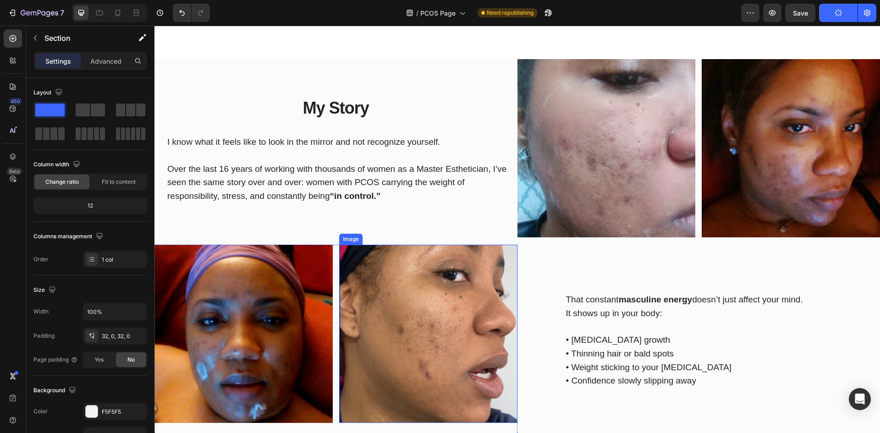
scroll to position [661, 0]
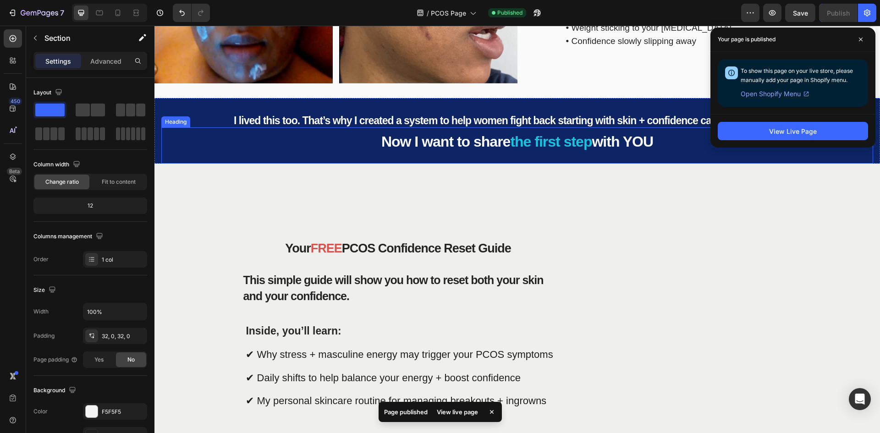
click at [440, 137] on span "Now I want to share" at bounding box center [445, 141] width 129 height 16
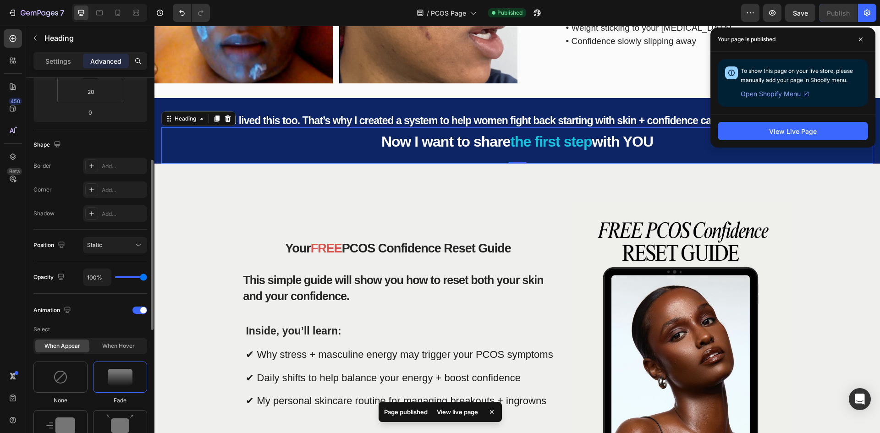
scroll to position [321, 0]
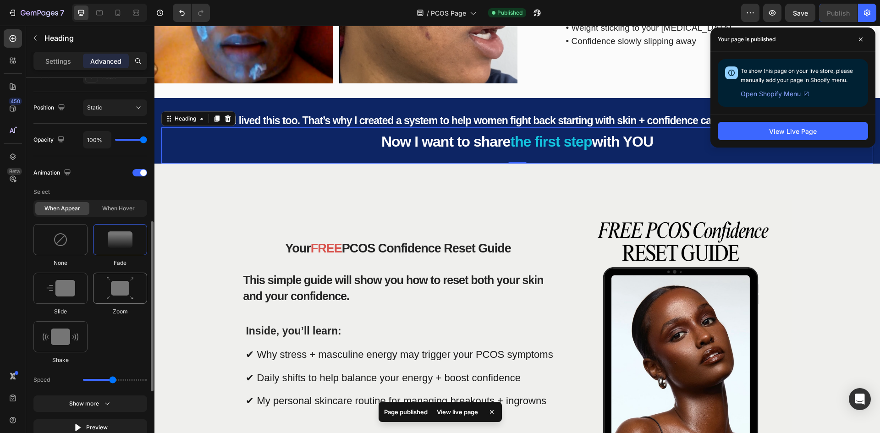
click at [125, 280] on img at bounding box center [119, 288] width 27 height 23
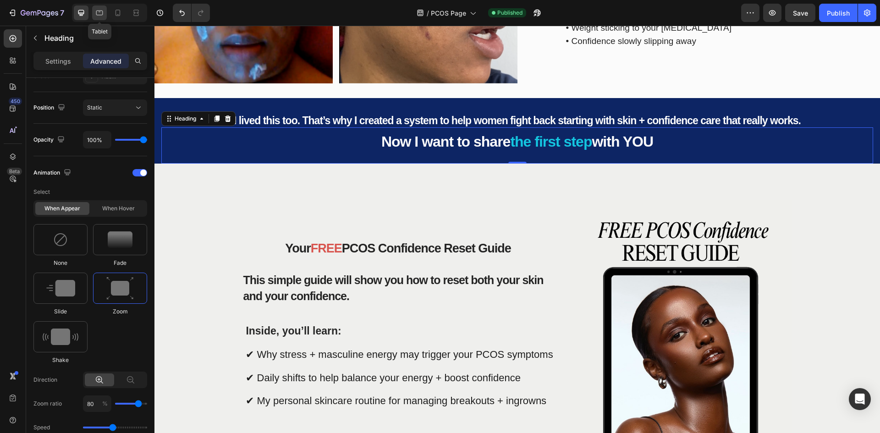
click at [95, 12] on icon at bounding box center [99, 12] width 9 height 9
type input "18"
type input "0"
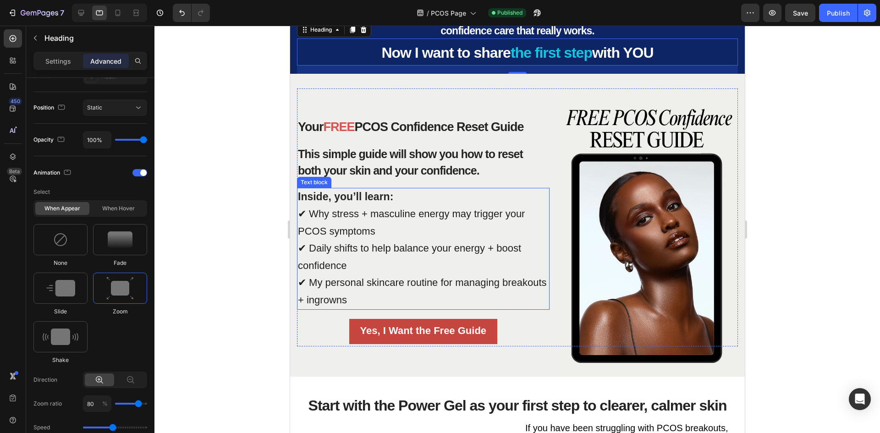
scroll to position [637, 0]
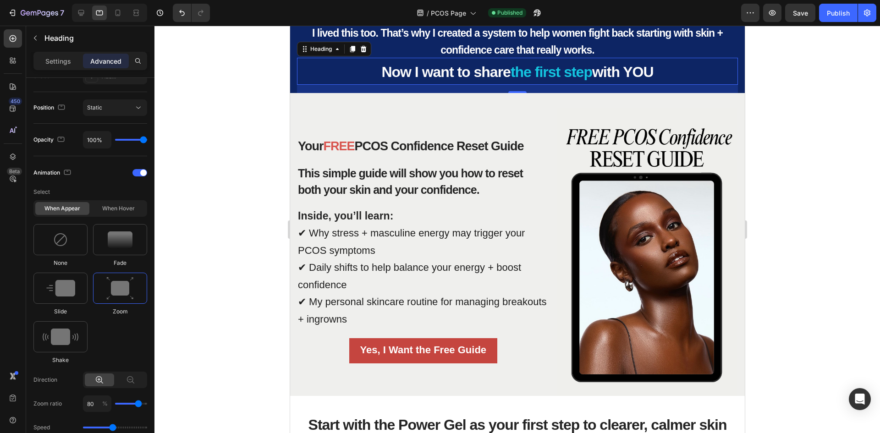
click at [269, 208] on div at bounding box center [516, 229] width 725 height 407
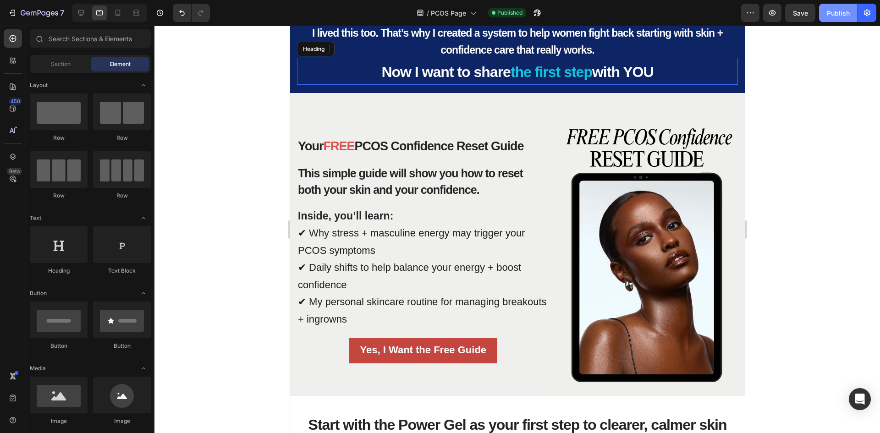
click at [832, 12] on div "Publish" at bounding box center [837, 13] width 23 height 10
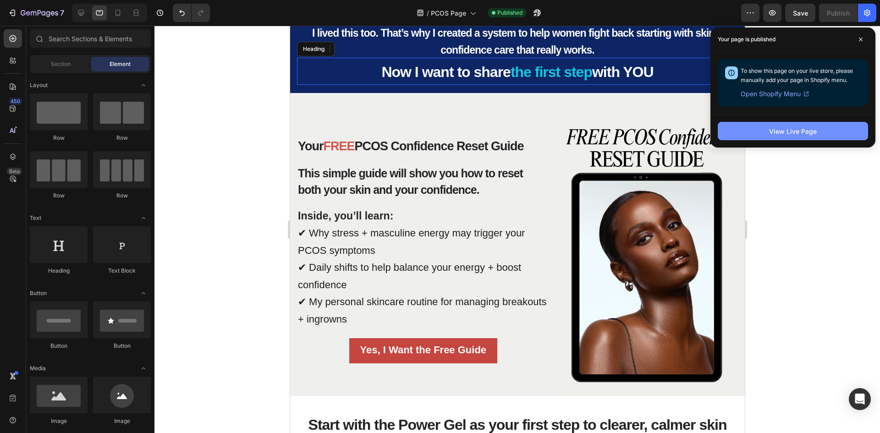
click at [800, 129] on div "View Live Page" at bounding box center [793, 131] width 48 height 10
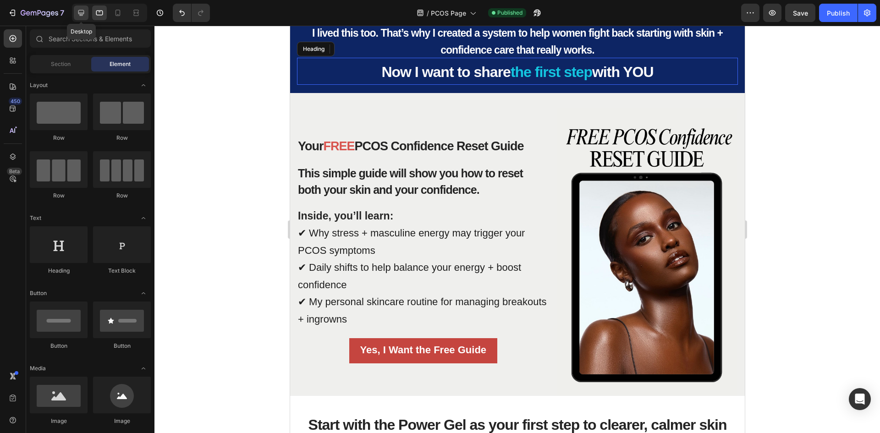
click at [77, 17] on icon at bounding box center [81, 12] width 9 height 9
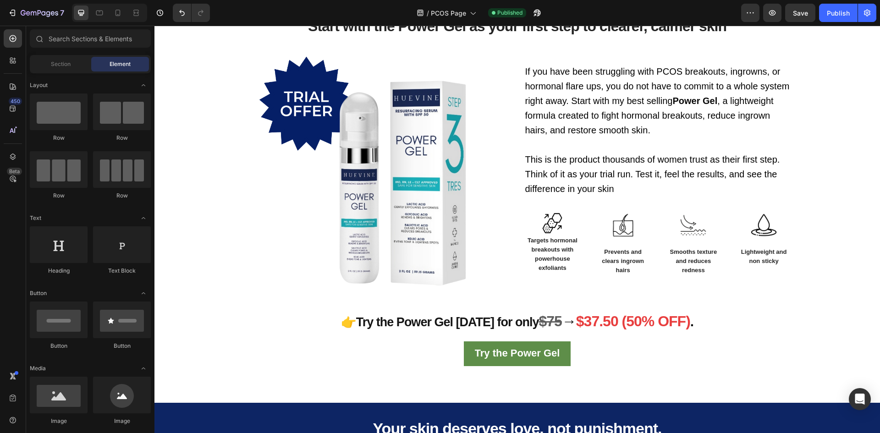
scroll to position [1279, 0]
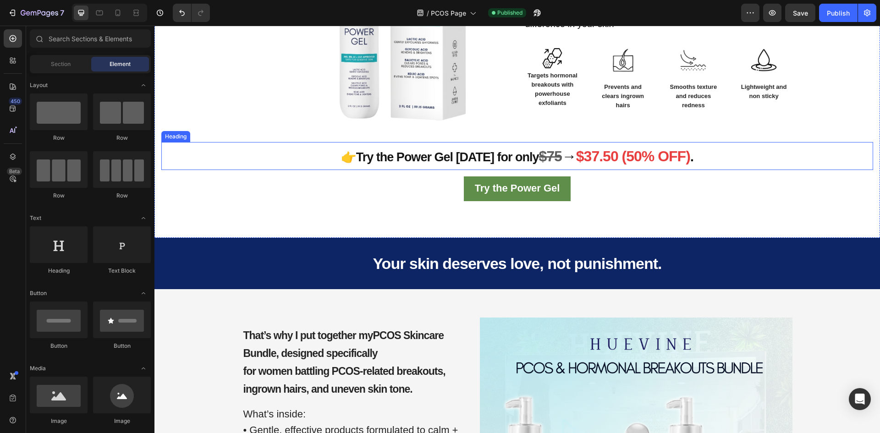
click at [428, 167] on h2 "👉Try the Power Gel today for only $75 → $37.50 (50% OFF) ." at bounding box center [516, 156] width 711 height 28
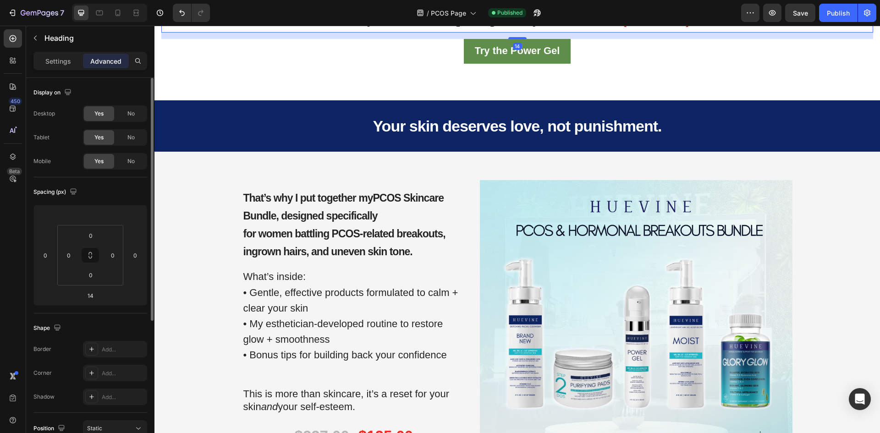
scroll to position [137, 0]
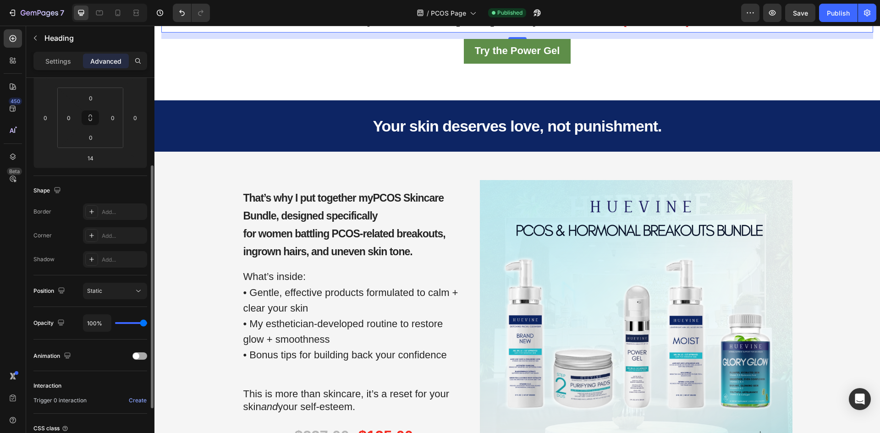
click at [137, 355] on span at bounding box center [136, 356] width 6 height 6
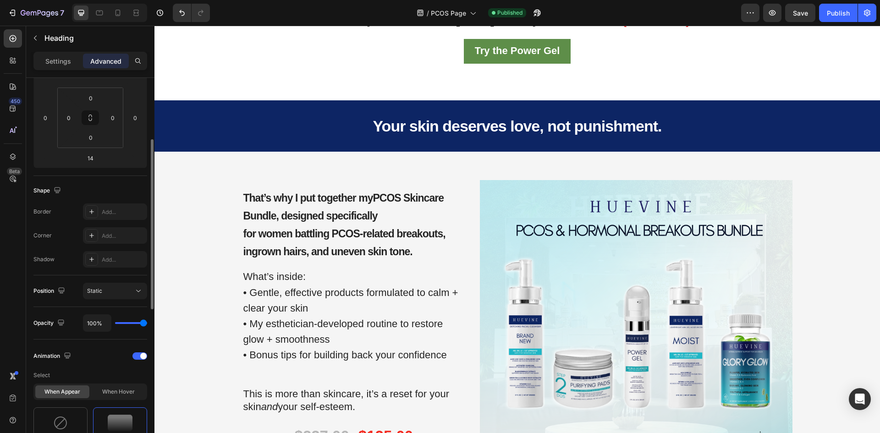
scroll to position [275, 0]
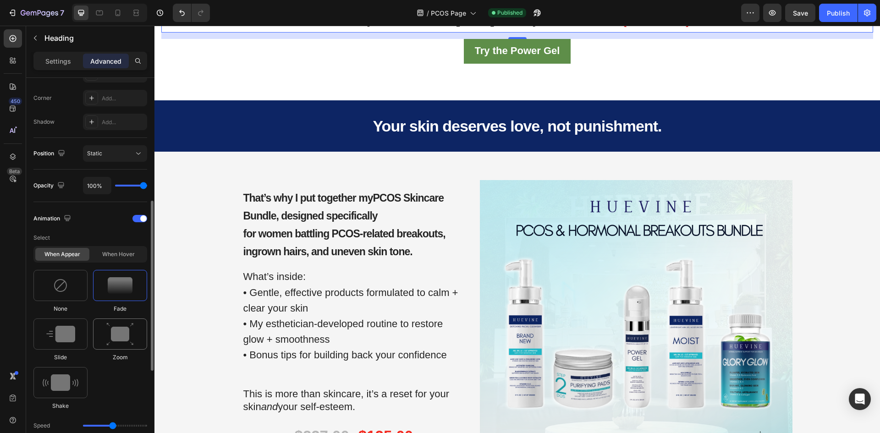
click at [113, 342] on img at bounding box center [119, 333] width 27 height 23
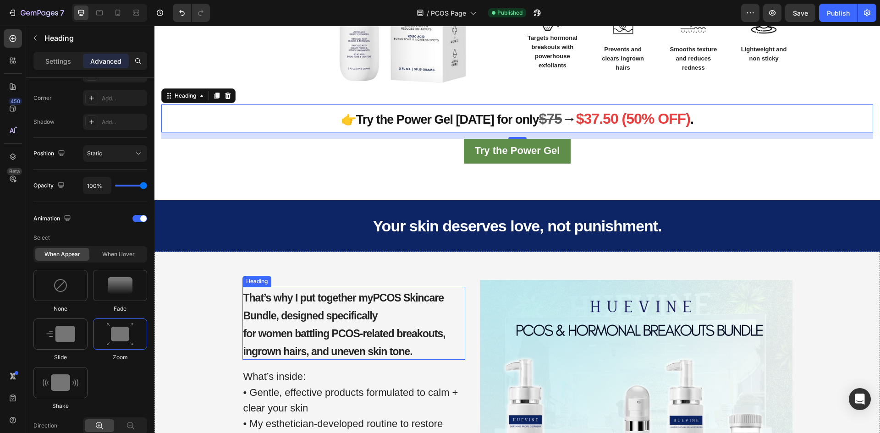
scroll to position [1233, 0]
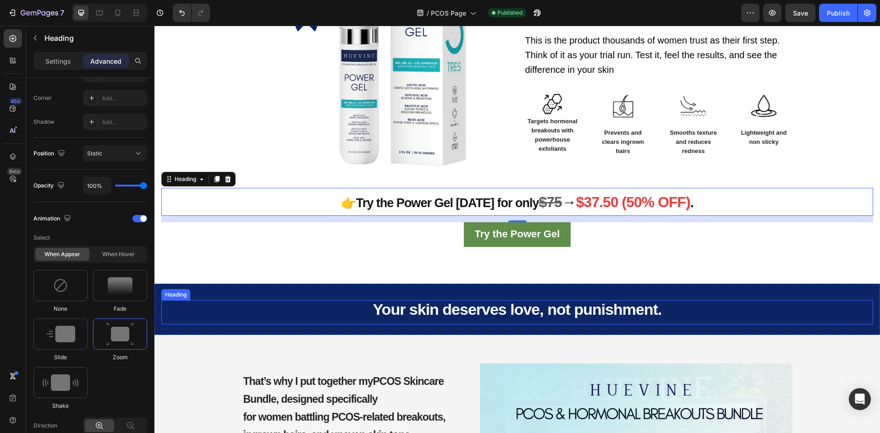
click at [392, 316] on span "Your skin deserves love, not punishment." at bounding box center [516, 309] width 289 height 17
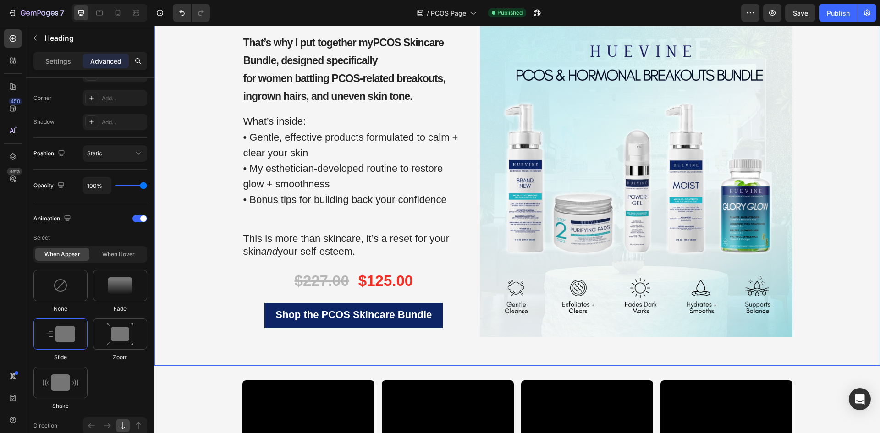
scroll to position [1599, 0]
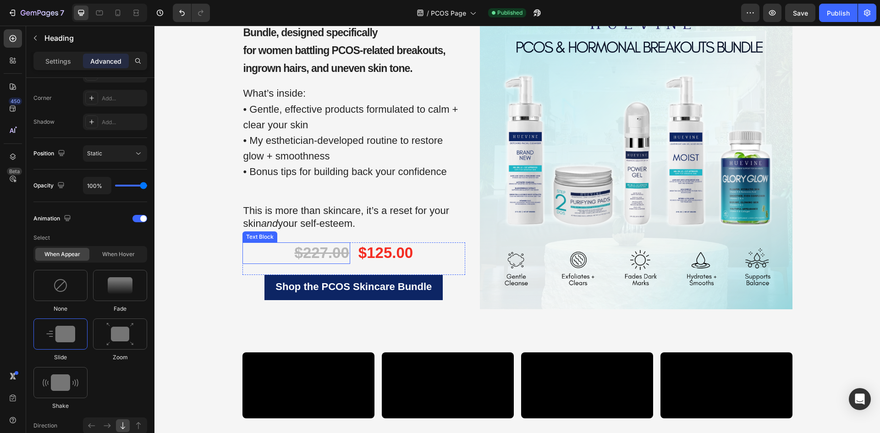
click at [282, 257] on p "$227.00" at bounding box center [296, 253] width 106 height 20
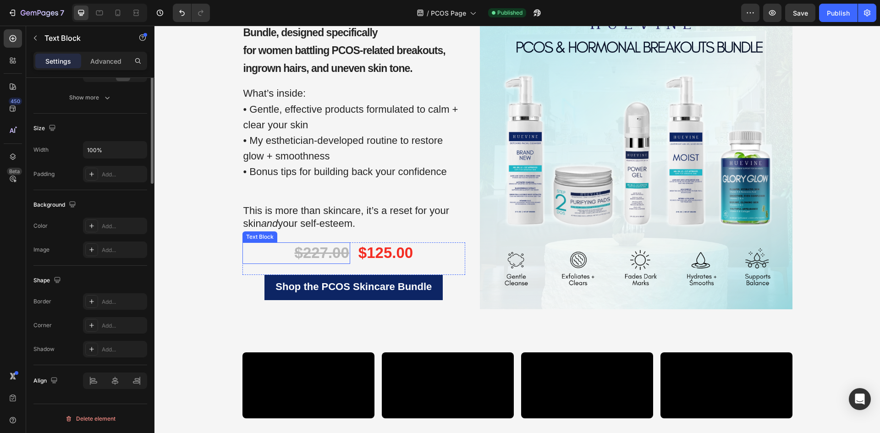
scroll to position [0, 0]
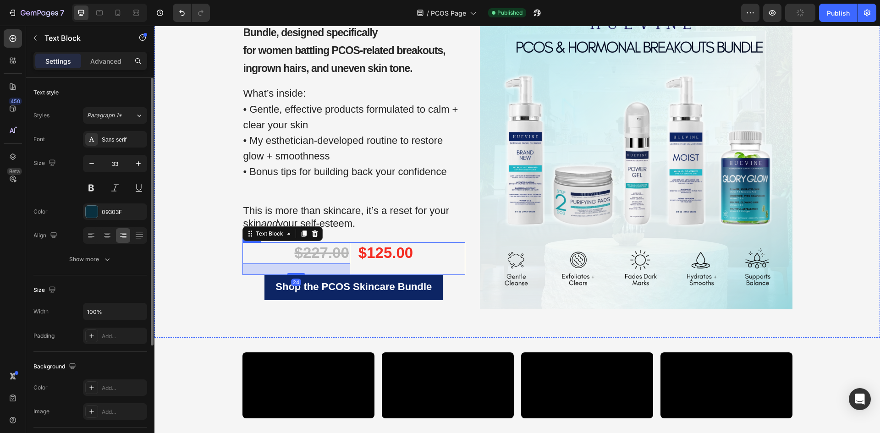
click at [350, 268] on div "$227.00 Text Block 24 $125.00 Text Block Row" at bounding box center [353, 258] width 223 height 33
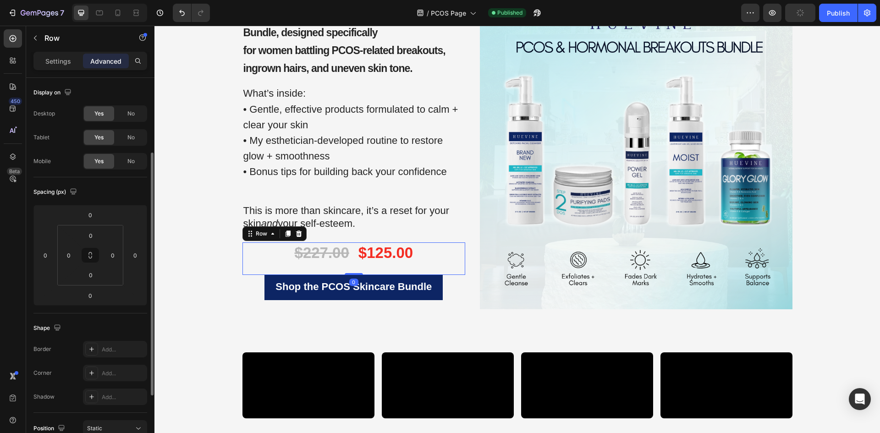
scroll to position [137, 0]
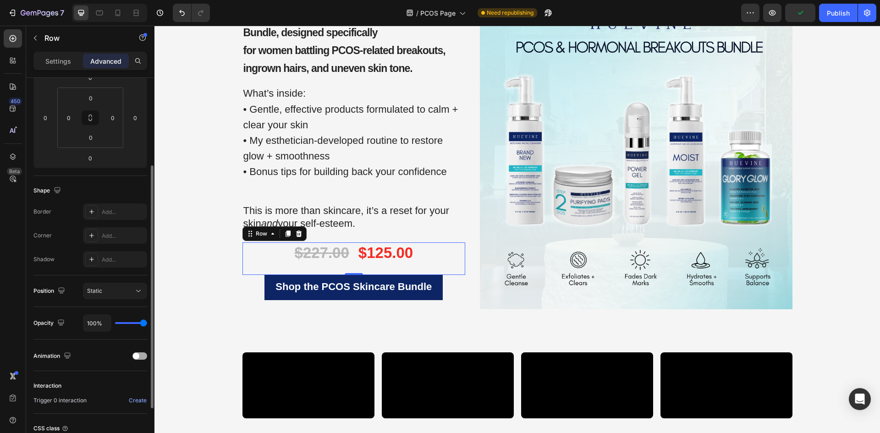
click at [137, 356] on span at bounding box center [136, 356] width 6 height 6
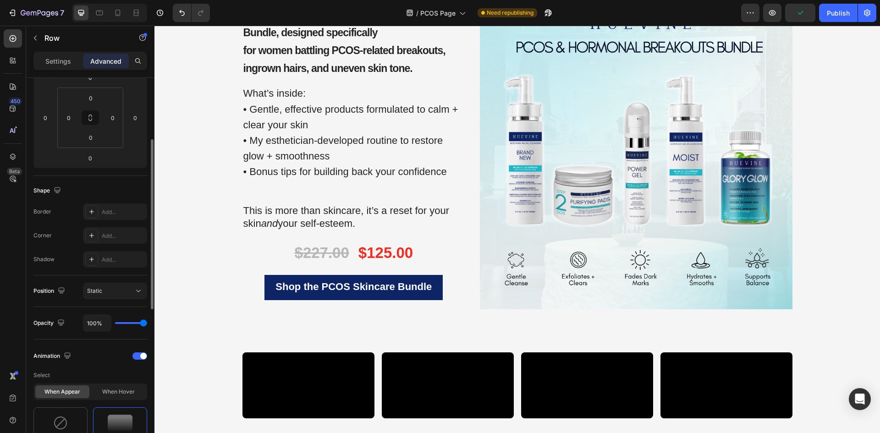
scroll to position [229, 0]
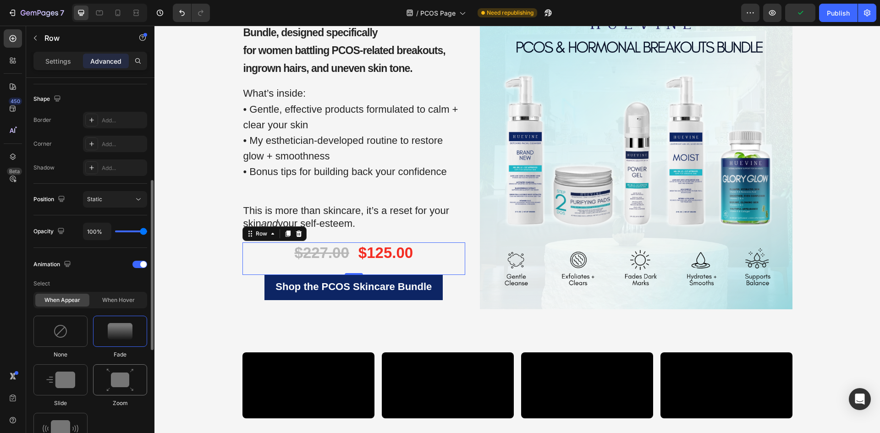
click at [131, 377] on img at bounding box center [119, 379] width 27 height 23
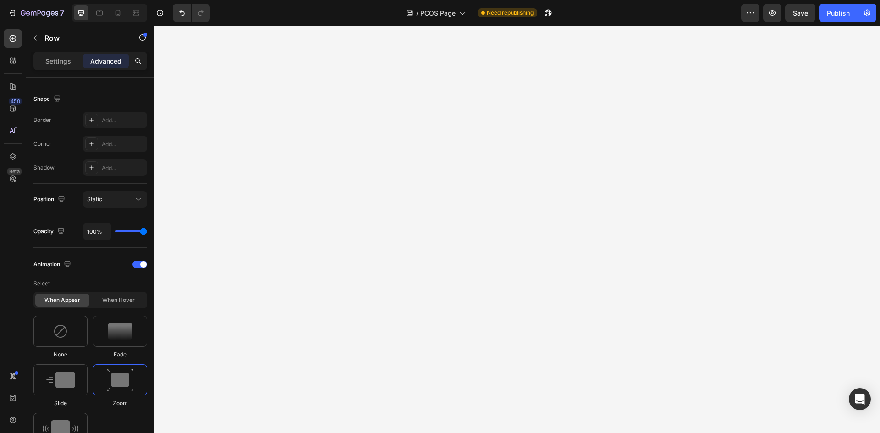
scroll to position [2240, 0]
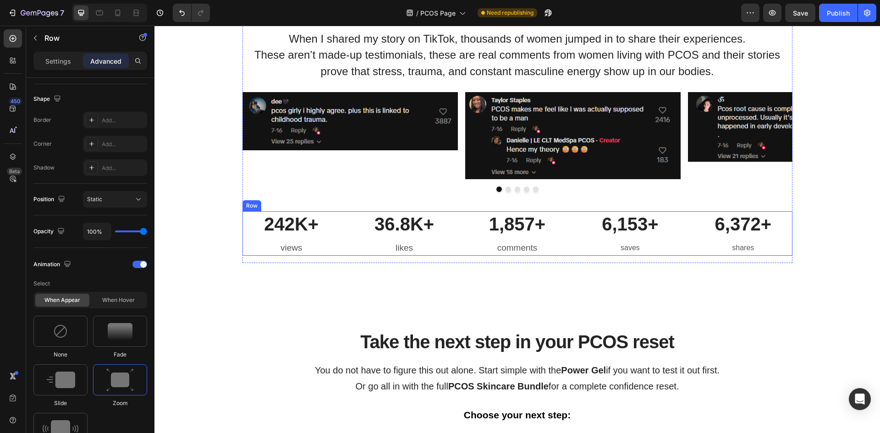
click at [299, 233] on h3 "242K+" at bounding box center [291, 224] width 98 height 26
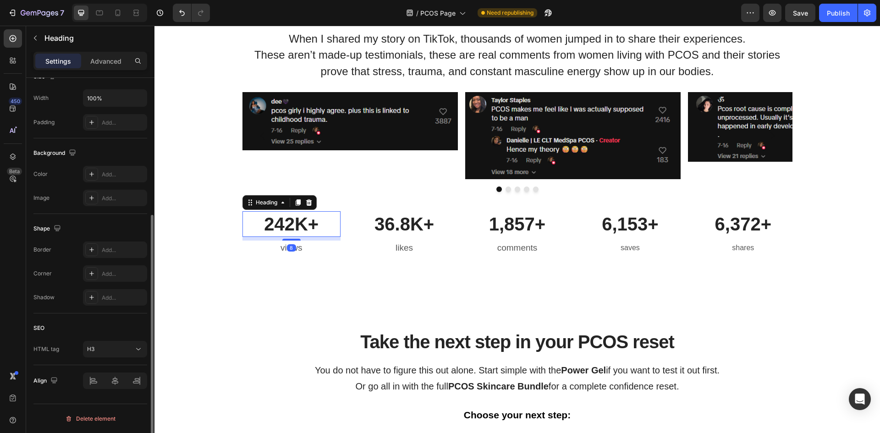
scroll to position [0, 0]
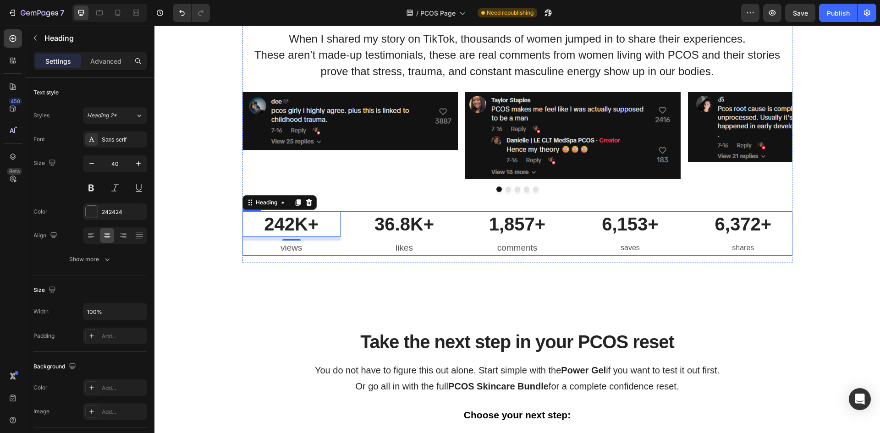
click at [347, 221] on div "242K+ Heading 8 views Text block 36.8K+ Heading likes Text block 1,857+ Heading…" at bounding box center [517, 233] width 550 height 45
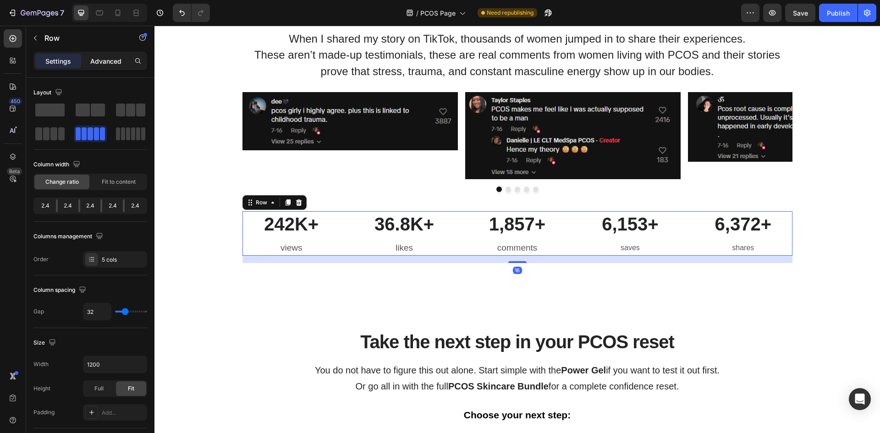
click at [124, 63] on div "Advanced" at bounding box center [106, 61] width 46 height 15
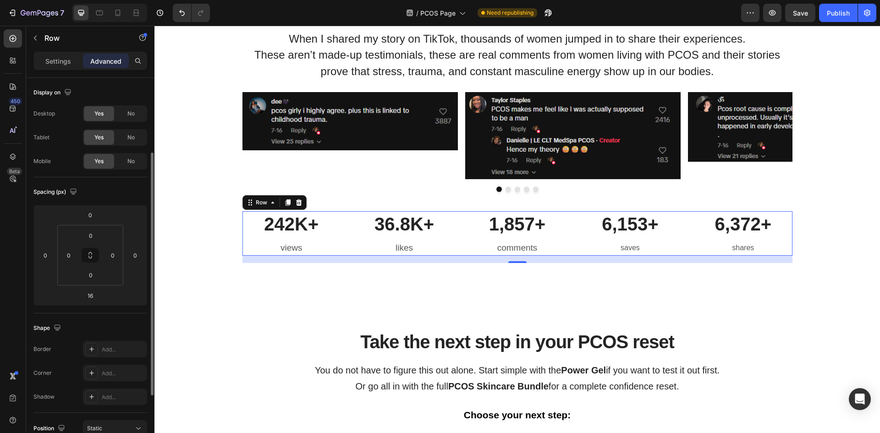
scroll to position [137, 0]
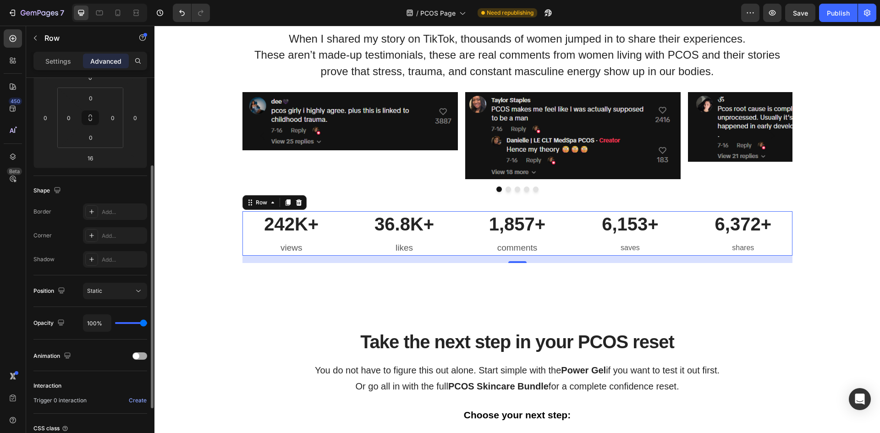
click at [137, 357] on span at bounding box center [136, 356] width 6 height 6
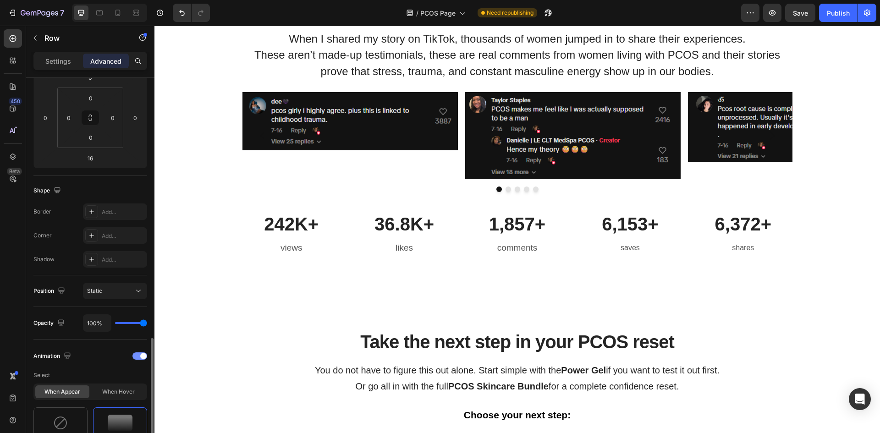
scroll to position [275, 0]
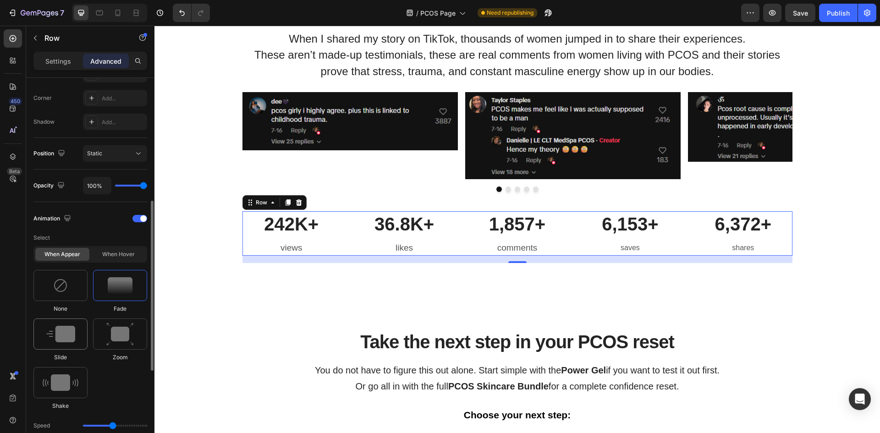
click at [72, 337] on img at bounding box center [60, 334] width 29 height 16
click at [122, 421] on icon at bounding box center [122, 425] width 9 height 9
type input "100"
click at [133, 423] on div at bounding box center [138, 425] width 14 height 13
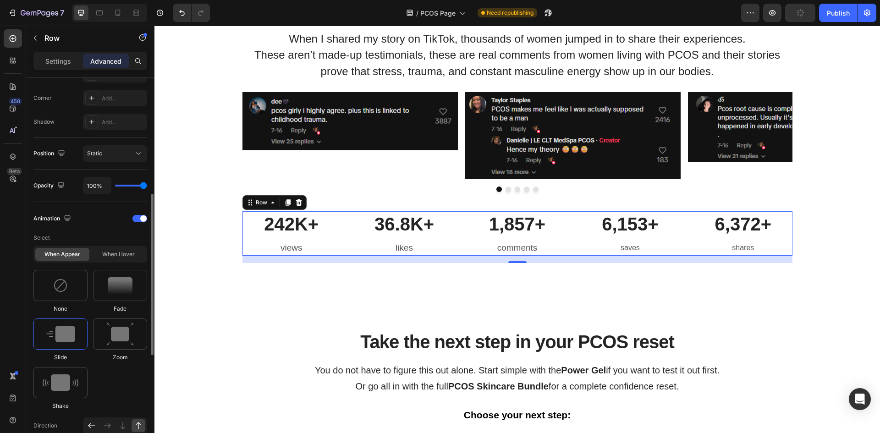
click at [96, 424] on div at bounding box center [92, 425] width 14 height 13
type input "50"
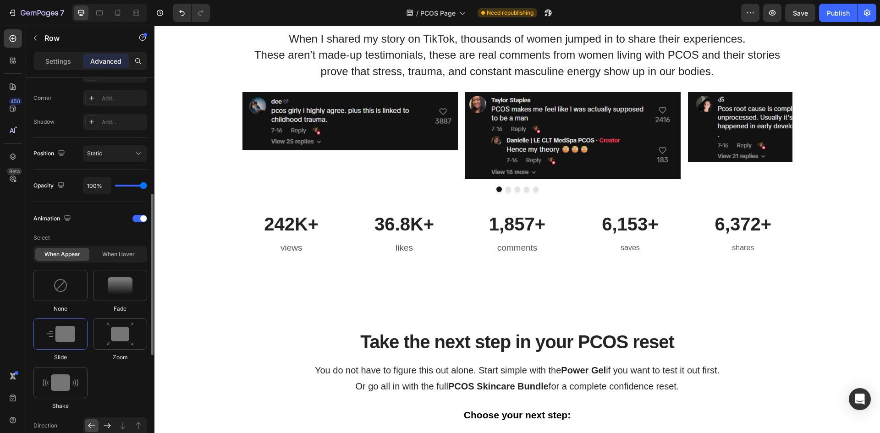
click at [108, 426] on icon at bounding box center [107, 425] width 7 height 5
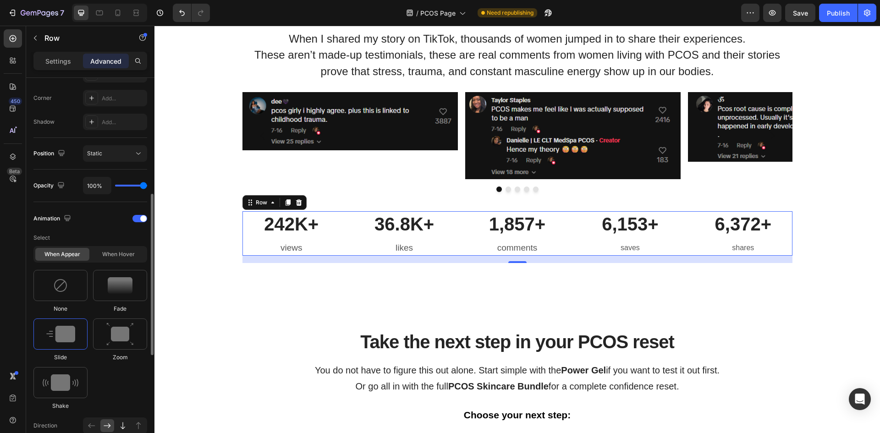
click at [117, 427] on div at bounding box center [123, 425] width 14 height 13
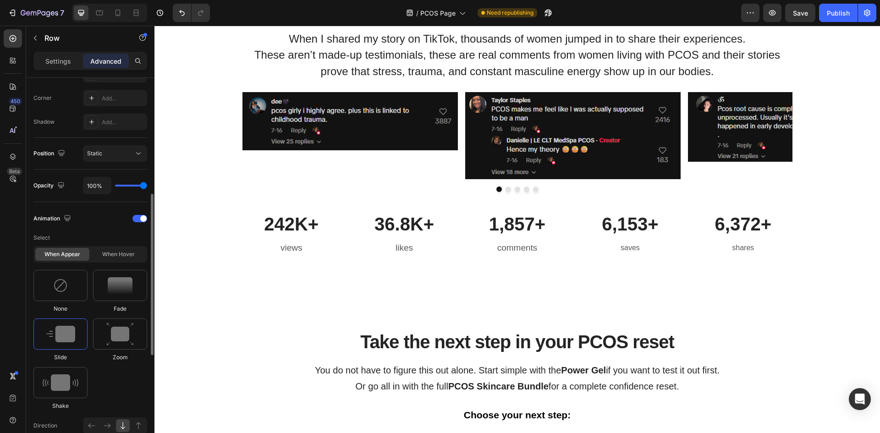
type input "100"
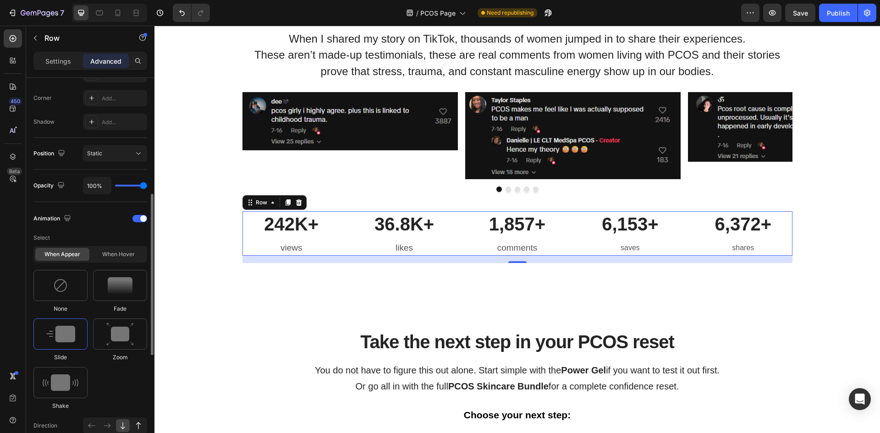
click at [131, 426] on div at bounding box center [138, 425] width 14 height 13
click at [833, 13] on div "Publish" at bounding box center [837, 13] width 23 height 10
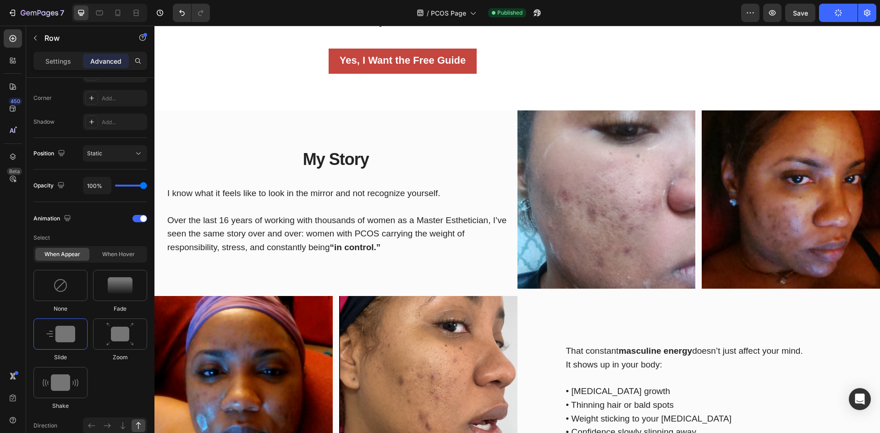
scroll to position [179, 0]
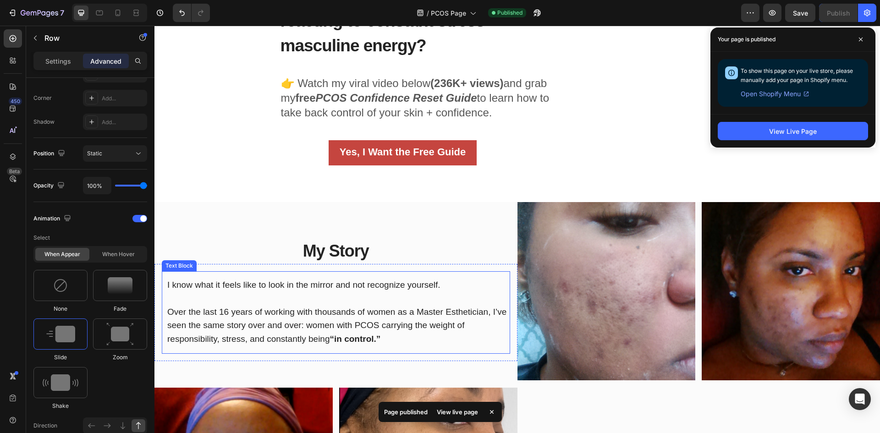
click at [322, 308] on span "Over the last 16 years of working with thousands of women as a Master Esthetici…" at bounding box center [336, 325] width 339 height 37
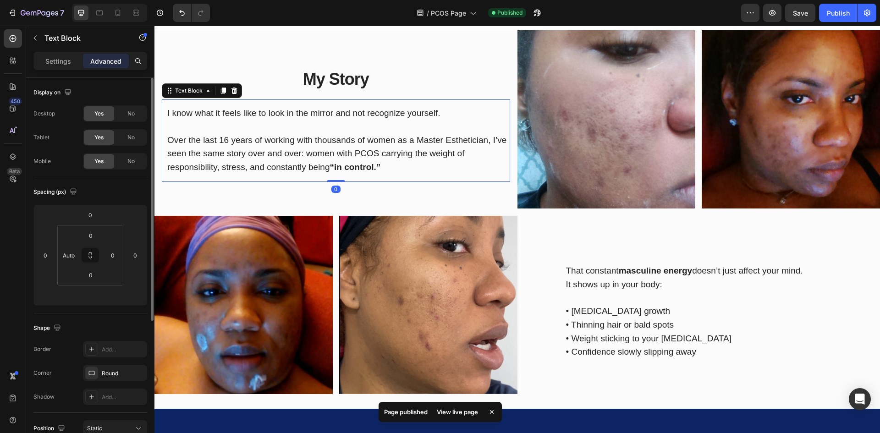
scroll to position [362, 0]
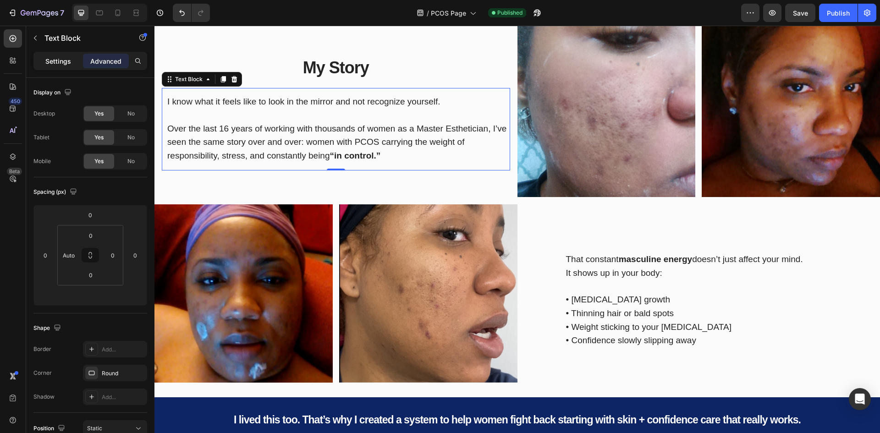
click at [53, 61] on p "Settings" at bounding box center [58, 61] width 26 height 10
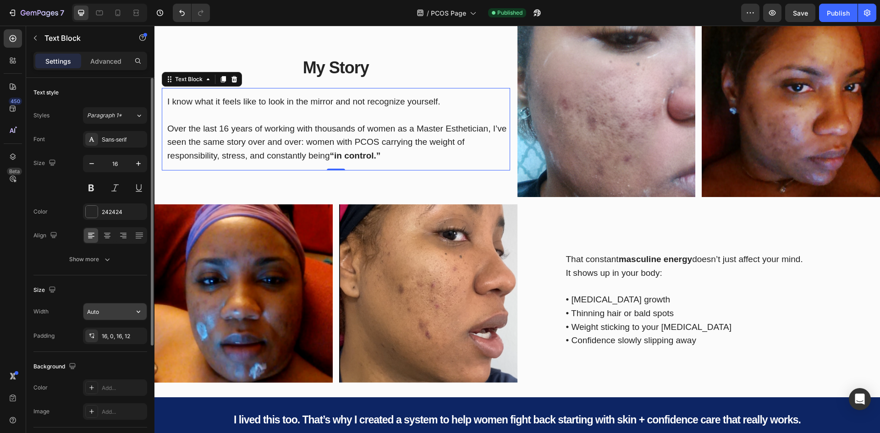
click at [112, 312] on input "Auto" at bounding box center [114, 311] width 63 height 16
click at [136, 311] on icon "button" at bounding box center [138, 311] width 9 height 9
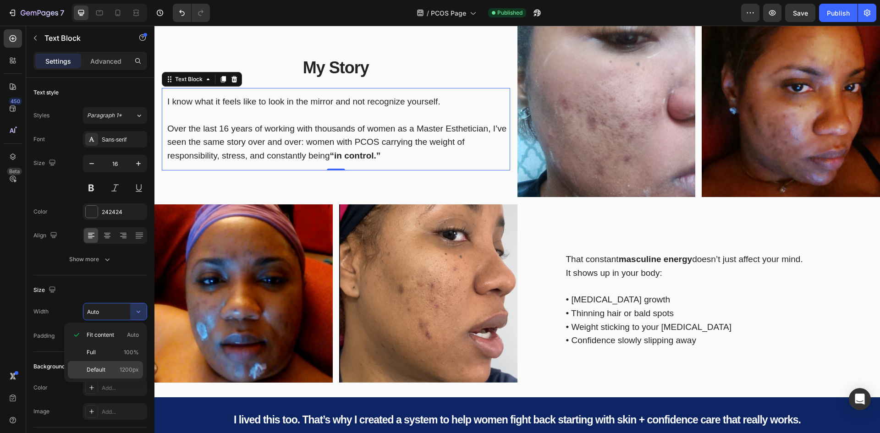
click at [124, 367] on span "1200px" at bounding box center [129, 370] width 19 height 8
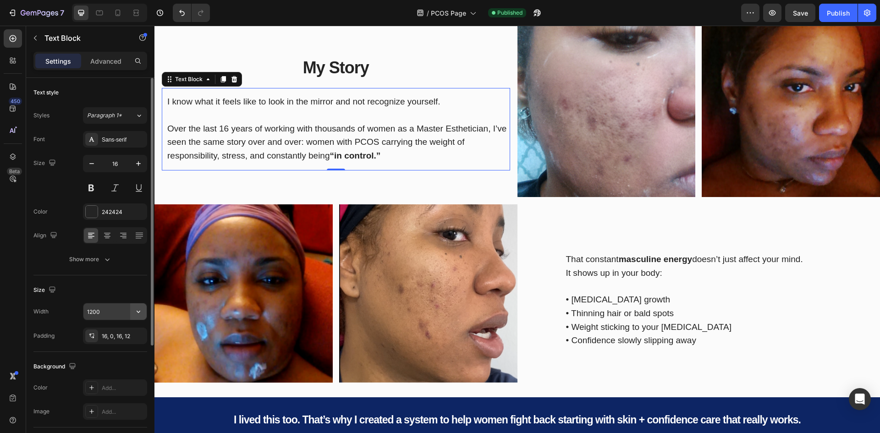
click at [135, 311] on icon "button" at bounding box center [138, 311] width 9 height 9
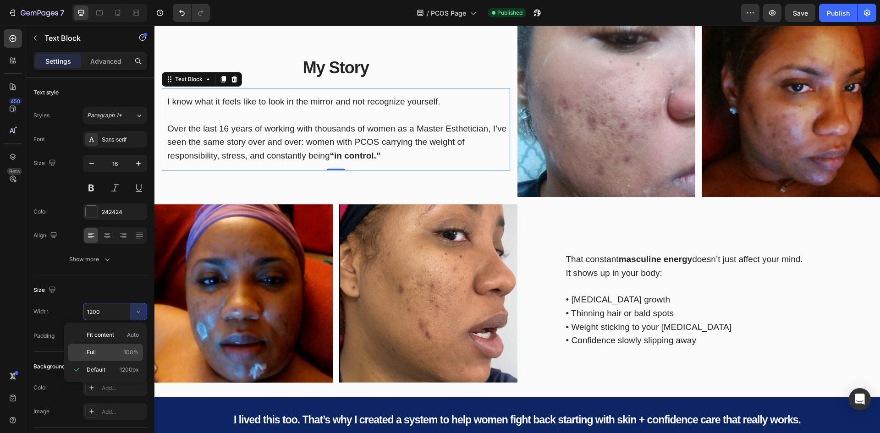
click at [123, 348] on p "Full 100%" at bounding box center [113, 352] width 52 height 8
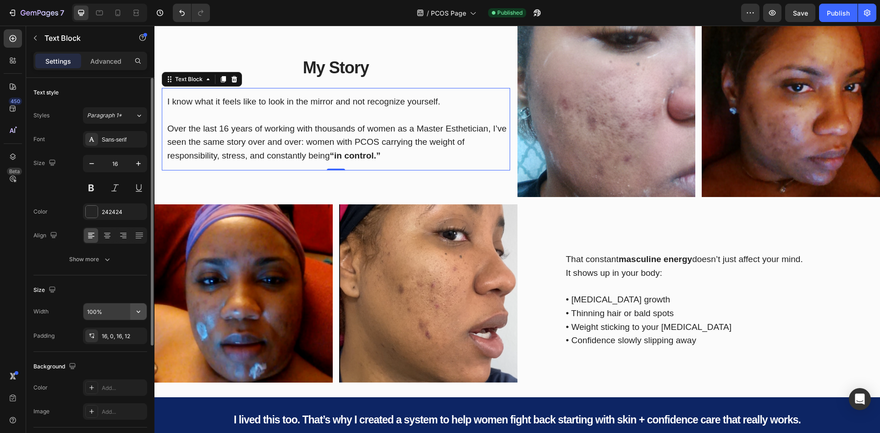
click at [136, 311] on icon "button" at bounding box center [138, 311] width 9 height 9
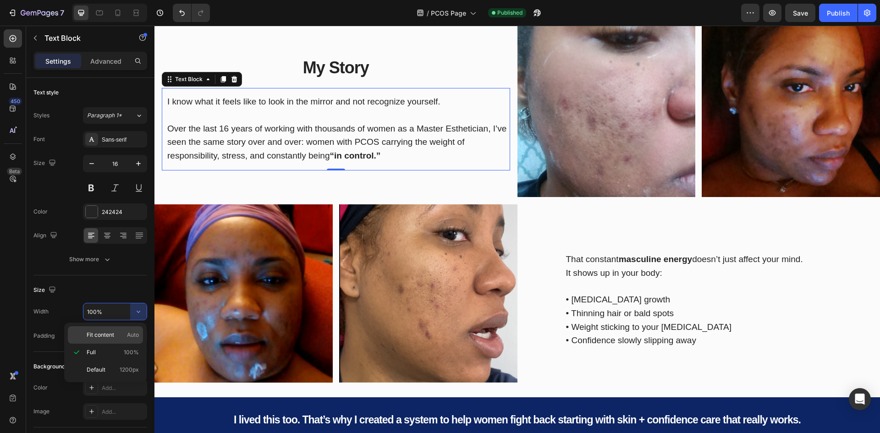
click at [129, 332] on span "Auto" at bounding box center [133, 335] width 12 height 8
type input "Auto"
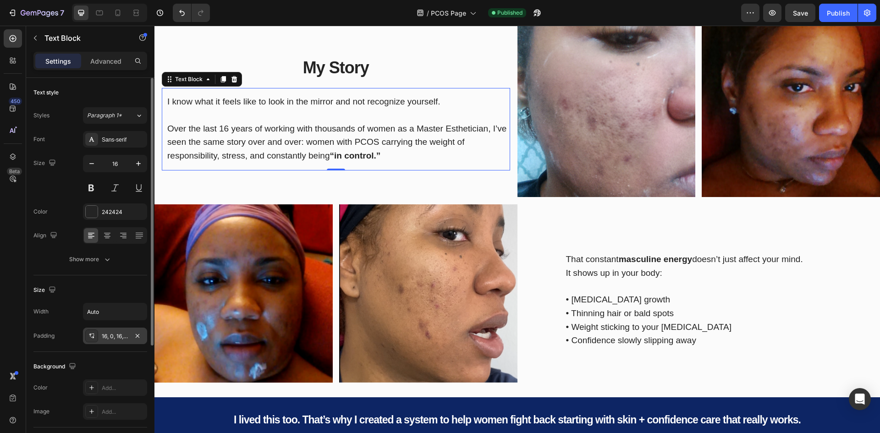
click at [132, 340] on div at bounding box center [137, 335] width 11 height 11
click at [115, 311] on input "Auto" at bounding box center [114, 311] width 63 height 16
type input "1200"
click at [114, 279] on div "Size Width 1200 Padding 16, 0, 16, 12" at bounding box center [90, 313] width 114 height 77
click at [98, 261] on div "Show more" at bounding box center [90, 259] width 43 height 9
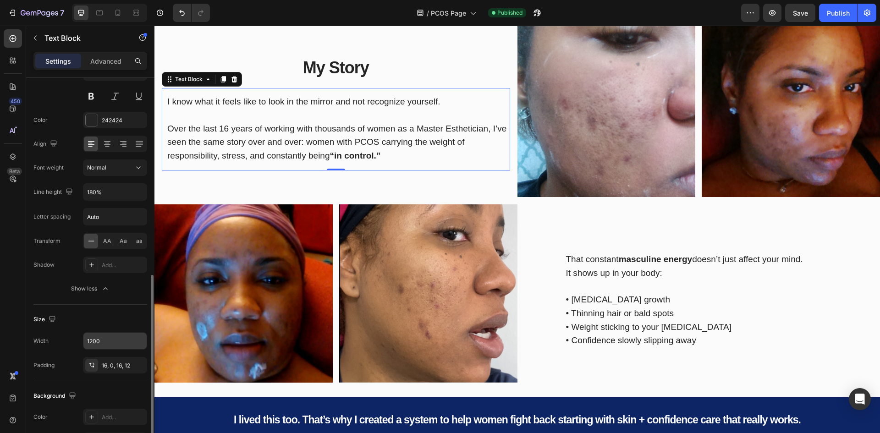
scroll to position [183, 0]
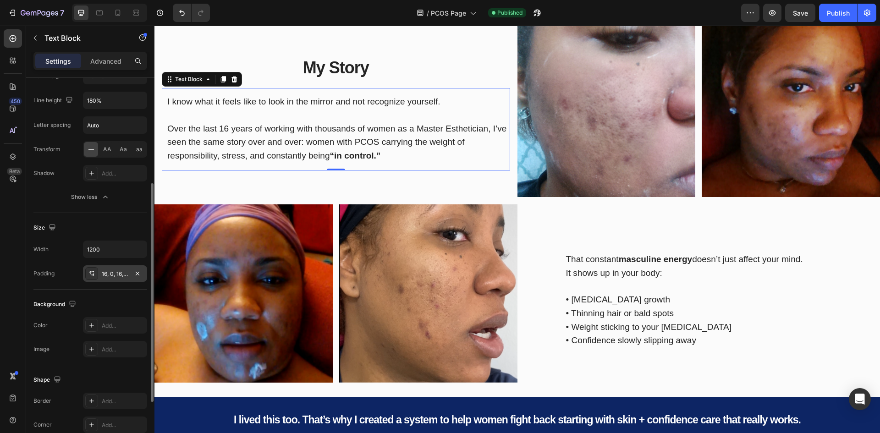
click at [112, 276] on div "16, 0, 16, 12" at bounding box center [115, 274] width 27 height 8
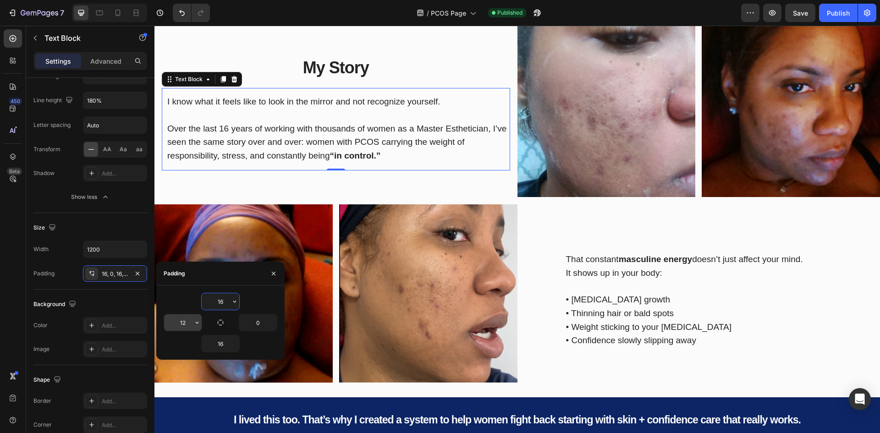
click at [185, 322] on input "12" at bounding box center [183, 322] width 38 height 16
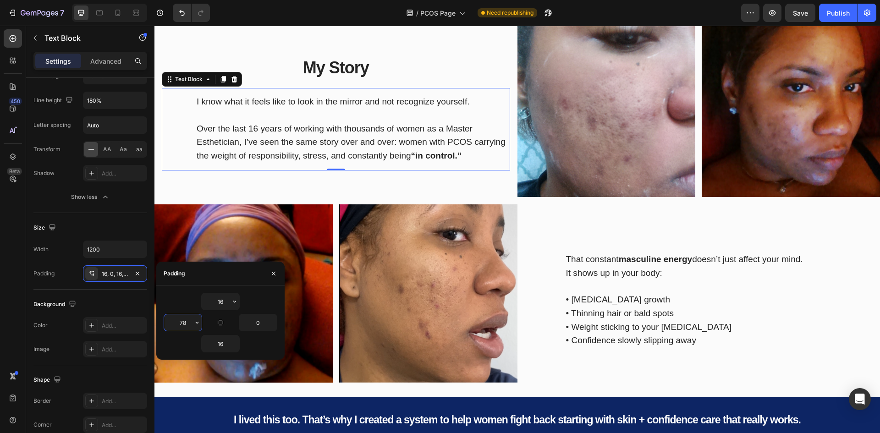
type input "79"
click at [267, 324] on input "0" at bounding box center [258, 322] width 38 height 16
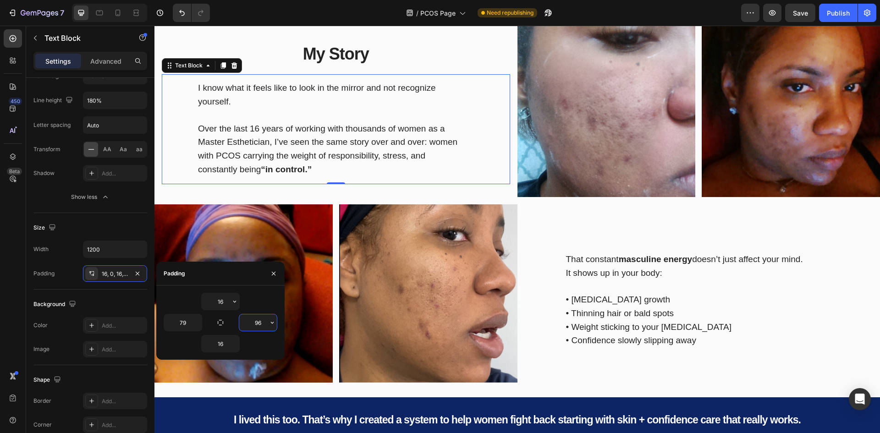
type input "95"
click at [242, 104] on p "I know what it feels like to look in the mirror and not recognize yourself." at bounding box center [332, 95] width 268 height 27
click at [233, 107] on p "I know what it feels like to look in the mirror and not recognize yourself." at bounding box center [332, 95] width 268 height 27
click at [212, 121] on p "Over the last 16 years of working with thousands of women as a Master Esthetici…" at bounding box center [332, 143] width 268 height 68
click at [835, 15] on div "Publish" at bounding box center [837, 13] width 23 height 10
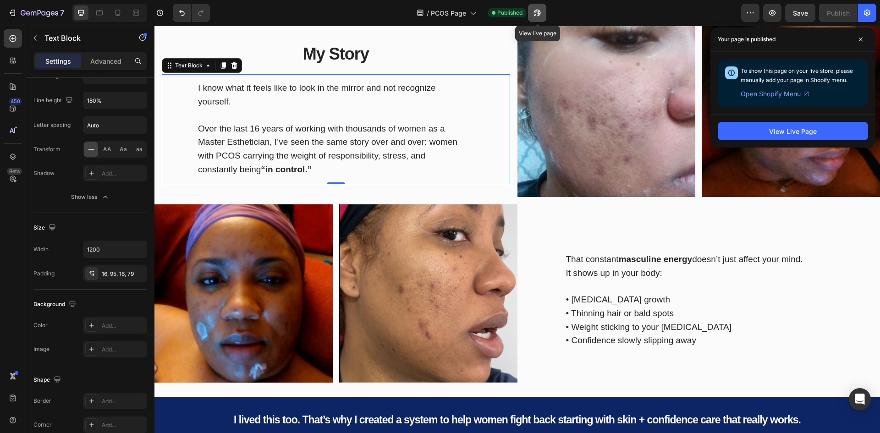
click at [541, 11] on icon "button" at bounding box center [536, 12] width 9 height 9
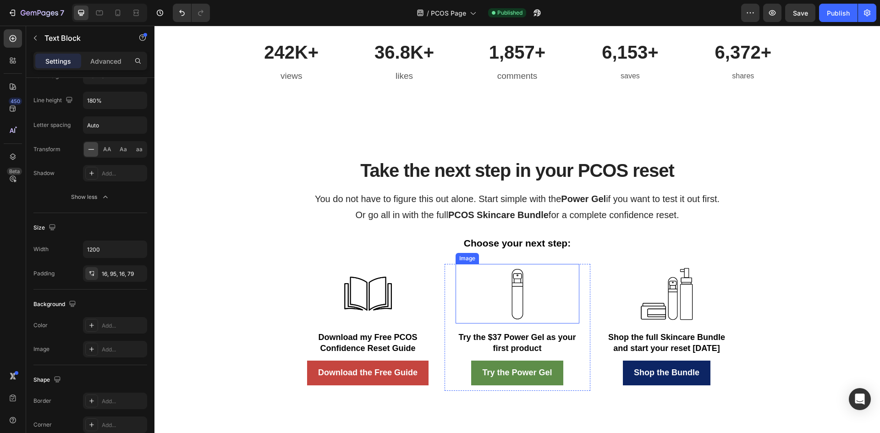
scroll to position [2378, 0]
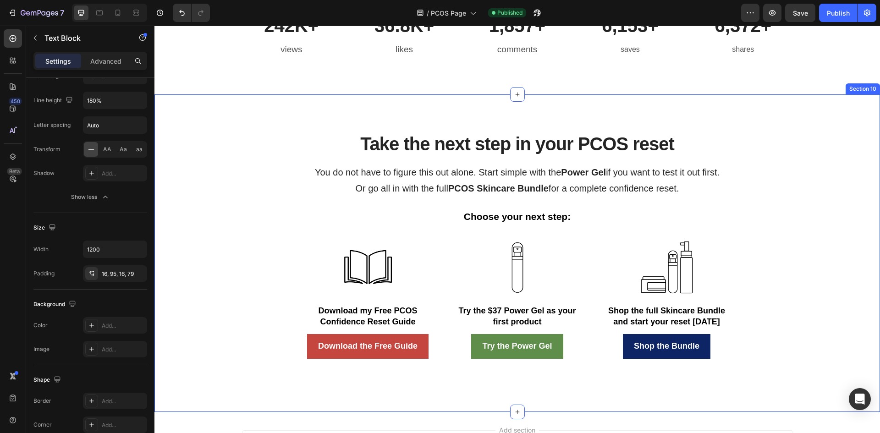
click at [432, 118] on div "Take the next step in your PCOS reset Heading You do not have to figure this ou…" at bounding box center [516, 252] width 725 height 317
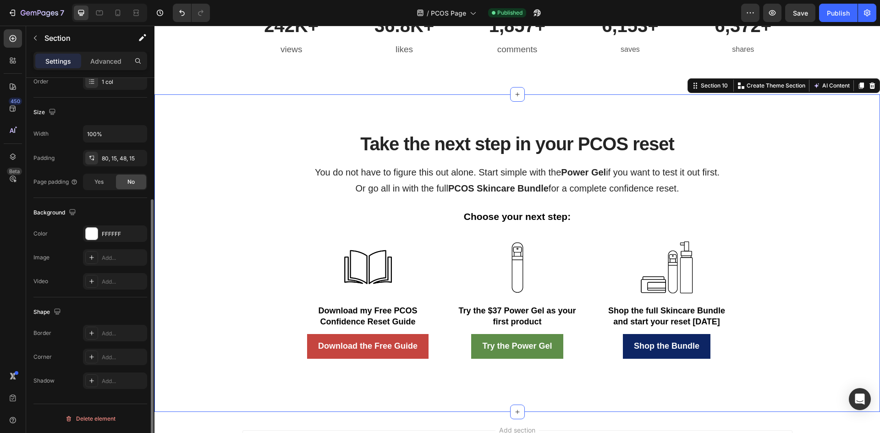
scroll to position [0, 0]
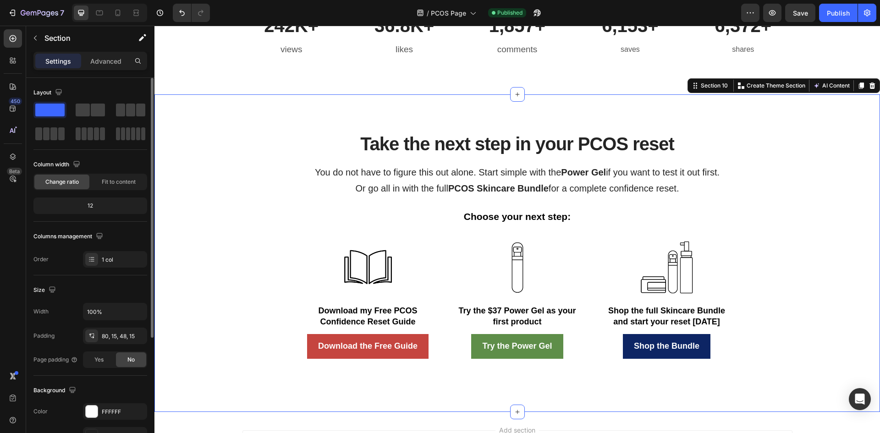
click at [116, 64] on p "Advanced" at bounding box center [105, 61] width 31 height 10
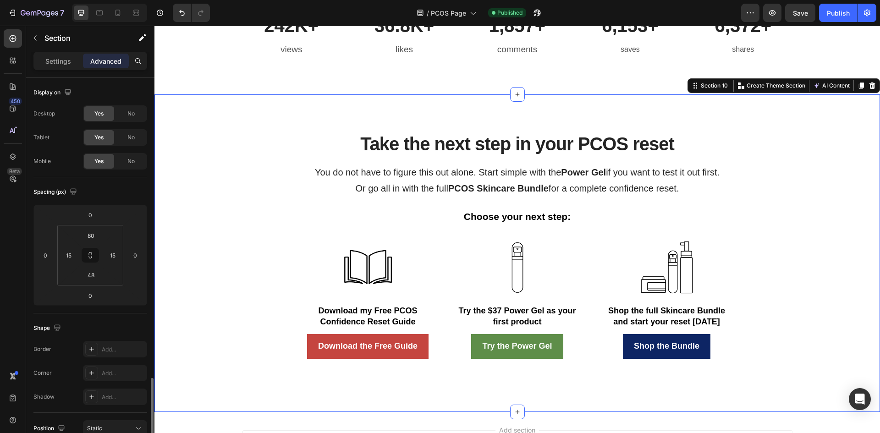
scroll to position [183, 0]
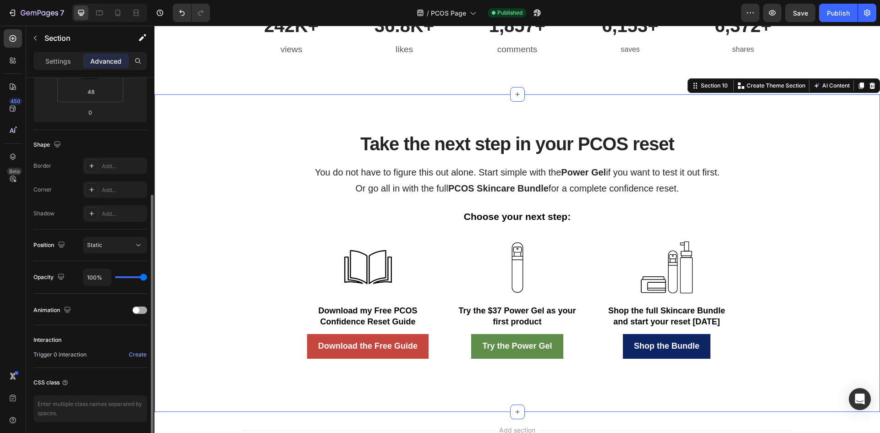
click at [136, 312] on span at bounding box center [136, 310] width 6 height 6
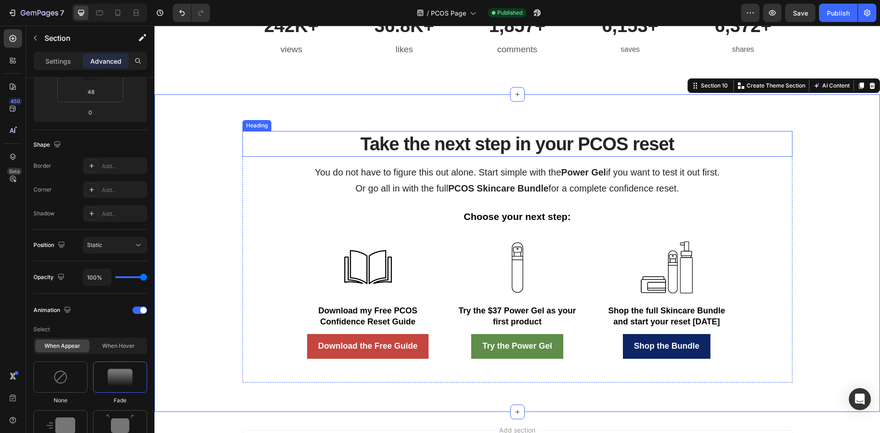
click at [436, 145] on h2 "Take the next step in your PCOS reset" at bounding box center [517, 144] width 550 height 26
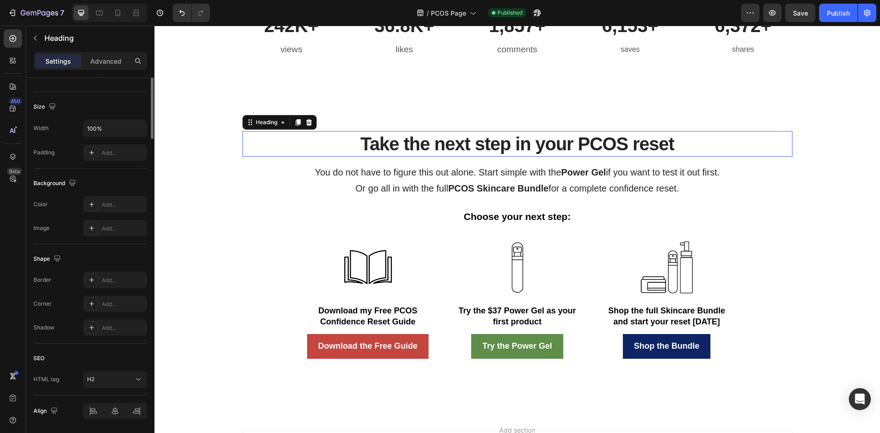
scroll to position [0, 0]
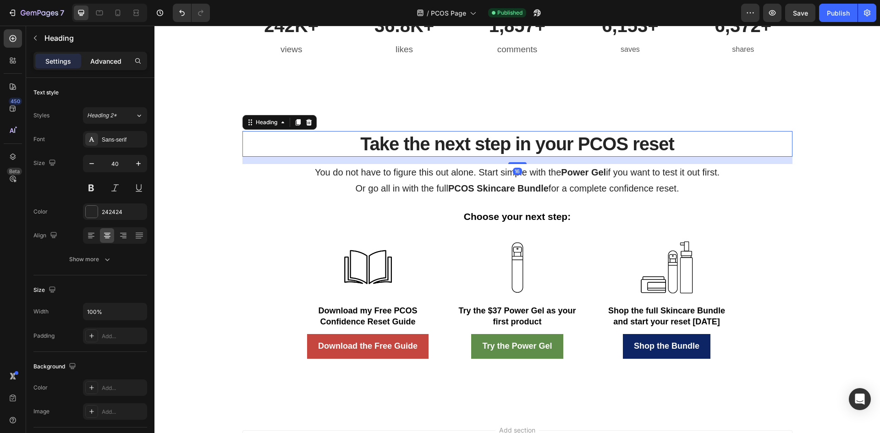
click at [90, 56] on div "Advanced" at bounding box center [106, 61] width 46 height 15
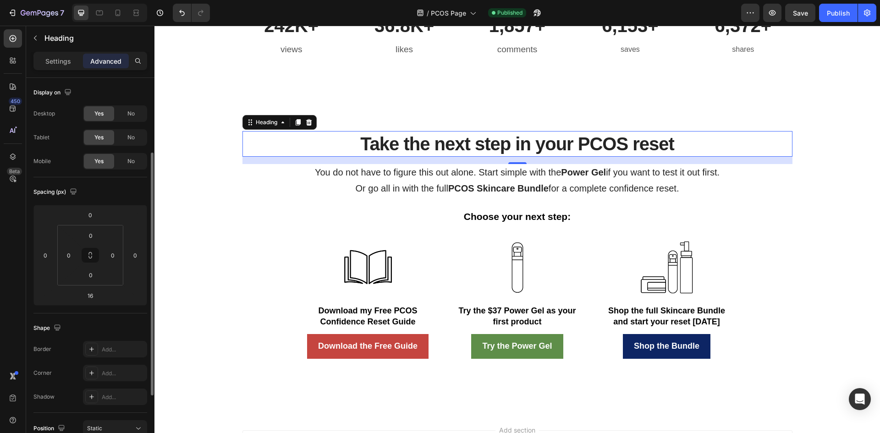
scroll to position [137, 0]
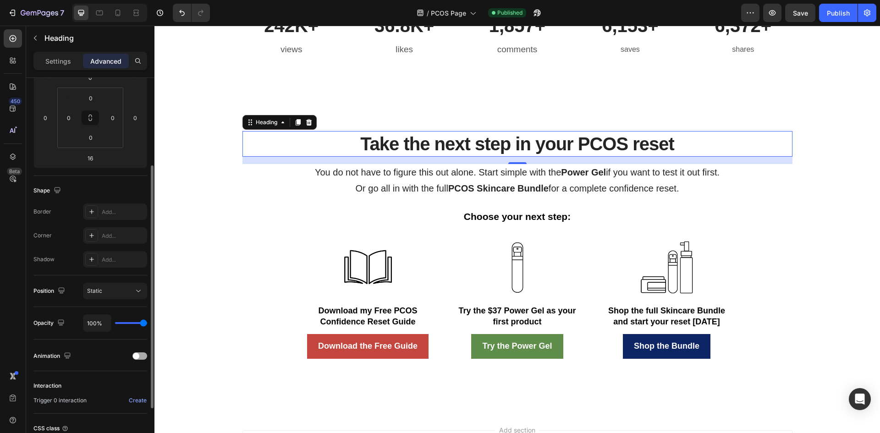
click at [136, 353] on span at bounding box center [136, 356] width 6 height 6
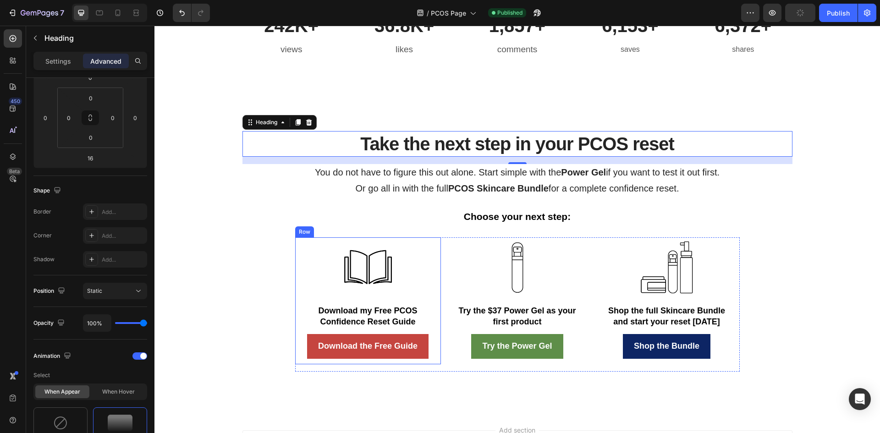
click at [426, 322] on div "Image Download my Free PCOS Confidence Reset Guide Text Block Download the Free…" at bounding box center [368, 300] width 146 height 127
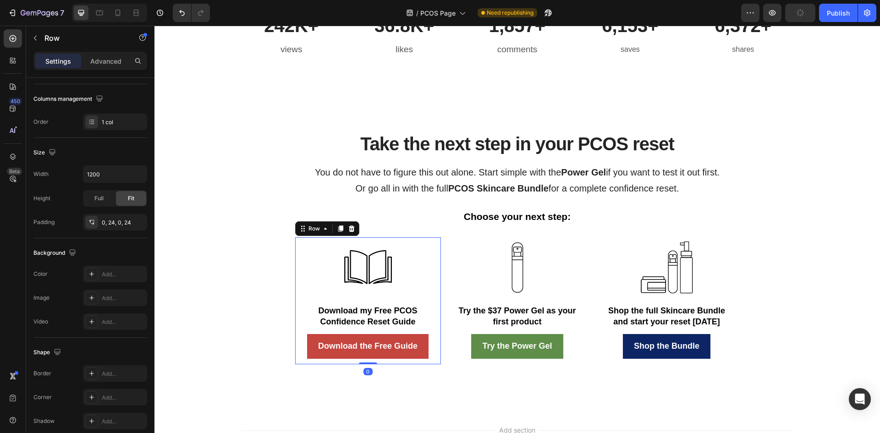
scroll to position [0, 0]
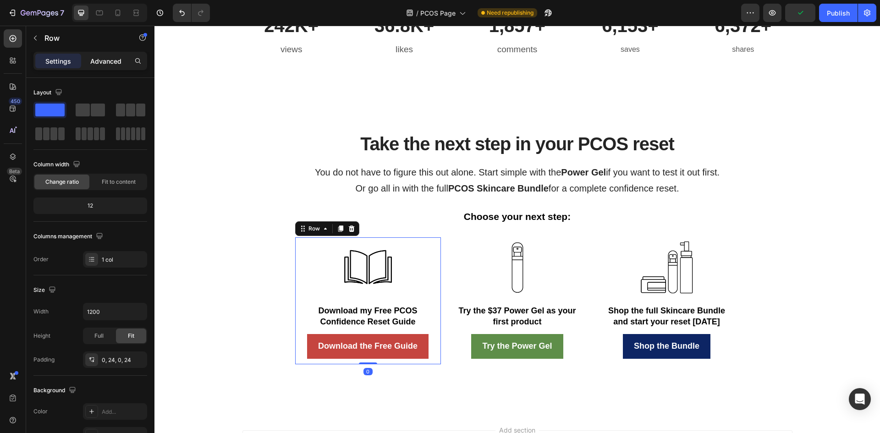
click at [105, 66] on p "Advanced" at bounding box center [105, 61] width 31 height 10
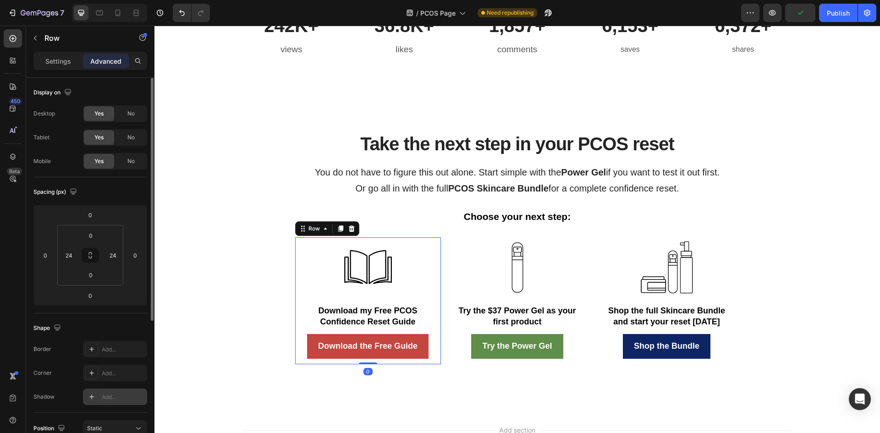
scroll to position [183, 0]
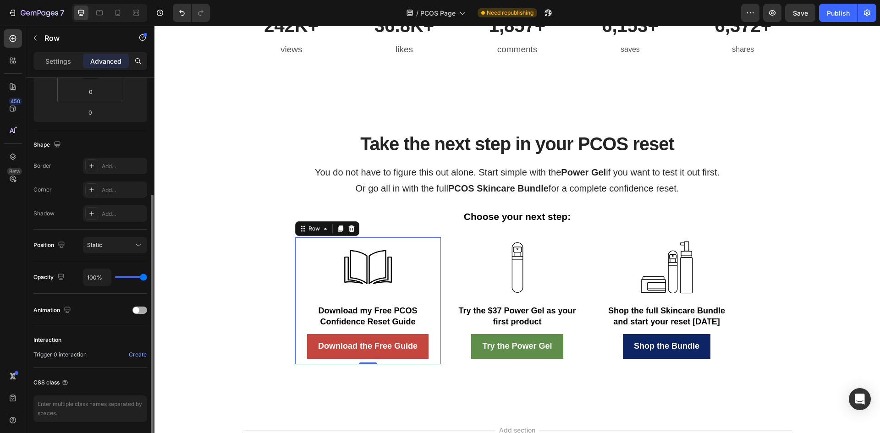
click at [142, 314] on div "Animation" at bounding box center [90, 310] width 114 height 15
click at [140, 309] on div at bounding box center [139, 309] width 15 height 7
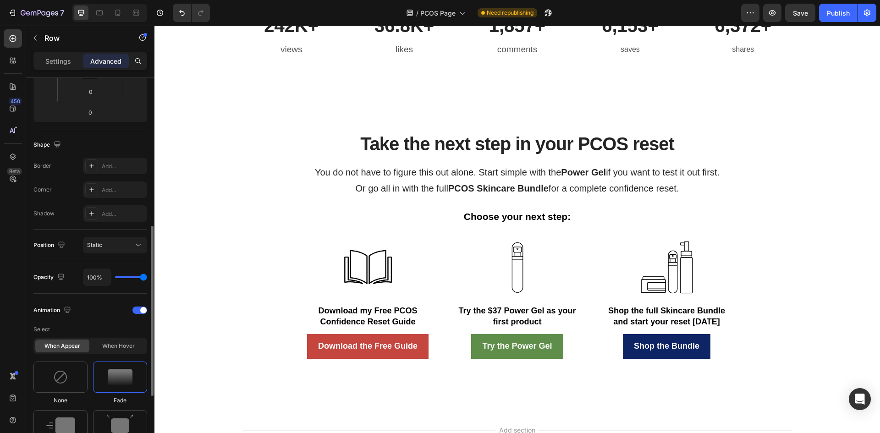
scroll to position [229, 0]
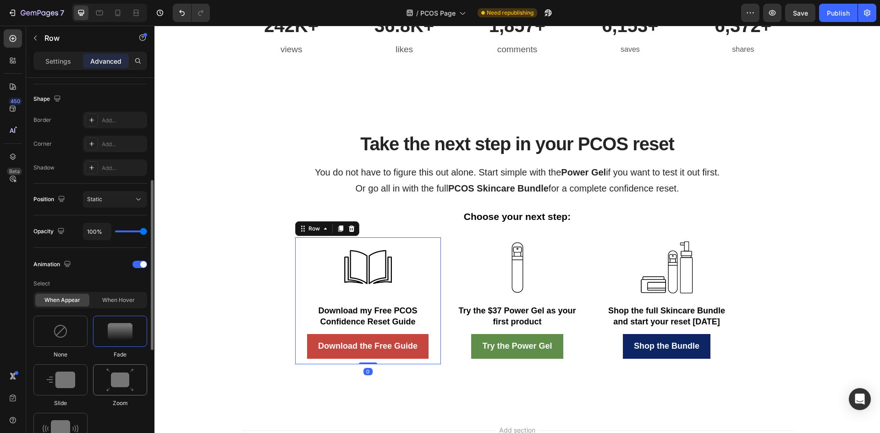
click at [131, 390] on img at bounding box center [119, 379] width 27 height 23
click at [445, 270] on div "Image Try the $37 Power Gel as your first product Text Block Try the Power Gel …" at bounding box center [517, 300] width 146 height 127
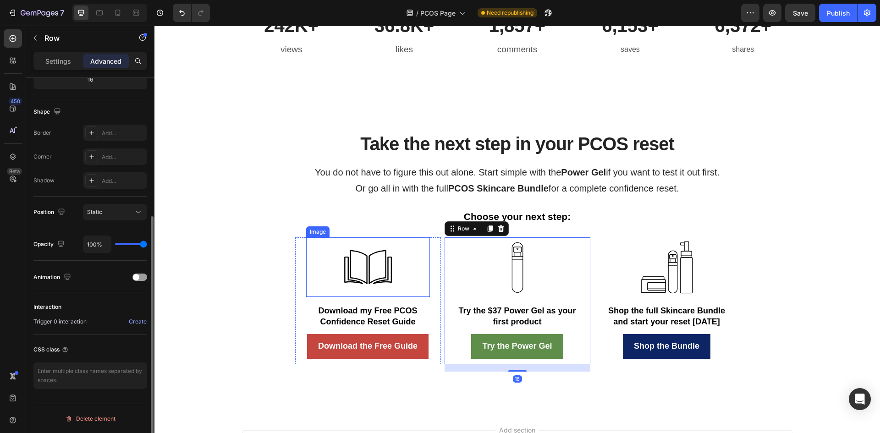
scroll to position [216, 0]
click at [432, 259] on div "Image Download my Free PCOS Confidence Reset Guide Text Block Download the Free…" at bounding box center [368, 300] width 146 height 127
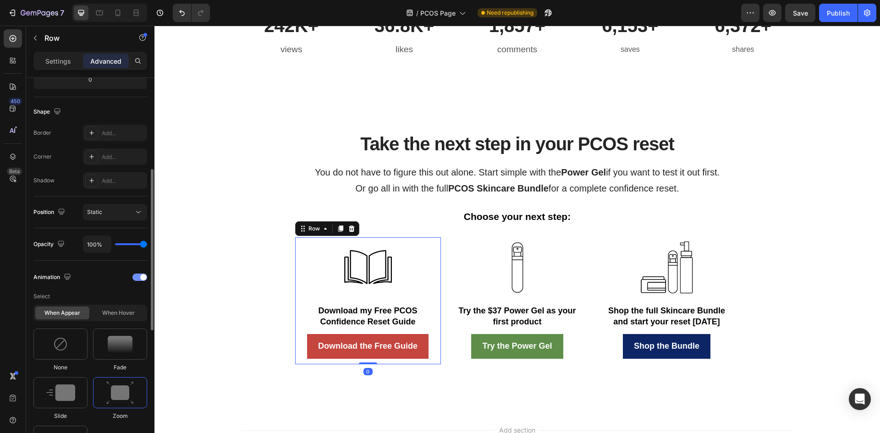
click at [143, 275] on span at bounding box center [143, 277] width 6 height 6
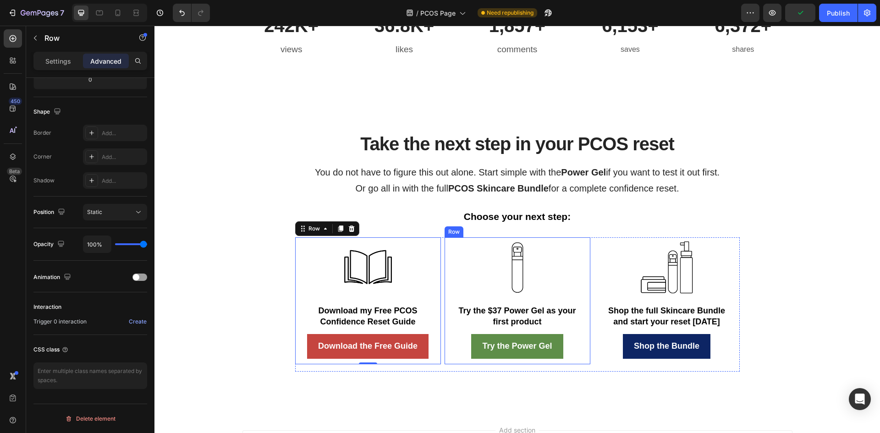
click at [444, 247] on div "Image Try the $37 Power Gel as your first product Text Block Try the Power Gel …" at bounding box center [517, 300] width 146 height 127
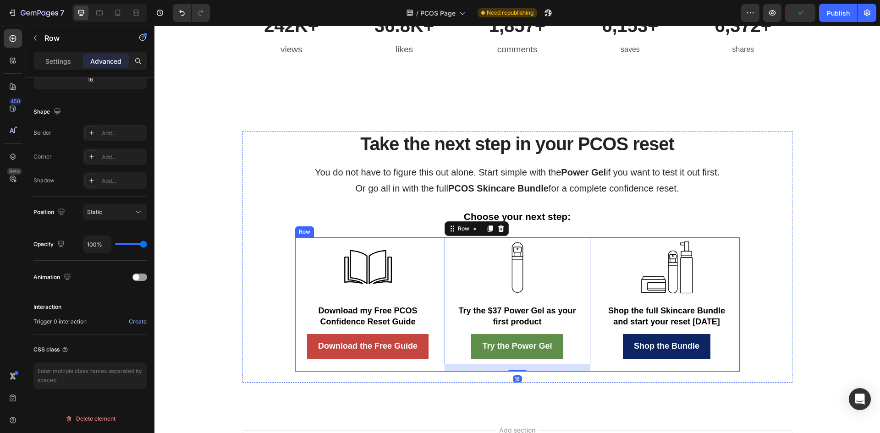
click at [439, 253] on div "Image Download my Free PCOS Confidence Reset Guide Text Block Download the Free…" at bounding box center [517, 304] width 444 height 134
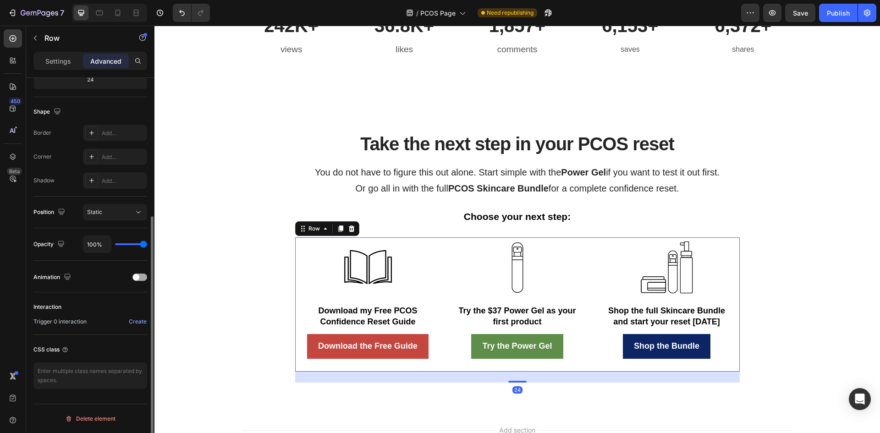
click at [144, 280] on div at bounding box center [139, 276] width 15 height 7
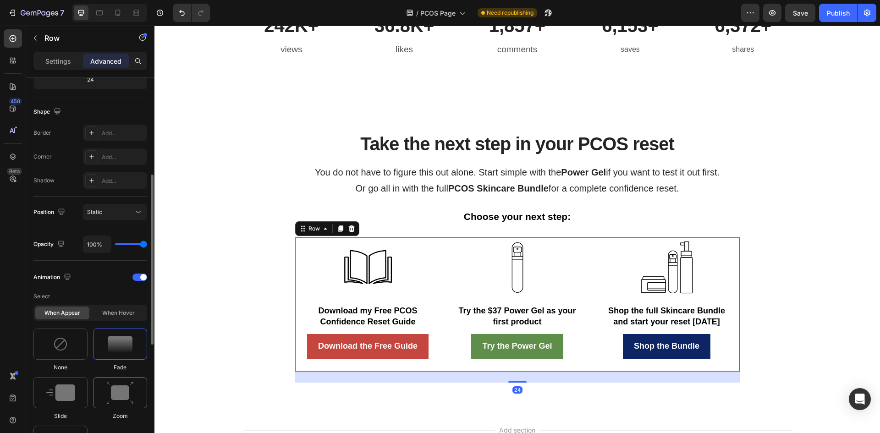
click at [120, 391] on img at bounding box center [119, 392] width 27 height 23
click at [840, 17] on div "Publish" at bounding box center [837, 13] width 23 height 10
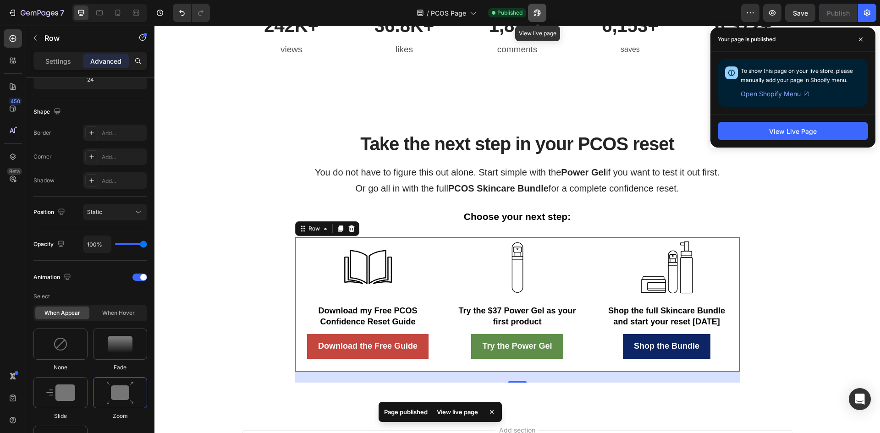
click at [534, 10] on icon "button" at bounding box center [536, 12] width 9 height 9
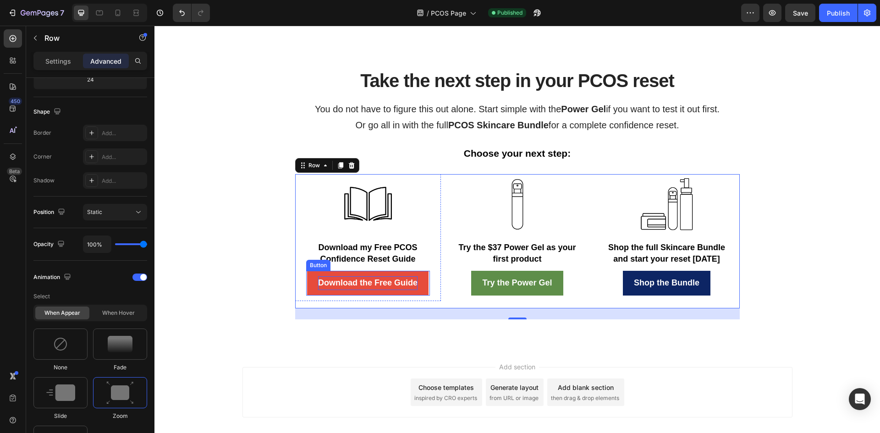
scroll to position [2493, 0]
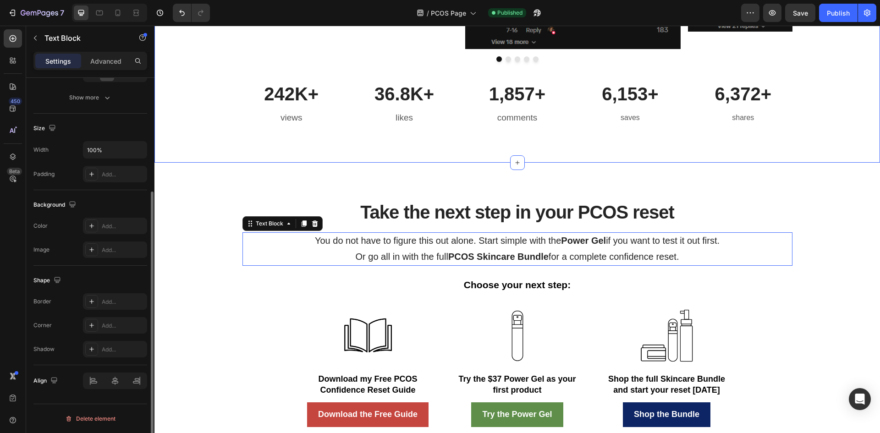
scroll to position [0, 0]
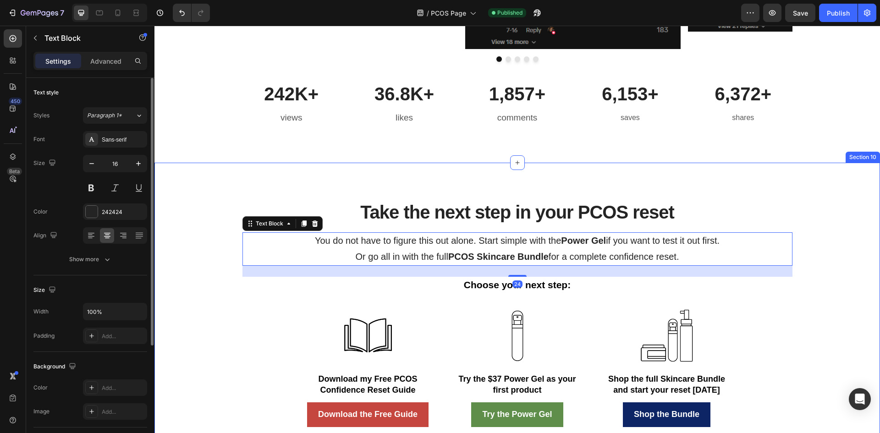
click at [232, 199] on div "Take the next step in your PCOS reset Heading You do not have to figure this ou…" at bounding box center [516, 321] width 725 height 317
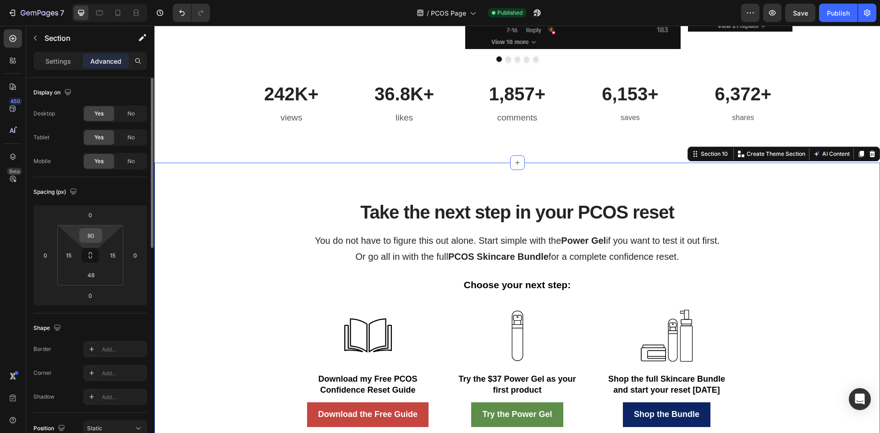
click at [98, 239] on input "80" at bounding box center [91, 236] width 18 height 14
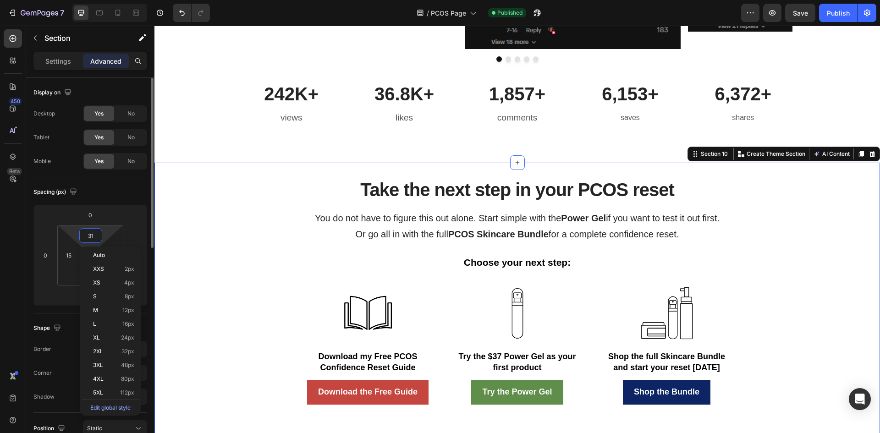
type input "30"
drag, startPoint x: 136, startPoint y: 190, endPoint x: 134, endPoint y: 195, distance: 4.9
click at [136, 190] on div "Spacing (px)" at bounding box center [90, 192] width 114 height 15
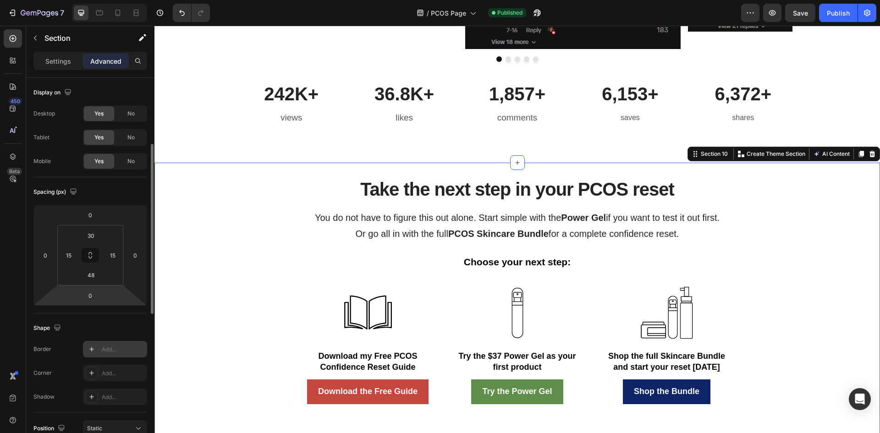
scroll to position [92, 0]
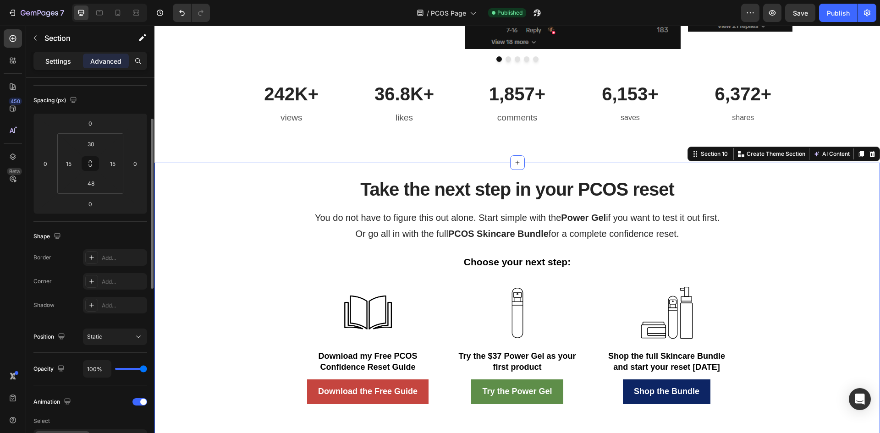
click at [48, 60] on p "Settings" at bounding box center [58, 61] width 26 height 10
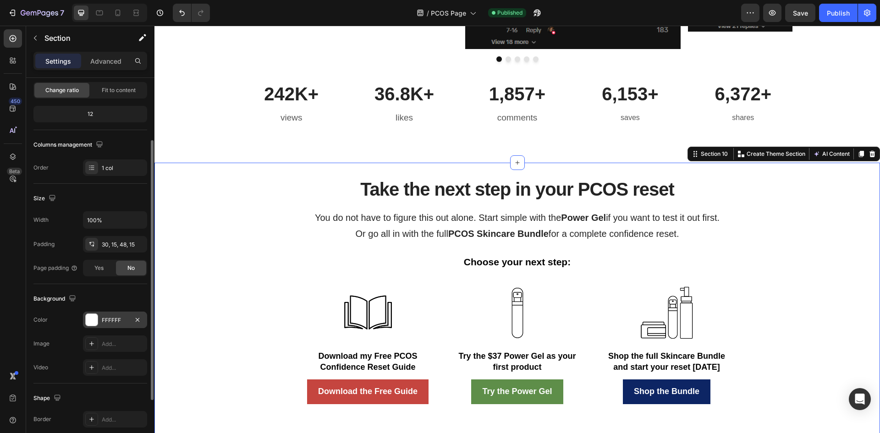
click at [92, 316] on div at bounding box center [92, 320] width 12 height 12
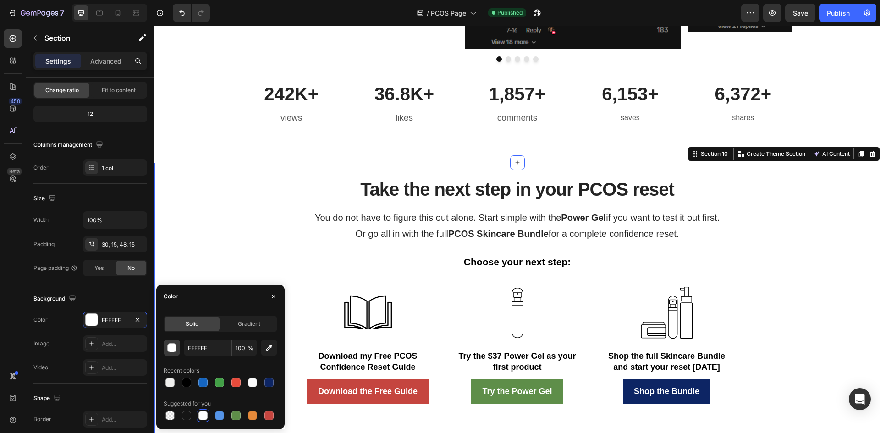
click at [171, 346] on div "button" at bounding box center [172, 348] width 9 height 9
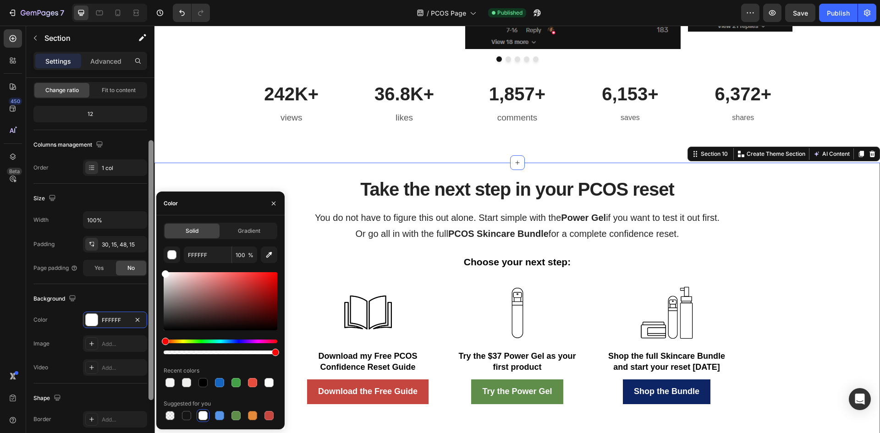
drag, startPoint x: 165, startPoint y: 274, endPoint x: 149, endPoint y: 252, distance: 27.1
click at [152, 266] on div "450 Beta Sections(18) Elements(83) Section Element Hero Section Product Detail …" at bounding box center [77, 229] width 154 height 407
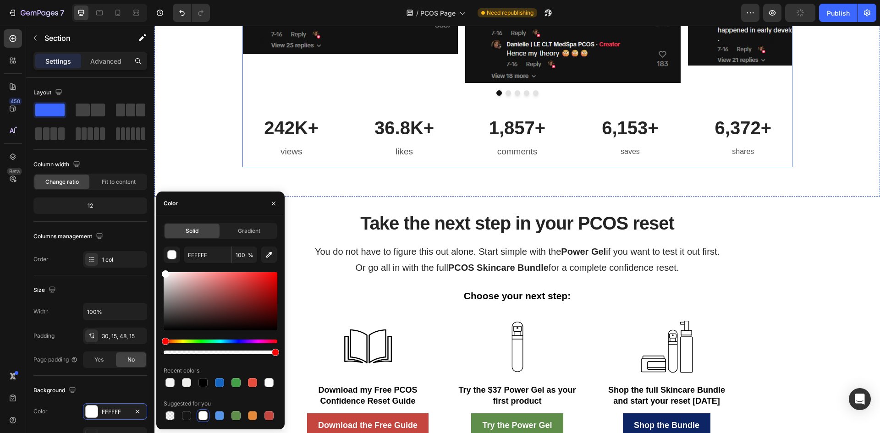
scroll to position [2447, 0]
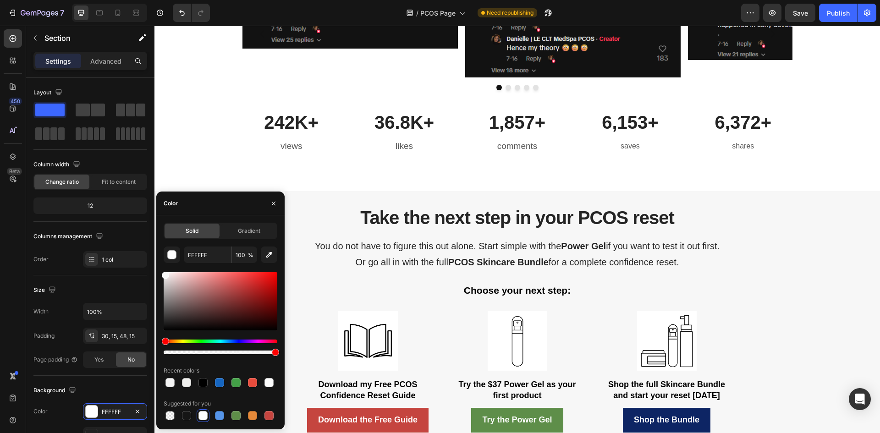
type input "F7F7F7"
click at [164, 273] on div at bounding box center [165, 275] width 7 height 7
click at [355, 318] on img at bounding box center [368, 341] width 60 height 60
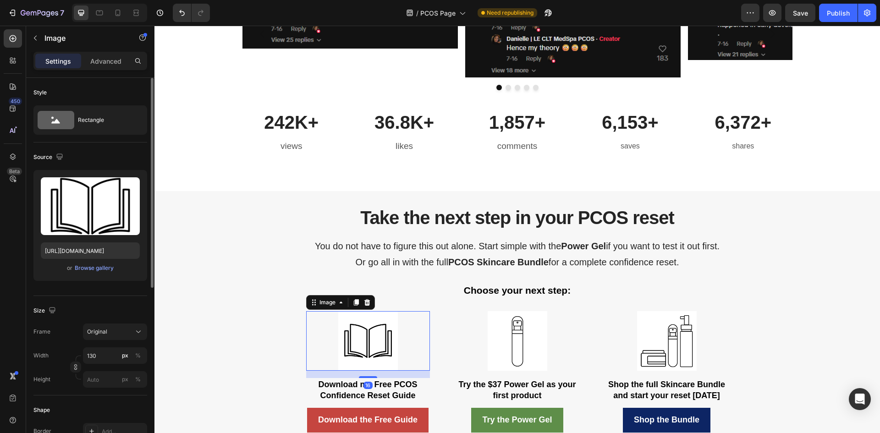
scroll to position [137, 0]
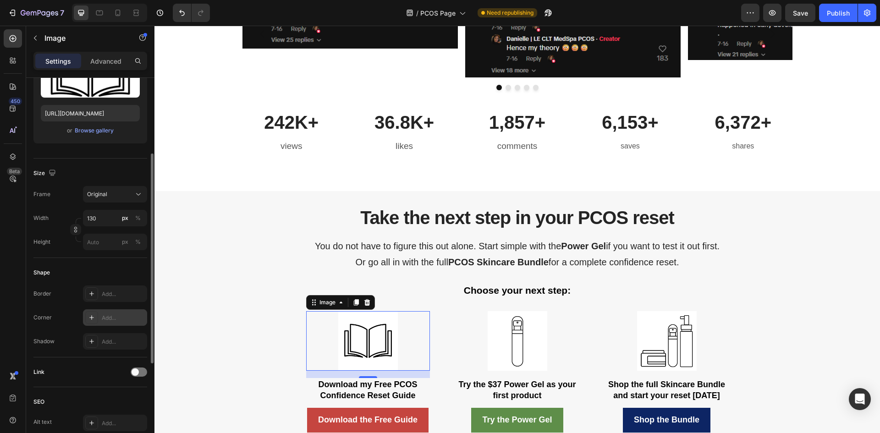
click at [91, 316] on icon at bounding box center [91, 317] width 7 height 7
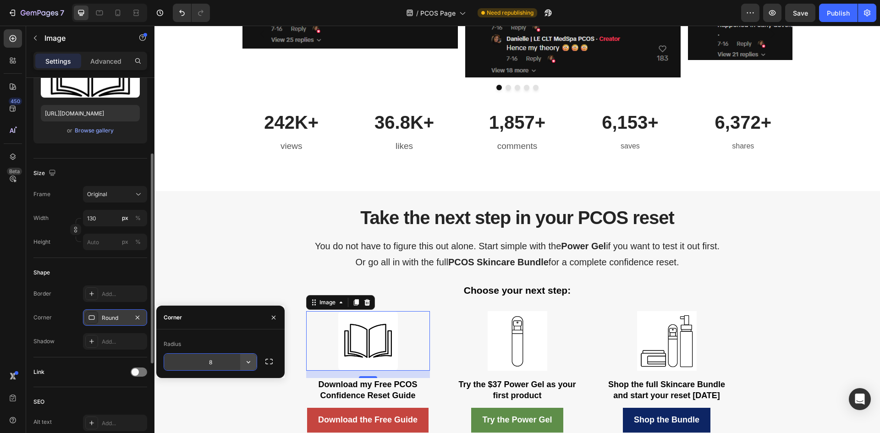
click at [248, 364] on icon "button" at bounding box center [248, 361] width 9 height 9
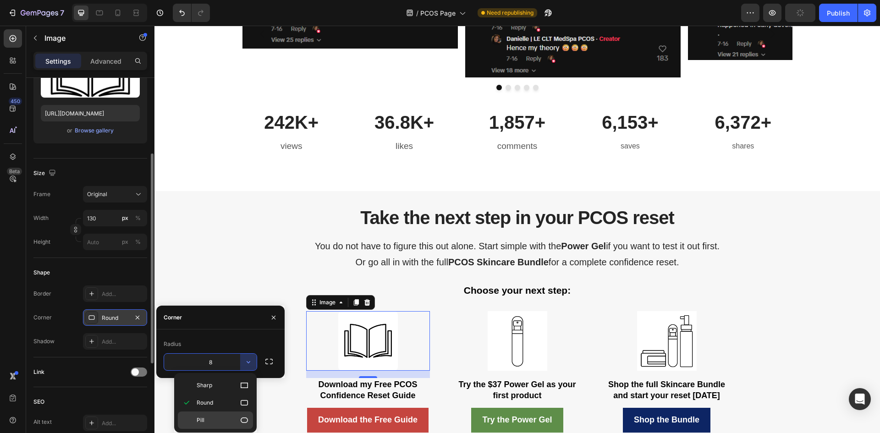
click at [233, 416] on p "Pill" at bounding box center [223, 419] width 52 height 9
type input "9999"
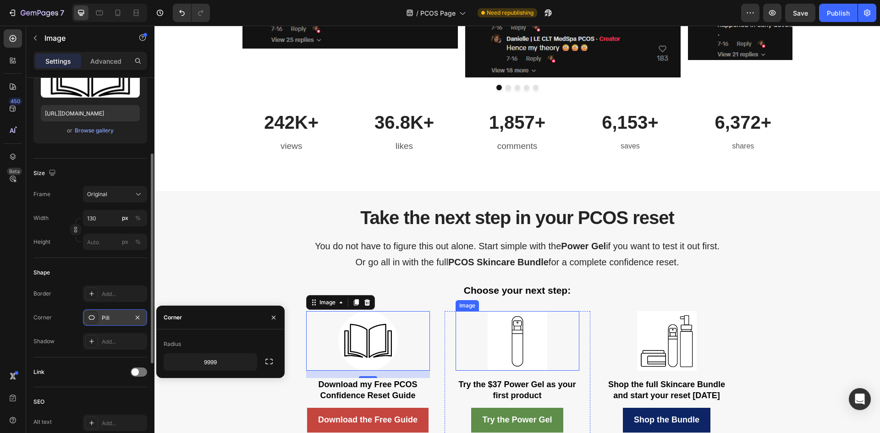
click at [508, 356] on img at bounding box center [517, 341] width 60 height 60
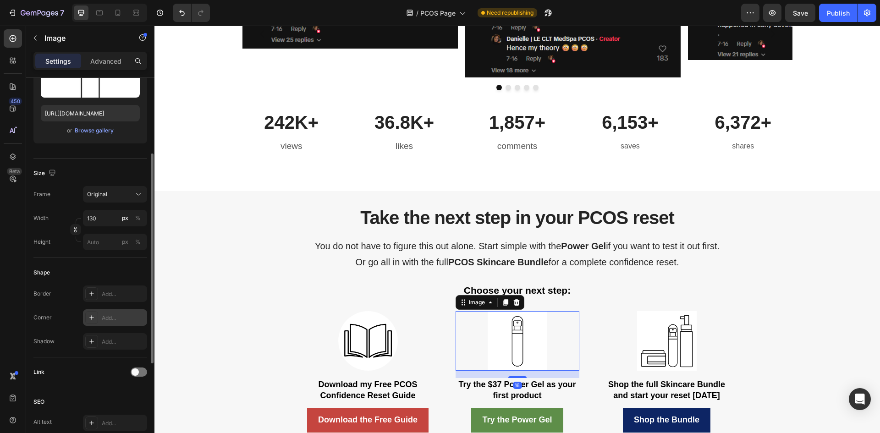
click at [102, 320] on div "Add..." at bounding box center [123, 318] width 43 height 8
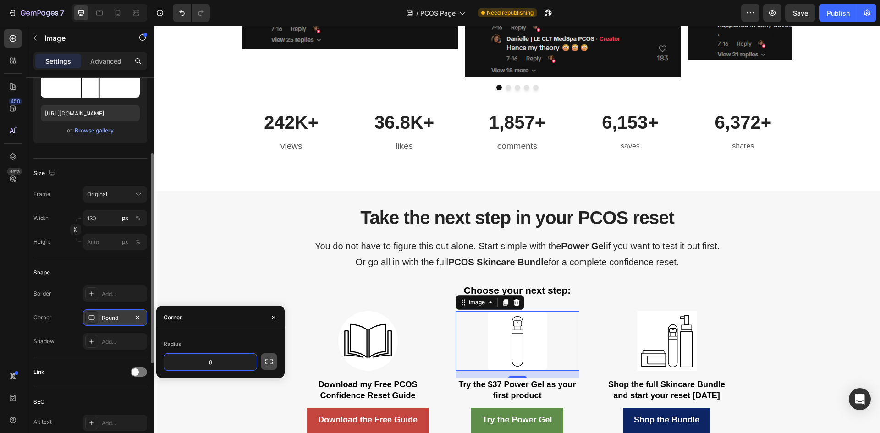
click at [266, 363] on icon "button" at bounding box center [268, 361] width 7 height 5
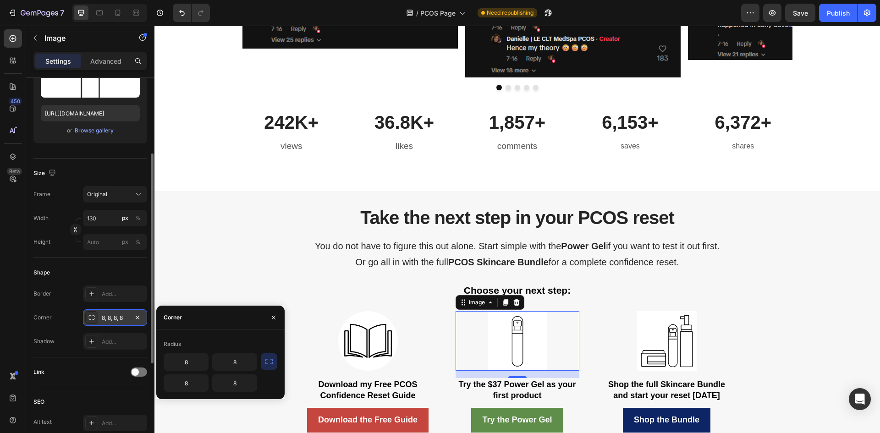
click at [233, 331] on div "Radius 8 8 8 8" at bounding box center [220, 364] width 128 height 70
click at [135, 316] on icon "button" at bounding box center [137, 317] width 7 height 7
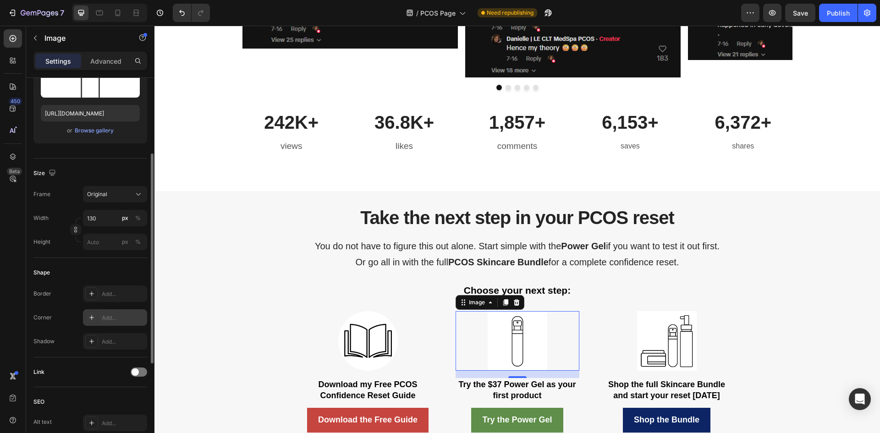
click at [92, 318] on icon at bounding box center [91, 317] width 7 height 7
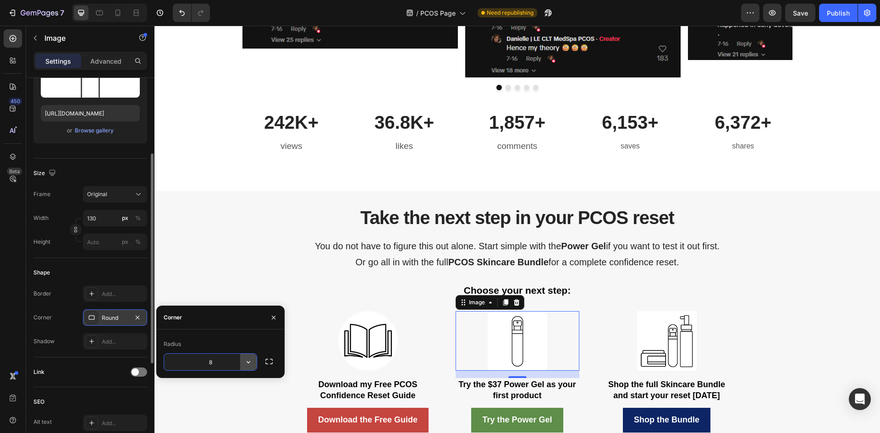
click at [249, 361] on icon "button" at bounding box center [248, 361] width 9 height 9
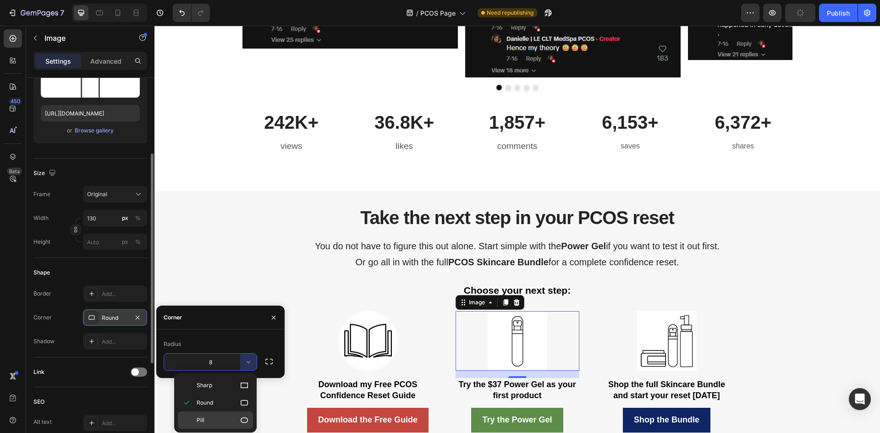
click at [247, 416] on icon at bounding box center [244, 419] width 9 height 9
type input "9999"
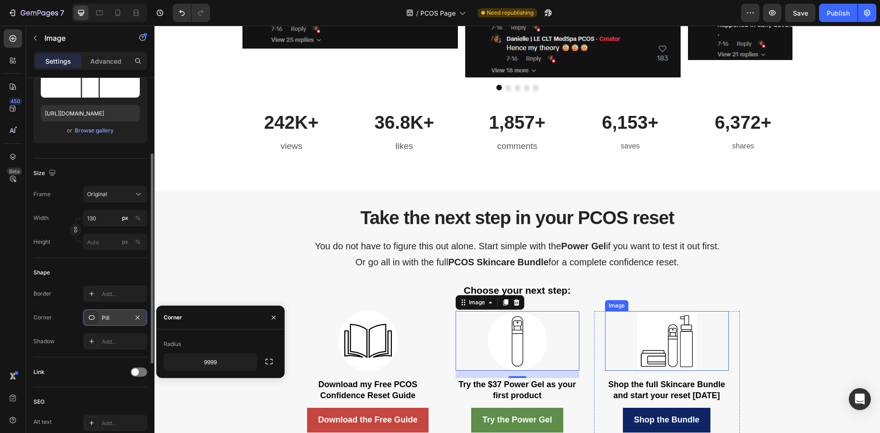
click at [645, 350] on img at bounding box center [667, 341] width 60 height 60
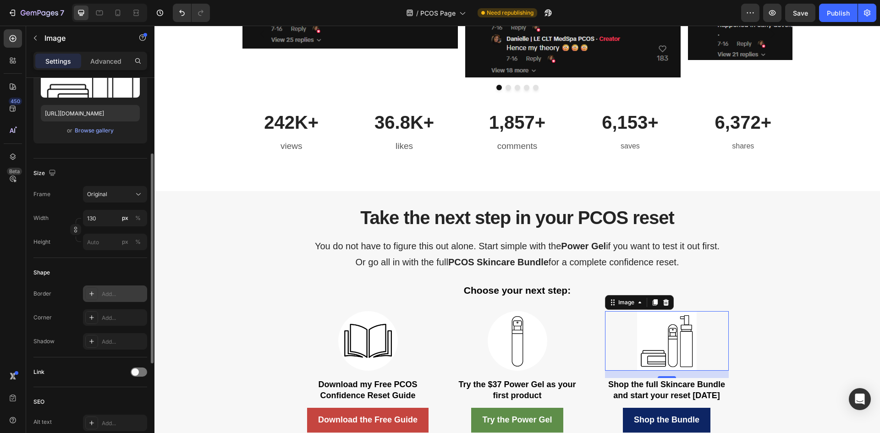
click at [101, 296] on div "Add..." at bounding box center [115, 293] width 64 height 16
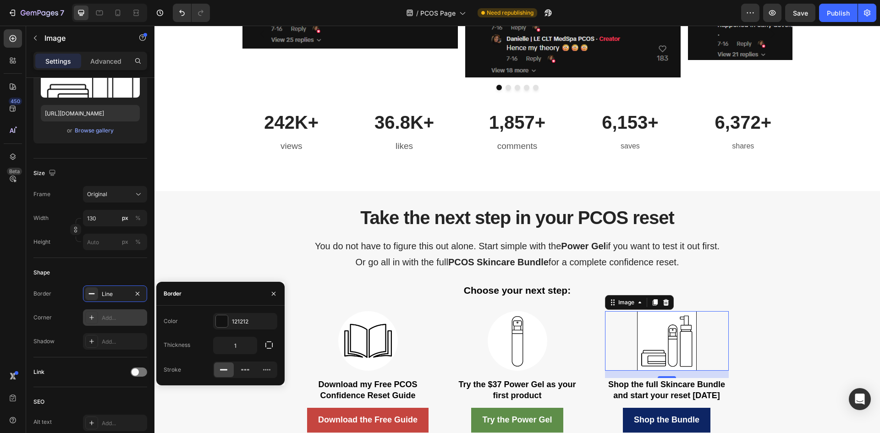
click at [112, 316] on div "Add..." at bounding box center [123, 318] width 43 height 8
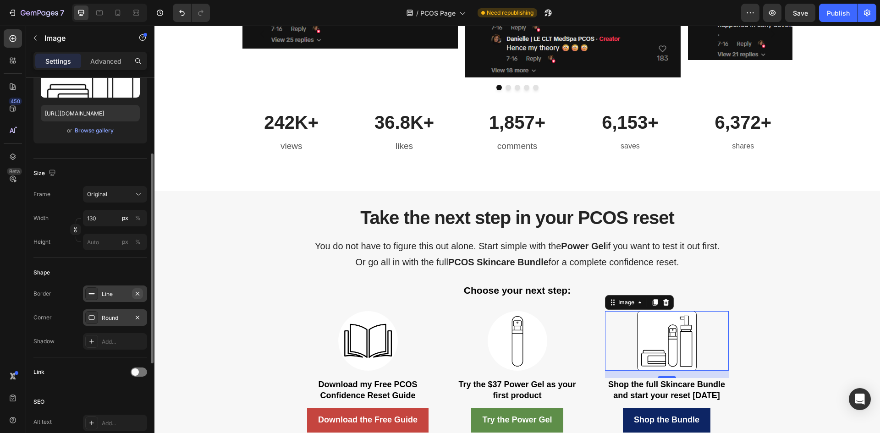
click at [137, 294] on icon "button" at bounding box center [138, 293] width 4 height 4
click at [108, 317] on div "Round" at bounding box center [115, 318] width 27 height 8
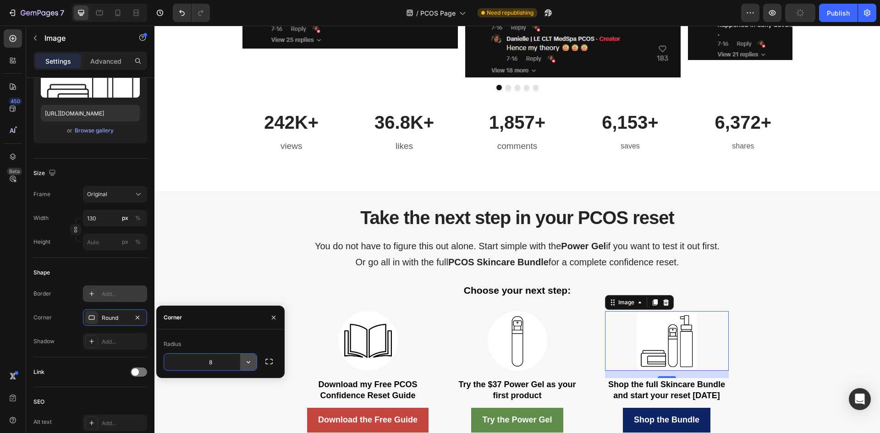
click at [250, 358] on icon "button" at bounding box center [248, 361] width 9 height 9
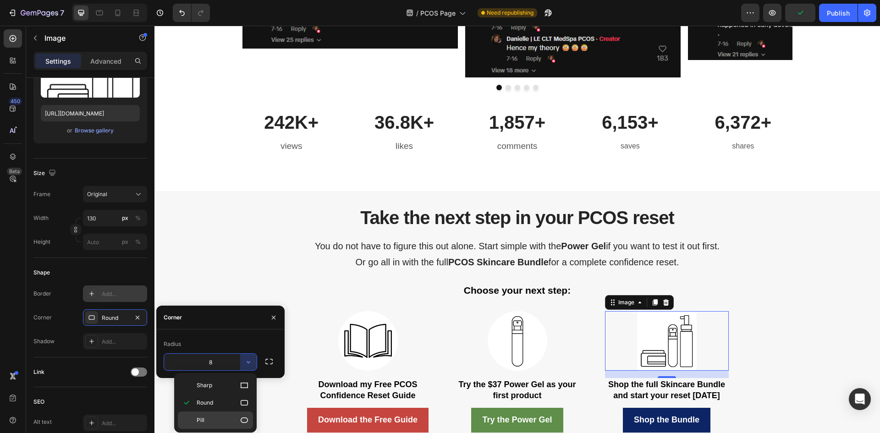
click at [229, 417] on p "Pill" at bounding box center [223, 419] width 52 height 9
type input "9999"
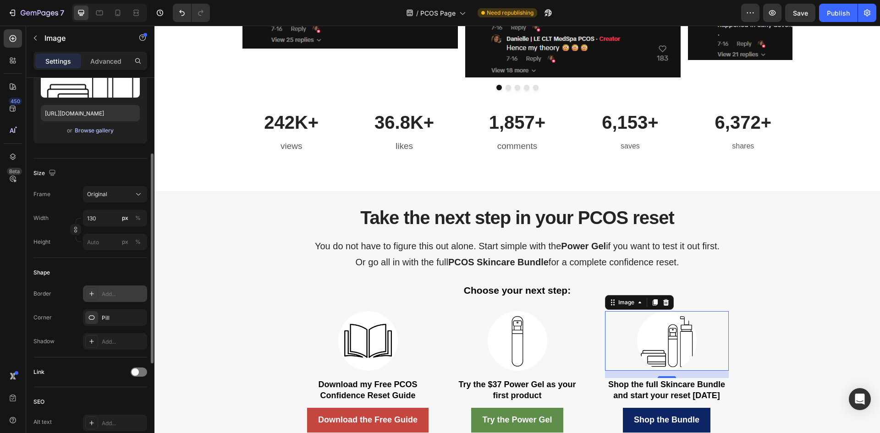
click at [102, 128] on div "Browse gallery" at bounding box center [94, 130] width 39 height 8
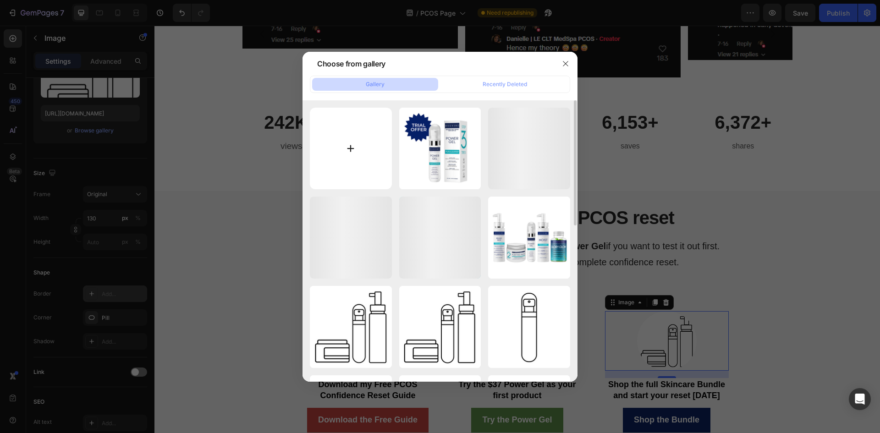
click at [363, 134] on input "file" at bounding box center [351, 149] width 82 height 82
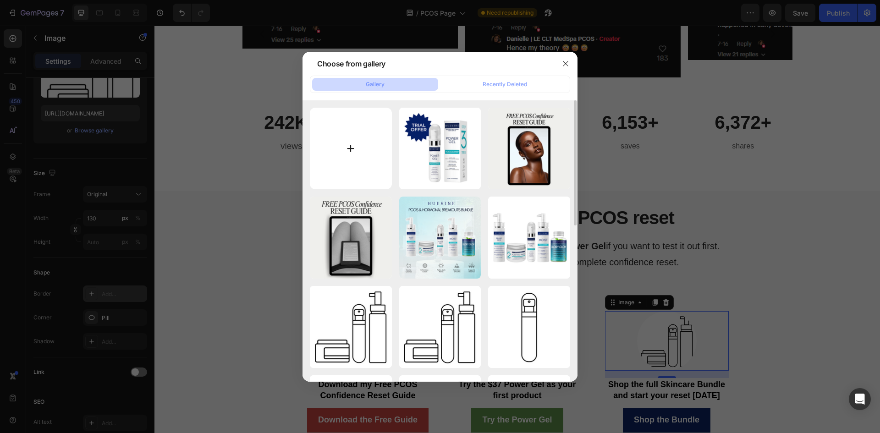
type input "C:\fakepath\PCOS Confidence (3).png"
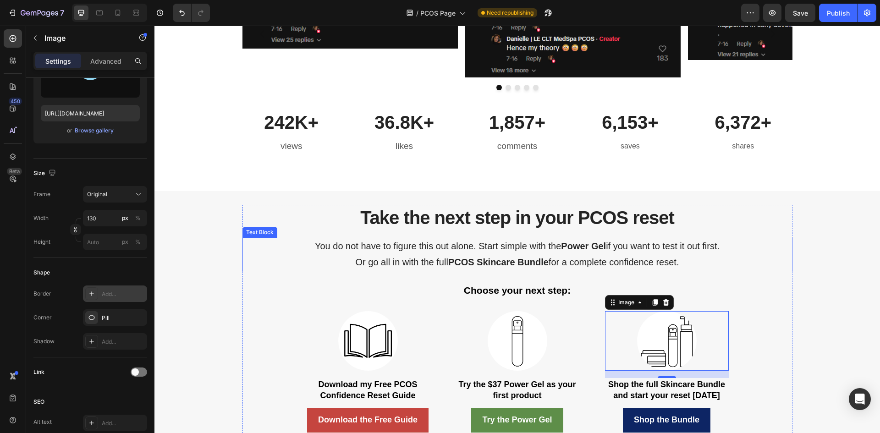
type input "https://cdn.shopify.com/s/files/1/1357/9371/files/gempages_548745446370051303-e…"
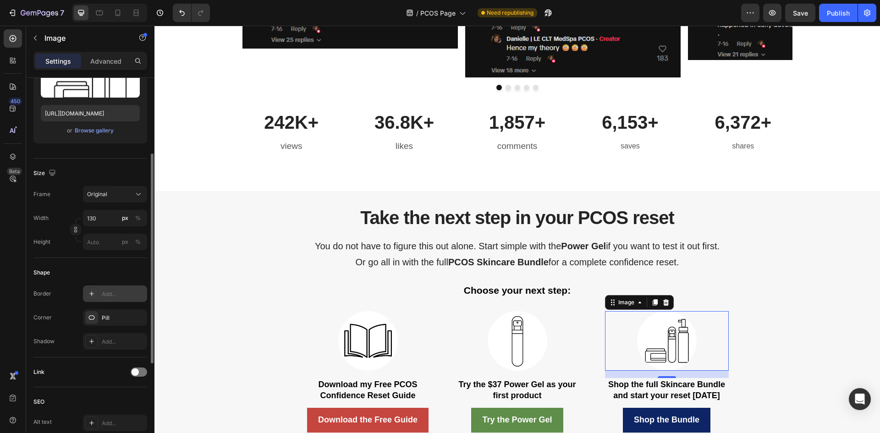
click at [83, 136] on div "or Browse gallery" at bounding box center [90, 130] width 99 height 11
click at [88, 131] on div "Browse gallery" at bounding box center [94, 130] width 39 height 8
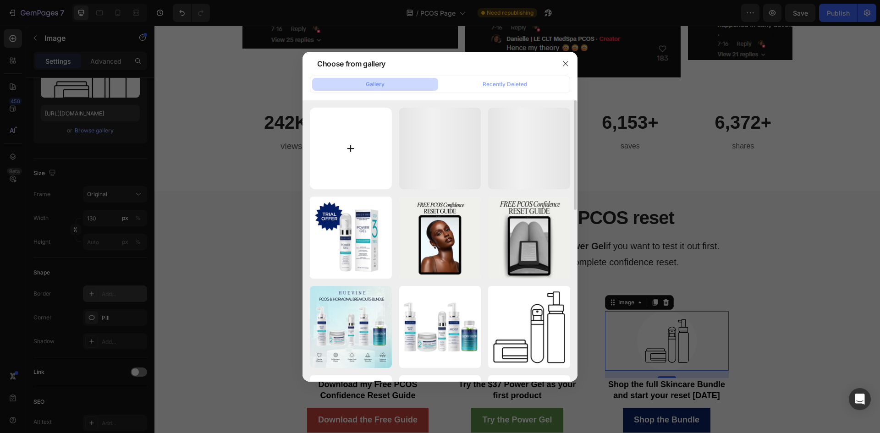
click at [346, 166] on input "file" at bounding box center [351, 149] width 82 height 82
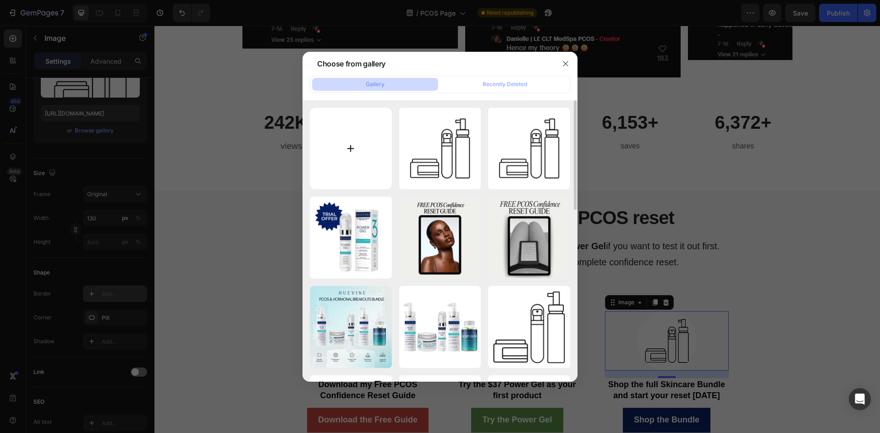
type input "C:\fakepath\PCOS Confidence (4).png"
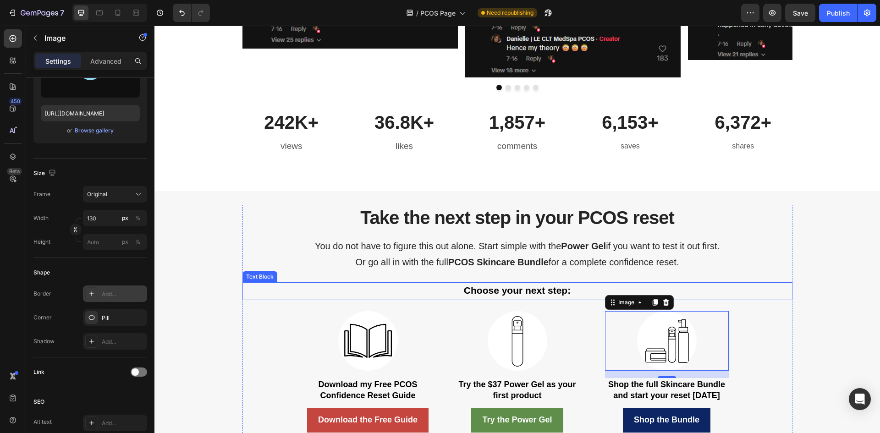
type input "https://cdn.shopify.com/s/files/1/1357/9371/files/gempages_548745446370051303-9…"
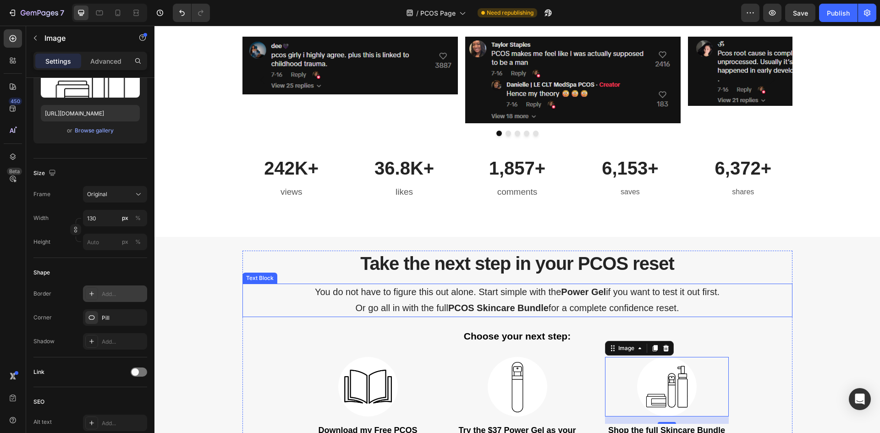
scroll to position [2585, 0]
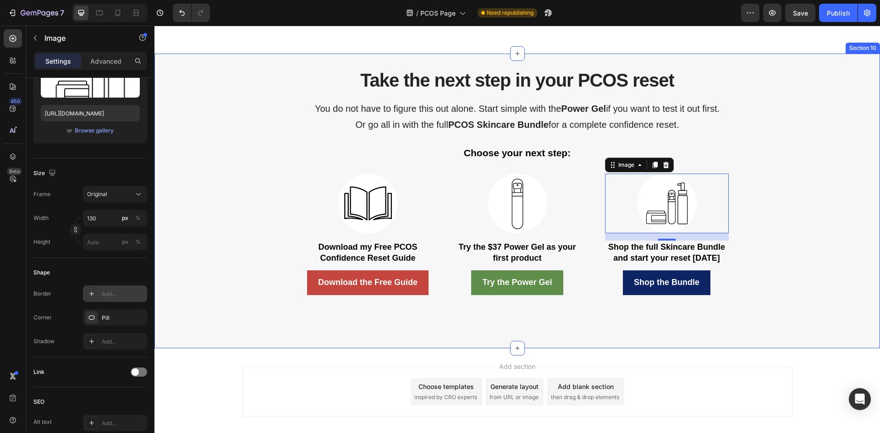
click at [289, 338] on div "Take the next step in your PCOS reset Heading You do not have to figure this ou…" at bounding box center [516, 201] width 725 height 295
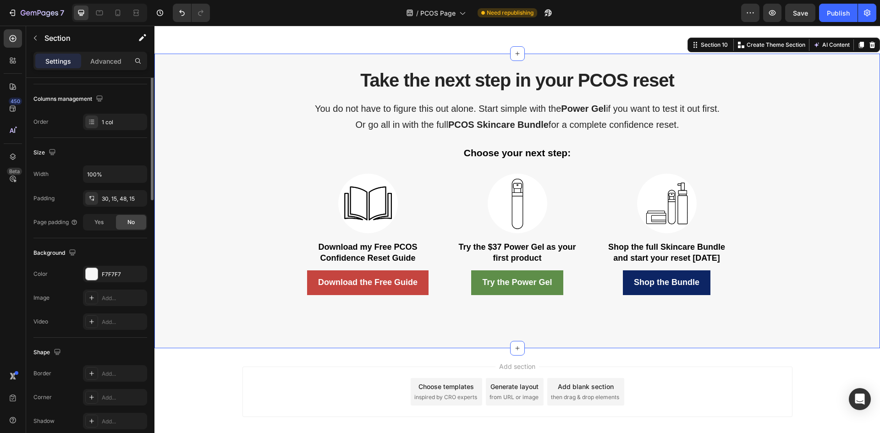
scroll to position [0, 0]
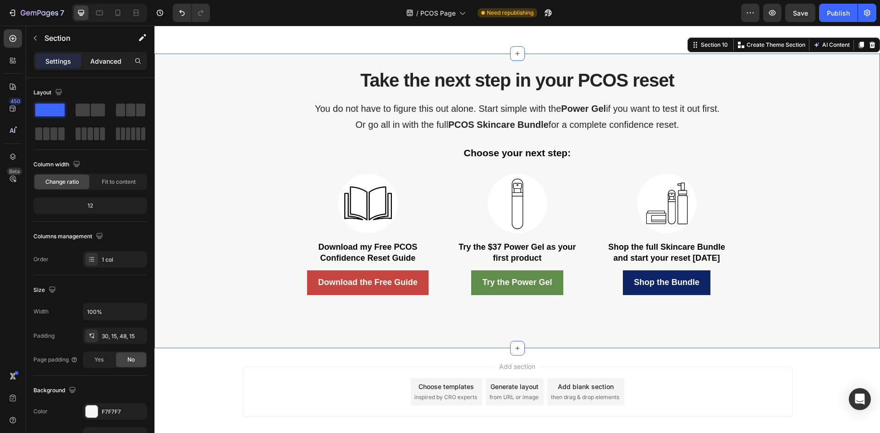
click at [102, 64] on p "Advanced" at bounding box center [105, 61] width 31 height 10
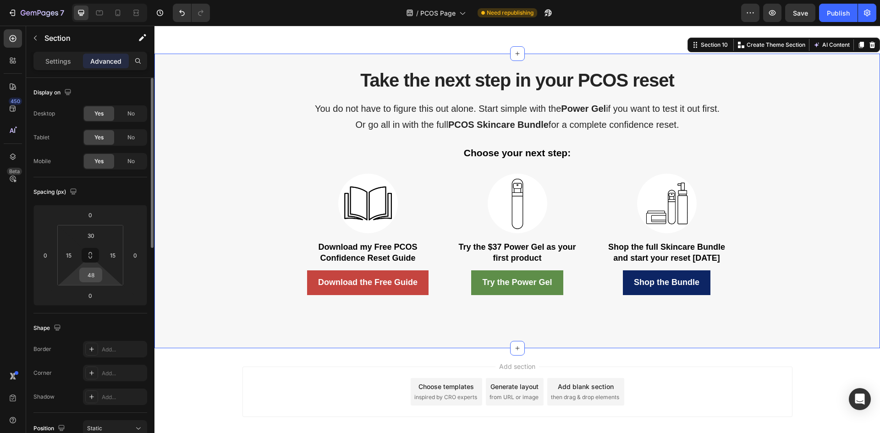
click at [96, 0] on html "7 Version history / PCOS Page Need republishing Preview Save Publish 450 Beta S…" at bounding box center [440, 0] width 880 height 0
click at [94, 279] on input "48" at bounding box center [91, 275] width 18 height 14
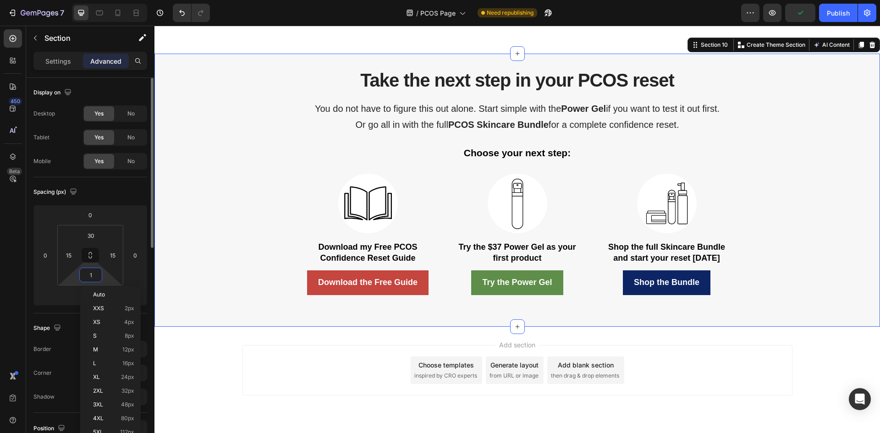
type input "0"
click at [213, 169] on div "Take the next step in your PCOS reset Heading You do not have to figure this ou…" at bounding box center [516, 196] width 711 height 259
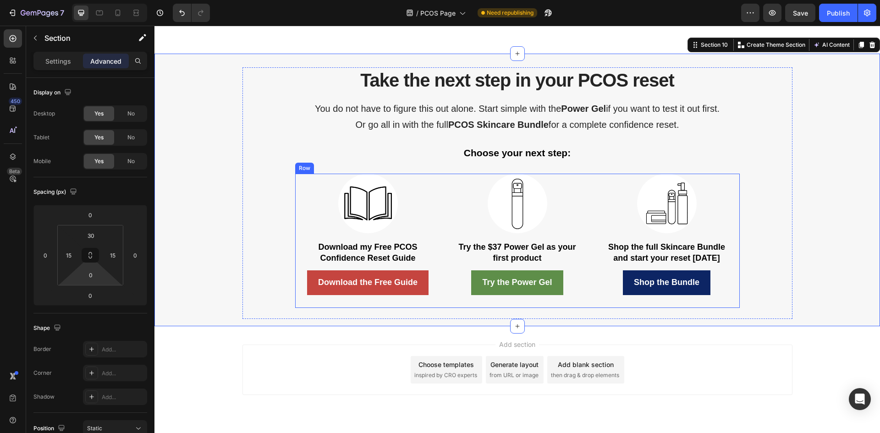
click at [311, 306] on div "Image Download my Free PCOS Confidence Reset Guide Text Block Download the Free…" at bounding box center [368, 241] width 146 height 134
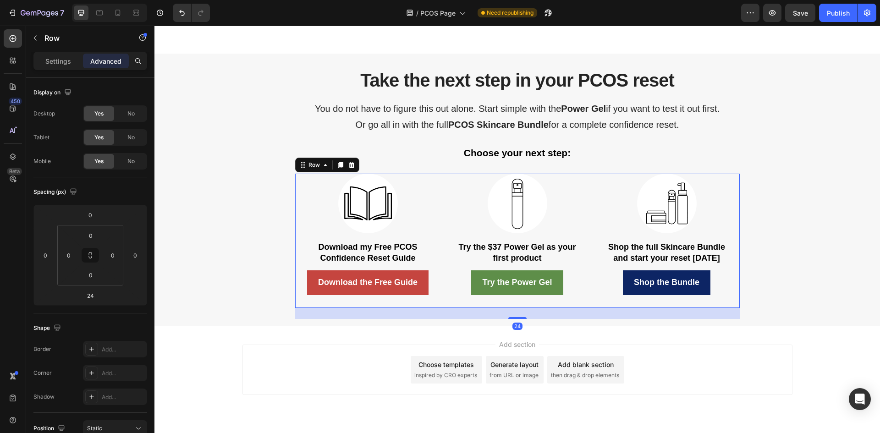
drag, startPoint x: 518, startPoint y: 322, endPoint x: 390, endPoint y: 337, distance: 128.1
click at [518, 319] on div at bounding box center [517, 318] width 18 height 2
type input "25"
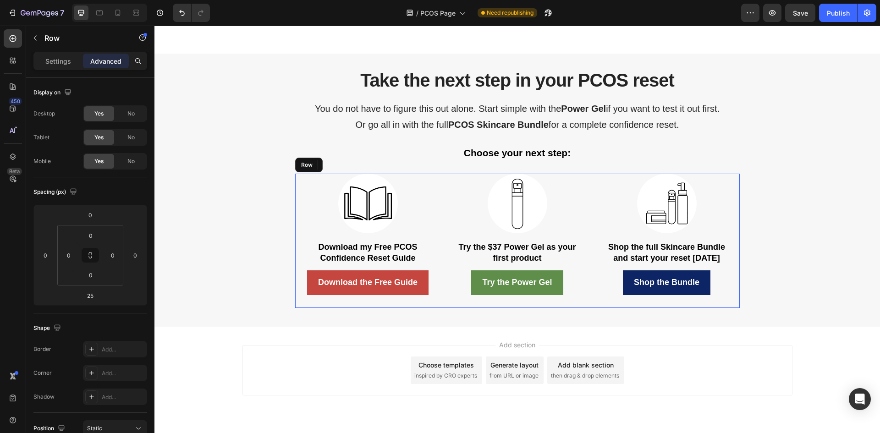
click at [322, 346] on div "Add section Choose templates inspired by CRO experts Generate layout from URL o…" at bounding box center [516, 383] width 725 height 113
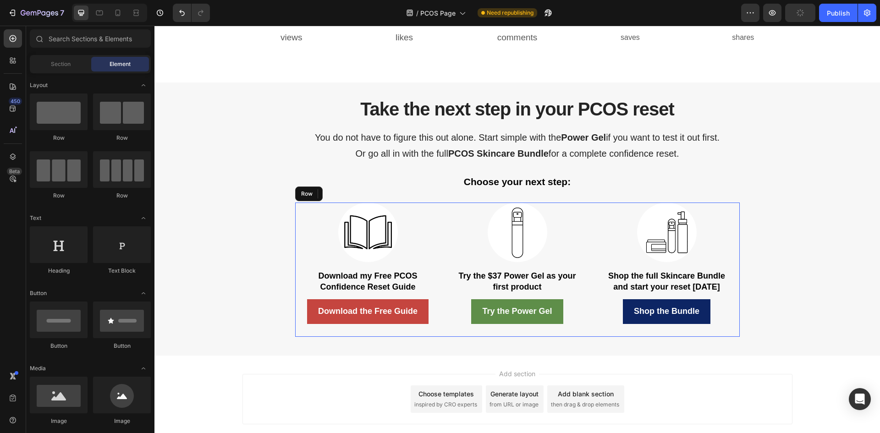
scroll to position [2311, 0]
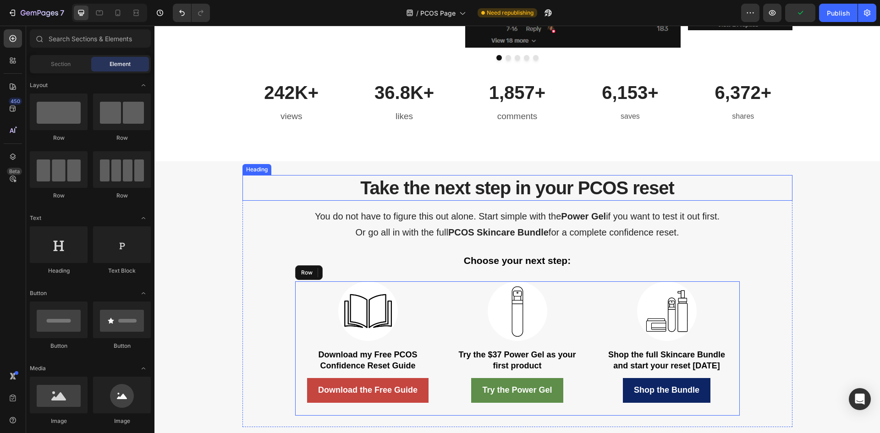
click at [361, 191] on h2 "Take the next step in your PCOS reset" at bounding box center [517, 188] width 550 height 26
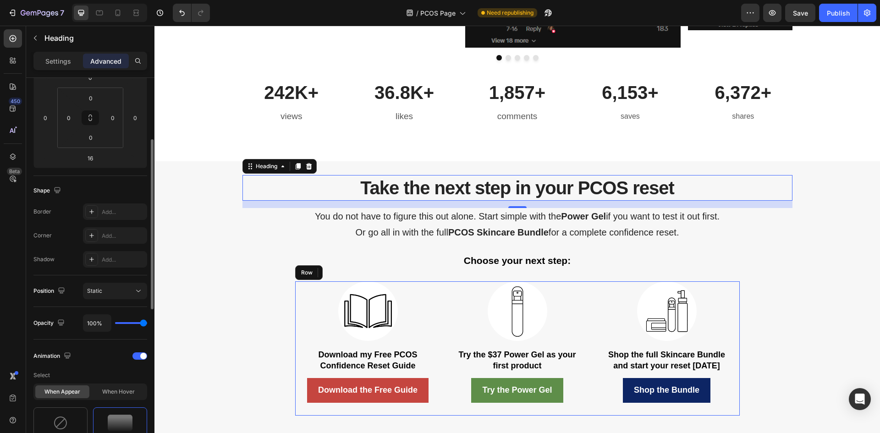
scroll to position [275, 0]
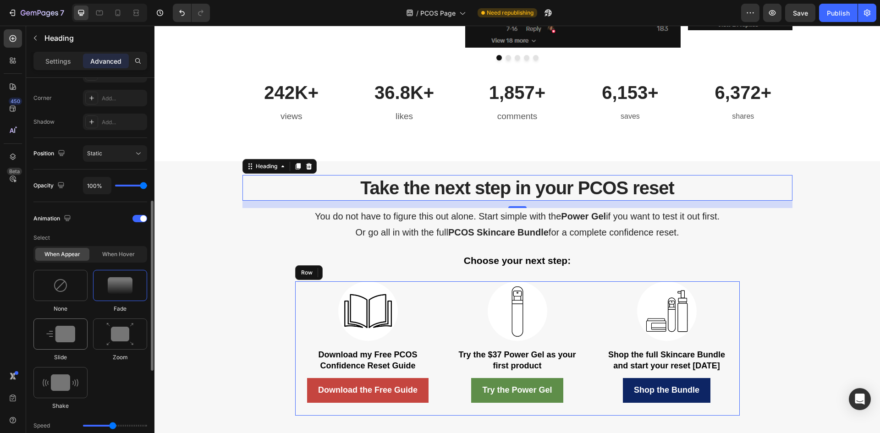
click at [73, 337] on img at bounding box center [60, 334] width 29 height 16
click at [125, 422] on icon at bounding box center [122, 425] width 9 height 9
type input "100"
click at [208, 298] on div "Take the next step in your PCOS reset Heading 16 You do not have to figure this…" at bounding box center [516, 304] width 711 height 259
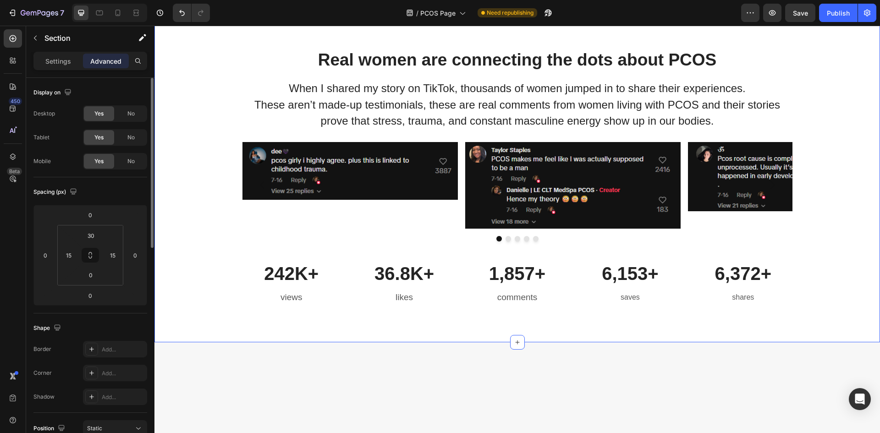
scroll to position [1990, 0]
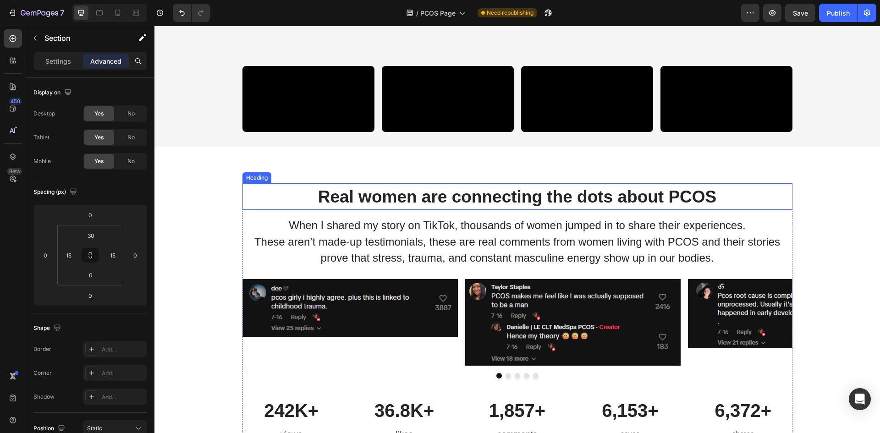
click at [371, 206] on span "Real women are connecting the dots about PCOS" at bounding box center [517, 196] width 399 height 19
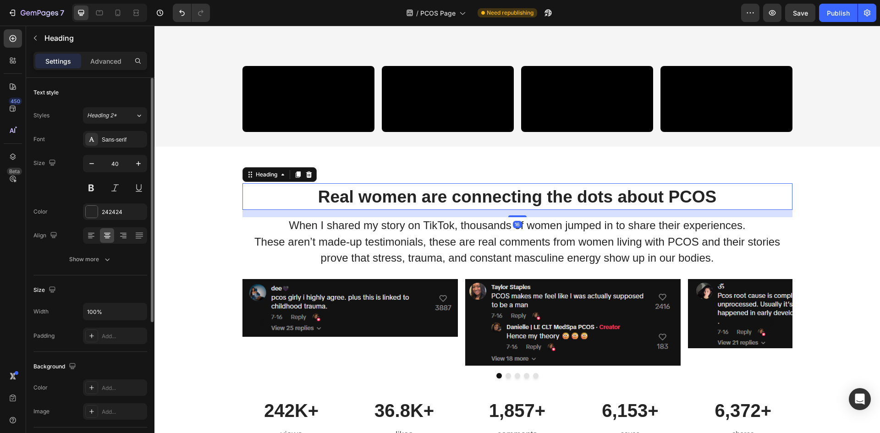
drag, startPoint x: 113, startPoint y: 64, endPoint x: 116, endPoint y: 95, distance: 30.8
click at [113, 64] on p "Advanced" at bounding box center [105, 61] width 31 height 10
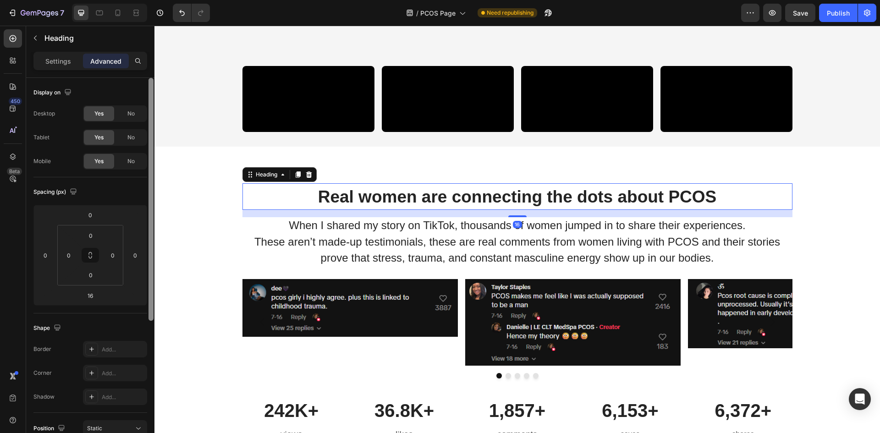
scroll to position [183, 0]
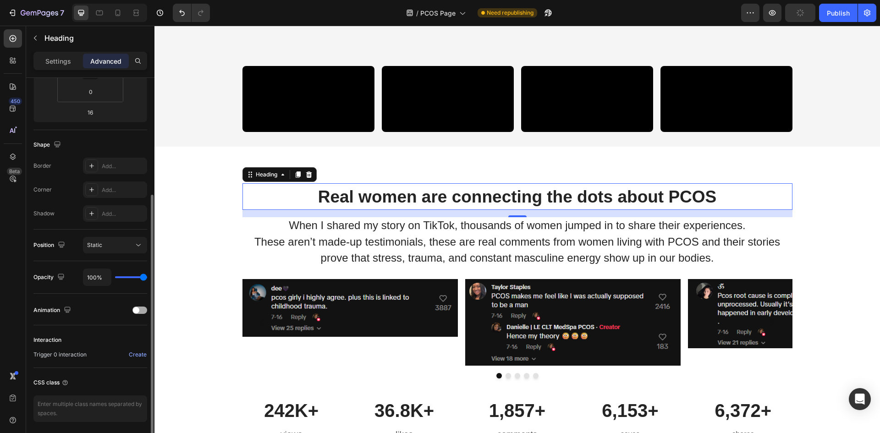
click at [140, 311] on div at bounding box center [139, 309] width 15 height 7
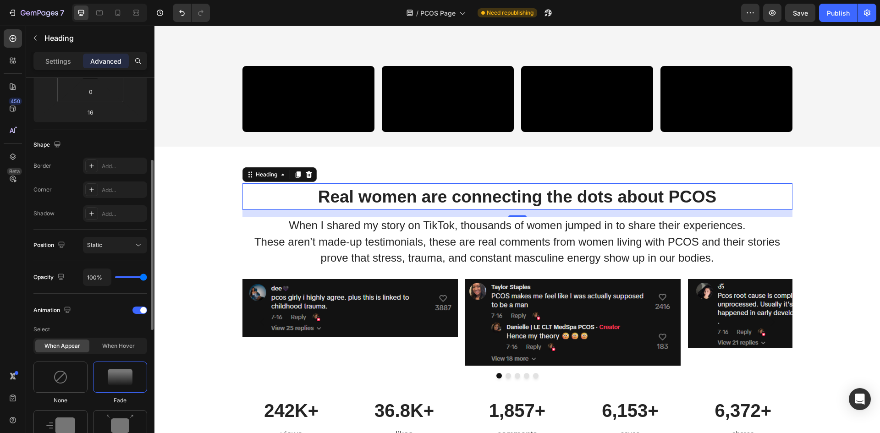
scroll to position [275, 0]
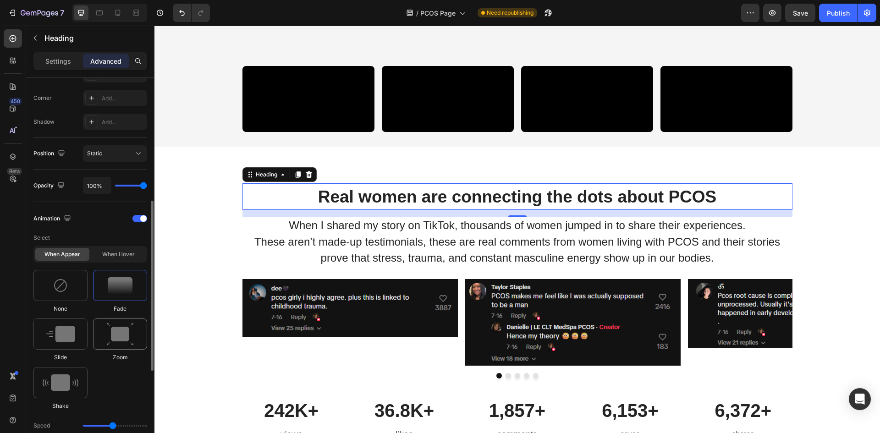
click at [112, 344] on img at bounding box center [119, 333] width 27 height 23
click at [76, 329] on div at bounding box center [60, 333] width 54 height 31
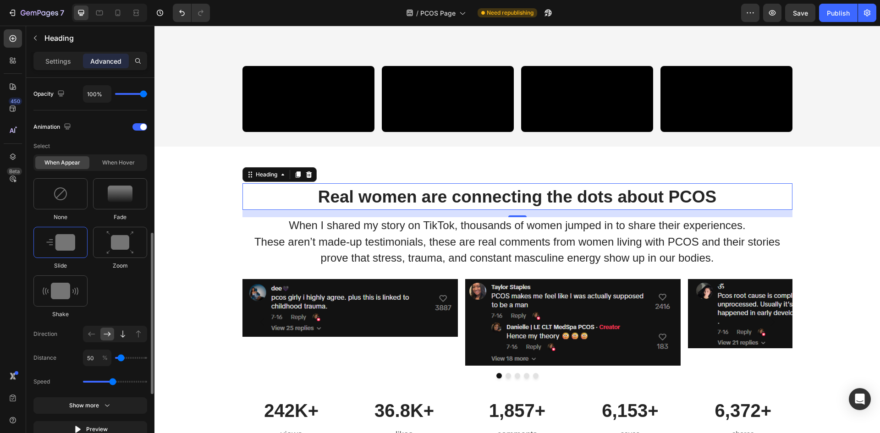
click at [123, 335] on icon at bounding box center [122, 333] width 5 height 7
type input "100"
click at [98, 16] on icon at bounding box center [99, 12] width 9 height 9
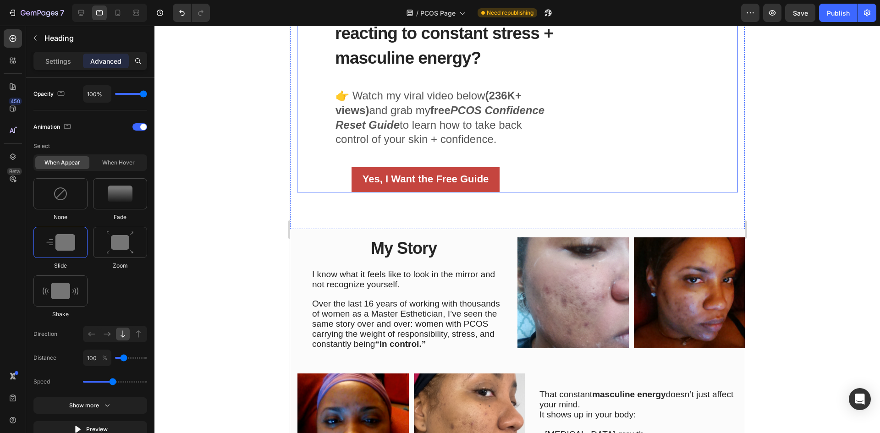
scroll to position [54, 0]
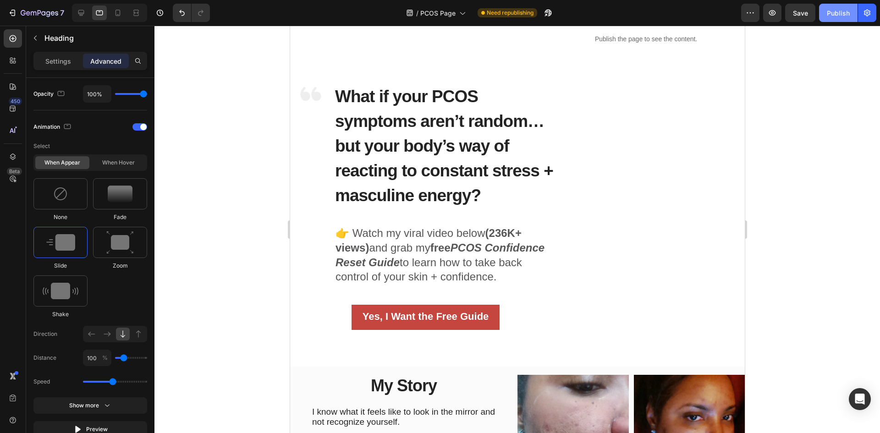
click at [836, 13] on div "Publish" at bounding box center [837, 13] width 23 height 10
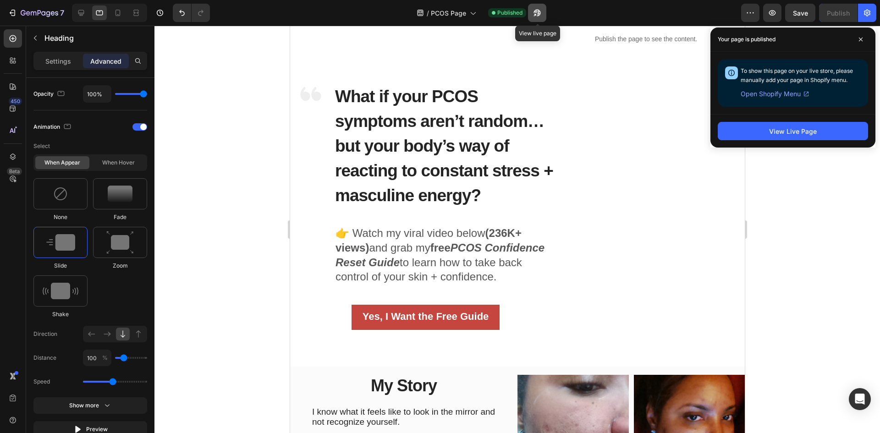
click at [540, 9] on icon "button" at bounding box center [536, 12] width 9 height 9
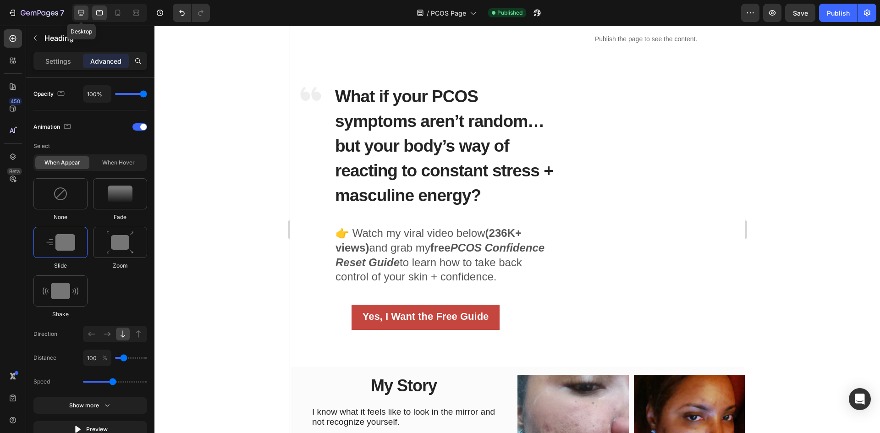
click at [78, 11] on icon at bounding box center [81, 13] width 6 height 6
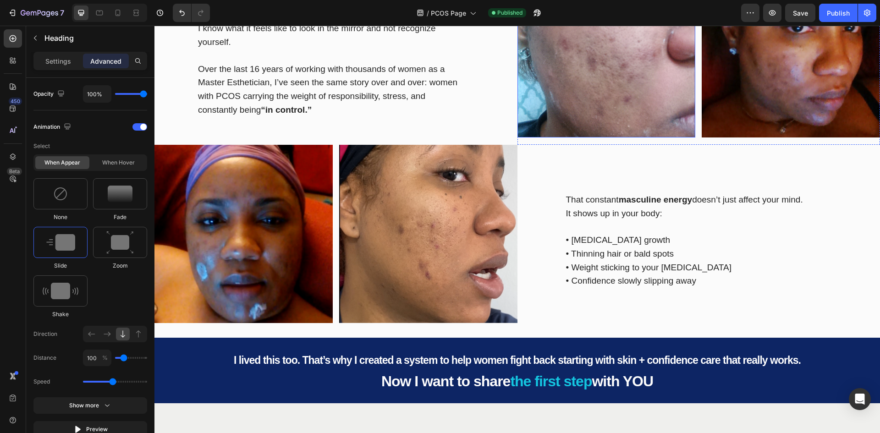
scroll to position [512, 0]
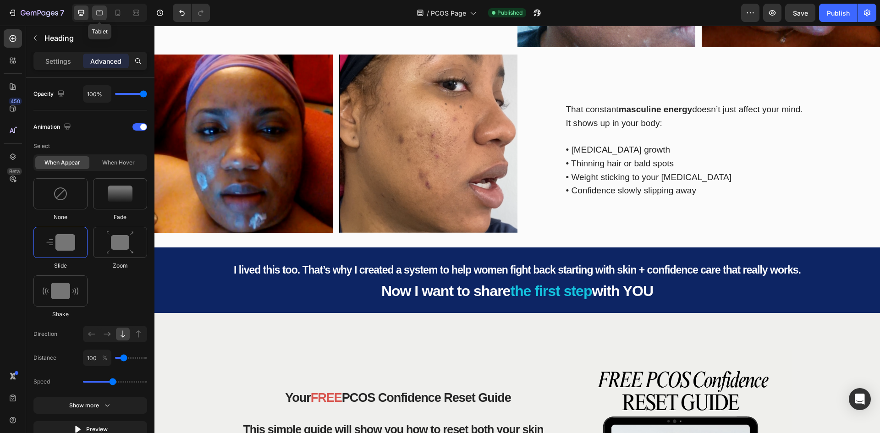
click at [99, 8] on icon at bounding box center [99, 12] width 9 height 9
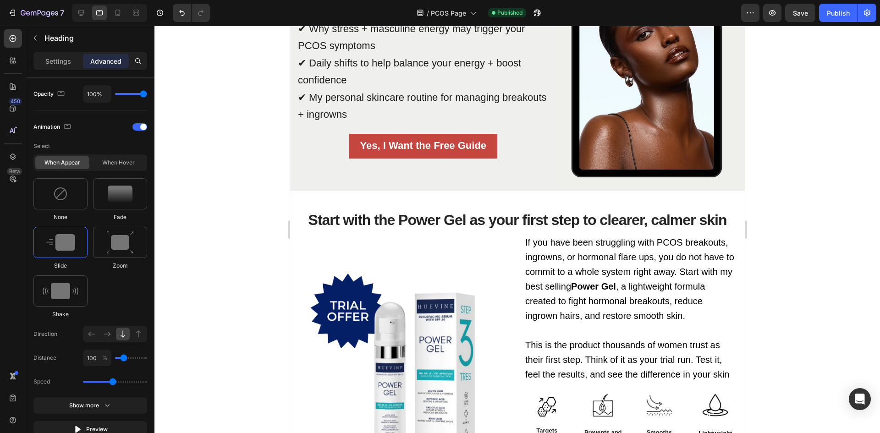
scroll to position [916, 0]
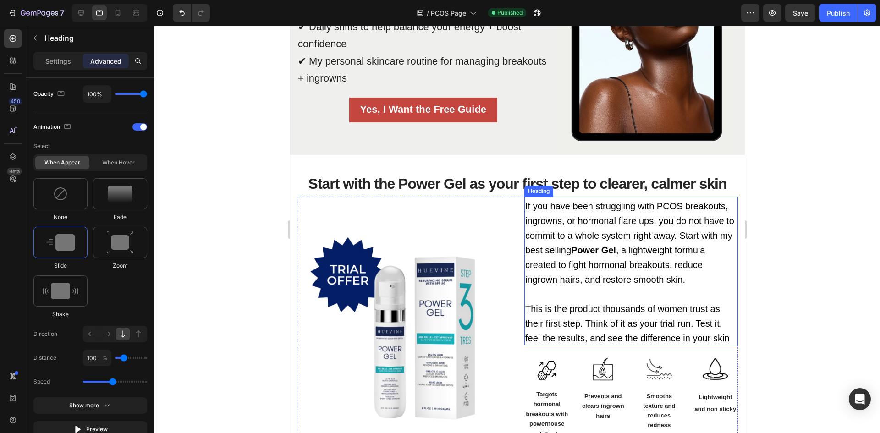
click at [612, 217] on span "If you have been struggling with PCOS breakouts, ingrowns, or hormonal flare up…" at bounding box center [629, 228] width 209 height 54
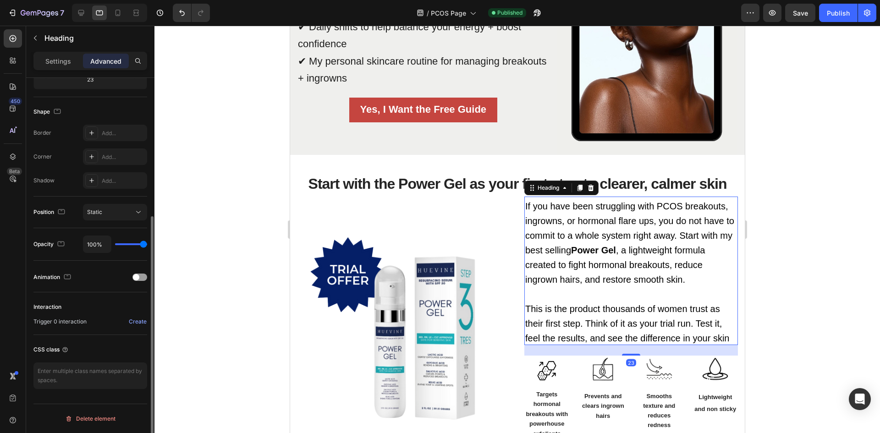
scroll to position [216, 0]
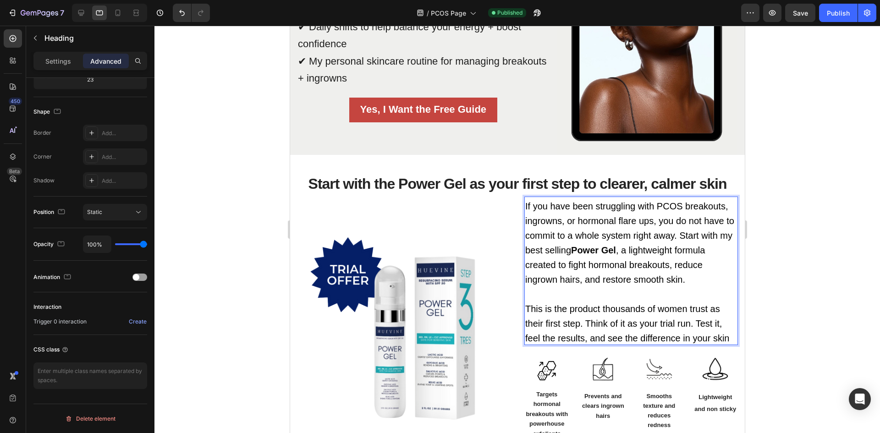
click at [692, 329] on p "If you have been struggling with PCOS breakouts, ingrowns, or hormonal flare up…" at bounding box center [631, 270] width 212 height 146
click at [724, 334] on span "This is the product thousands of women trust as their first step. Think of it a…" at bounding box center [627, 323] width 204 height 39
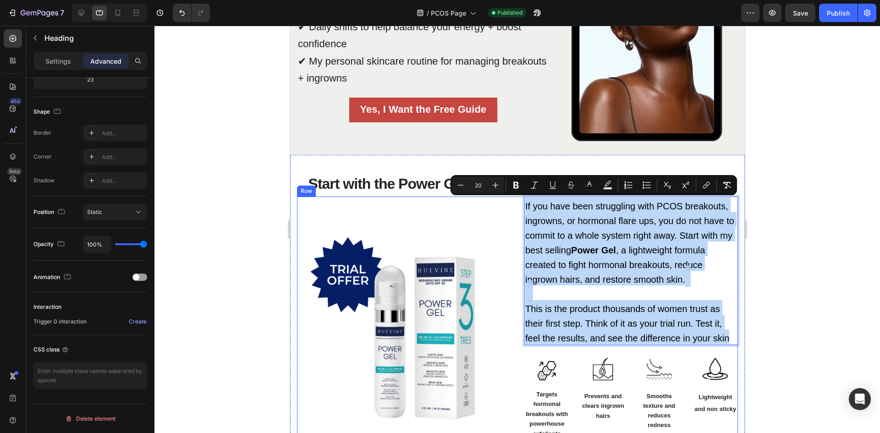
drag, startPoint x: 727, startPoint y: 338, endPoint x: 793, endPoint y: 220, distance: 134.5
click at [503, 197] on div "Image If you have been struggling with PCOS breakouts, ingrowns, or hormonal fl…" at bounding box center [516, 330] width 441 height 266
click at [417, 276] on img at bounding box center [402, 329] width 213 height 213
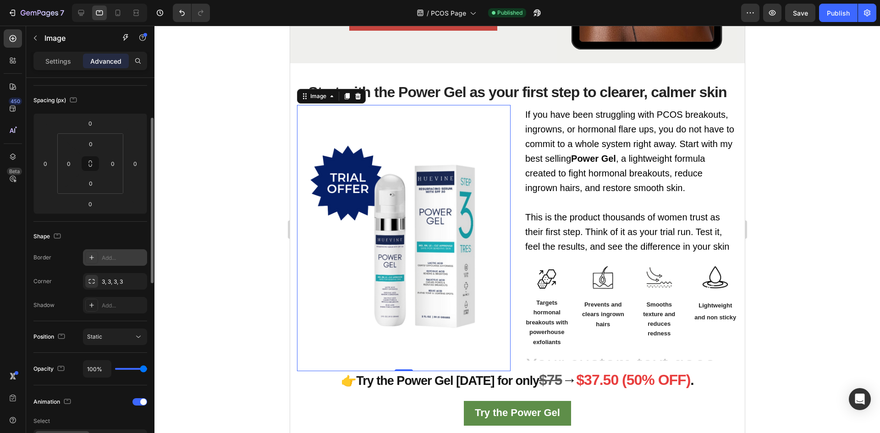
scroll to position [137, 0]
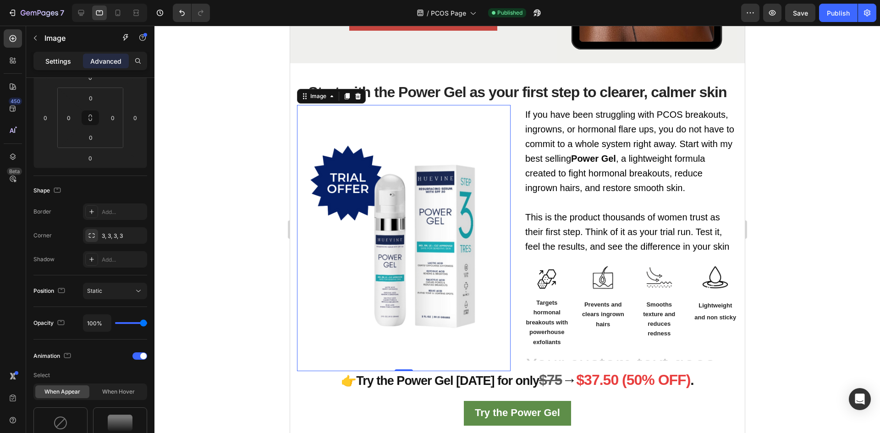
click at [54, 59] on p "Settings" at bounding box center [58, 61] width 26 height 10
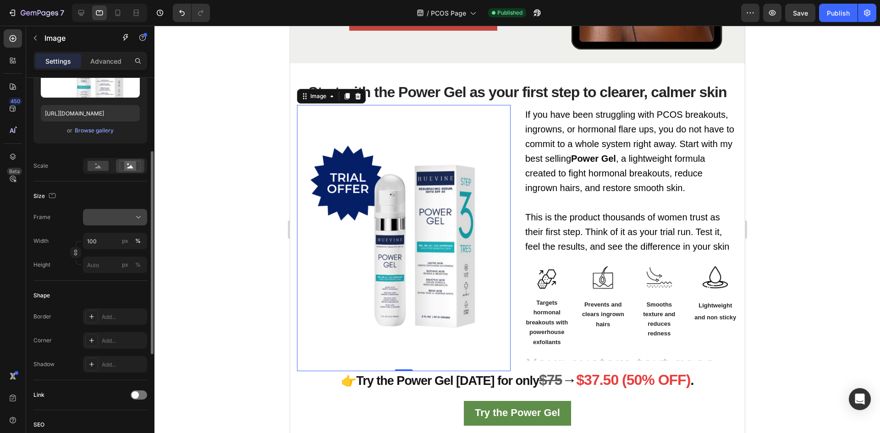
click at [129, 213] on div at bounding box center [115, 217] width 56 height 9
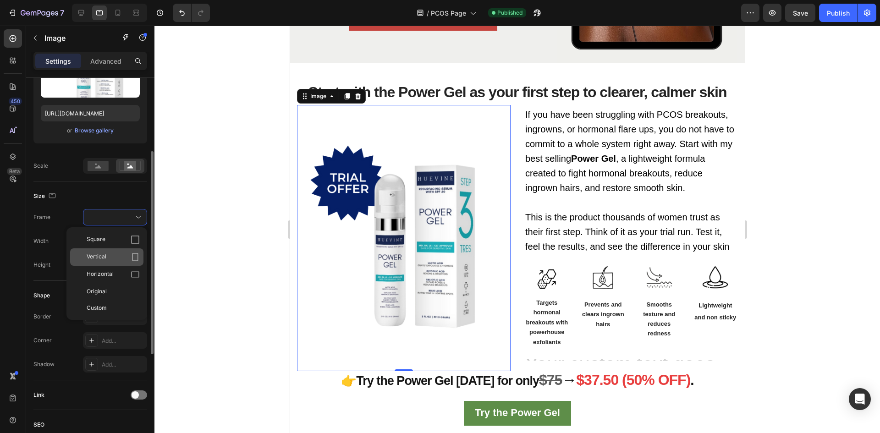
click at [132, 263] on div "Vertical" at bounding box center [106, 256] width 73 height 17
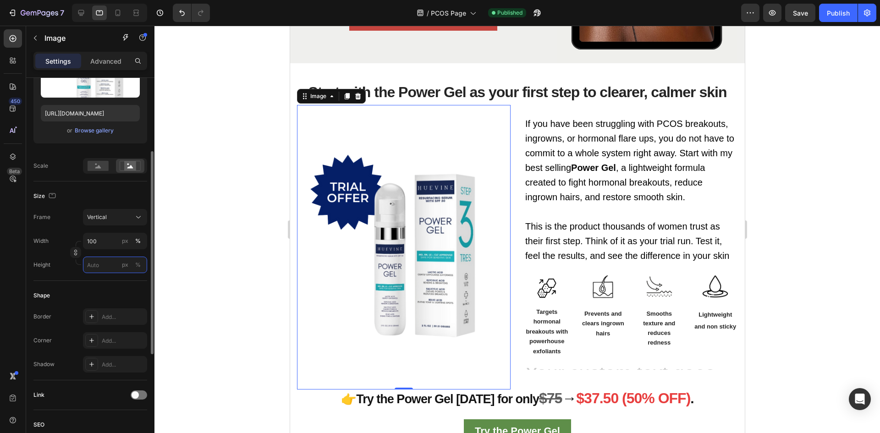
click at [104, 263] on input "px %" at bounding box center [115, 265] width 64 height 16
type input "1"
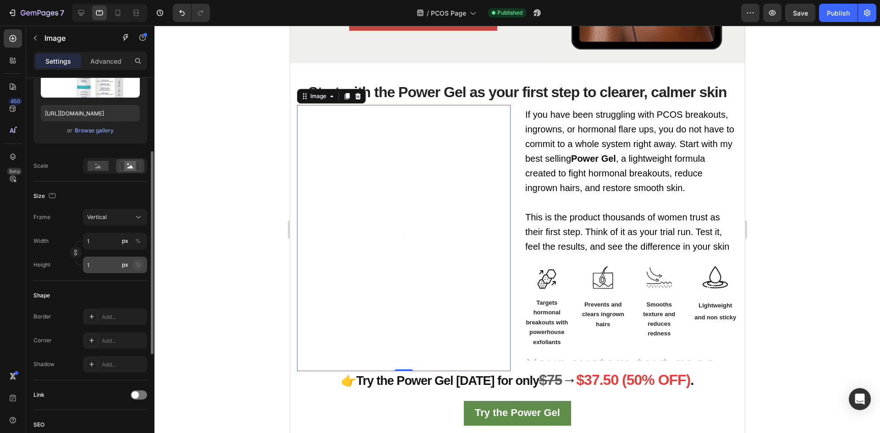
click at [137, 267] on div "%" at bounding box center [137, 265] width 5 height 8
type input "0"
type input "96"
click at [110, 237] on input "1" at bounding box center [115, 241] width 64 height 16
type input "100"
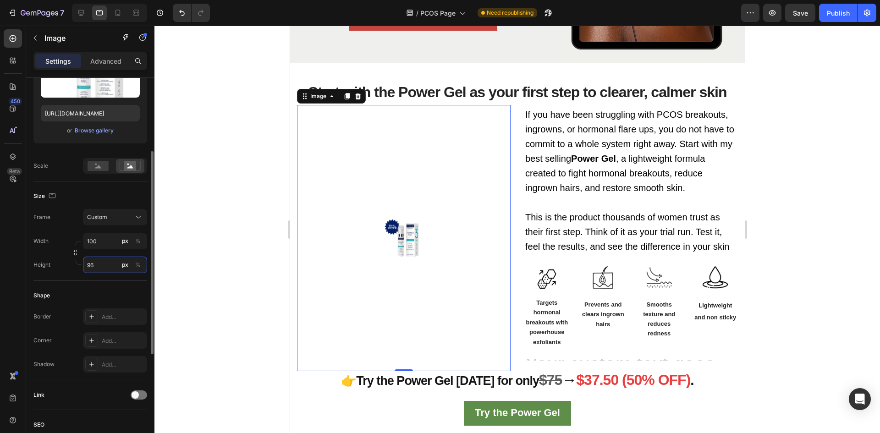
click at [107, 269] on input "96" at bounding box center [115, 265] width 64 height 16
click at [129, 169] on rect at bounding box center [130, 165] width 12 height 9
click at [128, 164] on circle at bounding box center [128, 165] width 2 height 2
click at [94, 166] on rect at bounding box center [97, 166] width 21 height 10
click at [127, 165] on rect at bounding box center [130, 165] width 12 height 9
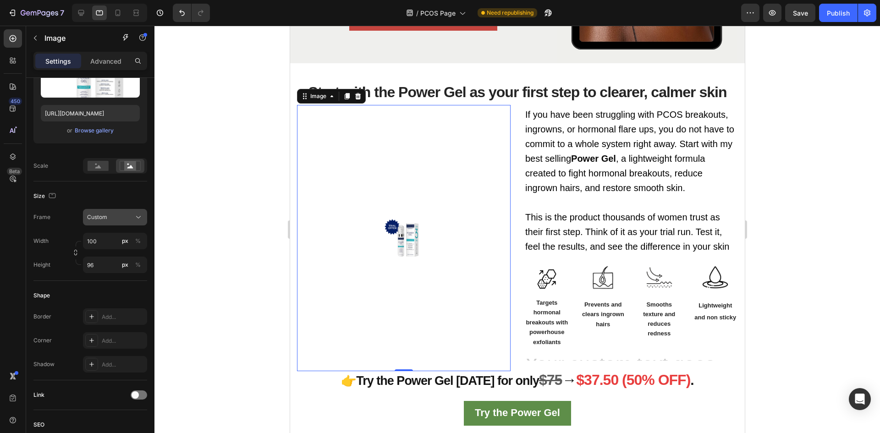
click at [134, 217] on icon at bounding box center [138, 217] width 9 height 9
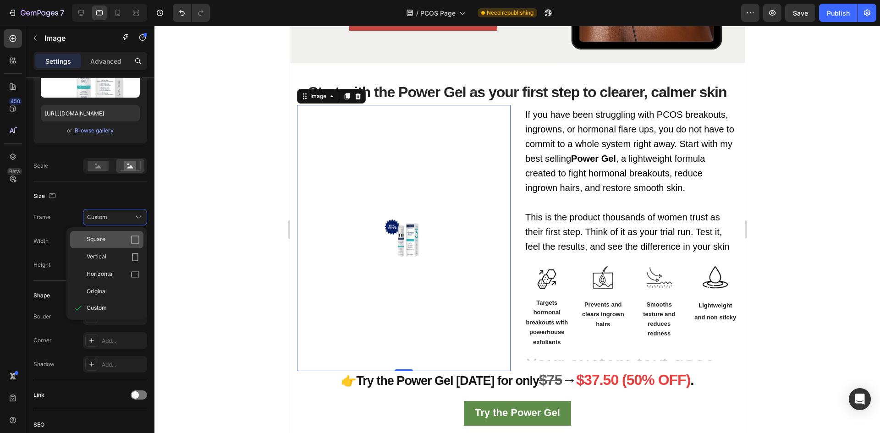
click at [124, 235] on div "Square" at bounding box center [113, 239] width 53 height 9
type input "100"
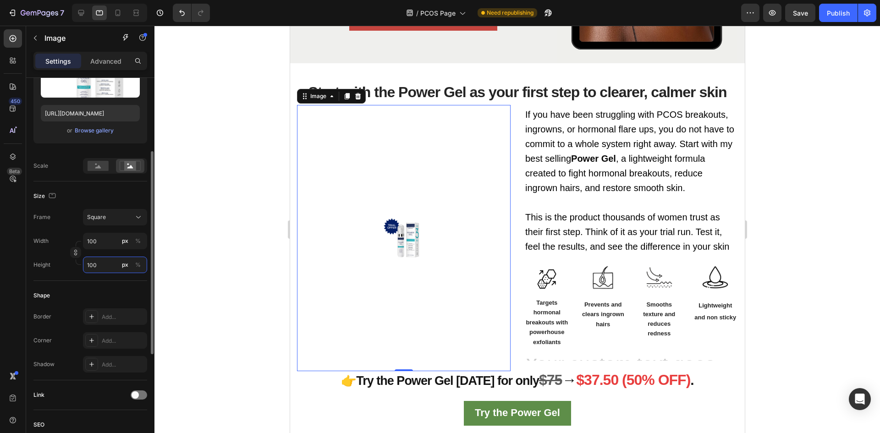
click at [119, 260] on input "100" at bounding box center [115, 265] width 64 height 16
click at [262, 234] on div at bounding box center [516, 229] width 725 height 407
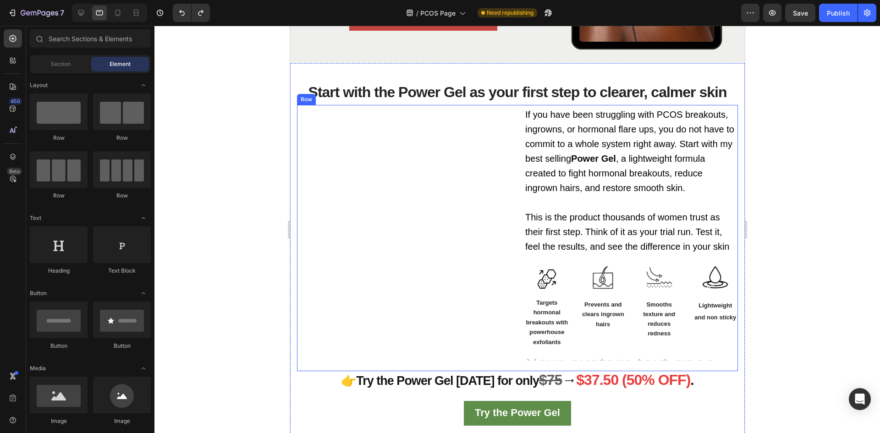
click at [413, 222] on div "Image" at bounding box center [402, 238] width 213 height 266
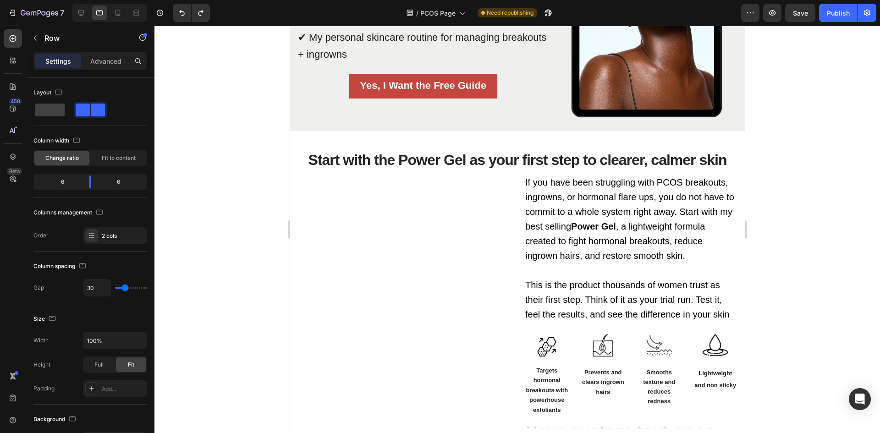
scroll to position [962, 0]
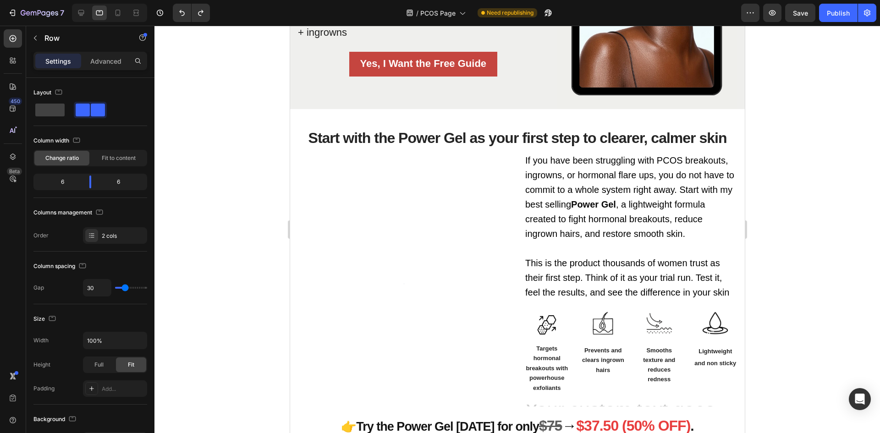
click at [428, 296] on div "Image" at bounding box center [402, 284] width 213 height 266
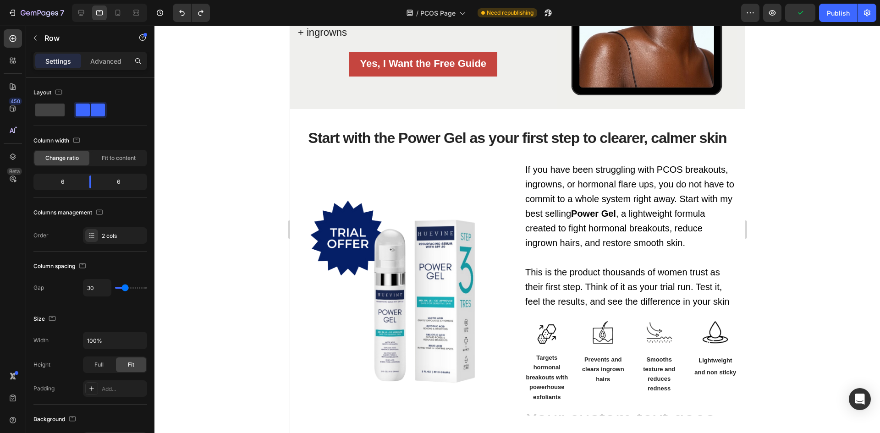
click at [380, 234] on img at bounding box center [402, 293] width 213 height 284
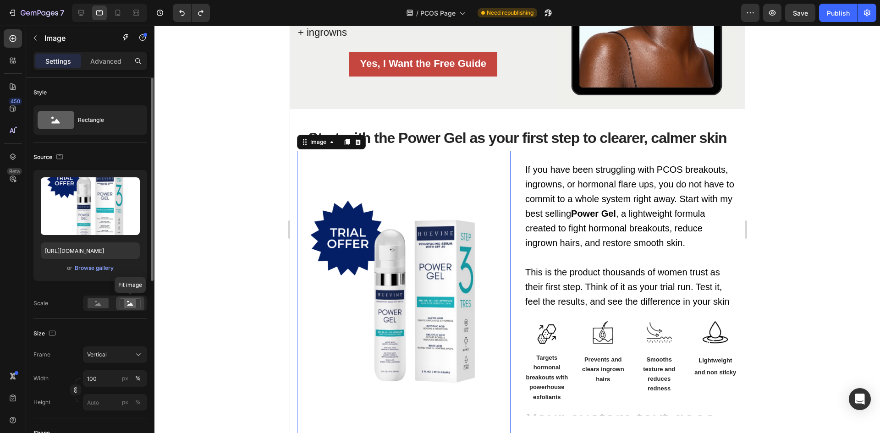
click at [125, 301] on rect at bounding box center [130, 303] width 12 height 9
click at [104, 305] on rect at bounding box center [97, 303] width 21 height 10
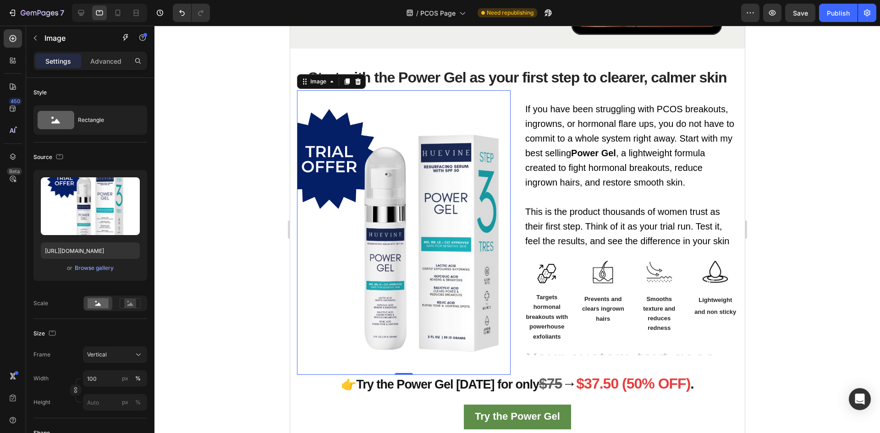
scroll to position [1008, 0]
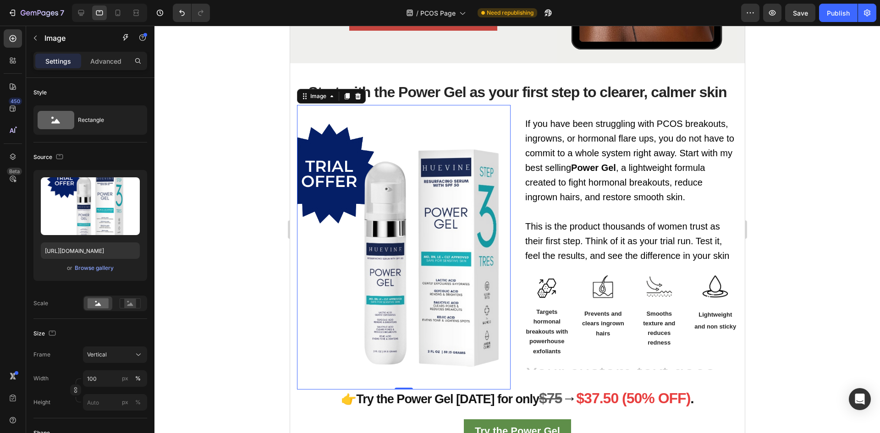
click at [399, 306] on img at bounding box center [402, 247] width 213 height 284
click at [193, 273] on div at bounding box center [516, 229] width 725 height 407
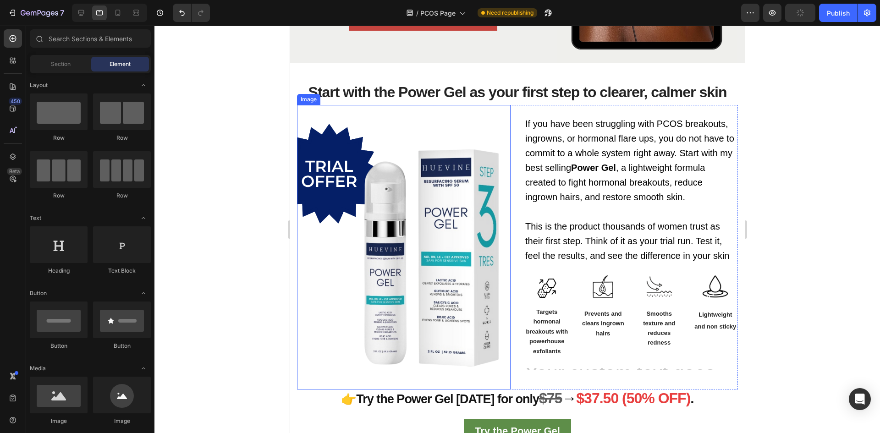
click at [377, 240] on img at bounding box center [402, 247] width 213 height 284
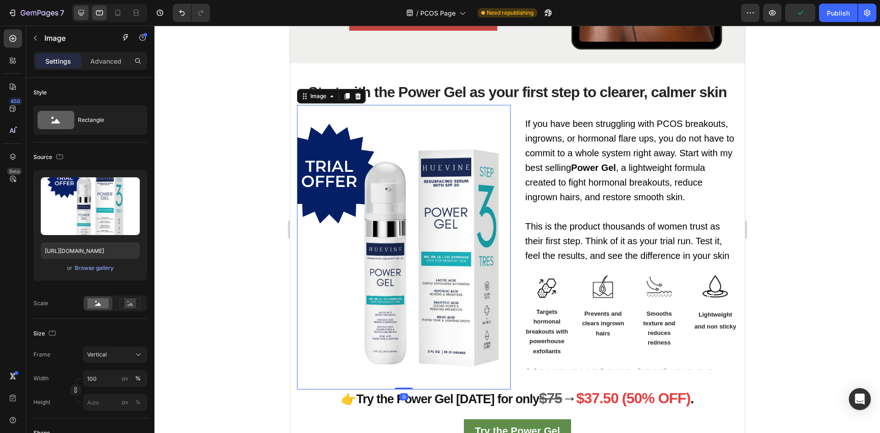
click at [84, 9] on icon at bounding box center [81, 12] width 9 height 9
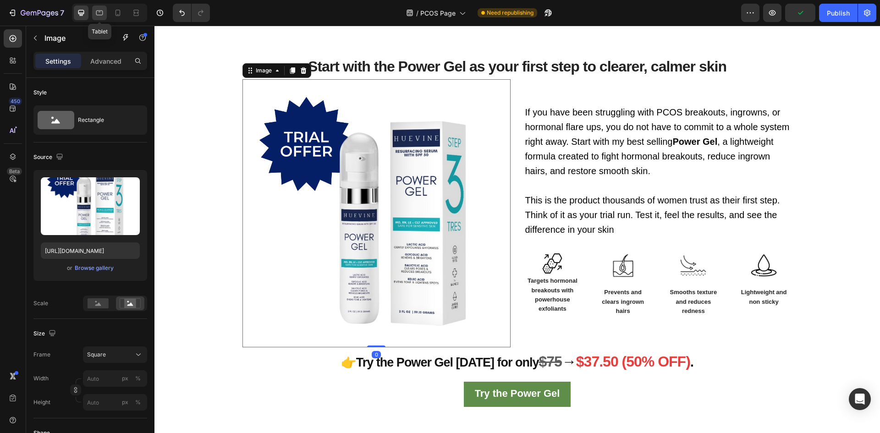
scroll to position [1147, 0]
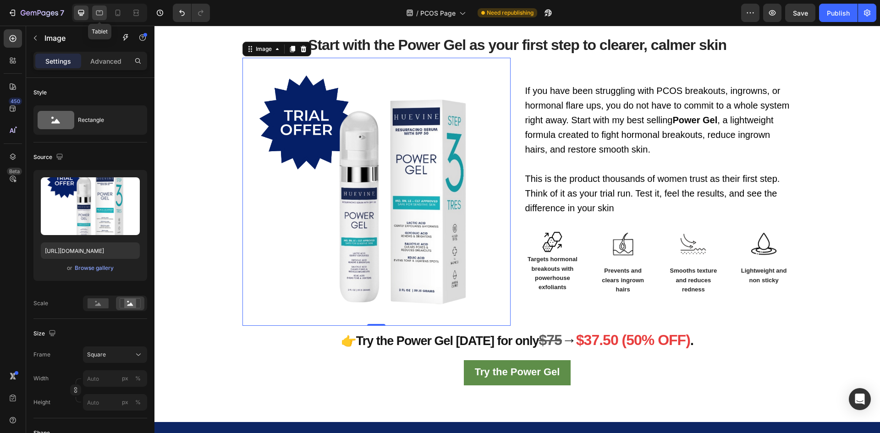
drag, startPoint x: 102, startPoint y: 13, endPoint x: 151, endPoint y: 176, distance: 170.7
click at [102, 13] on icon at bounding box center [99, 12] width 9 height 9
type input "100"
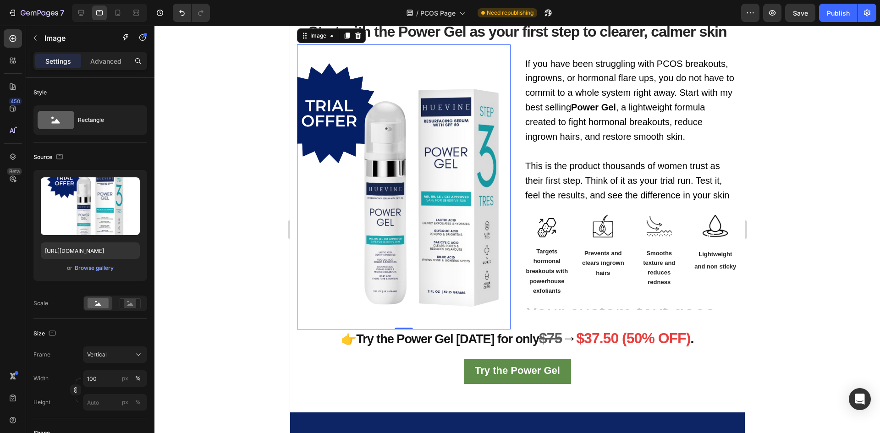
scroll to position [1094, 0]
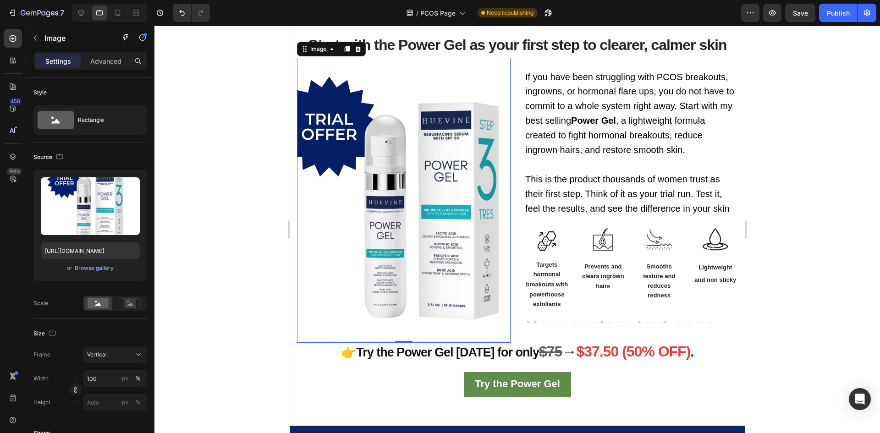
click at [440, 202] on img at bounding box center [402, 200] width 213 height 284
click at [133, 301] on rect at bounding box center [130, 303] width 12 height 9
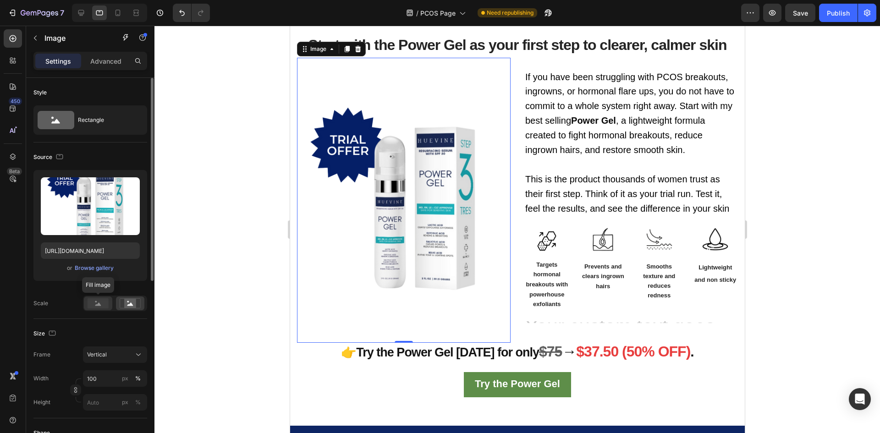
click at [97, 300] on rect at bounding box center [97, 303] width 21 height 10
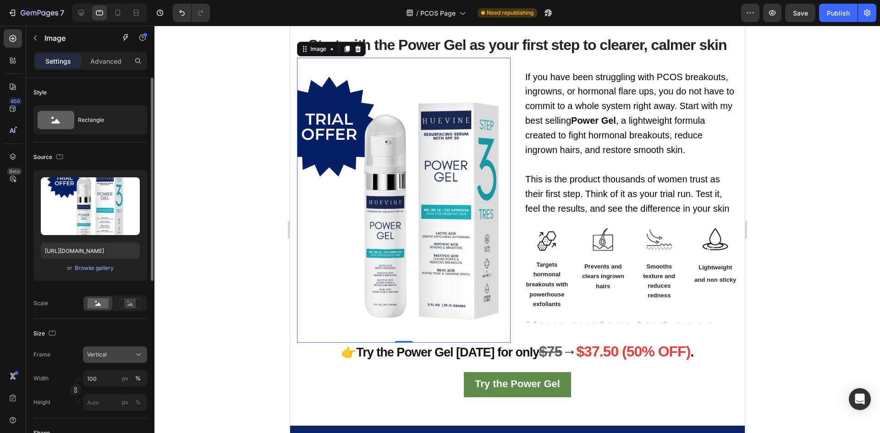
click at [122, 359] on div "Vertical" at bounding box center [109, 354] width 45 height 8
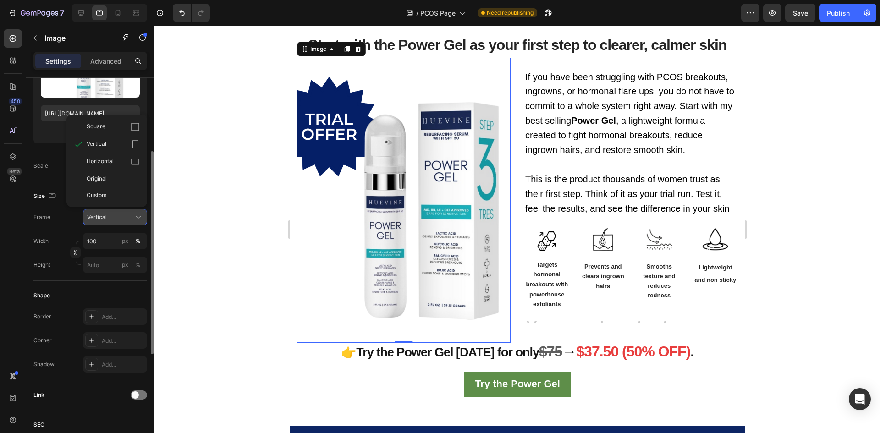
scroll to position [92, 0]
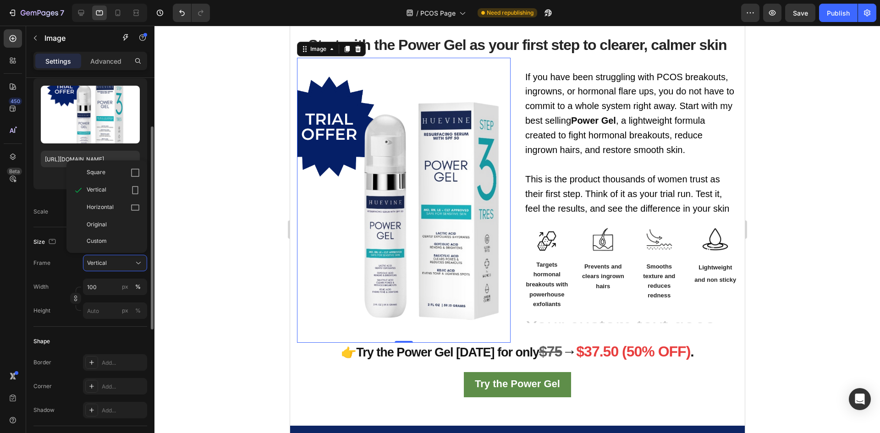
click at [69, 339] on div "Shape" at bounding box center [90, 341] width 114 height 15
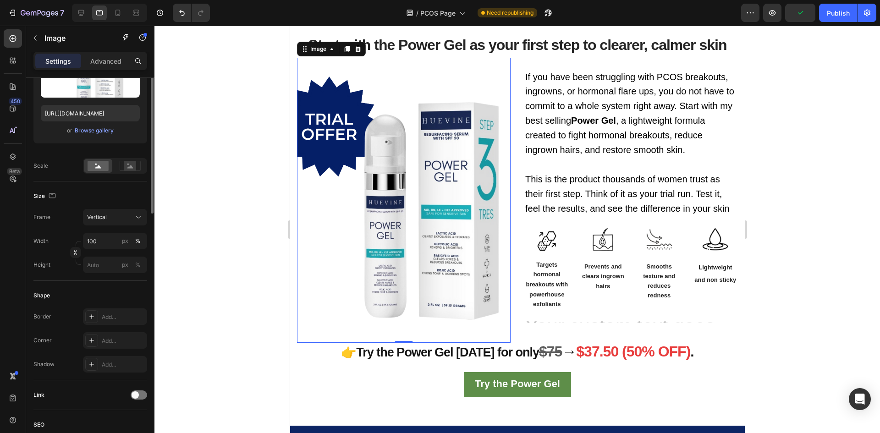
scroll to position [46, 0]
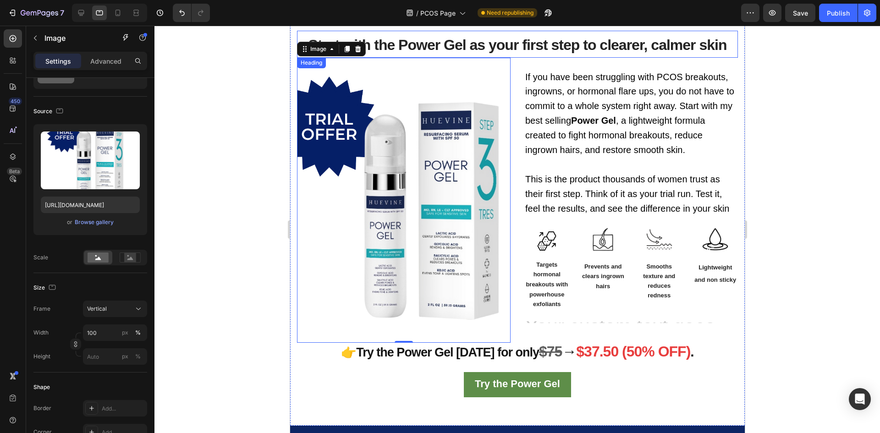
click at [514, 44] on span "Start with the Power Gel as your first step to clearer, calmer skin" at bounding box center [517, 45] width 418 height 16
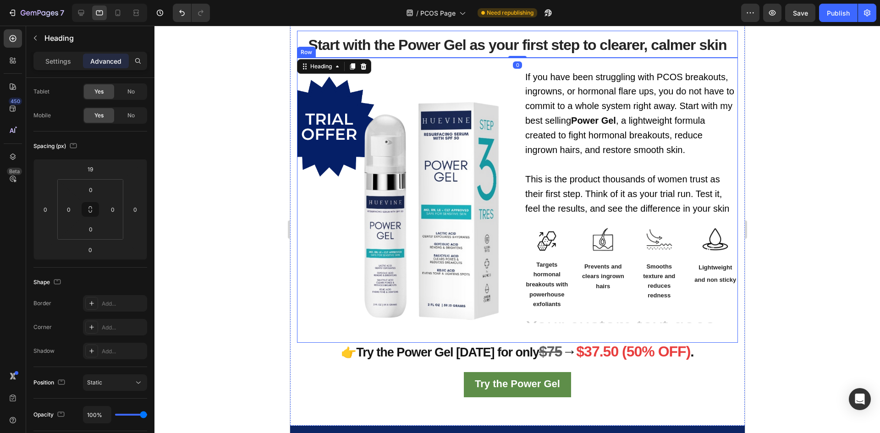
scroll to position [0, 0]
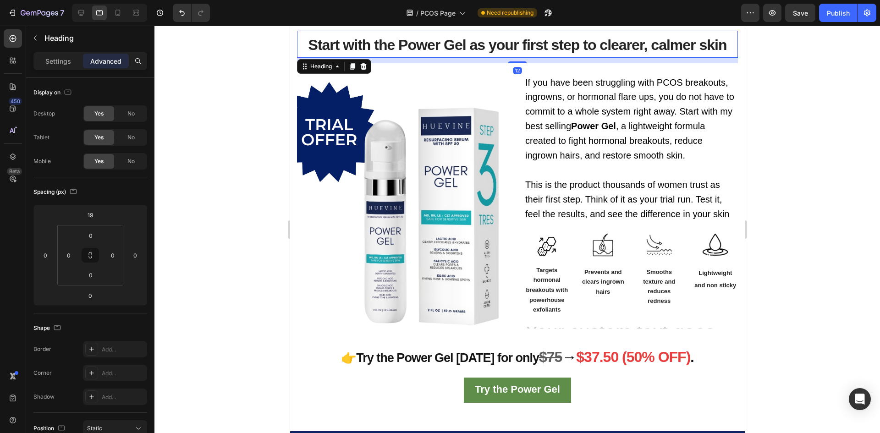
drag, startPoint x: 514, startPoint y: 55, endPoint x: 515, endPoint y: 60, distance: 5.5
click at [515, 61] on div at bounding box center [517, 62] width 18 height 2
type input "12"
click at [592, 123] on strong "Power Gel" at bounding box center [592, 126] width 45 height 10
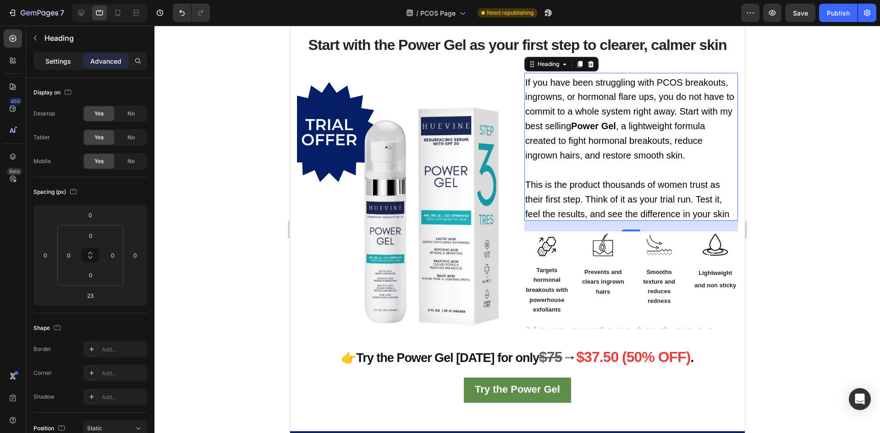
click at [60, 62] on p "Settings" at bounding box center [58, 61] width 26 height 10
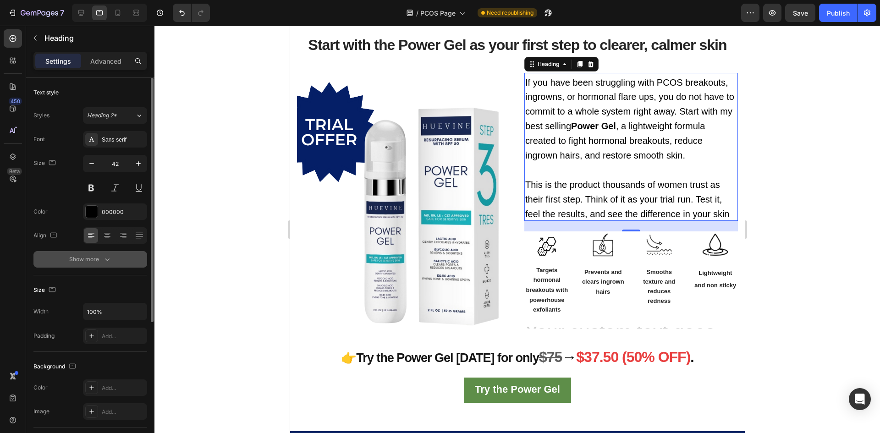
click at [109, 263] on icon "button" at bounding box center [107, 259] width 9 height 9
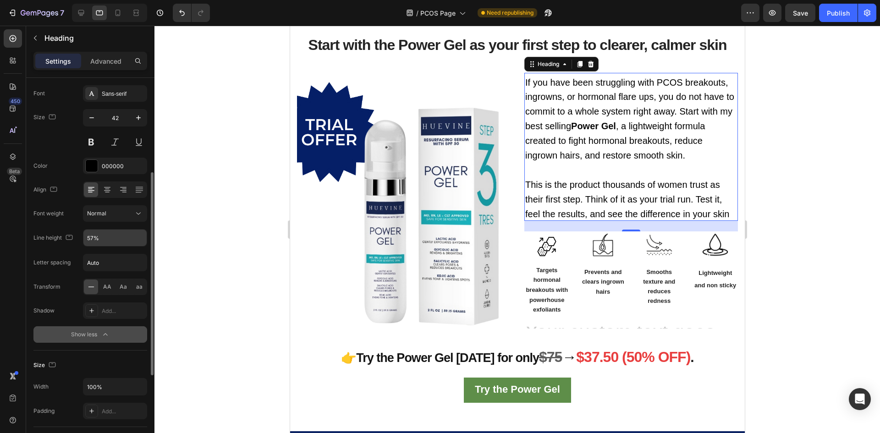
scroll to position [92, 0]
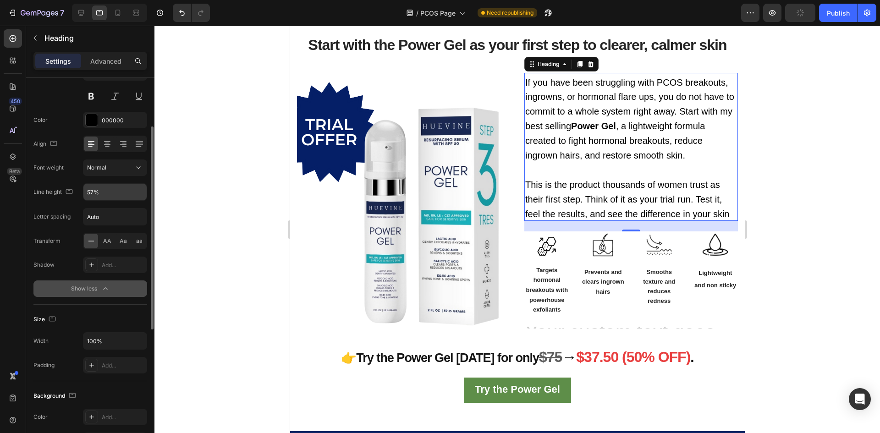
click at [104, 280] on button "Show less" at bounding box center [90, 288] width 114 height 16
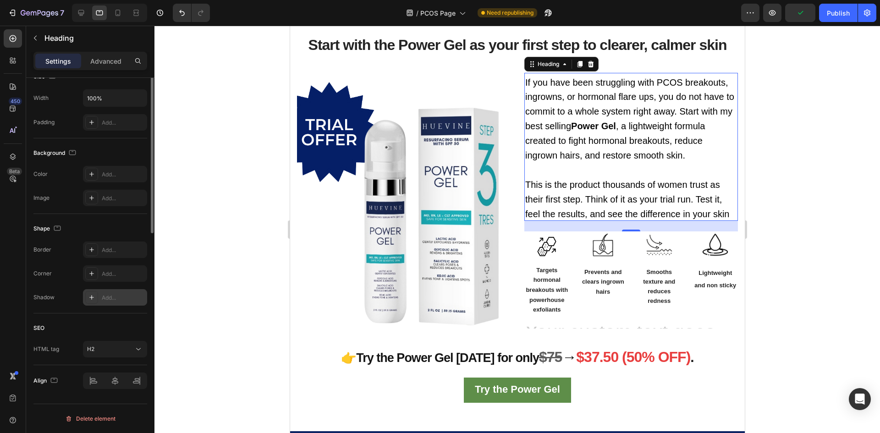
scroll to position [76, 0]
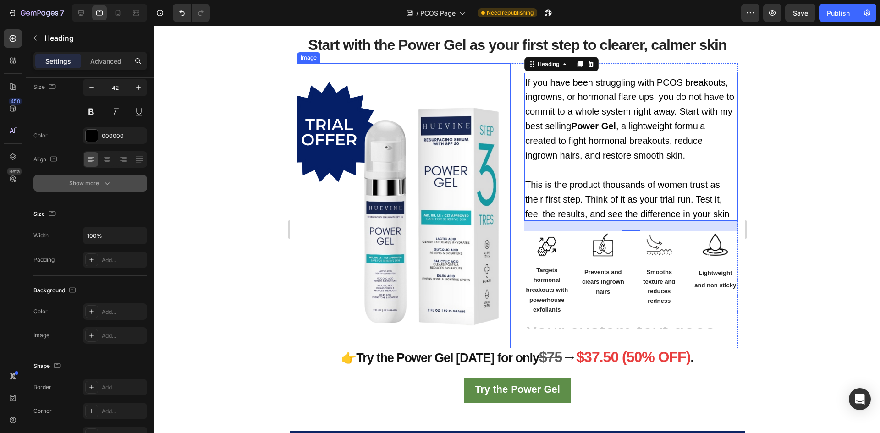
click at [441, 188] on img at bounding box center [402, 205] width 213 height 284
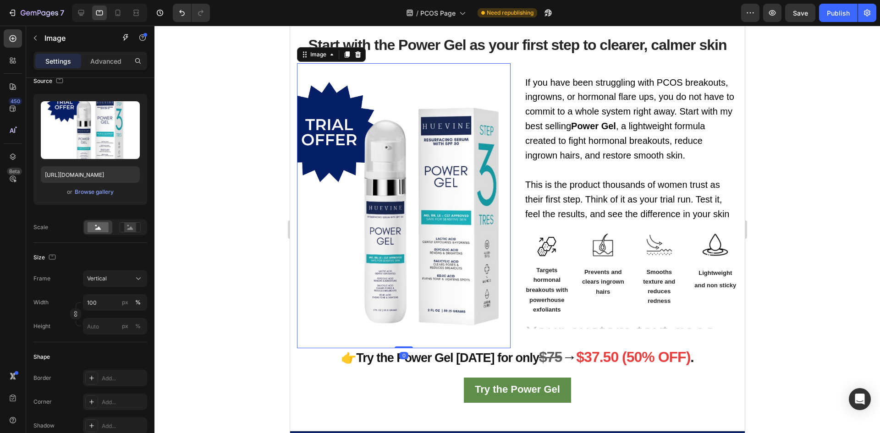
scroll to position [0, 0]
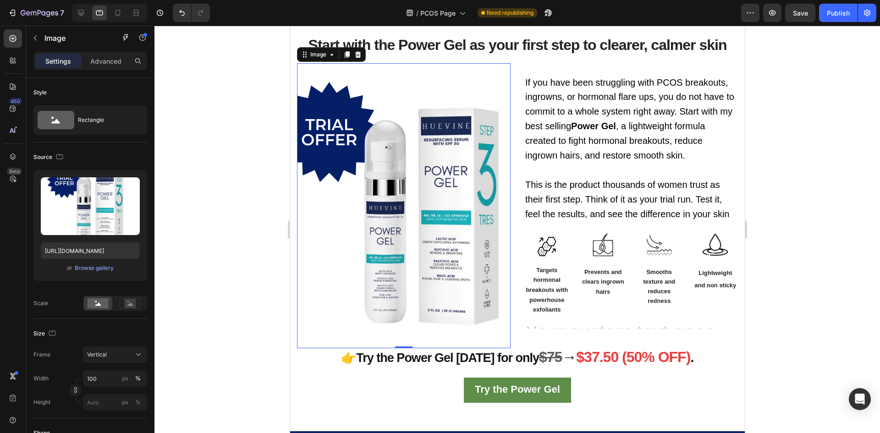
click at [218, 213] on div at bounding box center [516, 229] width 725 height 407
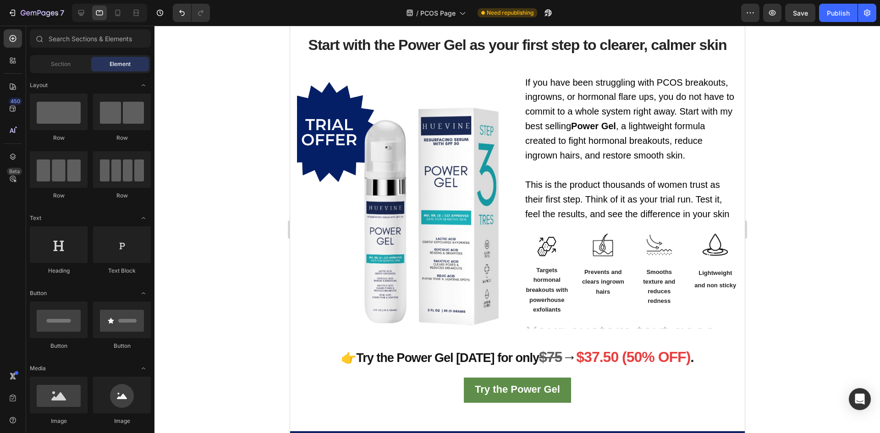
click at [366, 176] on img at bounding box center [402, 205] width 213 height 284
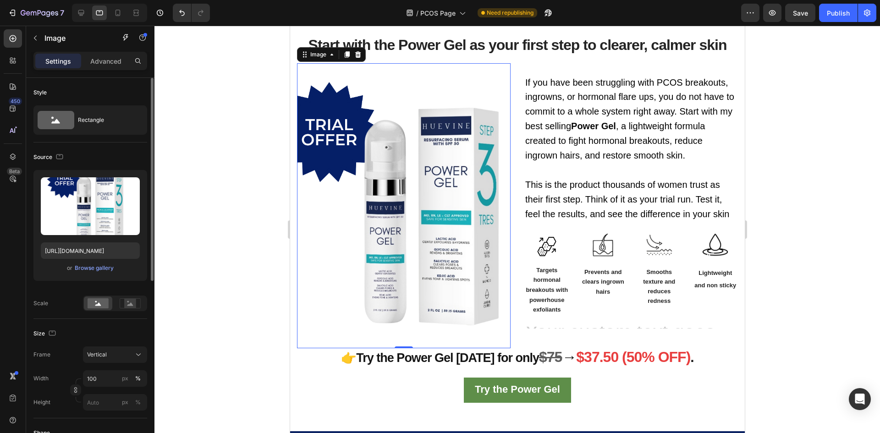
click at [130, 344] on div "Size Frame Vertical Width 100 px % Height px %" at bounding box center [90, 368] width 114 height 99
click at [135, 352] on icon at bounding box center [138, 354] width 9 height 9
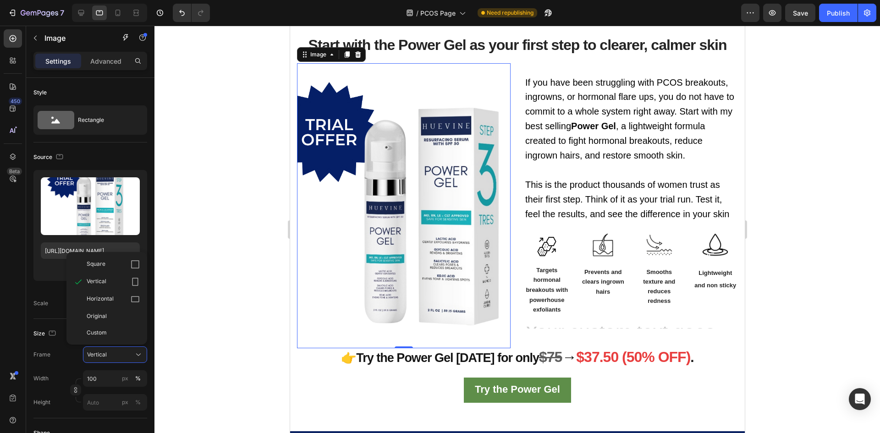
click at [386, 157] on img at bounding box center [402, 205] width 213 height 284
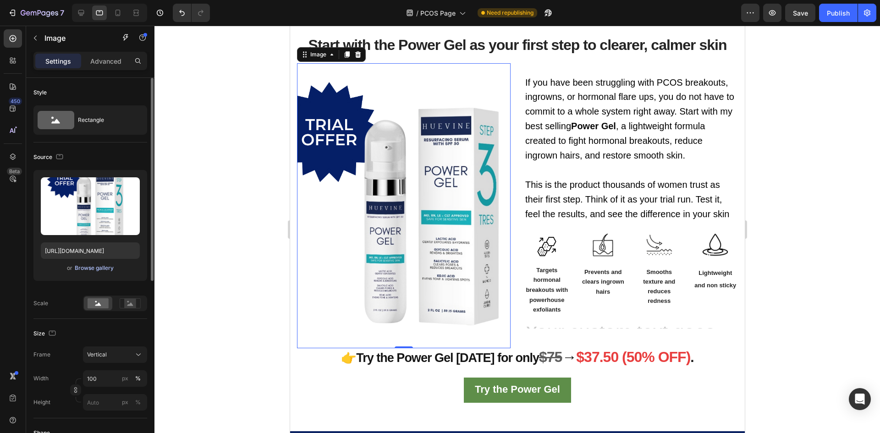
click at [86, 268] on div "Browse gallery" at bounding box center [94, 268] width 39 height 8
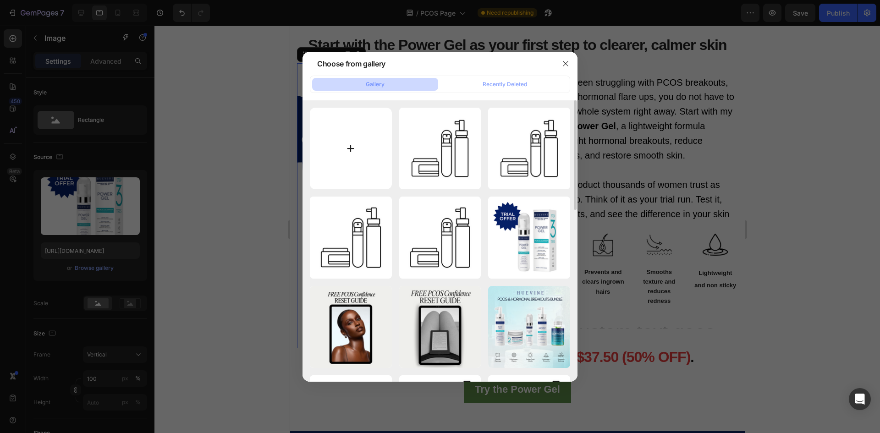
click at [348, 146] on input "file" at bounding box center [351, 149] width 82 height 82
type input "C:\fakepath\PCOS Confidence (1000 x 1500 px).png"
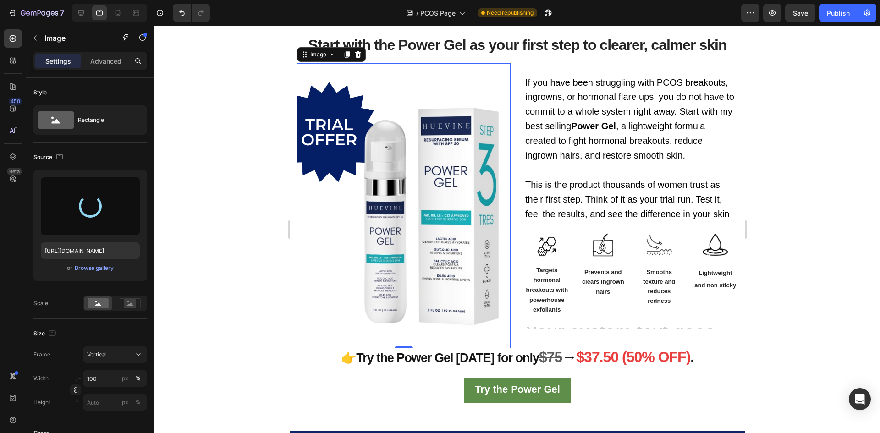
type input "https://cdn.shopify.com/s/files/1/1357/9371/files/gempages_548745446370051303-1…"
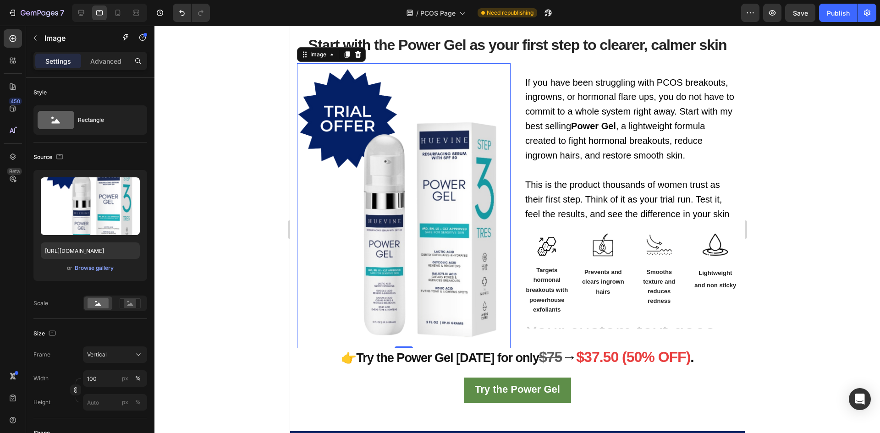
click at [665, 180] on span "This is the product thousands of women trust as their first step. Think of it a…" at bounding box center [627, 199] width 204 height 39
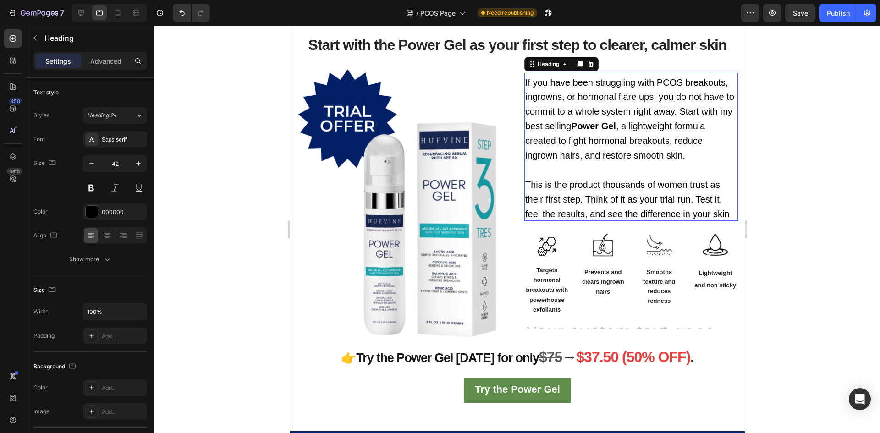
click at [729, 211] on h2 "If you have been struggling with PCOS breakouts, ingrowns, or hormonal flare up…" at bounding box center [630, 147] width 213 height 148
click at [725, 213] on p "If you have been struggling with PCOS breakouts, ingrowns, or hormonal flare up…" at bounding box center [631, 147] width 212 height 146
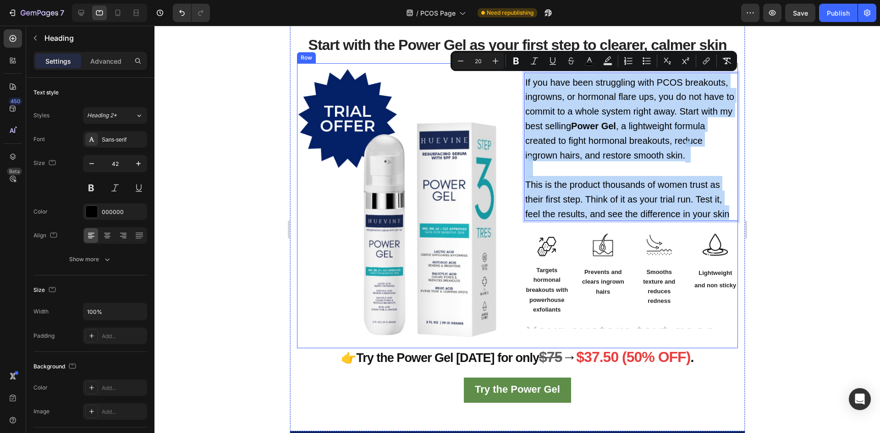
drag, startPoint x: 725, startPoint y: 213, endPoint x: 519, endPoint y: 77, distance: 246.0
click at [519, 77] on div "Image If you have been struggling with PCOS breakouts, ingrowns, or hormonal fl…" at bounding box center [516, 205] width 441 height 284
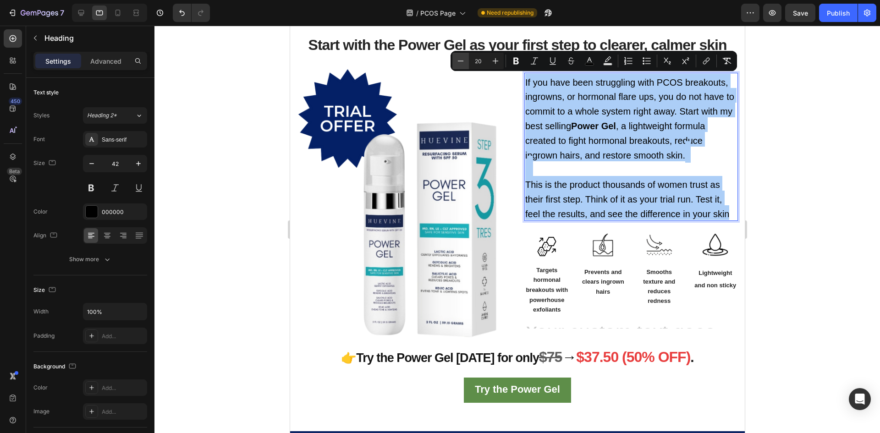
click at [457, 58] on icon "Editor contextual toolbar" at bounding box center [460, 60] width 9 height 9
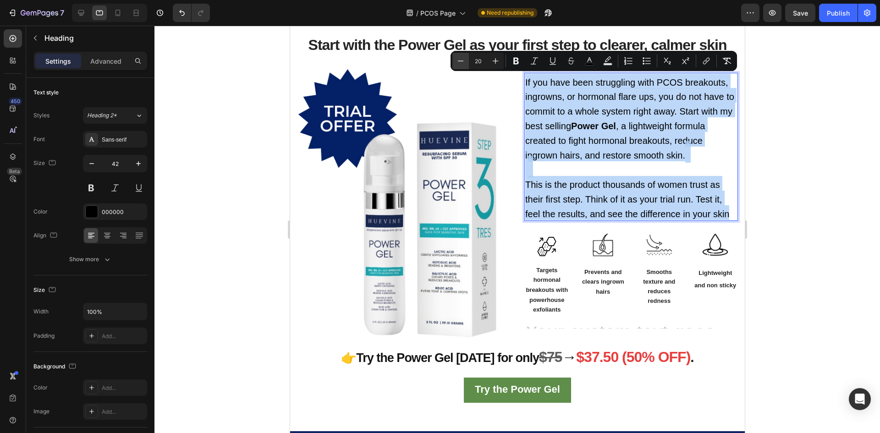
type input "19"
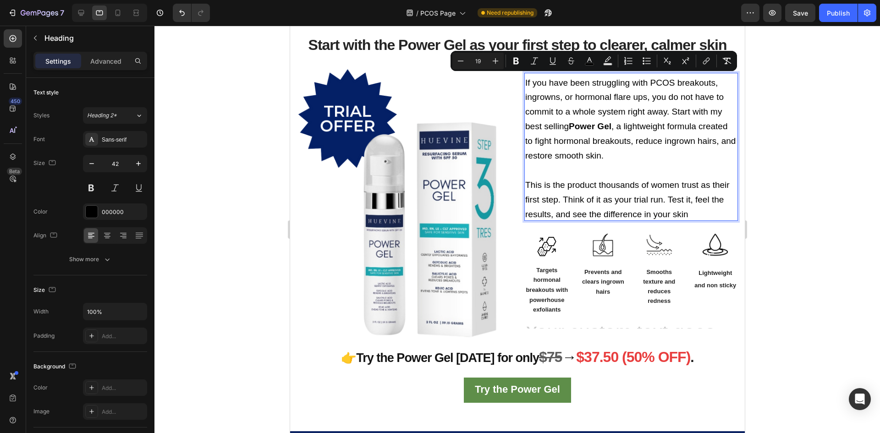
click at [765, 153] on div at bounding box center [516, 229] width 725 height 407
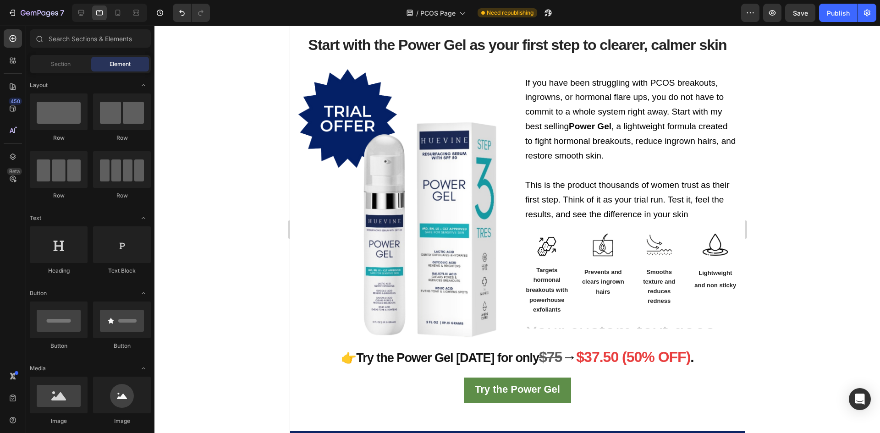
drag, startPoint x: 504, startPoint y: 194, endPoint x: 534, endPoint y: 175, distance: 35.7
click at [504, 194] on img at bounding box center [402, 205] width 213 height 284
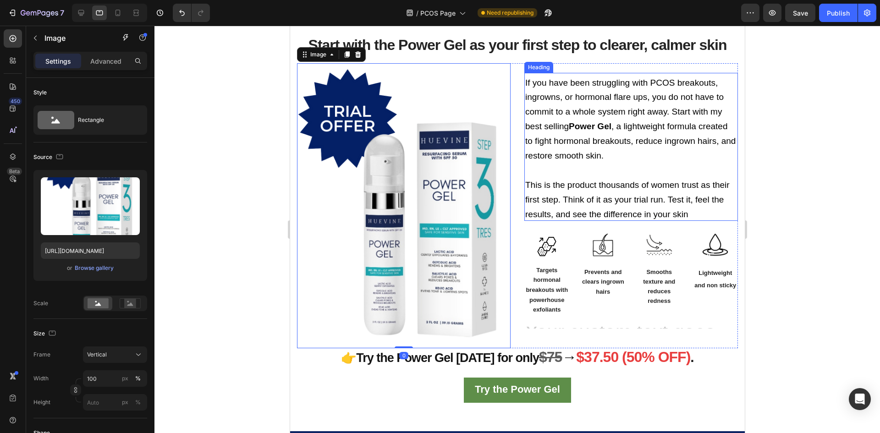
click at [541, 172] on p "⁠⁠⁠⁠⁠⁠⁠ If you have been struggling with PCOS breakouts, ingrowns, or hormonal …" at bounding box center [631, 147] width 212 height 146
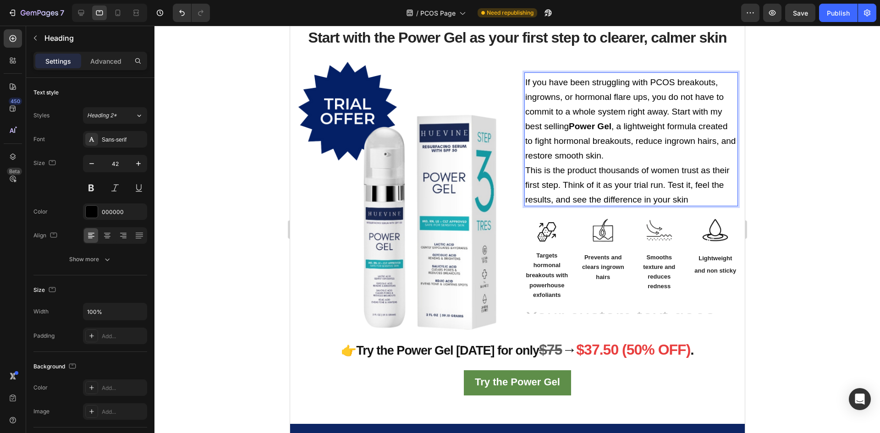
scroll to position [1094, 0]
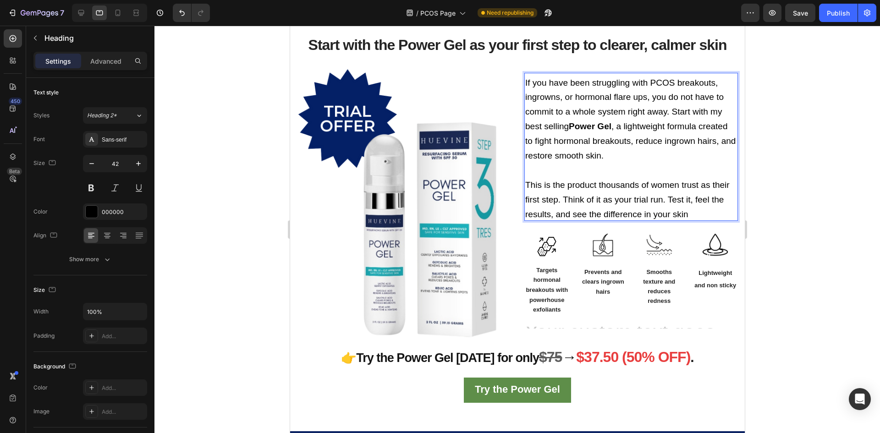
click at [799, 142] on div at bounding box center [516, 229] width 725 height 407
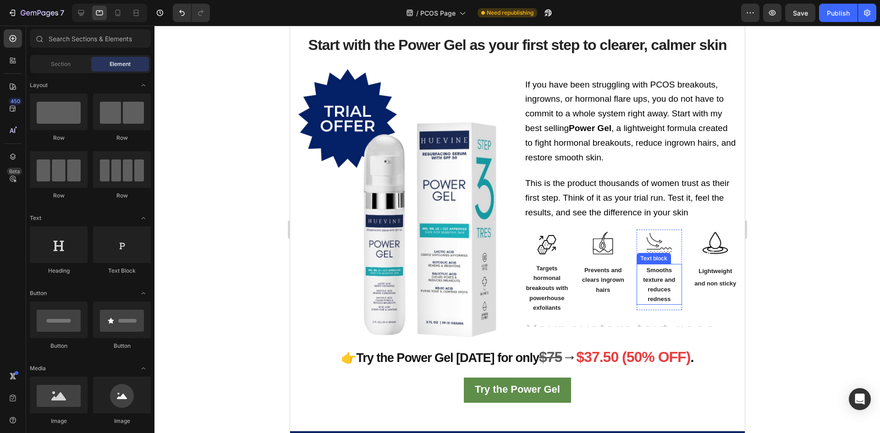
click at [637, 265] on p "Smooths texture and reduces redness" at bounding box center [659, 284] width 44 height 39
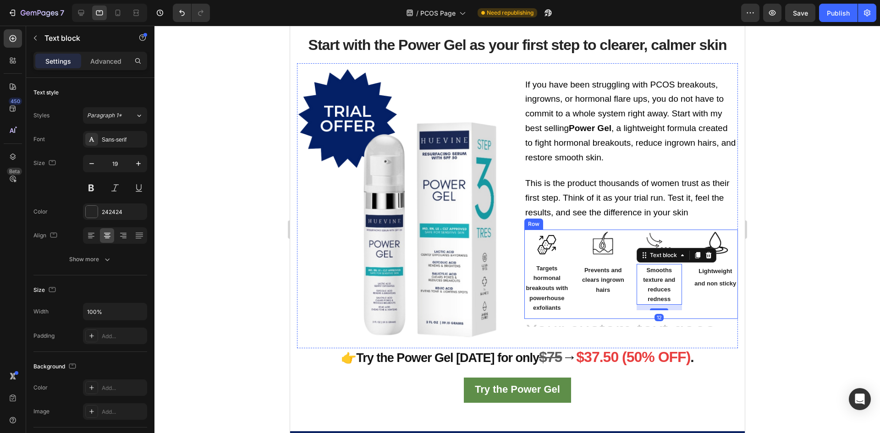
click at [586, 317] on div "⁠⁠⁠⁠⁠⁠⁠ If you have been struggling with PCOS breakouts, ingrowns, or hormonal …" at bounding box center [630, 205] width 213 height 284
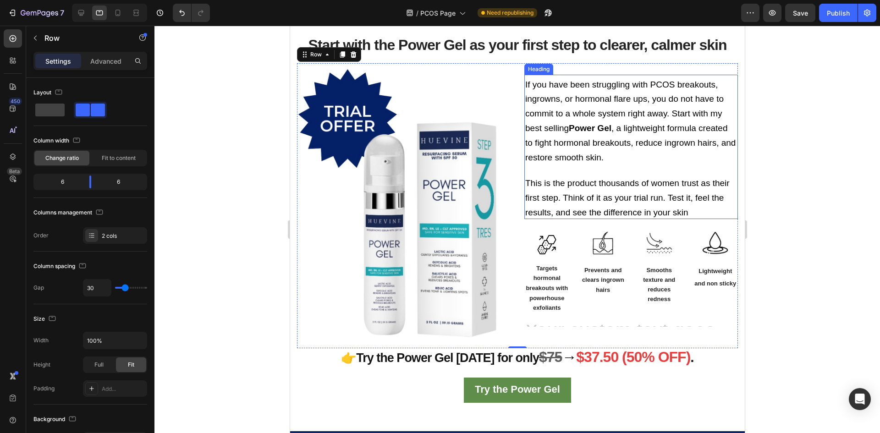
click at [609, 202] on p "⁠⁠⁠⁠⁠⁠⁠ If you have been struggling with PCOS breakouts, ingrowns, or hormonal …" at bounding box center [631, 147] width 212 height 142
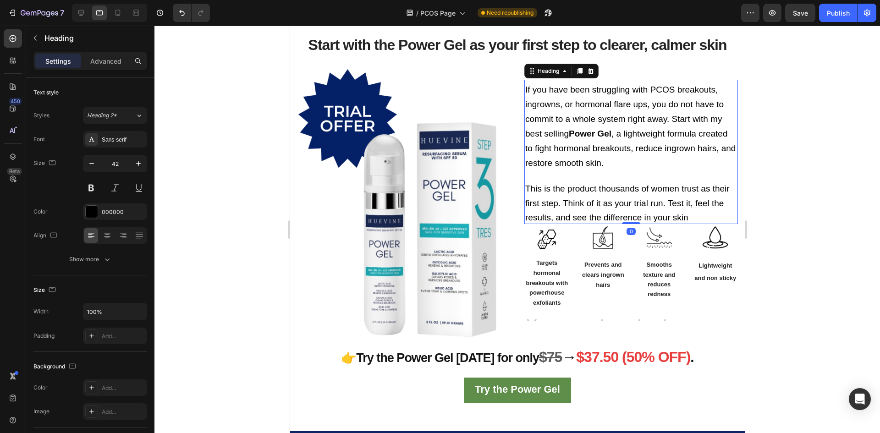
drag, startPoint x: 623, startPoint y: 227, endPoint x: 629, endPoint y: 215, distance: 12.7
click at [629, 215] on div "⁠⁠⁠⁠⁠⁠⁠ If you have been struggling with PCOS breakouts, ingrowns, or hormonal …" at bounding box center [630, 152] width 213 height 144
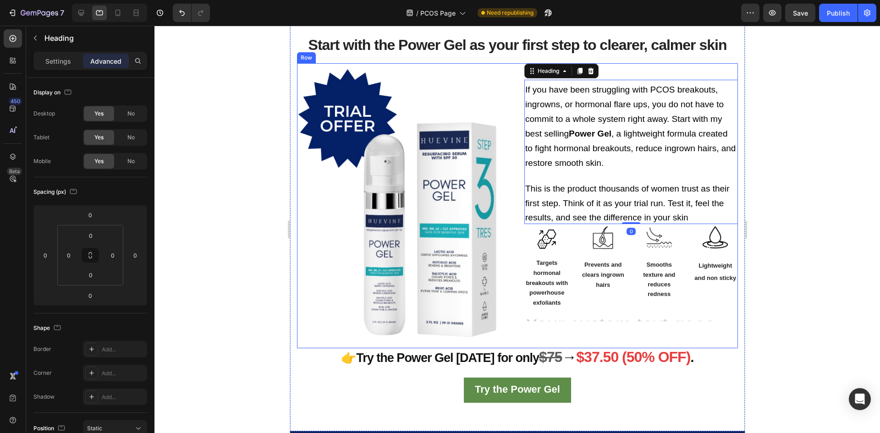
click at [598, 314] on div "⁠⁠⁠⁠⁠⁠⁠ If you have been struggling with PCOS breakouts, ingrowns, or hormonal …" at bounding box center [630, 205] width 213 height 284
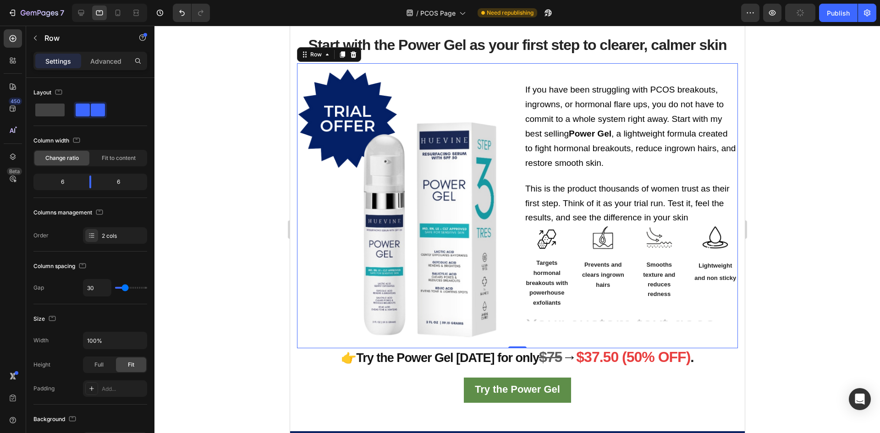
click at [632, 185] on span "This is the product thousands of women trust as their first step. Think of it a…" at bounding box center [627, 203] width 204 height 39
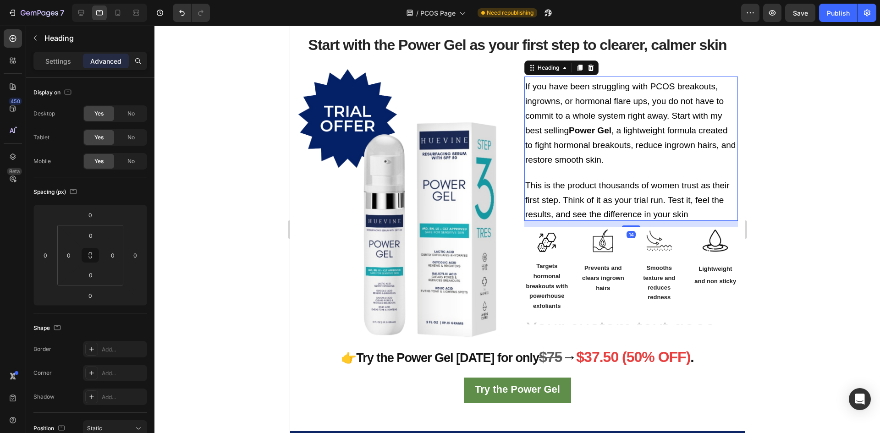
drag, startPoint x: 624, startPoint y: 220, endPoint x: 629, endPoint y: 227, distance: 8.2
click at [629, 227] on div "⁠⁠⁠⁠⁠⁠⁠ If you have been struggling with PCOS breakouts, ingrowns, or hormonal …" at bounding box center [630, 205] width 213 height 284
type input "14"
click at [93, 212] on input "0" at bounding box center [90, 215] width 18 height 14
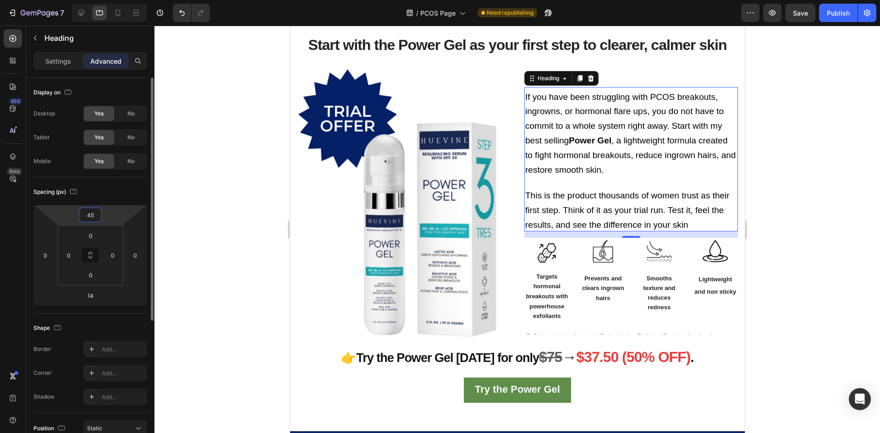
type input "44"
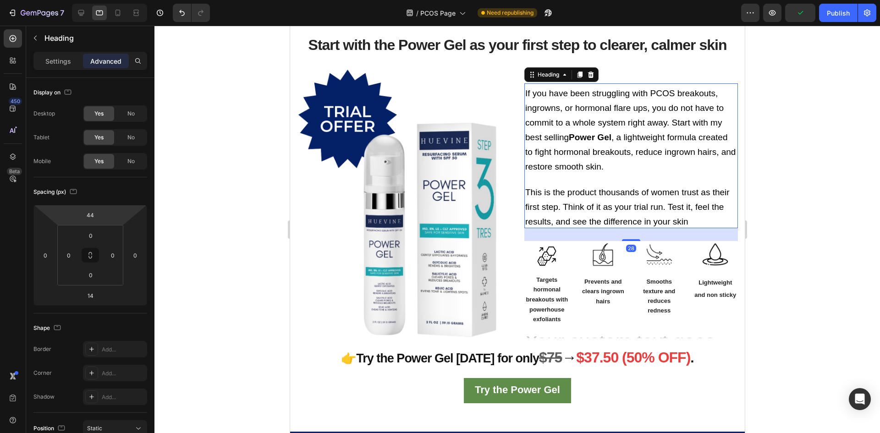
drag, startPoint x: 626, startPoint y: 234, endPoint x: 628, endPoint y: 240, distance: 6.8
click at [628, 240] on div at bounding box center [630, 240] width 18 height 2
type input "28"
click at [202, 224] on div at bounding box center [516, 229] width 725 height 407
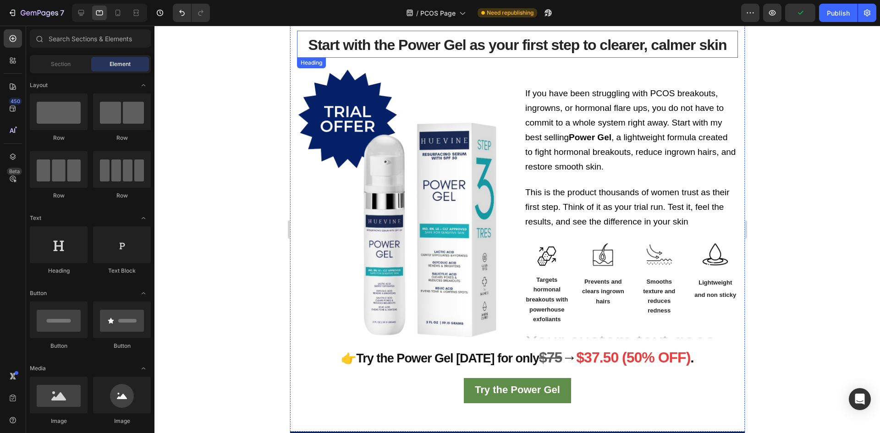
click at [569, 49] on span "Start with the Power Gel as your first step to clearer, calmer skin" at bounding box center [517, 45] width 418 height 16
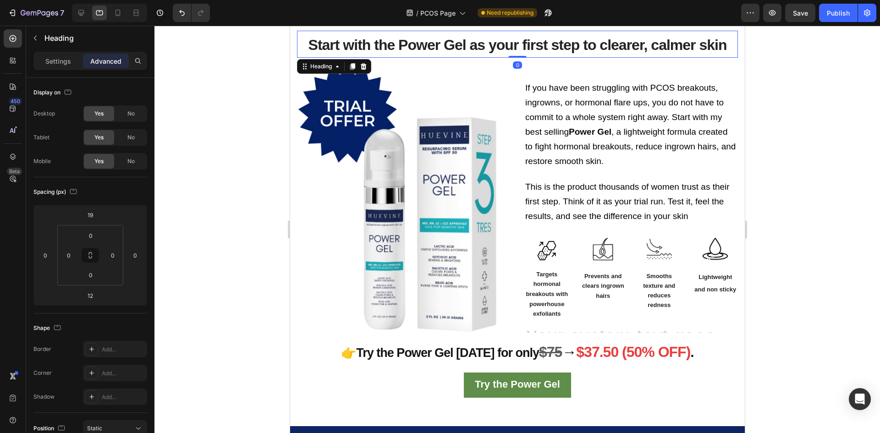
drag, startPoint x: 516, startPoint y: 61, endPoint x: 516, endPoint y: 50, distance: 11.5
click at [516, 50] on div "Start with the Power Gel as your first step to clearer, calmer skin Heading 0" at bounding box center [516, 44] width 441 height 27
type input "0"
click at [257, 177] on div at bounding box center [516, 229] width 725 height 407
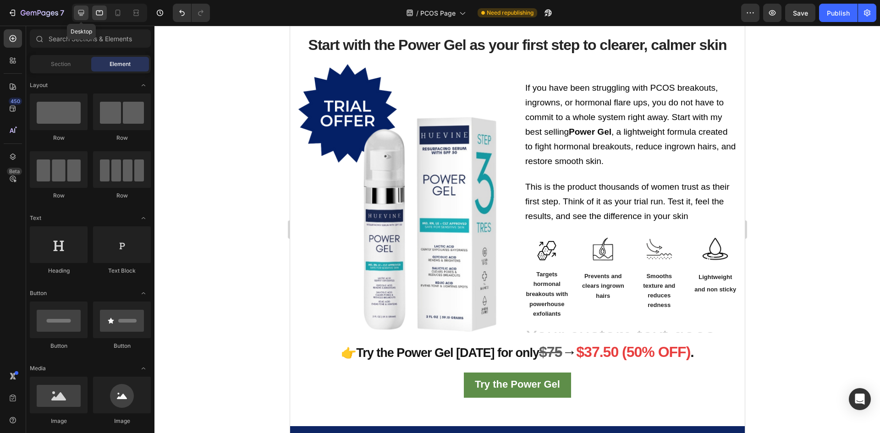
click at [80, 14] on icon at bounding box center [81, 13] width 6 height 6
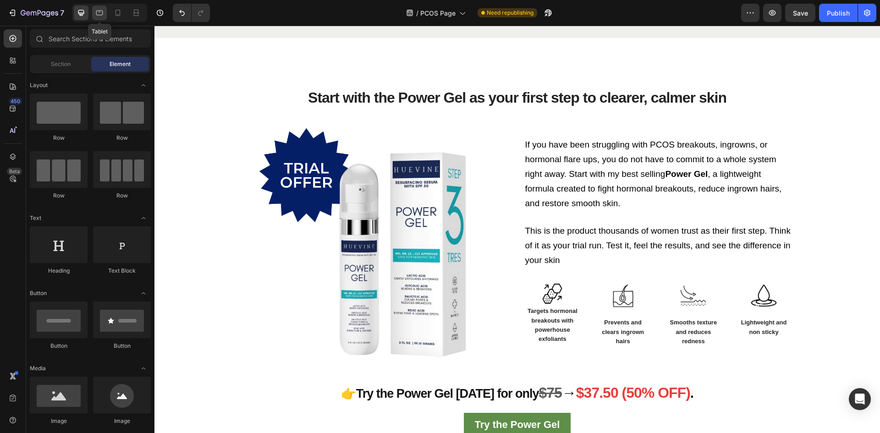
click at [99, 12] on icon at bounding box center [99, 12] width 9 height 9
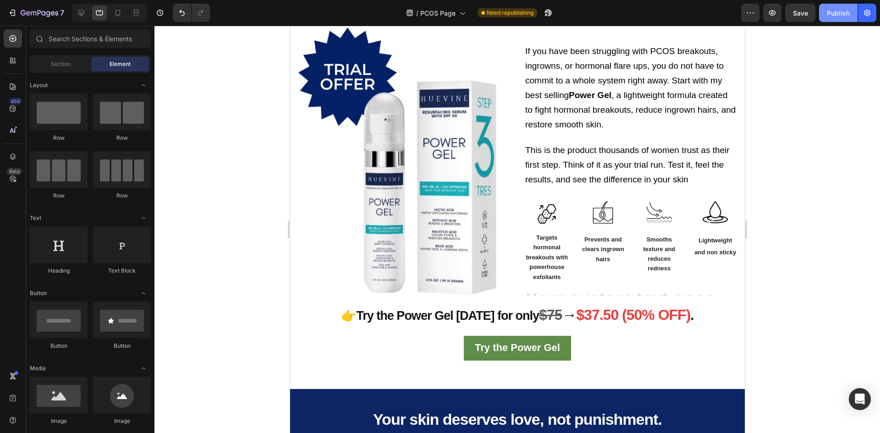
click at [834, 10] on div "Publish" at bounding box center [837, 13] width 23 height 10
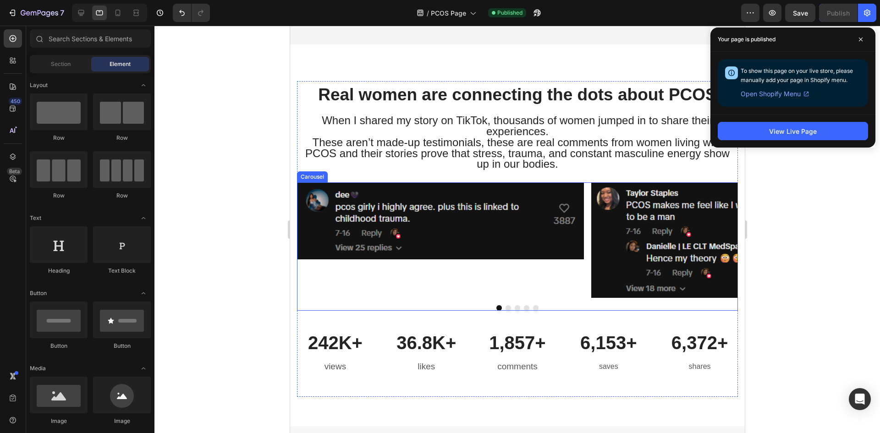
scroll to position [2102, 0]
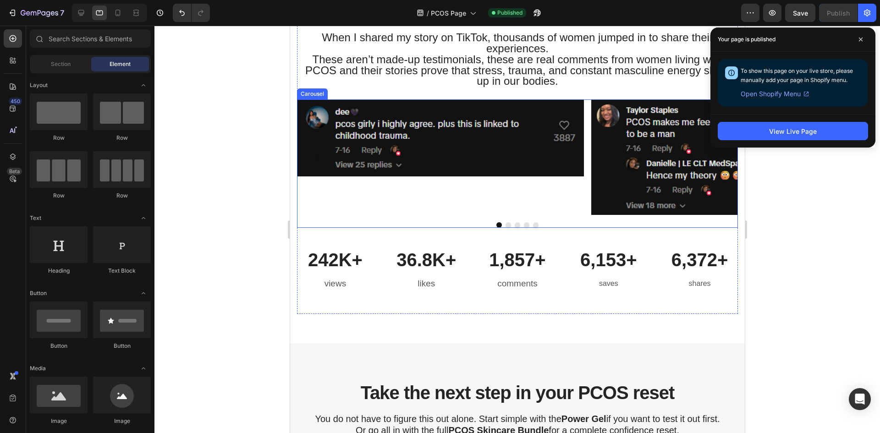
click at [547, 213] on div "Image" at bounding box center [439, 156] width 287 height 115
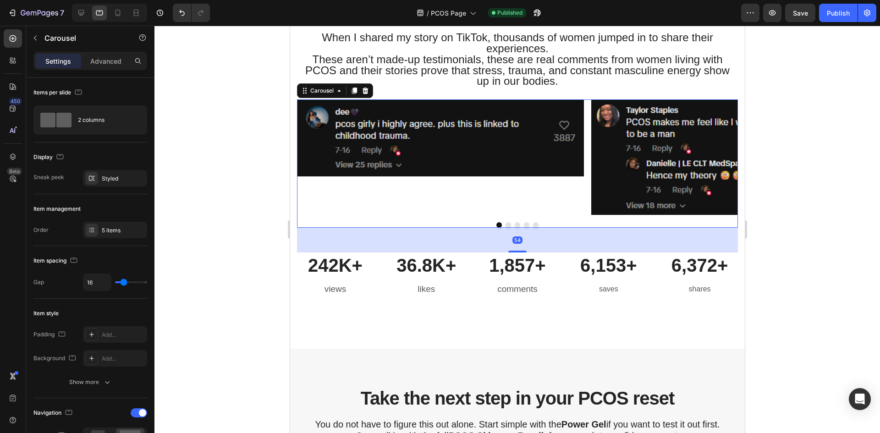
drag, startPoint x: 516, startPoint y: 246, endPoint x: 563, endPoint y: 361, distance: 125.1
click at [518, 251] on div at bounding box center [517, 252] width 18 height 2
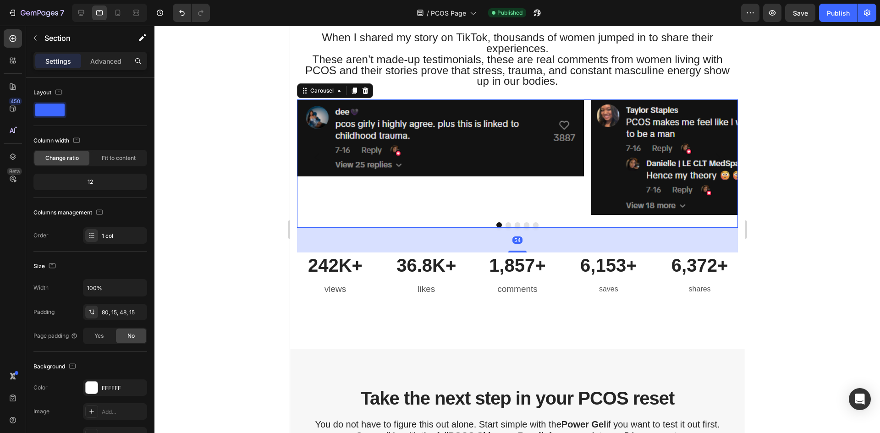
click at [557, 328] on div "Real women are connecting the dots about PCOS Heading When I shared my story on…" at bounding box center [517, 155] width 454 height 387
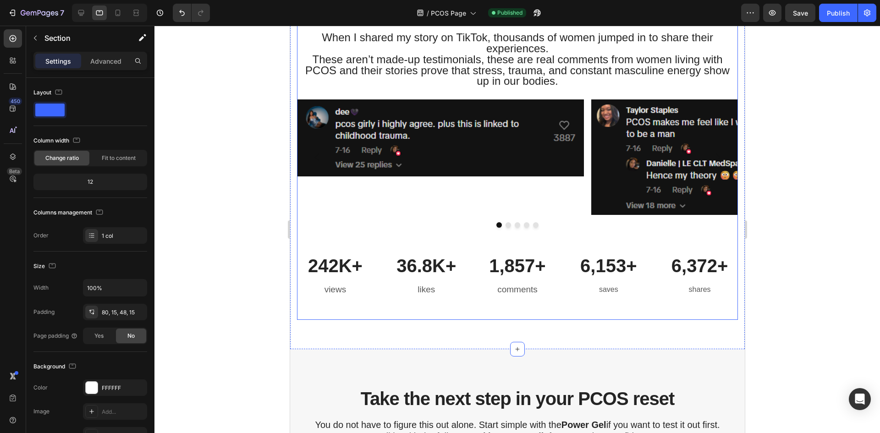
click at [551, 309] on div "242K+ Heading views Text block 36.8K+ Heading likes Text block 1,857+ Heading c…" at bounding box center [516, 283] width 441 height 60
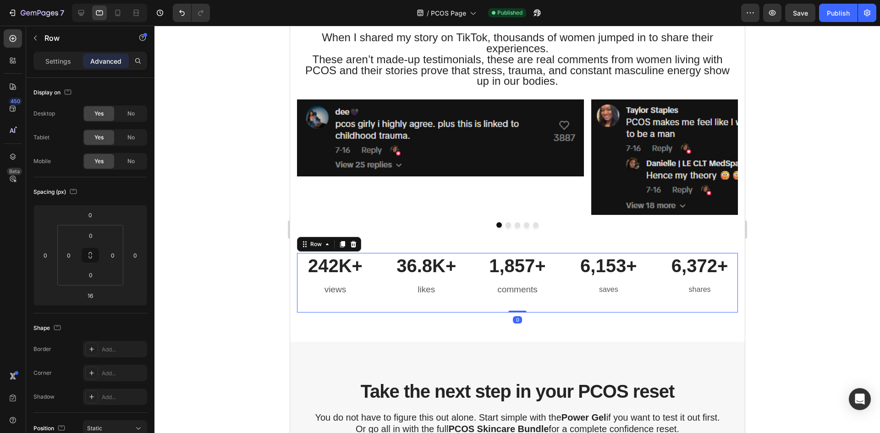
drag, startPoint x: 516, startPoint y: 319, endPoint x: 518, endPoint y: 301, distance: 18.4
click at [518, 301] on div "242K+ Heading views Text block 36.8K+ Heading likes Text block 1,857+ Heading c…" at bounding box center [516, 283] width 441 height 60
type input "0"
click at [562, 330] on div "Real women are connecting the dots about PCOS Heading When I shared my story on…" at bounding box center [517, 152] width 454 height 380
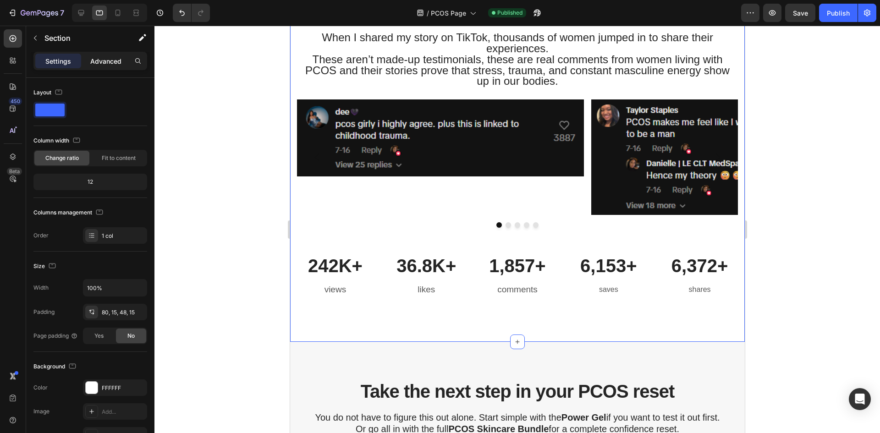
click at [116, 56] on p "Advanced" at bounding box center [105, 61] width 31 height 10
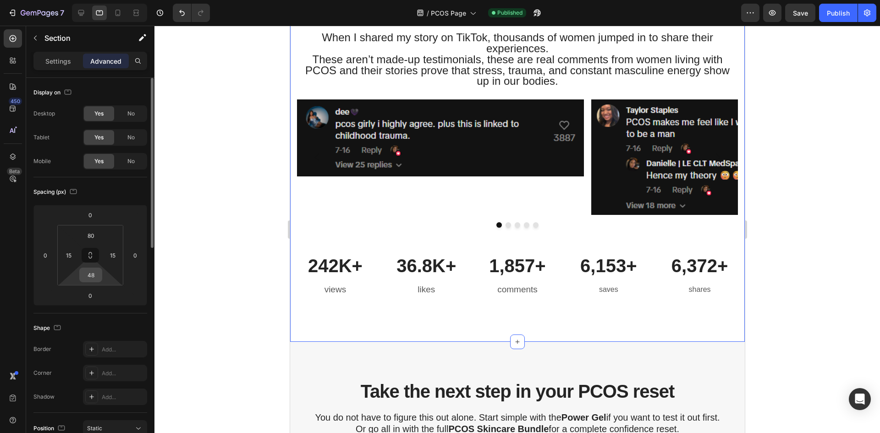
click at [96, 274] on input "48" at bounding box center [91, 275] width 18 height 14
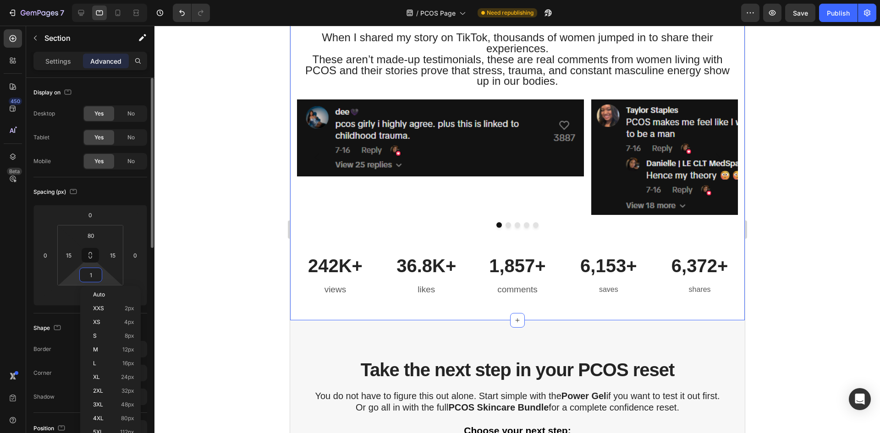
type input "0"
click at [834, 16] on div "Publish" at bounding box center [837, 13] width 23 height 10
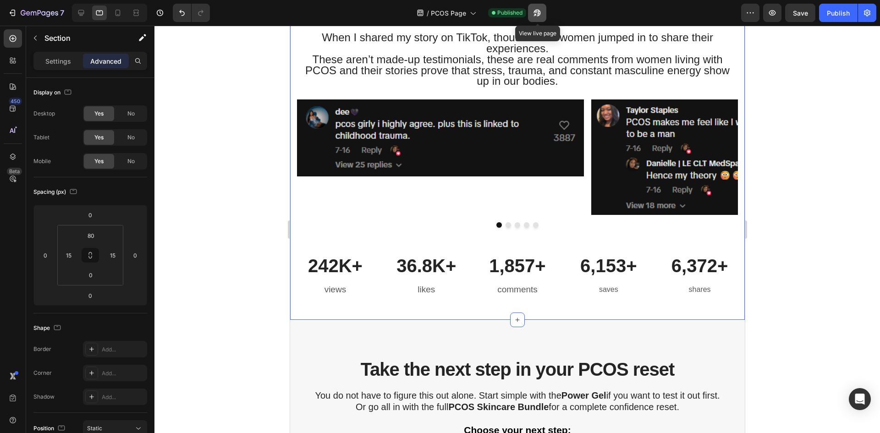
click at [535, 14] on icon "button" at bounding box center [535, 15] width 2 height 2
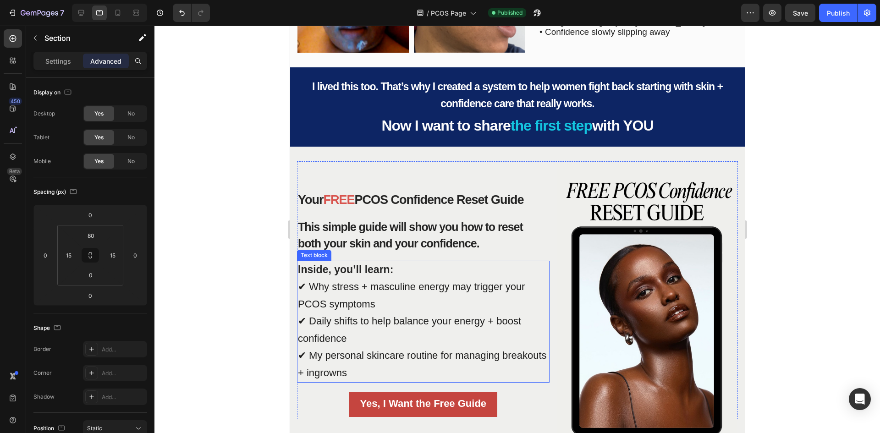
scroll to position [682, 0]
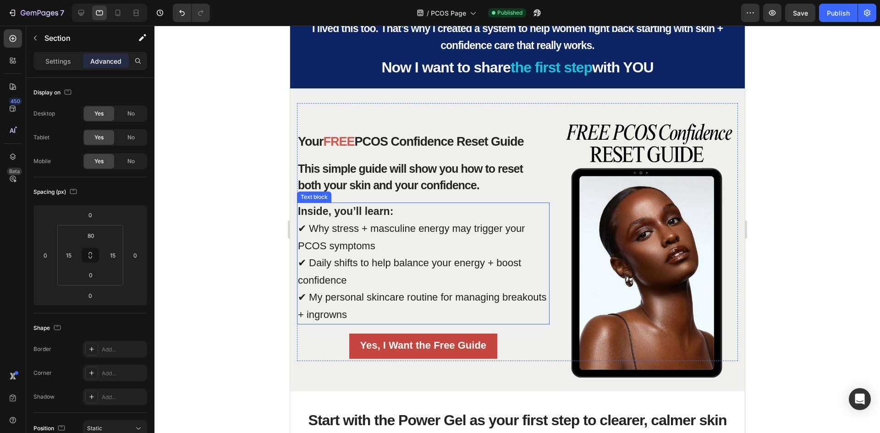
click at [404, 333] on button "Yes, I Want the Free Guide" at bounding box center [423, 345] width 148 height 25
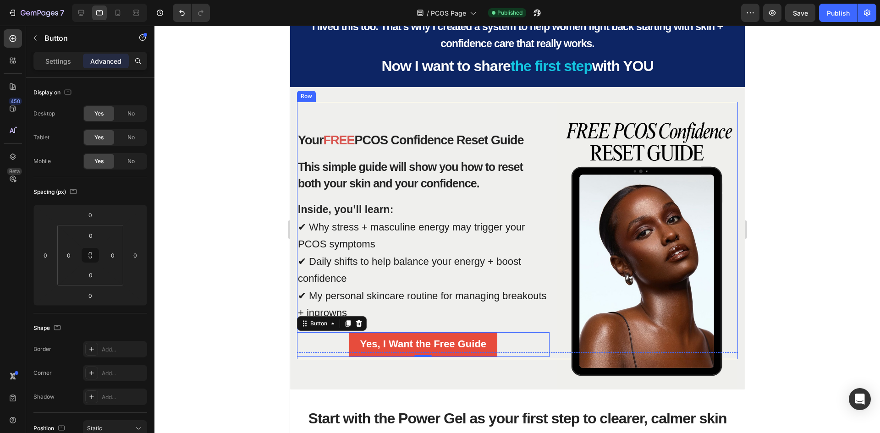
click at [421, 290] on span "✔ My personal skincare routine for managing breakouts + ingrowns" at bounding box center [421, 304] width 249 height 29
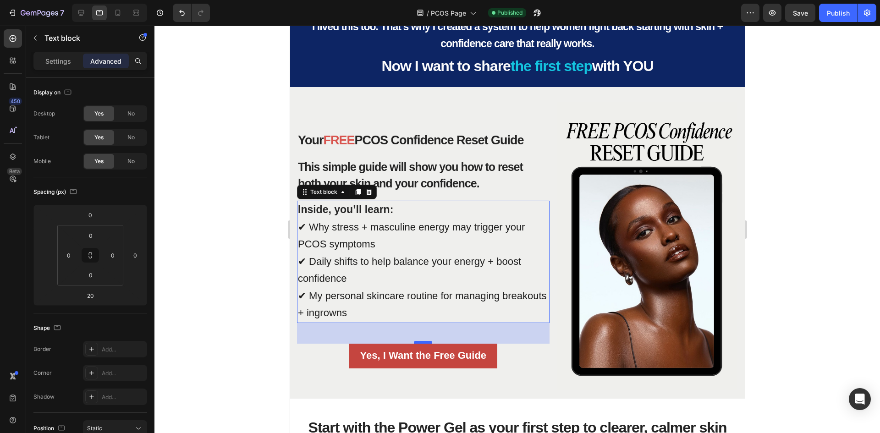
drag, startPoint x: 419, startPoint y: 330, endPoint x: 419, endPoint y: 341, distance: 11.5
click at [419, 341] on div at bounding box center [422, 342] width 18 height 3
type input "45"
click at [840, 16] on div "Publish" at bounding box center [837, 13] width 23 height 10
click at [79, 12] on icon at bounding box center [81, 13] width 6 height 6
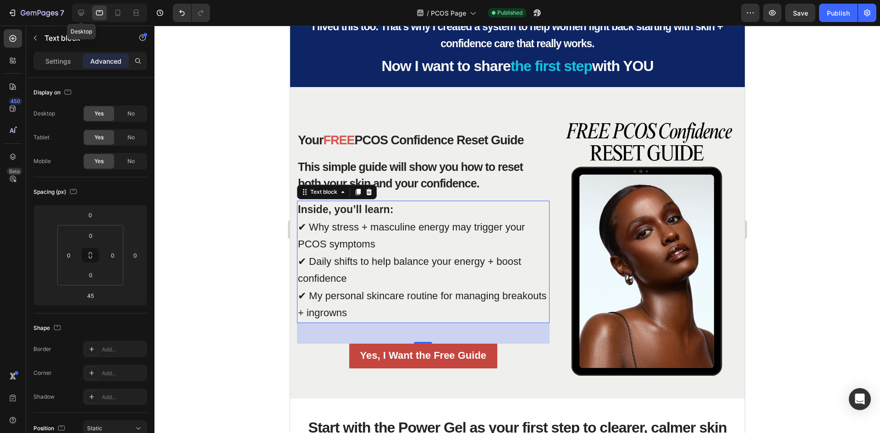
type input "47"
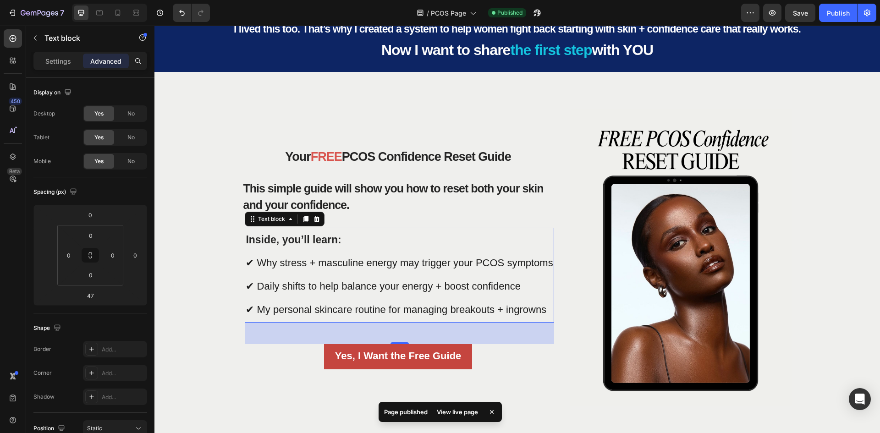
scroll to position [852, 0]
